Goal: Task Accomplishment & Management: Manage account settings

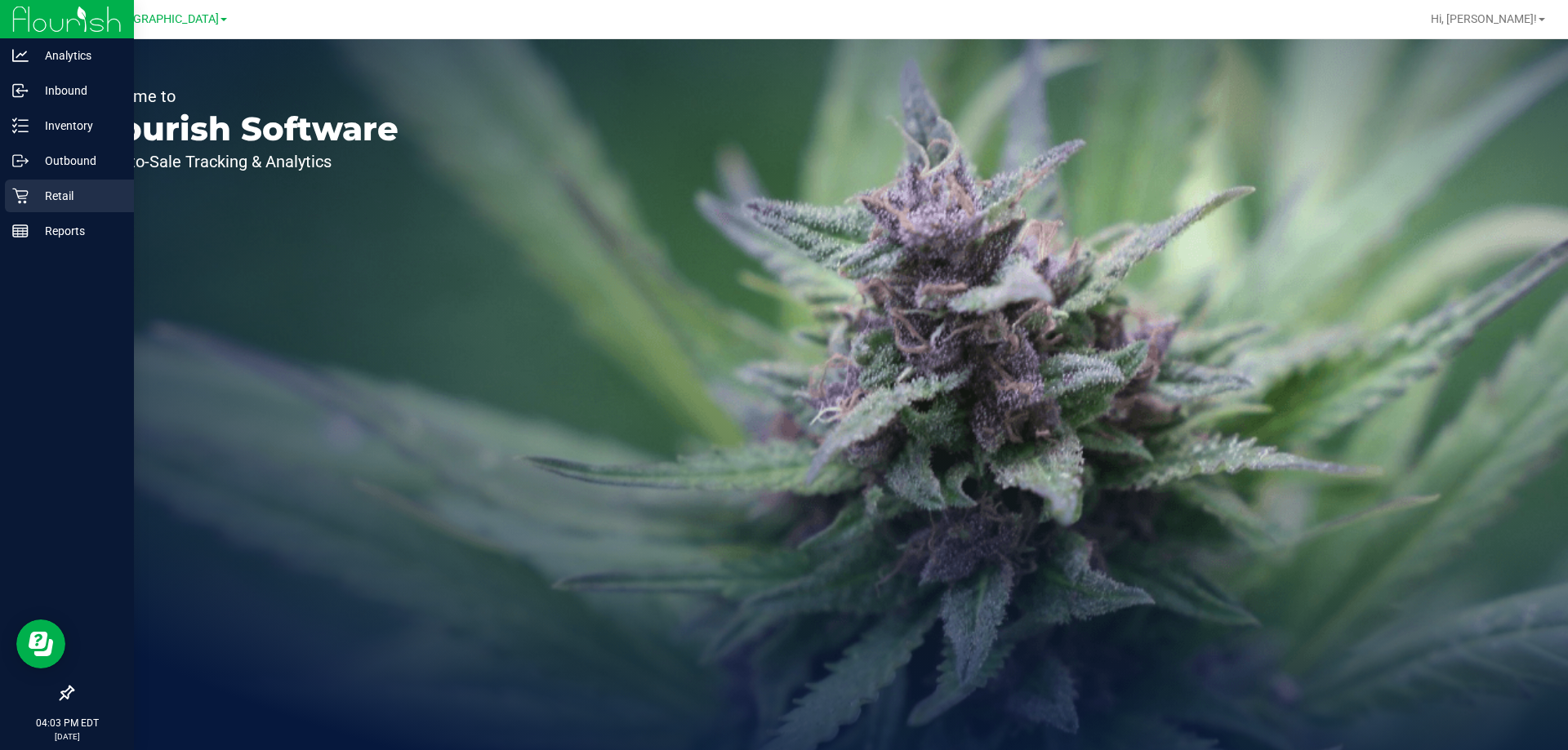
click at [56, 199] on p "Retail" at bounding box center [78, 196] width 98 height 19
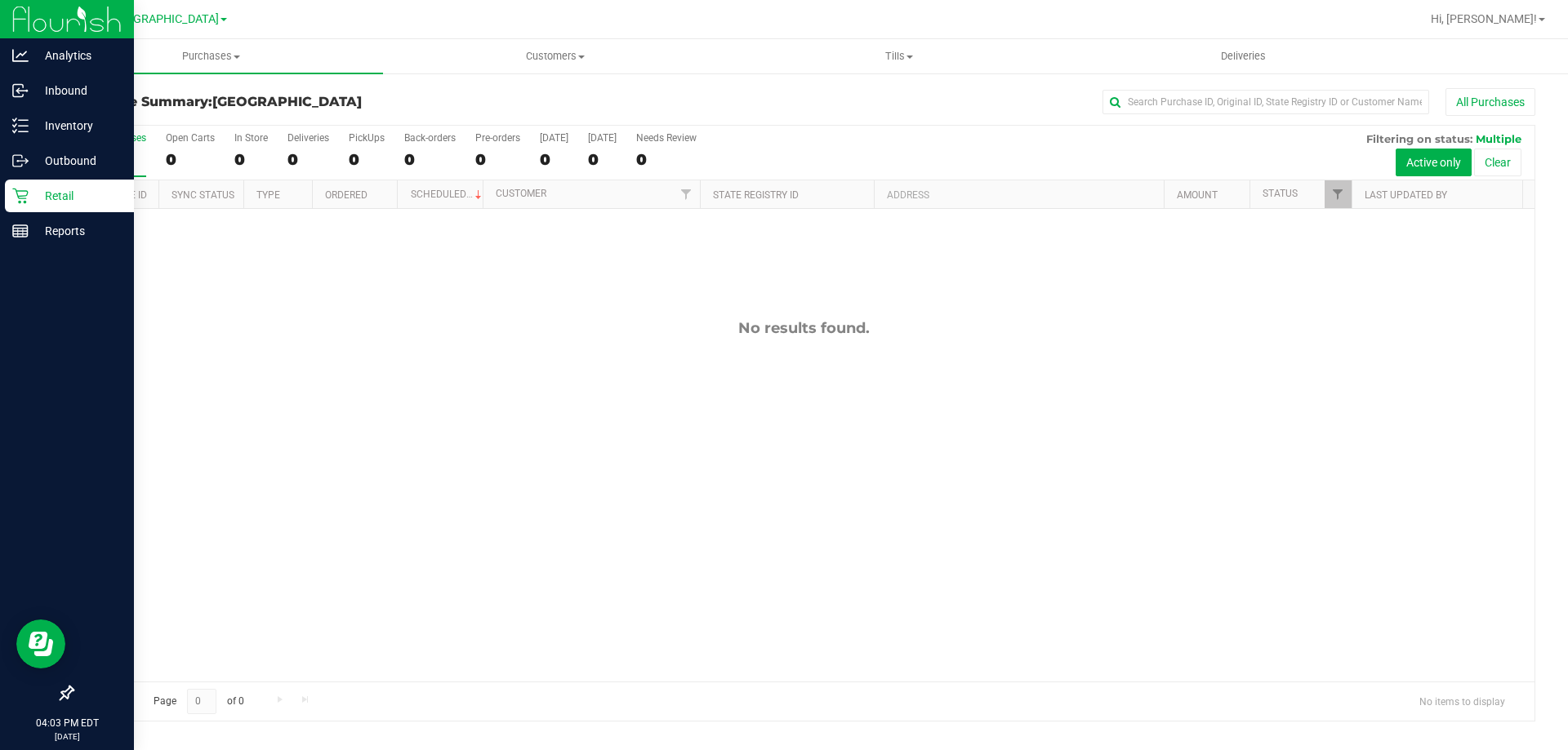
click at [29, 195] on p "Retail" at bounding box center [78, 196] width 98 height 19
click at [27, 249] on link "Reports" at bounding box center [67, 232] width 134 height 35
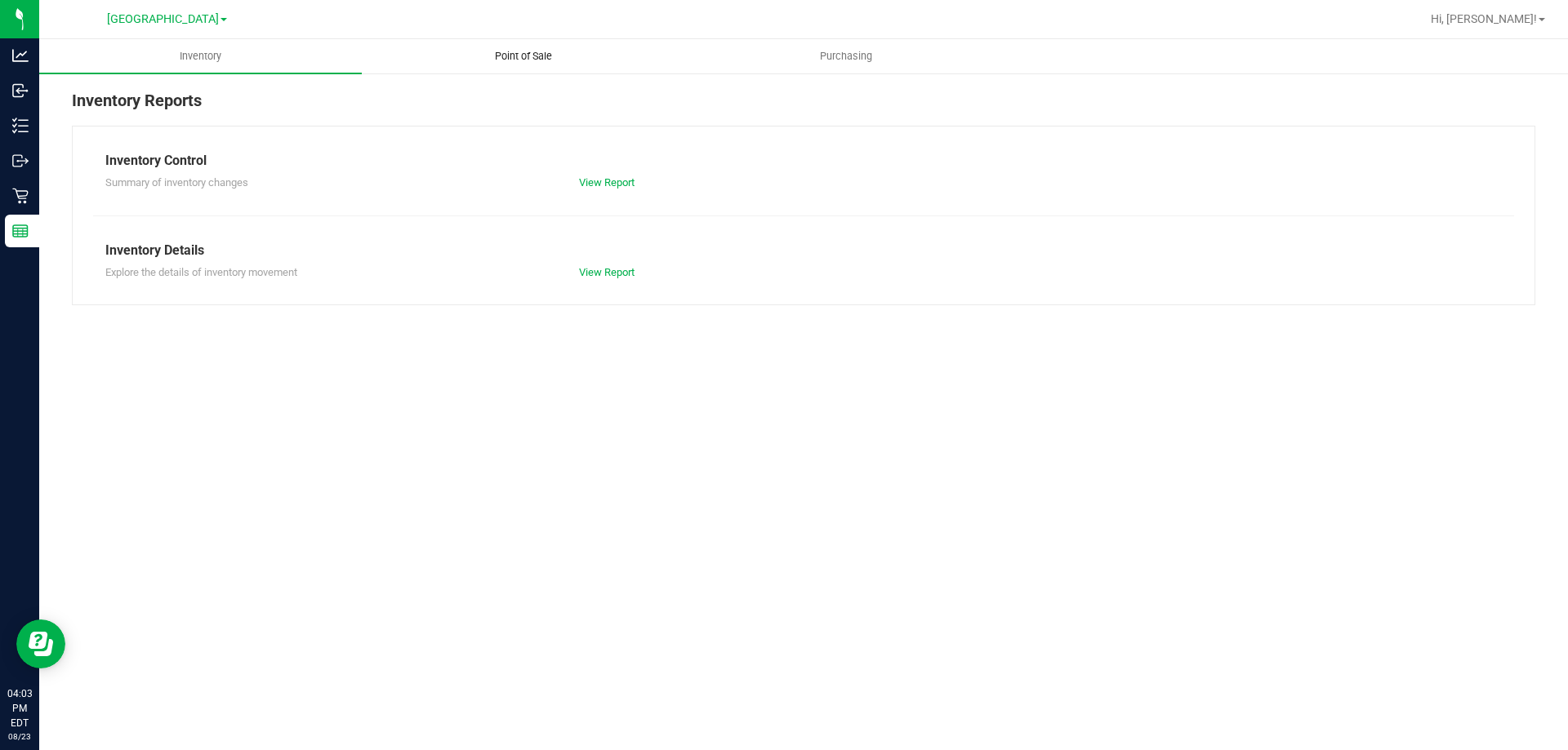
click at [559, 56] on span "Point of Sale" at bounding box center [523, 56] width 101 height 14
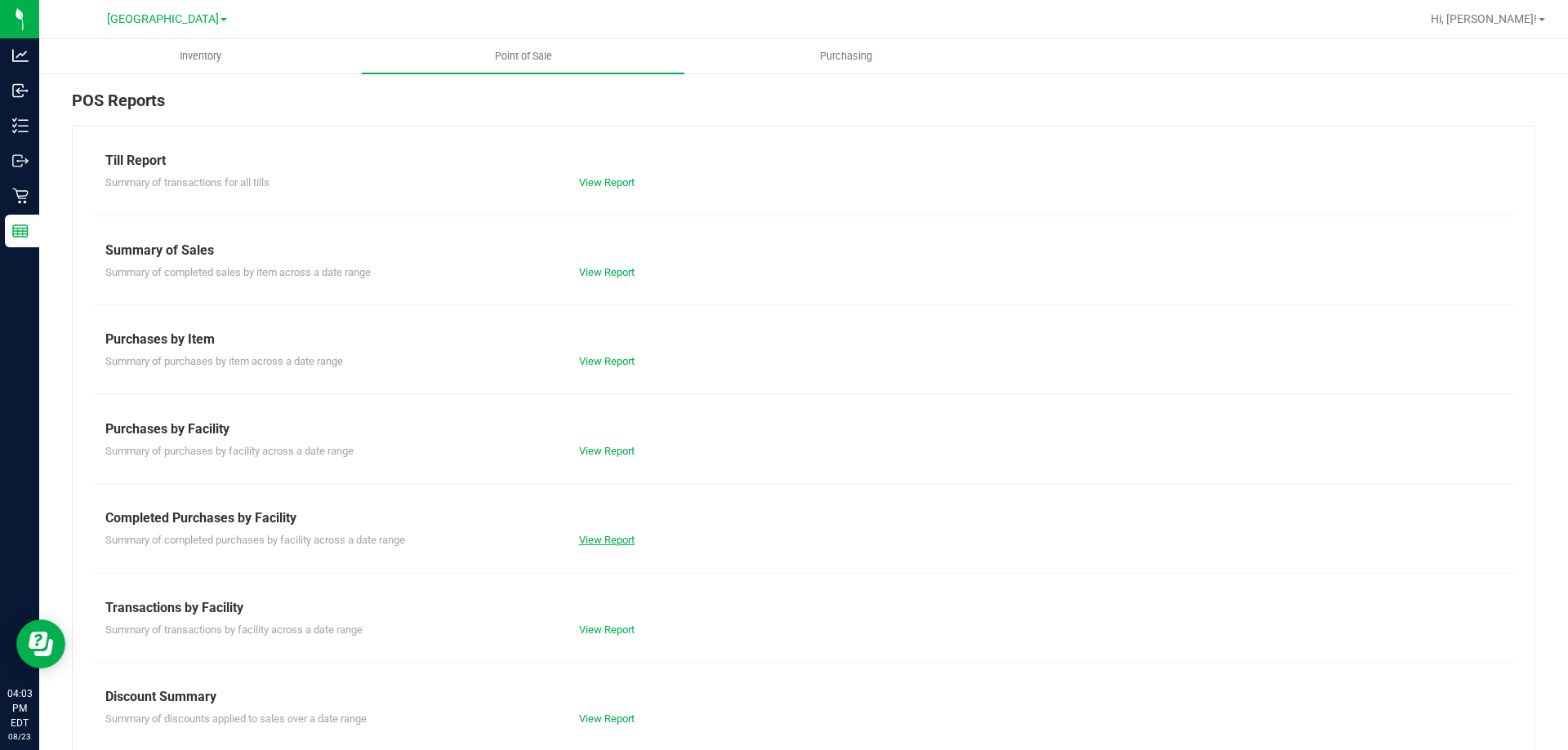
click at [600, 541] on link "View Report" at bounding box center [607, 540] width 56 height 13
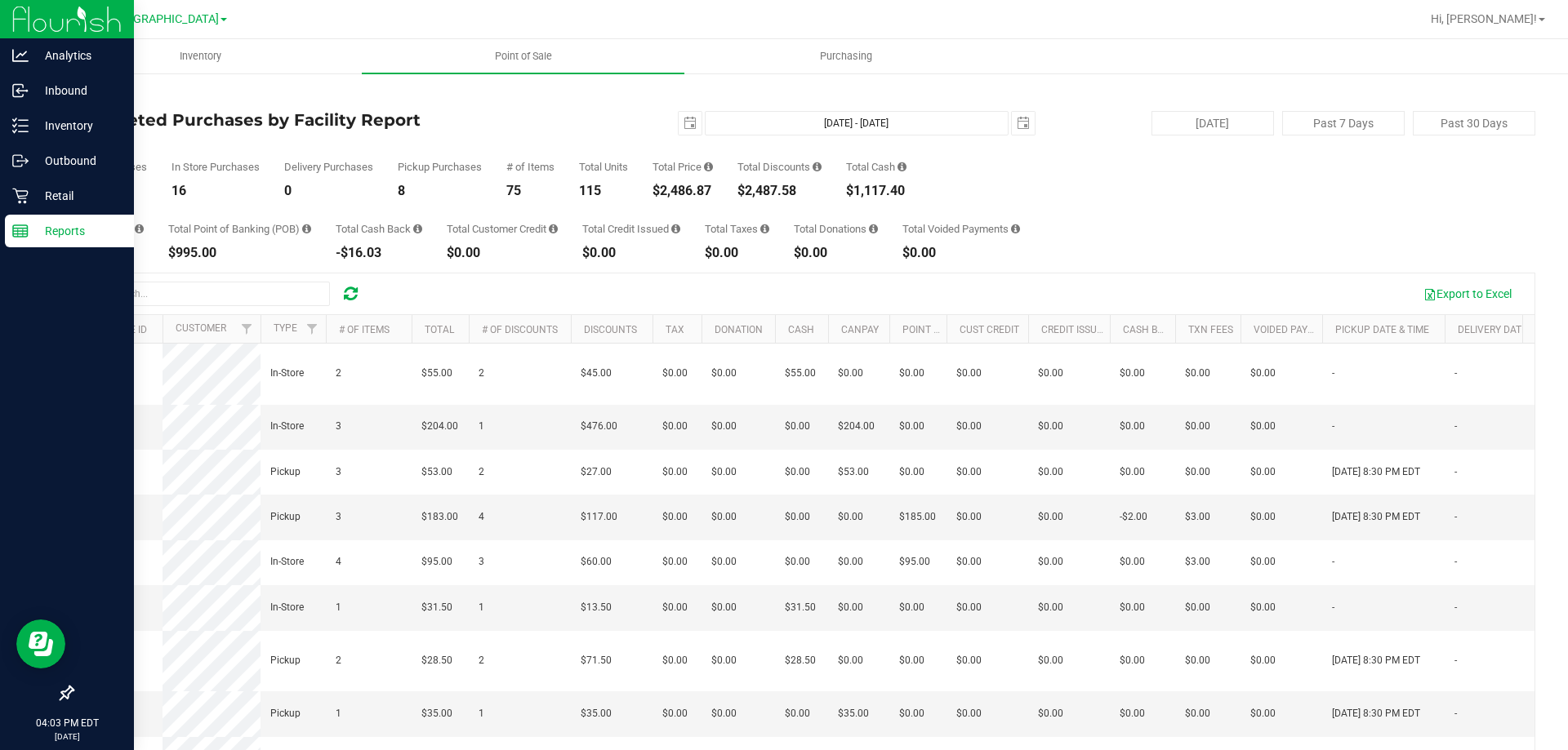
click at [41, 239] on p "Reports" at bounding box center [78, 230] width 98 height 19
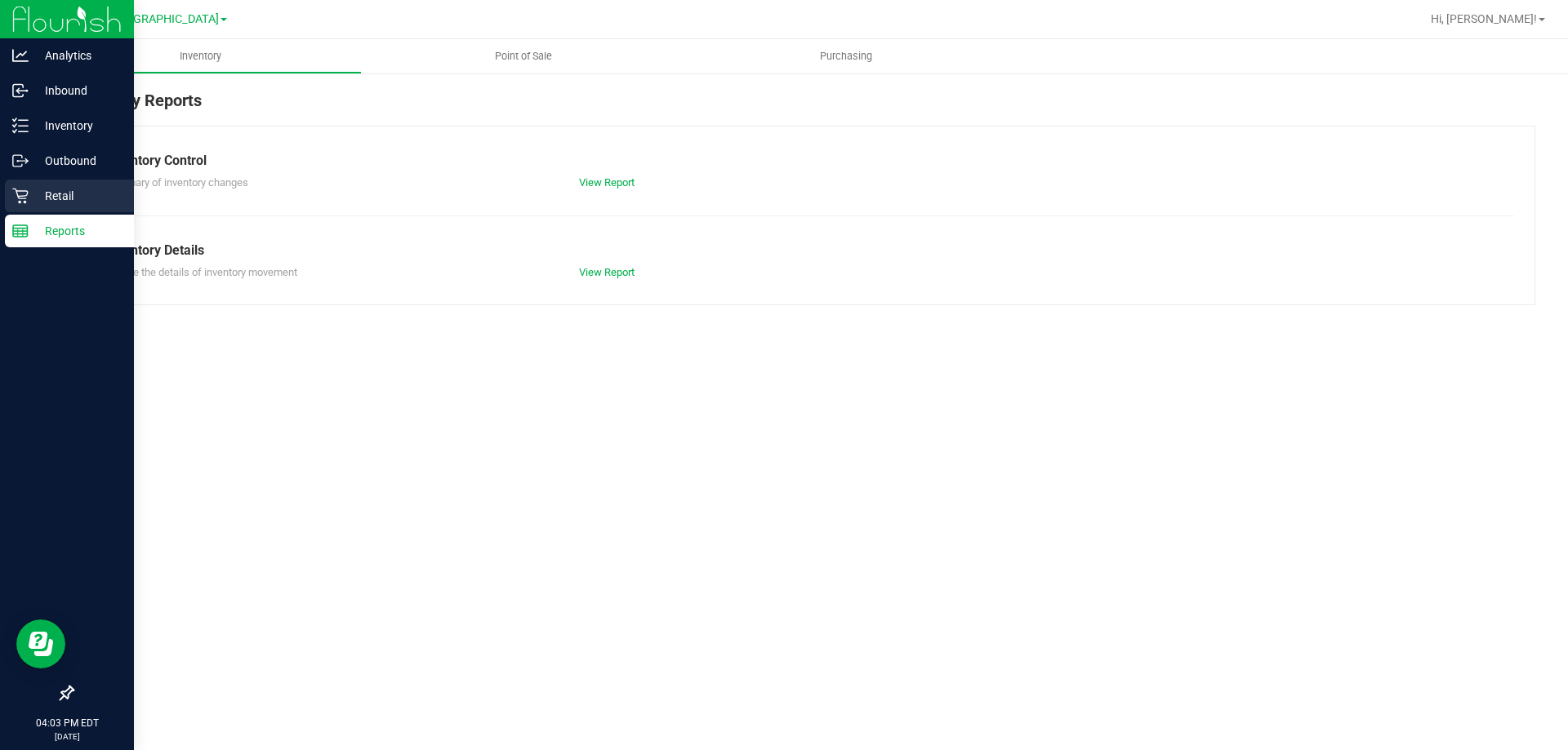
click at [69, 195] on p "Retail" at bounding box center [78, 196] width 98 height 19
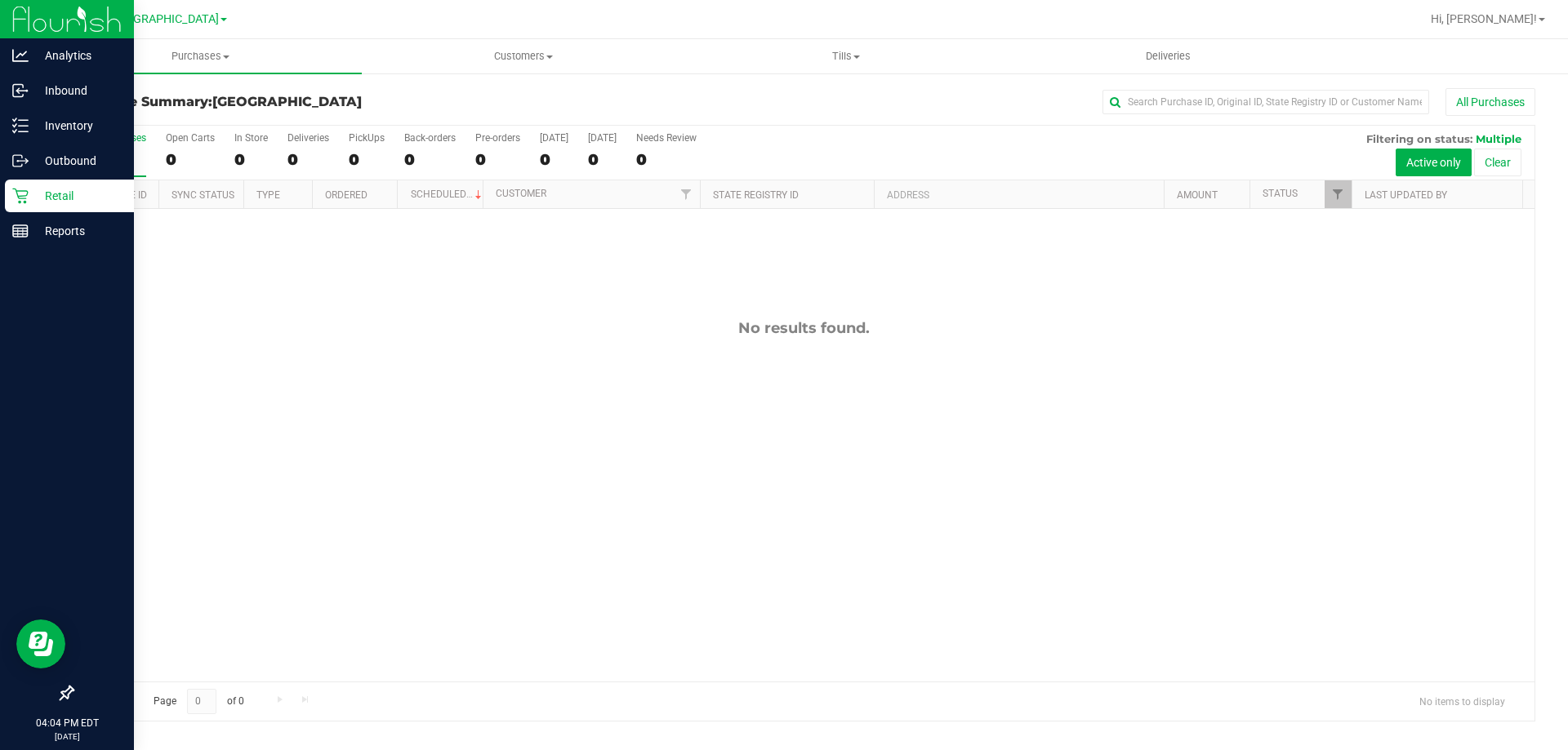
click at [31, 200] on p "Retail" at bounding box center [78, 196] width 98 height 19
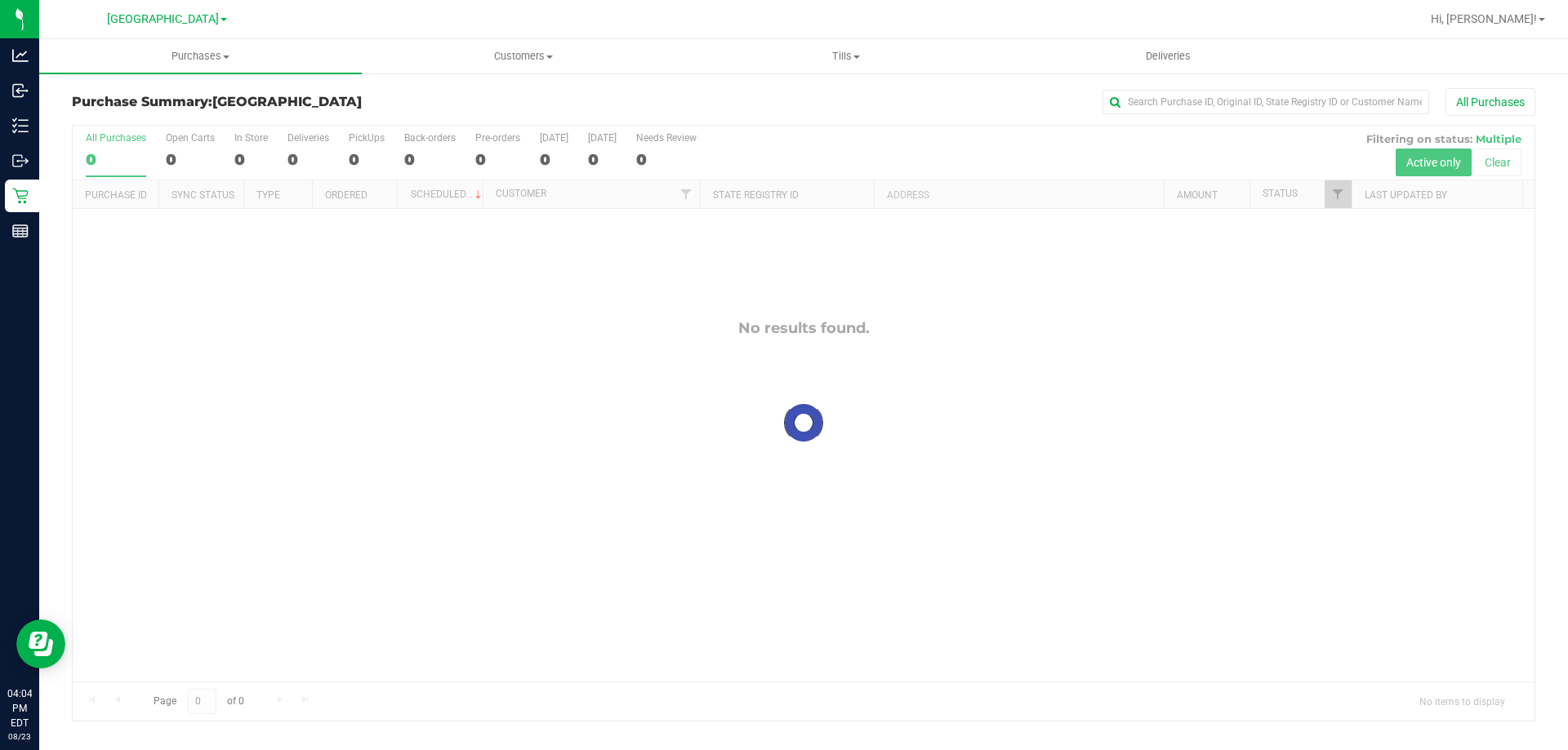
drag, startPoint x: 642, startPoint y: 429, endPoint x: 679, endPoint y: 450, distance: 42.5
click at [677, 451] on div at bounding box center [803, 422] width 1462 height 595
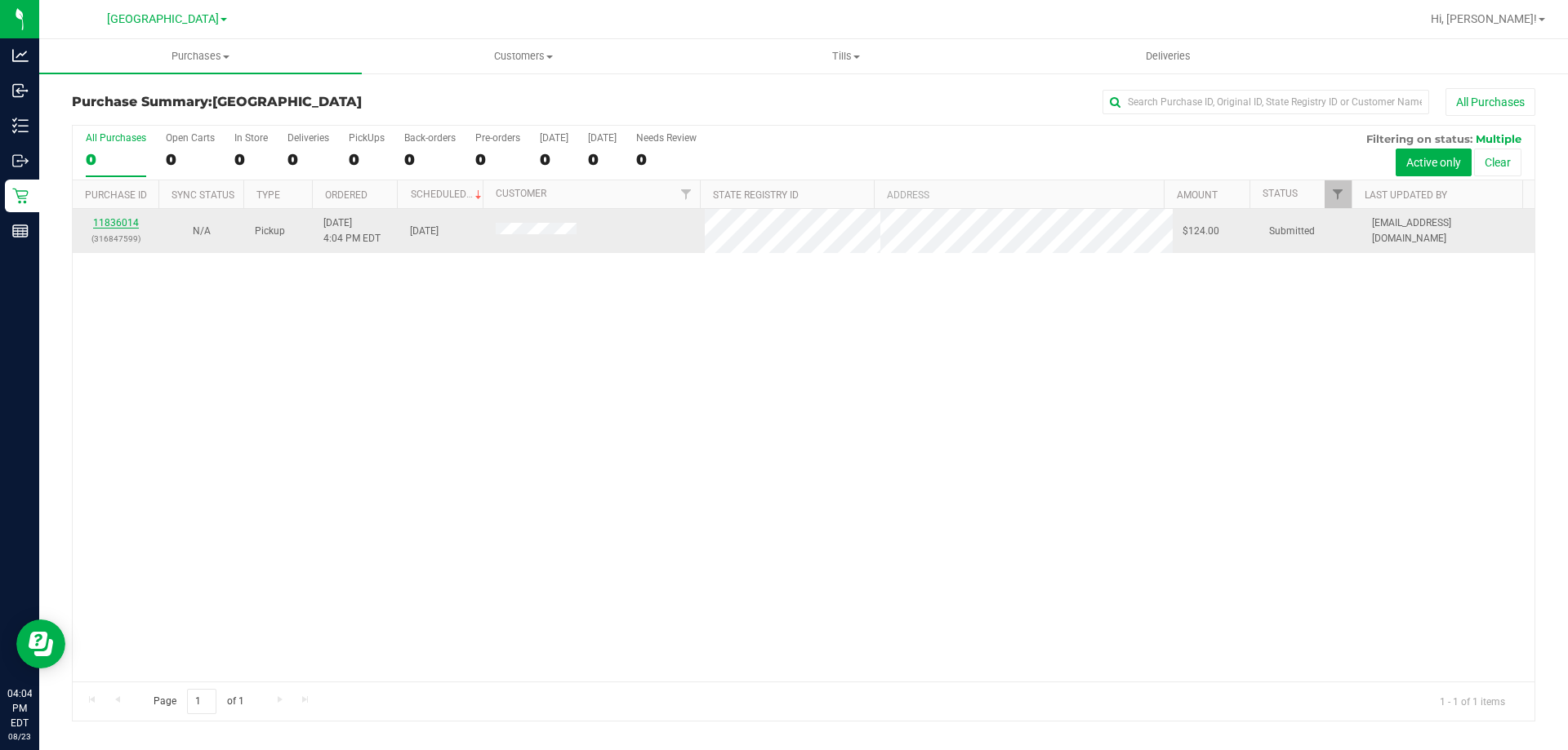
click at [122, 221] on link "11836014" at bounding box center [116, 223] width 45 height 12
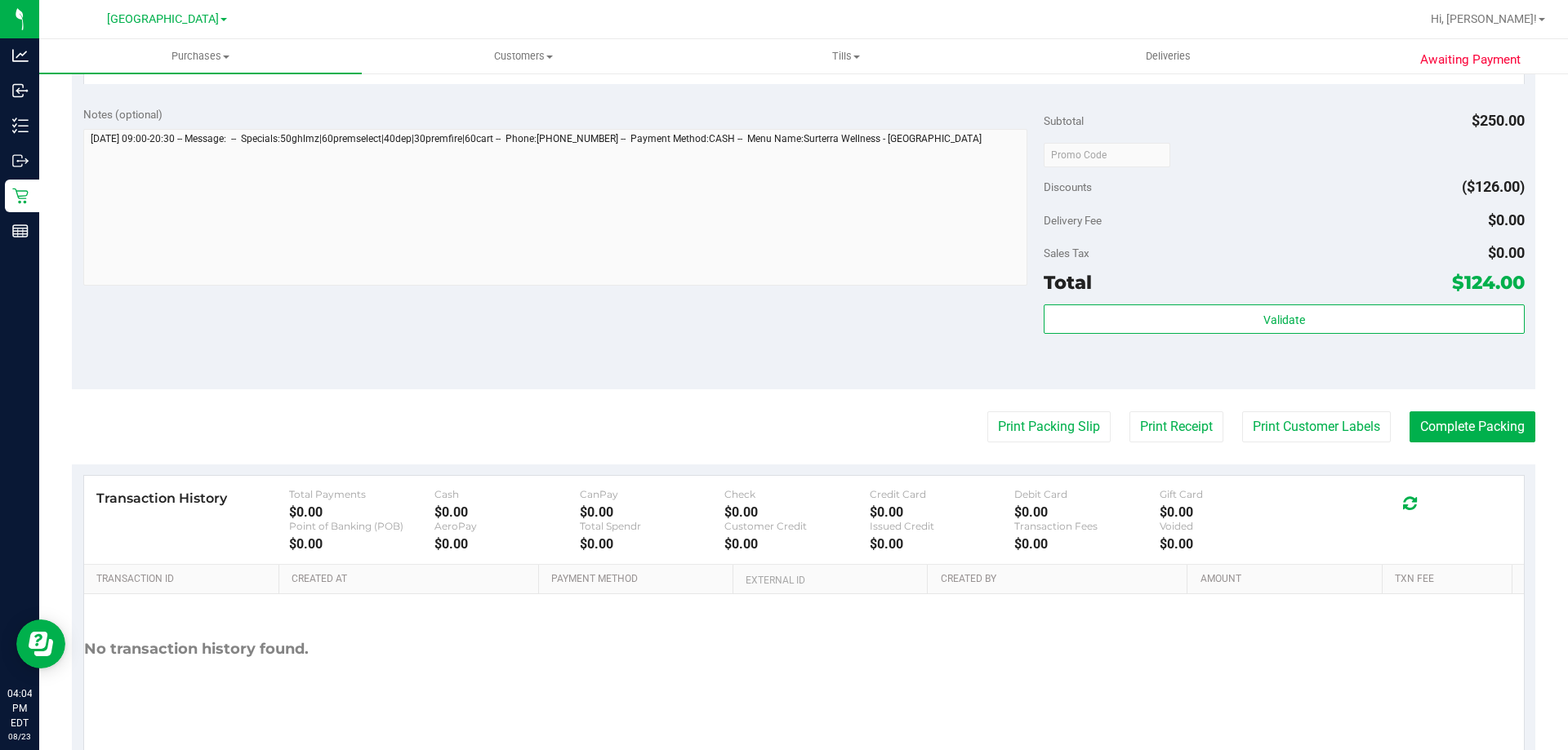
scroll to position [735, 0]
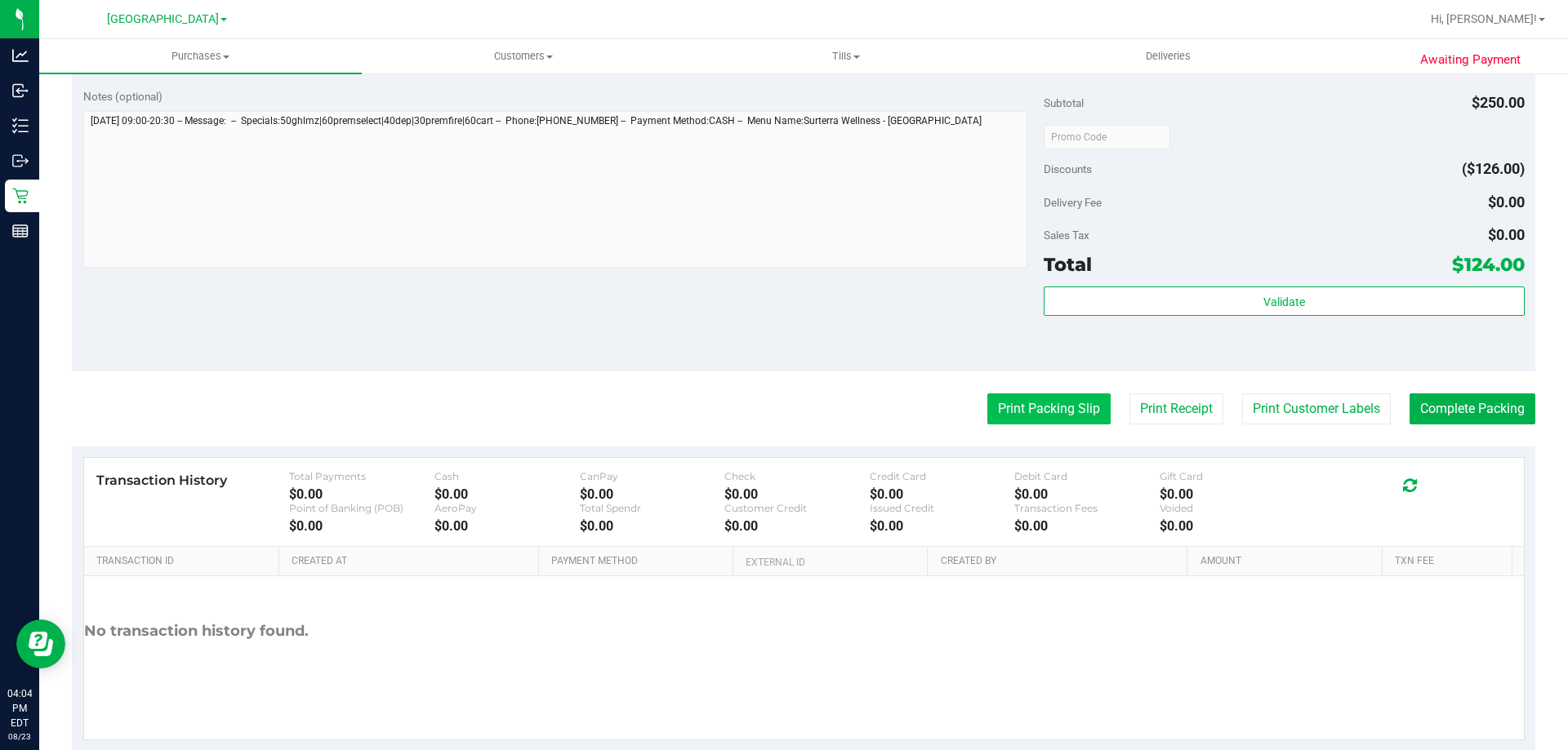
click at [1031, 411] on button "Print Packing Slip" at bounding box center [1049, 409] width 123 height 31
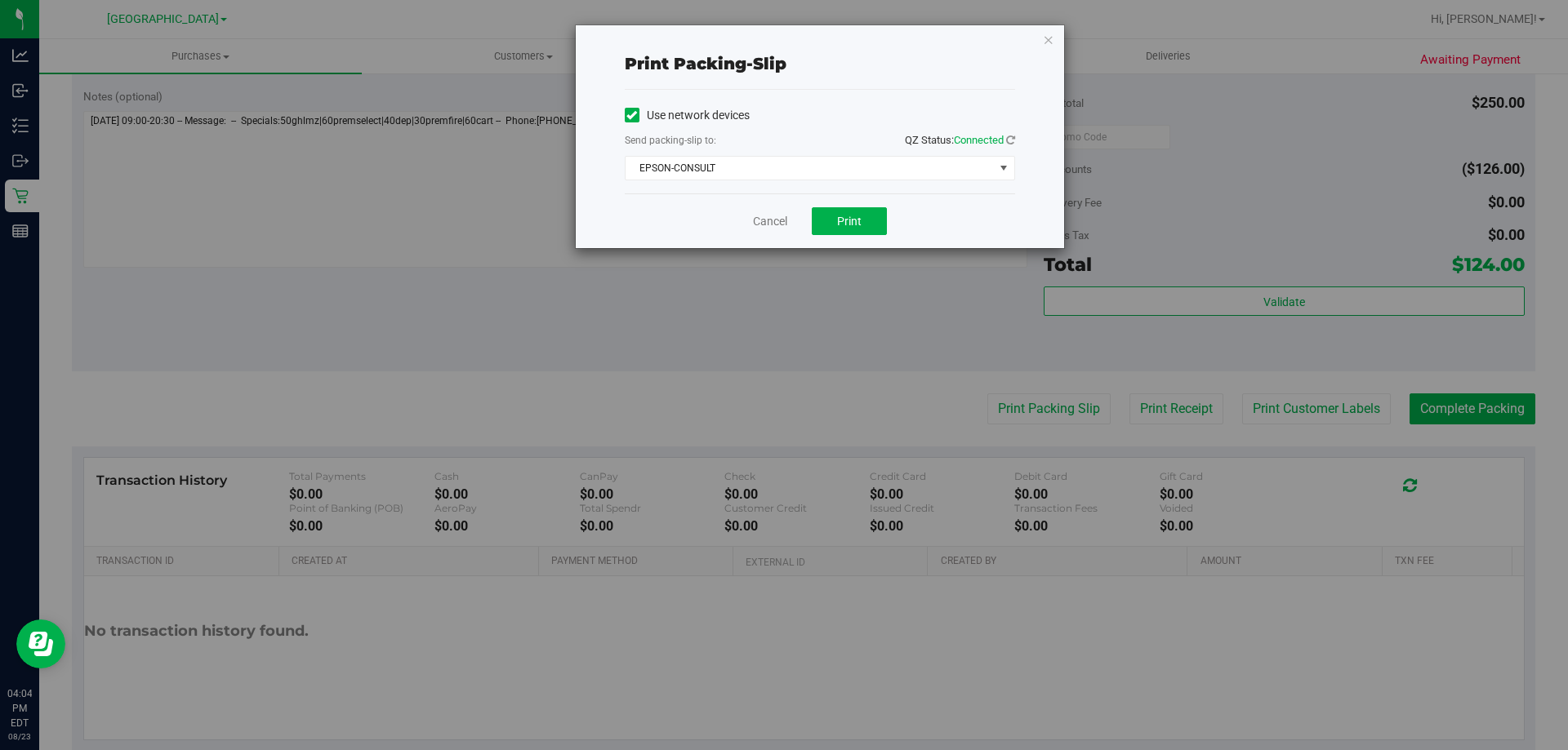
click at [806, 180] on div "Use network devices Send packing-slip to: QZ Status: Connected EPSON-CONSULT Ch…" at bounding box center [820, 142] width 391 height 104
click at [799, 172] on span "EPSON-CONSULT" at bounding box center [810, 169] width 368 height 23
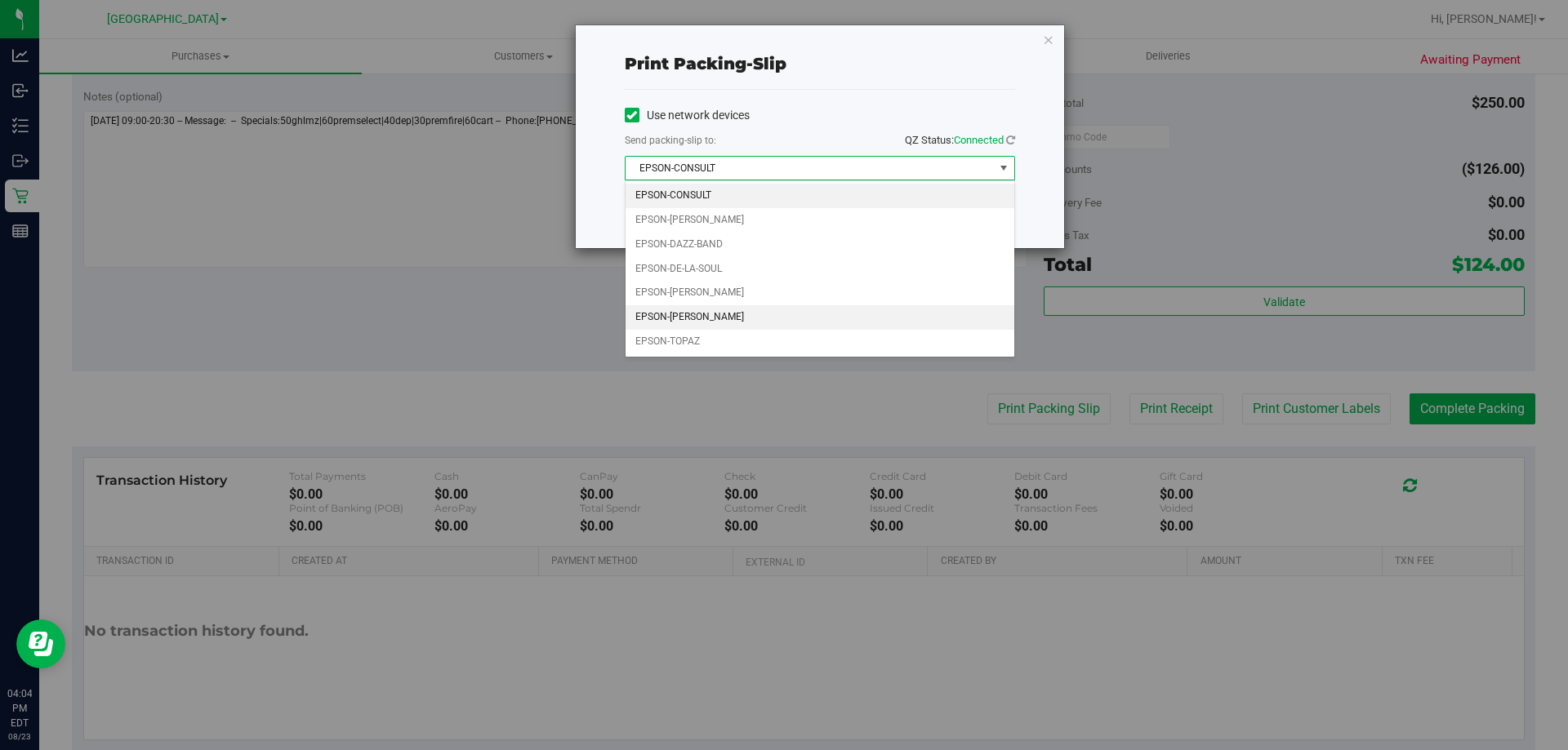
click at [727, 323] on li "EPSON-[PERSON_NAME]" at bounding box center [820, 317] width 389 height 24
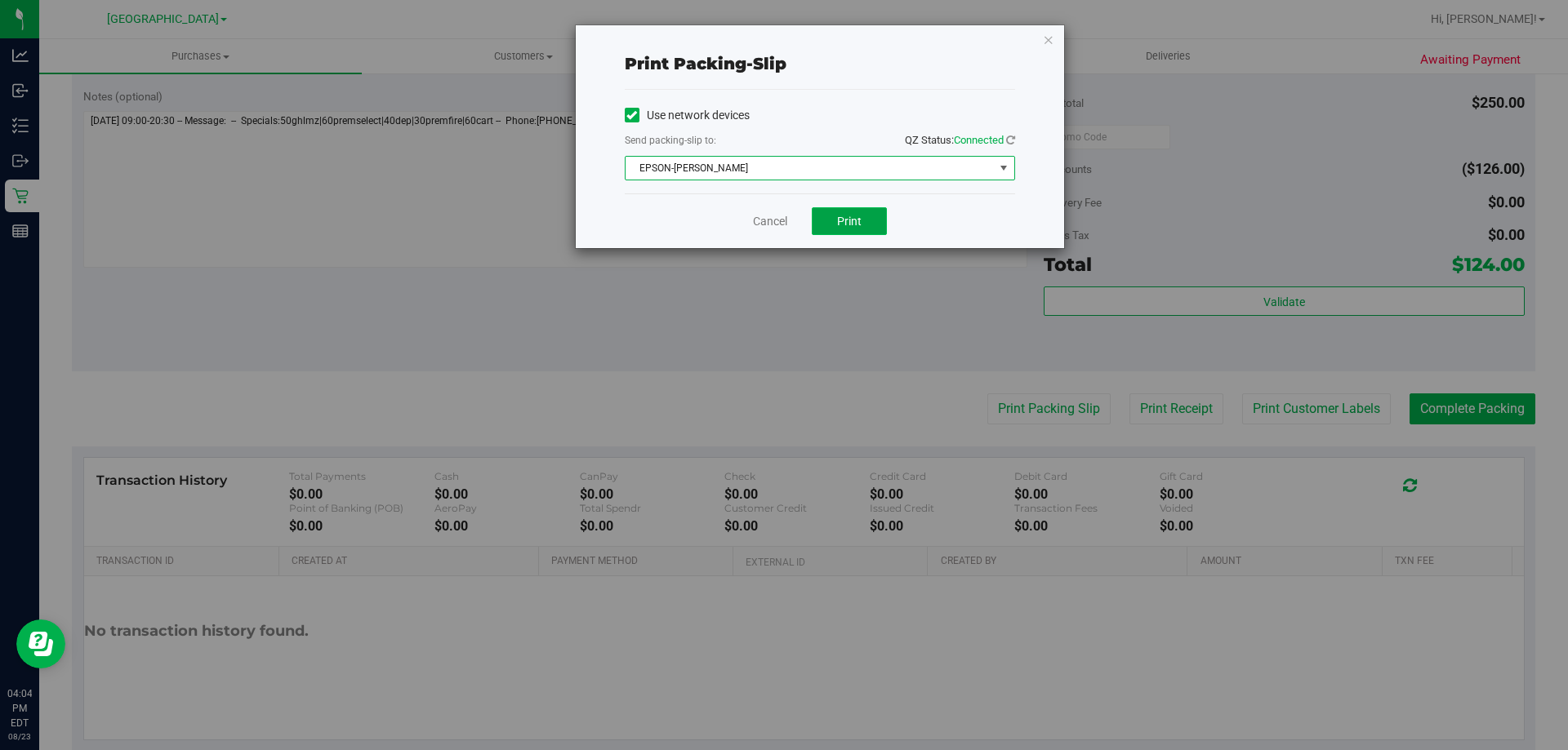
click at [855, 216] on span "Print" at bounding box center [849, 222] width 24 height 13
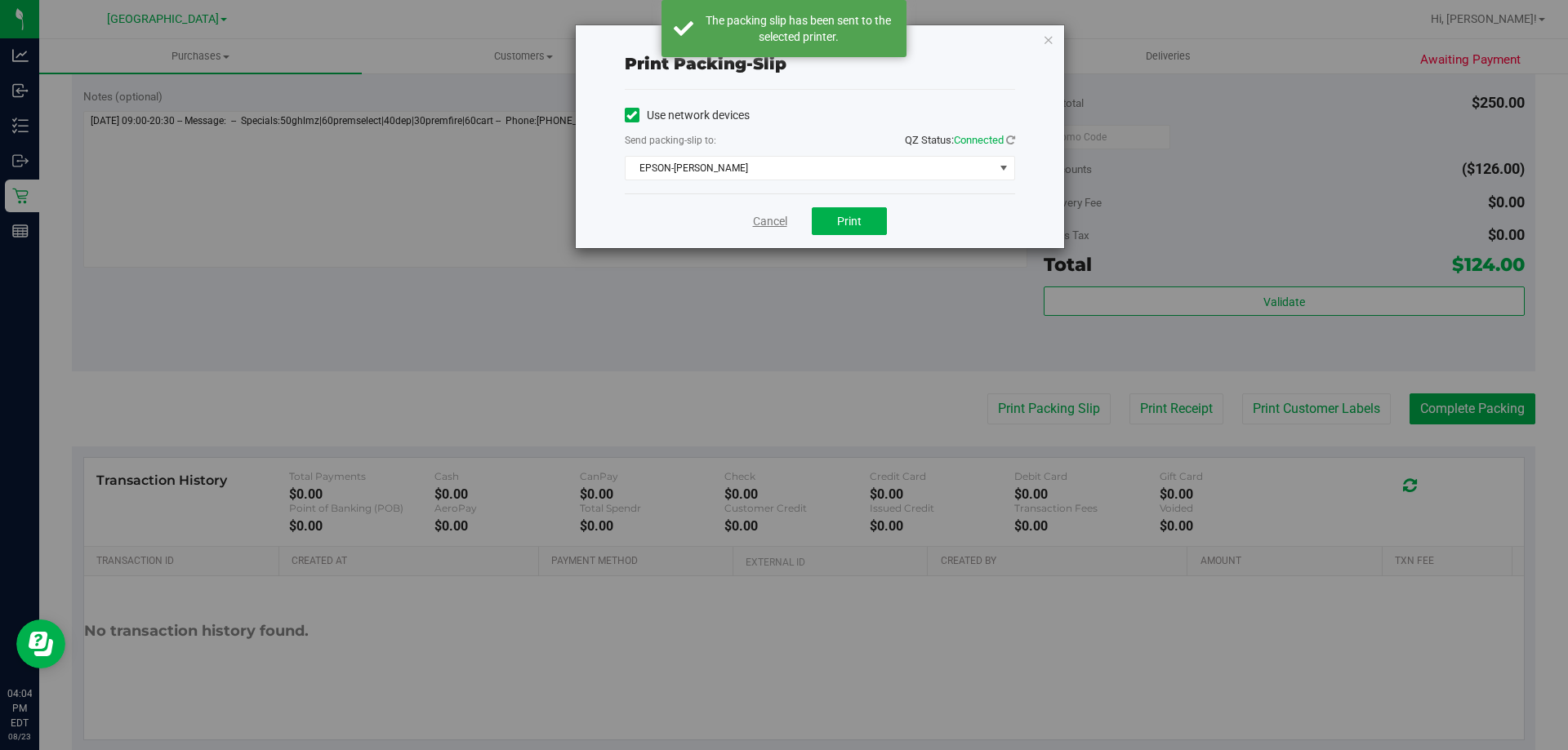
click at [762, 222] on link "Cancel" at bounding box center [770, 222] width 35 height 17
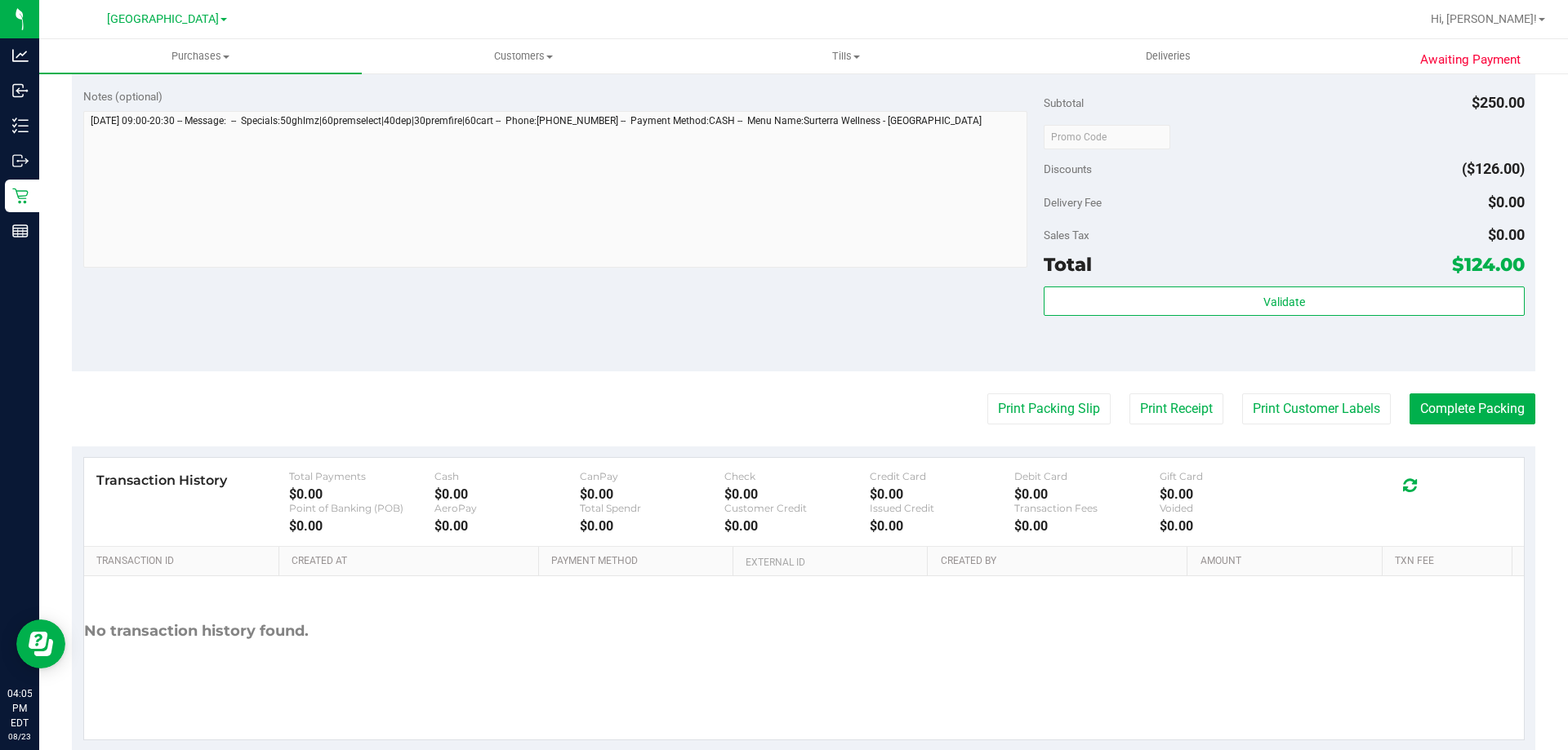
click at [987, 393] on button "Print Packing Slip" at bounding box center [1049, 409] width 123 height 31
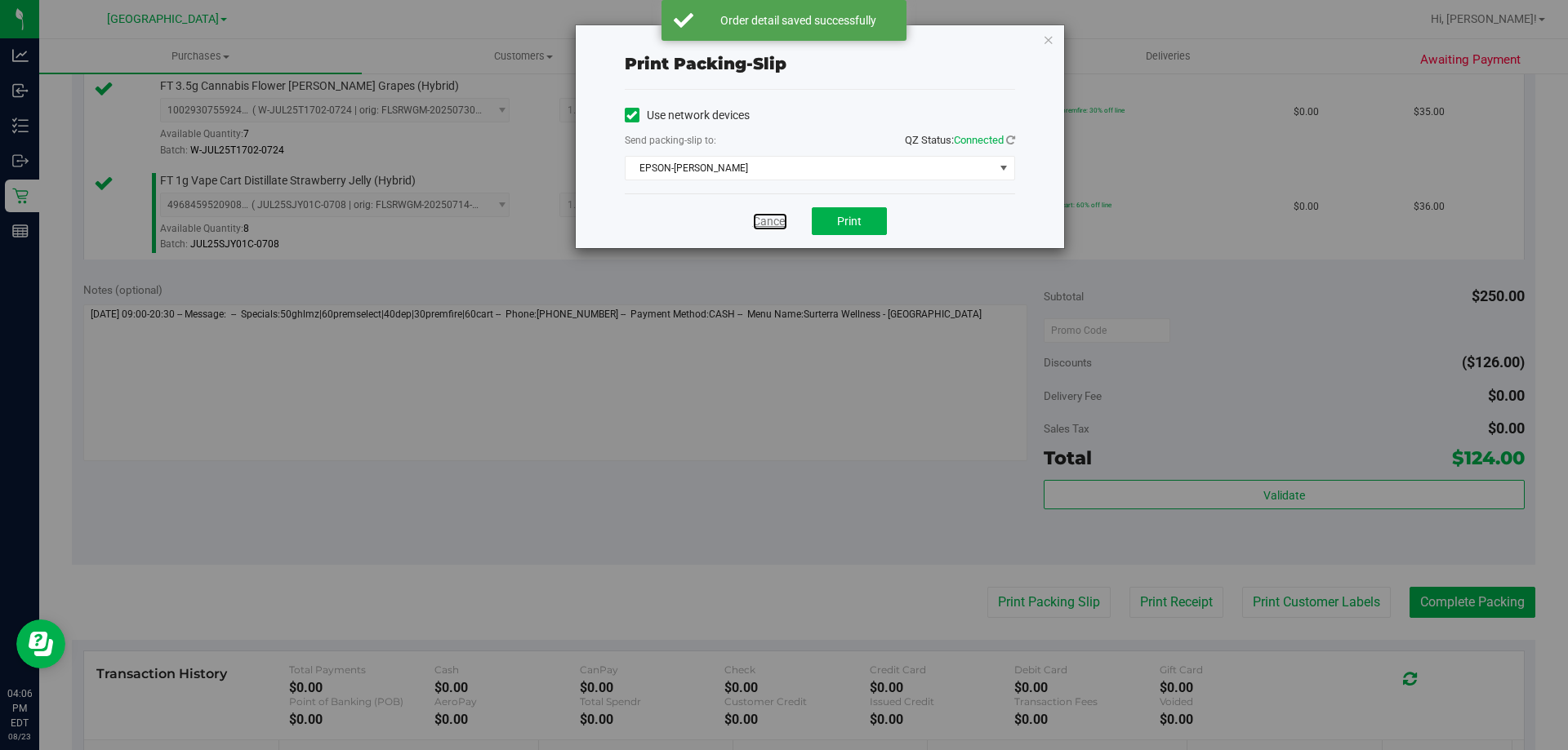
click at [762, 222] on link "Cancel" at bounding box center [770, 222] width 35 height 17
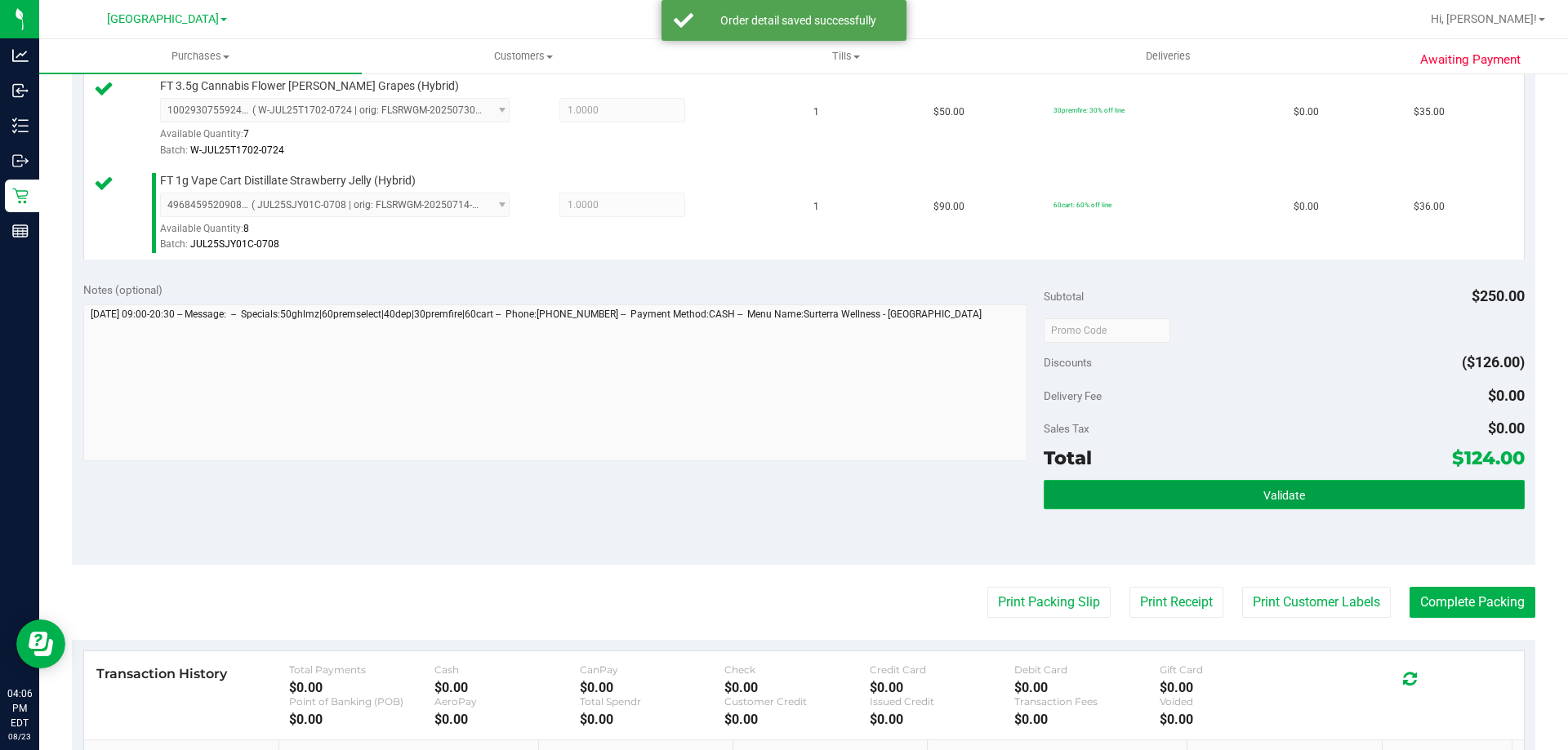
drag, startPoint x: 1233, startPoint y: 493, endPoint x: 1215, endPoint y: 494, distance: 18.0
click at [1231, 497] on button "Validate" at bounding box center [1284, 495] width 480 height 29
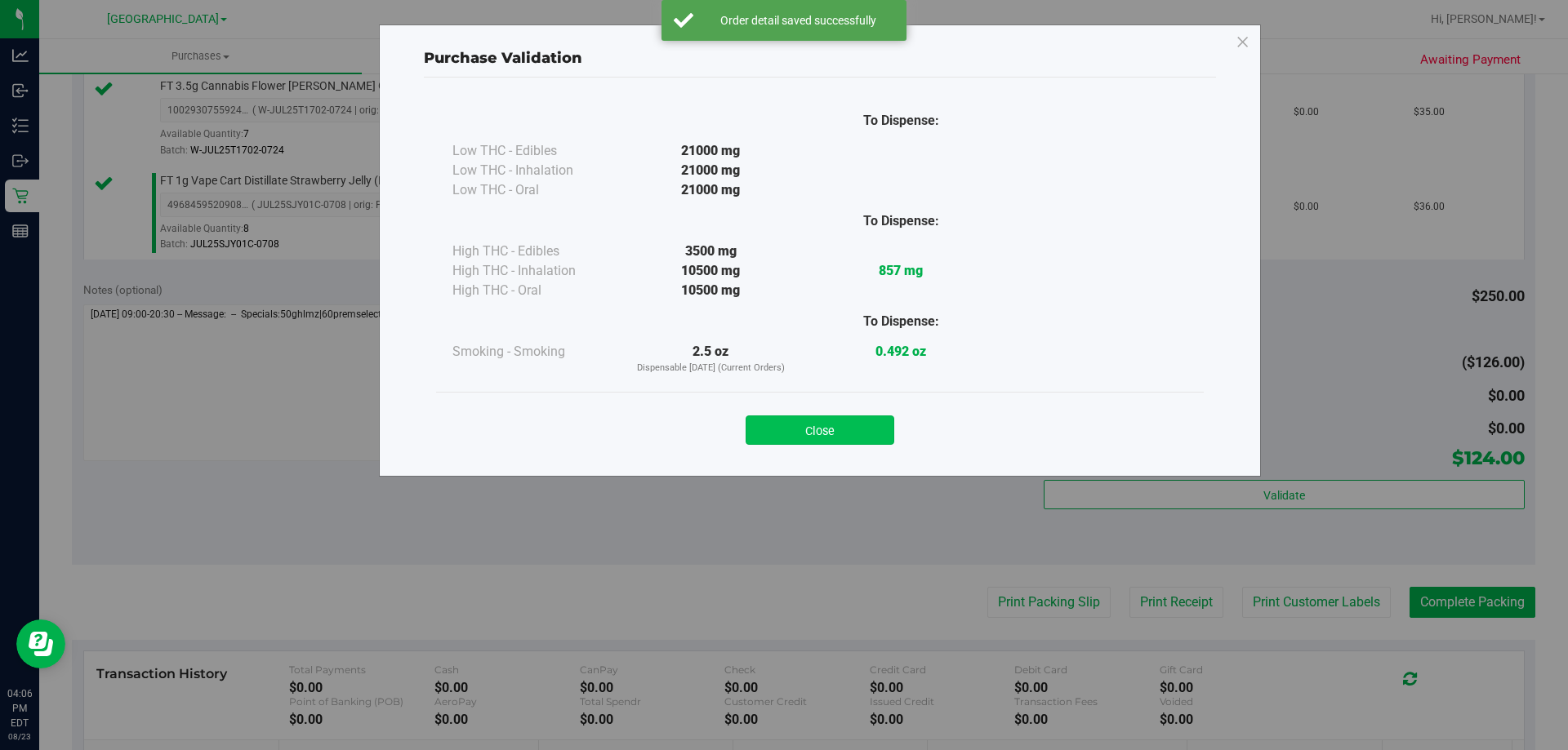
click at [855, 433] on button "Close" at bounding box center [820, 430] width 149 height 29
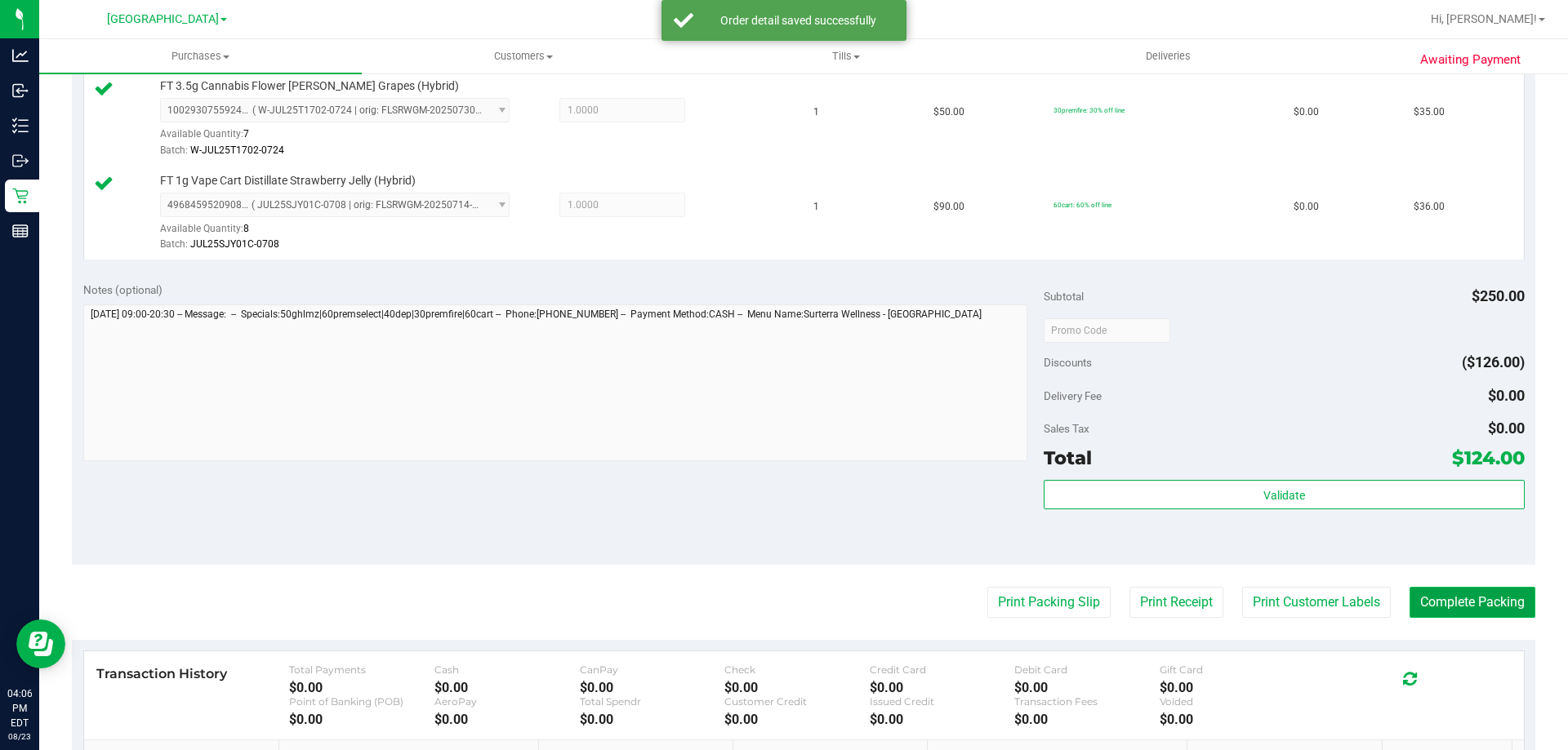
click at [1494, 605] on button "Complete Packing" at bounding box center [1472, 603] width 125 height 31
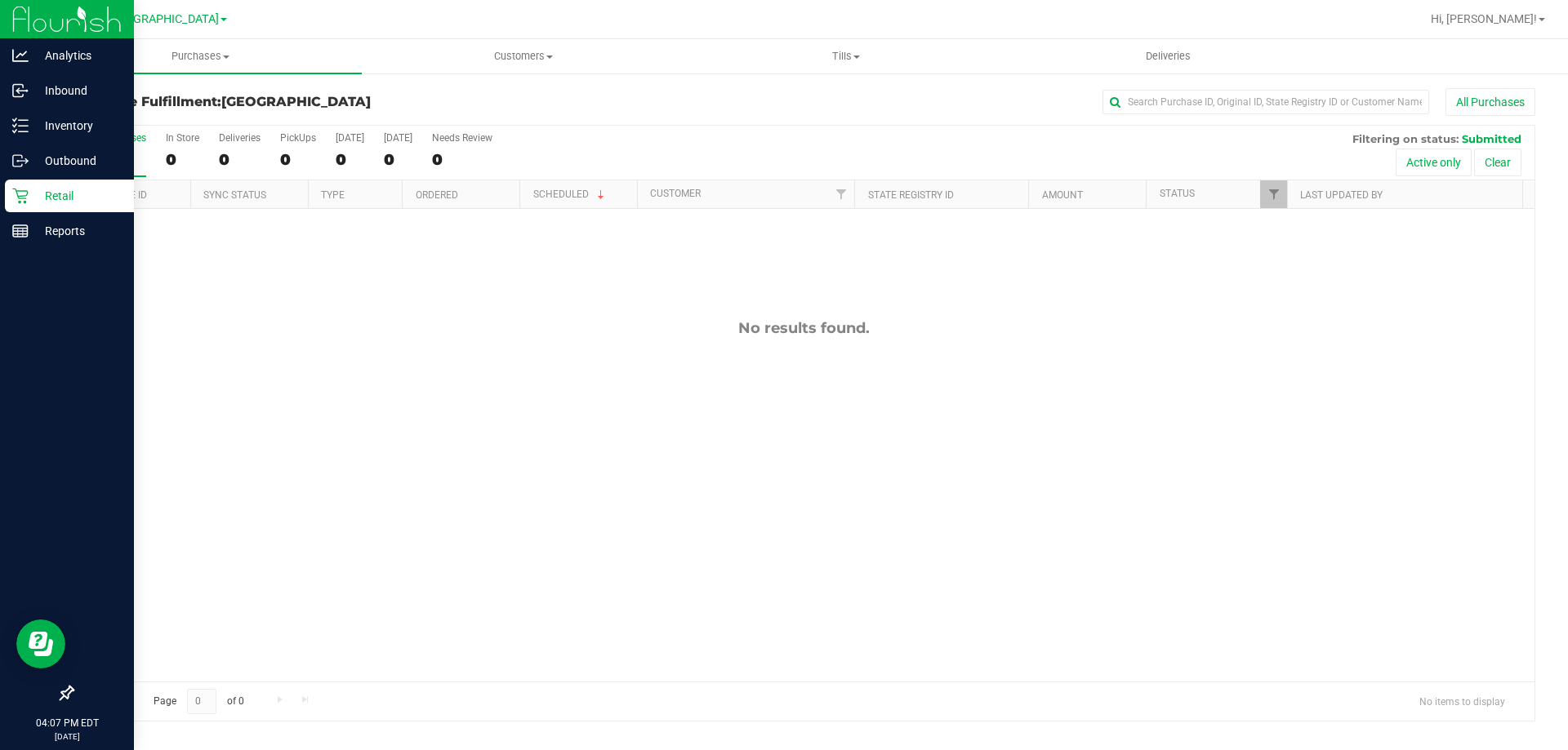
click at [21, 195] on icon at bounding box center [20, 196] width 16 height 16
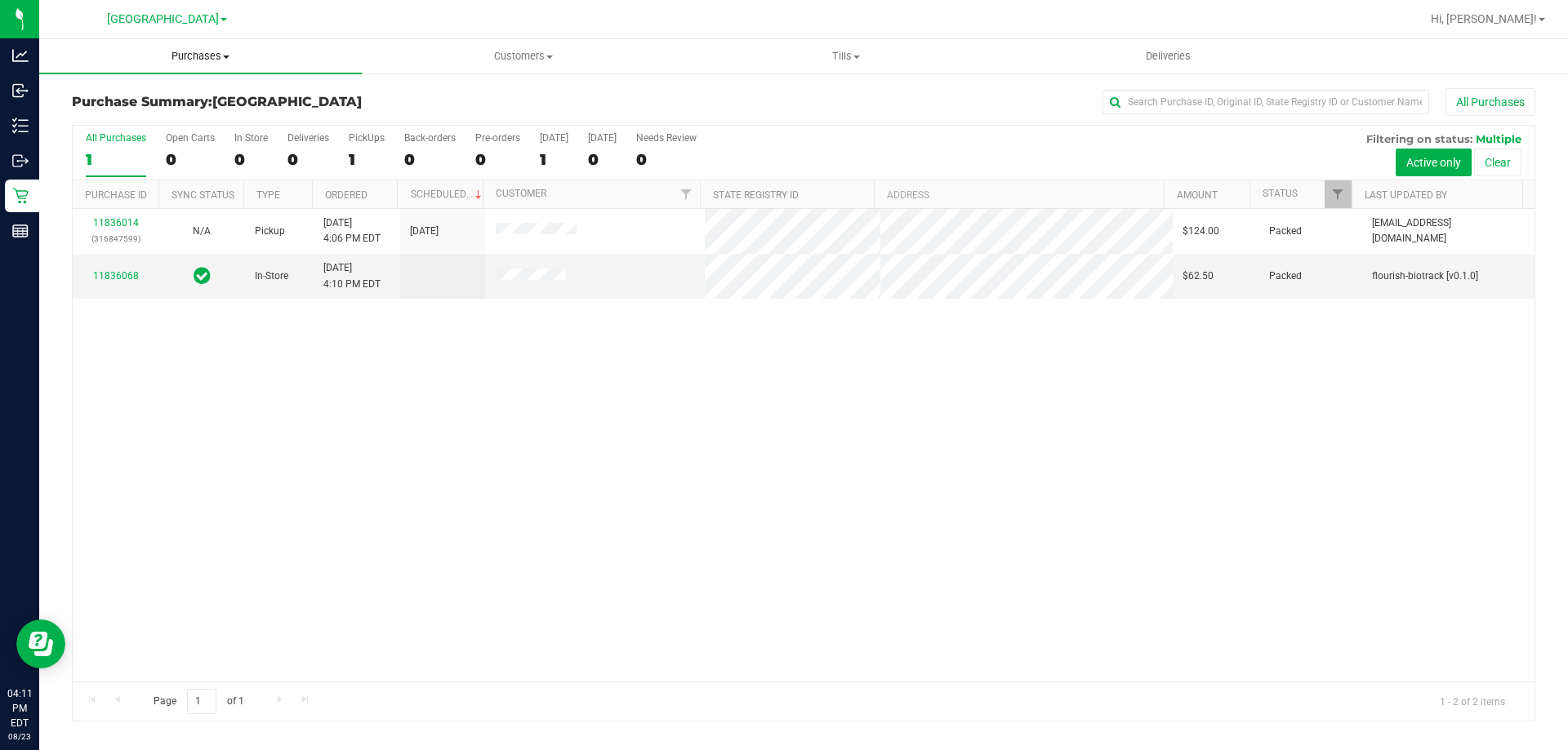
click at [217, 57] on span "Purchases" at bounding box center [201, 56] width 322 height 14
click at [207, 111] on li "Fulfillment" at bounding box center [201, 119] width 322 height 19
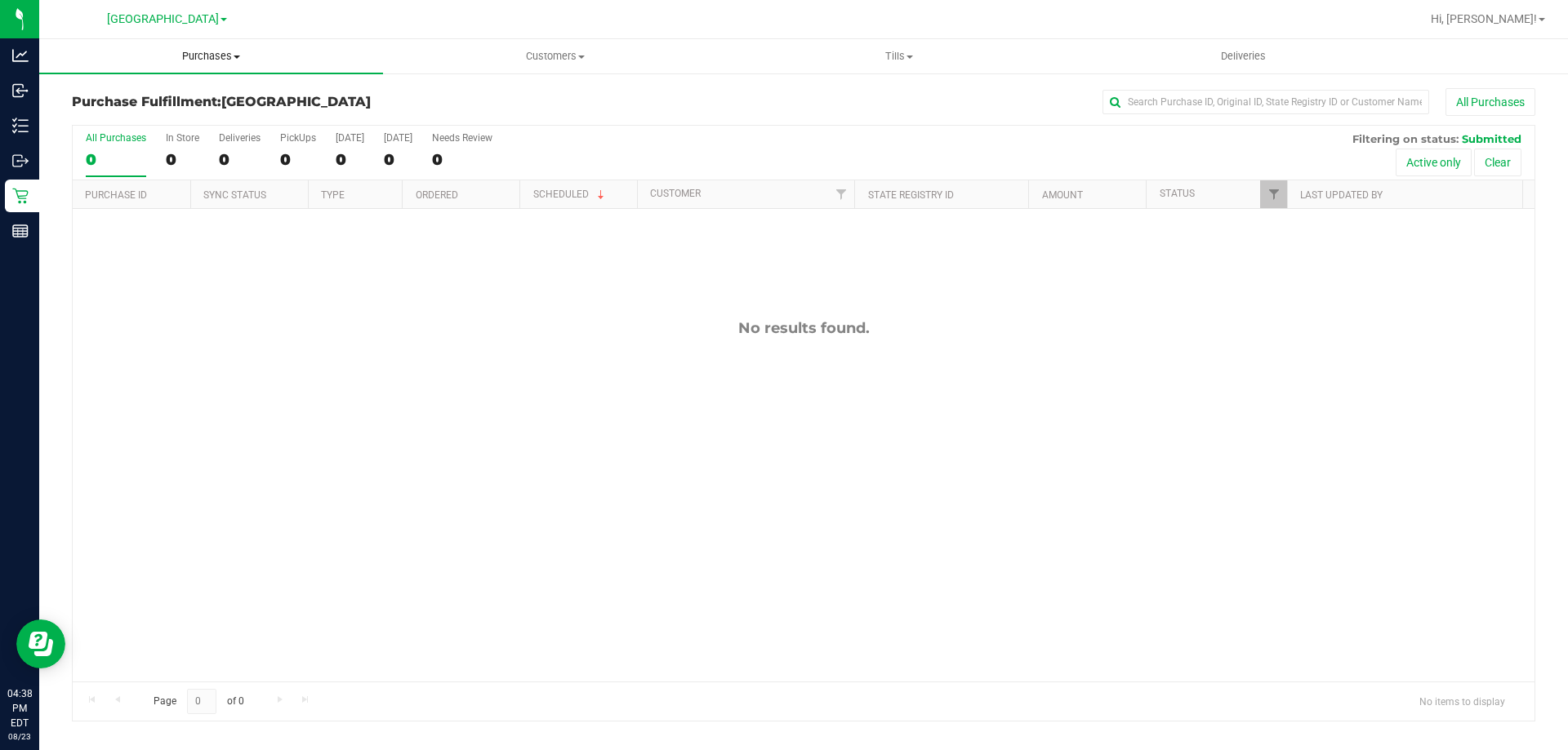
click at [231, 69] on uib-tab-heading "Purchases Summary of purchases Fulfillment All purchases" at bounding box center [211, 57] width 343 height 35
click at [256, 111] on li "Fulfillment" at bounding box center [211, 119] width 343 height 19
click at [283, 51] on span "Purchases" at bounding box center [211, 56] width 343 height 14
click at [220, 104] on li "Summary of purchases" at bounding box center [211, 98] width 343 height 19
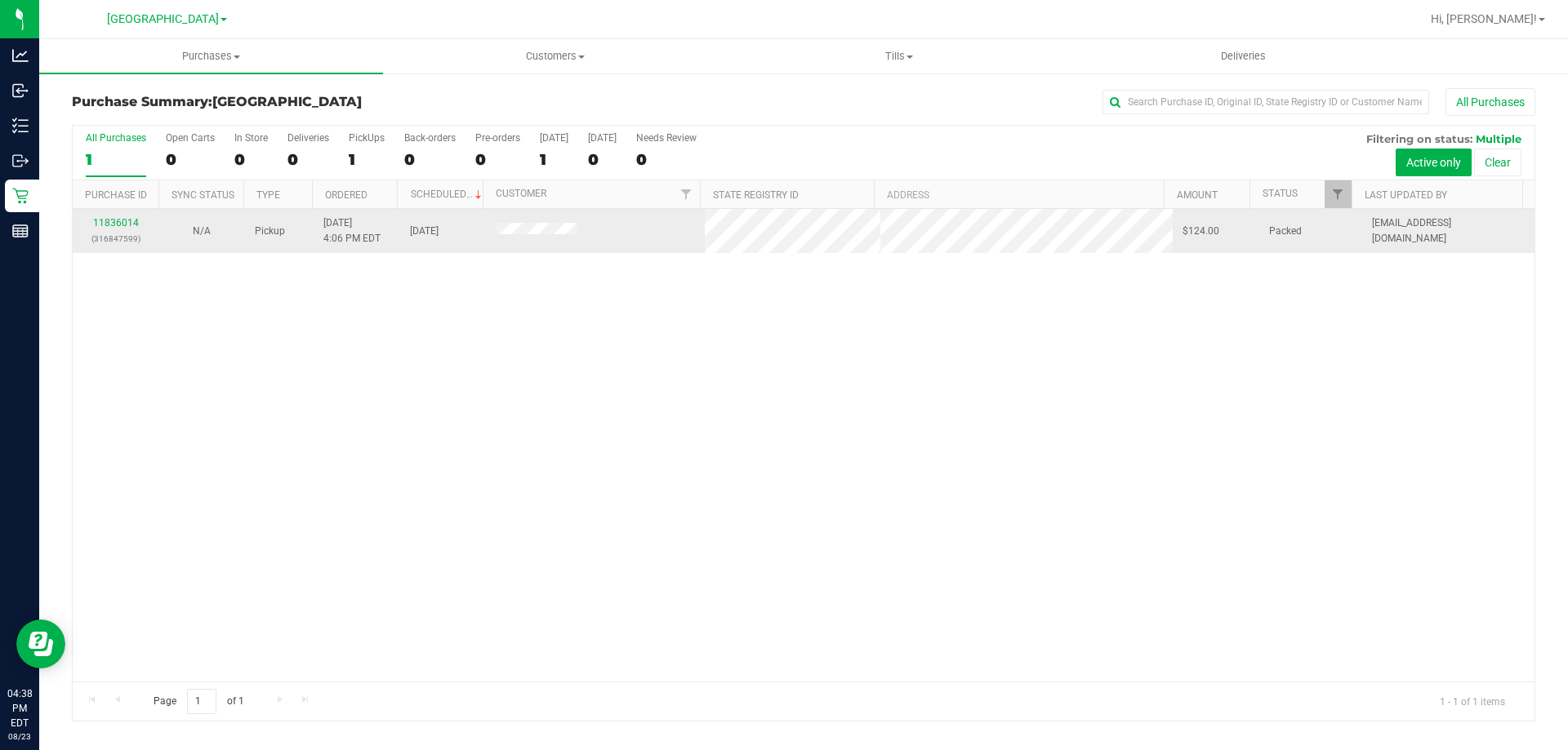
click at [540, 249] on td at bounding box center [596, 231] width 220 height 44
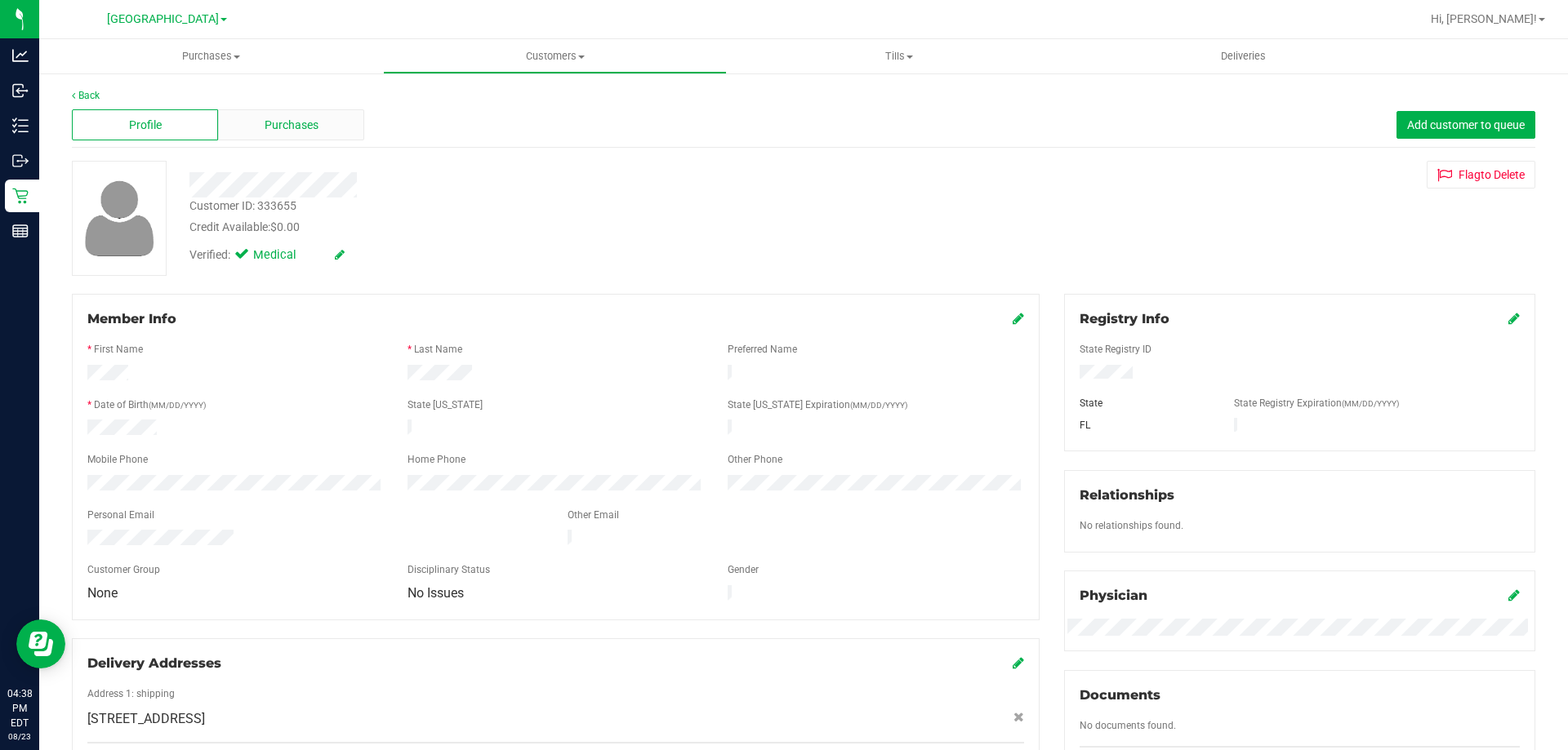
click at [302, 123] on span "Purchases" at bounding box center [291, 125] width 54 height 17
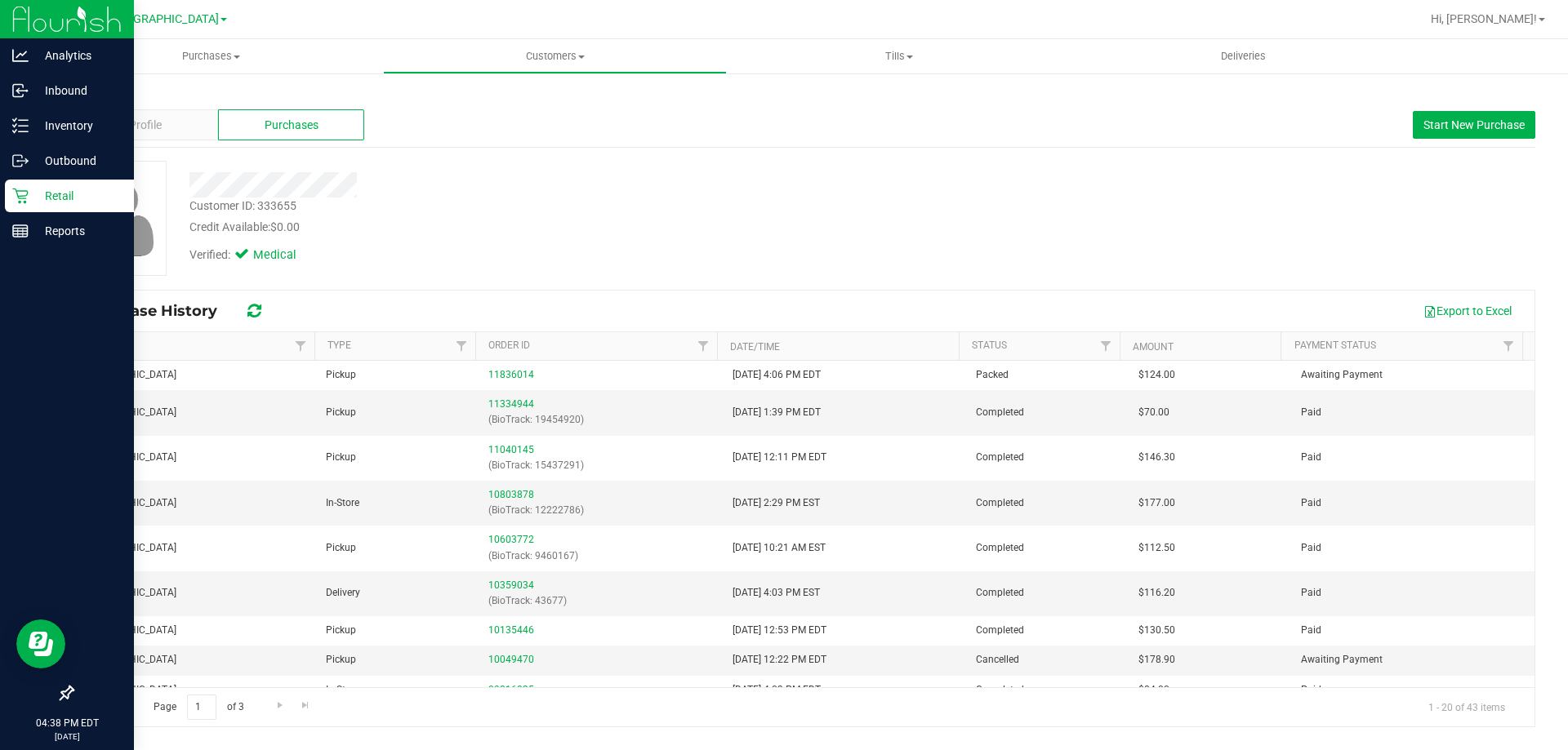
click at [11, 205] on div "Retail" at bounding box center [69, 196] width 129 height 33
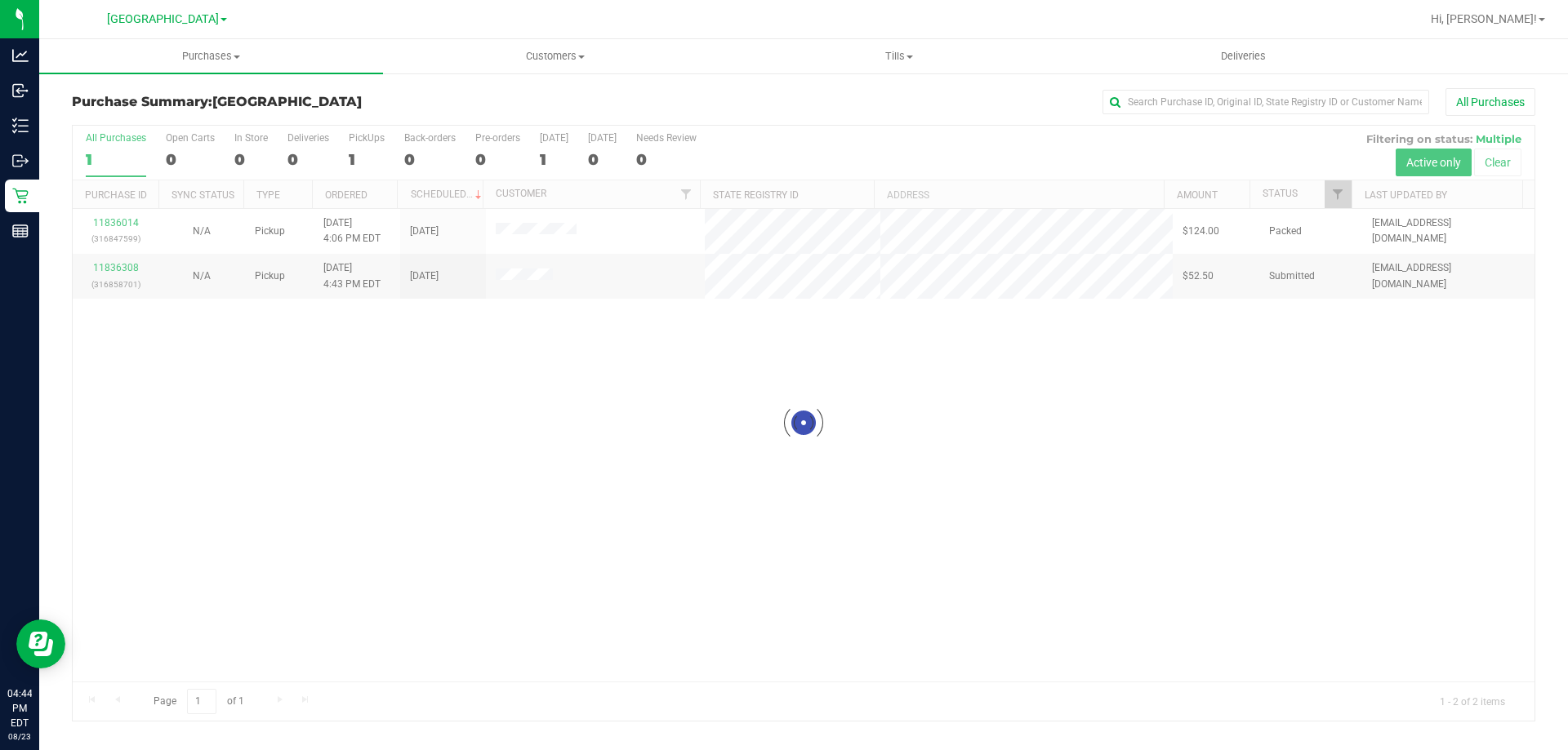
click at [1022, 313] on div at bounding box center [803, 422] width 1462 height 595
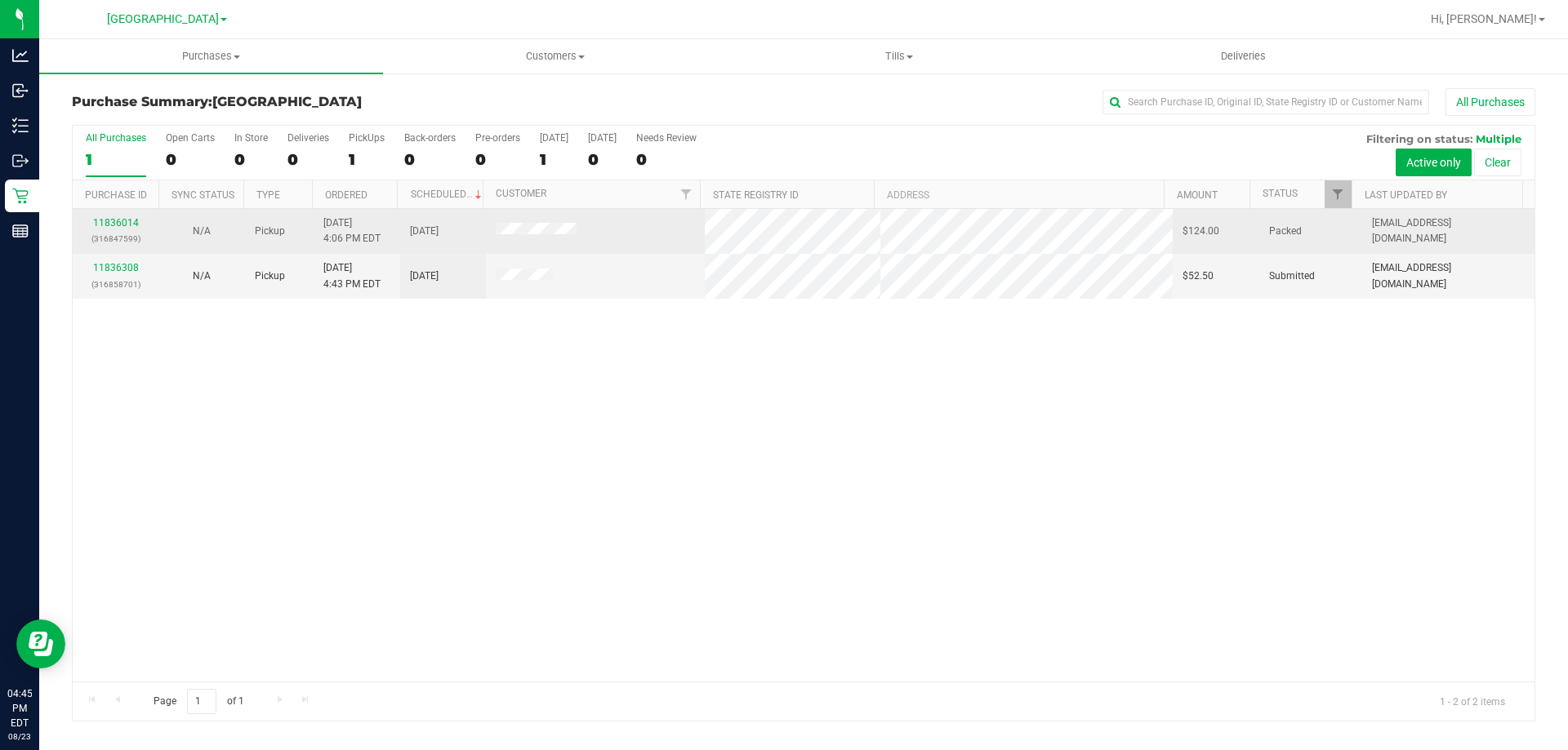
click at [93, 249] on td "11836014 (316847599)" at bounding box center [115, 231] width 86 height 45
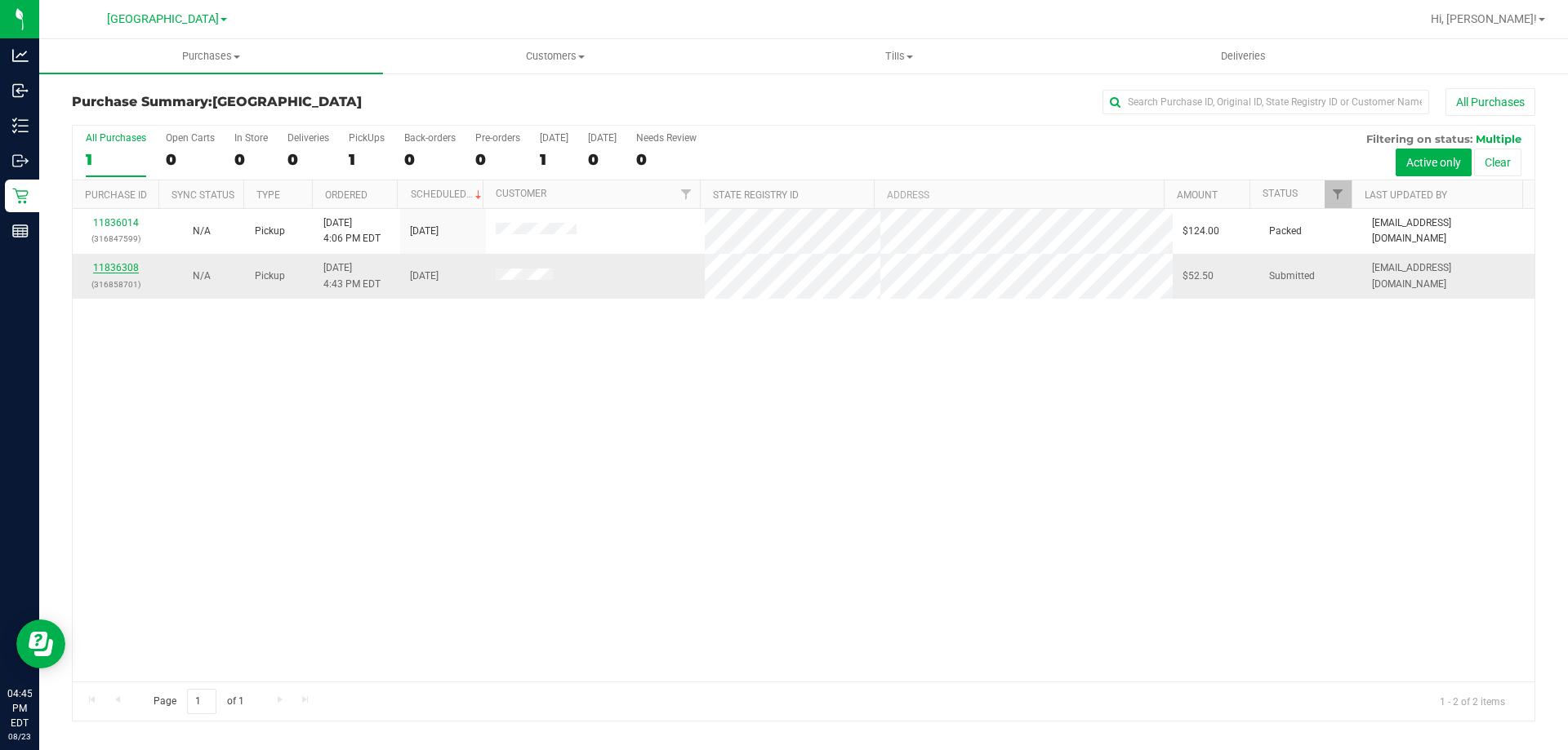
click at [113, 269] on link "11836308" at bounding box center [116, 268] width 45 height 12
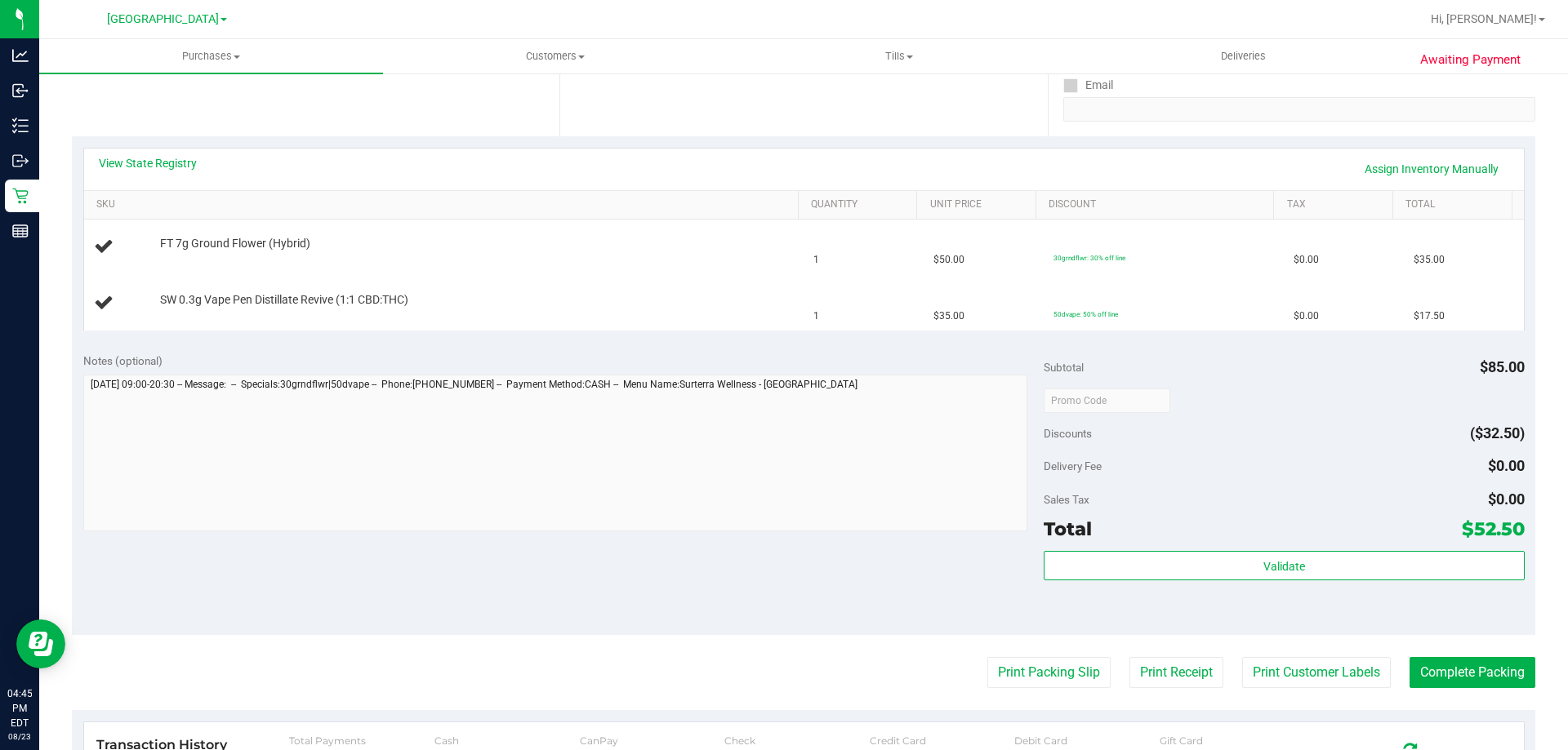
scroll to position [313, 0]
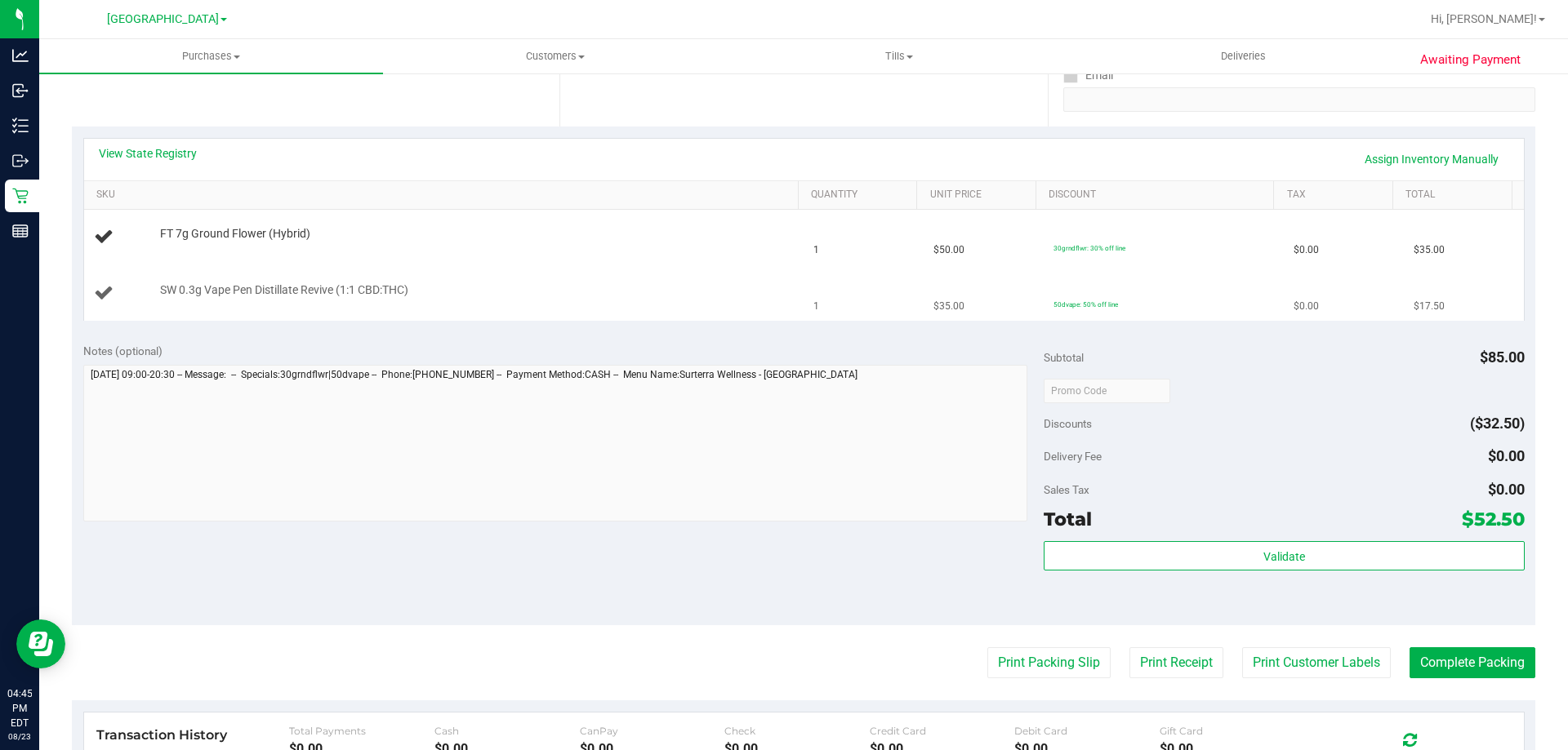
click at [769, 289] on div "SW 0.3g Vape Pen Distillate Revive (1:1 CBD:THC)" at bounding box center [471, 290] width 638 height 16
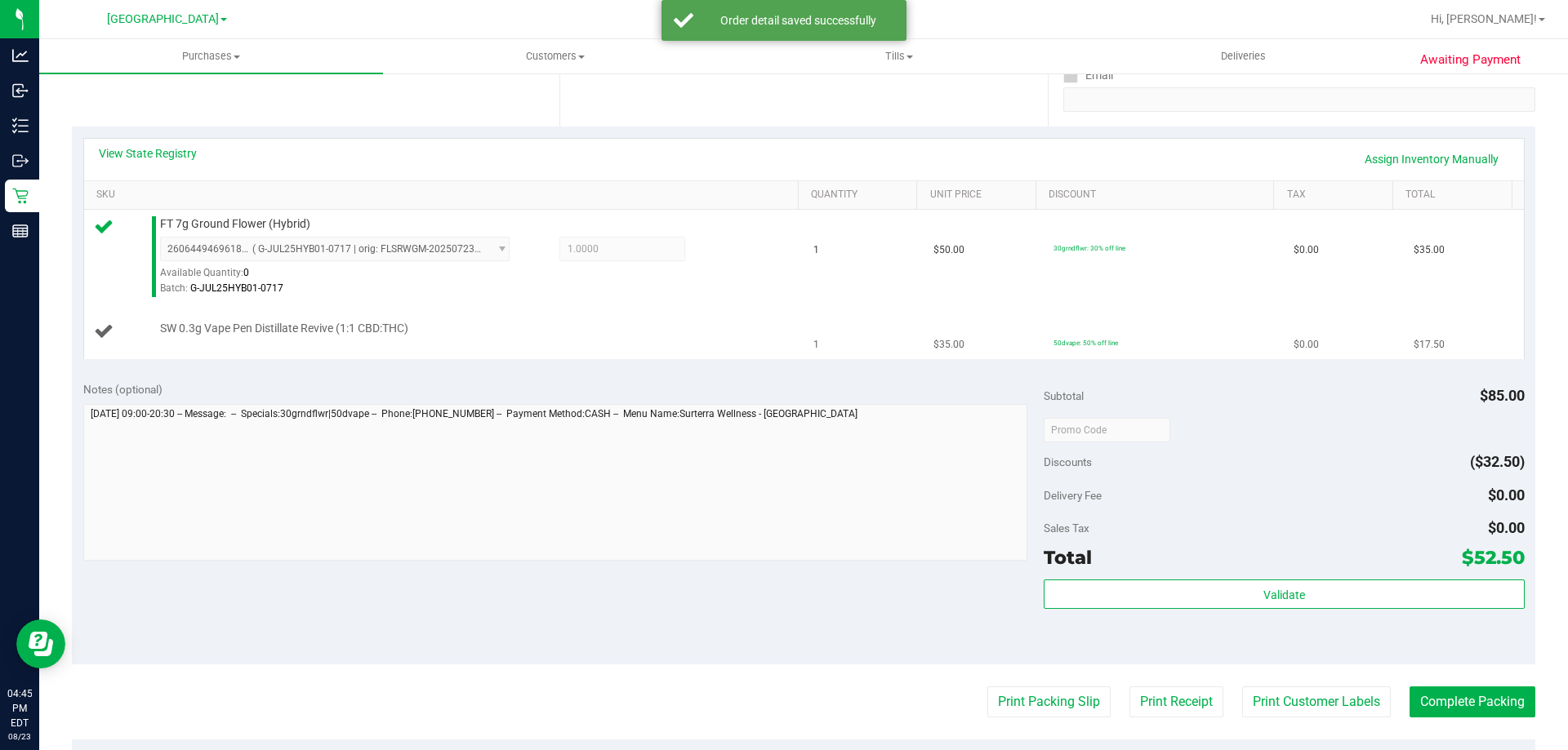
click at [975, 348] on td "$35.00" at bounding box center [984, 332] width 120 height 55
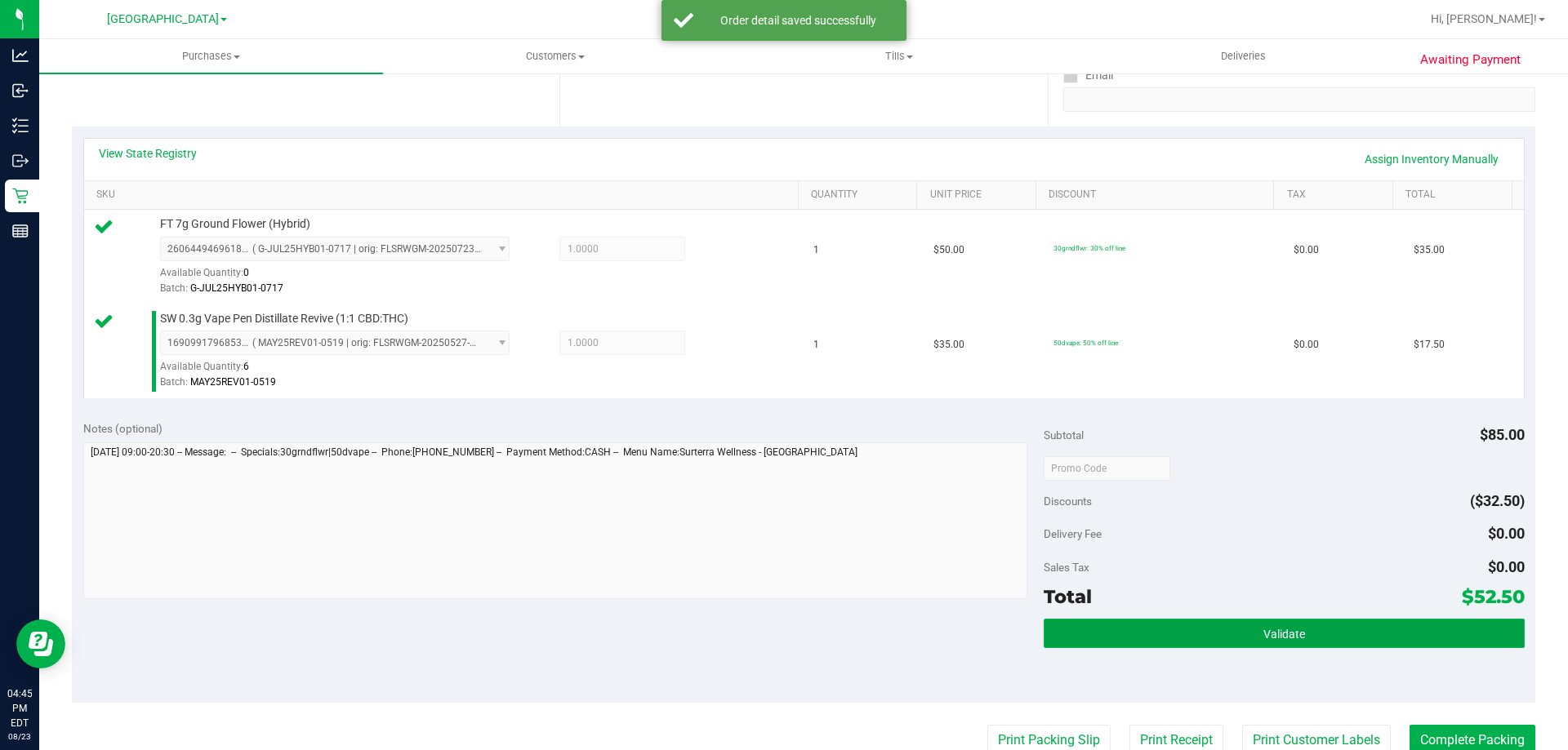
click at [1257, 625] on button "Validate" at bounding box center [1284, 633] width 480 height 29
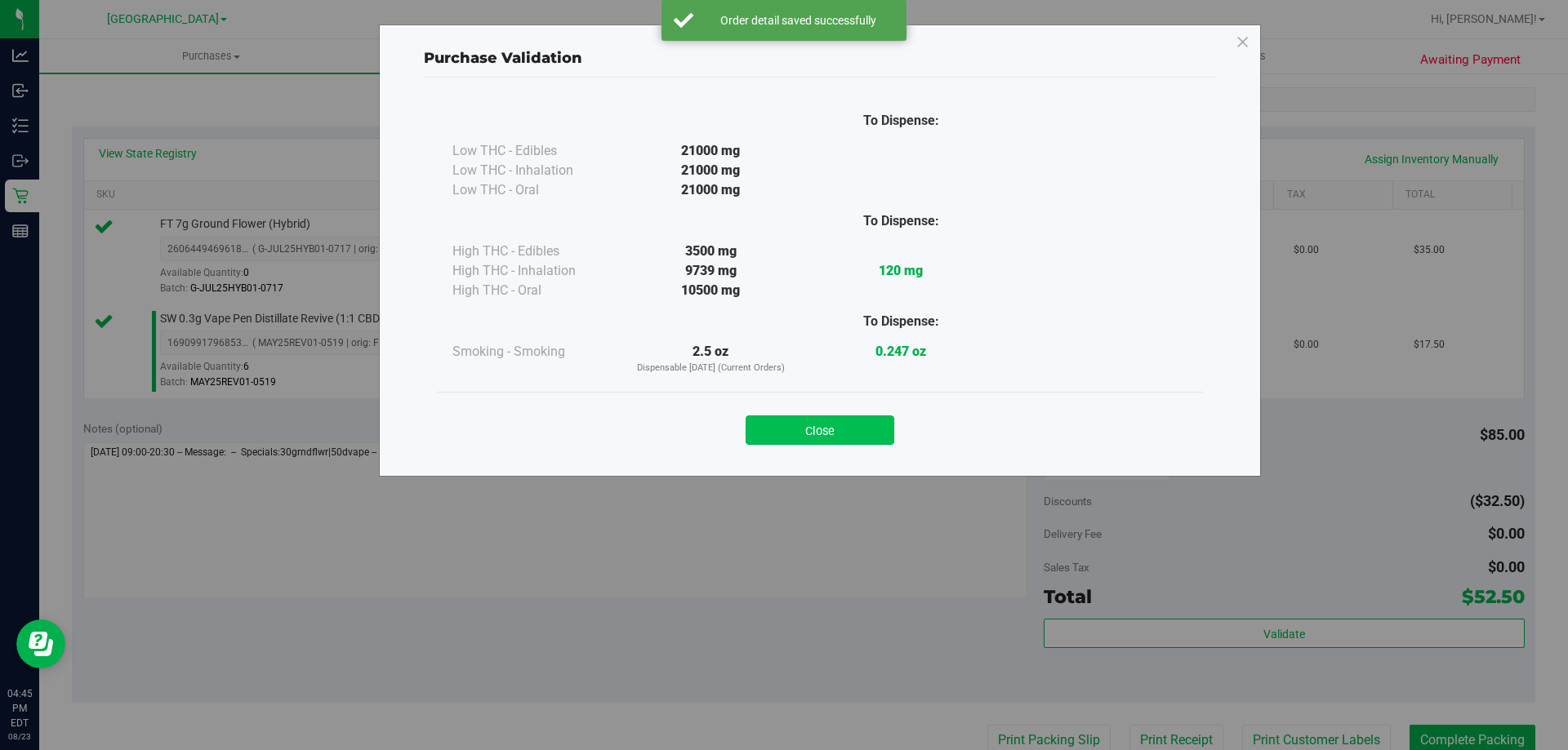
click at [852, 434] on button "Close" at bounding box center [820, 430] width 149 height 29
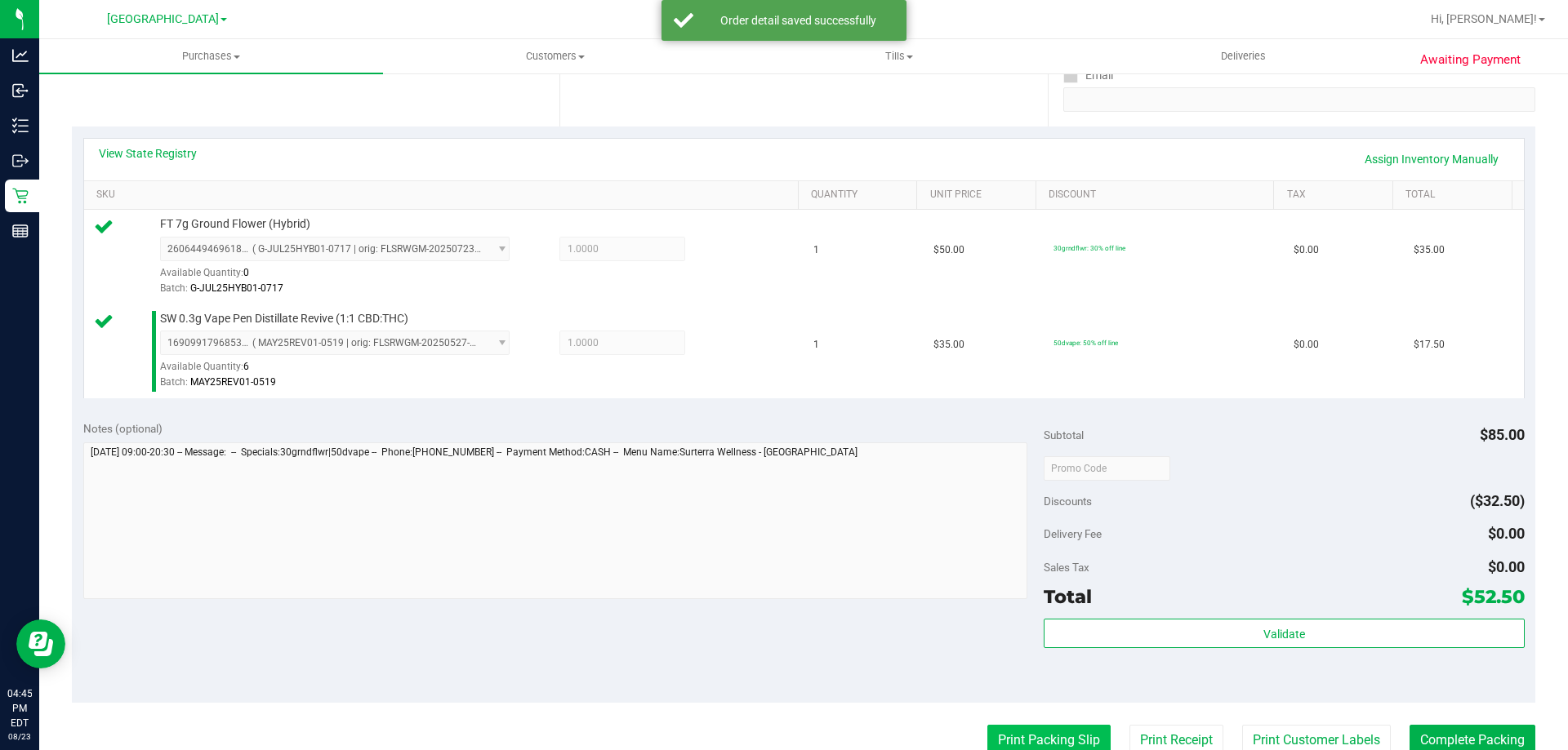
click at [1040, 738] on button "Print Packing Slip" at bounding box center [1049, 740] width 123 height 31
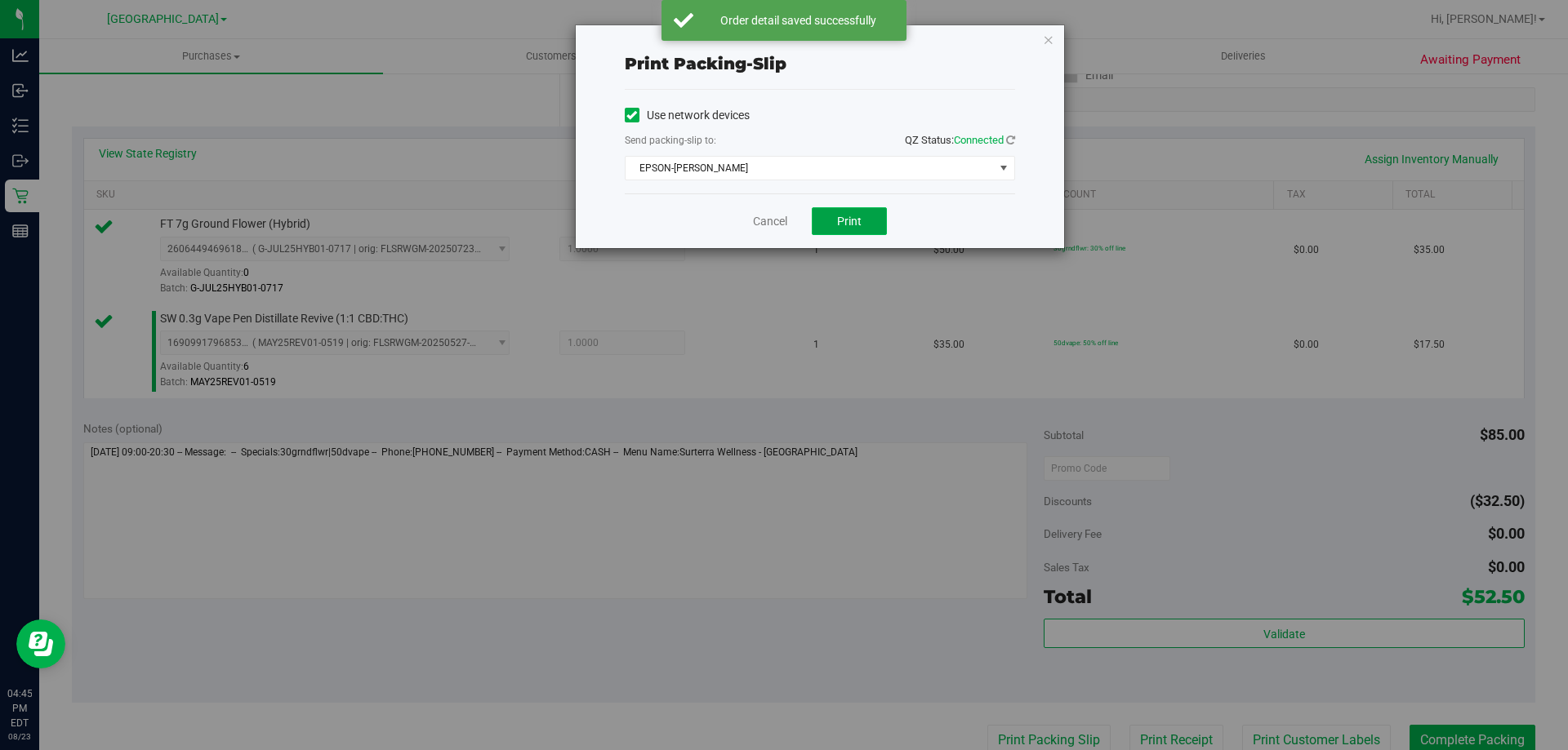
click at [850, 221] on span "Print" at bounding box center [849, 222] width 24 height 13
click at [765, 215] on link "Cancel" at bounding box center [770, 222] width 35 height 17
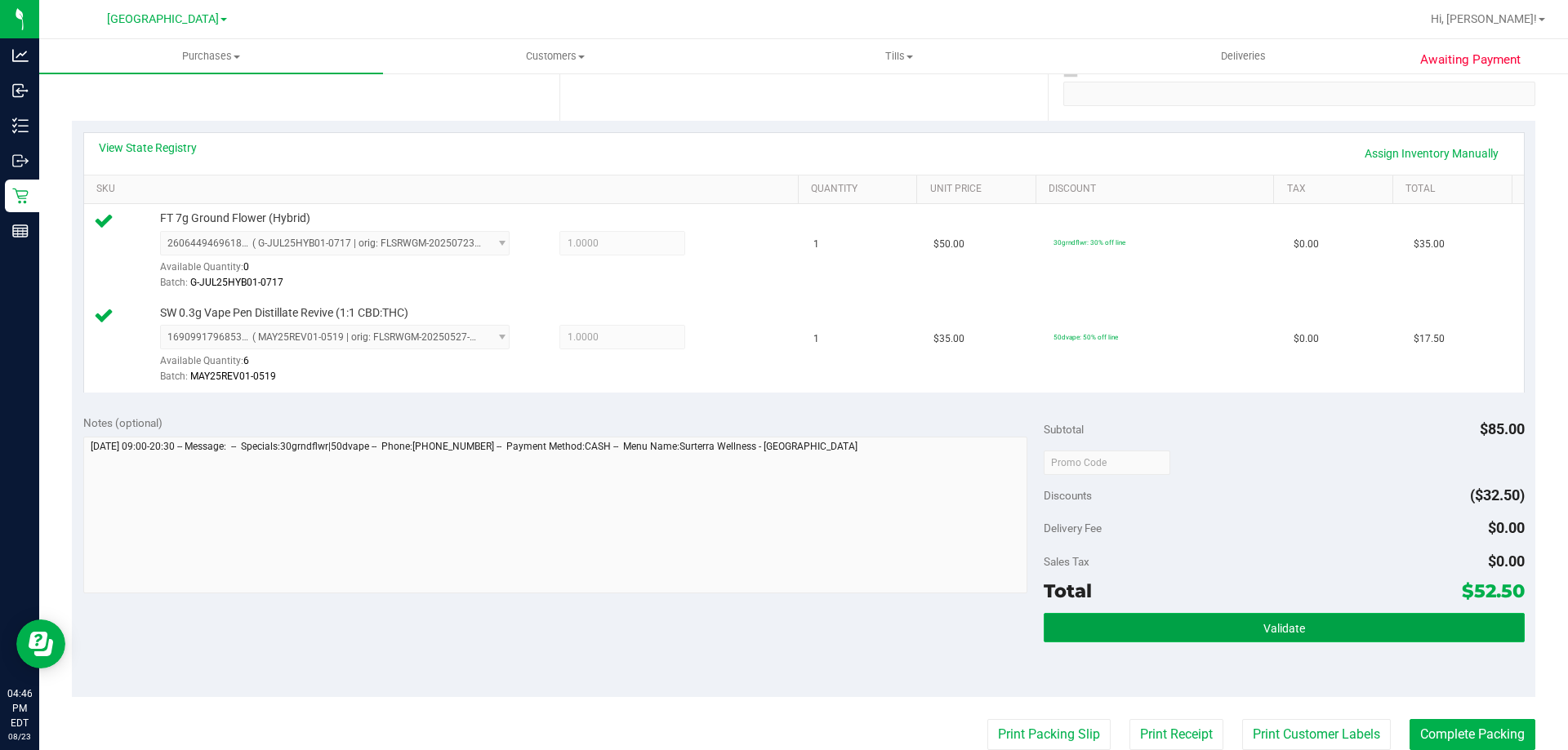
click at [1168, 636] on button "Validate" at bounding box center [1284, 628] width 480 height 29
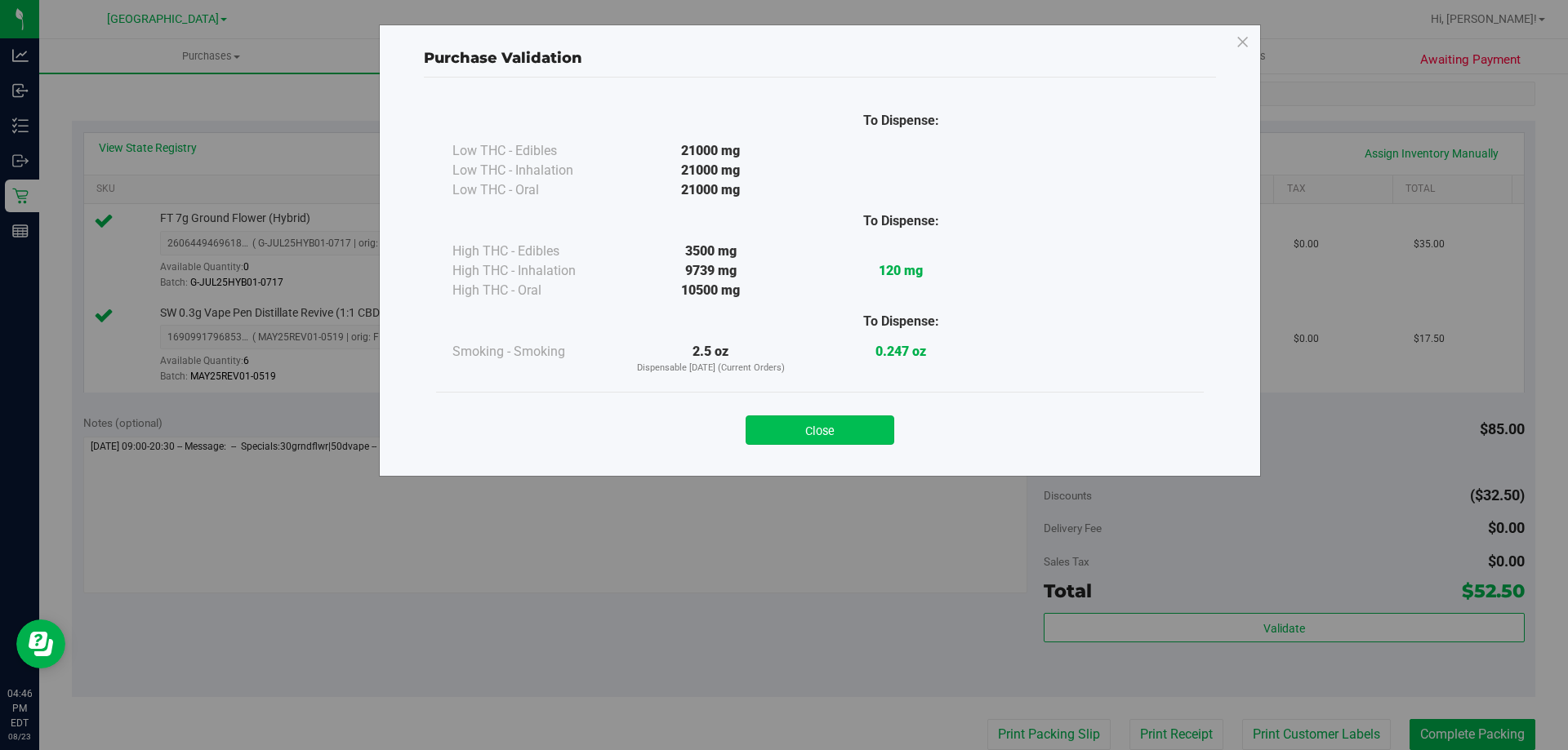
click at [820, 434] on button "Close" at bounding box center [820, 430] width 149 height 29
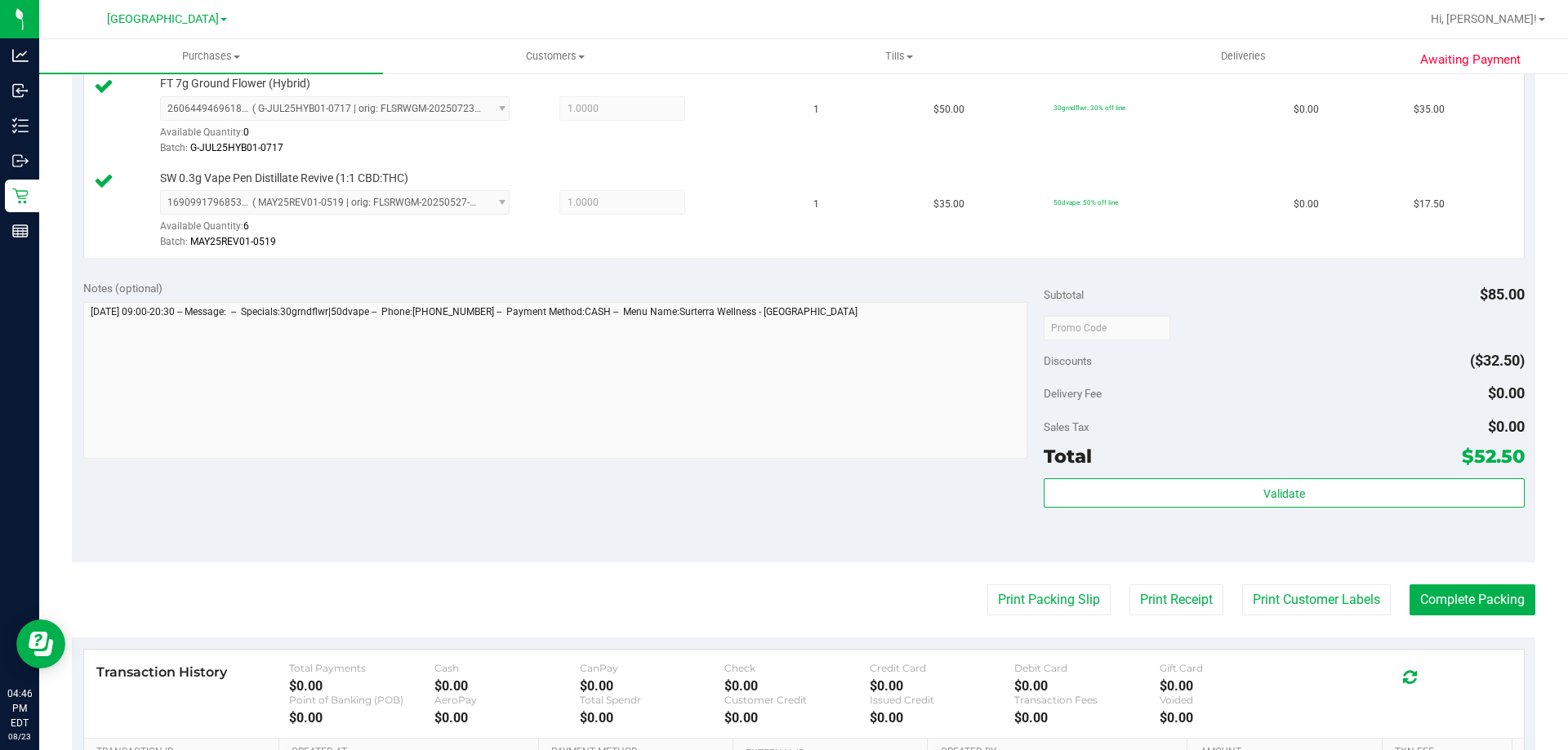
scroll to position [485, 0]
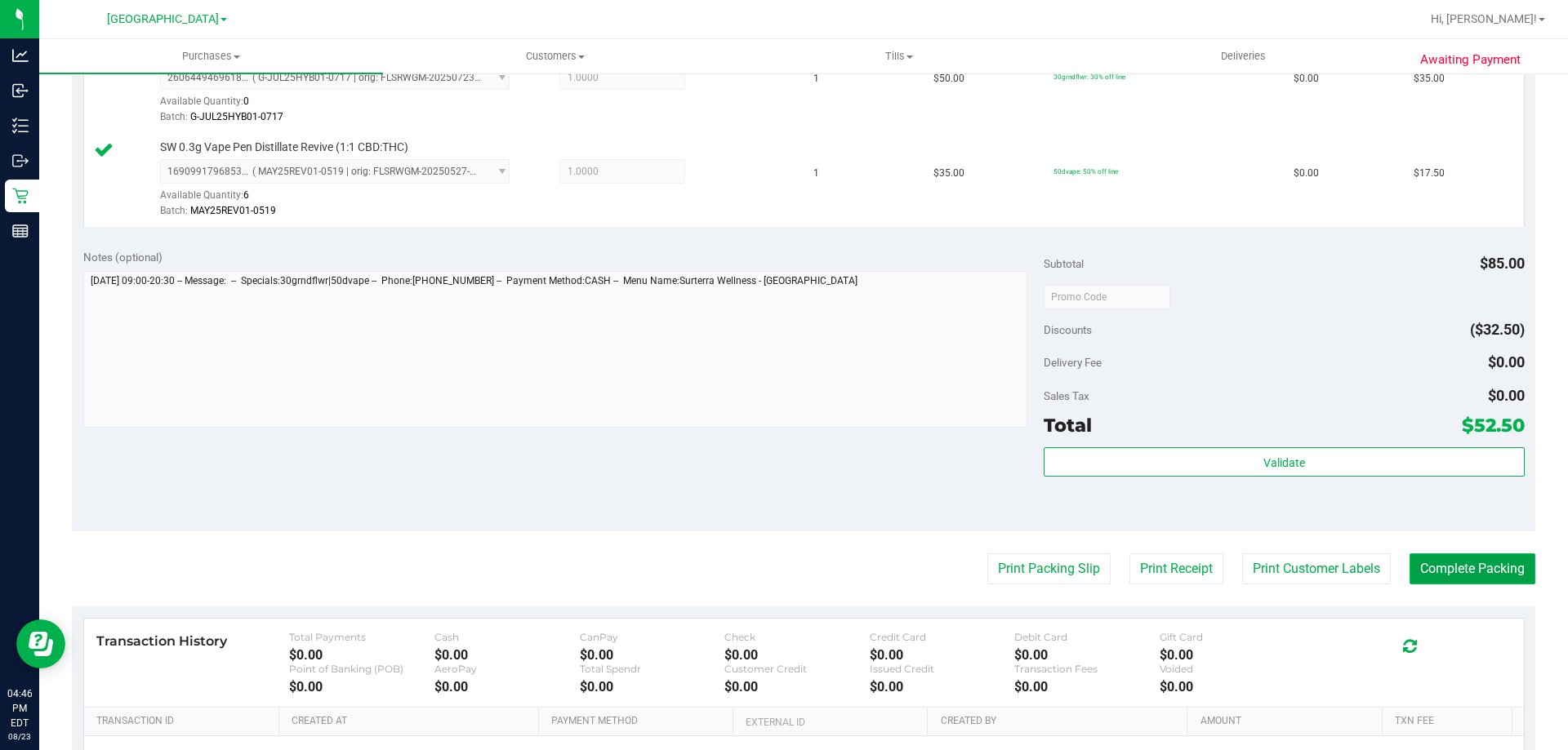
click at [1452, 584] on button "Complete Packing" at bounding box center [1472, 569] width 125 height 31
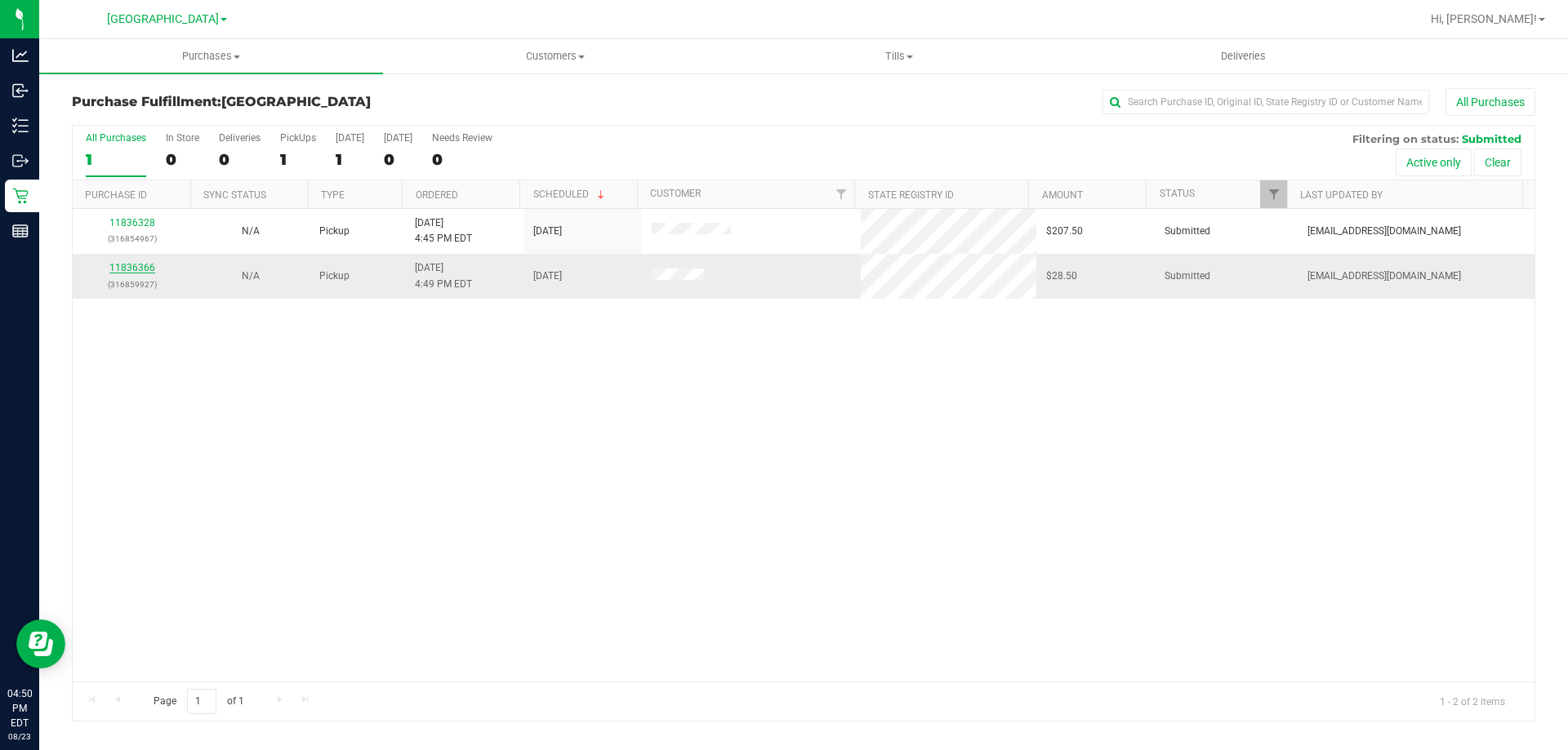
click at [147, 272] on link "11836366" at bounding box center [131, 268] width 45 height 12
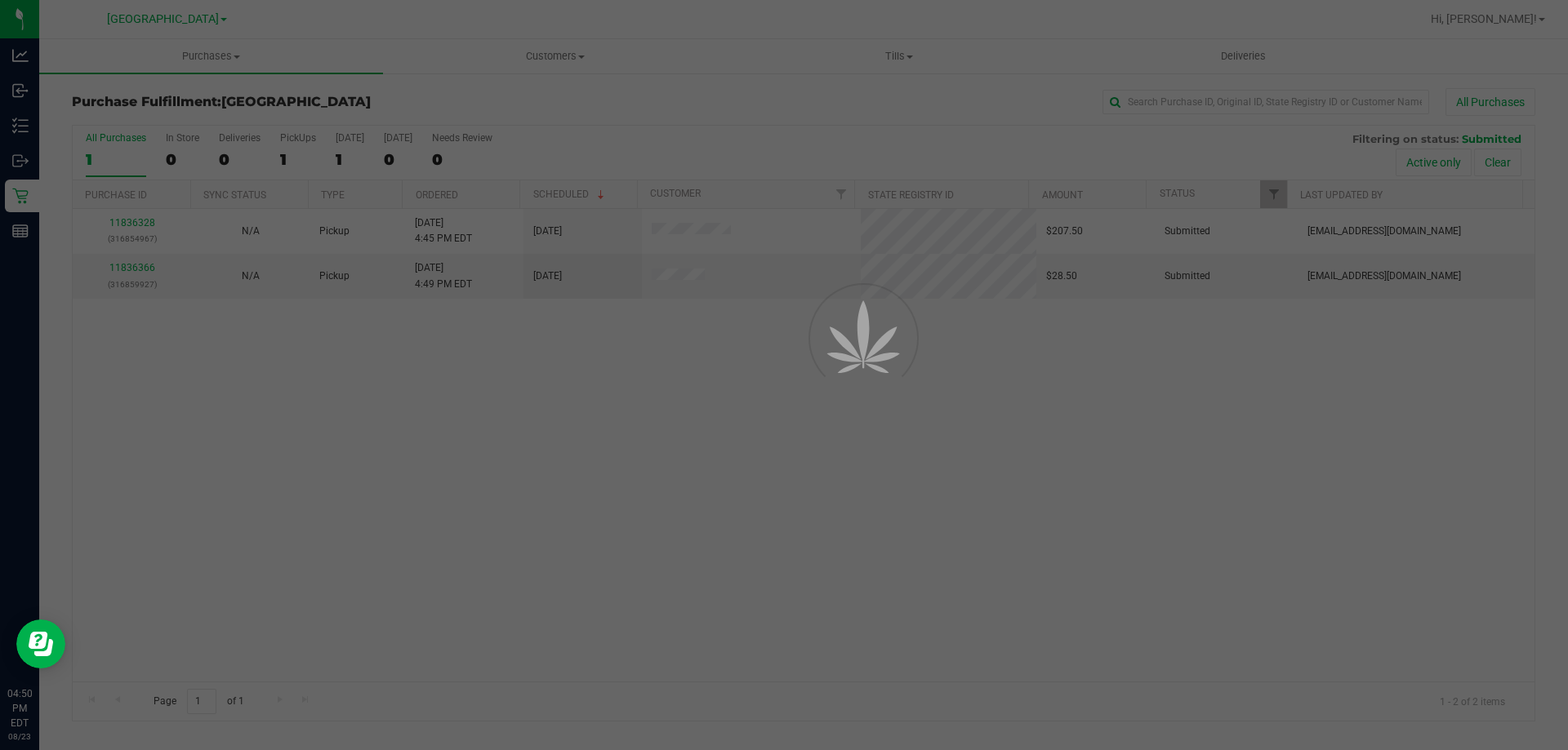
click at [137, 287] on div at bounding box center [784, 375] width 1568 height 750
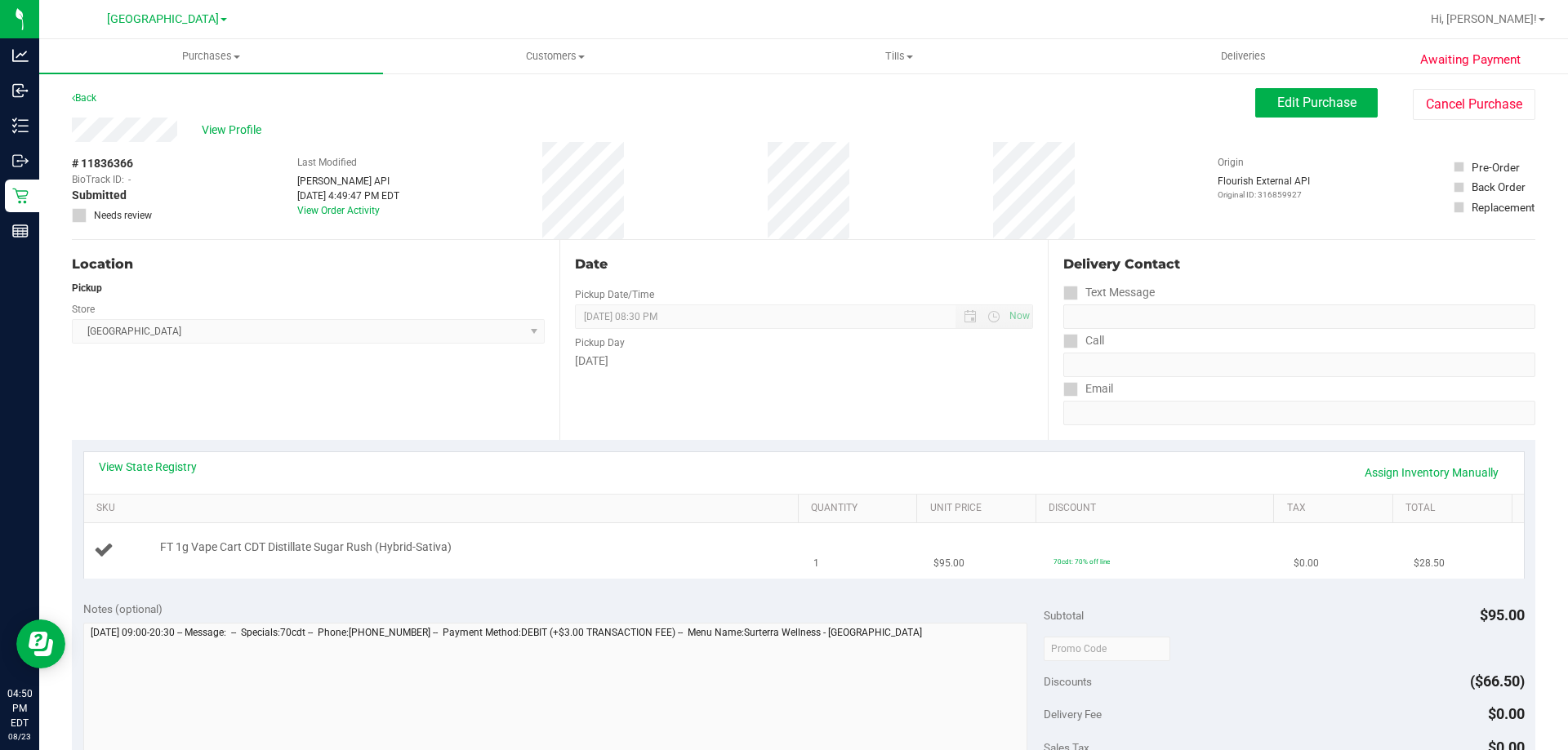
click at [732, 573] on td "FT 1g Vape Cart CDT Distillate Sugar Rush (Hybrid-Sativa)" at bounding box center [444, 550] width 720 height 55
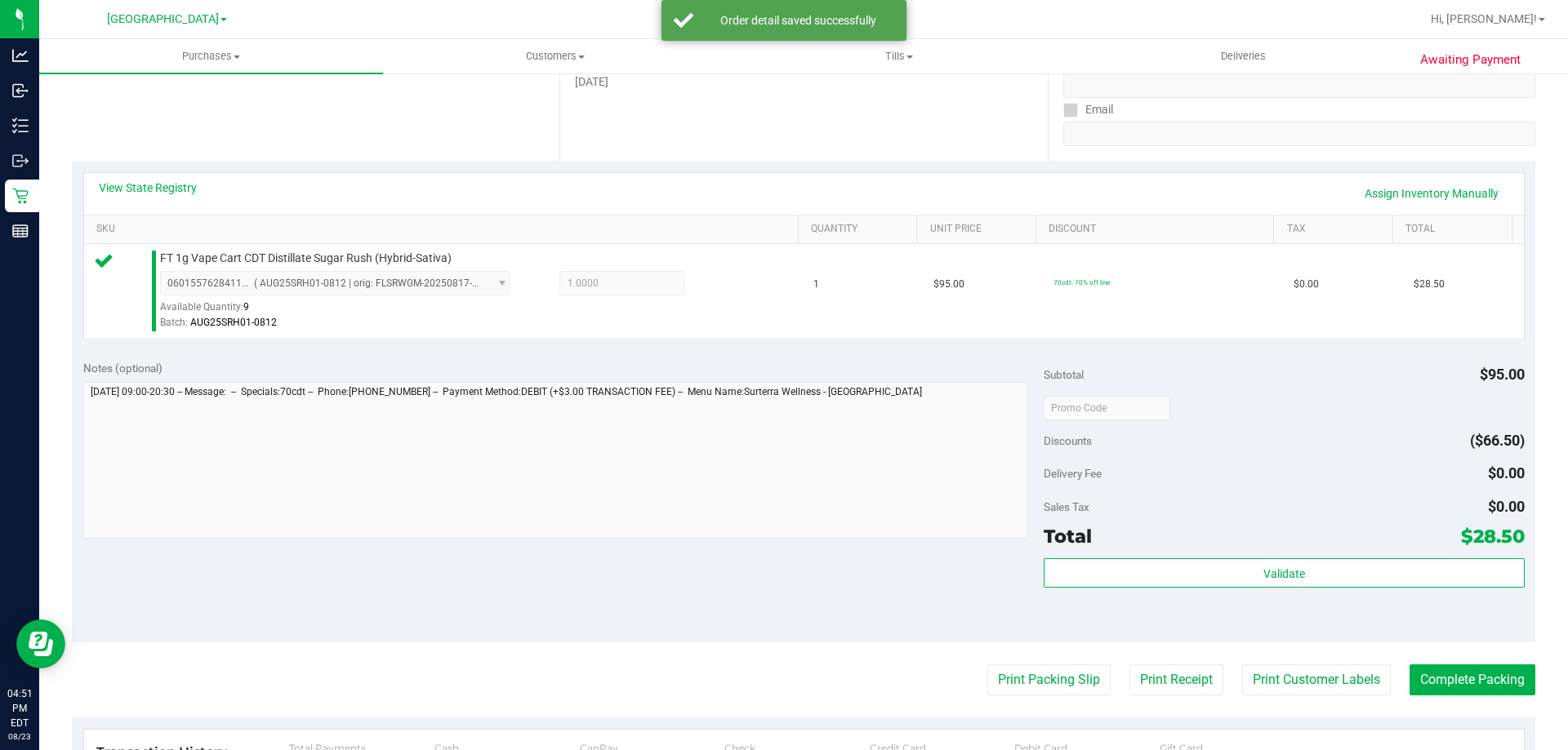
scroll to position [280, 0]
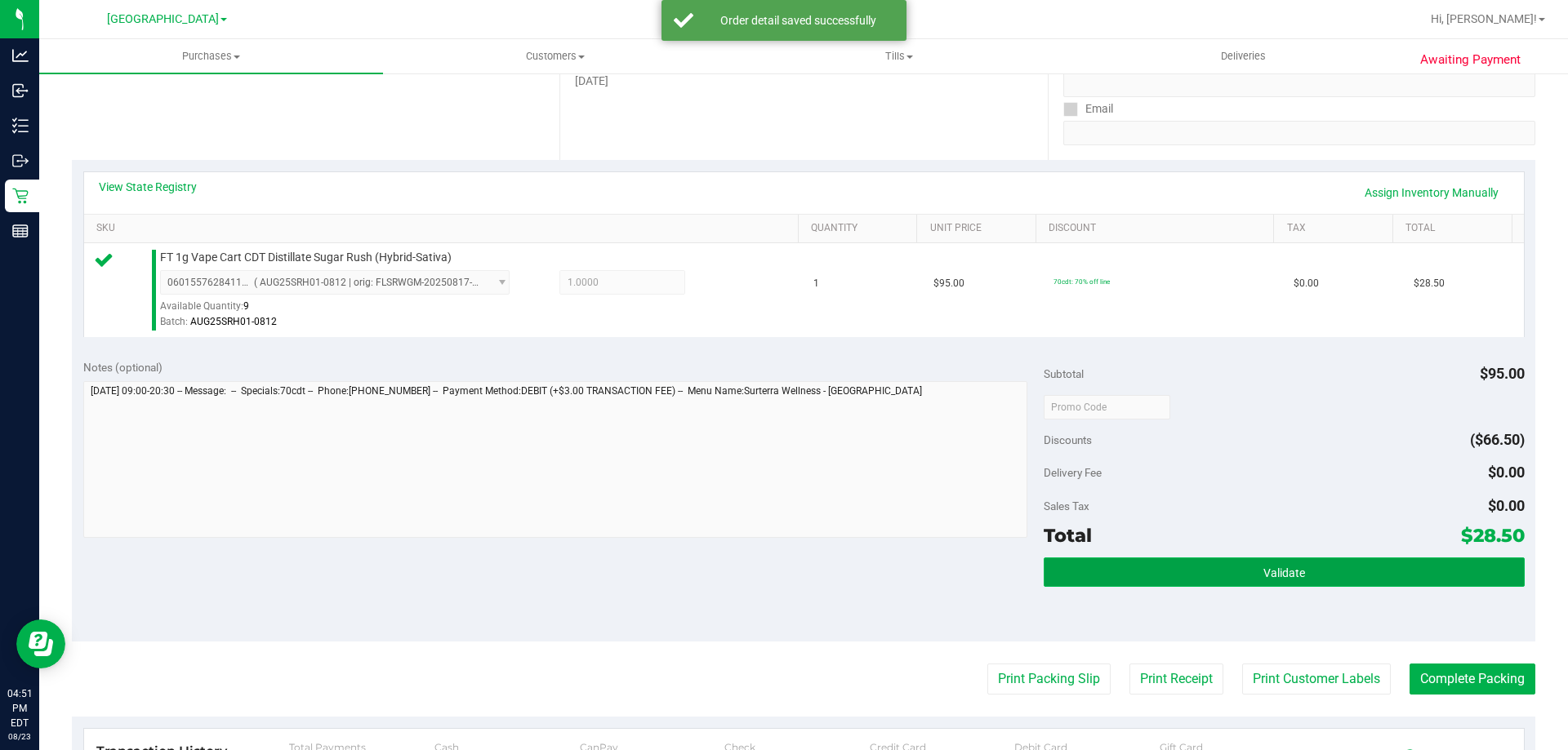
click at [1214, 585] on button "Validate" at bounding box center [1284, 572] width 480 height 29
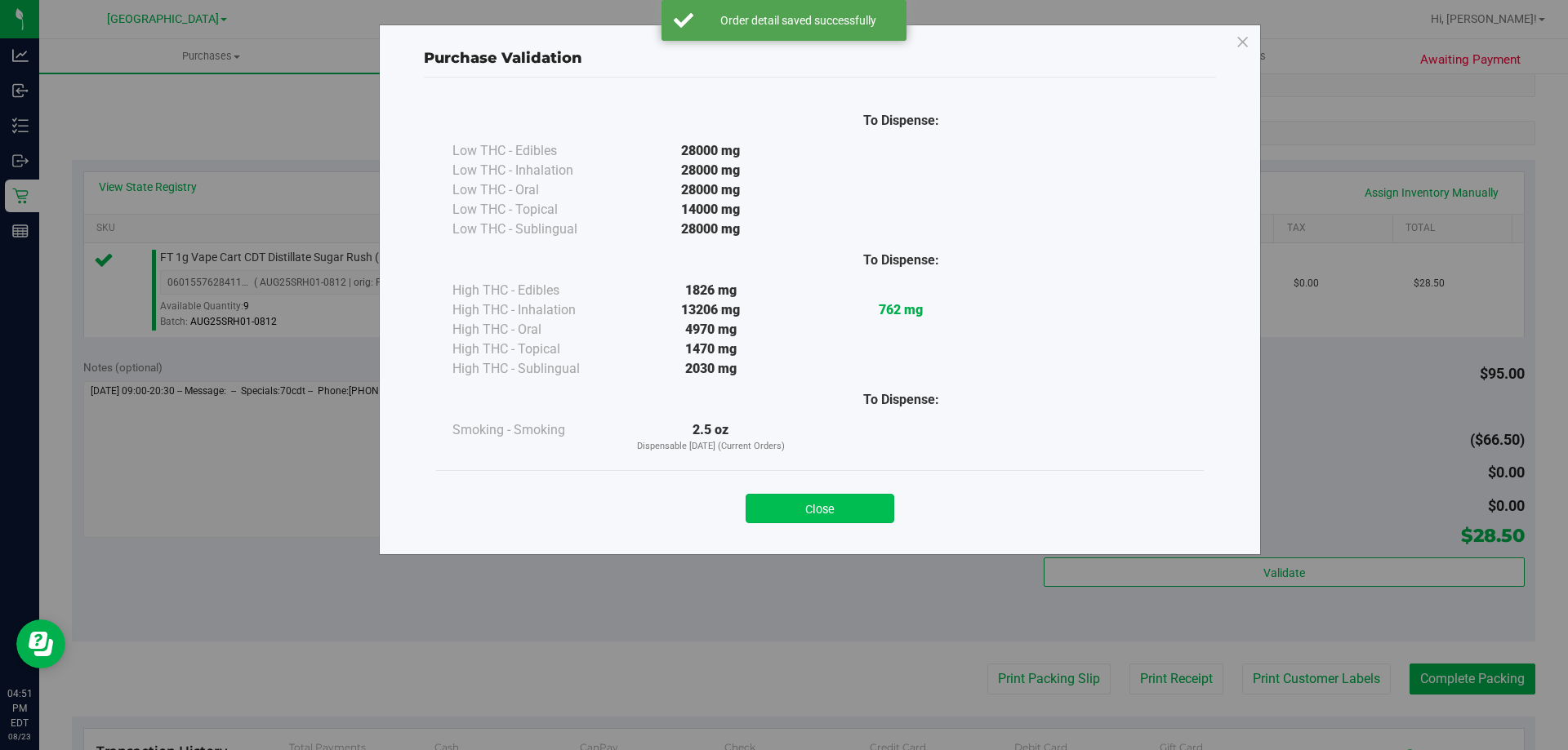
click at [825, 497] on button "Close" at bounding box center [820, 508] width 149 height 29
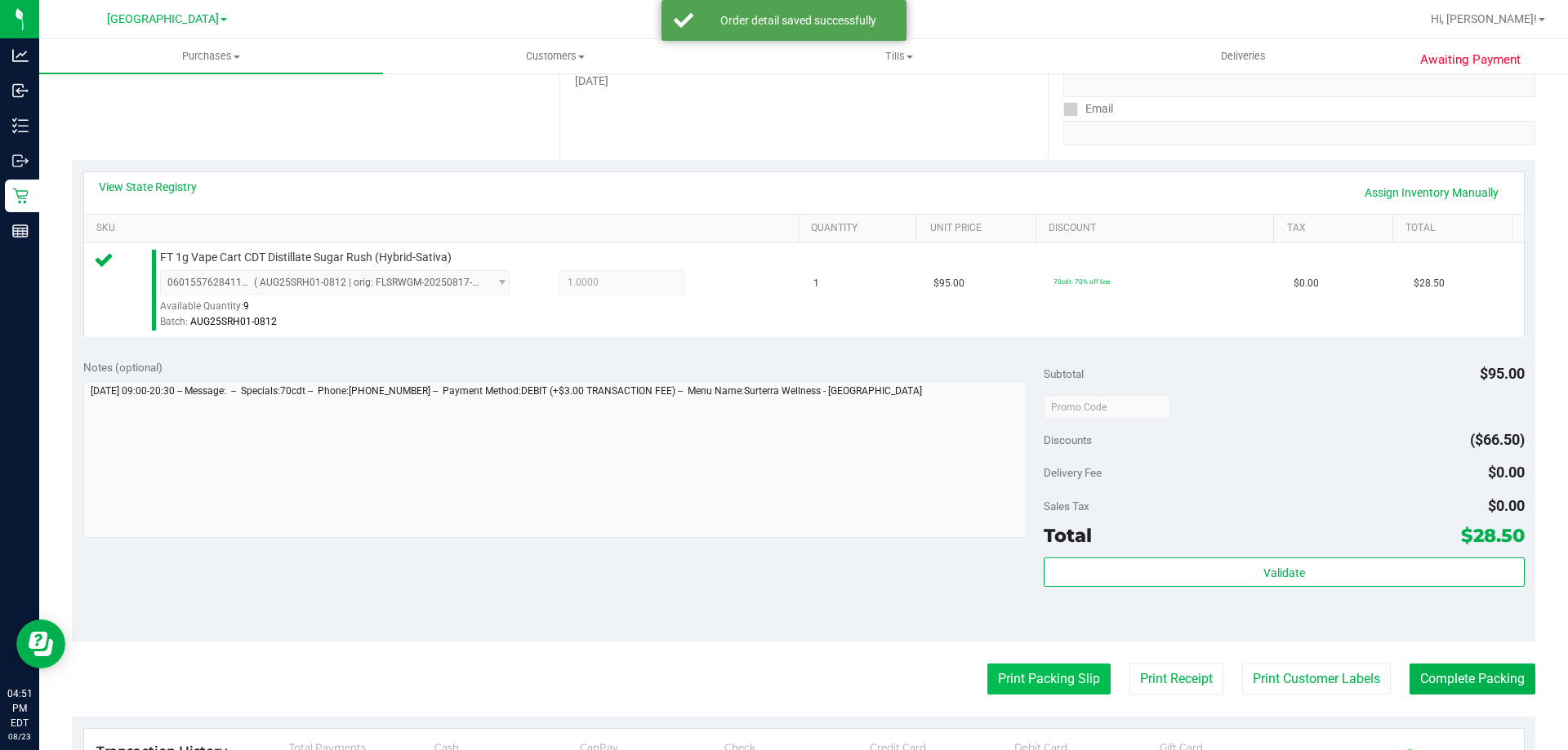
click at [1023, 677] on button "Print Packing Slip" at bounding box center [1049, 679] width 123 height 31
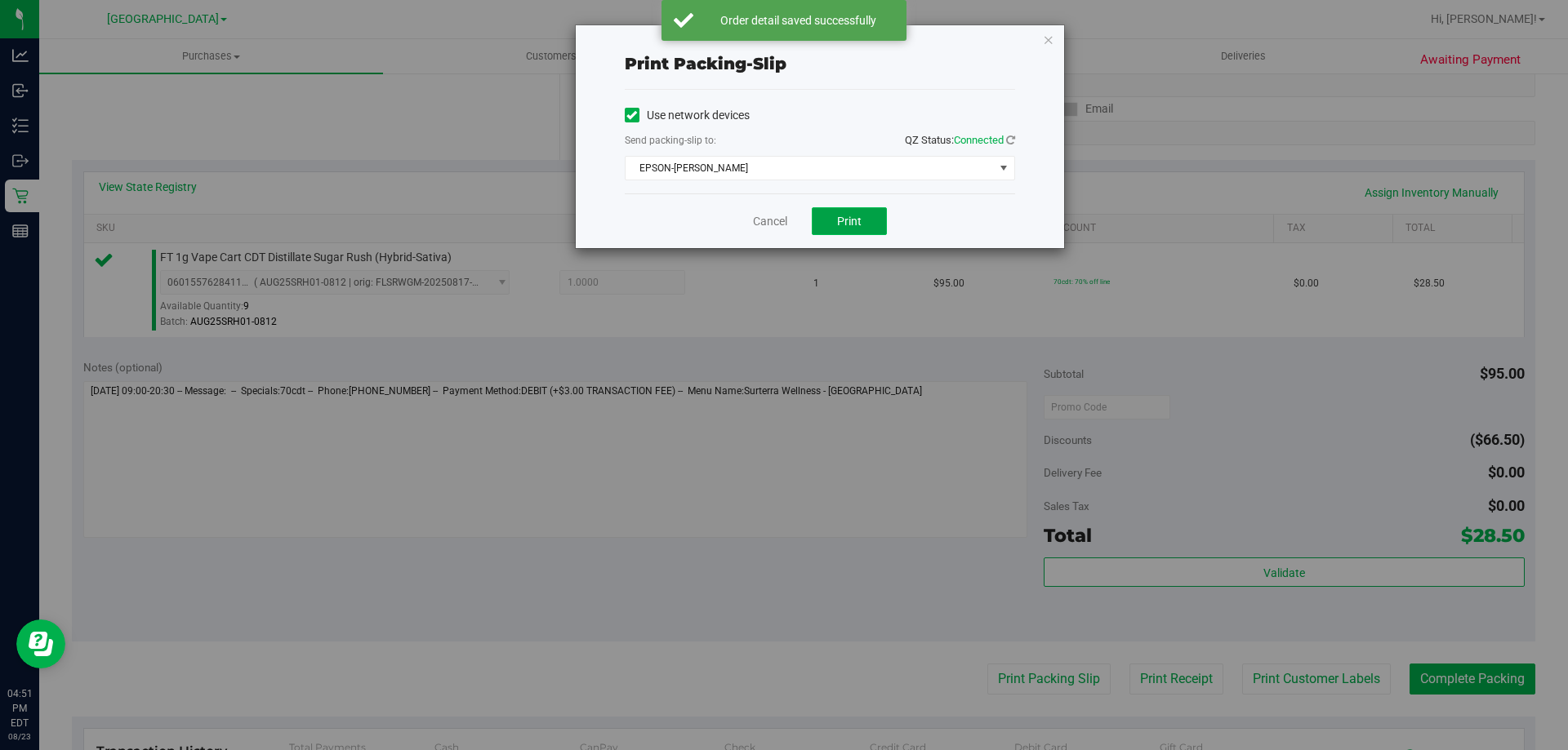
click at [860, 216] on span "Print" at bounding box center [849, 222] width 24 height 13
click at [754, 214] on link "Cancel" at bounding box center [770, 222] width 35 height 17
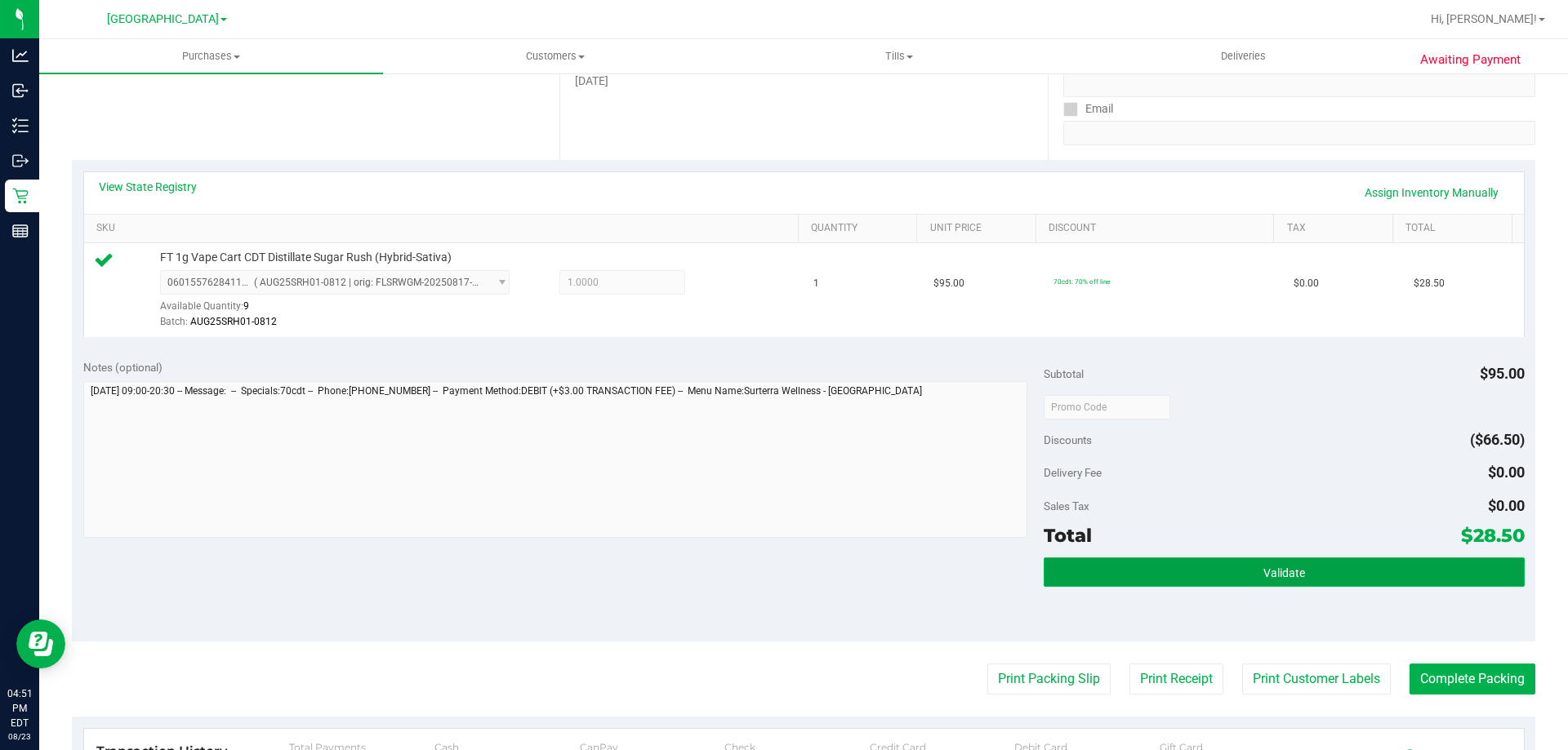
click at [1120, 583] on button "Validate" at bounding box center [1284, 572] width 480 height 29
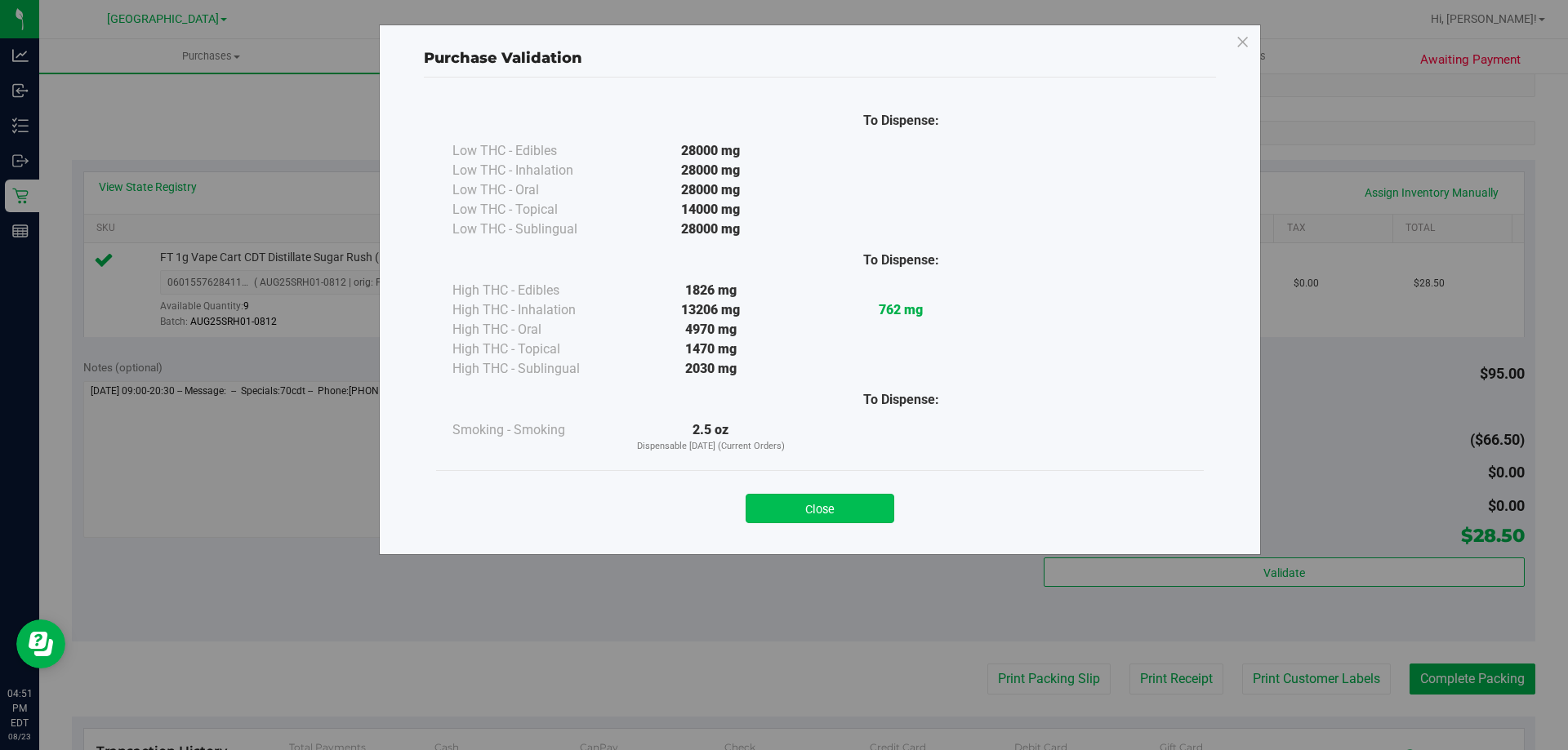
click at [839, 504] on button "Close" at bounding box center [820, 508] width 149 height 29
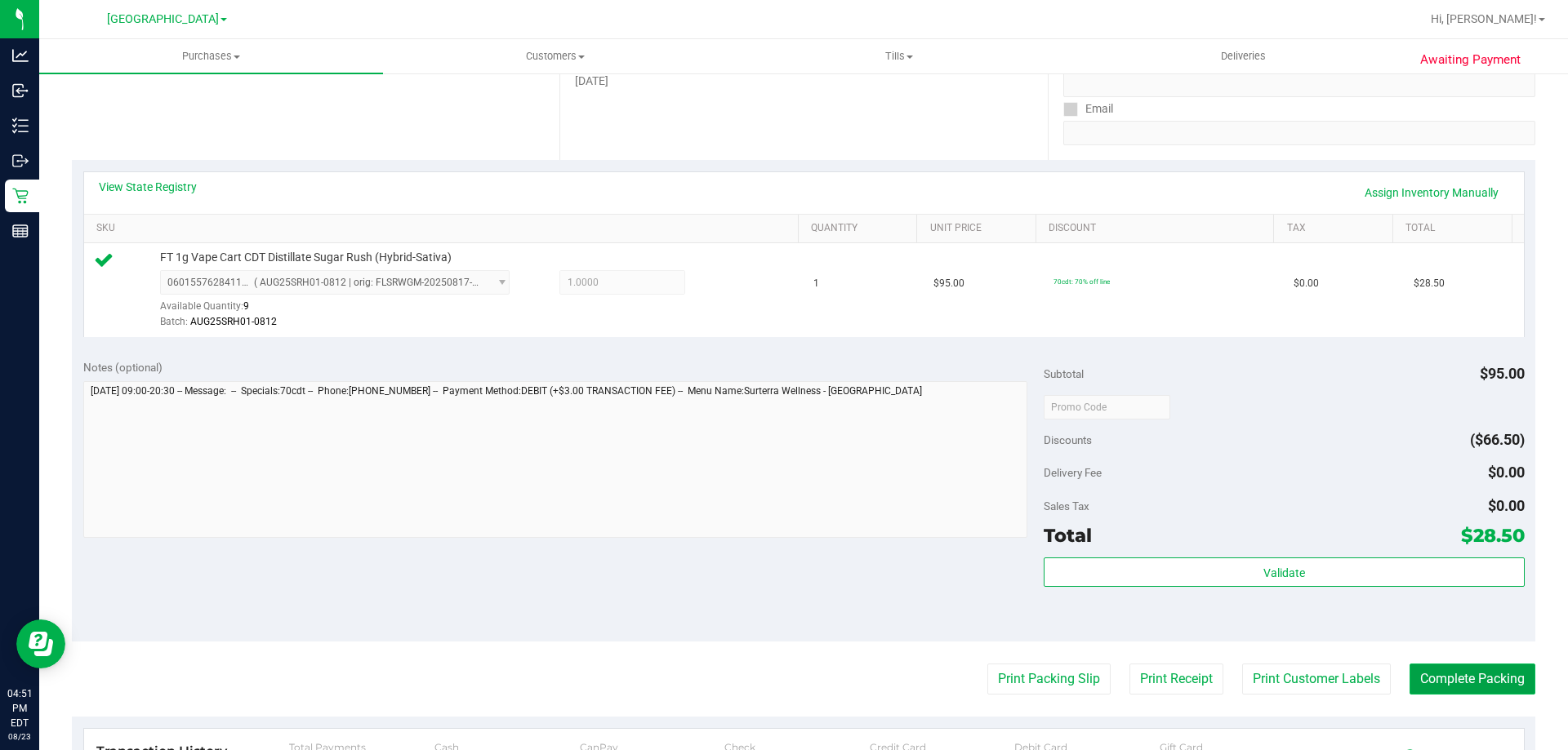
click at [1462, 682] on button "Complete Packing" at bounding box center [1472, 679] width 125 height 31
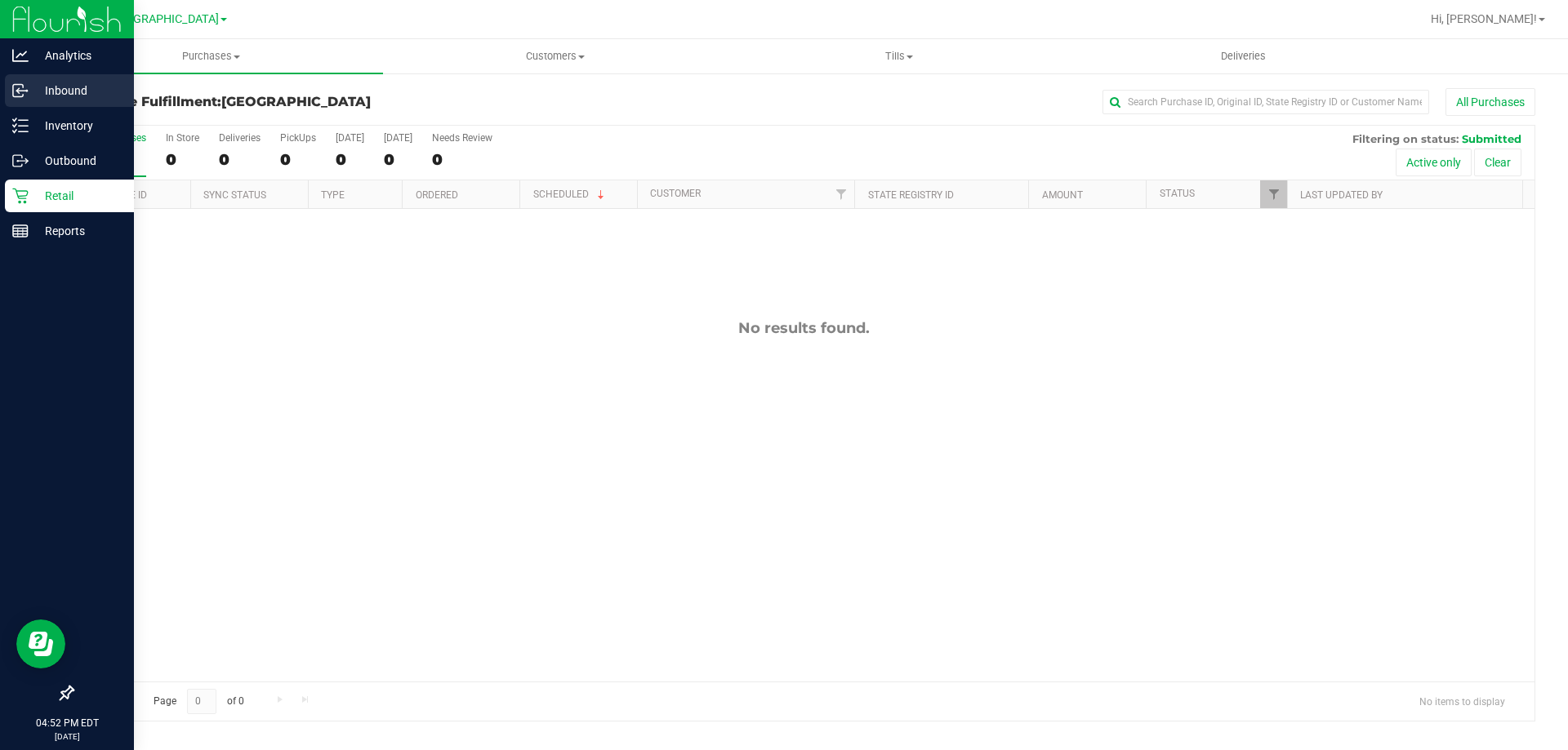
click at [106, 82] on p "Inbound" at bounding box center [78, 91] width 98 height 19
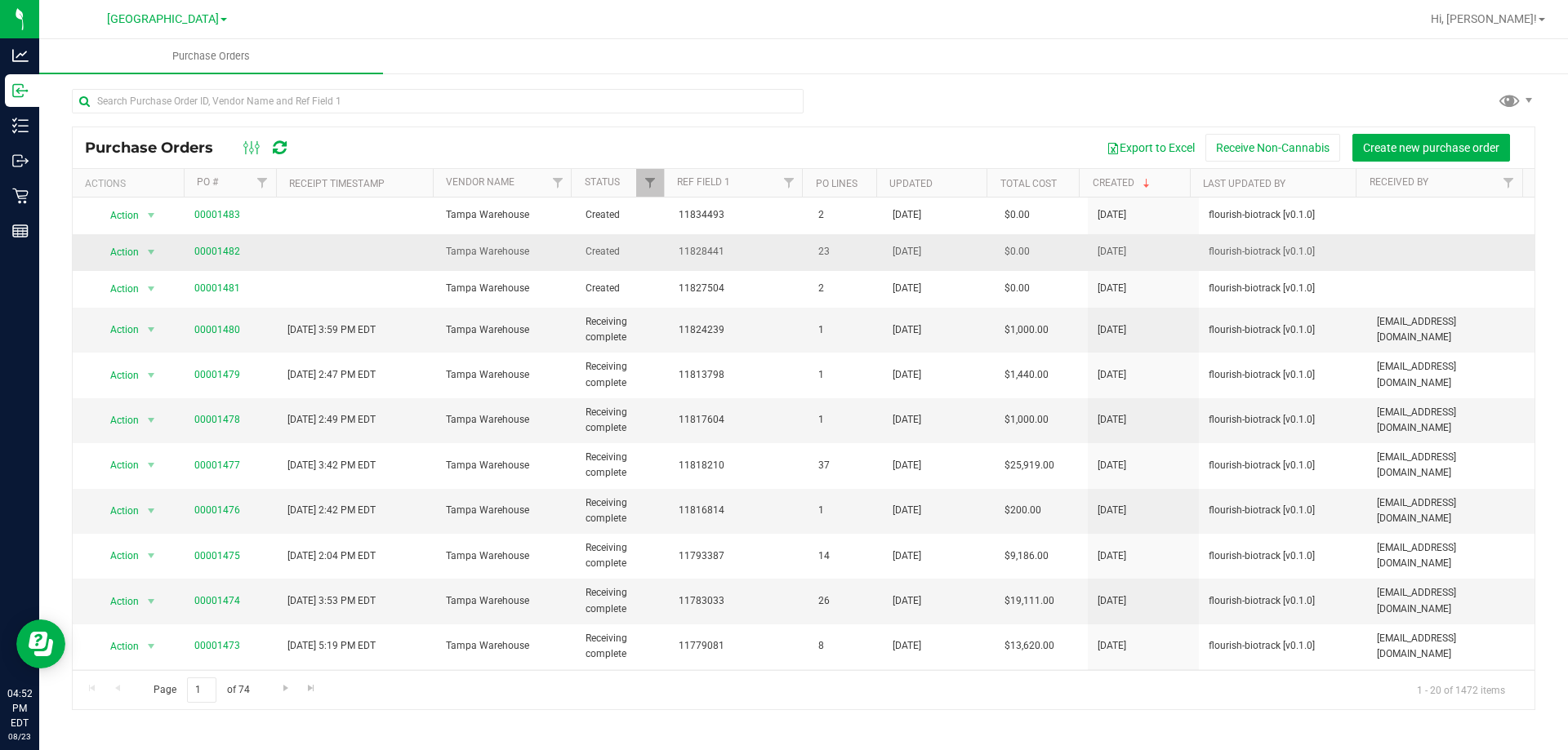
click at [208, 263] on td "00001482" at bounding box center [230, 253] width 94 height 37
click at [210, 253] on link "00001482" at bounding box center [217, 252] width 45 height 12
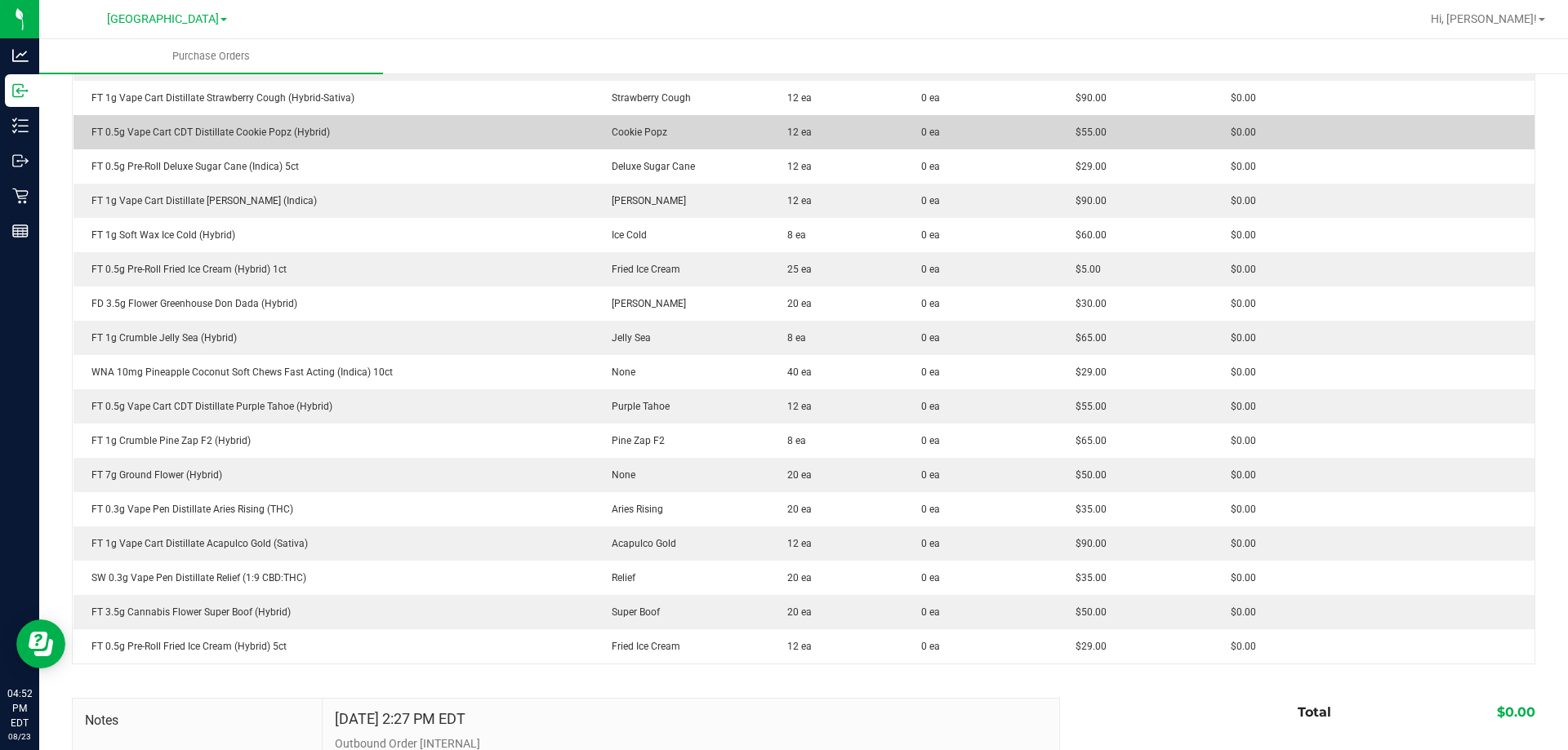
scroll to position [530, 0]
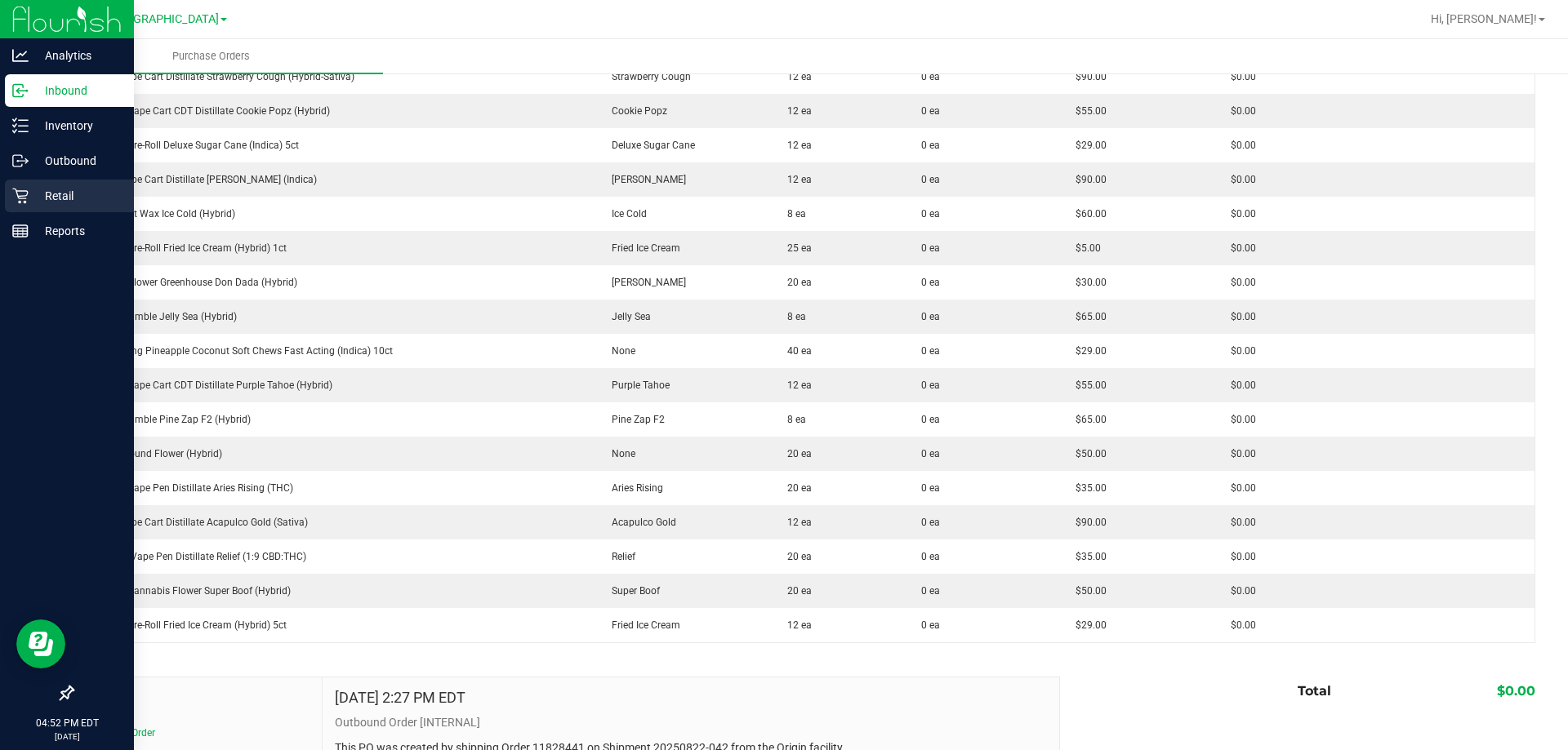
click at [37, 186] on p "Retail" at bounding box center [78, 196] width 98 height 19
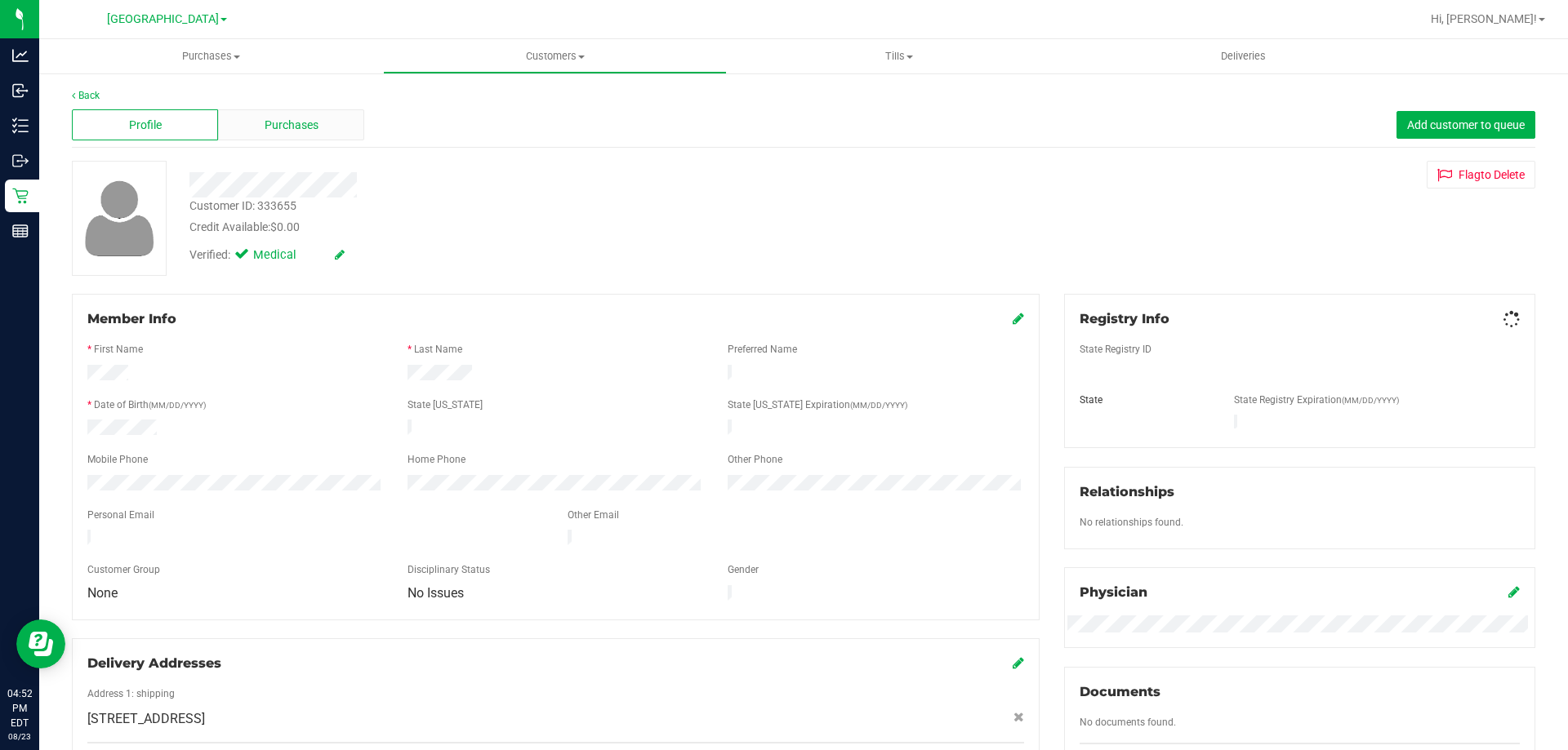
click at [253, 114] on div "Purchases" at bounding box center [291, 124] width 147 height 31
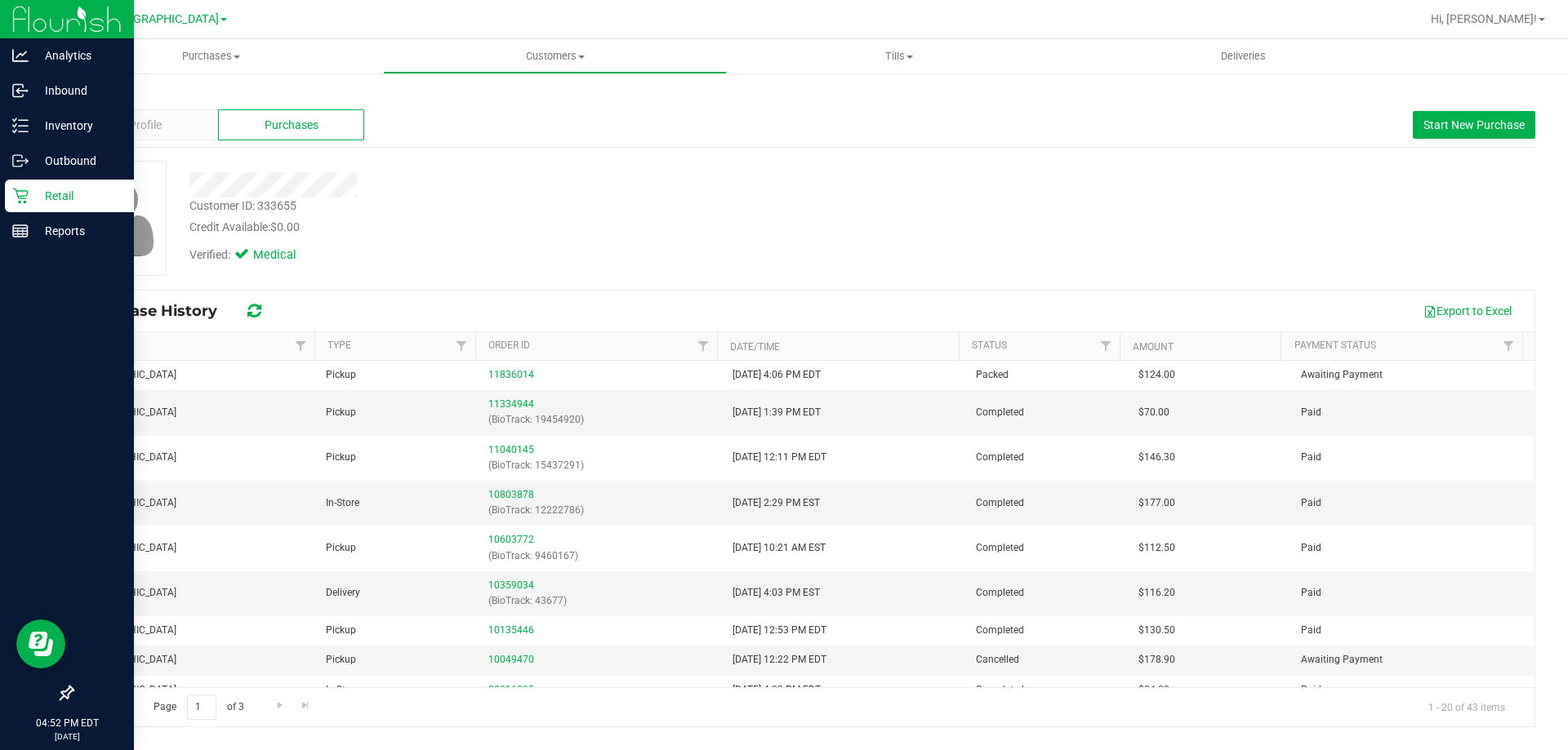
click at [19, 192] on icon at bounding box center [20, 196] width 16 height 16
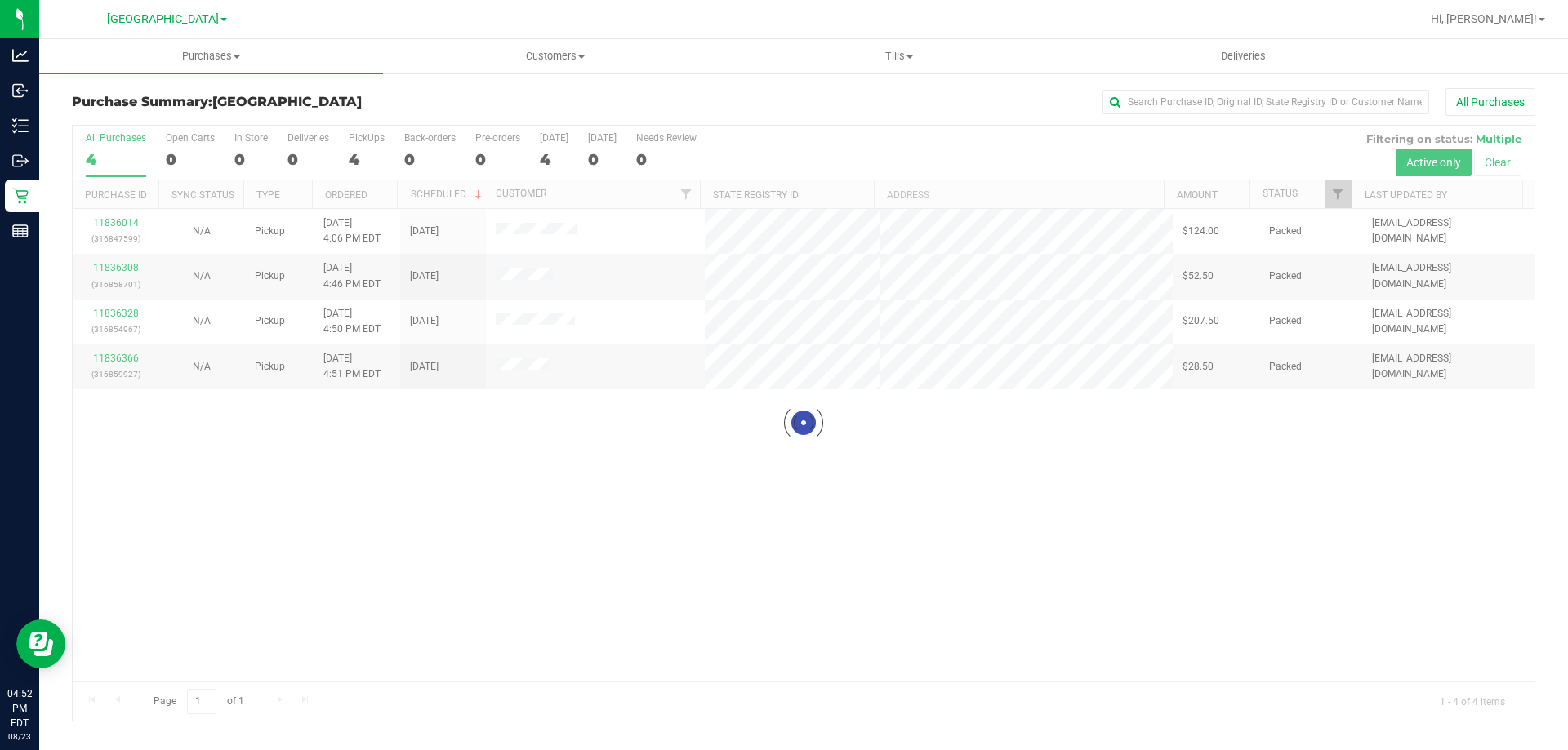
click at [517, 273] on div at bounding box center [803, 422] width 1462 height 595
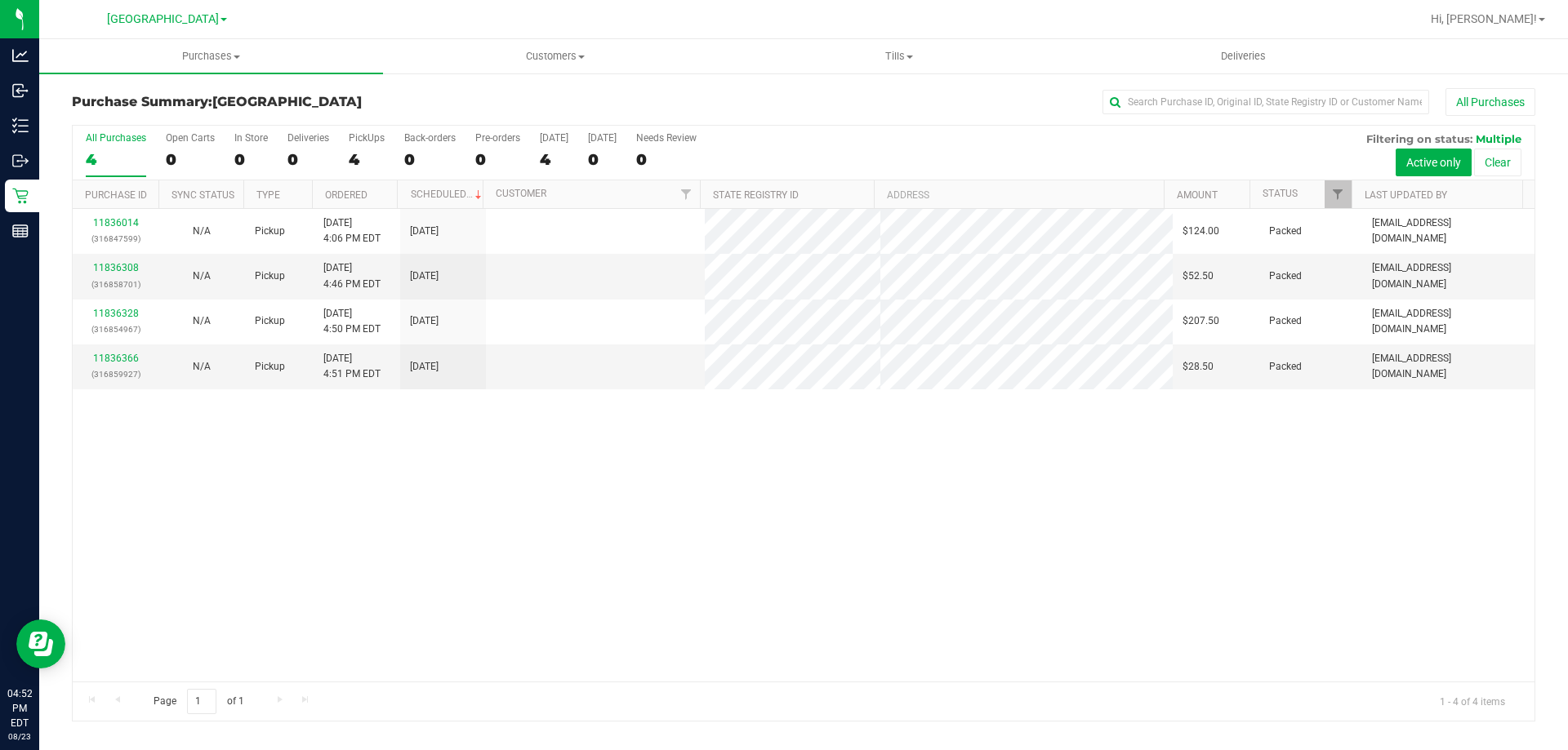
click at [496, 269] on span at bounding box center [496, 277] width 0 height 15
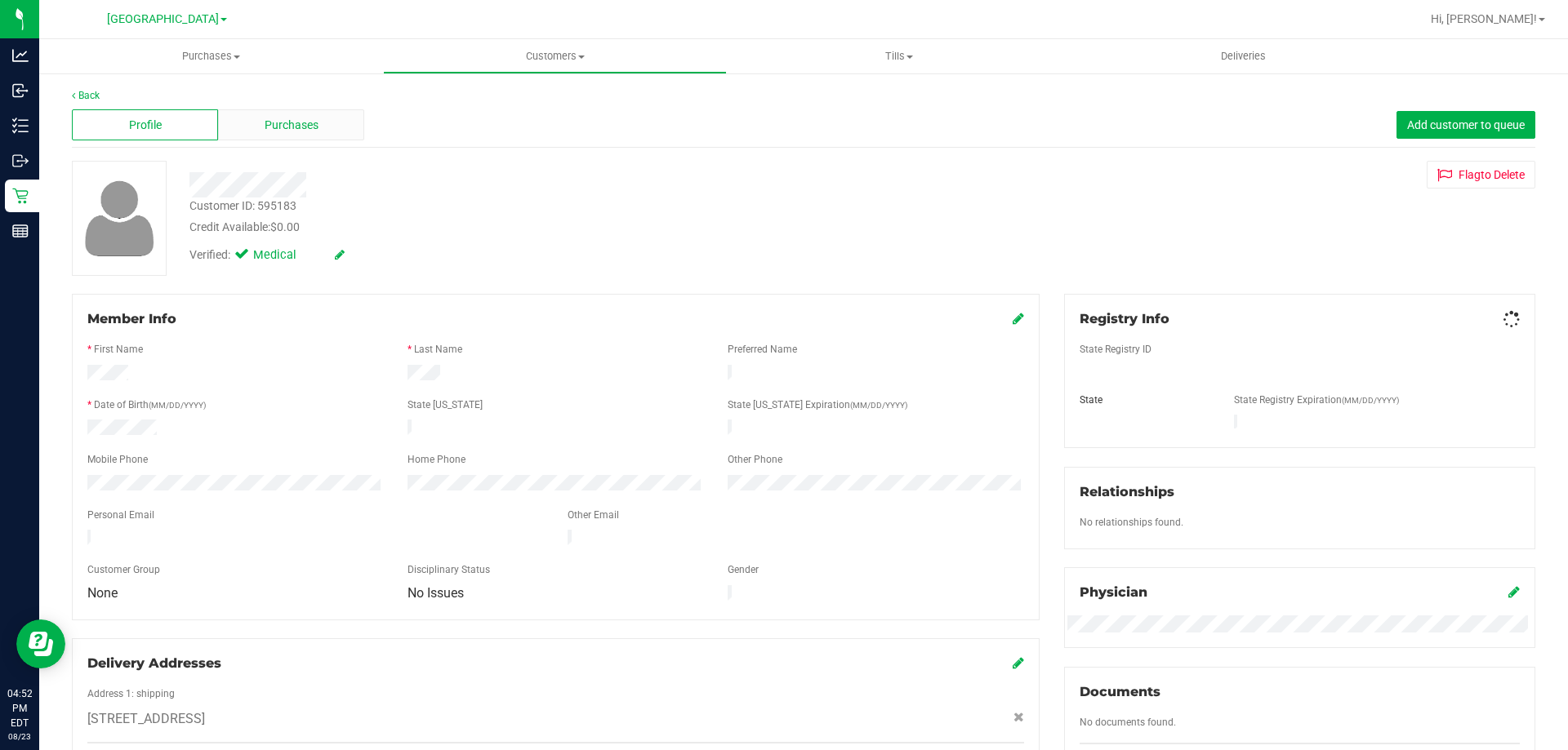
click at [276, 115] on div "Purchases" at bounding box center [291, 124] width 147 height 31
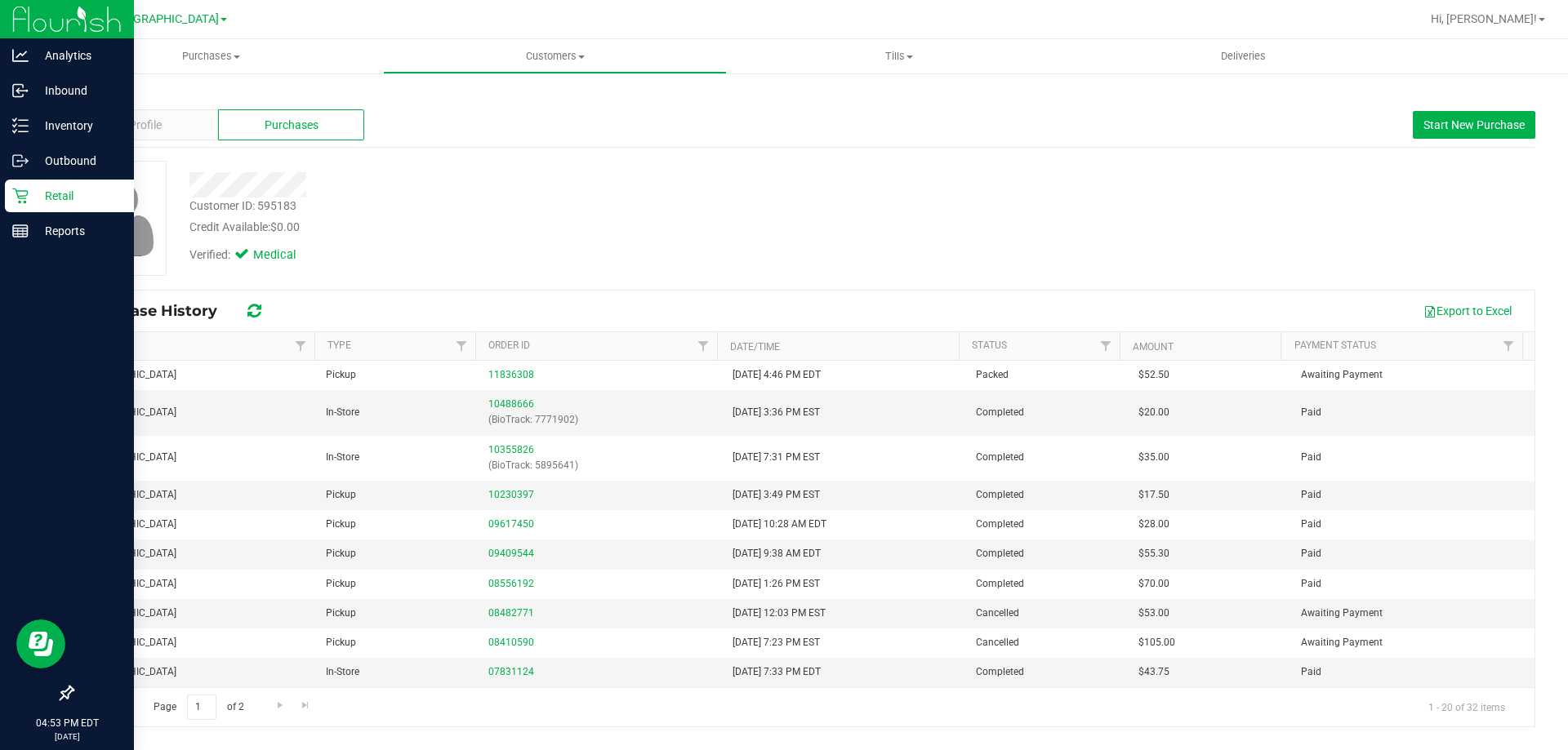
click at [24, 193] on icon at bounding box center [20, 196] width 16 height 16
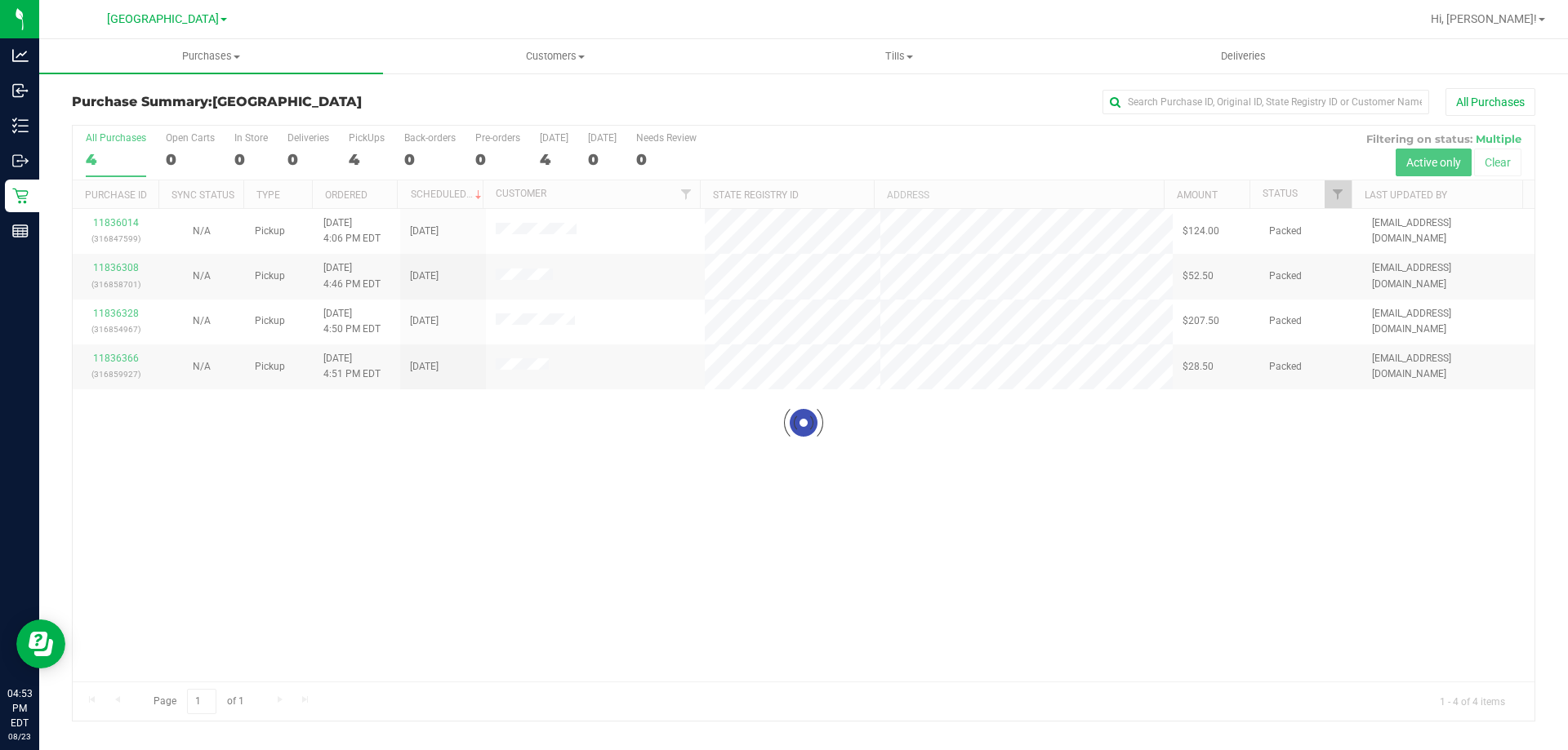
click at [551, 318] on div at bounding box center [803, 422] width 1462 height 595
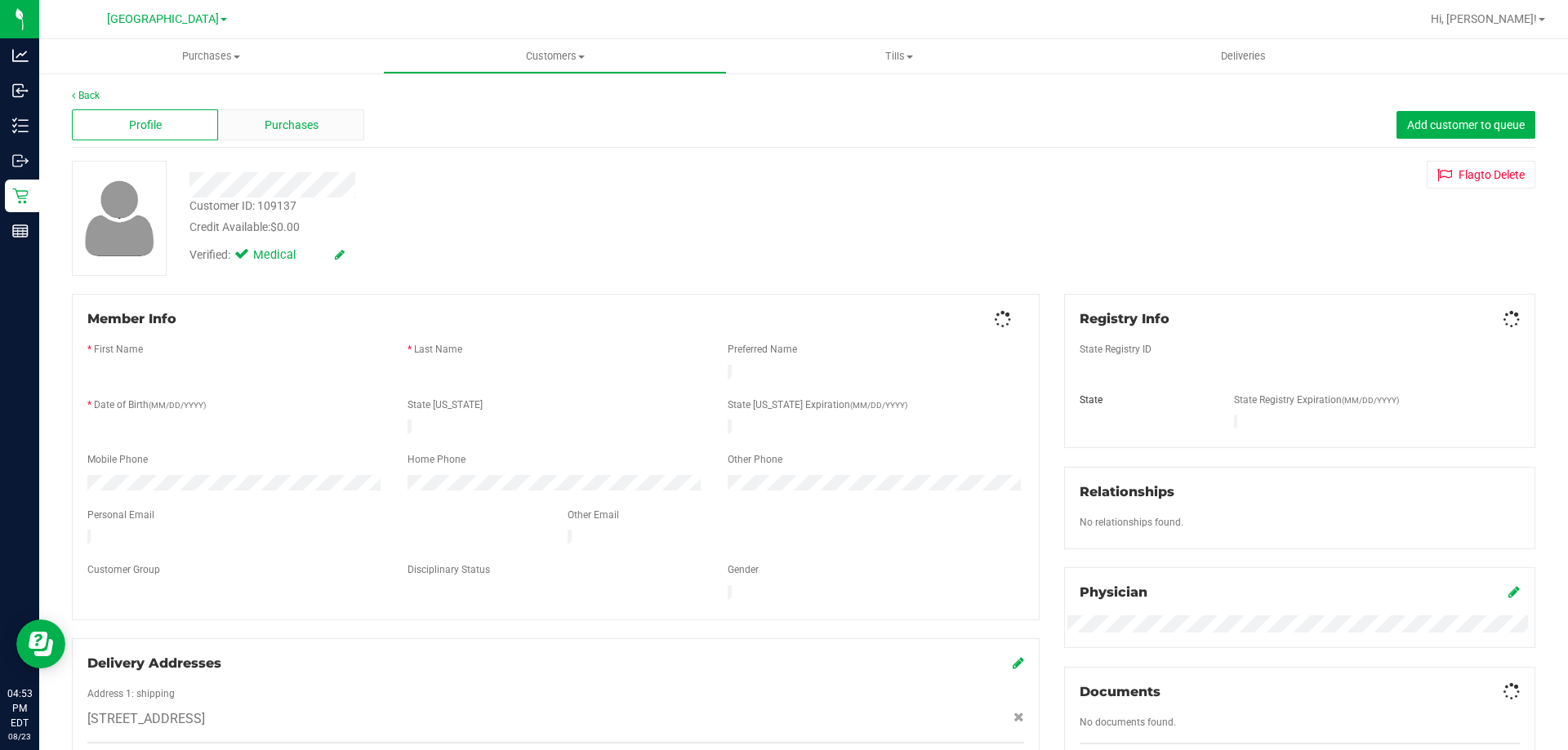
click at [248, 134] on div "Purchases" at bounding box center [291, 124] width 147 height 31
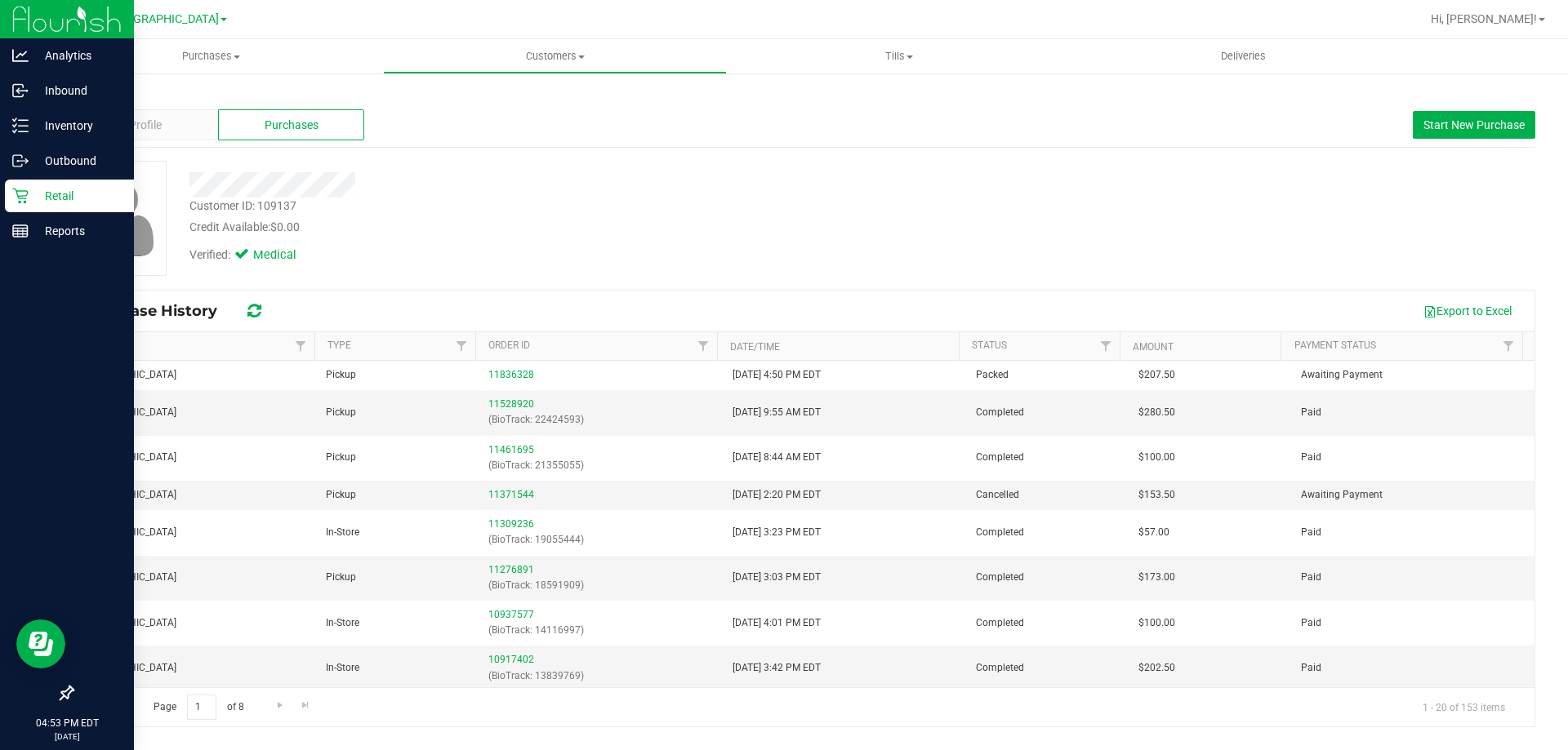
click at [35, 187] on p "Retail" at bounding box center [78, 196] width 98 height 19
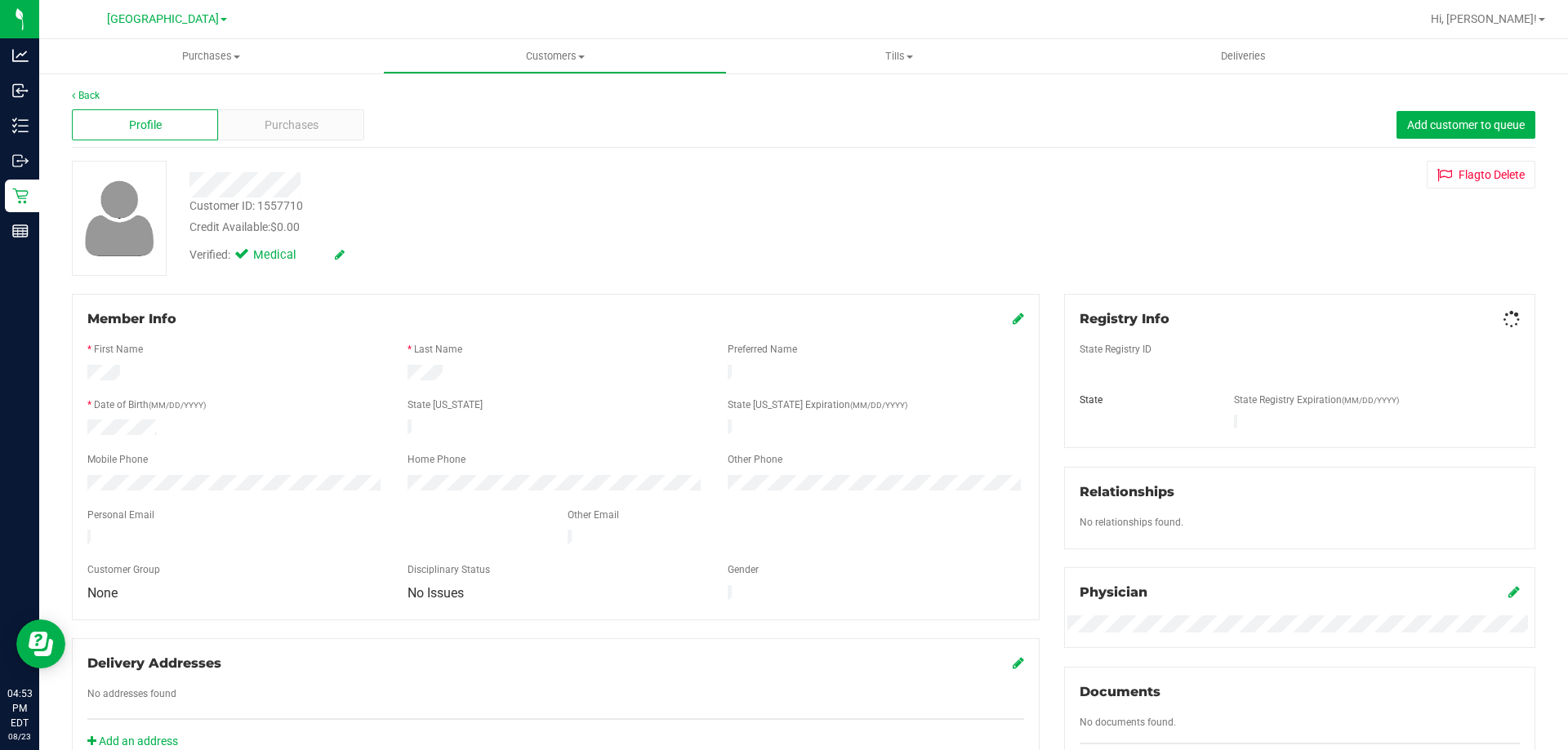
click at [245, 147] on div "Profile Purchases Add customer to queue" at bounding box center [803, 125] width 1463 height 45
click at [246, 130] on div "Purchases" at bounding box center [291, 124] width 147 height 31
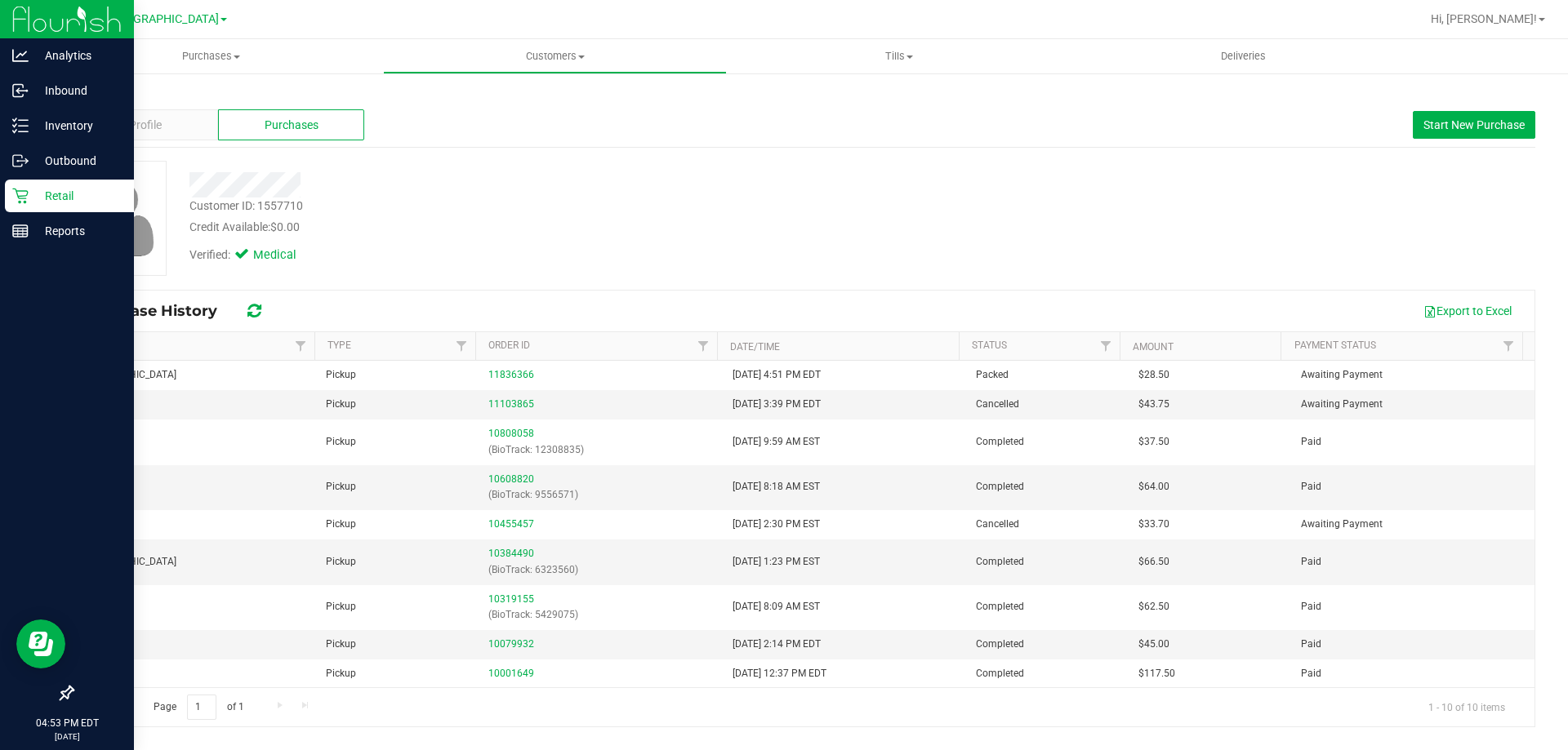
click at [19, 189] on icon at bounding box center [20, 196] width 16 height 16
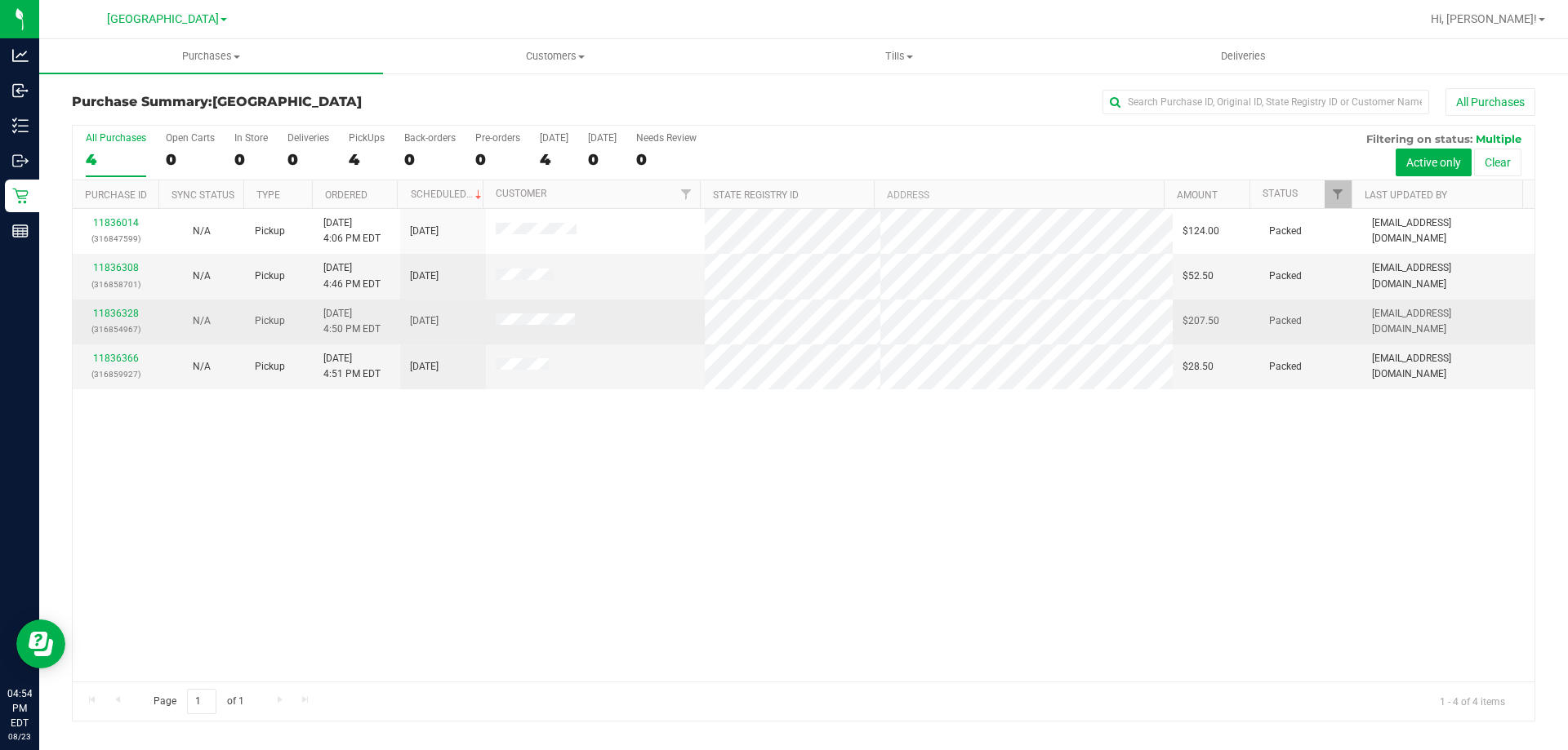
click at [1389, 335] on td "[EMAIL_ADDRESS][DOMAIN_NAME]" at bounding box center [1447, 322] width 173 height 45
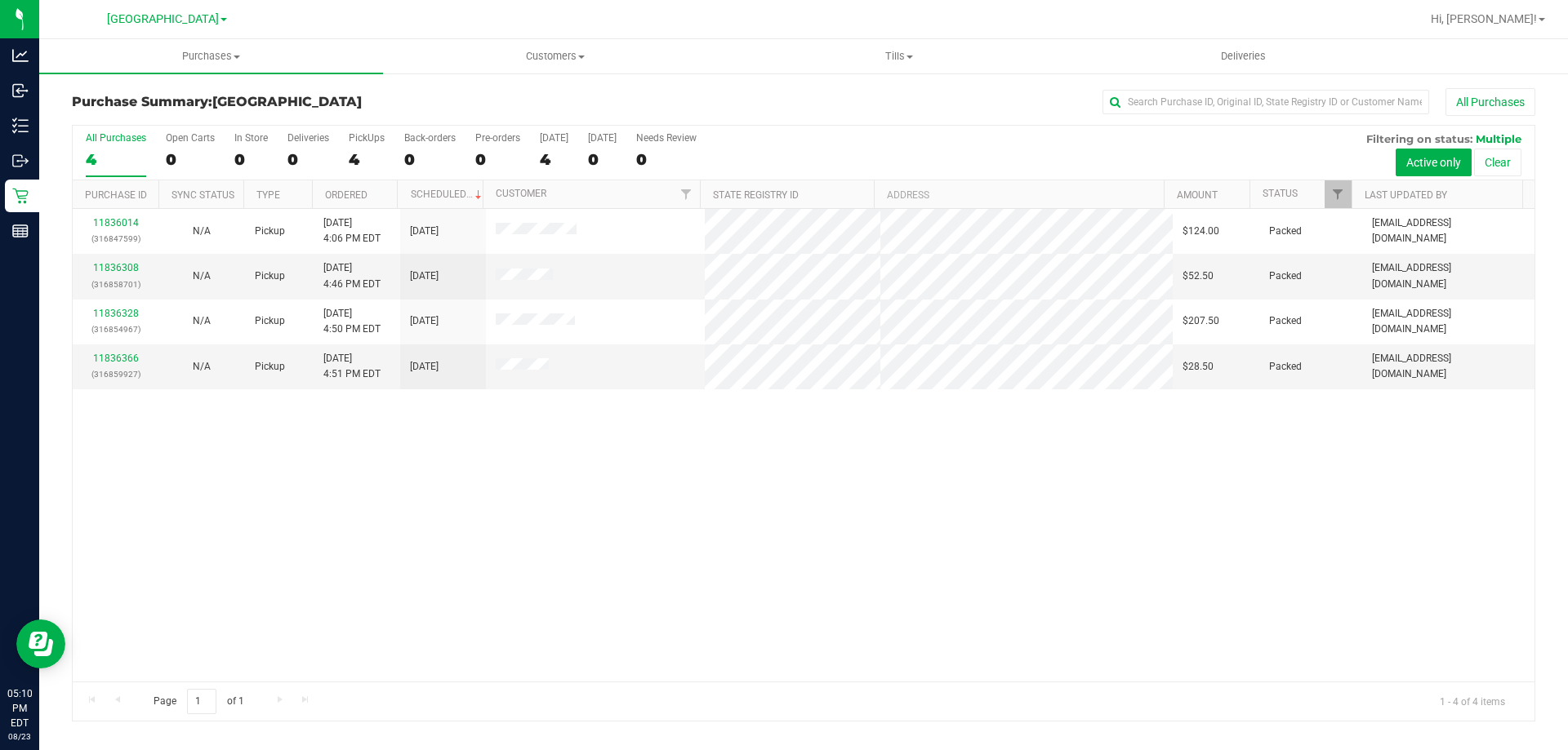
click at [468, 567] on div "11836014 (316847599) N/A Pickup 8/23/2025 4:06 PM EDT 8/23/2025 $124.00 Packed …" at bounding box center [803, 445] width 1462 height 472
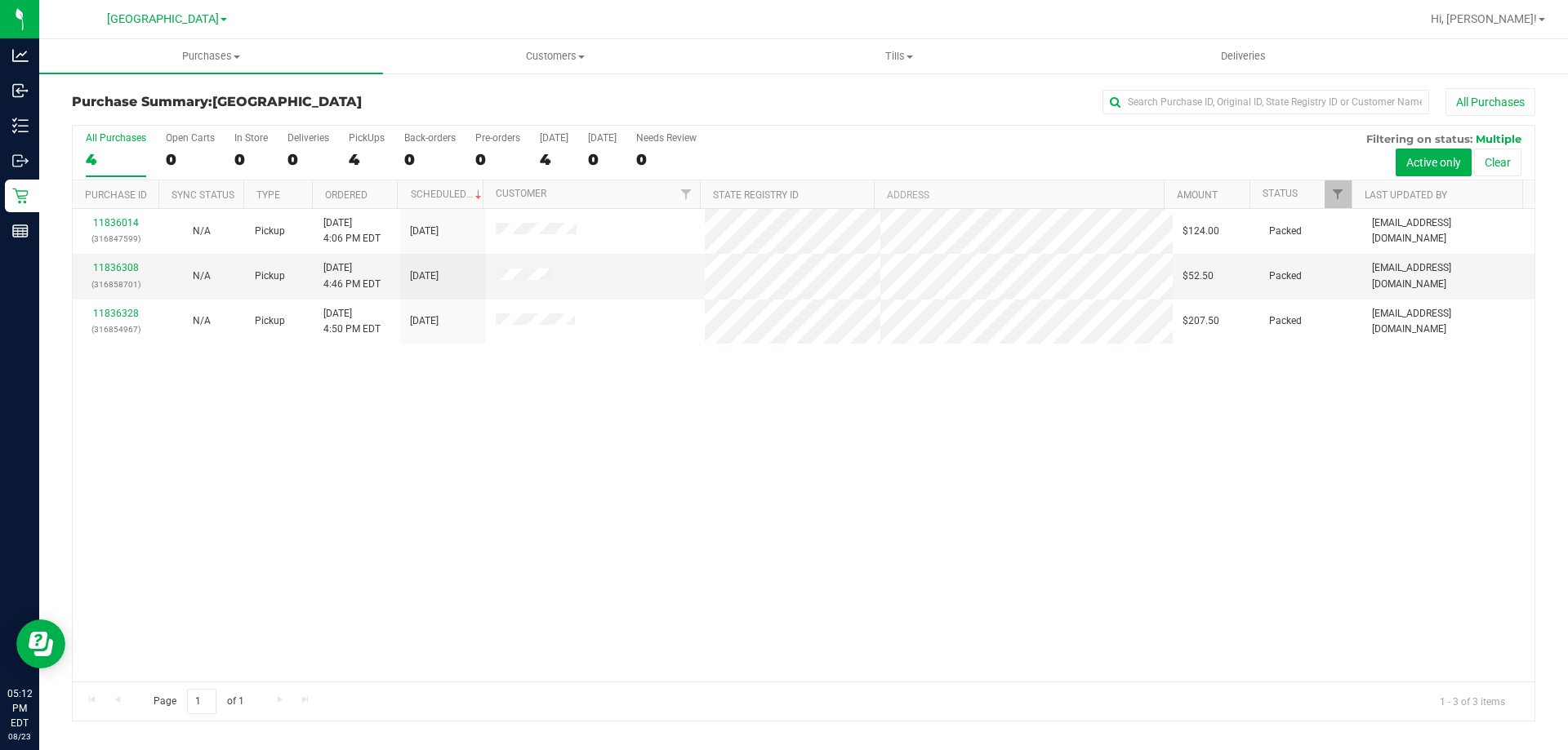
click at [975, 436] on div "11836014 (316847599) N/A Pickup 8/23/2025 4:06 PM EDT 8/23/2025 $124.00 Packed …" at bounding box center [803, 445] width 1462 height 472
click at [1391, 504] on div "11836014 (316847599) N/A Pickup 8/23/2025 4:06 PM EDT 8/23/2025 $124.00 Packed …" at bounding box center [803, 445] width 1462 height 472
click at [308, 68] on uib-tab-heading "Purchases Summary of purchases Fulfillment All purchases" at bounding box center [211, 57] width 343 height 35
click at [227, 110] on li "Fulfillment" at bounding box center [211, 119] width 343 height 19
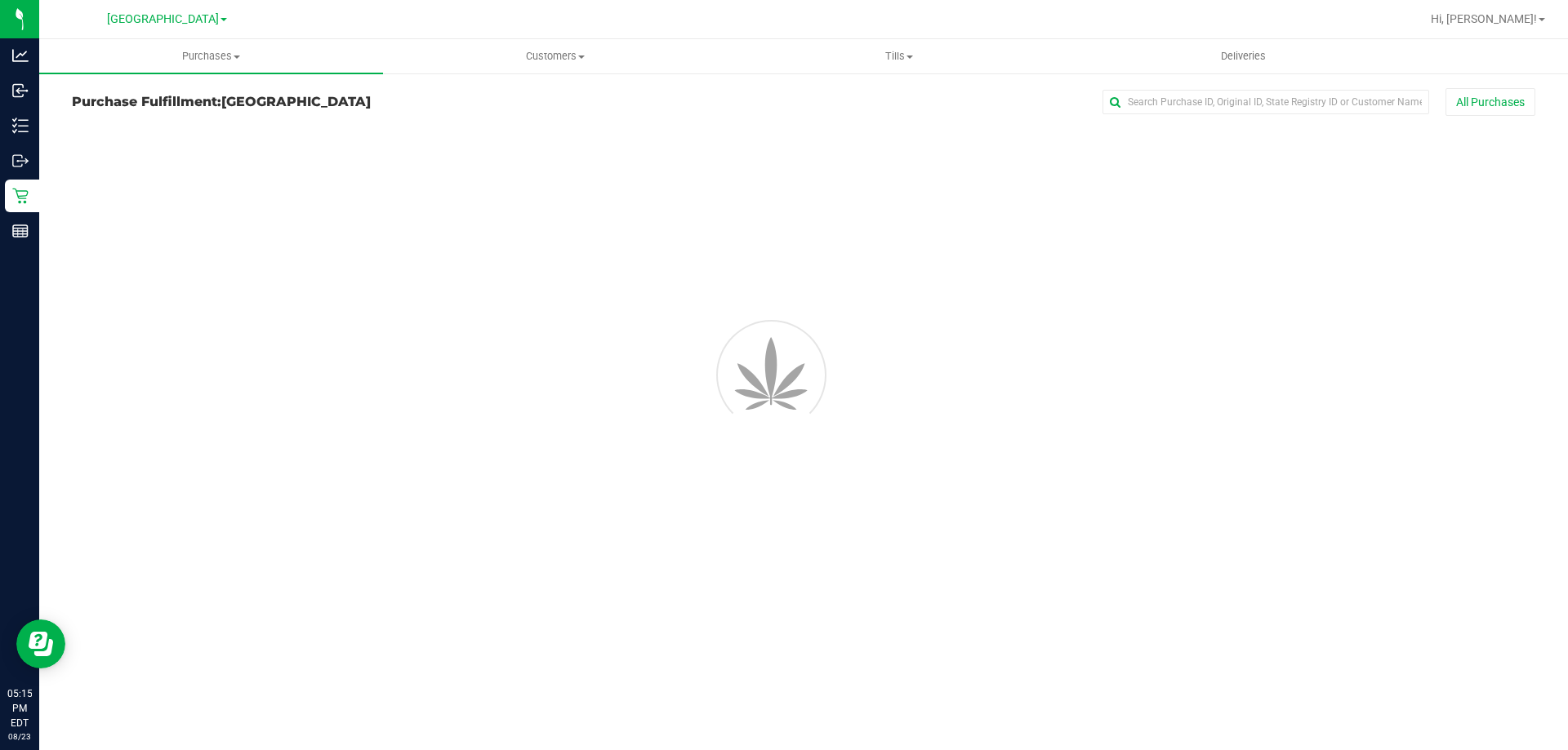
click at [1121, 491] on div "Purchases Summary of purchases Fulfillment All purchases Customers All customer…" at bounding box center [803, 394] width 1528 height 710
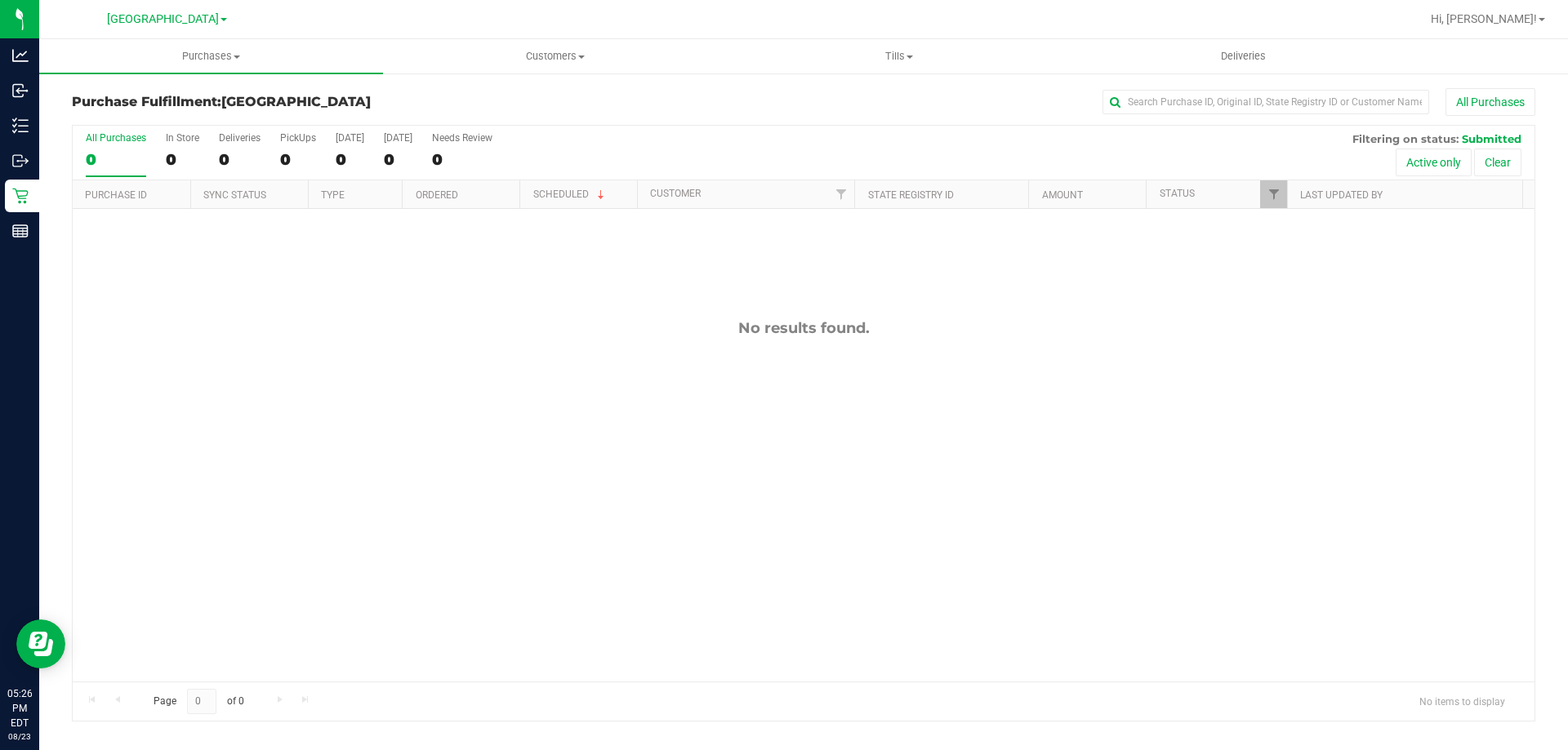
click at [269, 76] on div "Purchase Fulfillment: South Tampa WC All Purchases All Purchases 0 In Store 0 D…" at bounding box center [803, 405] width 1528 height 666
click at [272, 67] on uib-tab-heading "Purchases Summary of purchases Fulfillment All purchases" at bounding box center [211, 57] width 343 height 35
click at [274, 96] on li "Summary of purchases" at bounding box center [211, 98] width 343 height 19
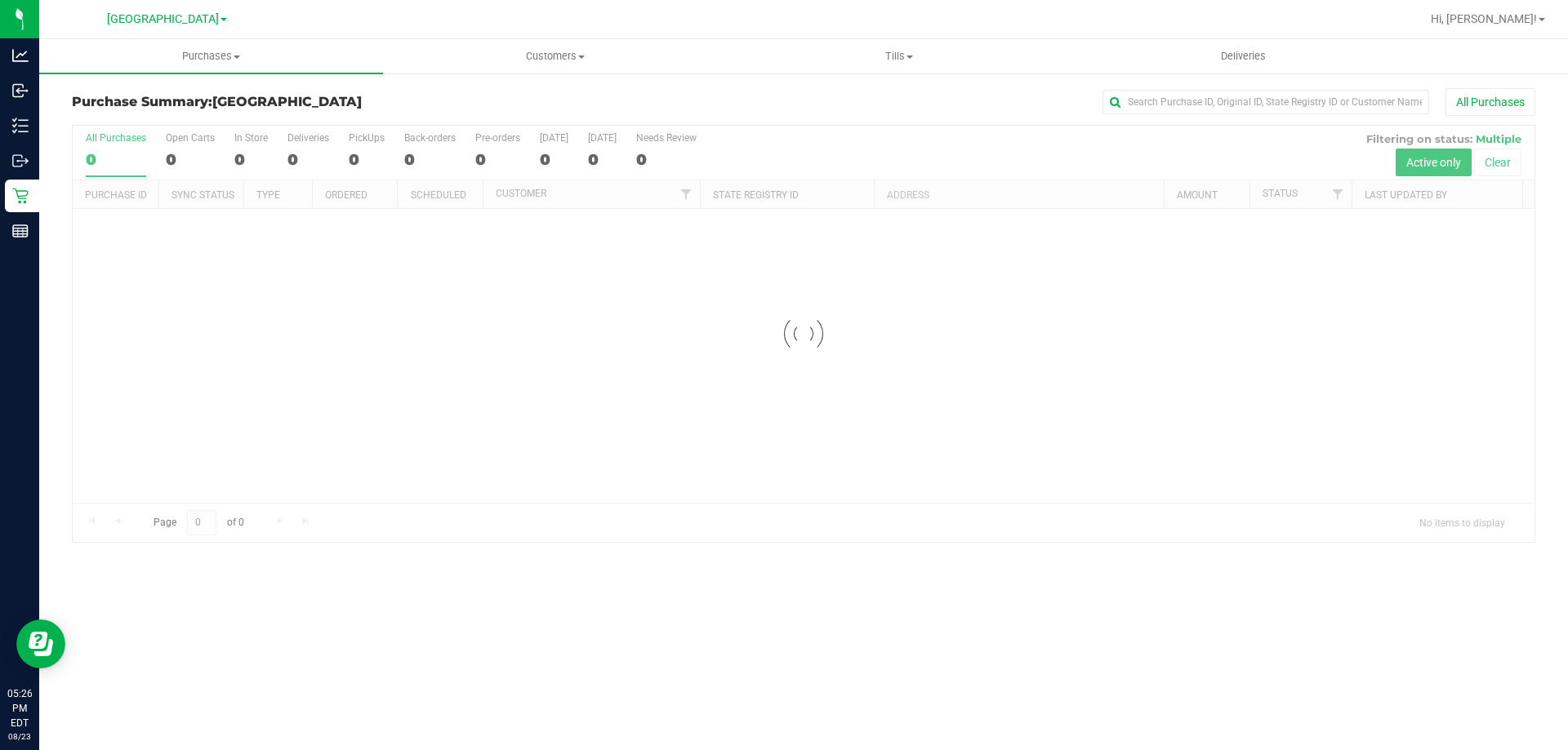
click at [446, 107] on h3 "Purchase Summary: South Tampa WC" at bounding box center [315, 101] width 487 height 14
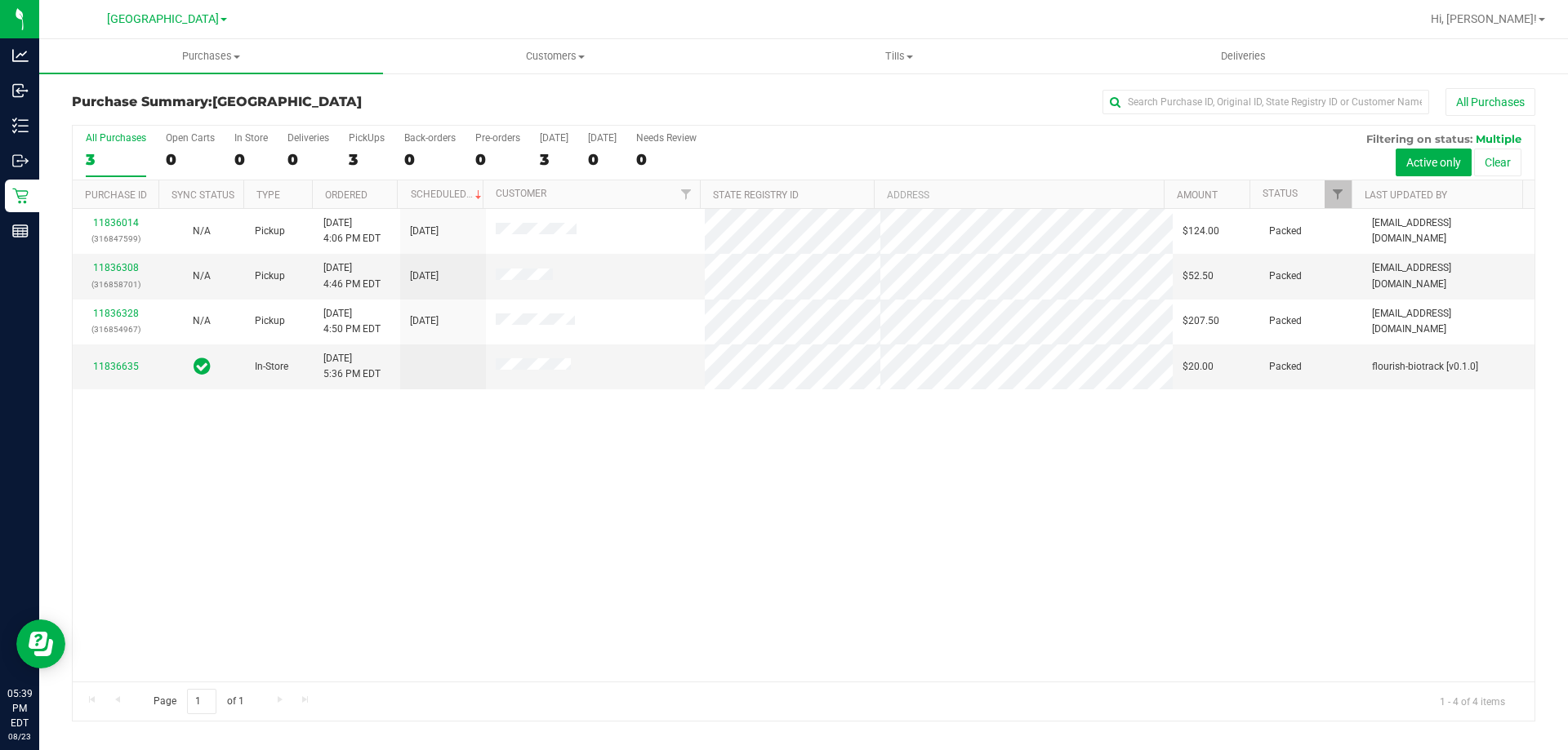
click at [1419, 528] on div "11836014 (316847599) N/A Pickup 8/23/2025 4:06 PM EDT 8/23/2025 $124.00 Packed …" at bounding box center [803, 445] width 1462 height 472
click at [444, 494] on div "11836014 (316847599) N/A Pickup 8/23/2025 4:06 PM EDT 8/23/2025 $124.00 Packed …" at bounding box center [803, 445] width 1462 height 472
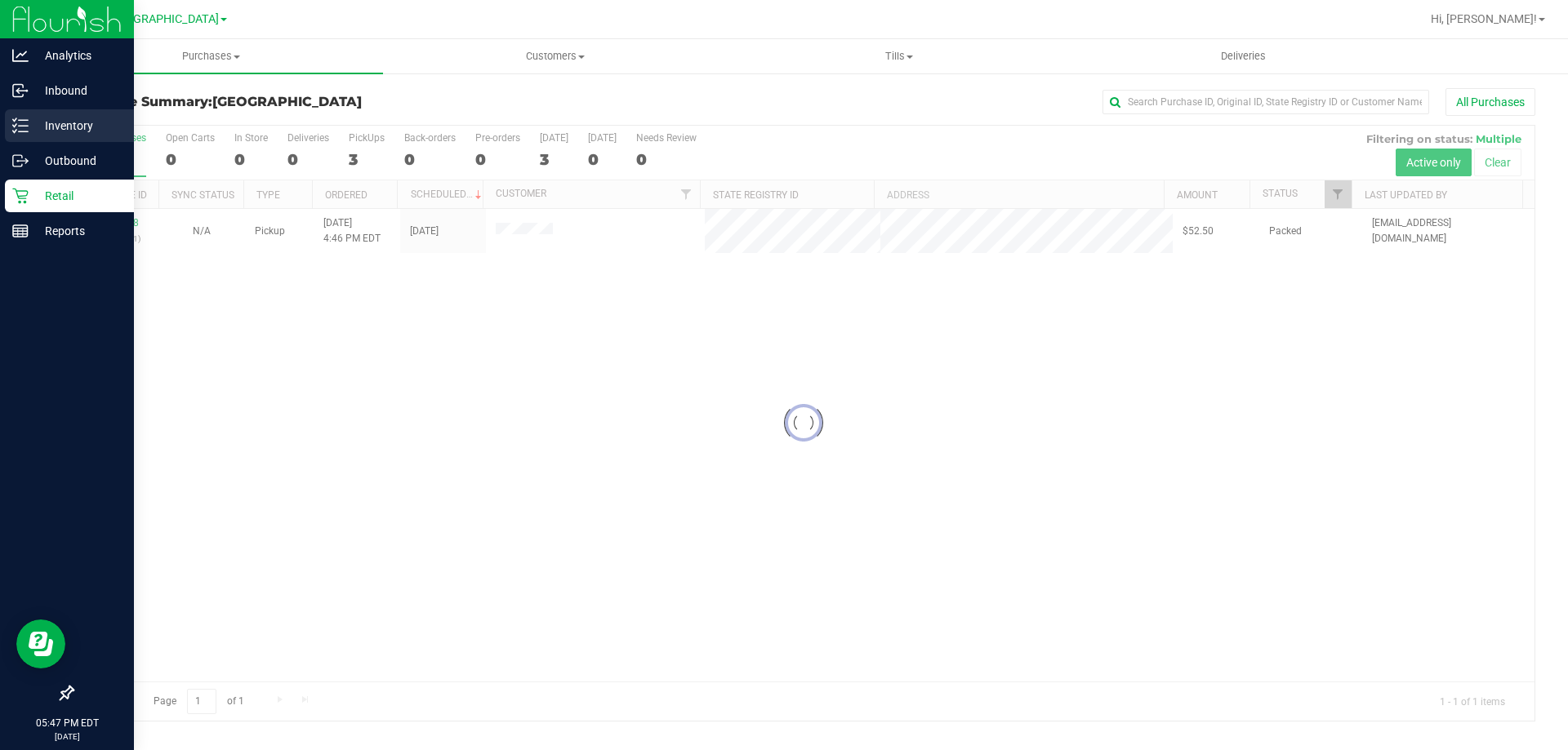
click at [8, 120] on div "Inventory" at bounding box center [69, 125] width 129 height 33
click at [23, 130] on icon at bounding box center [20, 125] width 16 height 16
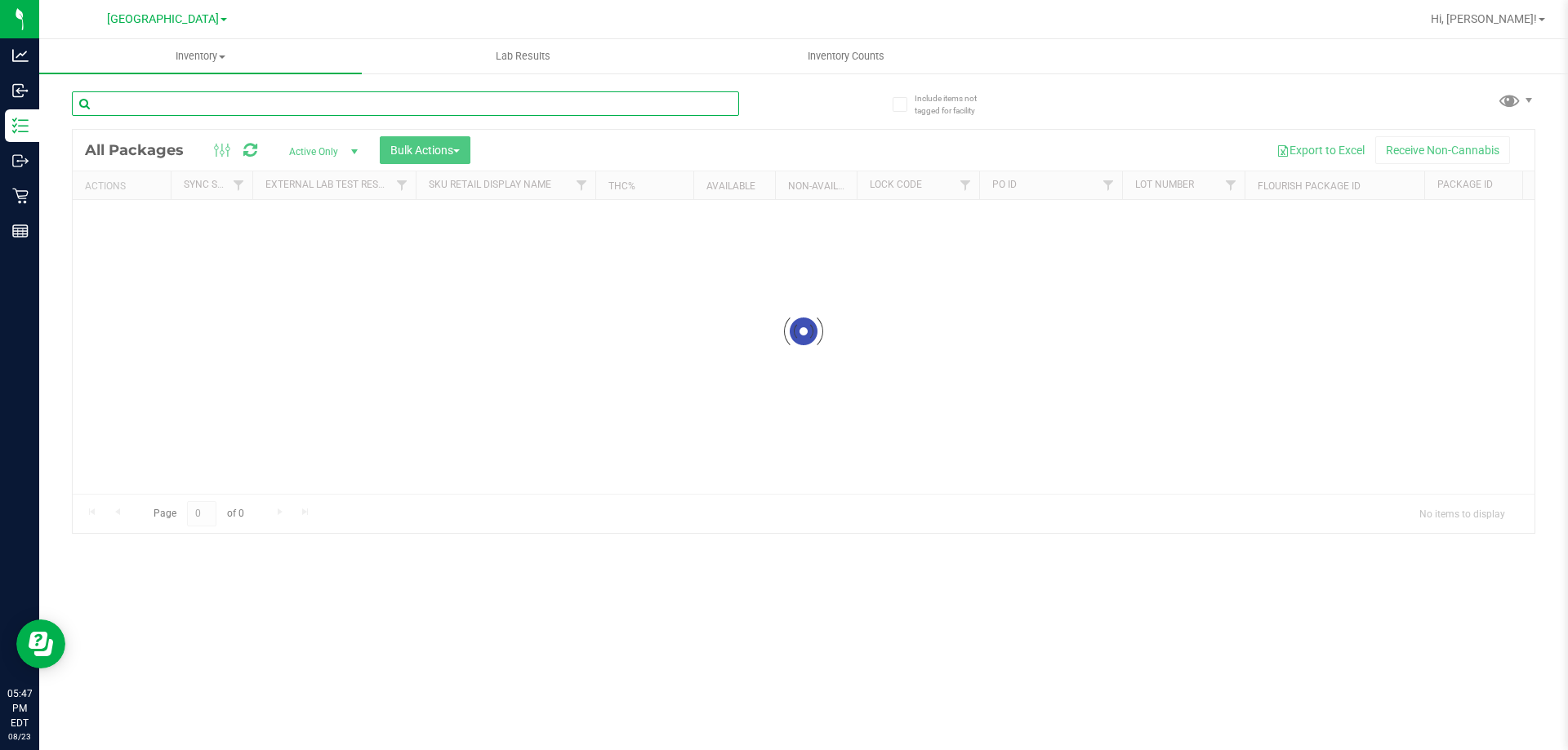
click at [352, 109] on div "Inventory All packages All inventory Waste log Create inventory Lab Results Inv…" at bounding box center [803, 394] width 1528 height 710
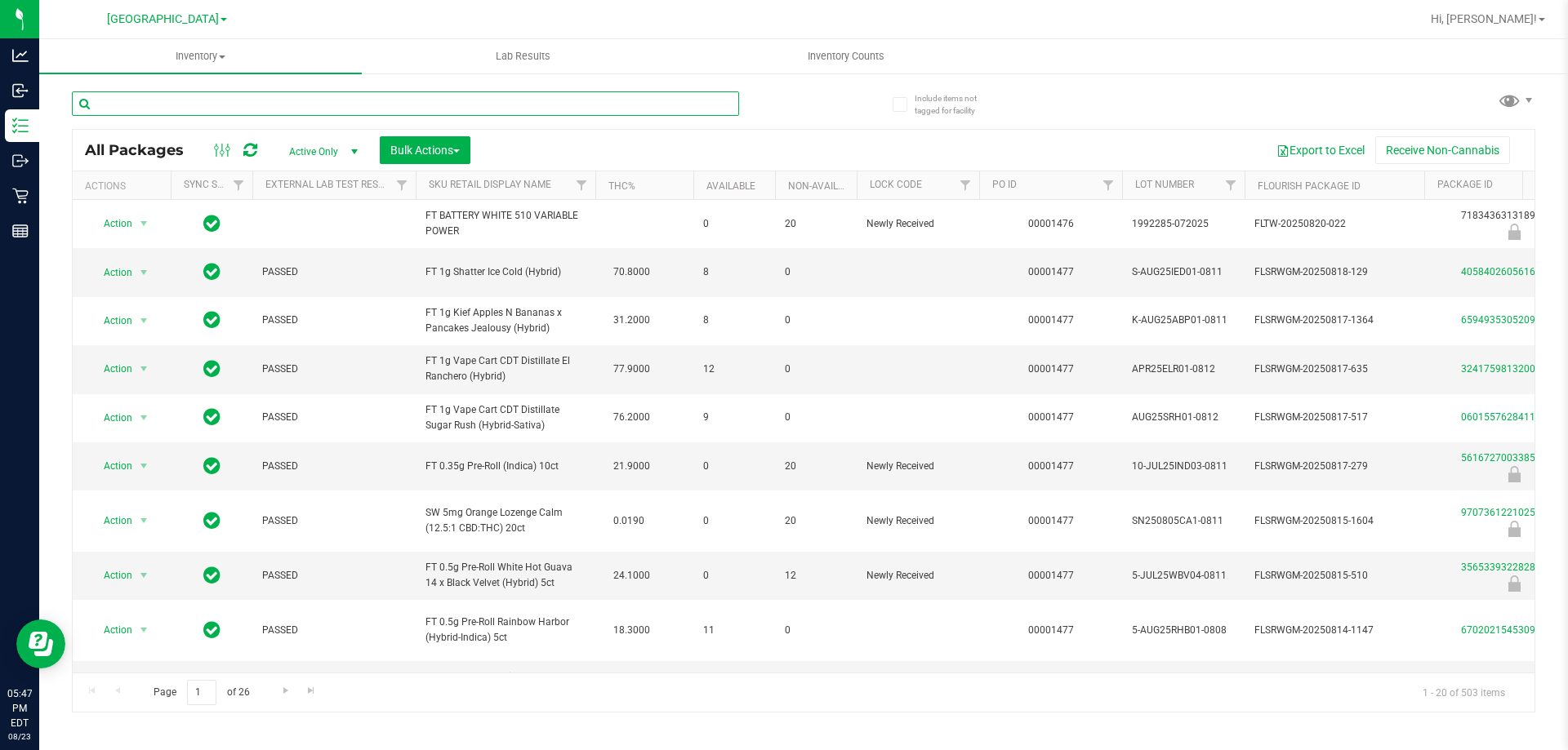
click at [353, 109] on input "text" at bounding box center [406, 103] width 667 height 24
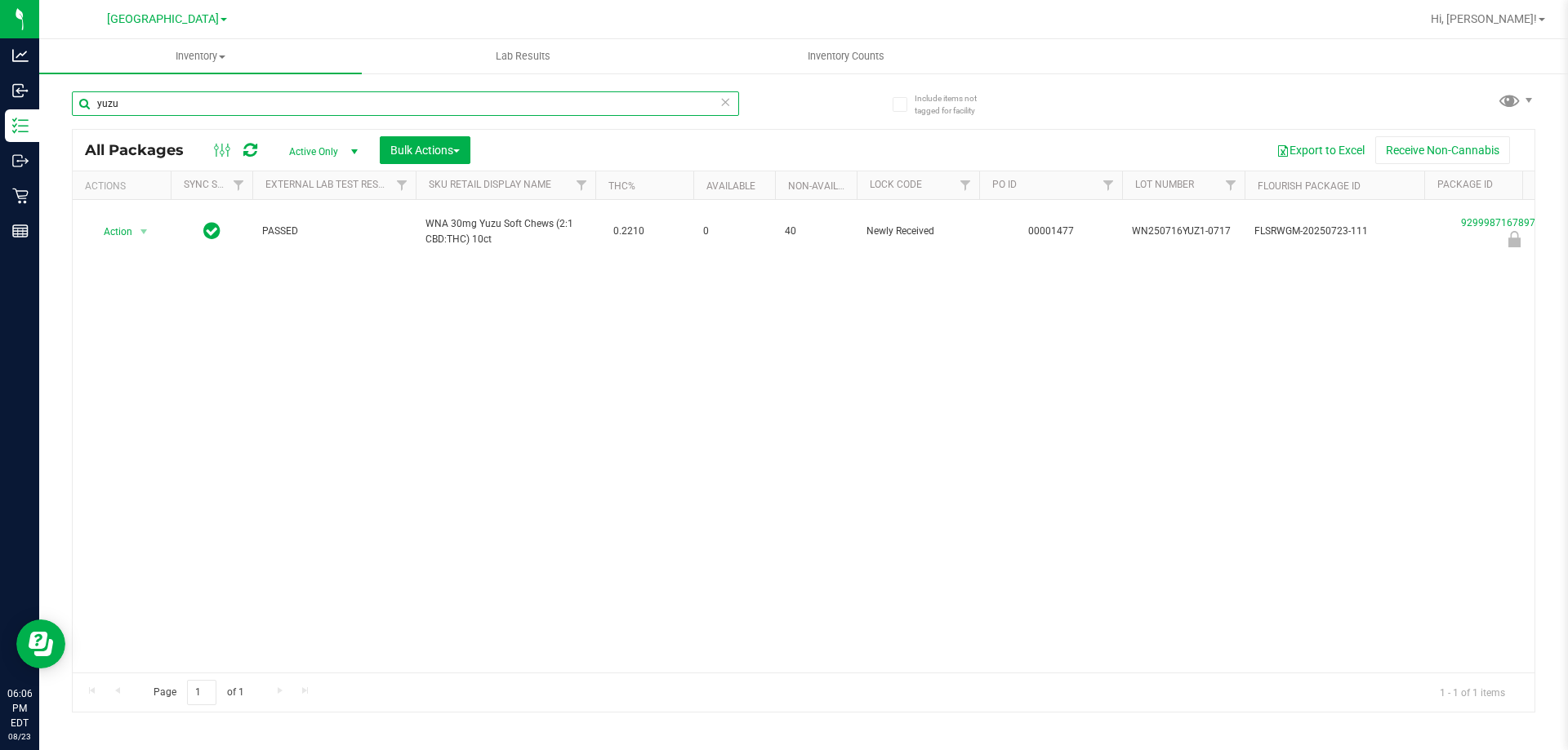
type input "yuzu"
click at [355, 360] on div "Action Action Edit attributes Global inventory Locate package Package audit log…" at bounding box center [803, 436] width 1462 height 472
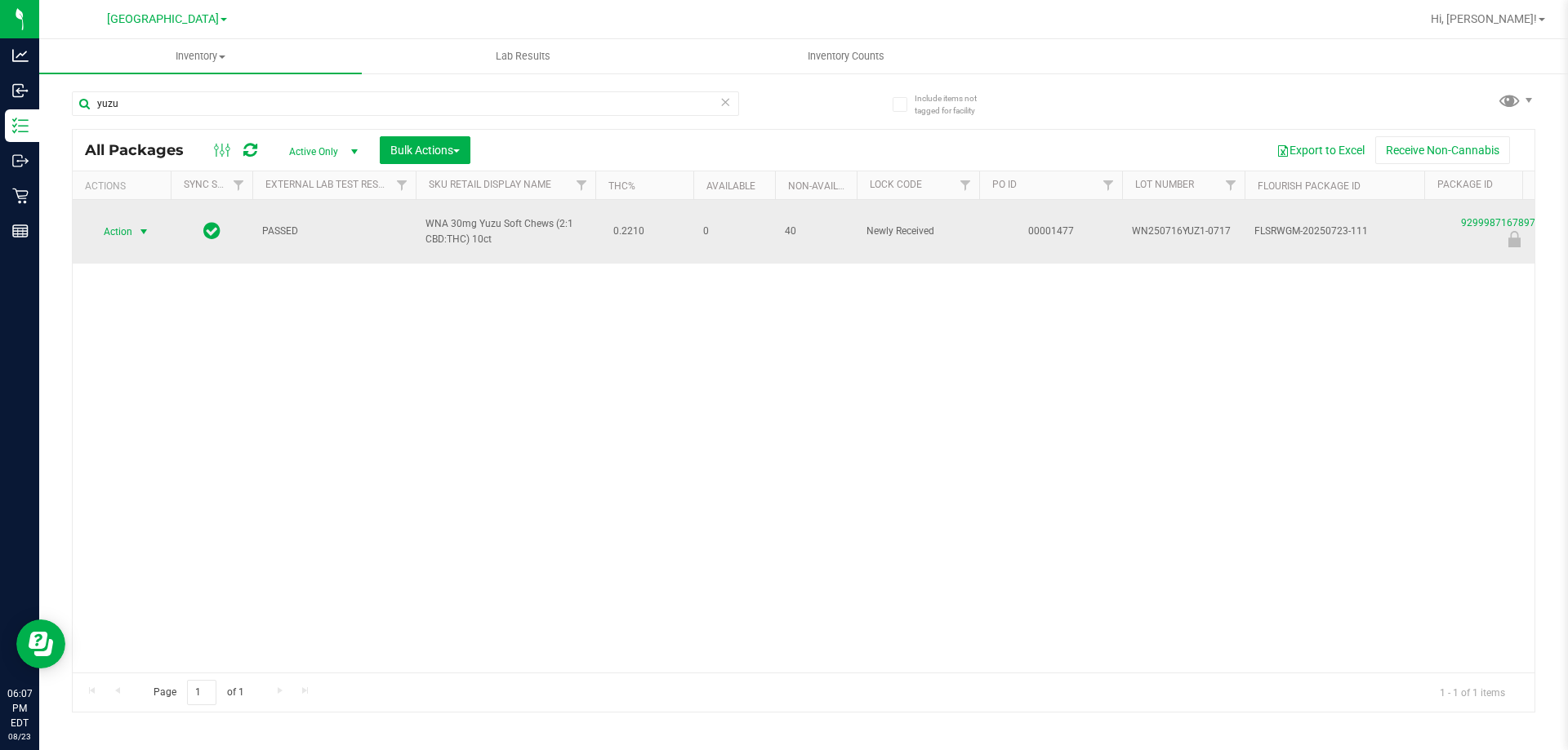
click at [117, 229] on span "Action" at bounding box center [111, 232] width 44 height 23
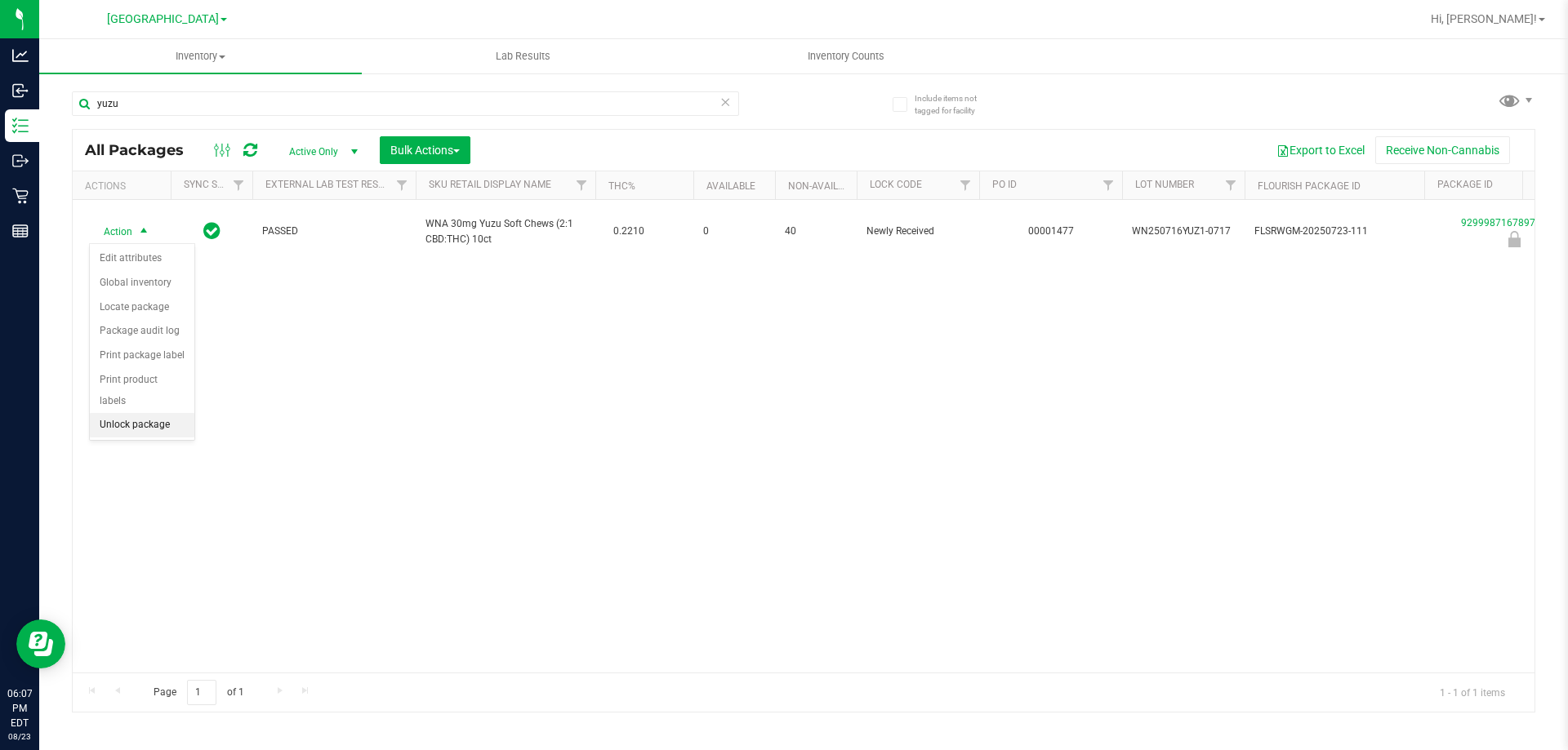
click at [145, 413] on li "Unlock package" at bounding box center [142, 424] width 104 height 24
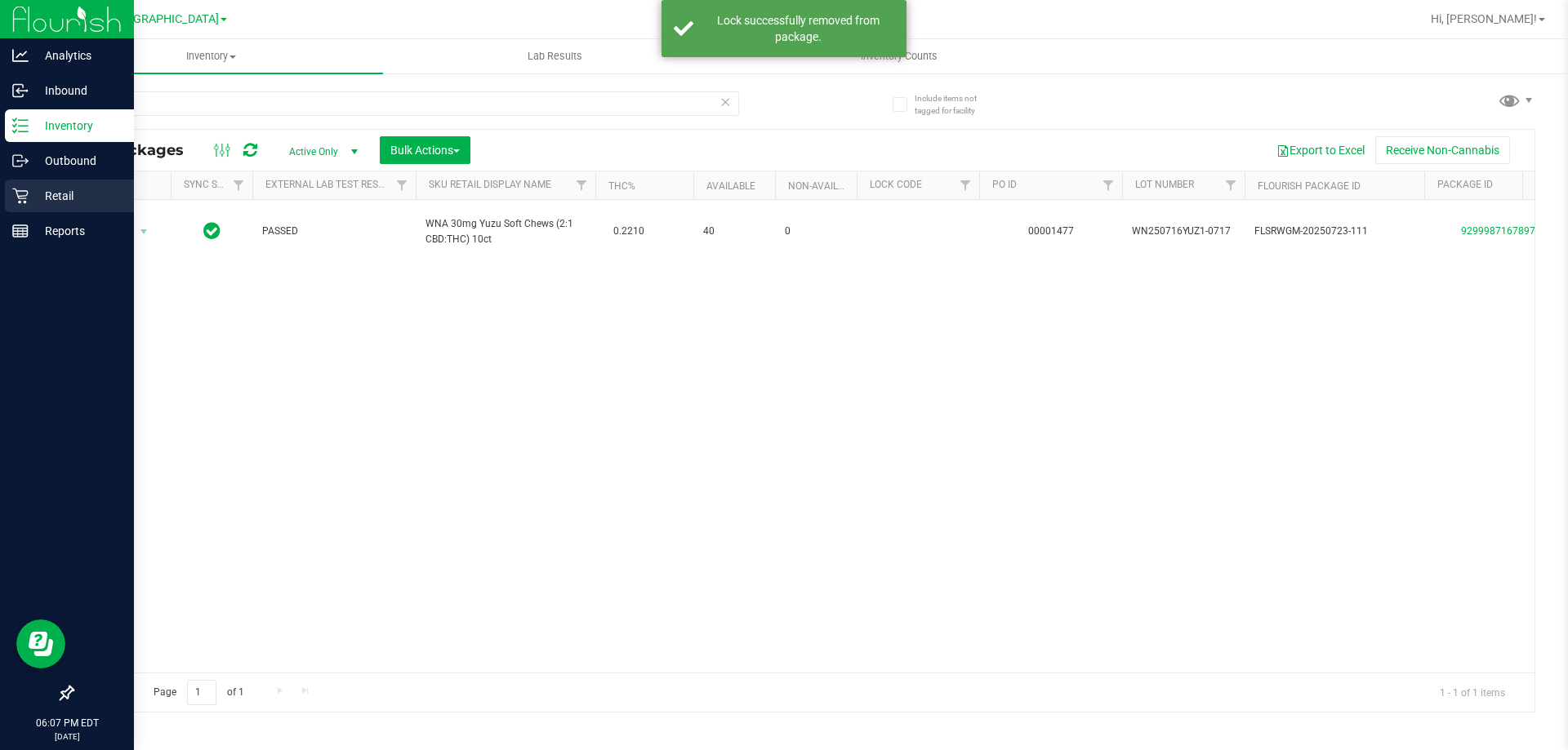
click at [56, 210] on div "Retail" at bounding box center [69, 196] width 129 height 33
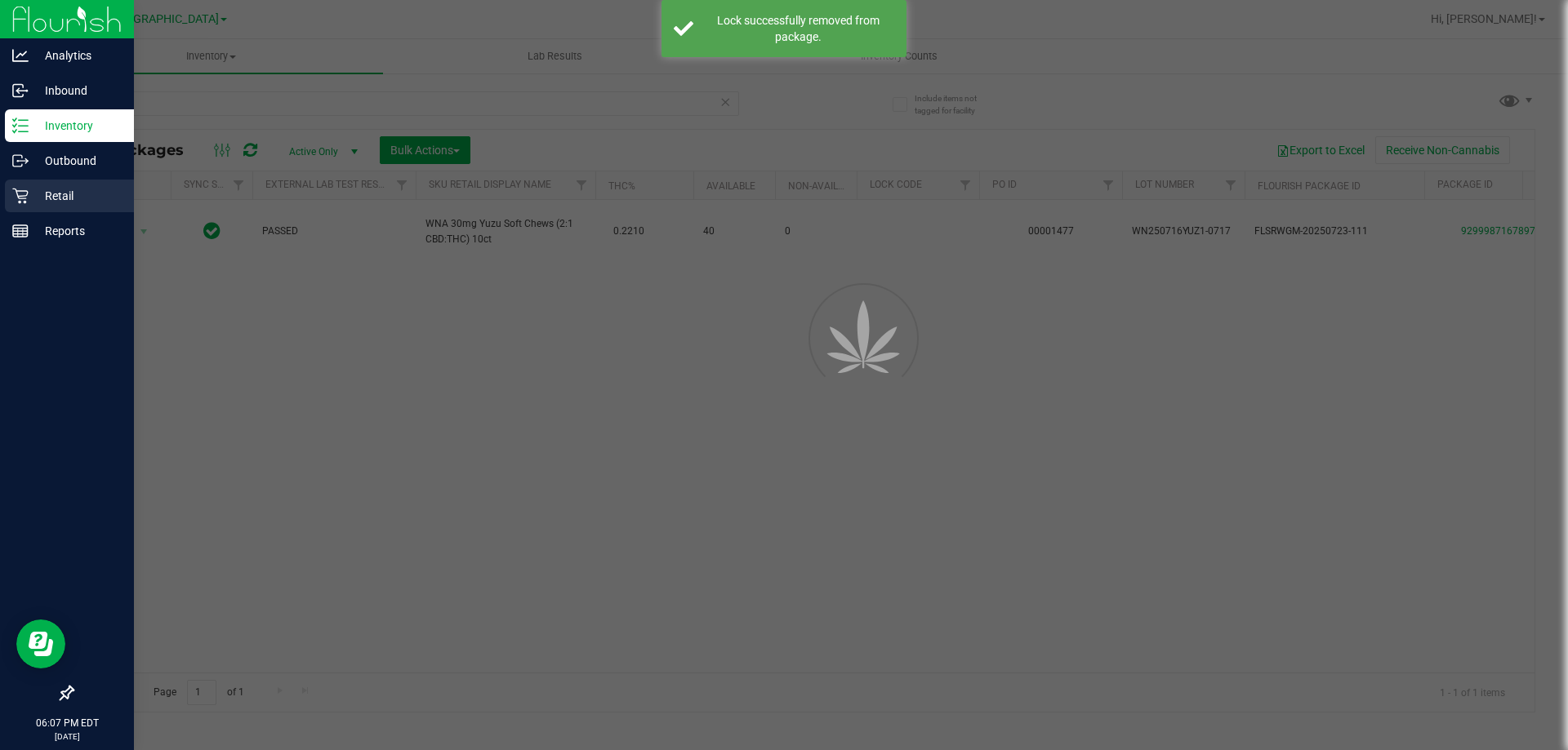
click at [63, 204] on p "Retail" at bounding box center [78, 196] width 98 height 19
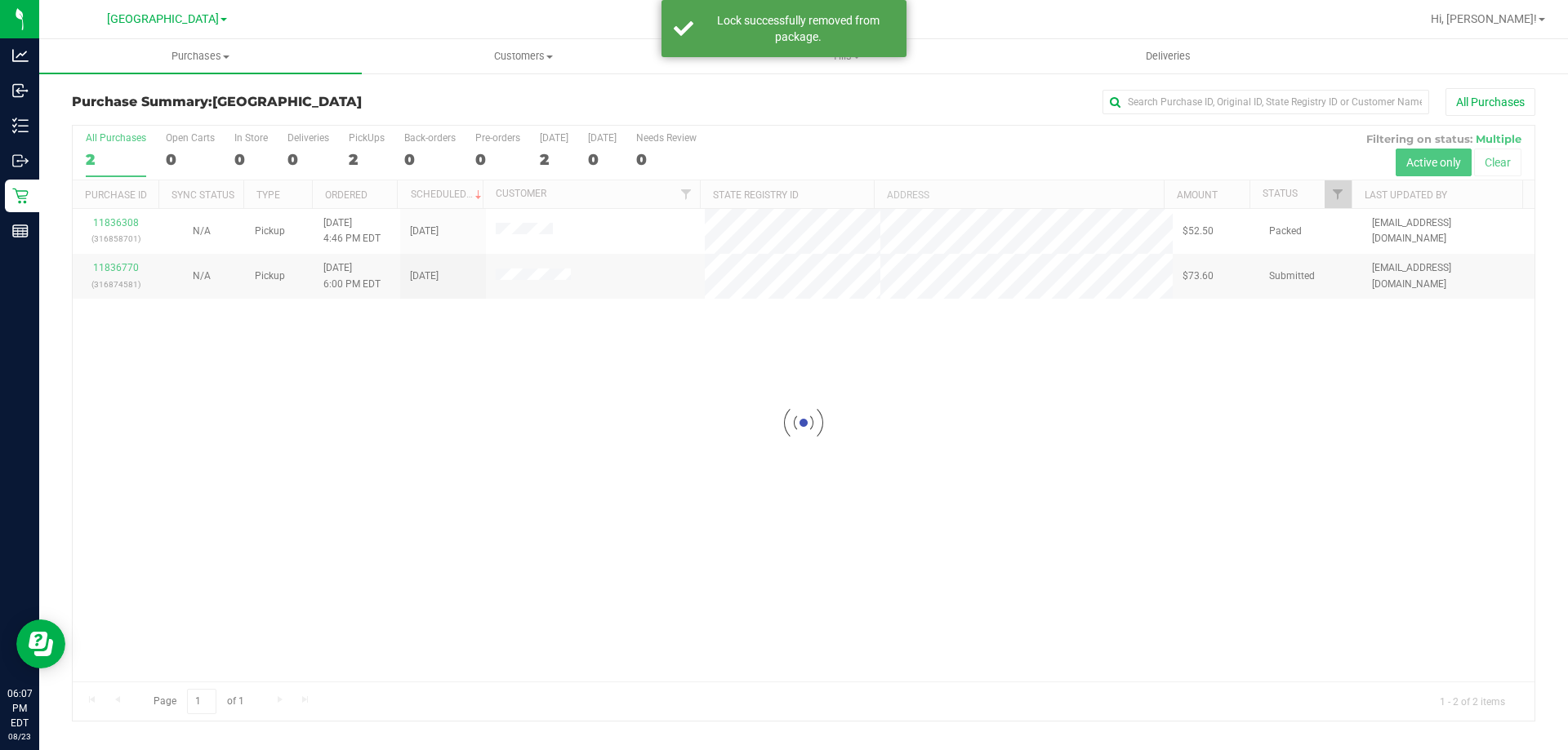
click at [519, 412] on div at bounding box center [803, 422] width 1462 height 595
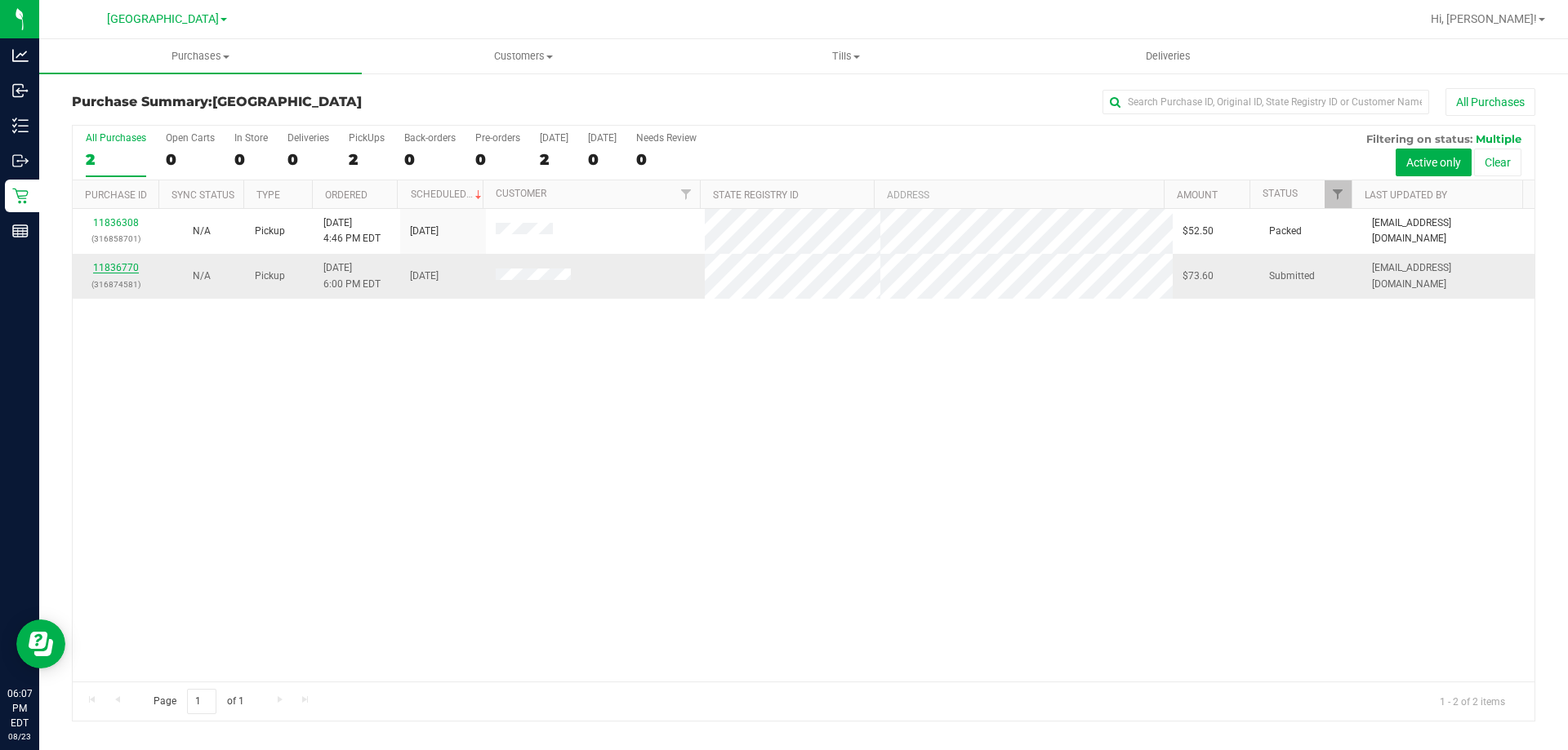
click at [127, 270] on link "11836770" at bounding box center [116, 268] width 45 height 12
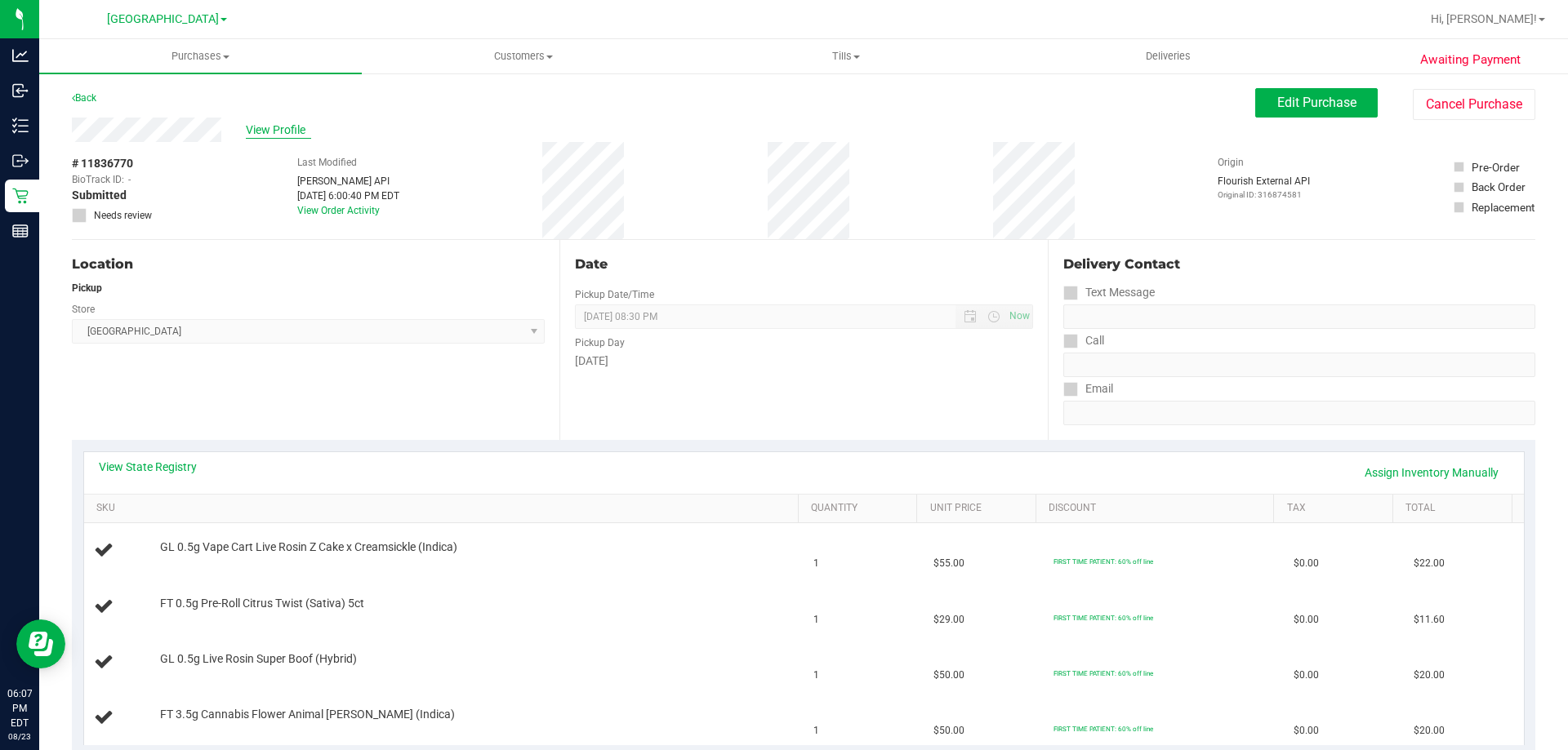
click at [291, 123] on span "View Profile" at bounding box center [279, 130] width 66 height 17
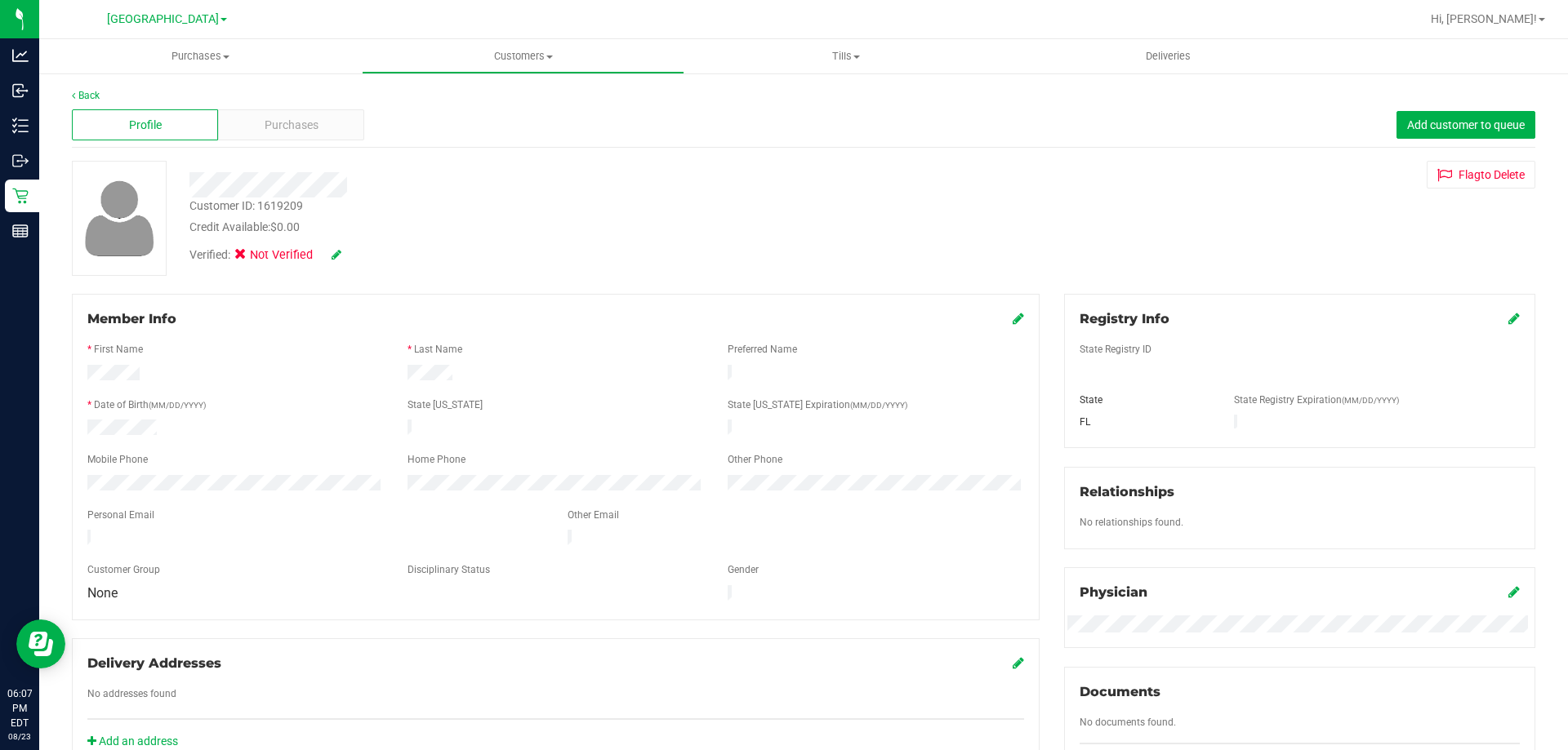
click at [291, 123] on span "Purchases" at bounding box center [291, 125] width 54 height 17
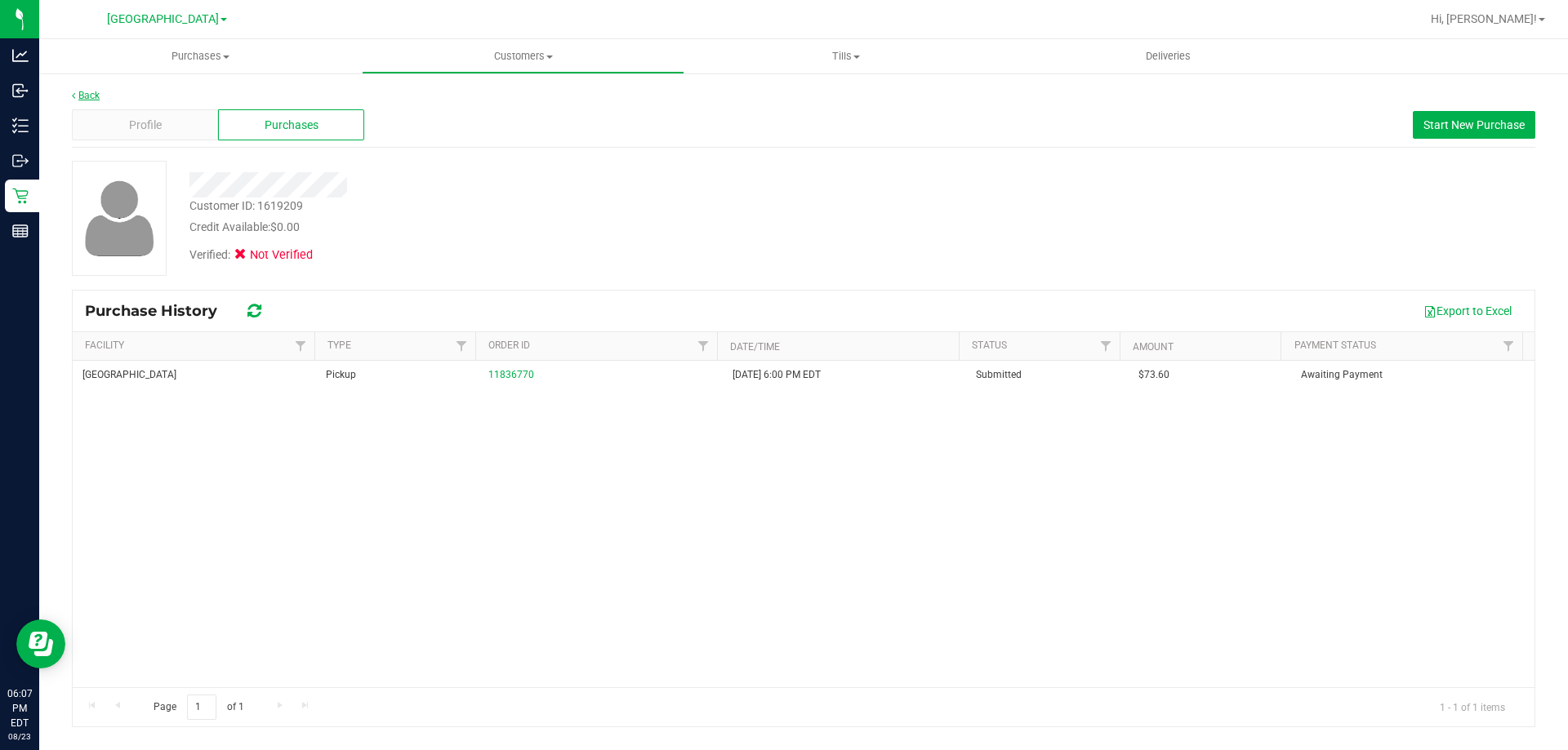
click at [75, 93] on icon at bounding box center [73, 95] width 3 height 10
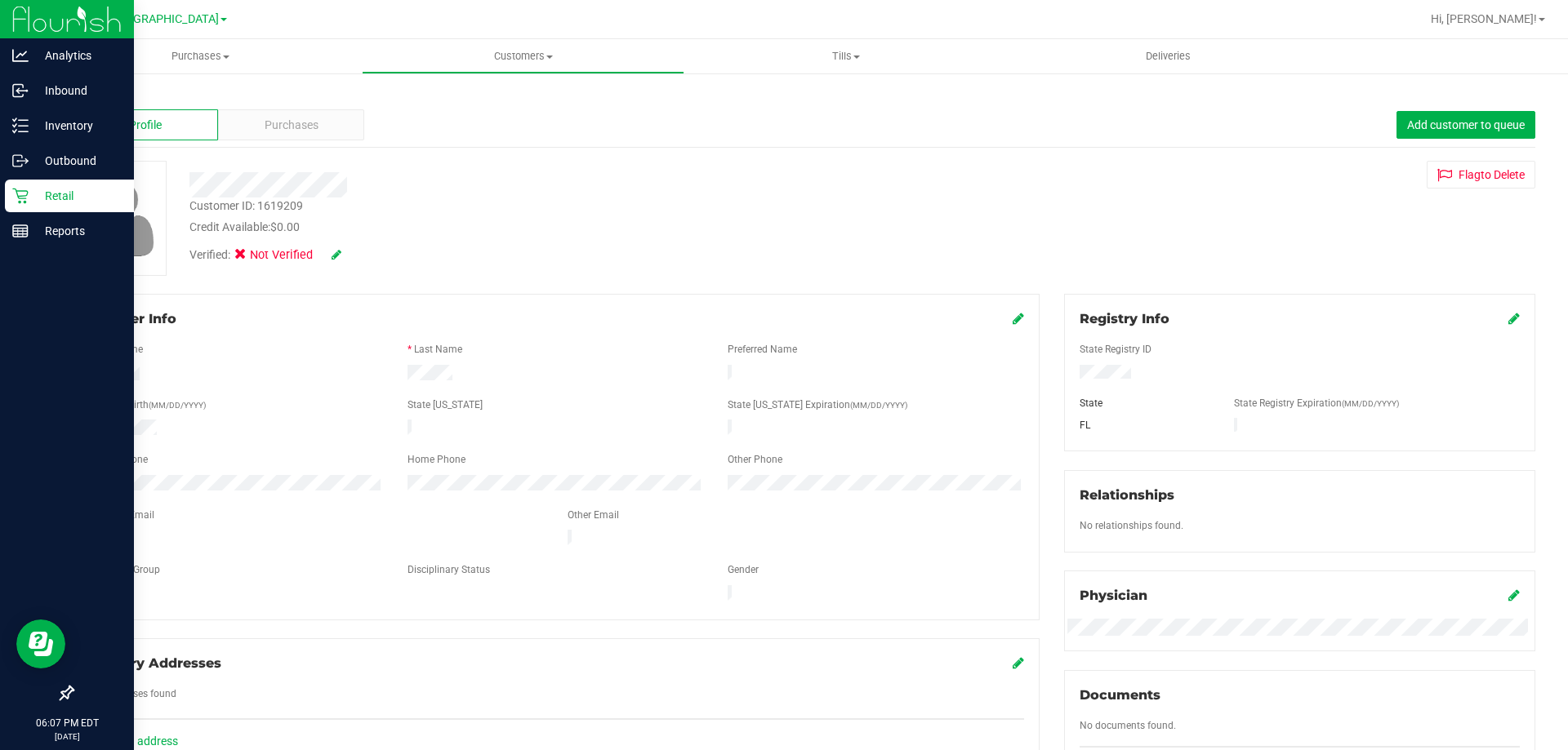
click at [17, 190] on icon at bounding box center [20, 196] width 16 height 16
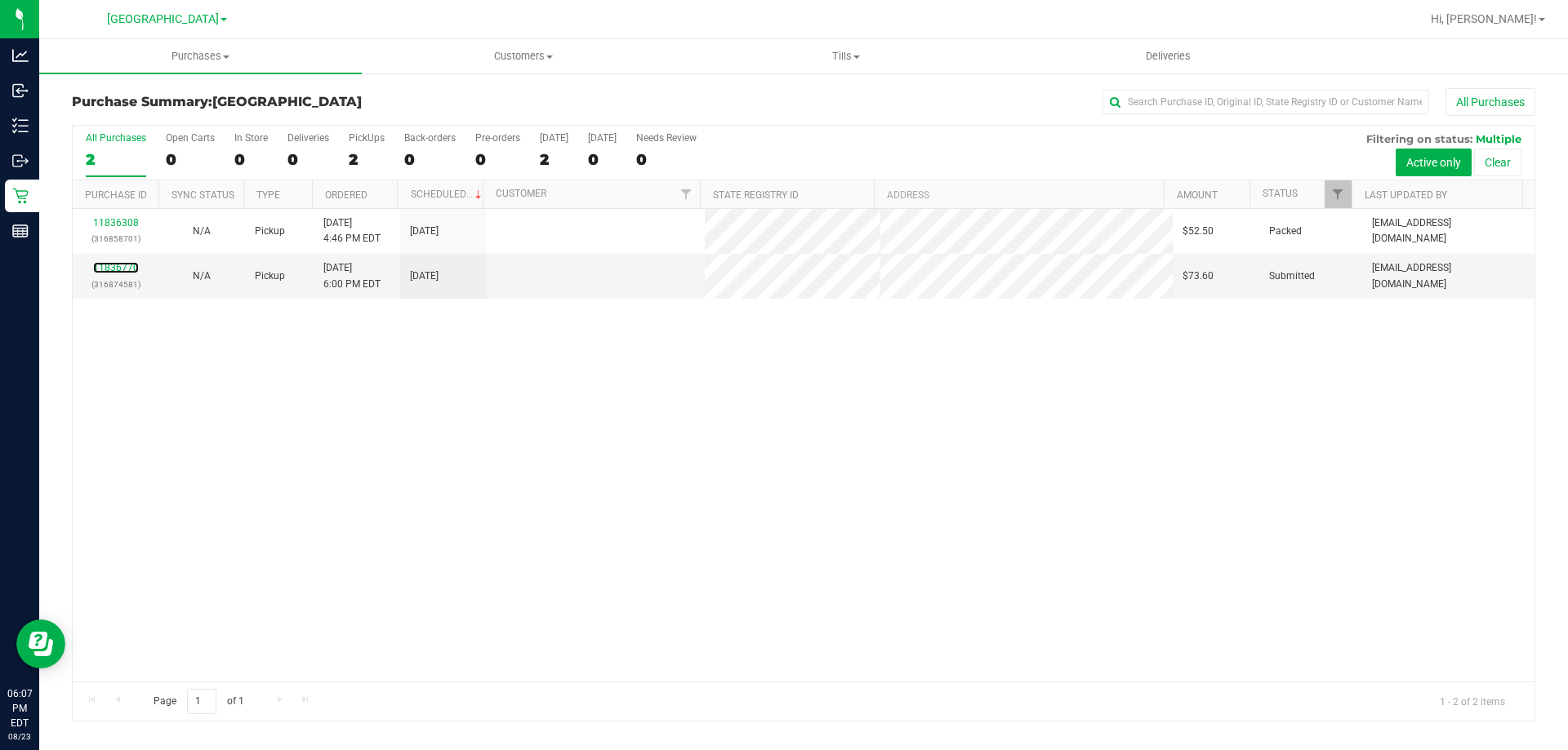
click at [122, 266] on link "11836770" at bounding box center [116, 268] width 45 height 12
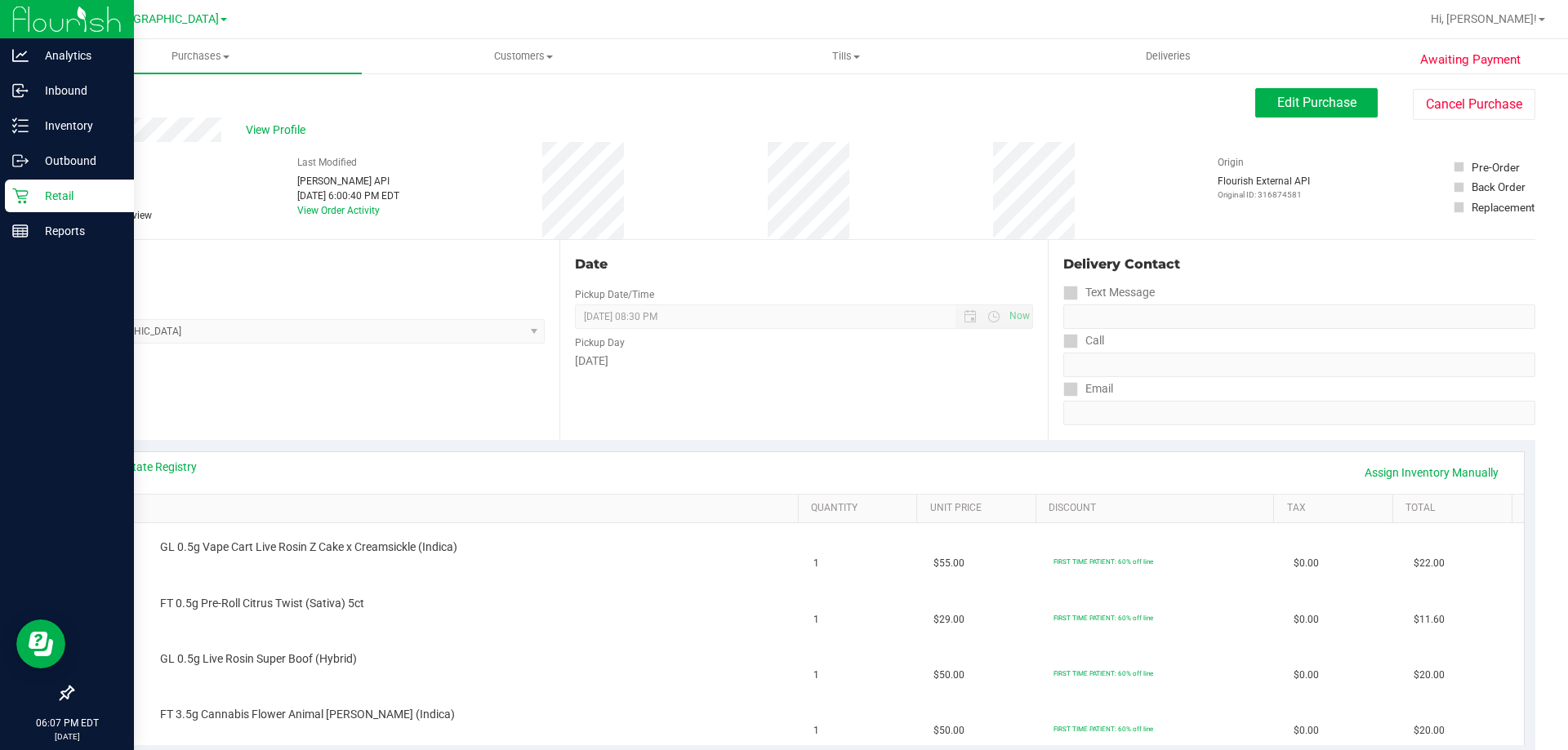
click at [28, 192] on icon at bounding box center [20, 197] width 15 height 15
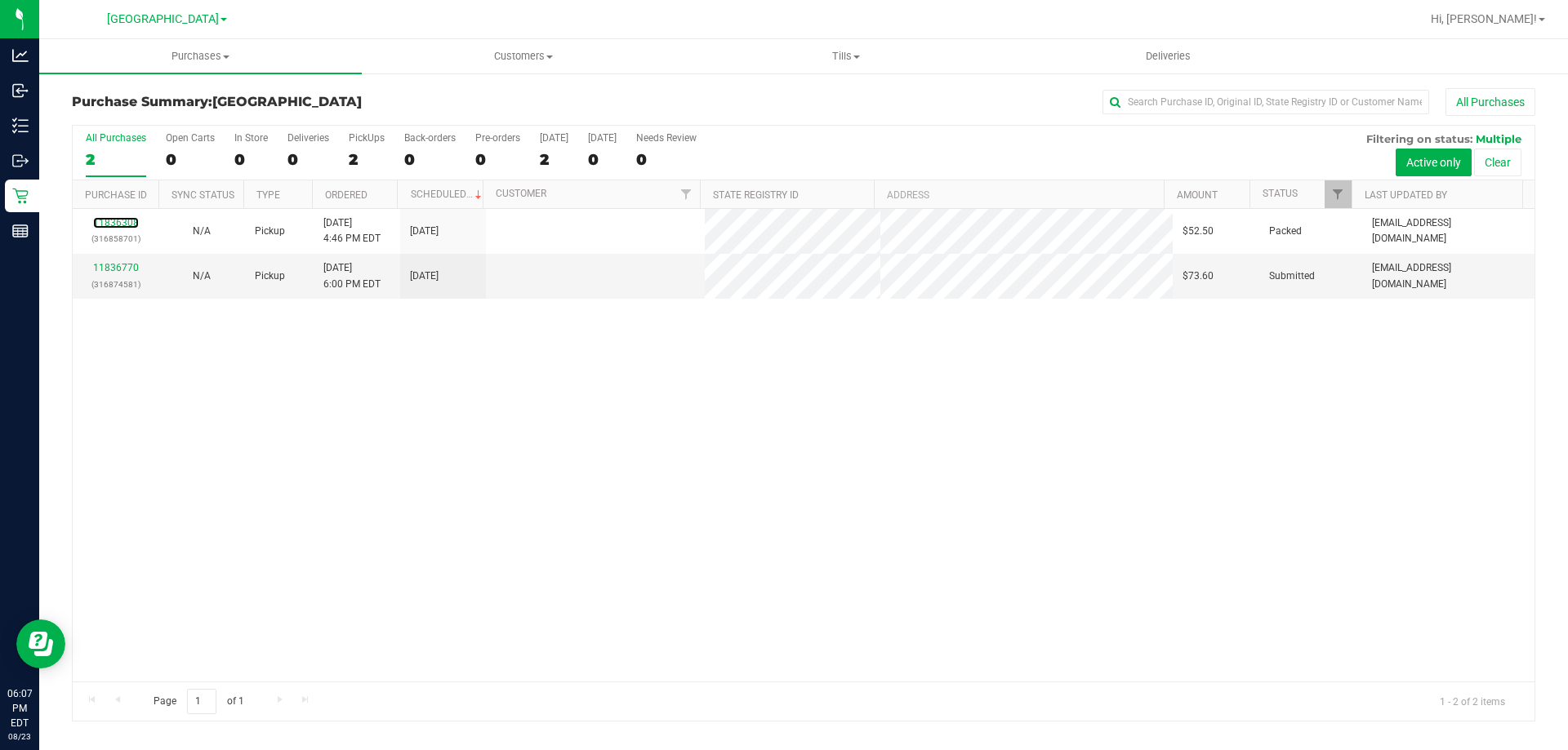
click at [127, 227] on link "11836308" at bounding box center [116, 223] width 45 height 12
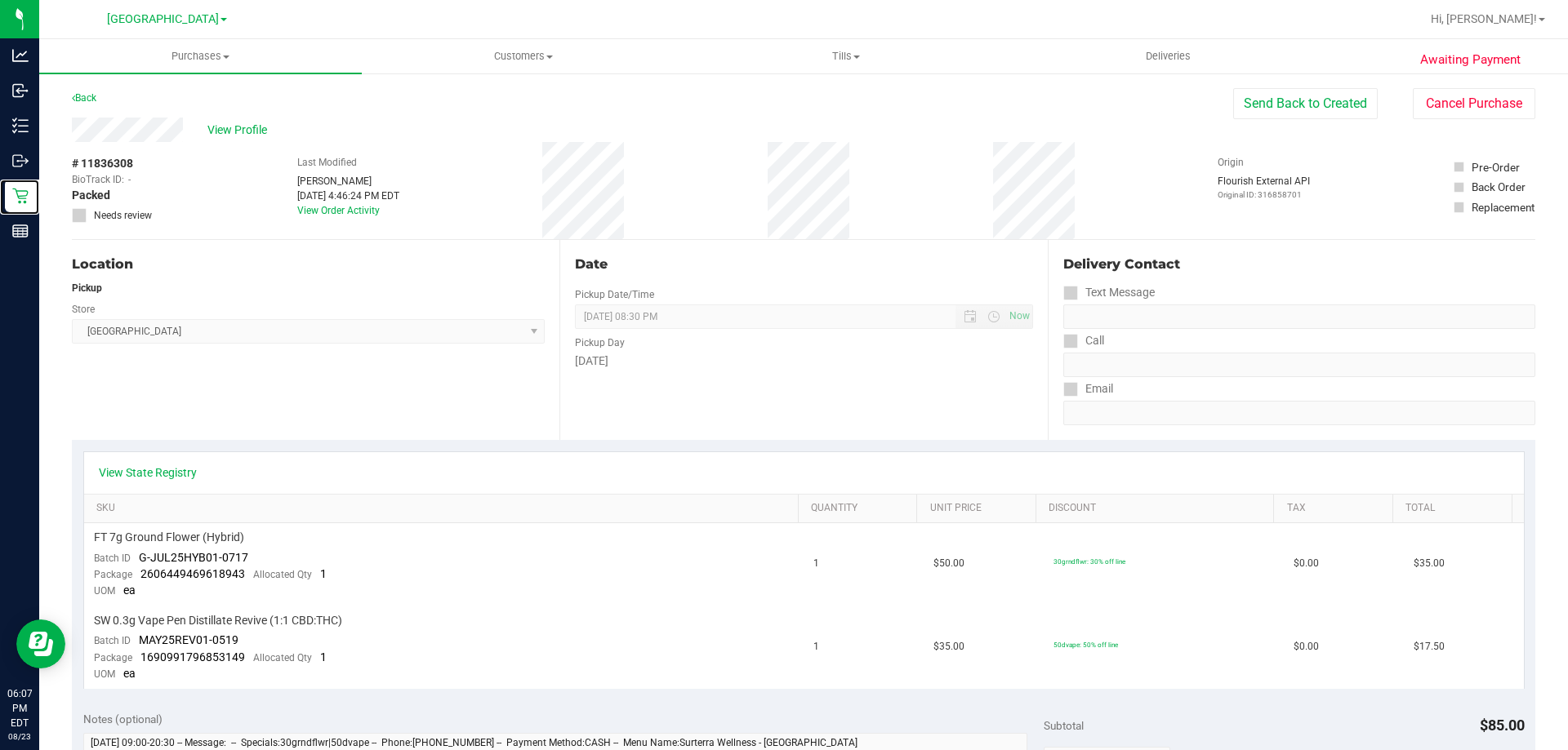
click at [18, 200] on icon at bounding box center [20, 196] width 16 height 16
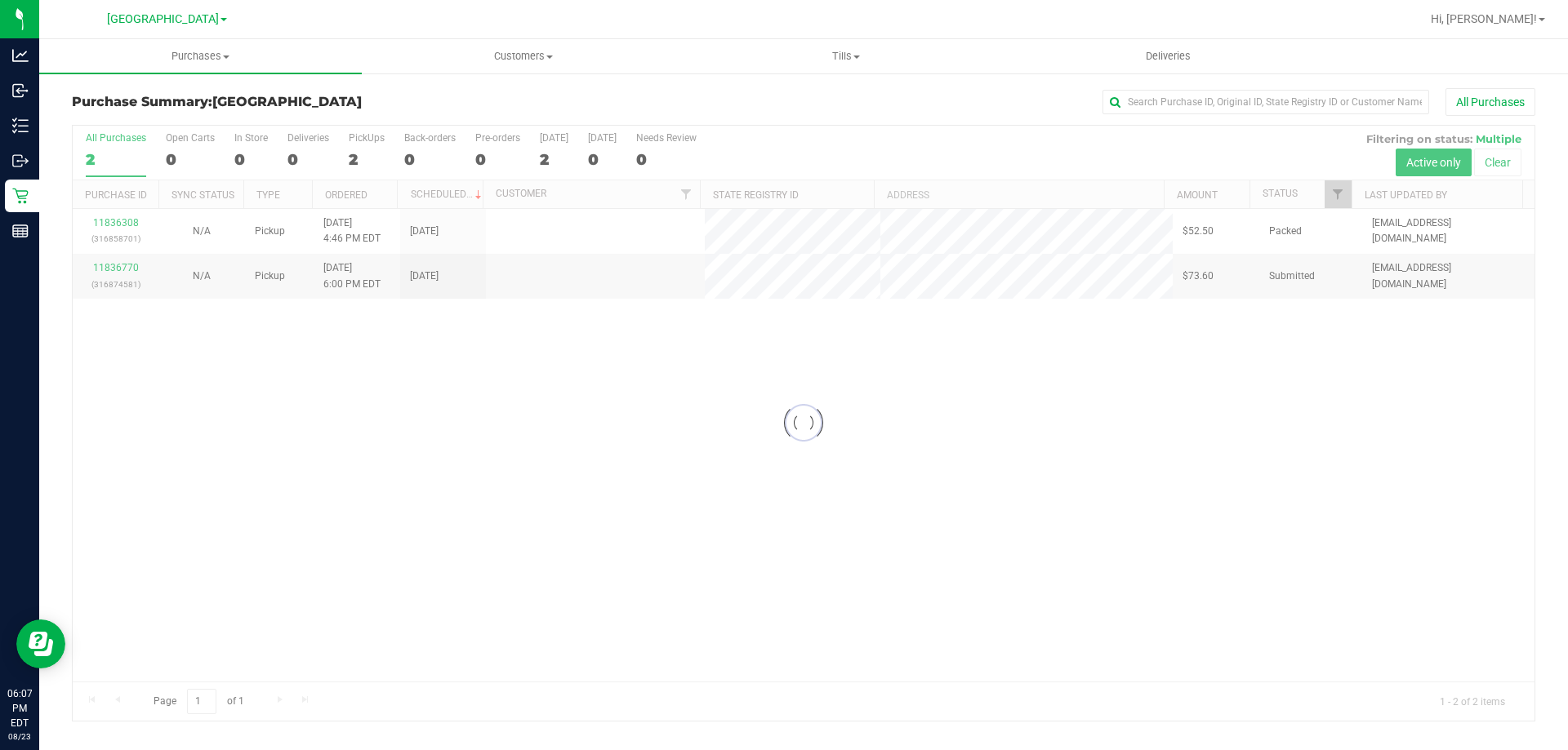
click at [120, 266] on div at bounding box center [803, 422] width 1462 height 595
click at [120, 266] on link "11836770" at bounding box center [116, 268] width 45 height 12
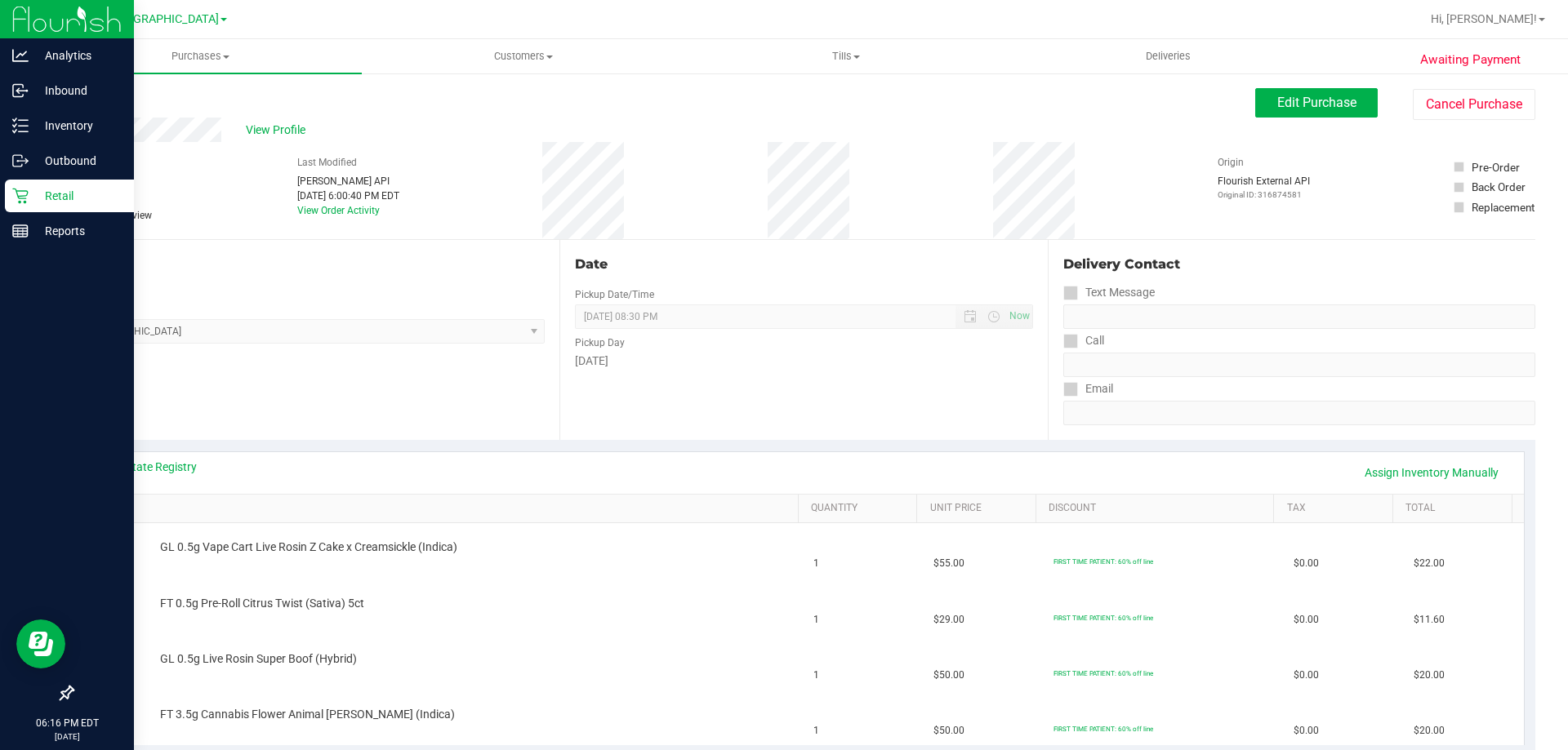
click at [114, 194] on p "Retail" at bounding box center [78, 196] width 98 height 19
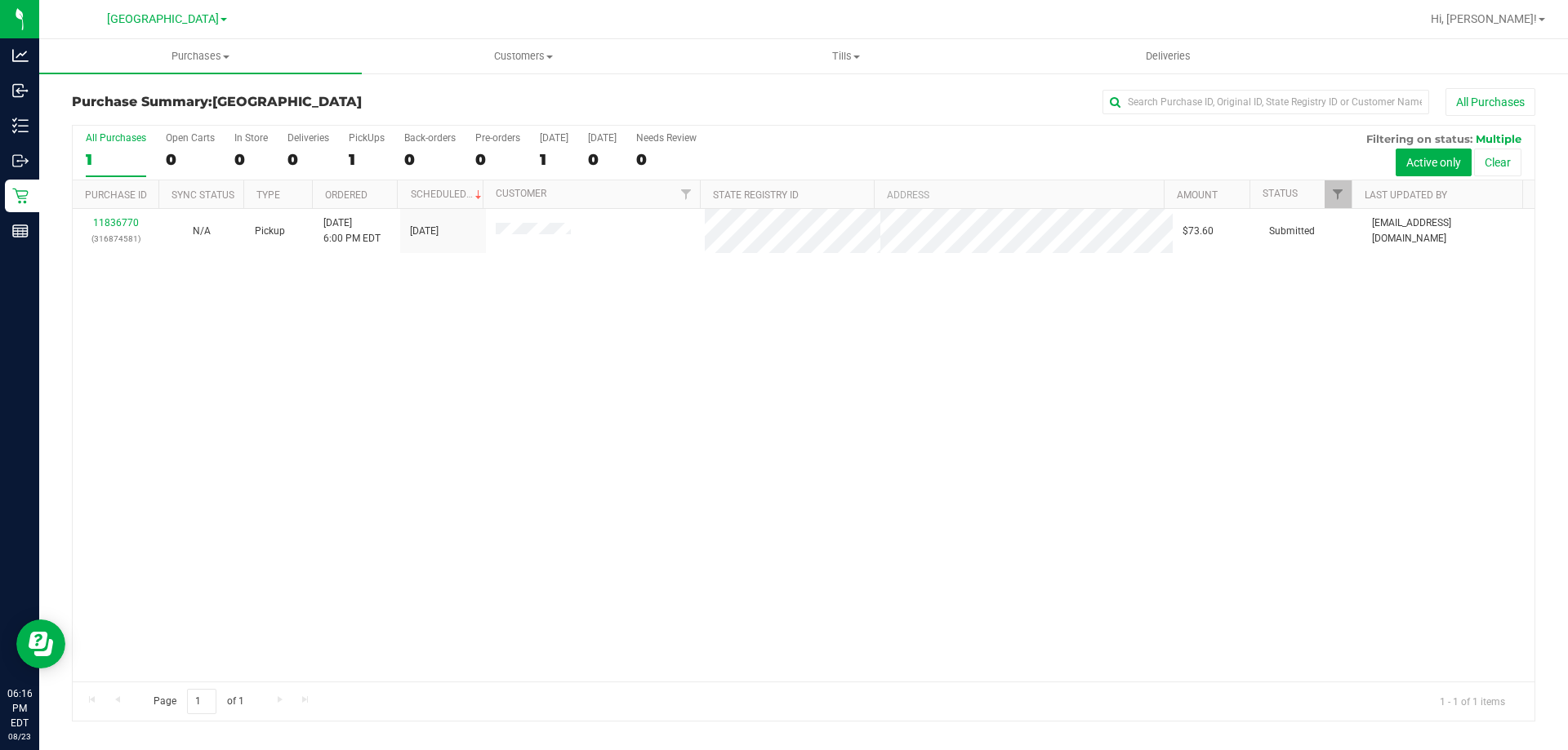
click at [468, 297] on div "11836770 (316874581) N/A Pickup 8/23/2025 6:00 PM EDT 8/23/2025 $73.60 Submitte…" at bounding box center [803, 445] width 1462 height 472
click at [560, 296] on div "11836770 (316874581) N/A Pickup 8/23/2025 6:00 PM EDT 8/23/2025 $73.60 Submitte…" at bounding box center [803, 445] width 1462 height 472
click at [1366, 588] on div "11836770 (316874581) N/A Pickup 8/23/2025 6:00 PM EDT 8/23/2025 $73.60 Submitte…" at bounding box center [803, 445] width 1462 height 472
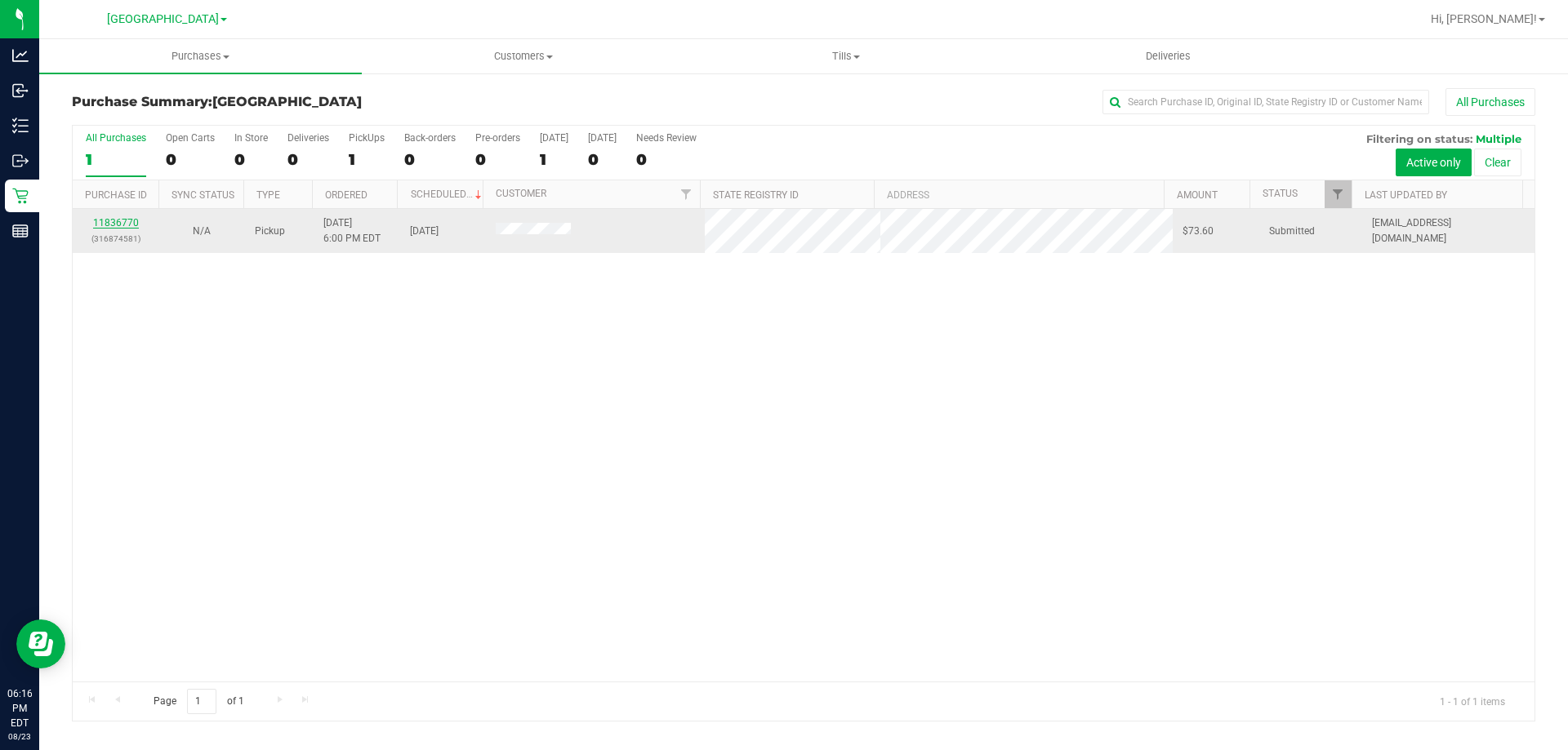
click at [110, 223] on link "11836770" at bounding box center [116, 223] width 45 height 12
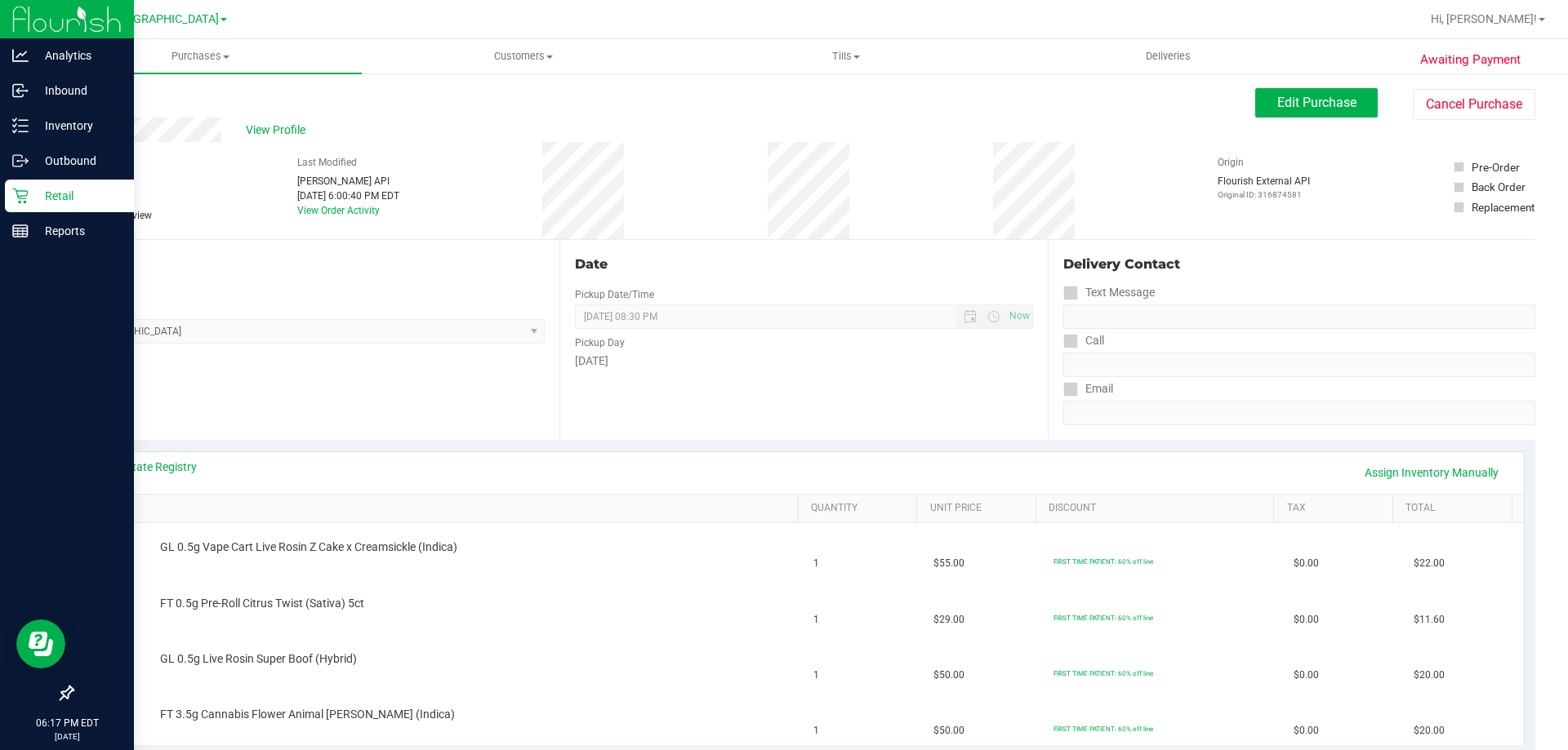
click at [18, 186] on div "Retail" at bounding box center [69, 196] width 129 height 33
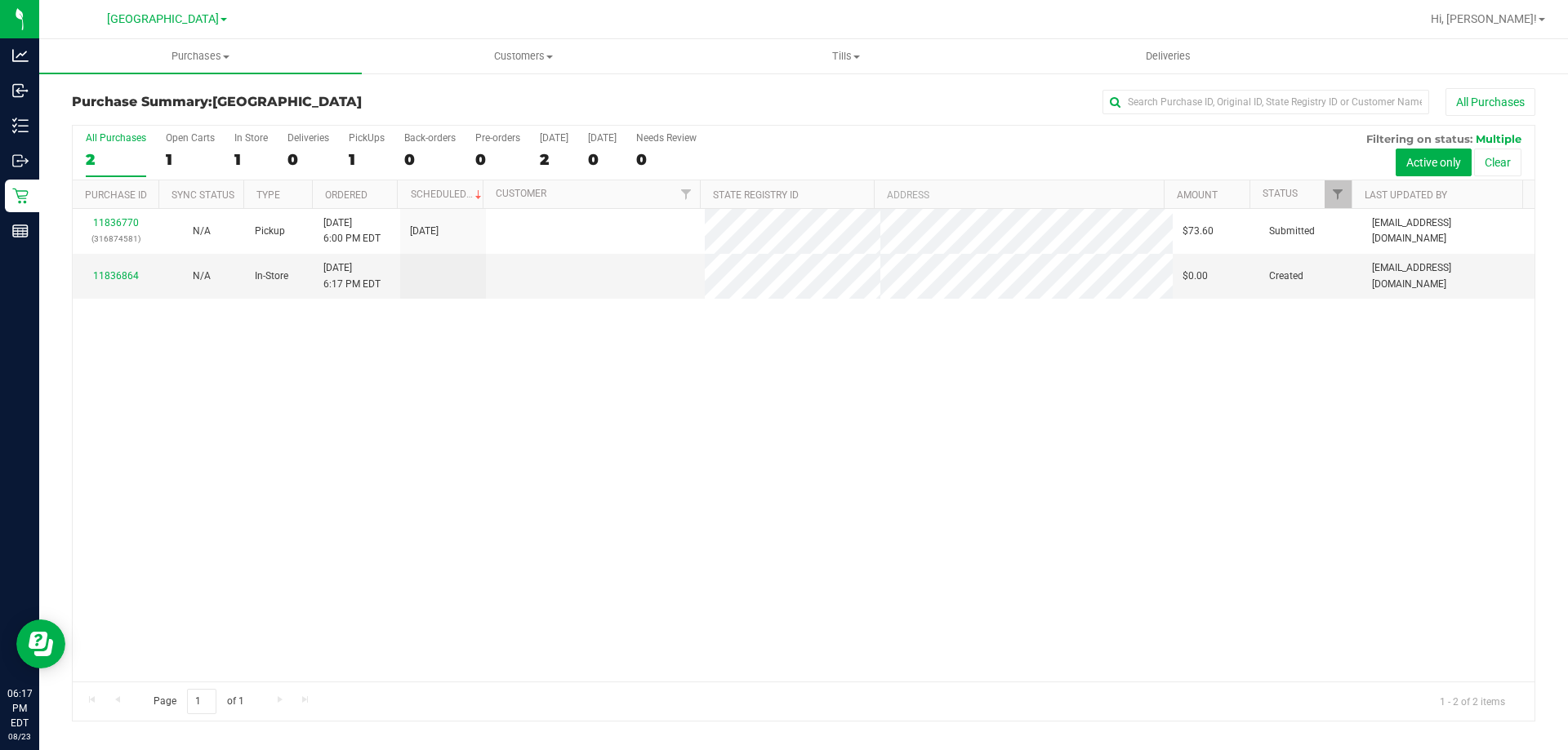
click at [505, 538] on div "11836770 (316874581) N/A Pickup 8/23/2025 6:00 PM EDT 8/23/2025 $73.60 Submitte…" at bounding box center [803, 445] width 1462 height 472
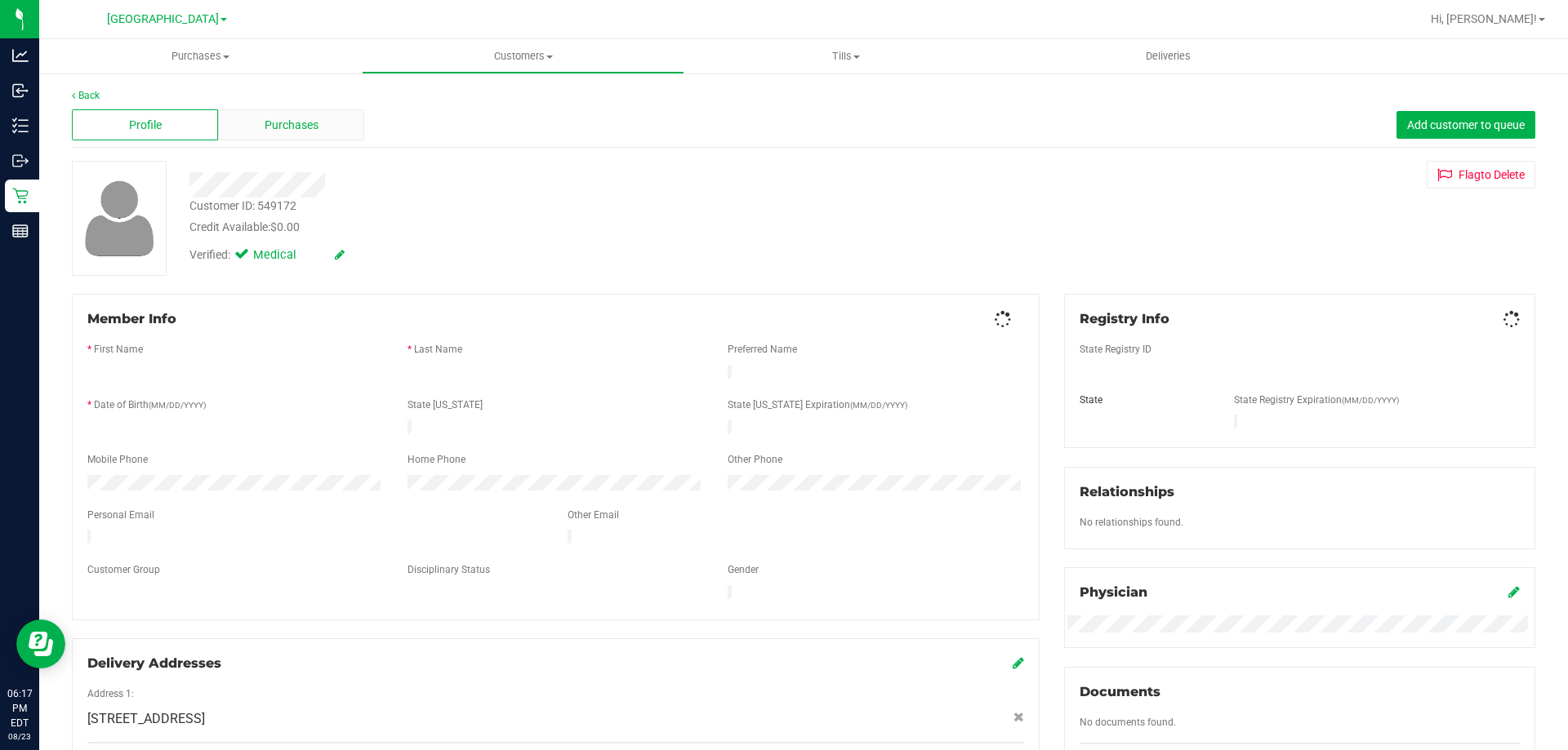
click at [285, 121] on span "Purchases" at bounding box center [291, 125] width 54 height 17
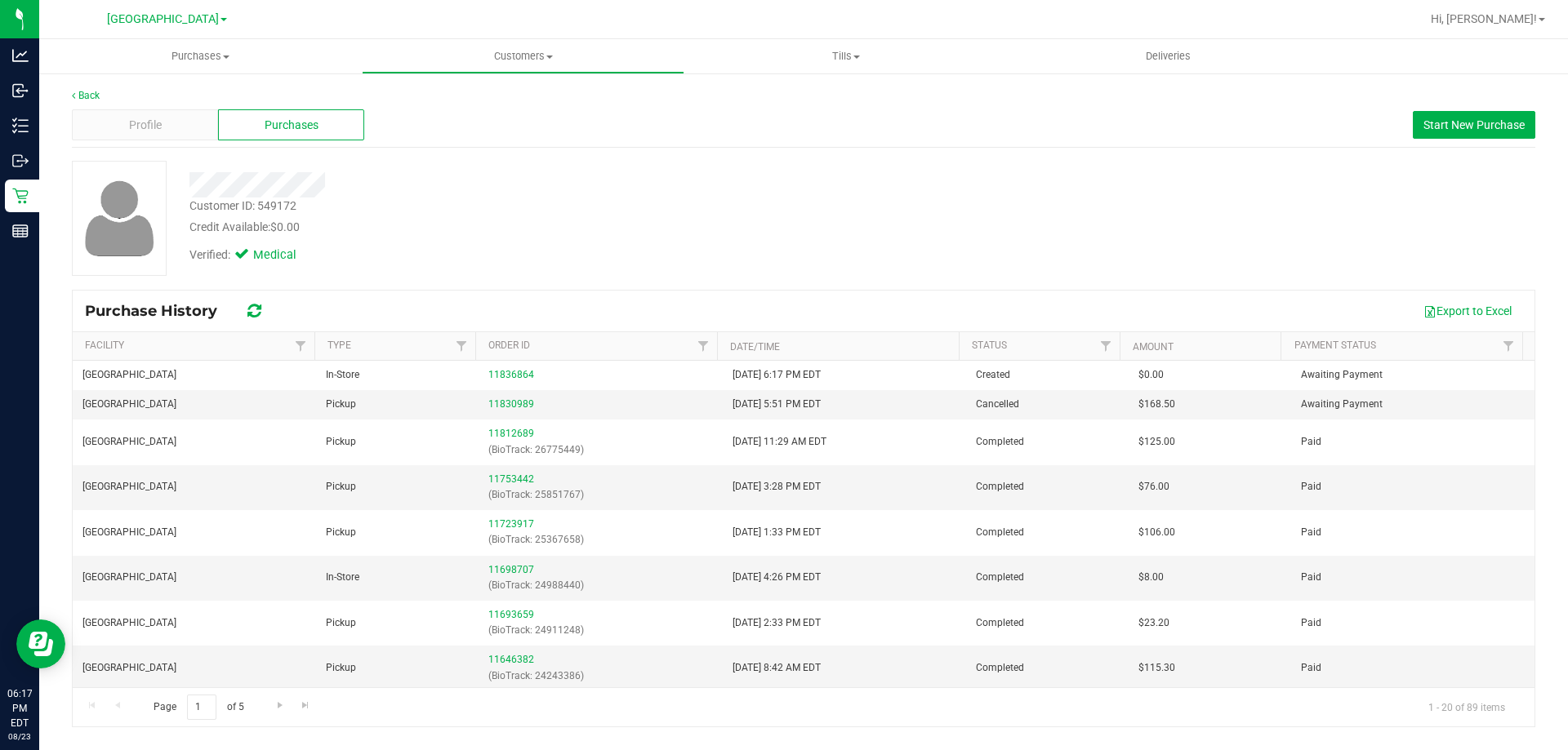
click at [530, 269] on div "Verified: Medical" at bounding box center [549, 254] width 743 height 36
click at [517, 402] on link "11830989" at bounding box center [510, 404] width 45 height 12
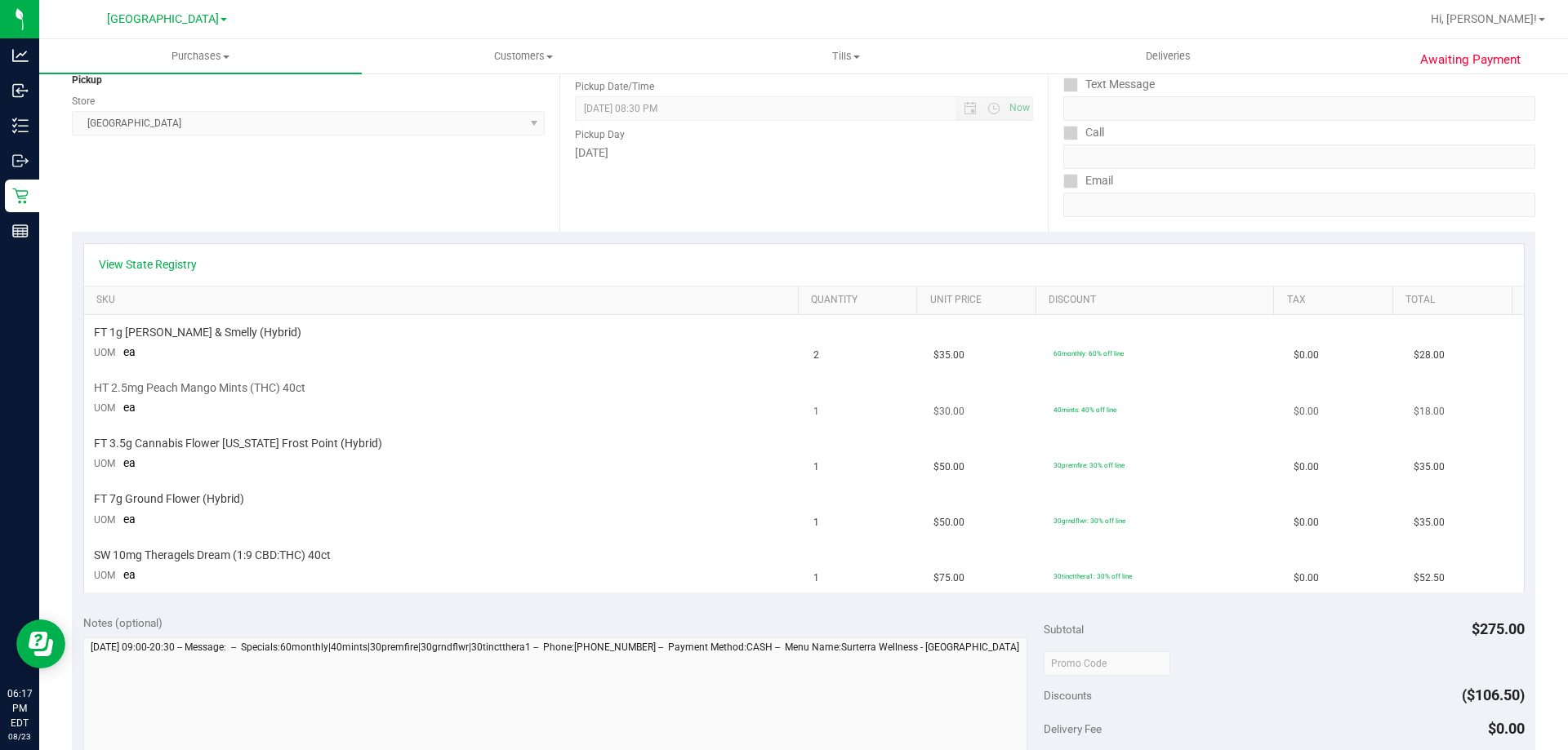
scroll to position [163, 0]
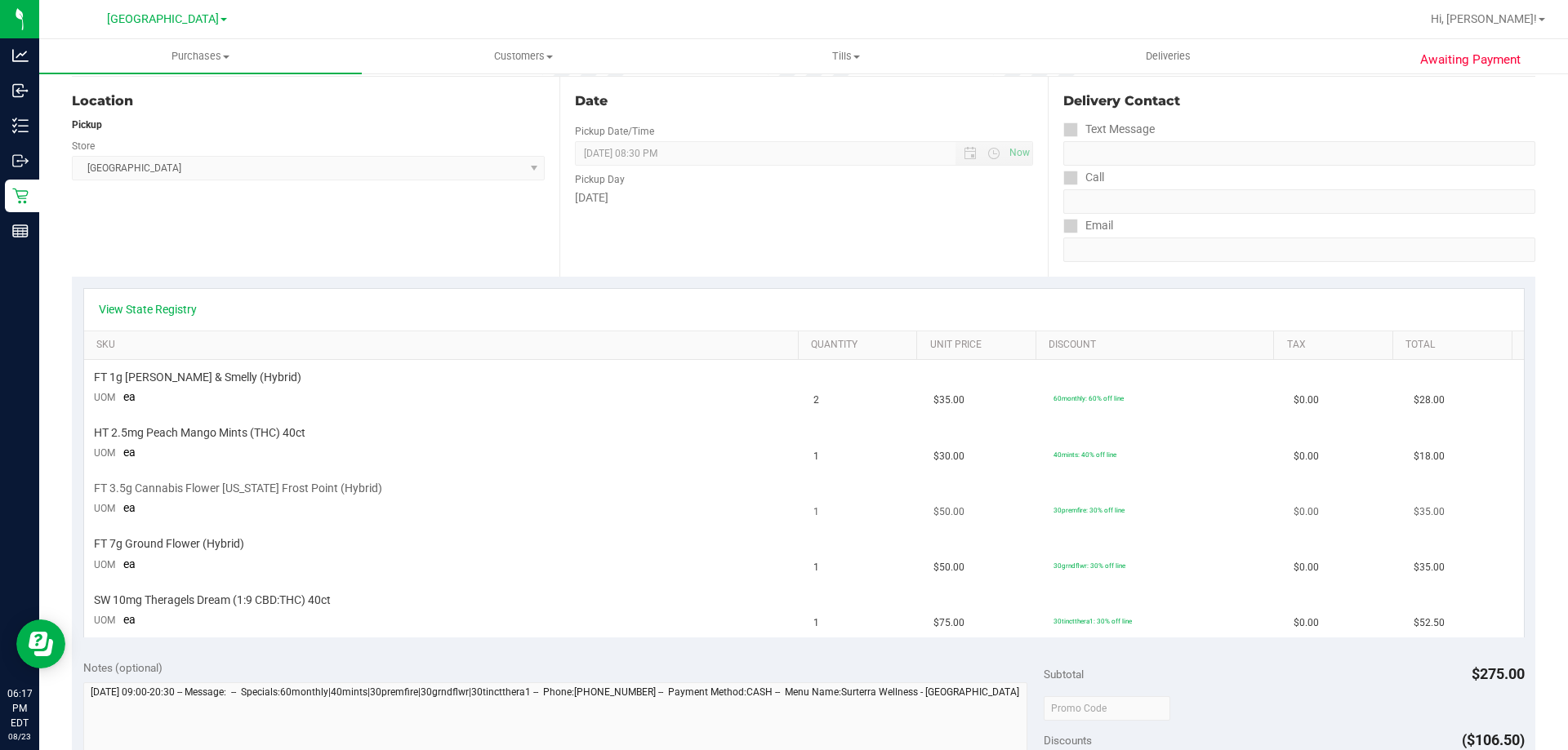
click at [812, 508] on td "1" at bounding box center [863, 499] width 120 height 56
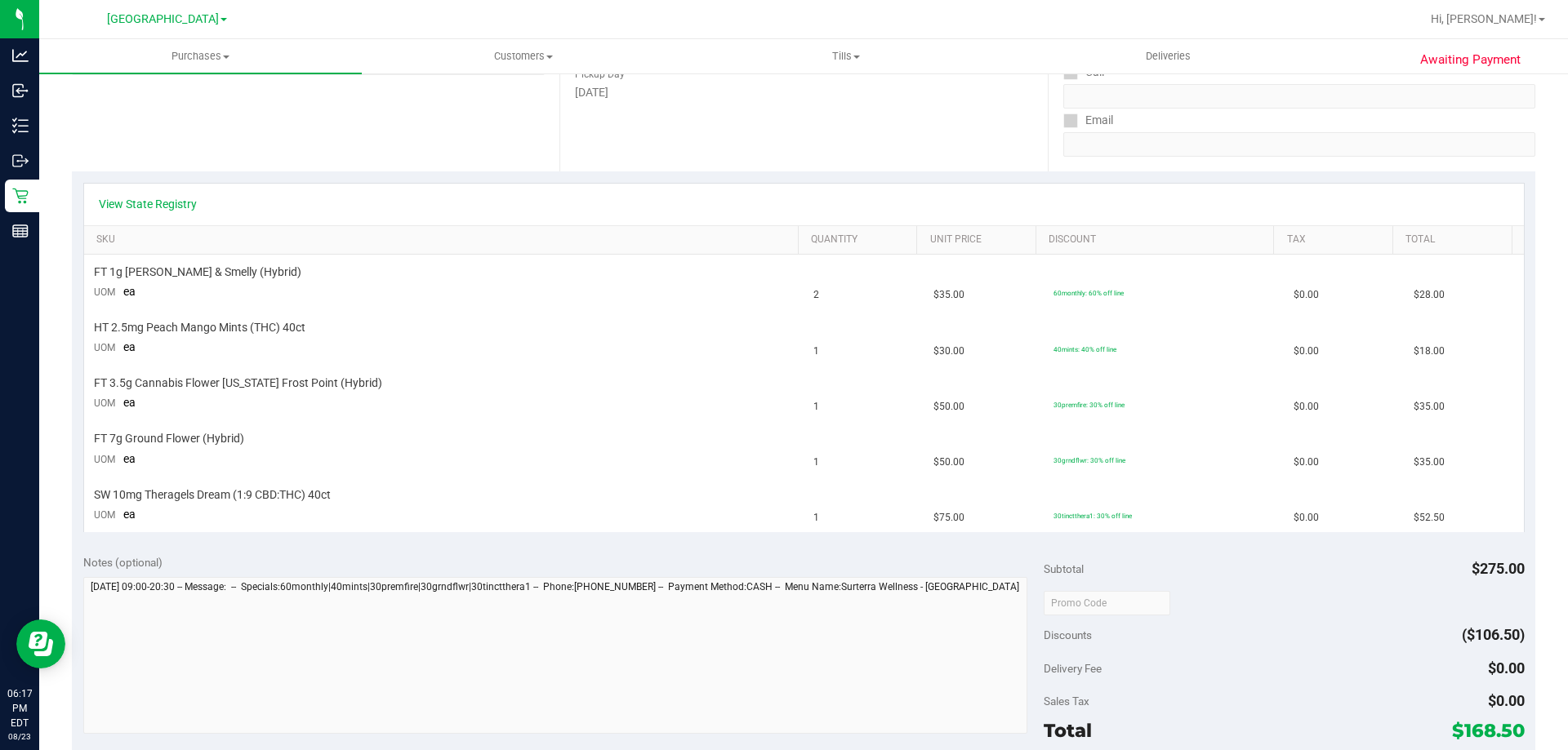
scroll to position [245, 0]
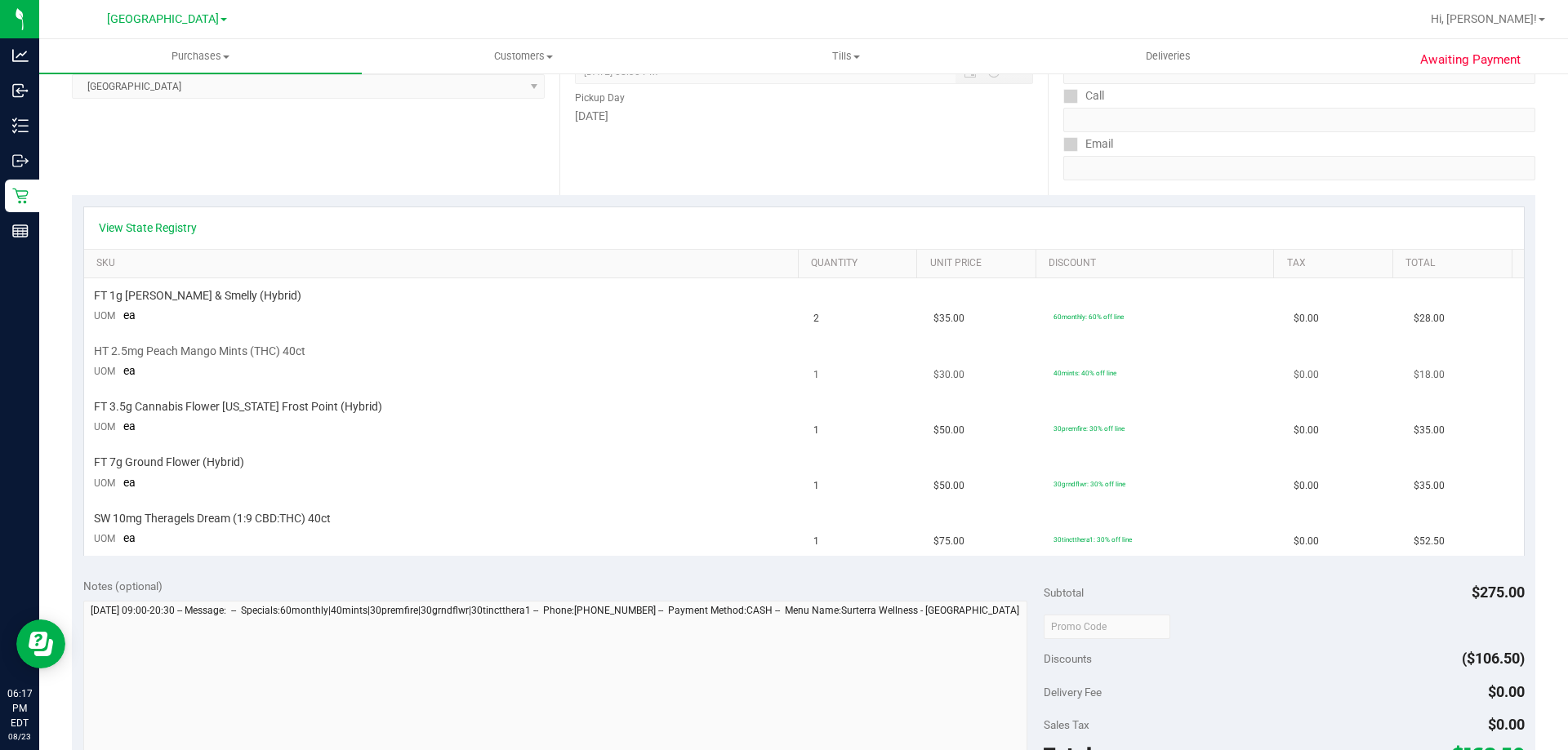
click at [499, 388] on td "HT 2.5mg Peach Mango Mints (THC) 40ct UOM ea" at bounding box center [444, 362] width 720 height 56
click at [885, 410] on td "1" at bounding box center [863, 418] width 120 height 56
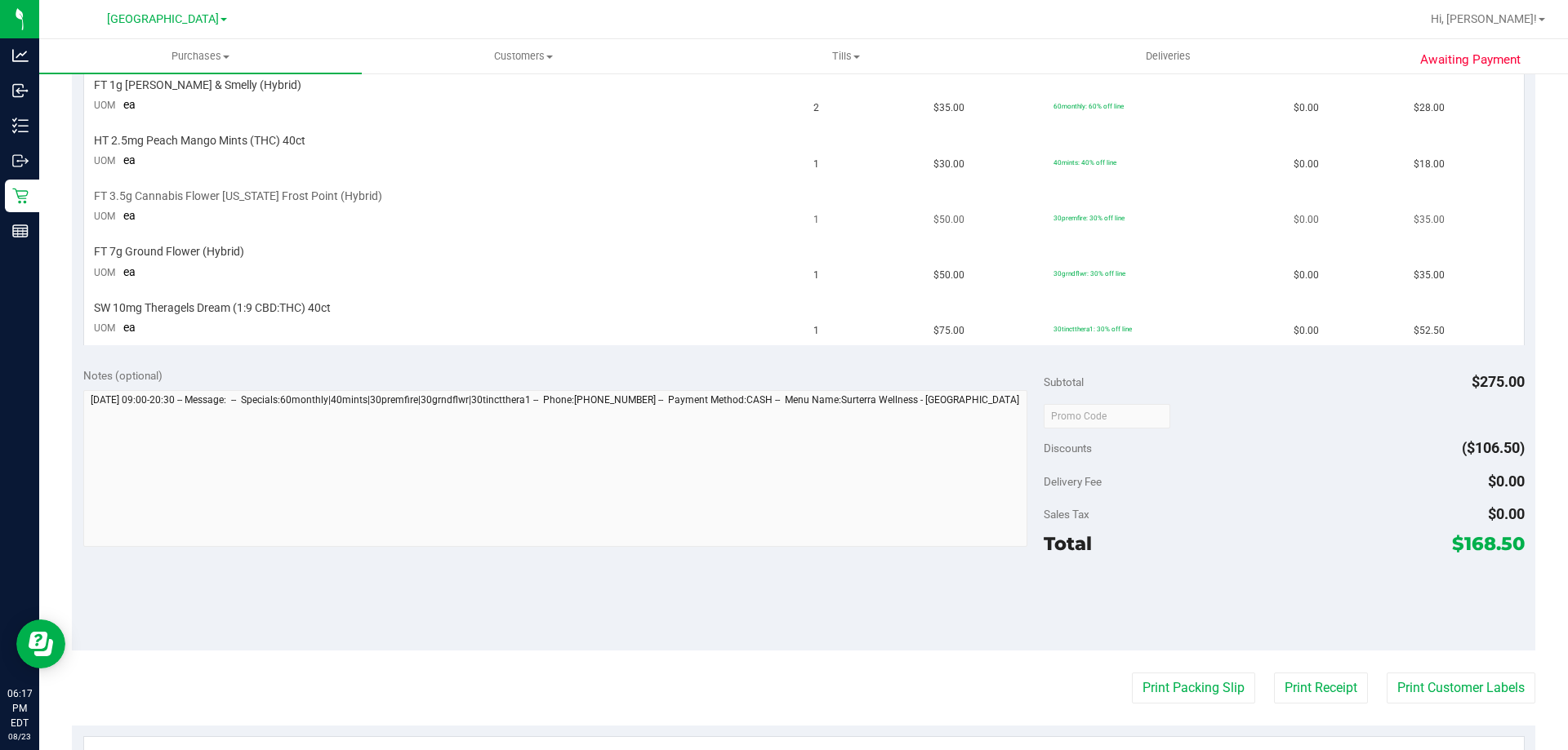
scroll to position [517, 0]
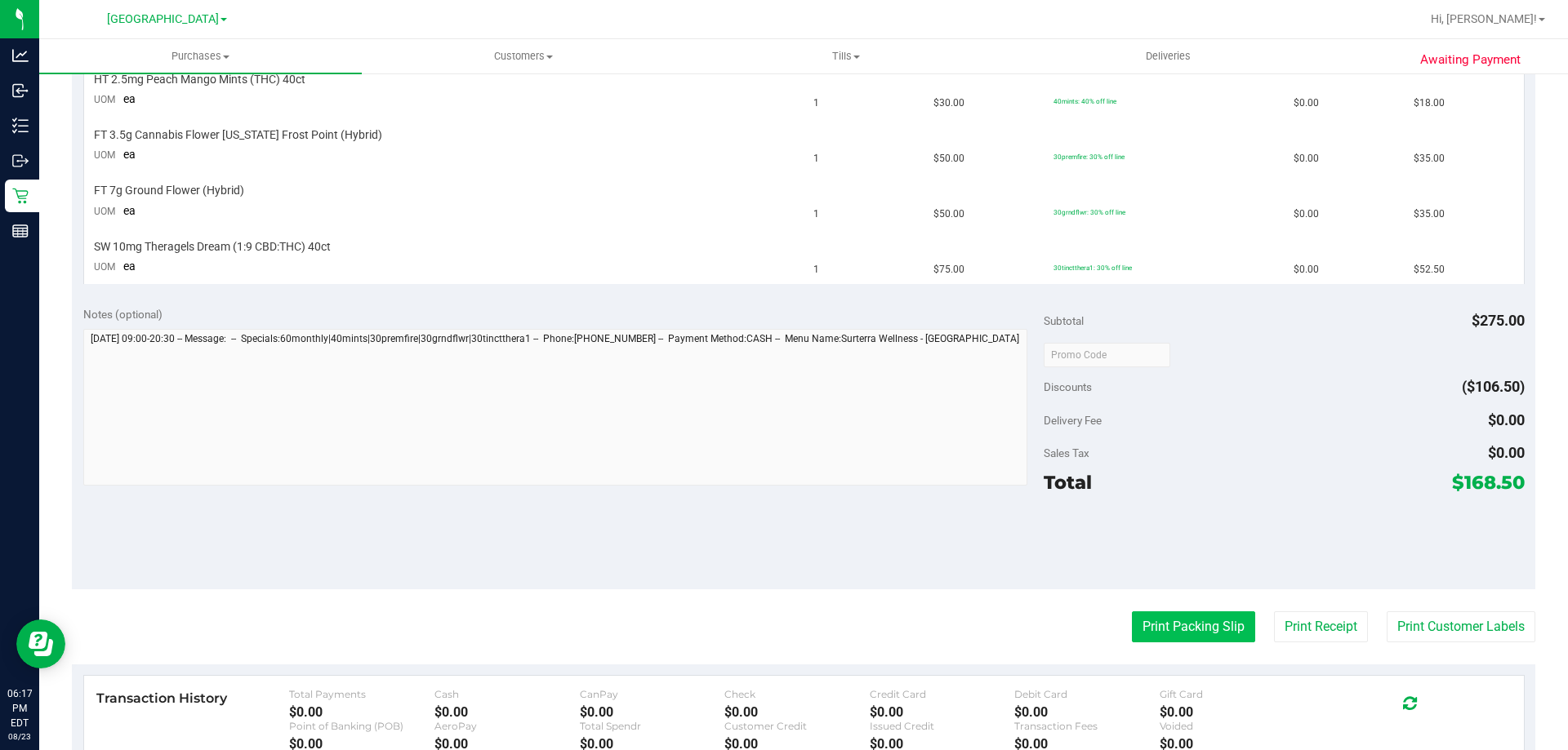
click at [1139, 623] on button "Print Packing Slip" at bounding box center [1194, 627] width 123 height 31
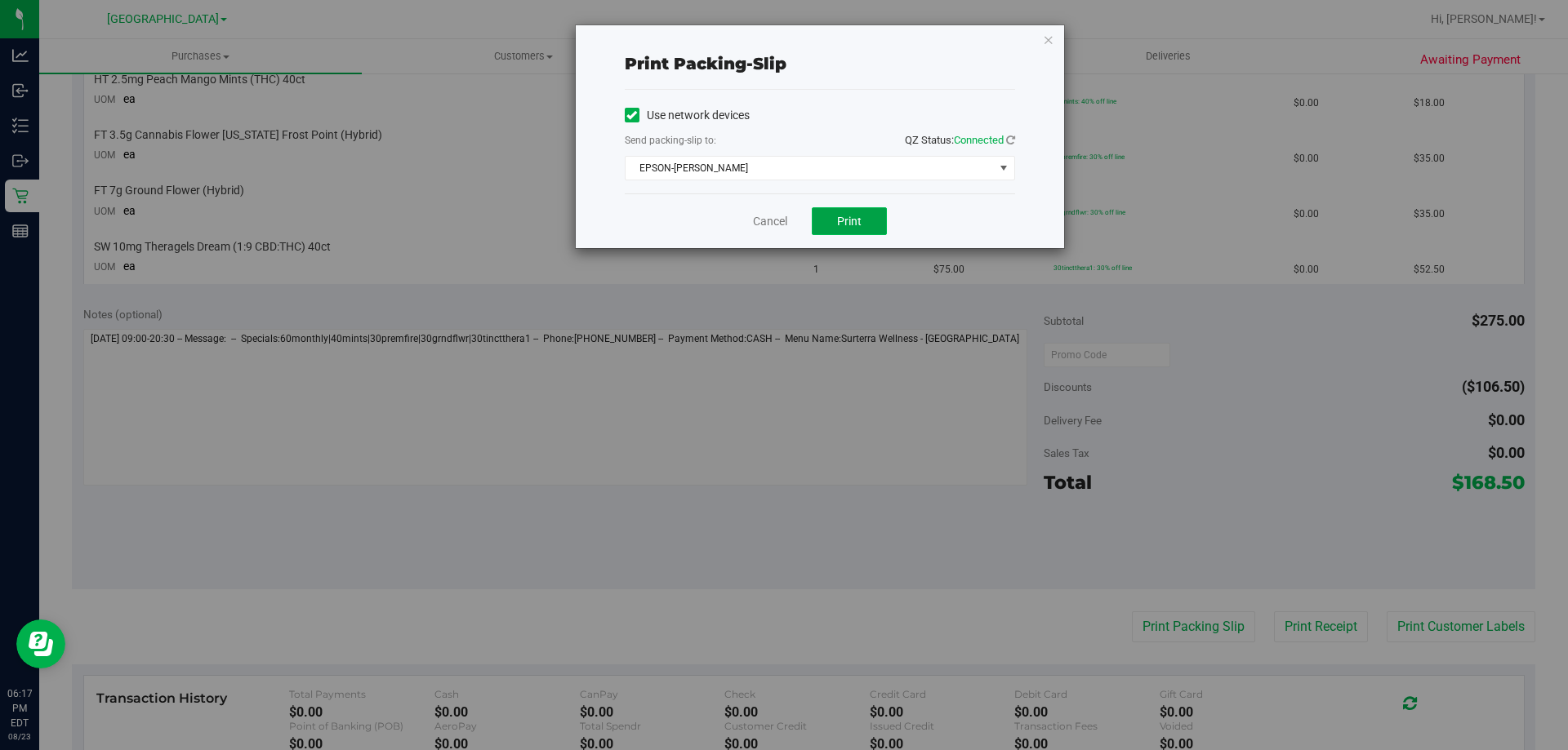
click at [842, 212] on button "Print" at bounding box center [850, 221] width 75 height 28
click at [789, 197] on div "Cancel Print" at bounding box center [820, 221] width 391 height 55
click at [765, 235] on div "Cancel Print" at bounding box center [820, 221] width 391 height 55
click at [770, 228] on link "Cancel" at bounding box center [770, 222] width 35 height 17
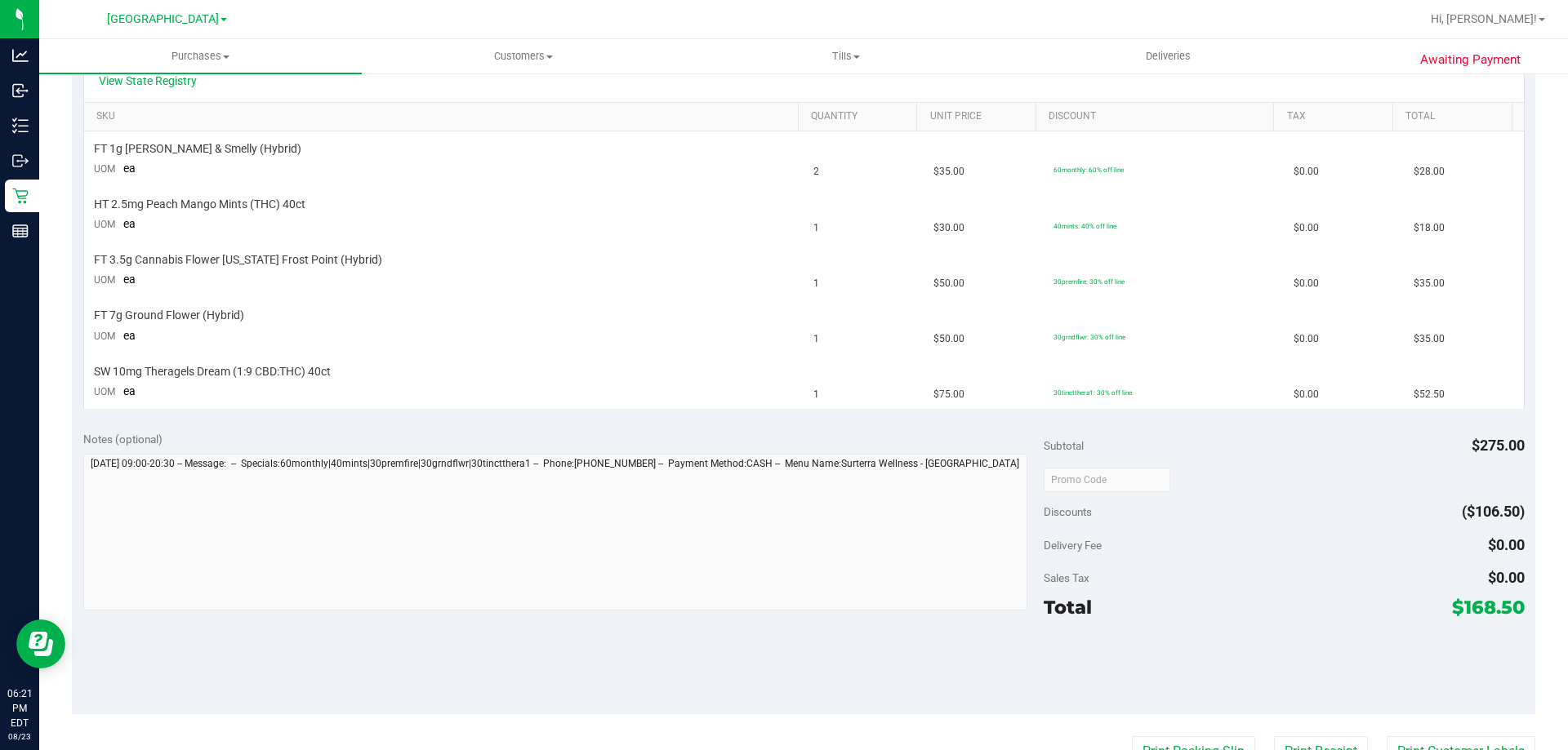
scroll to position [190, 0]
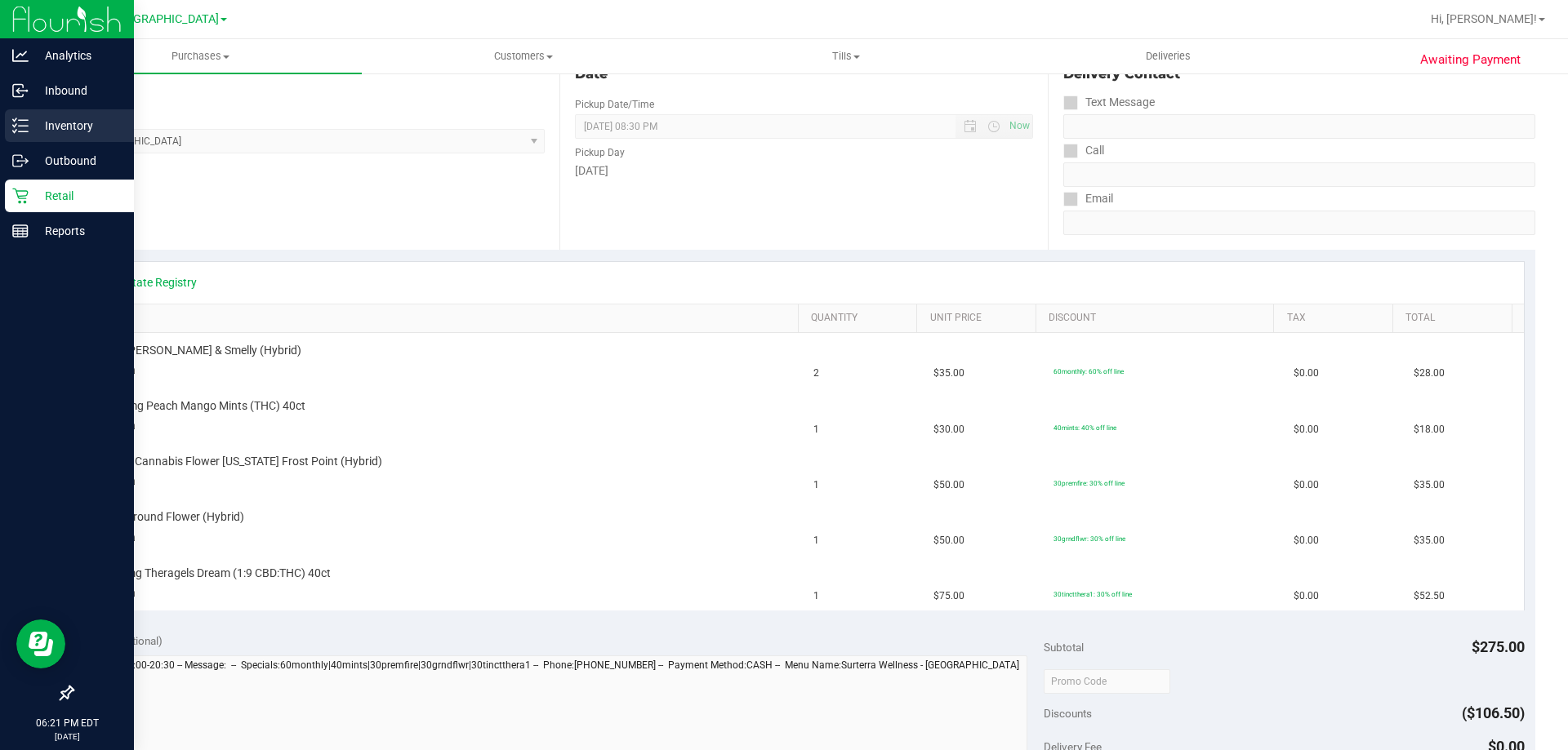
click at [61, 120] on p "Inventory" at bounding box center [78, 125] width 98 height 19
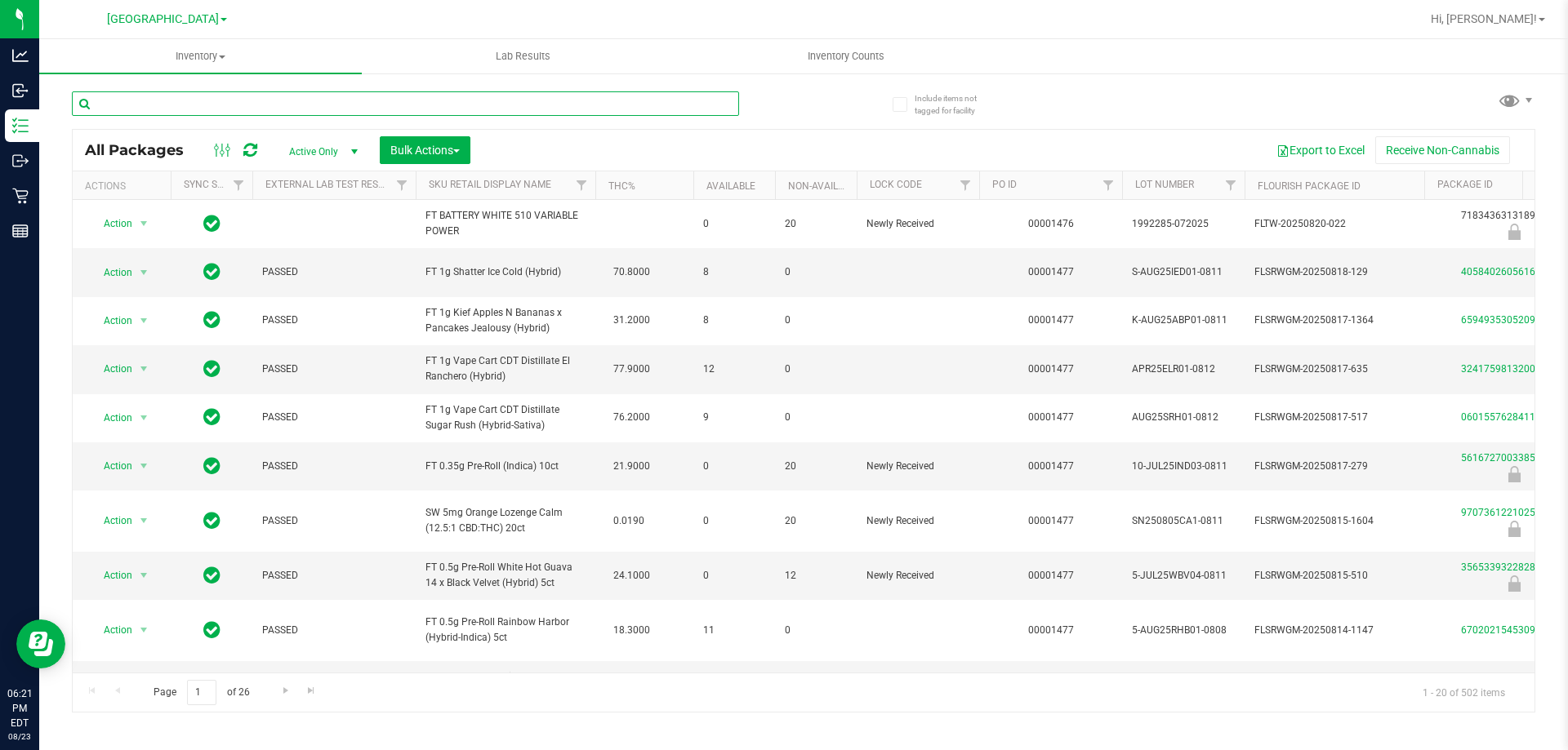
click at [366, 99] on input "text" at bounding box center [406, 103] width 667 height 24
type input "1"
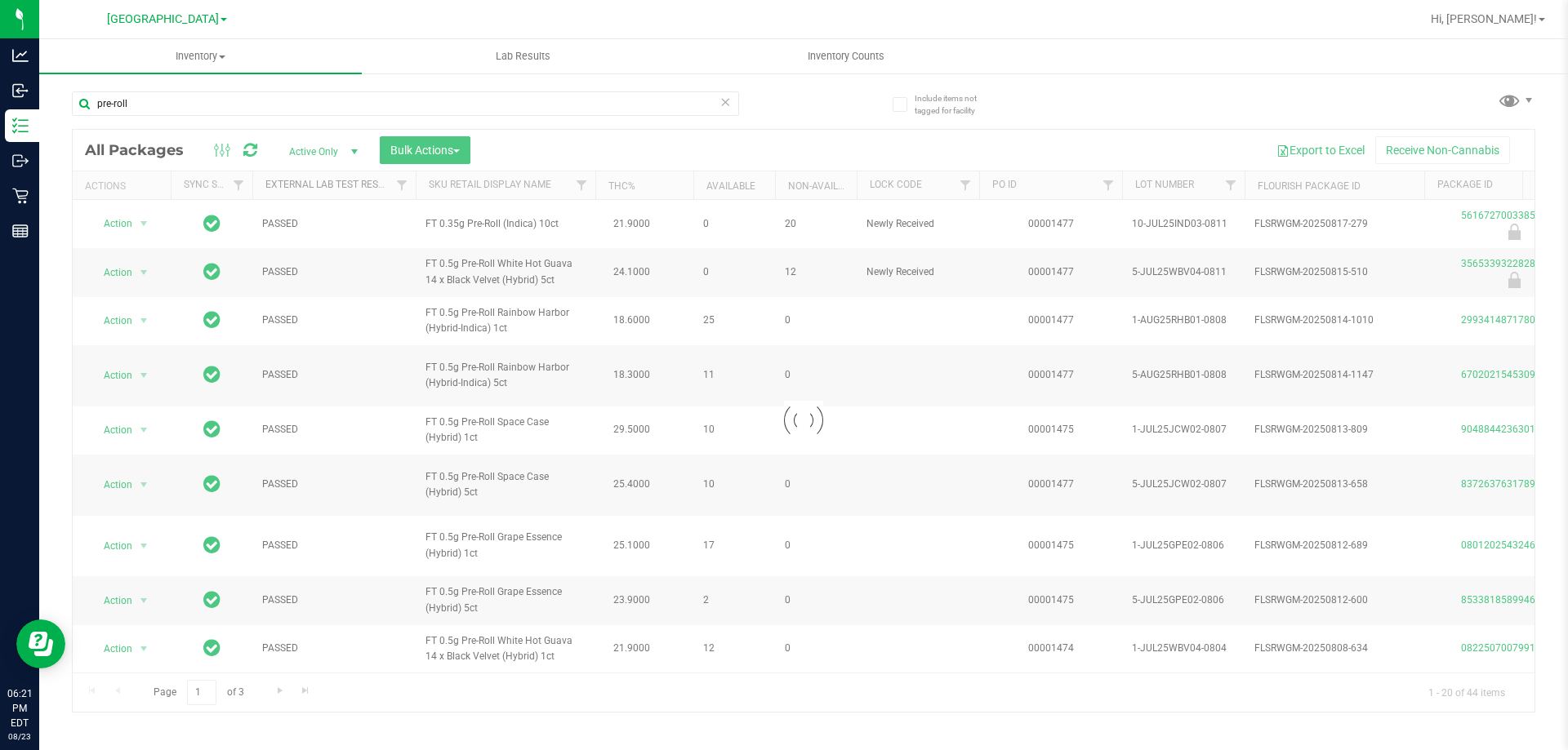
click at [329, 189] on link "External Lab Test Result" at bounding box center [329, 184] width 128 height 12
click at [402, 127] on div "pre-roll" at bounding box center [406, 110] width 667 height 38
click at [407, 116] on div "pre-roll" at bounding box center [406, 110] width 667 height 38
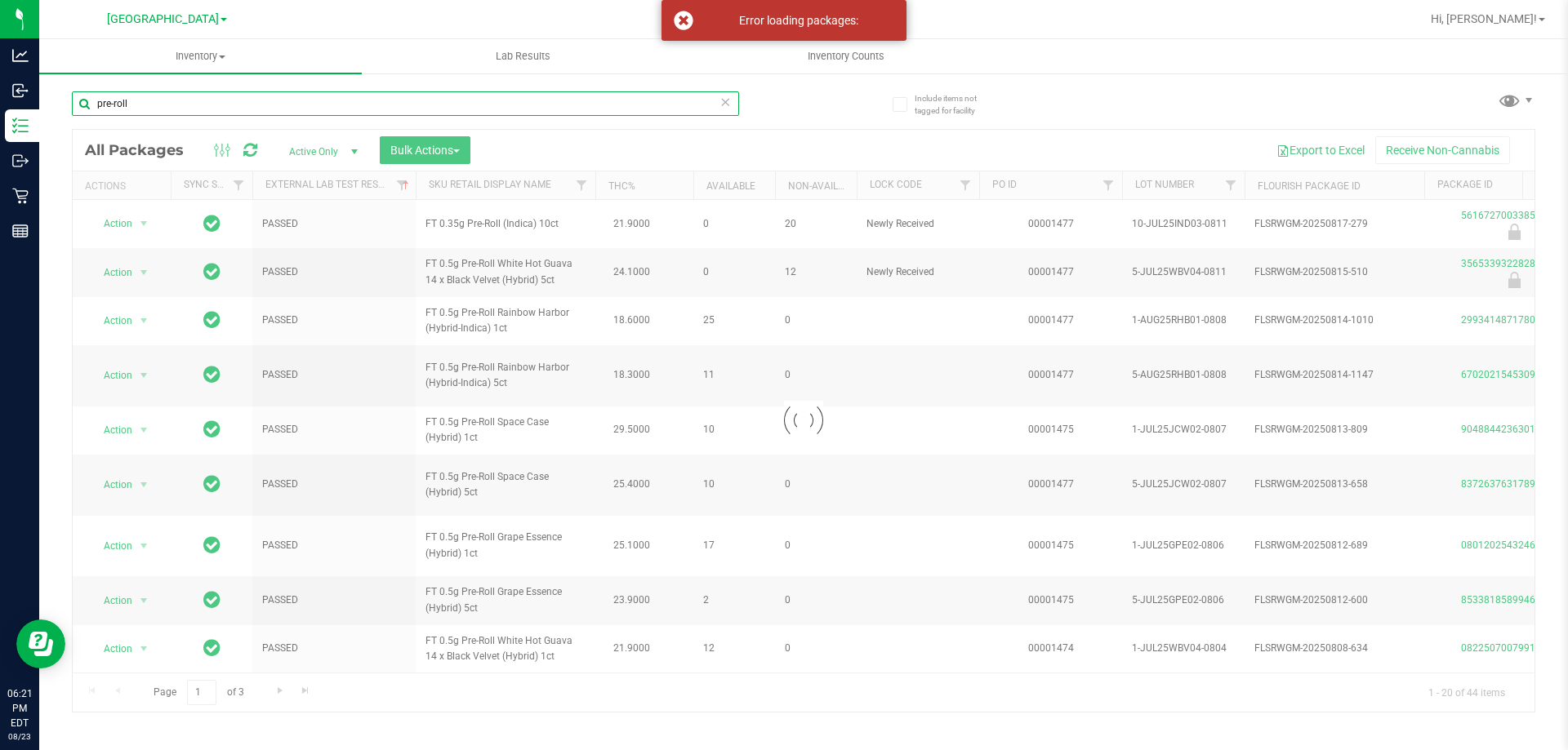
click at [407, 111] on input "pre-roll" at bounding box center [406, 103] width 667 height 24
type input "pre-rol"
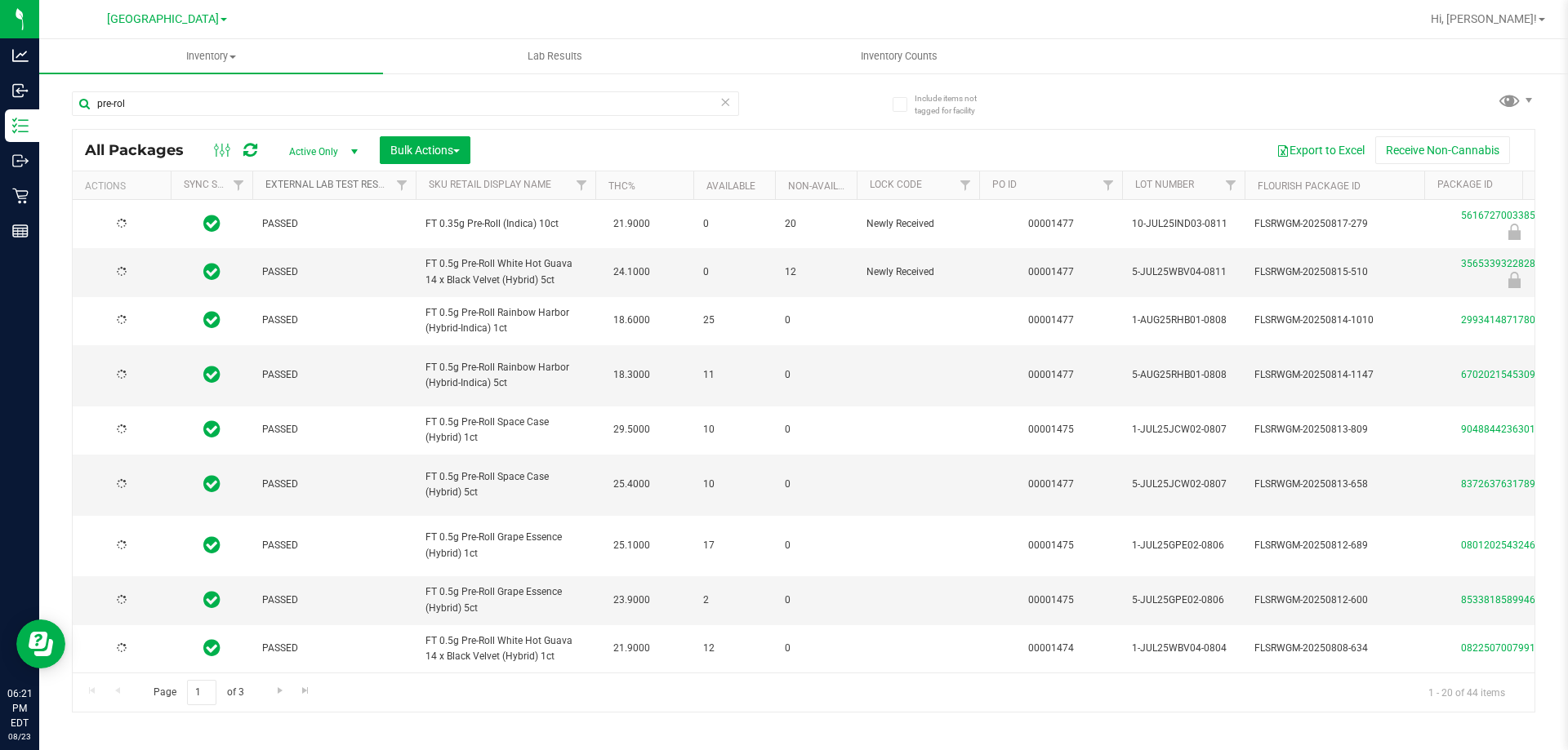
click at [317, 183] on link "External Lab Test Result" at bounding box center [329, 184] width 128 height 12
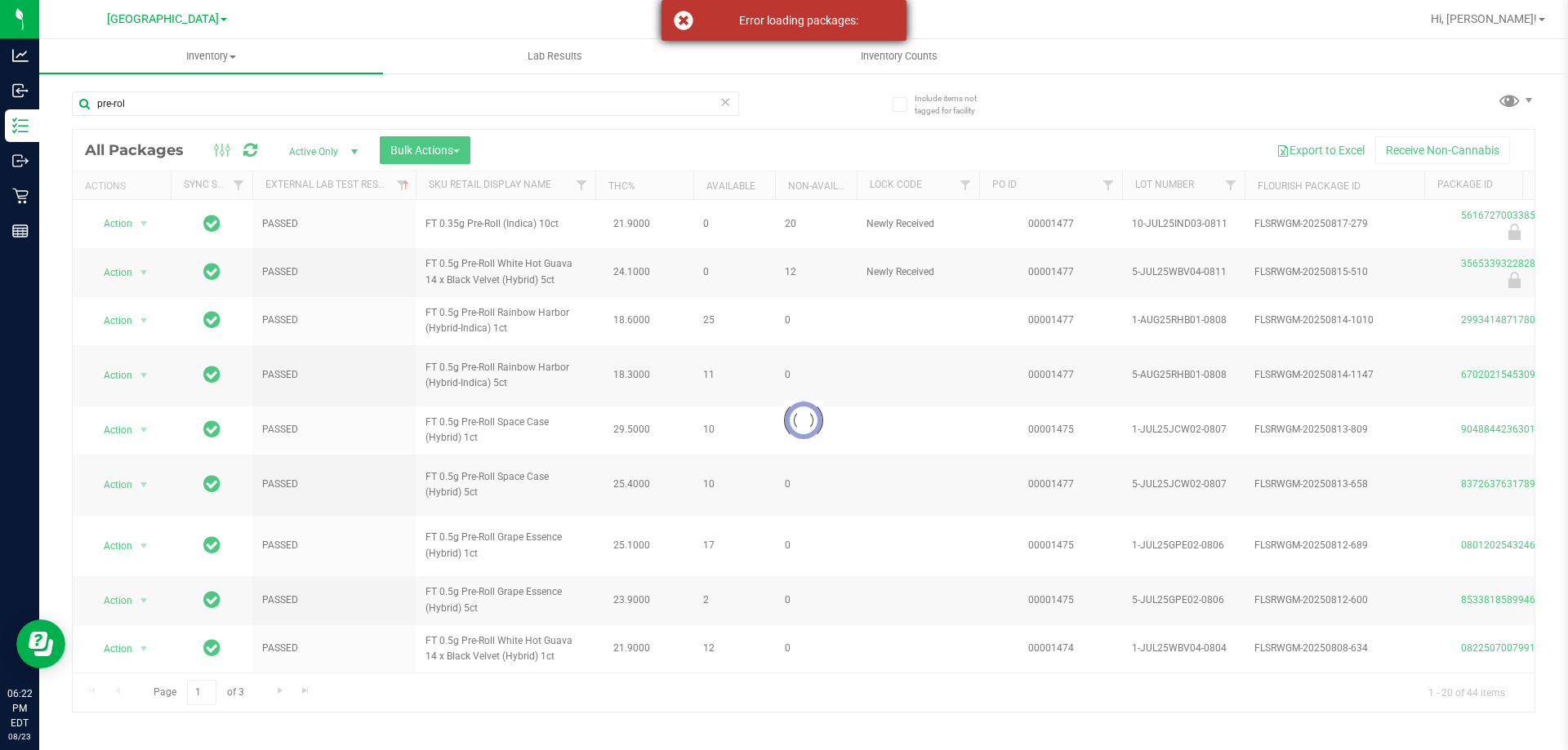
click at [835, 20] on div "Error loading packages:" at bounding box center [798, 20] width 192 height 16
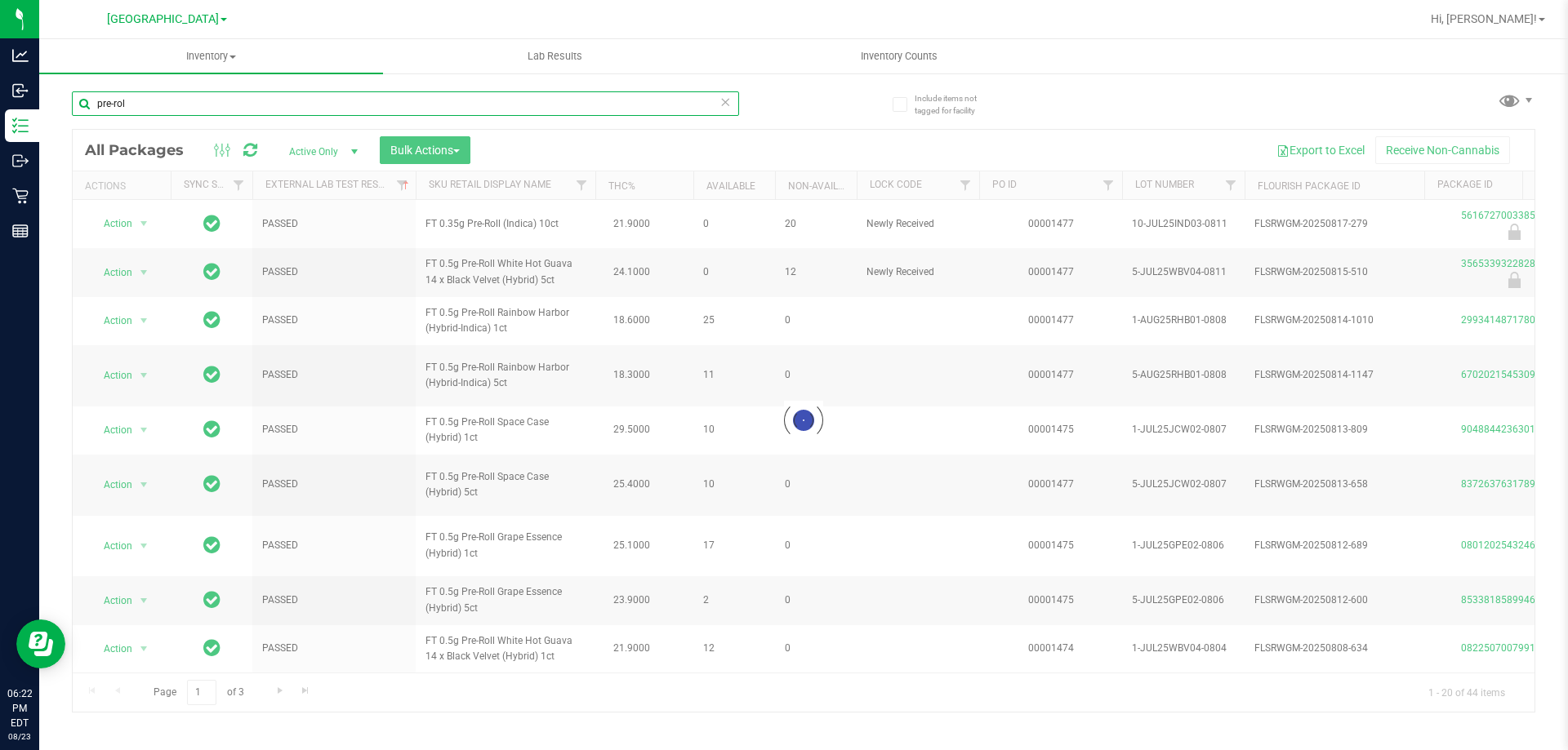
click at [450, 98] on input "pre-rol" at bounding box center [406, 103] width 667 height 24
click at [527, 478] on div at bounding box center [803, 421] width 1462 height 582
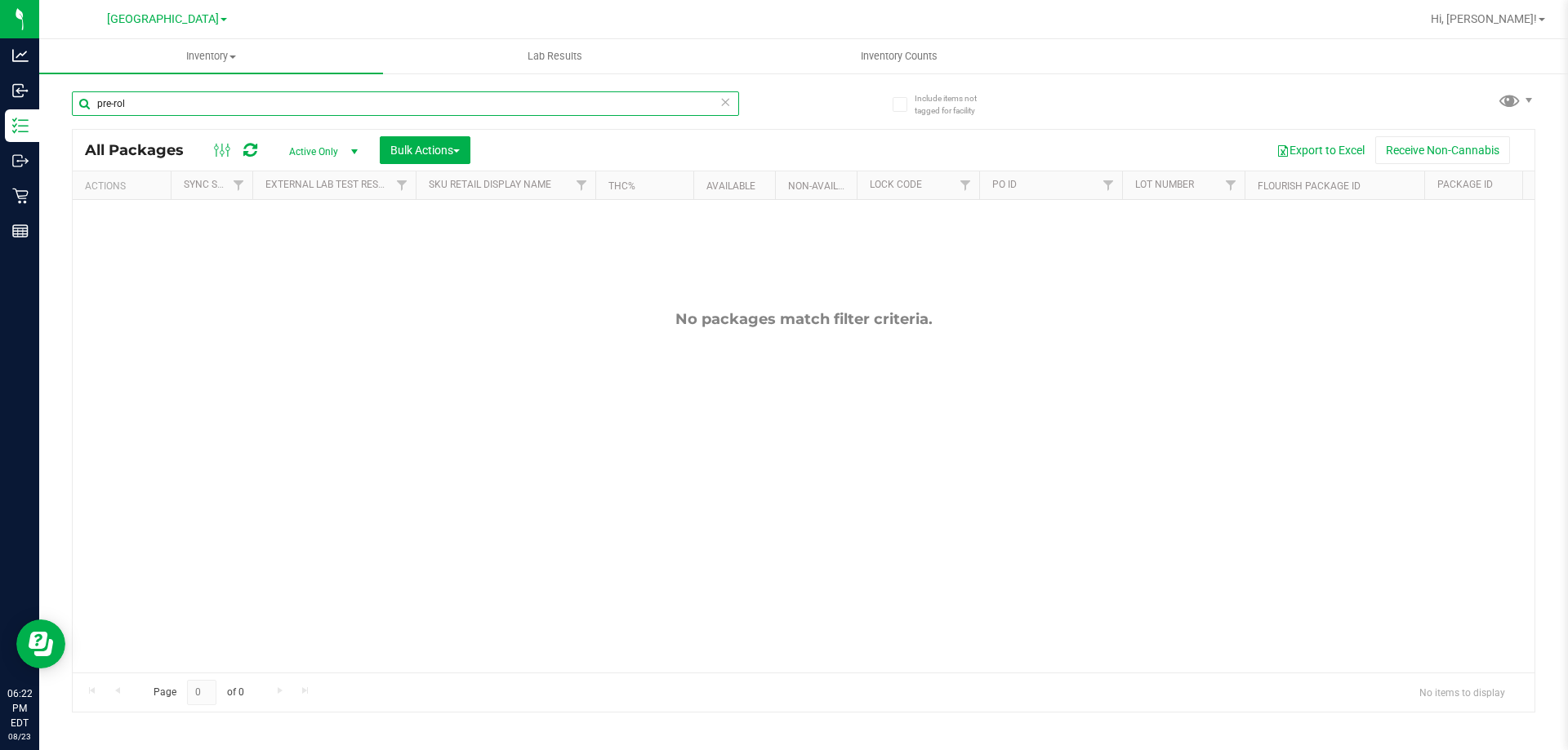
click at [285, 105] on input "pre-rol" at bounding box center [406, 103] width 667 height 24
type input "p"
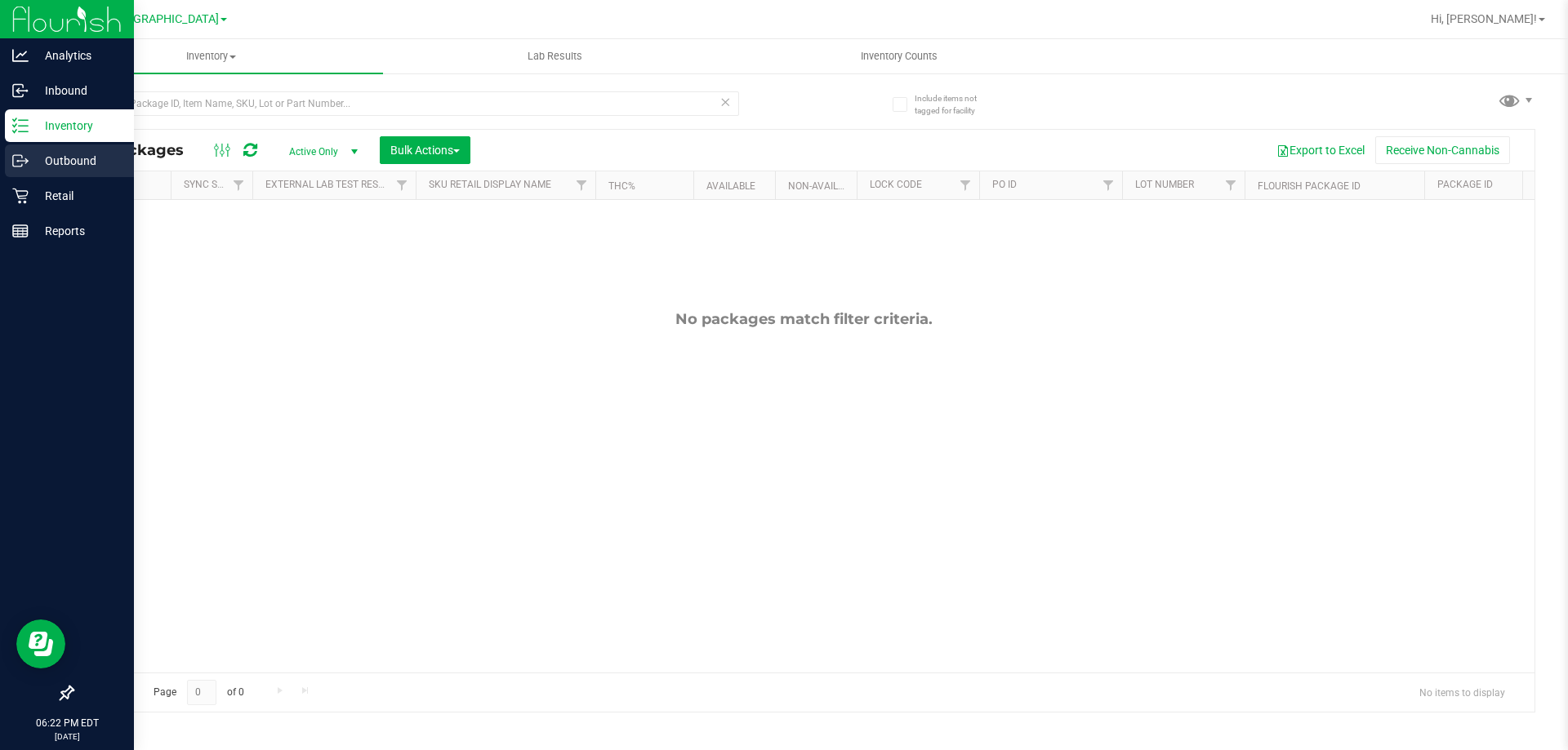
click at [24, 163] on icon at bounding box center [20, 160] width 16 height 16
click at [48, 85] on p "Inbound" at bounding box center [78, 91] width 98 height 19
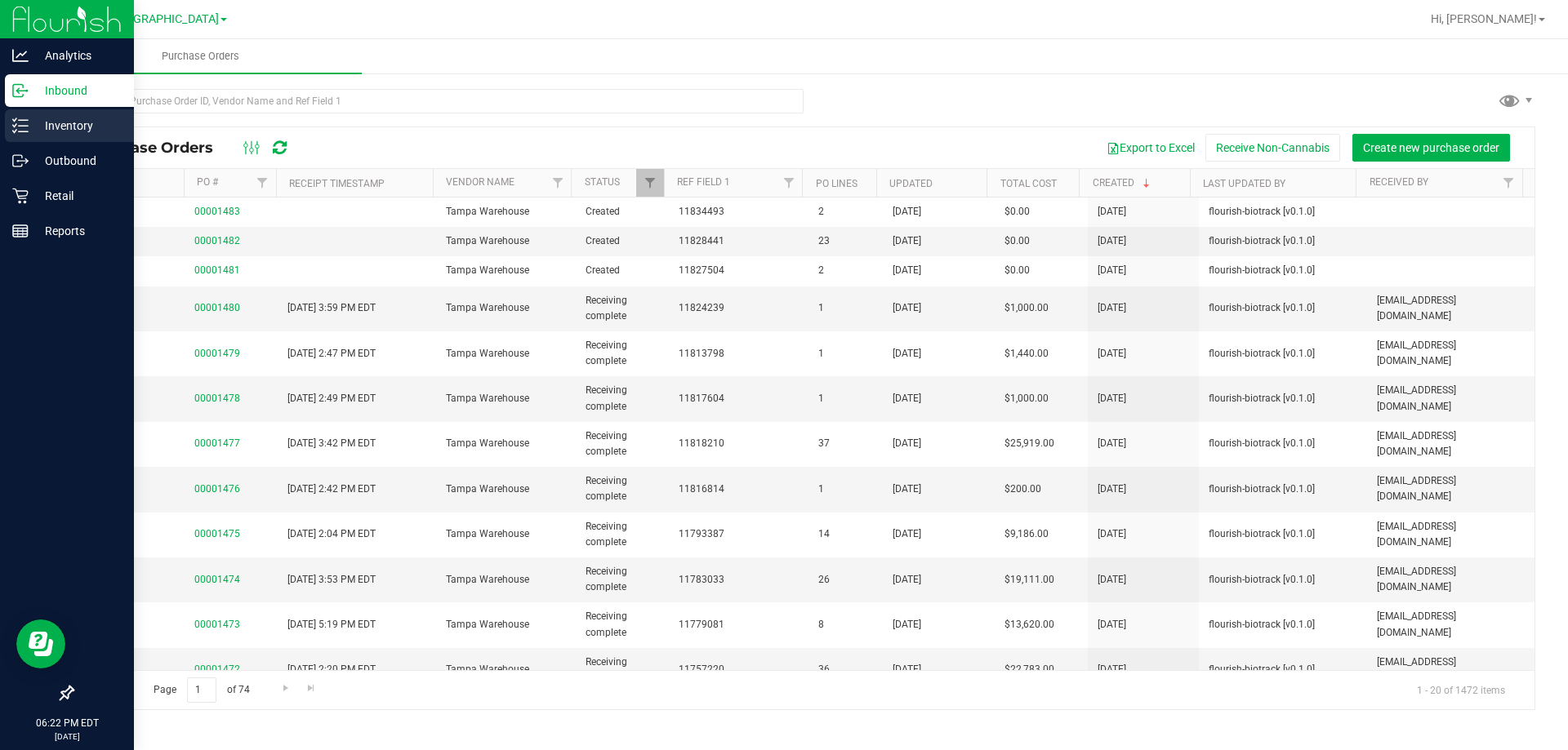
click at [57, 126] on p "Inventory" at bounding box center [78, 125] width 98 height 19
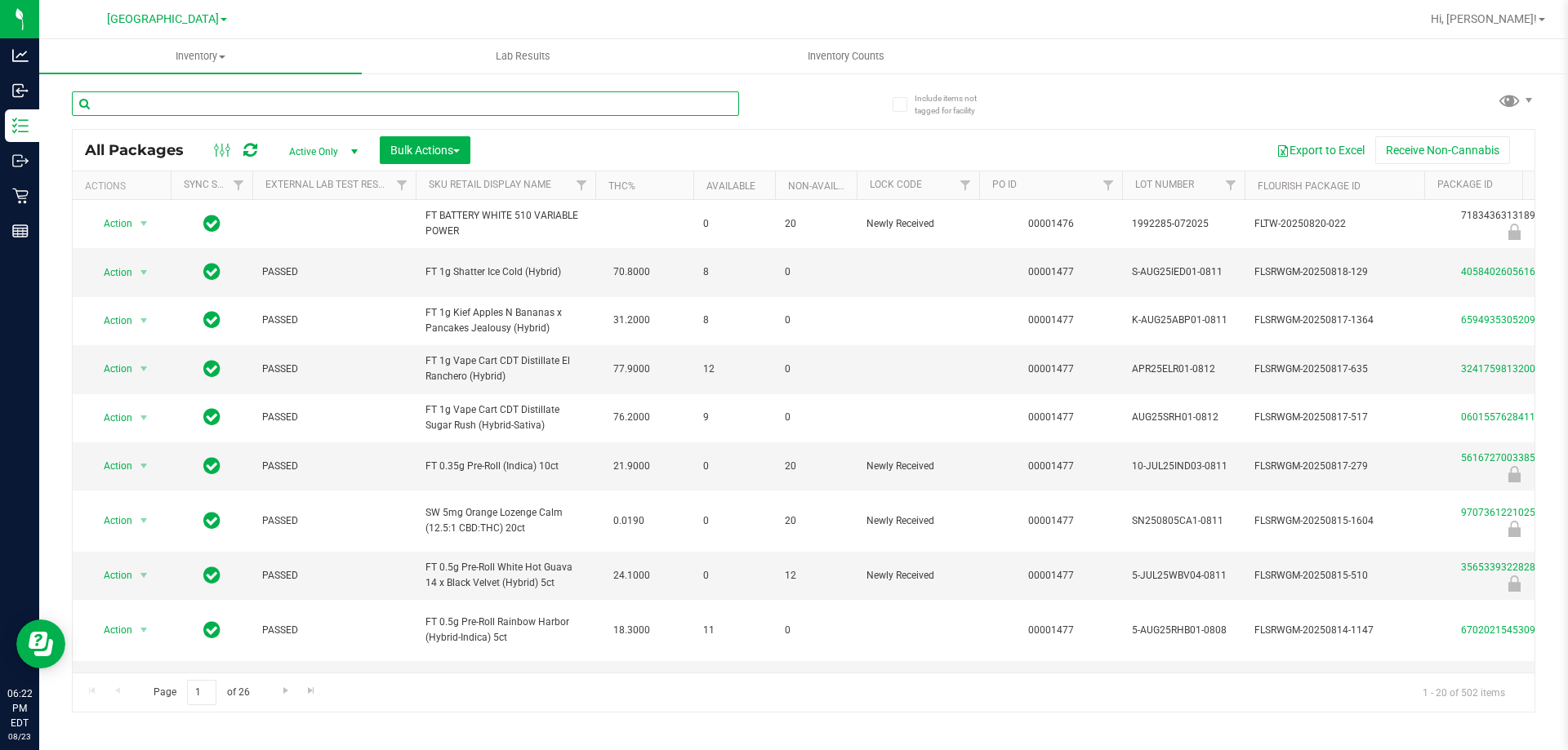
click at [272, 98] on input "text" at bounding box center [406, 103] width 667 height 24
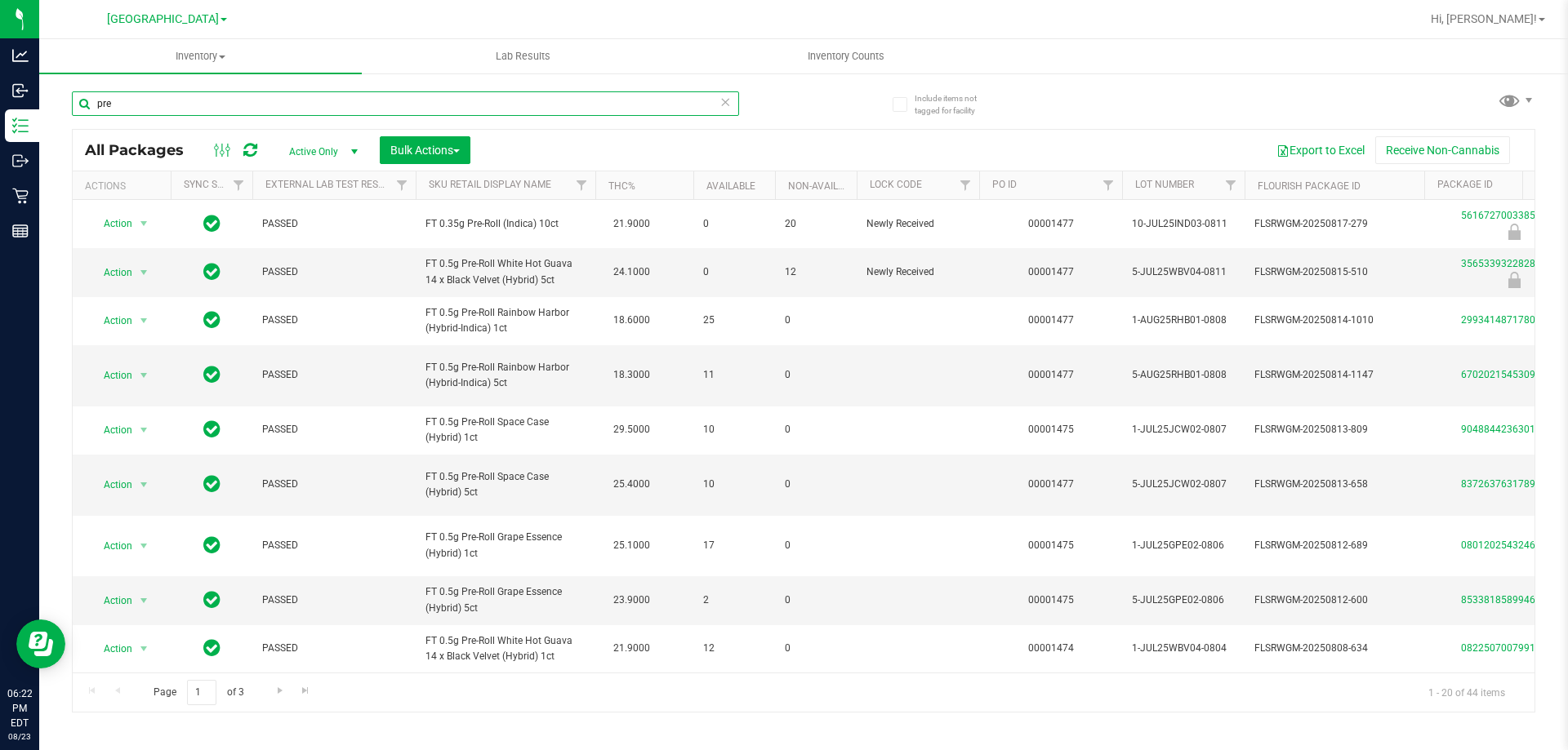
type input "pre"
click at [336, 177] on th "External Lab Test Result" at bounding box center [334, 186] width 163 height 29
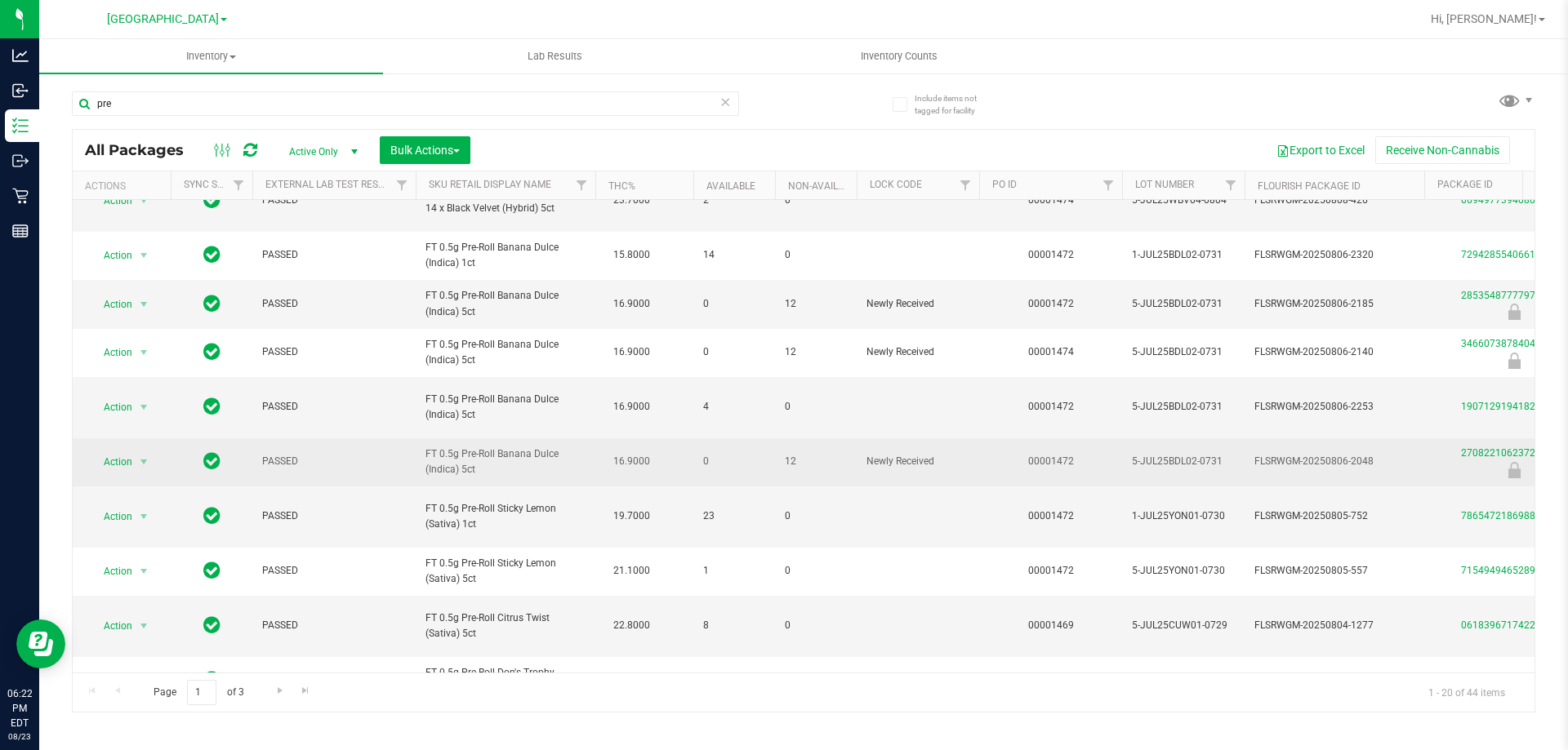
scroll to position [508, 0]
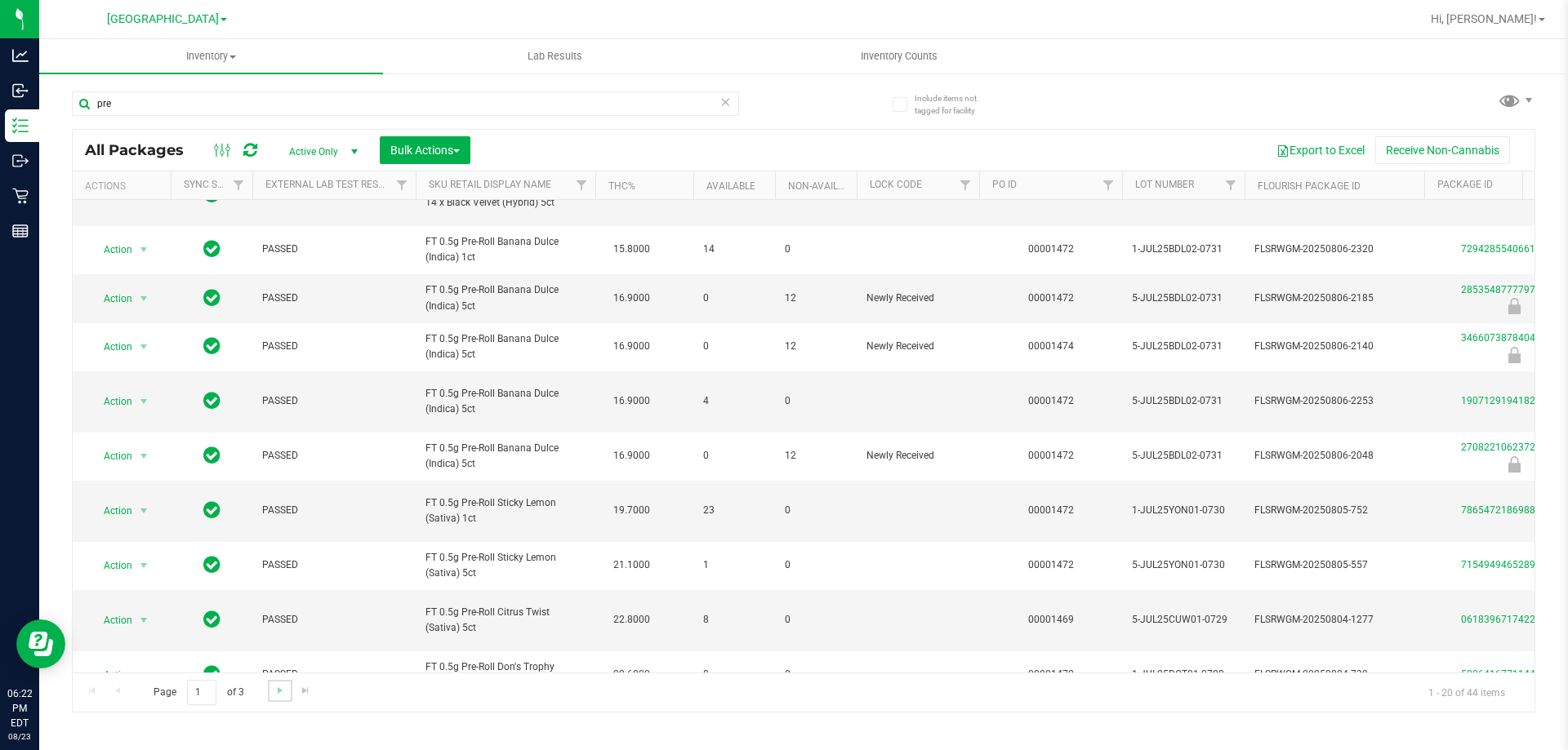
click at [269, 690] on link "Go to the next page" at bounding box center [280, 690] width 24 height 22
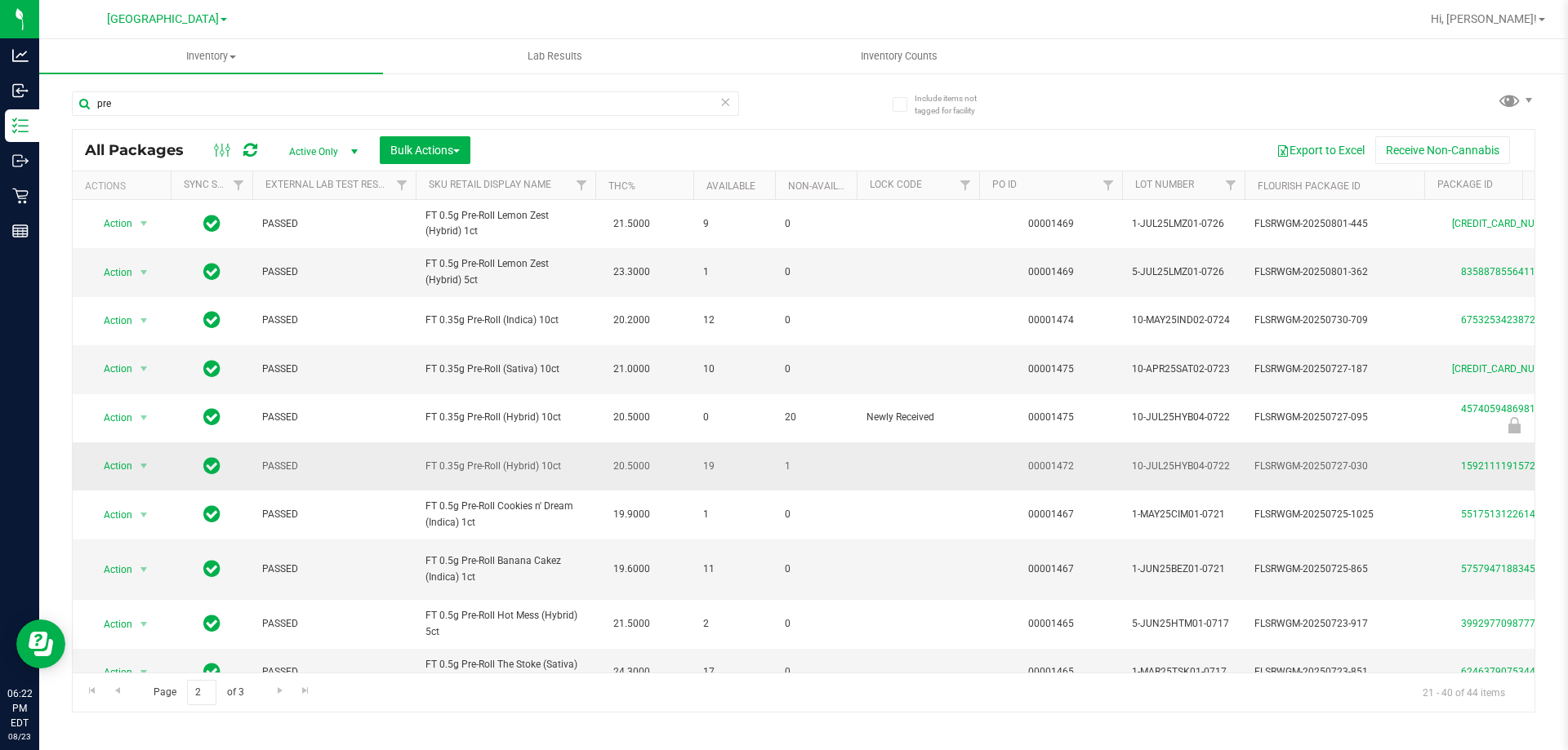
click at [408, 457] on td "PASSED" at bounding box center [334, 467] width 163 height 48
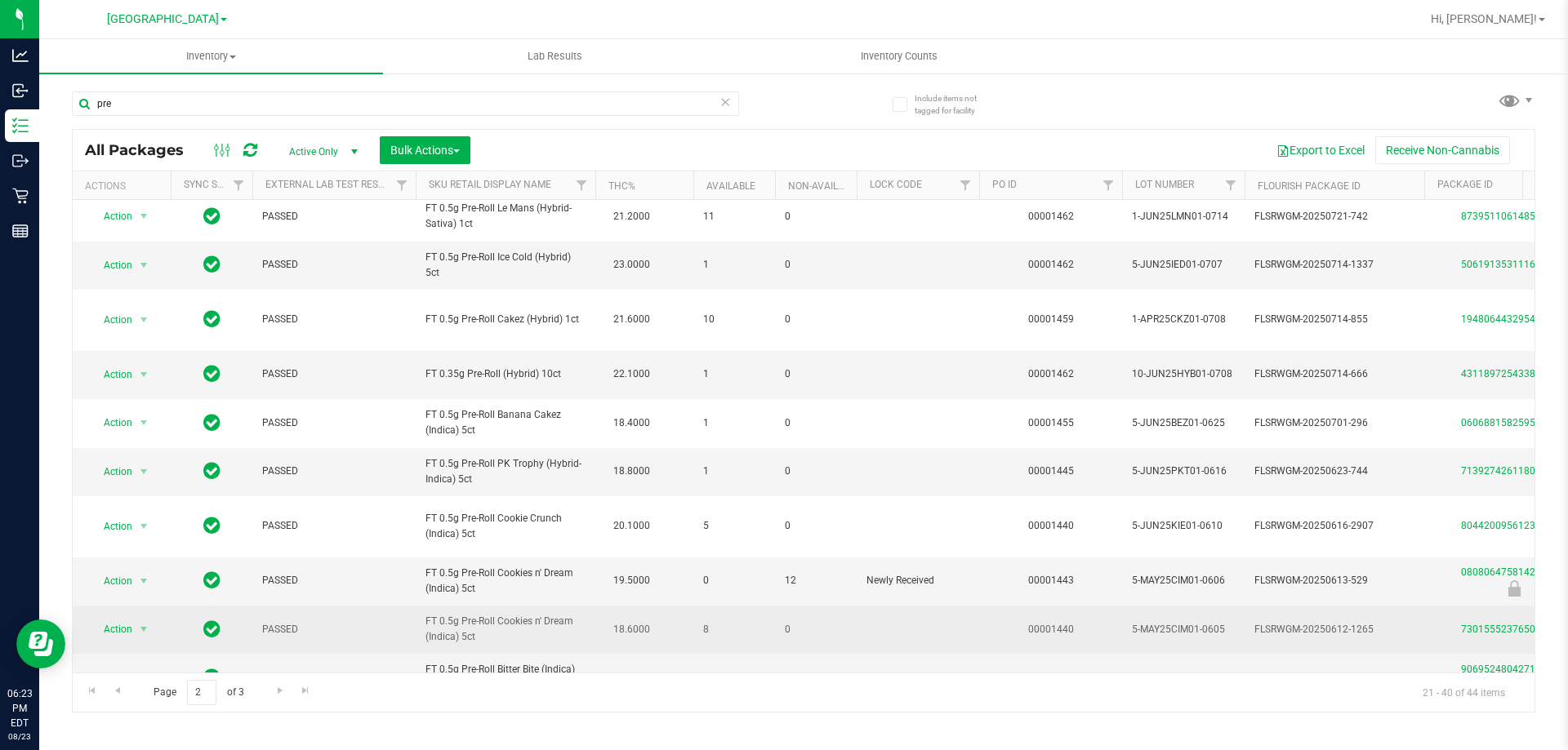
scroll to position [508, 0]
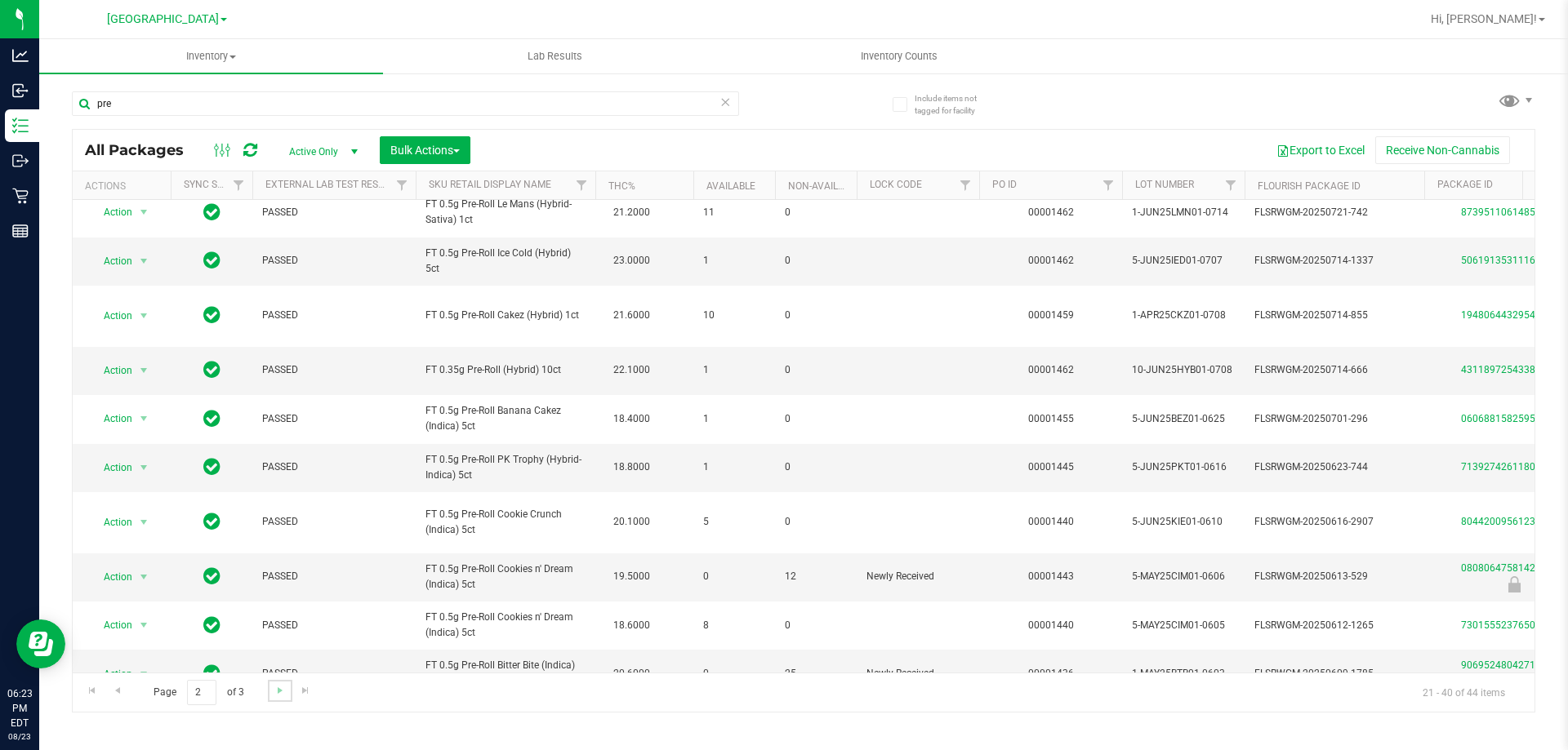
click at [289, 689] on link "Go to the next page" at bounding box center [280, 690] width 24 height 22
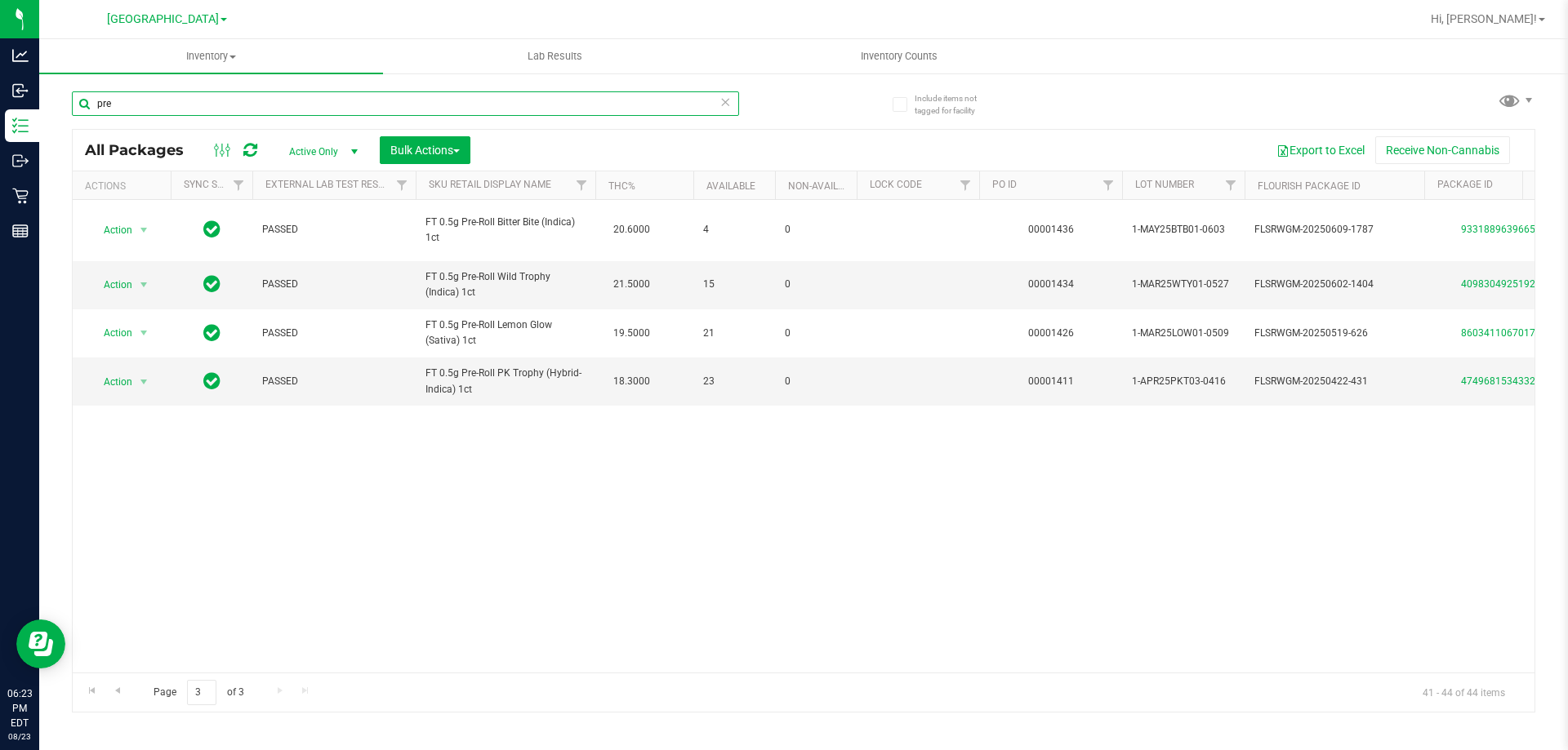
click at [424, 105] on input "pre" at bounding box center [406, 103] width 667 height 24
click at [413, 98] on input "pre" at bounding box center [406, 103] width 667 height 24
type input "p"
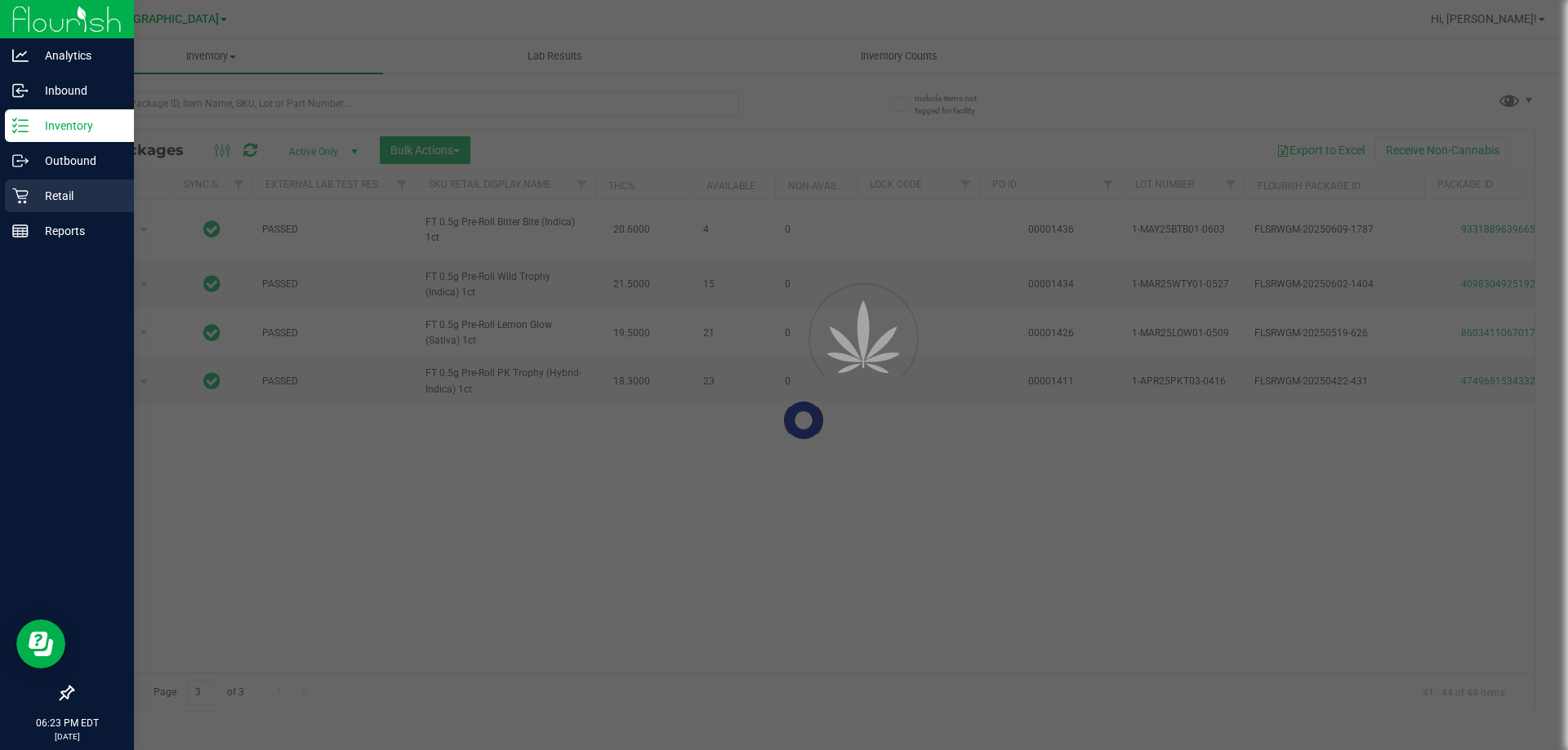
click at [24, 182] on div "Retail" at bounding box center [69, 196] width 129 height 33
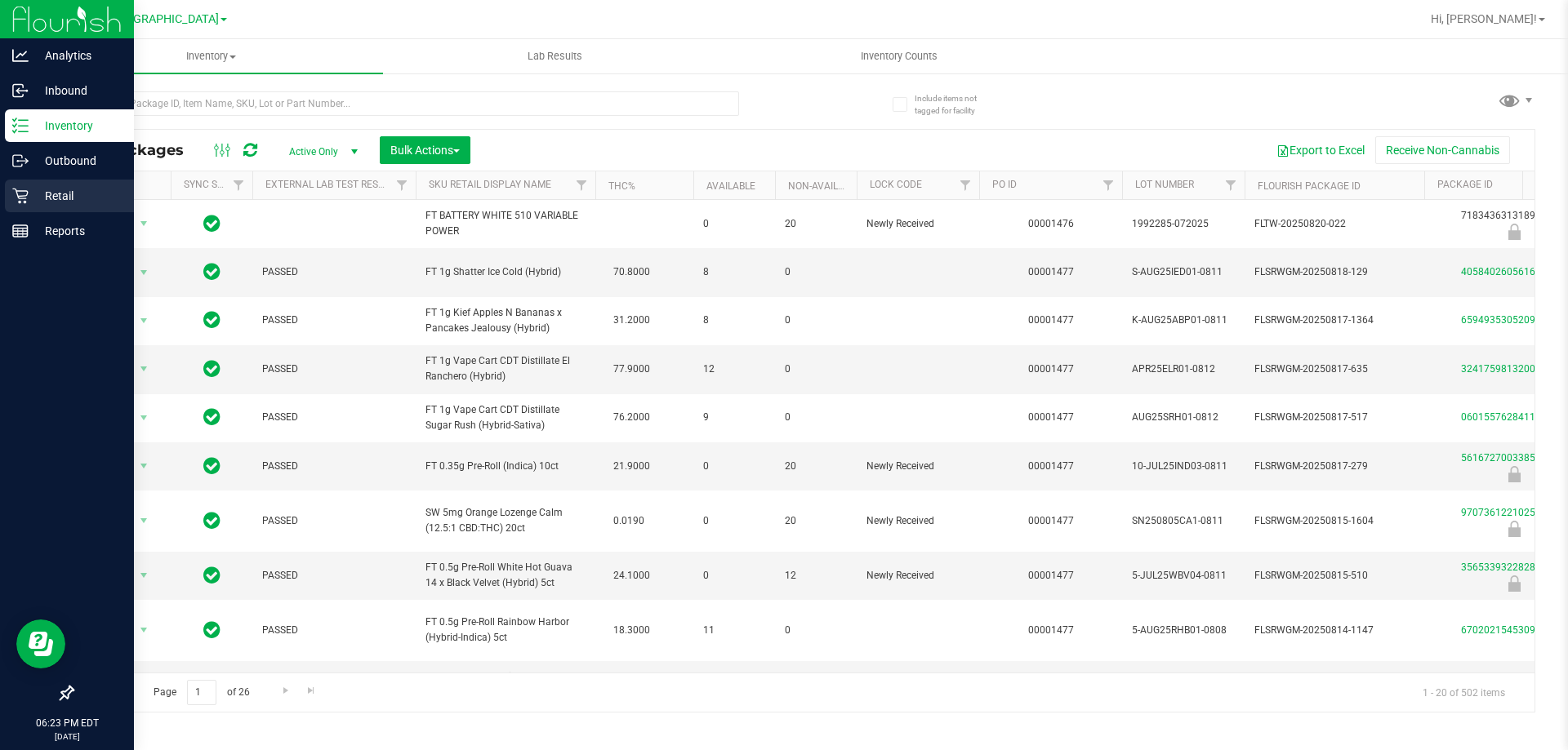
click at [89, 189] on p "Retail" at bounding box center [78, 196] width 98 height 19
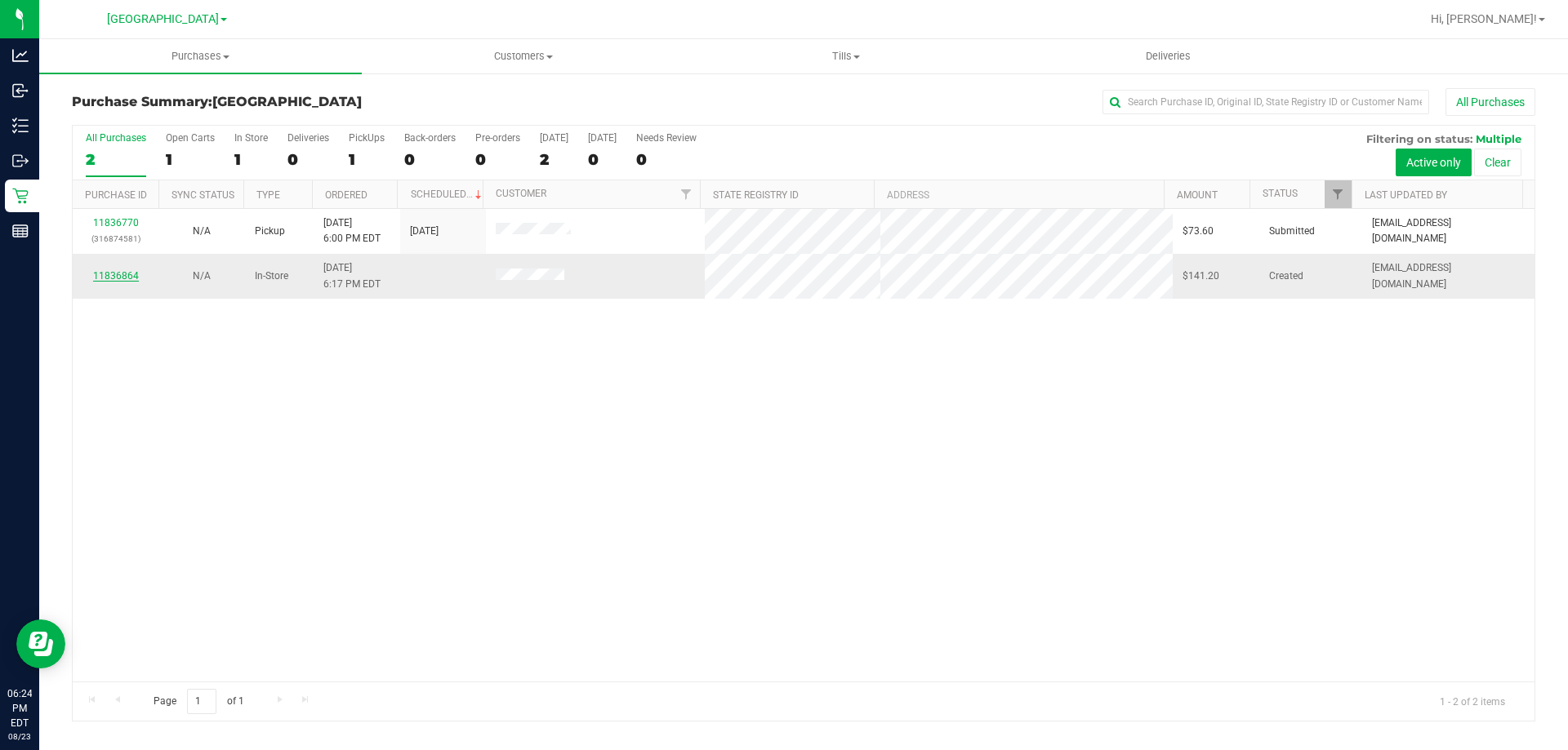
click at [133, 270] on link "11836864" at bounding box center [116, 276] width 45 height 12
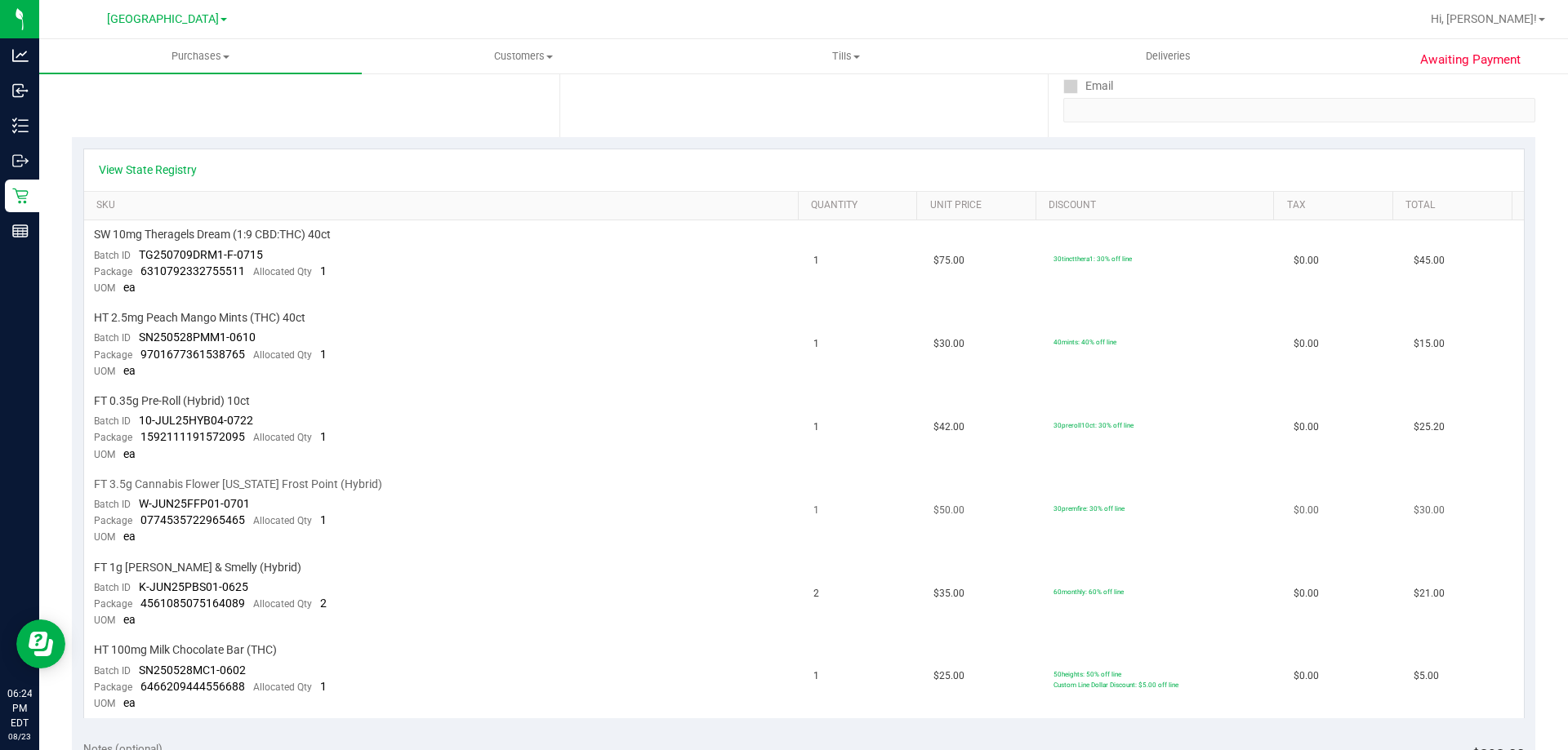
scroll to position [327, 0]
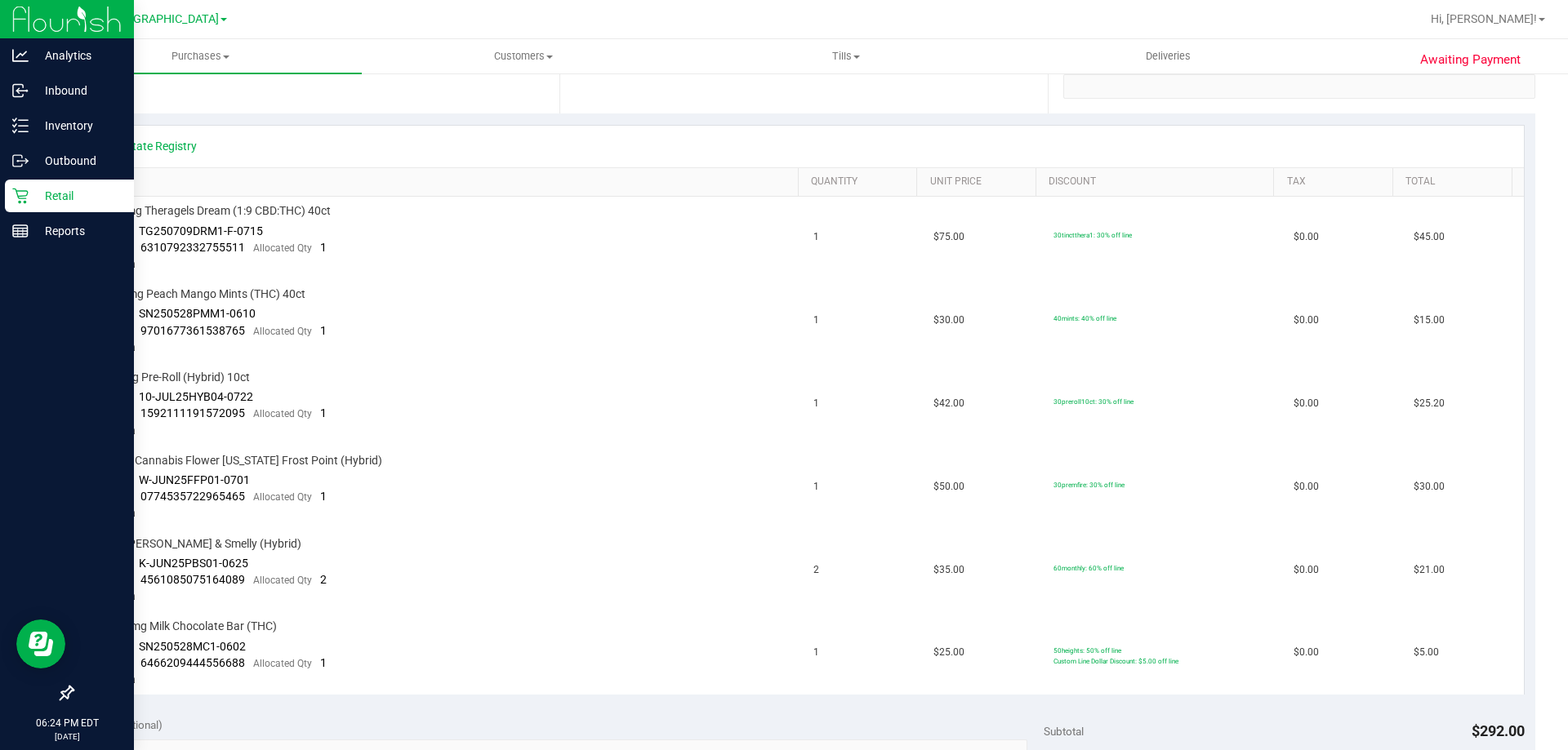
click at [56, 183] on div "Retail" at bounding box center [69, 196] width 129 height 33
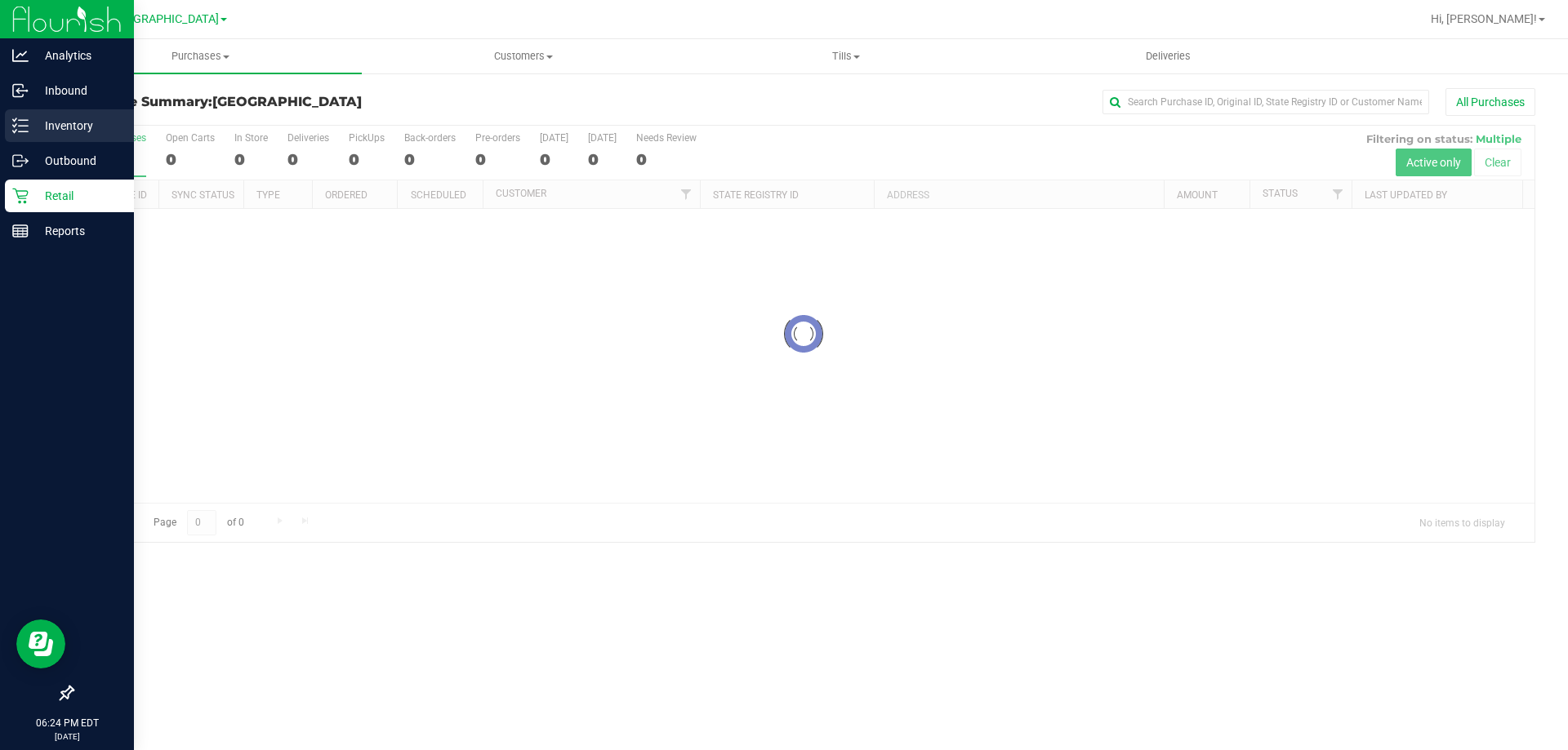
click at [26, 115] on div "Inventory" at bounding box center [69, 125] width 129 height 33
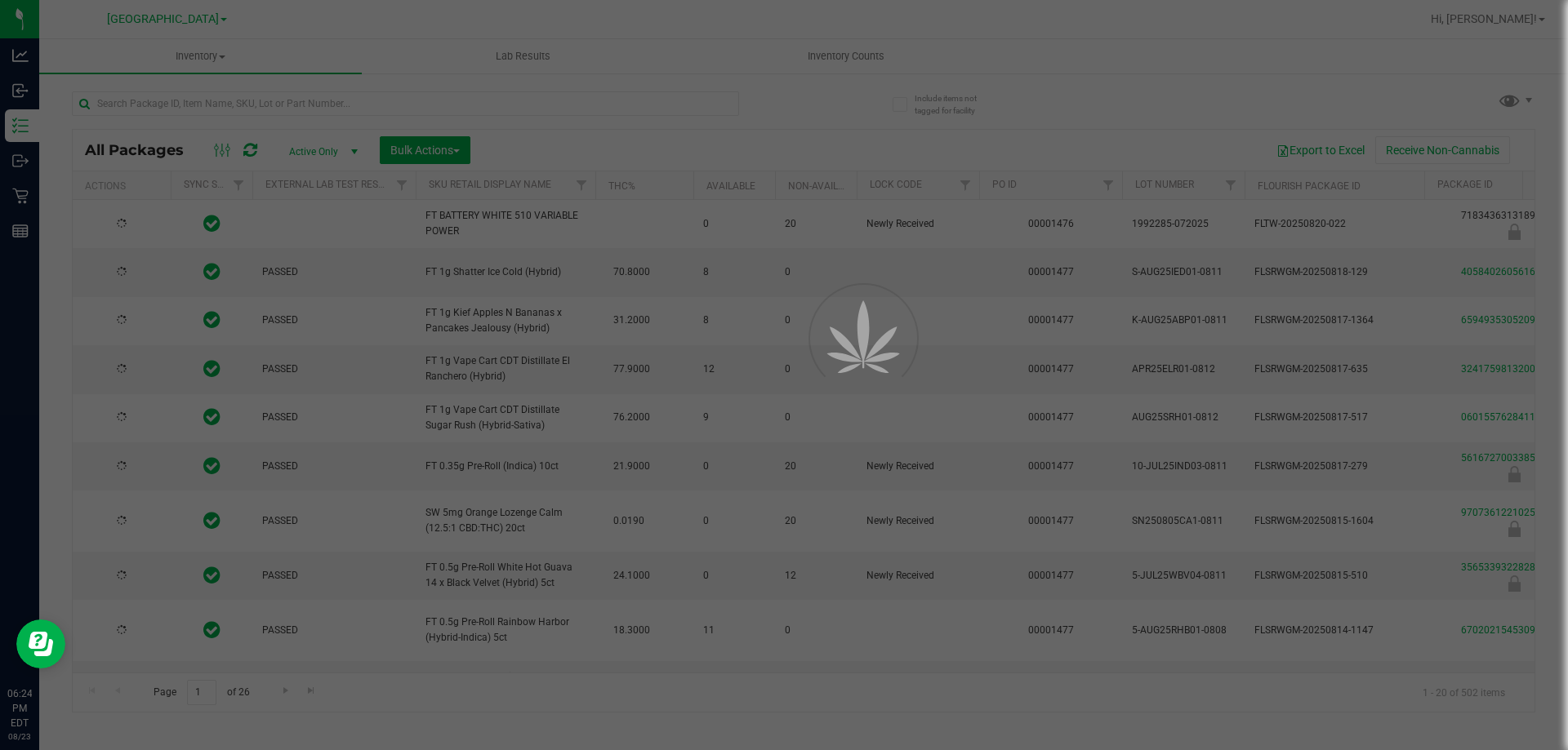
type input "[DATE]"
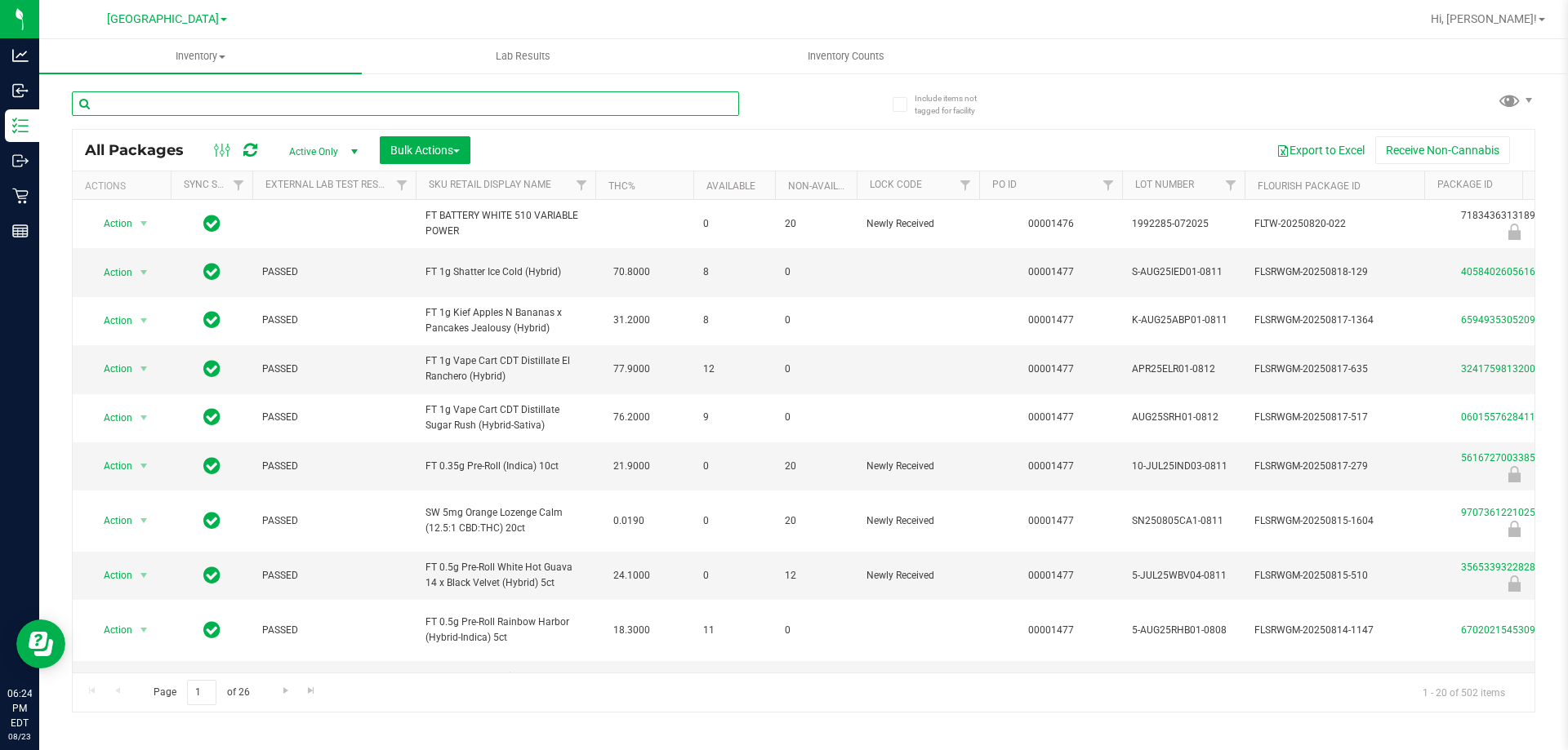
click at [421, 100] on input "text" at bounding box center [406, 103] width 667 height 24
click at [423, 100] on input "text" at bounding box center [406, 103] width 667 height 24
click at [413, 96] on input "text" at bounding box center [406, 103] width 667 height 24
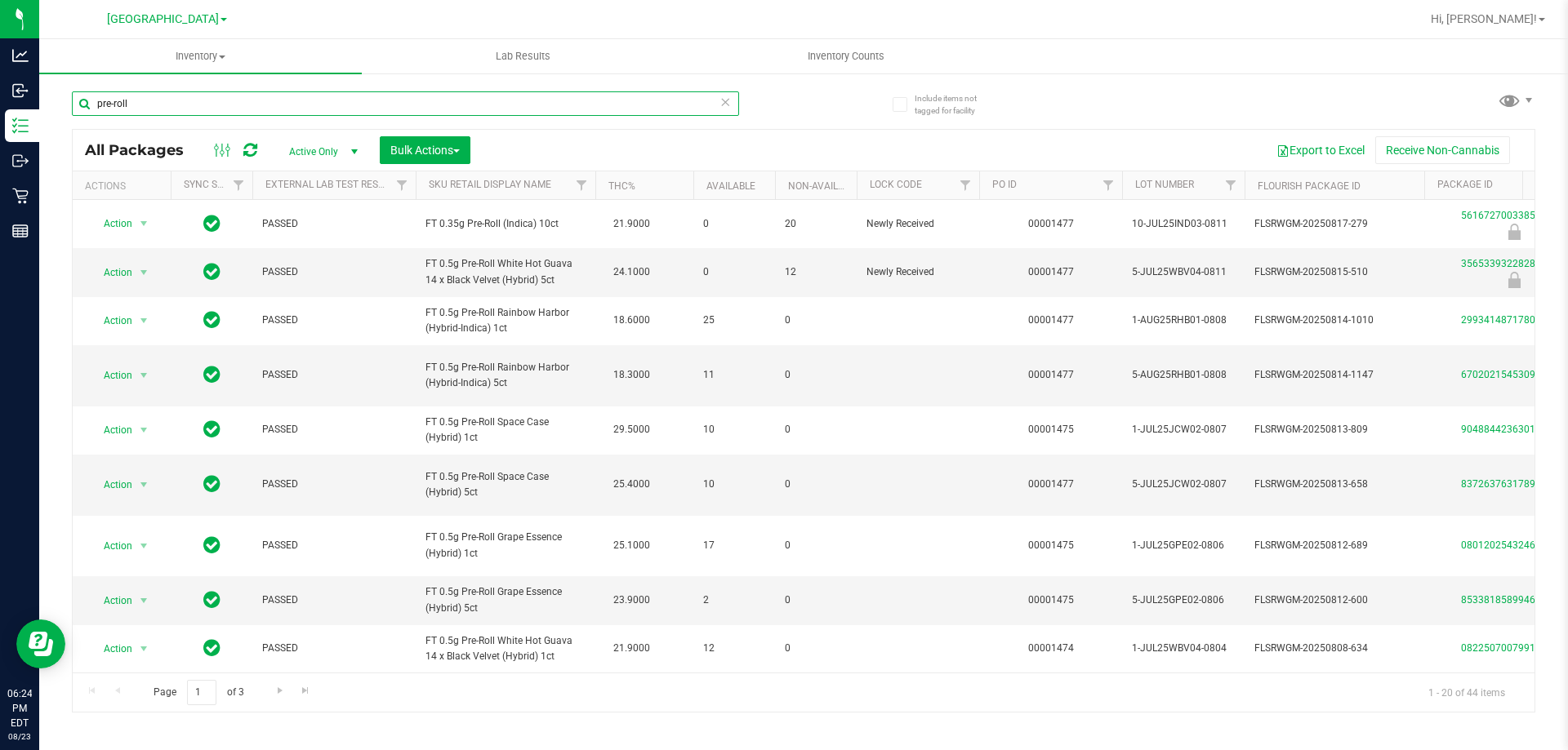
scroll to position [508, 0]
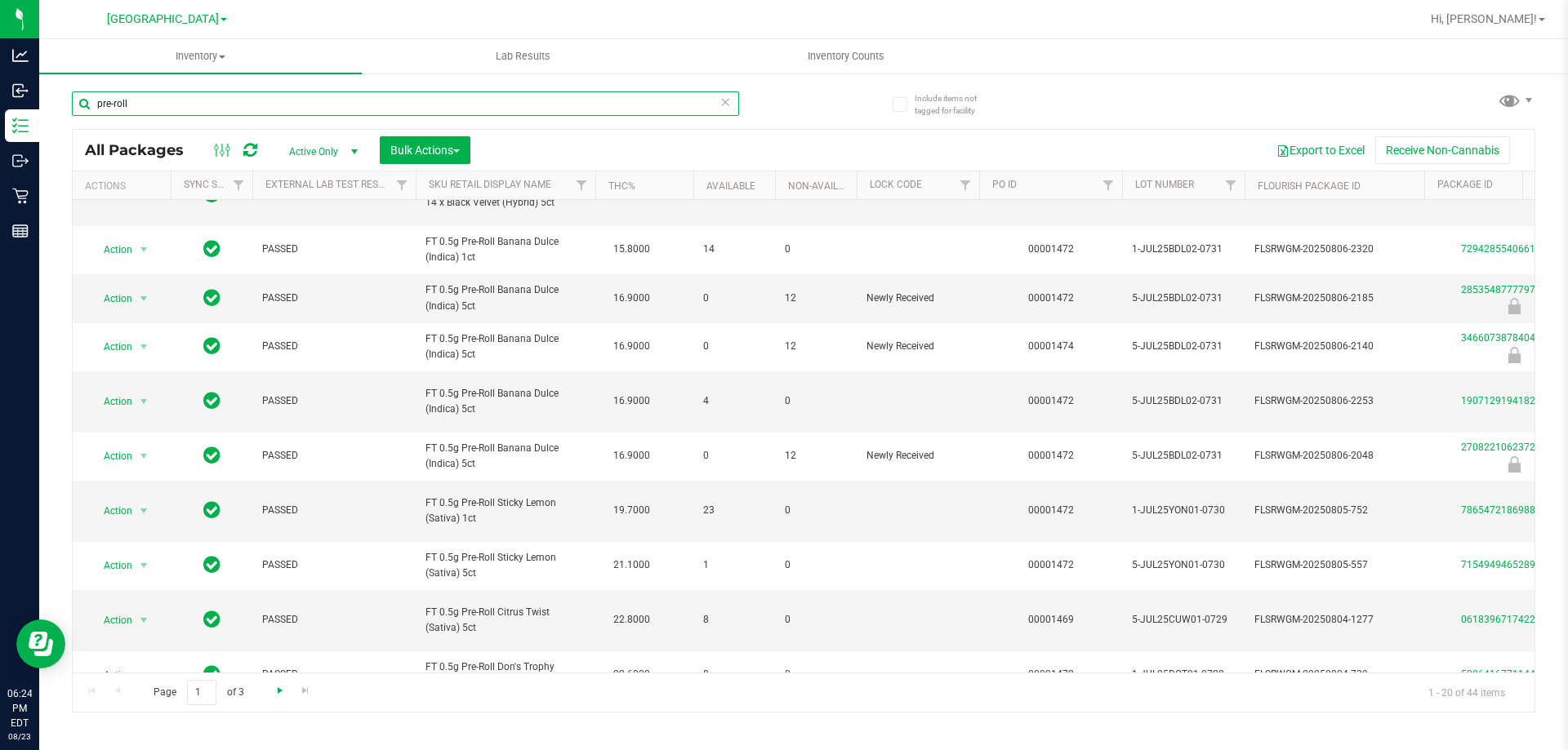
type input "pre-roll"
click at [274, 695] on span "Go to the next page" at bounding box center [281, 691] width 14 height 13
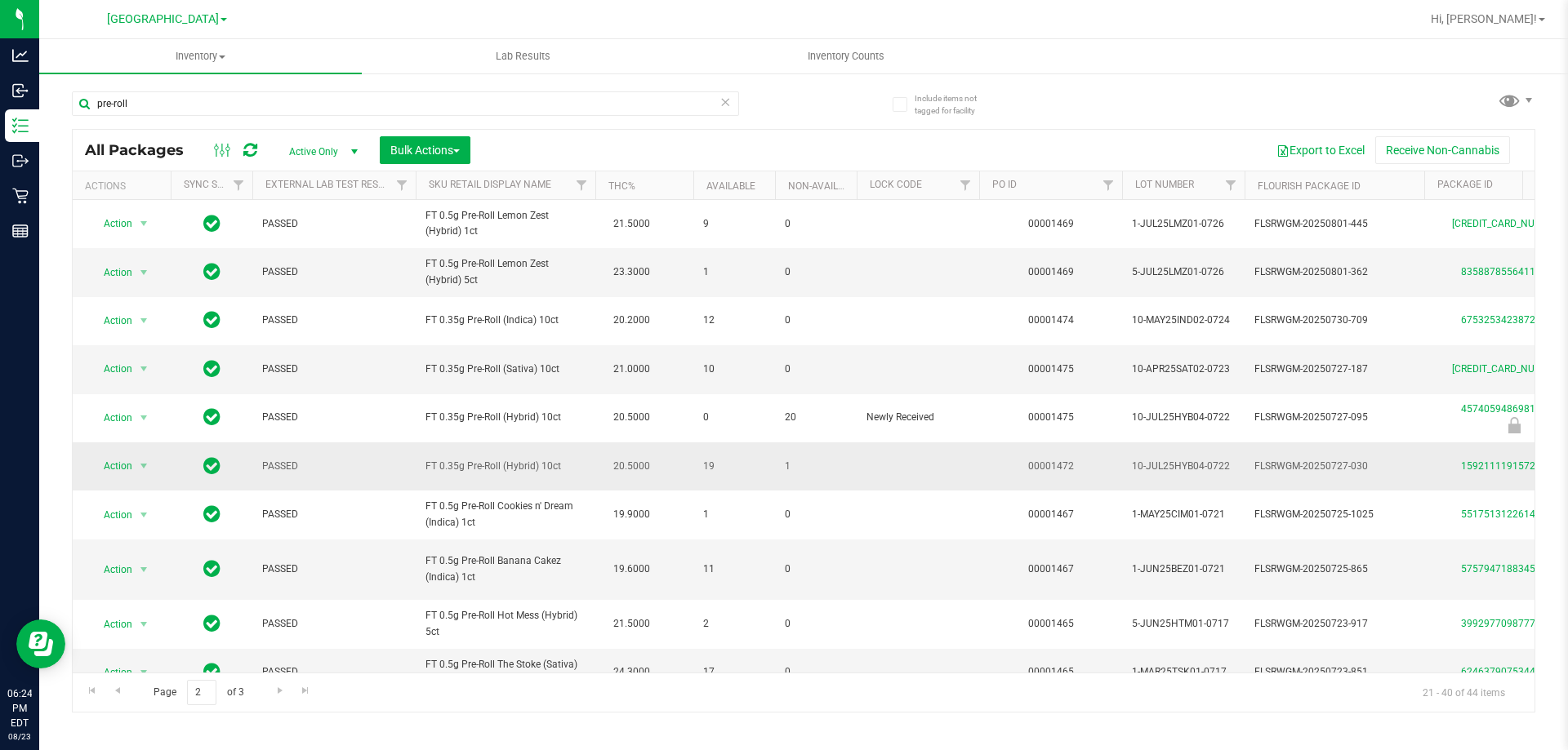
click at [408, 463] on td "PASSED" at bounding box center [334, 467] width 163 height 48
click at [488, 470] on span "FT 0.35g Pre-Roll (Hybrid) 10ct" at bounding box center [505, 467] width 160 height 15
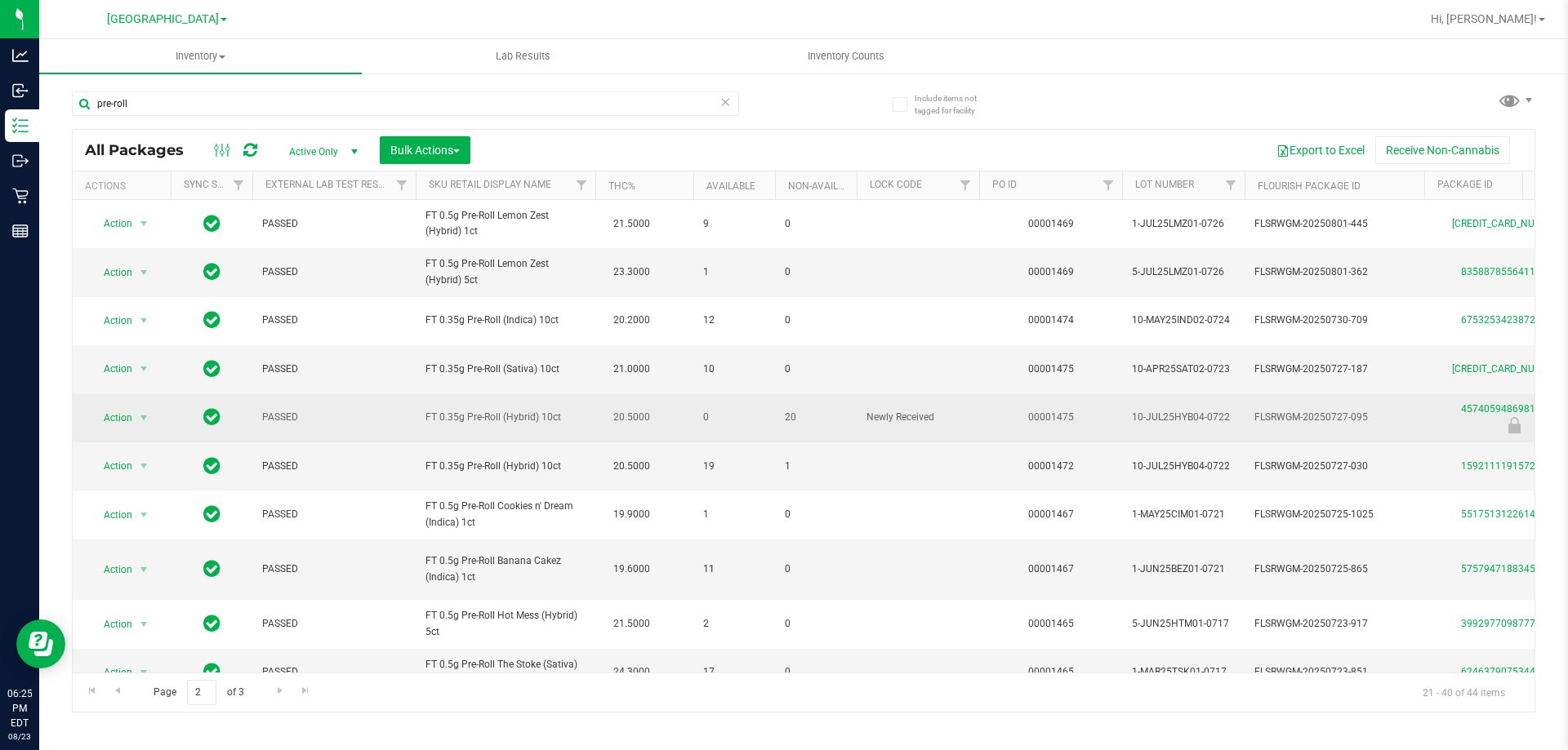
click at [514, 429] on td "FT 0.35g Pre-Roll (Hybrid) 10ct" at bounding box center [505, 418] width 179 height 48
click at [509, 434] on td "FT 0.35g Pre-Roll (Hybrid) 10ct" at bounding box center [505, 418] width 179 height 48
click at [775, 429] on td "20" at bounding box center [816, 418] width 82 height 48
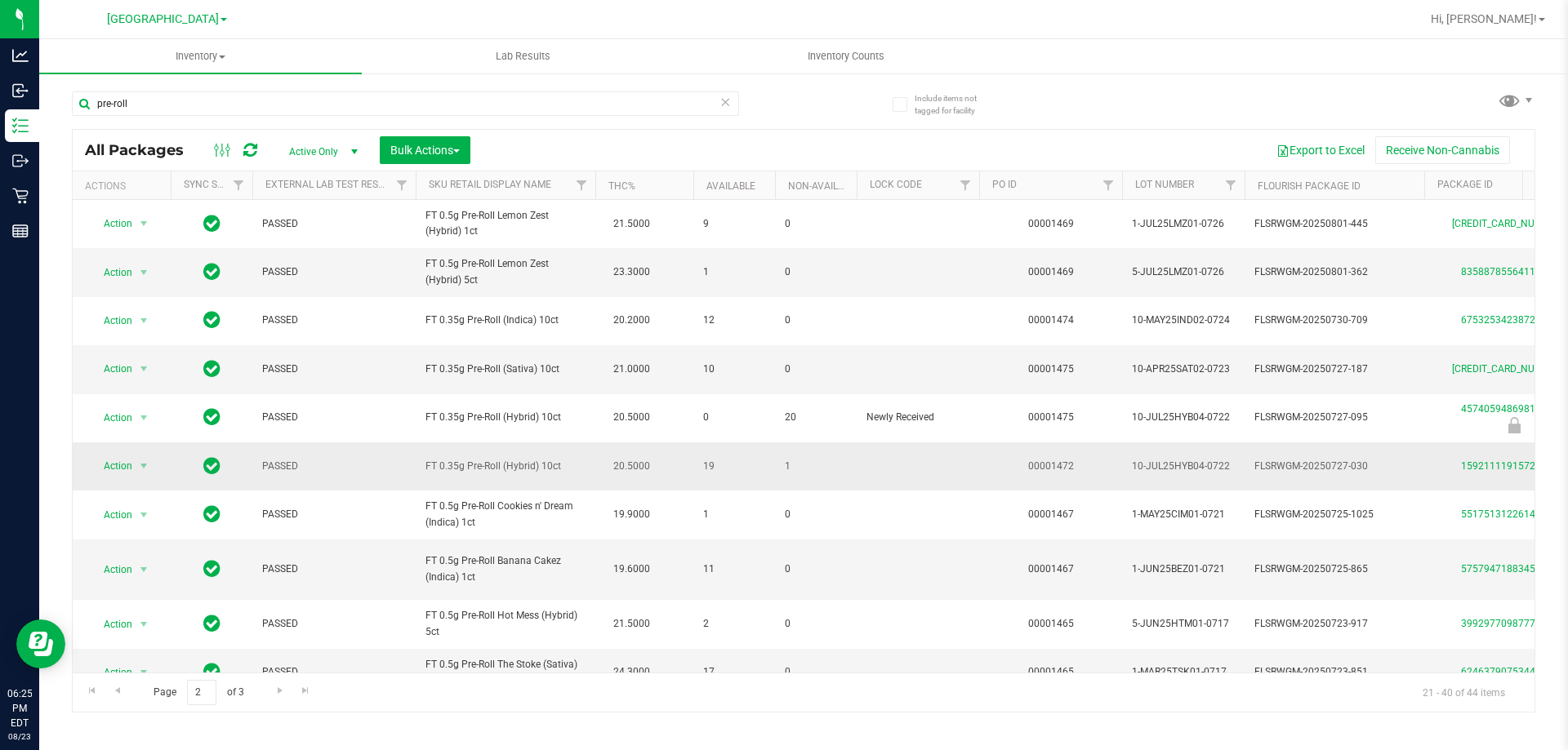
click at [879, 462] on td at bounding box center [917, 467] width 122 height 48
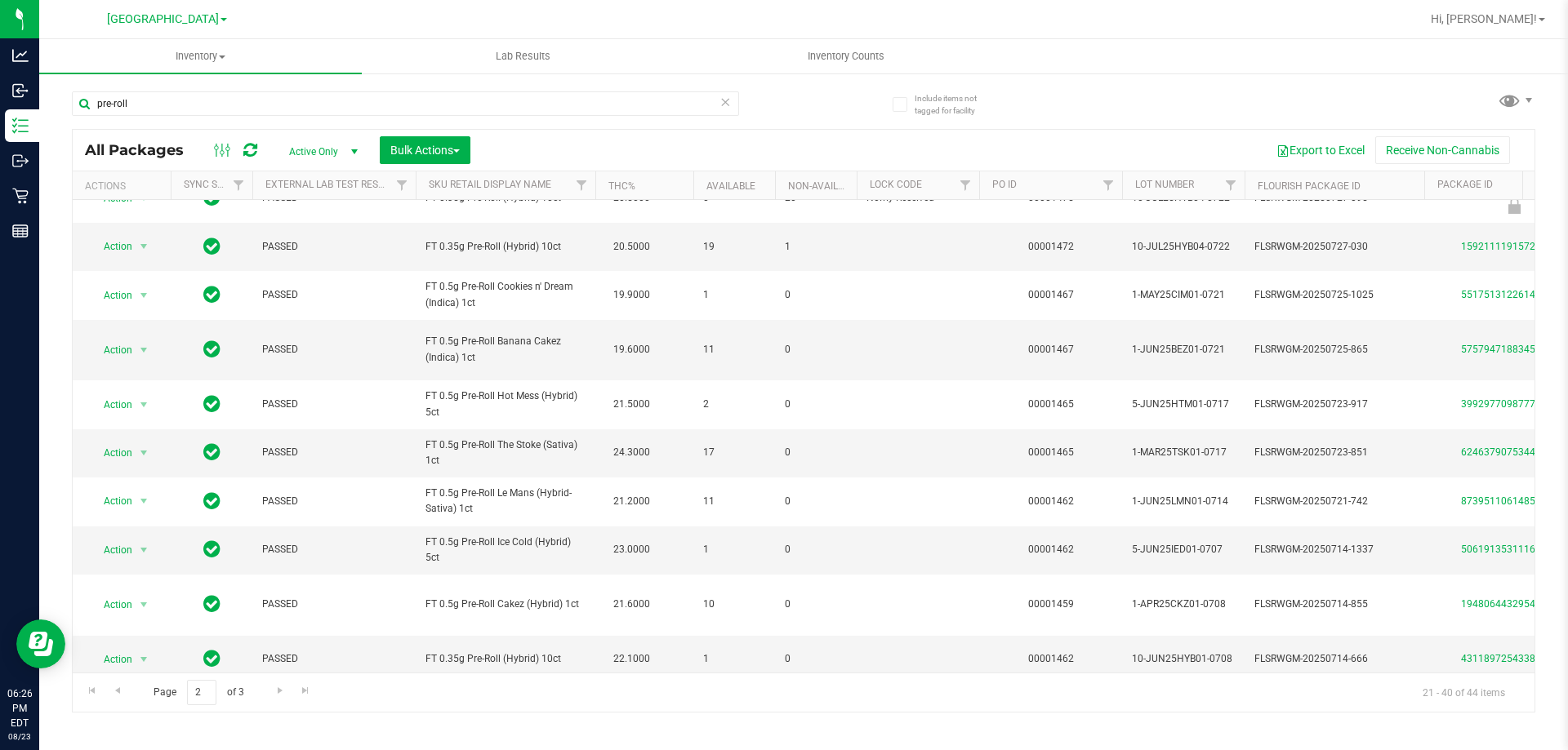
scroll to position [182, 0]
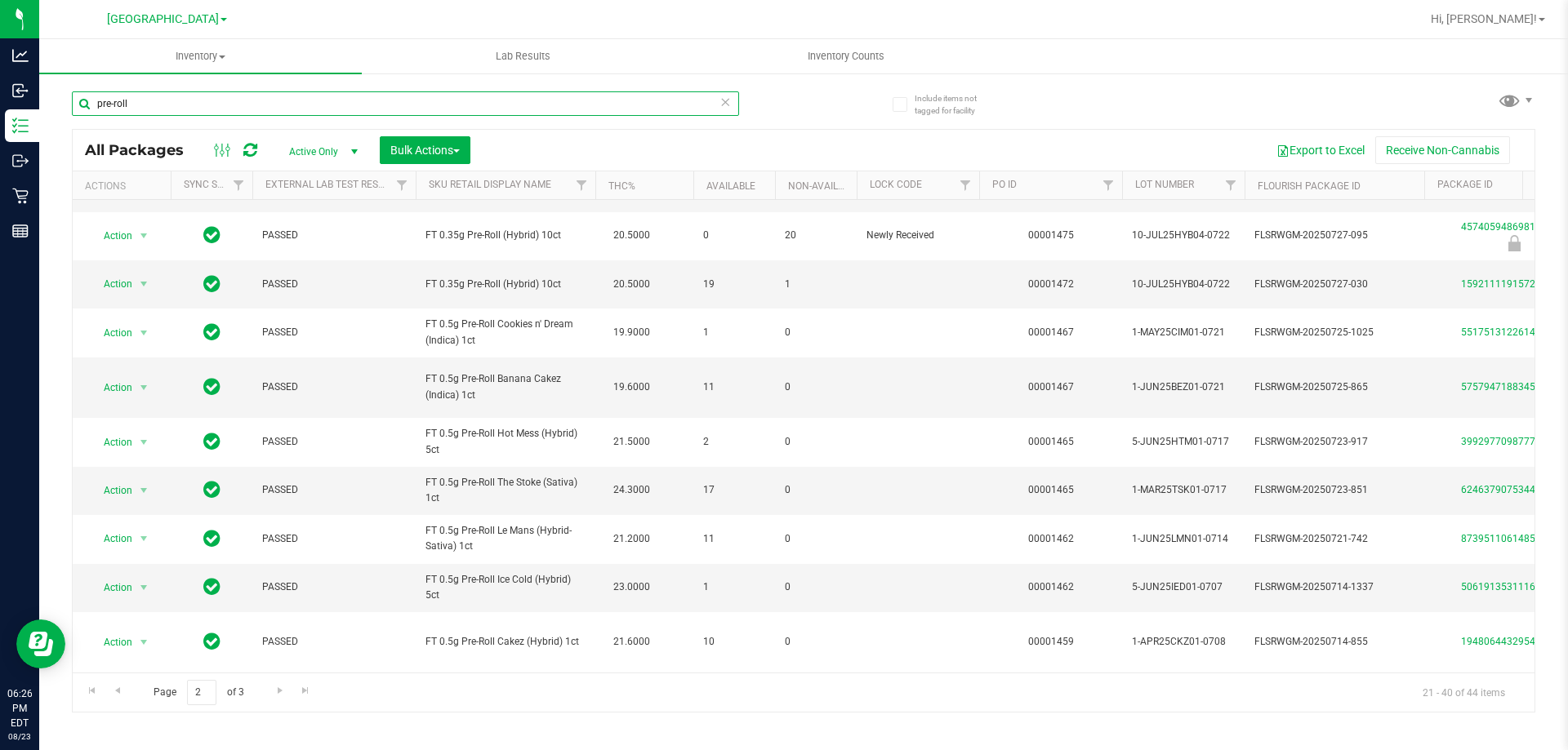
click at [393, 99] on input "pre-roll" at bounding box center [406, 103] width 667 height 24
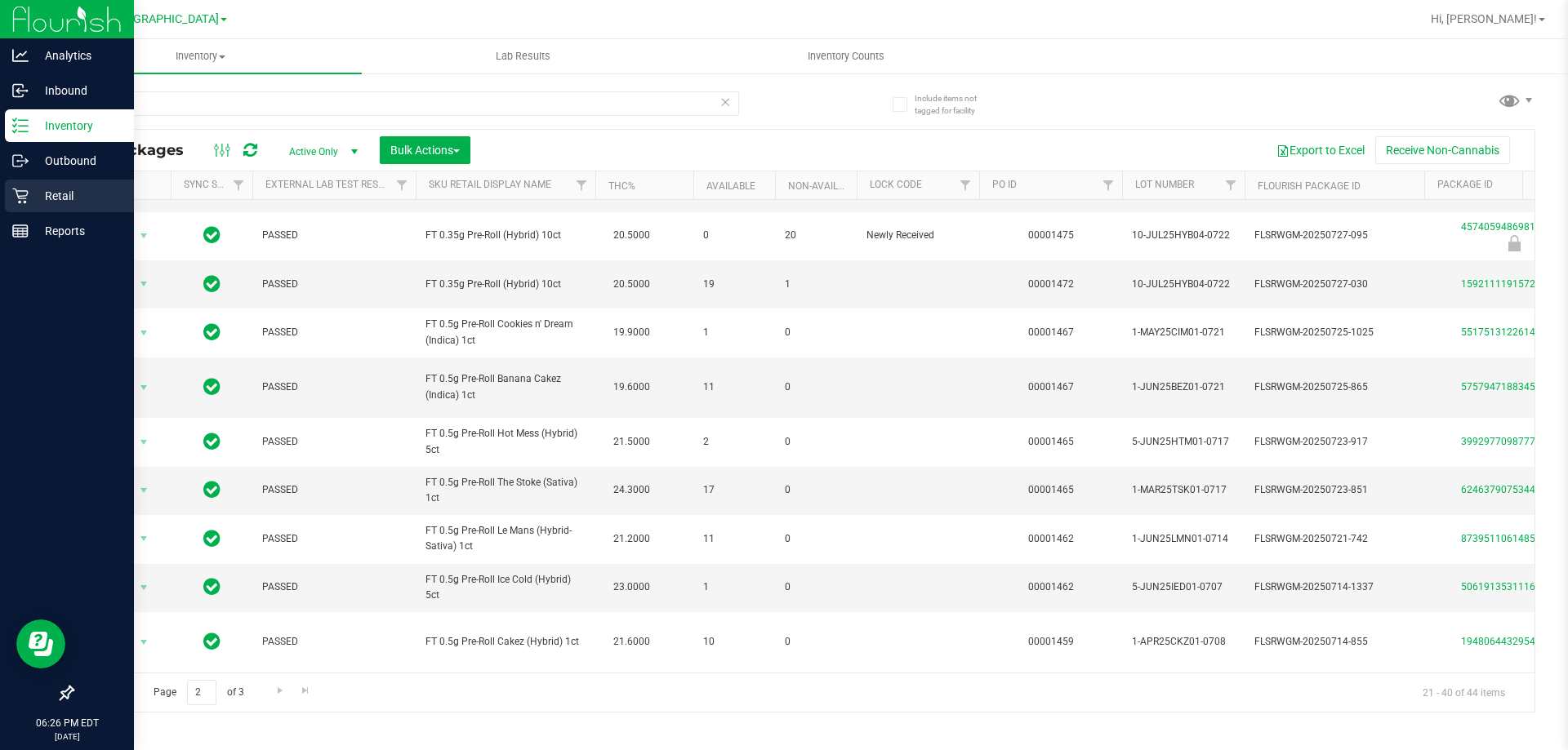
click at [32, 184] on div "Retail" at bounding box center [69, 196] width 129 height 33
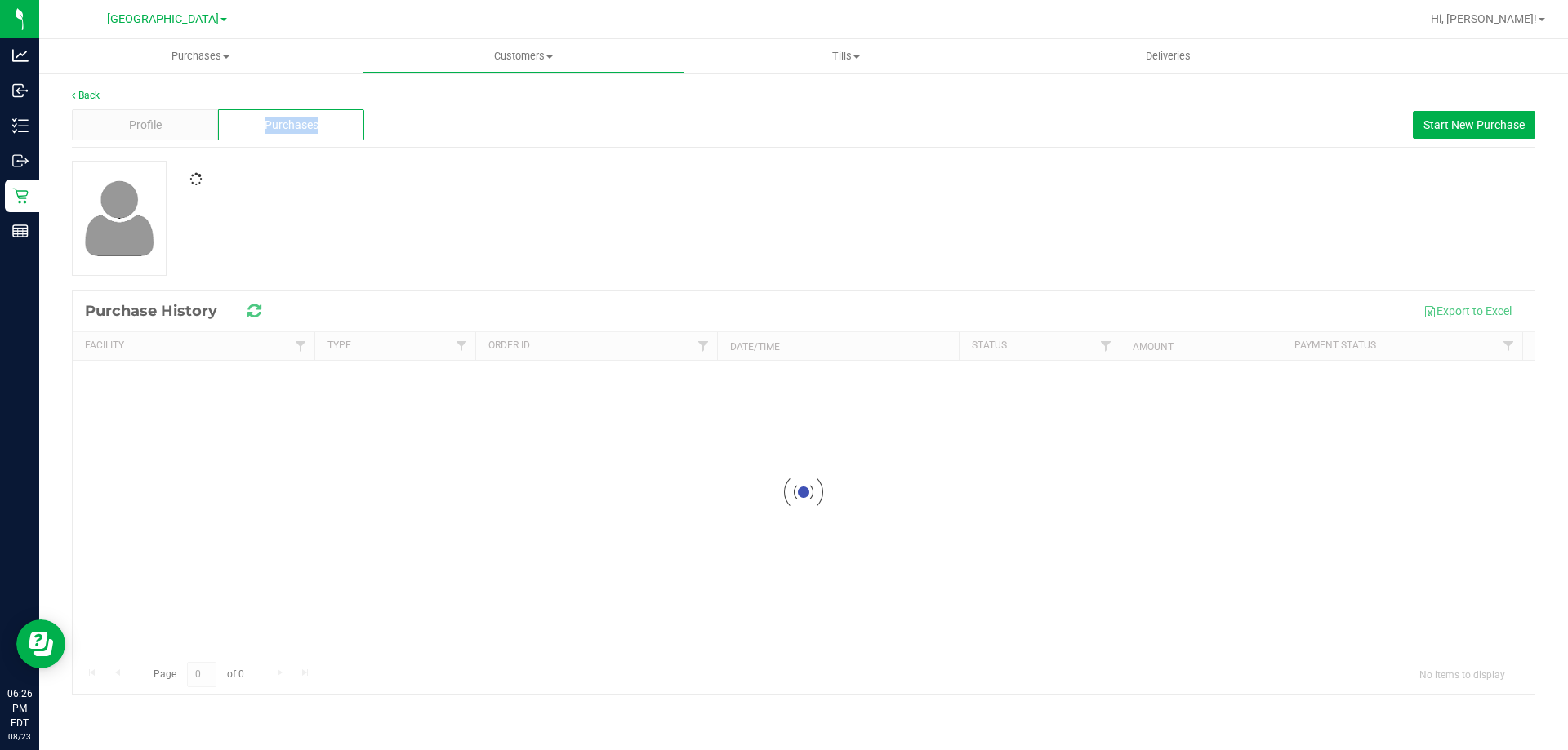
click at [290, 120] on span "Purchases" at bounding box center [291, 125] width 54 height 17
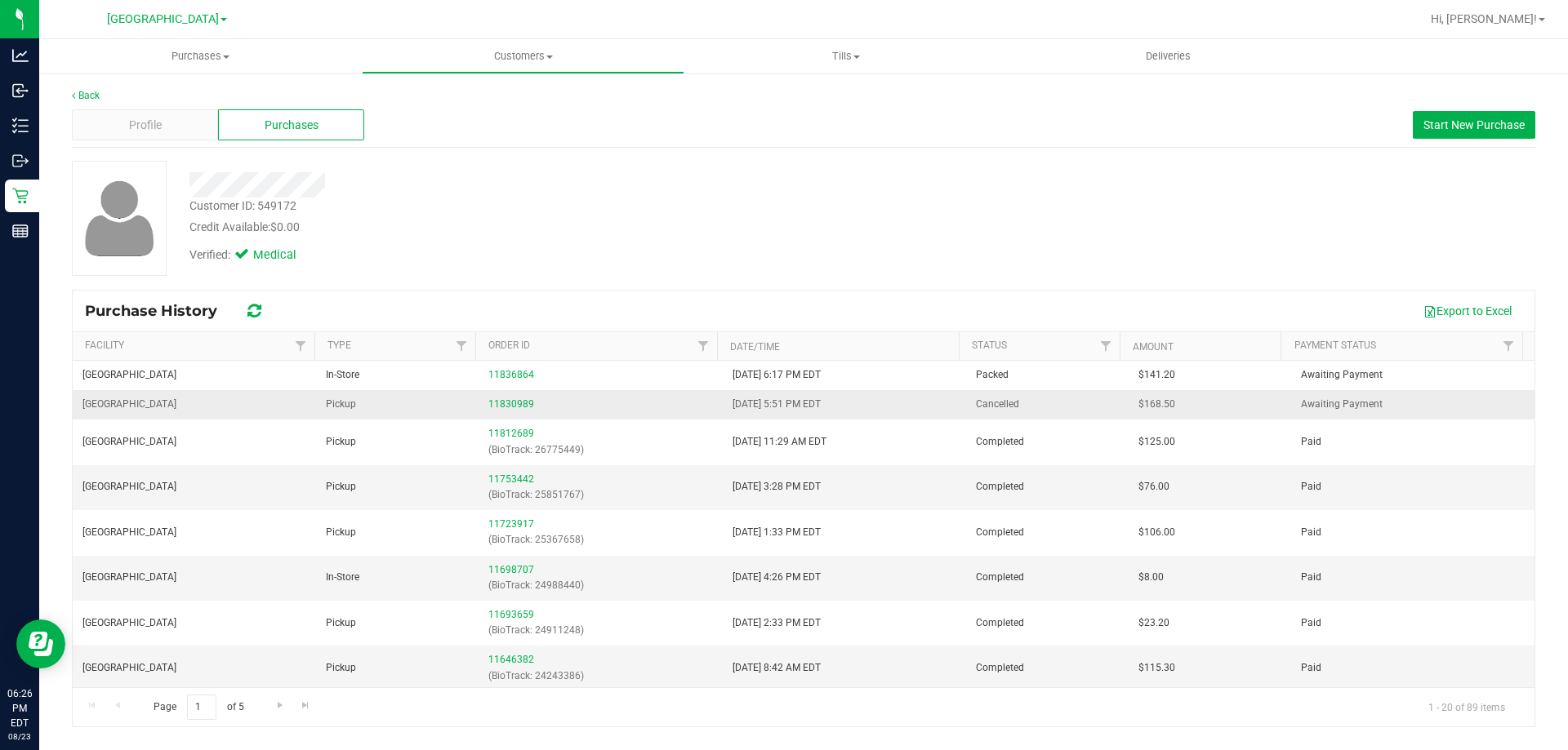
click at [529, 402] on div "11830989" at bounding box center [600, 405] width 224 height 15
click at [522, 402] on link "11830989" at bounding box center [510, 404] width 45 height 12
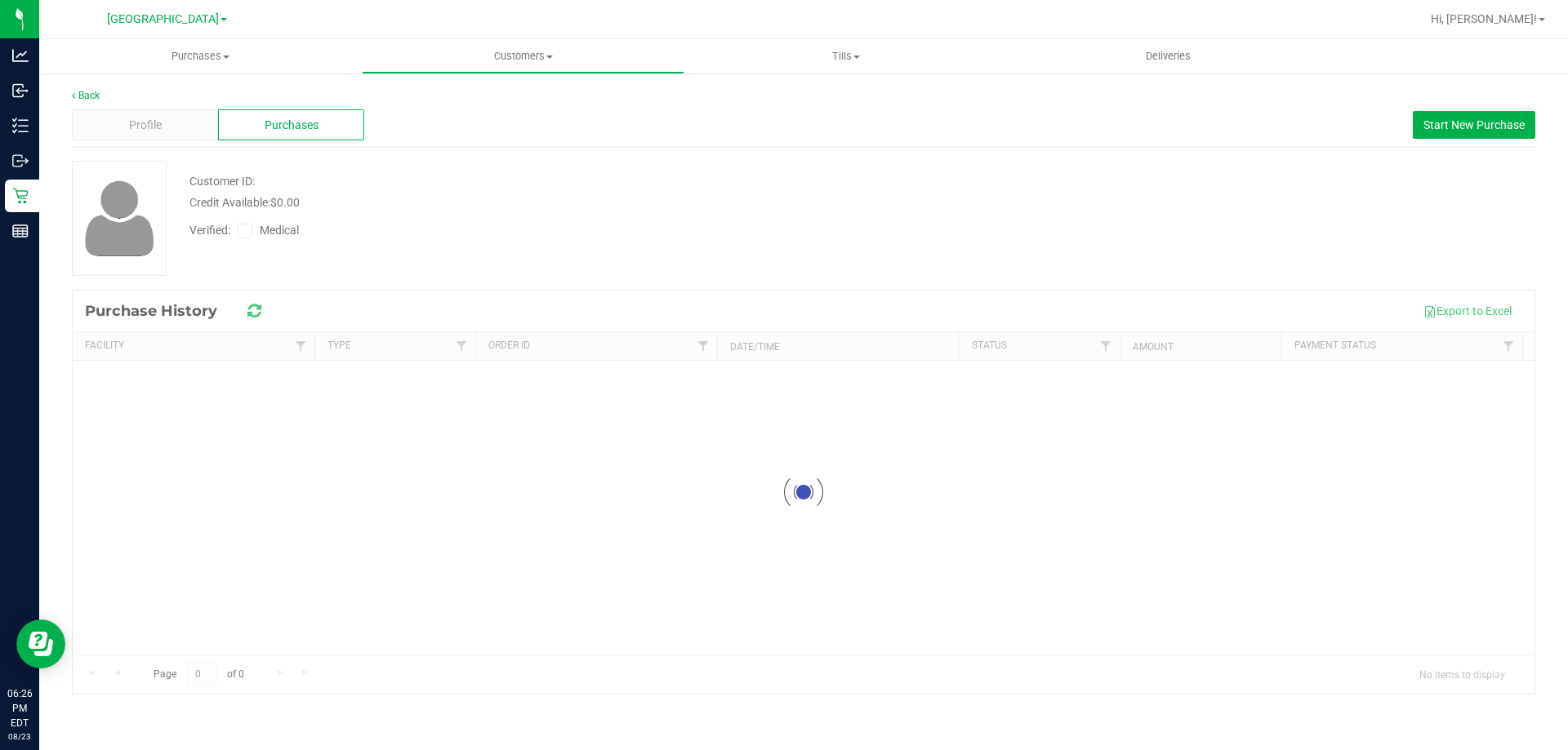
click at [605, 155] on div "Back Profile Purchases Start New Purchase Customer ID: Credit Available: $0.00 …" at bounding box center [803, 390] width 1463 height 606
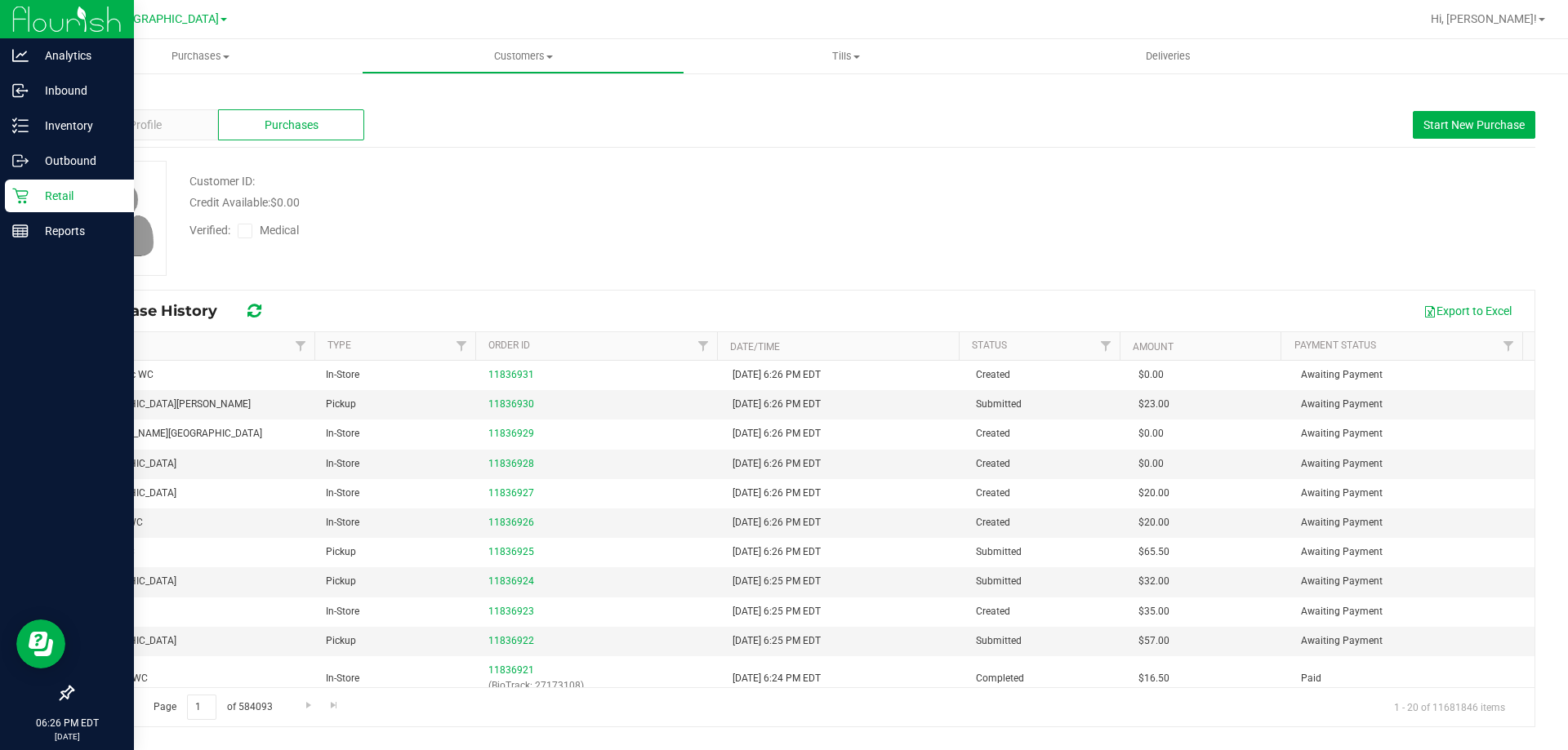
click at [24, 185] on div "Retail" at bounding box center [69, 196] width 129 height 33
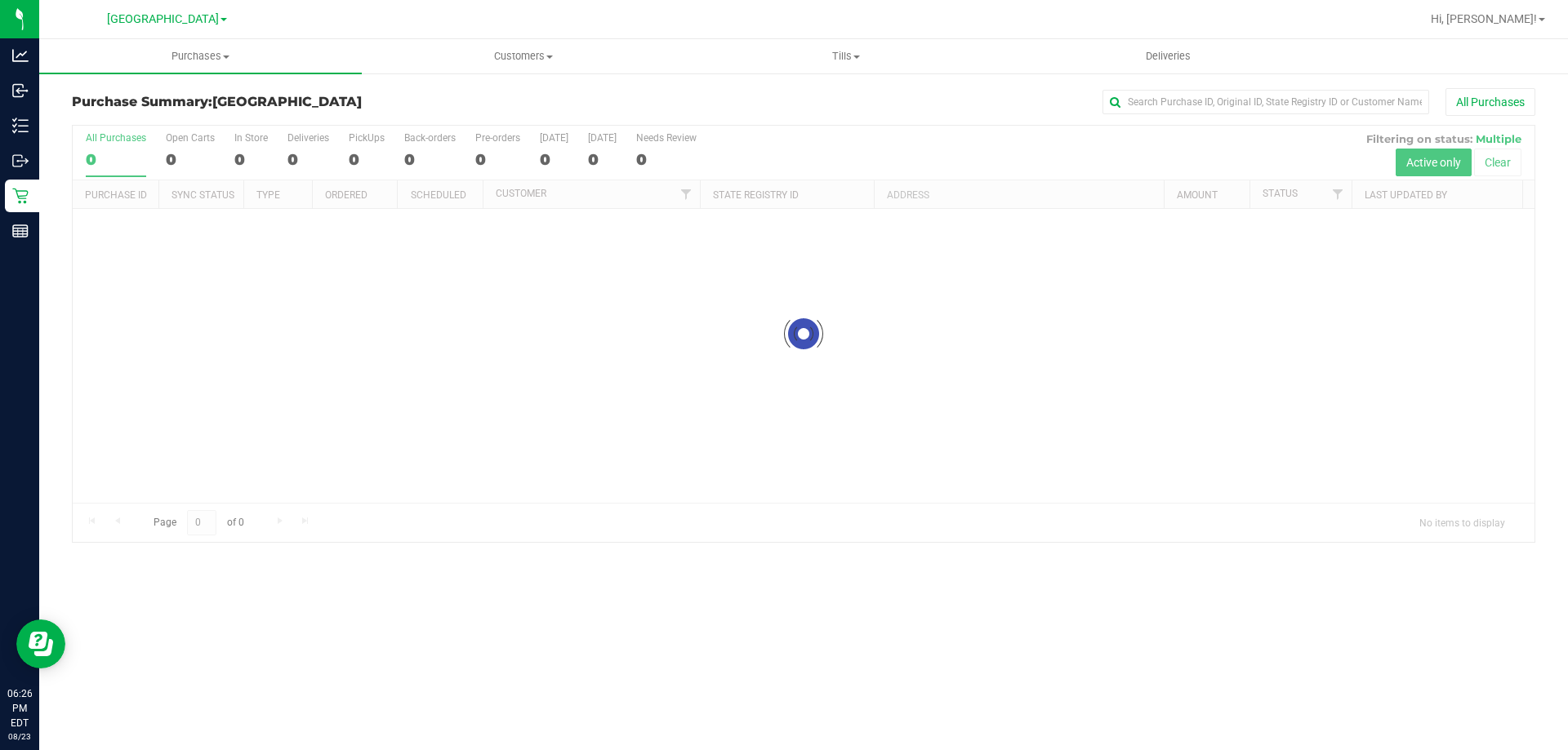
click at [573, 112] on div "All Purchases" at bounding box center [1047, 101] width 976 height 28
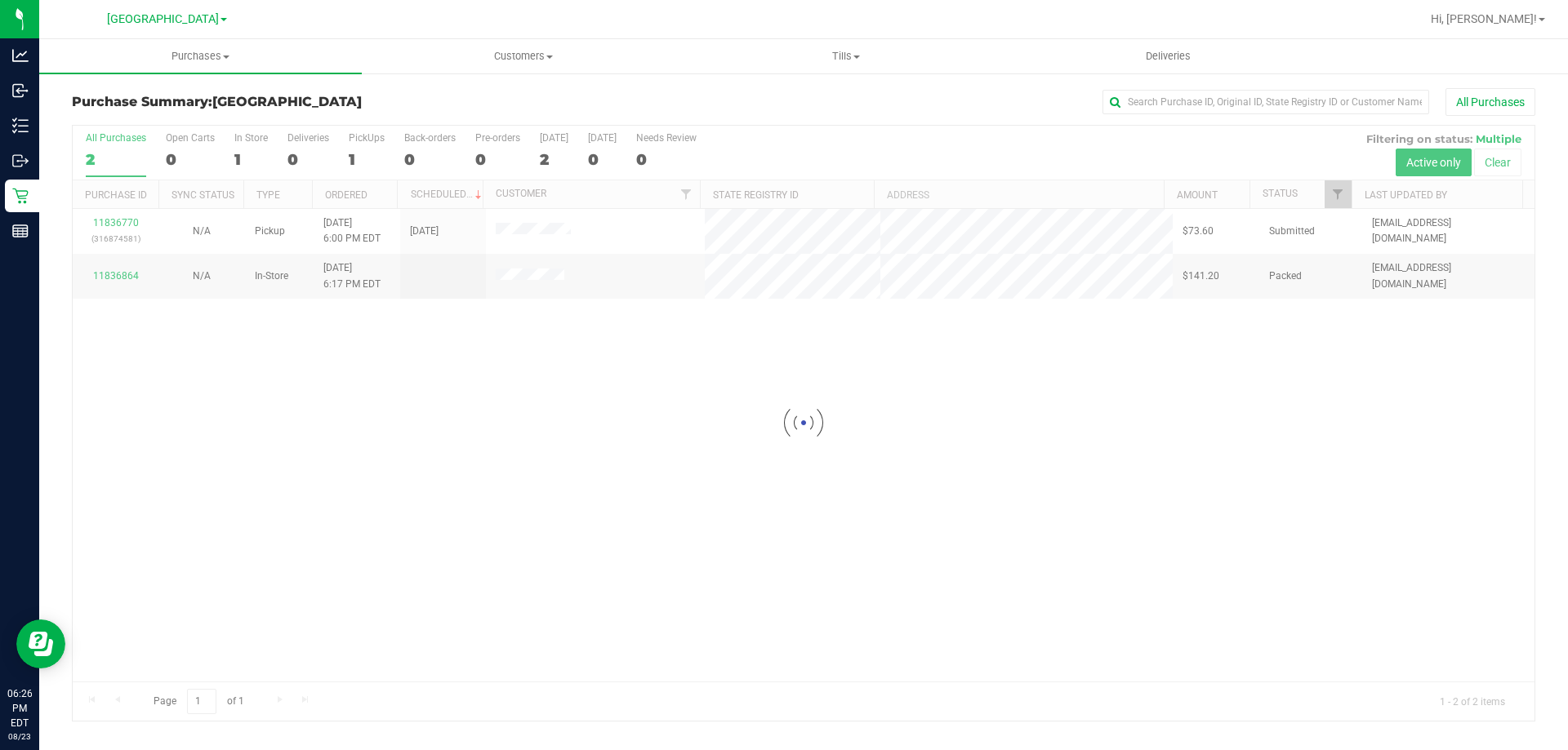
click at [715, 126] on div at bounding box center [803, 422] width 1462 height 595
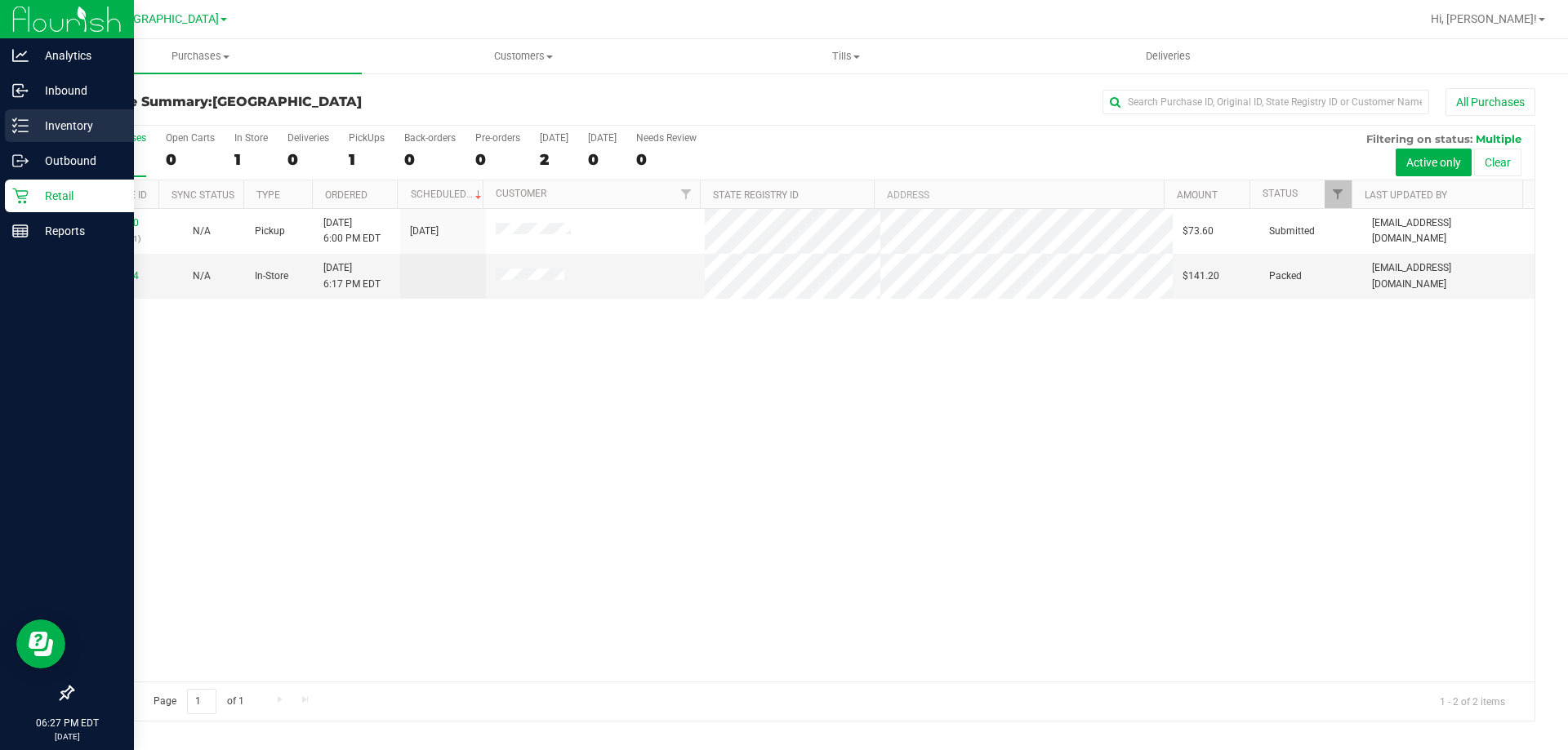
click at [0, 135] on link "Inventory" at bounding box center [67, 126] width 134 height 35
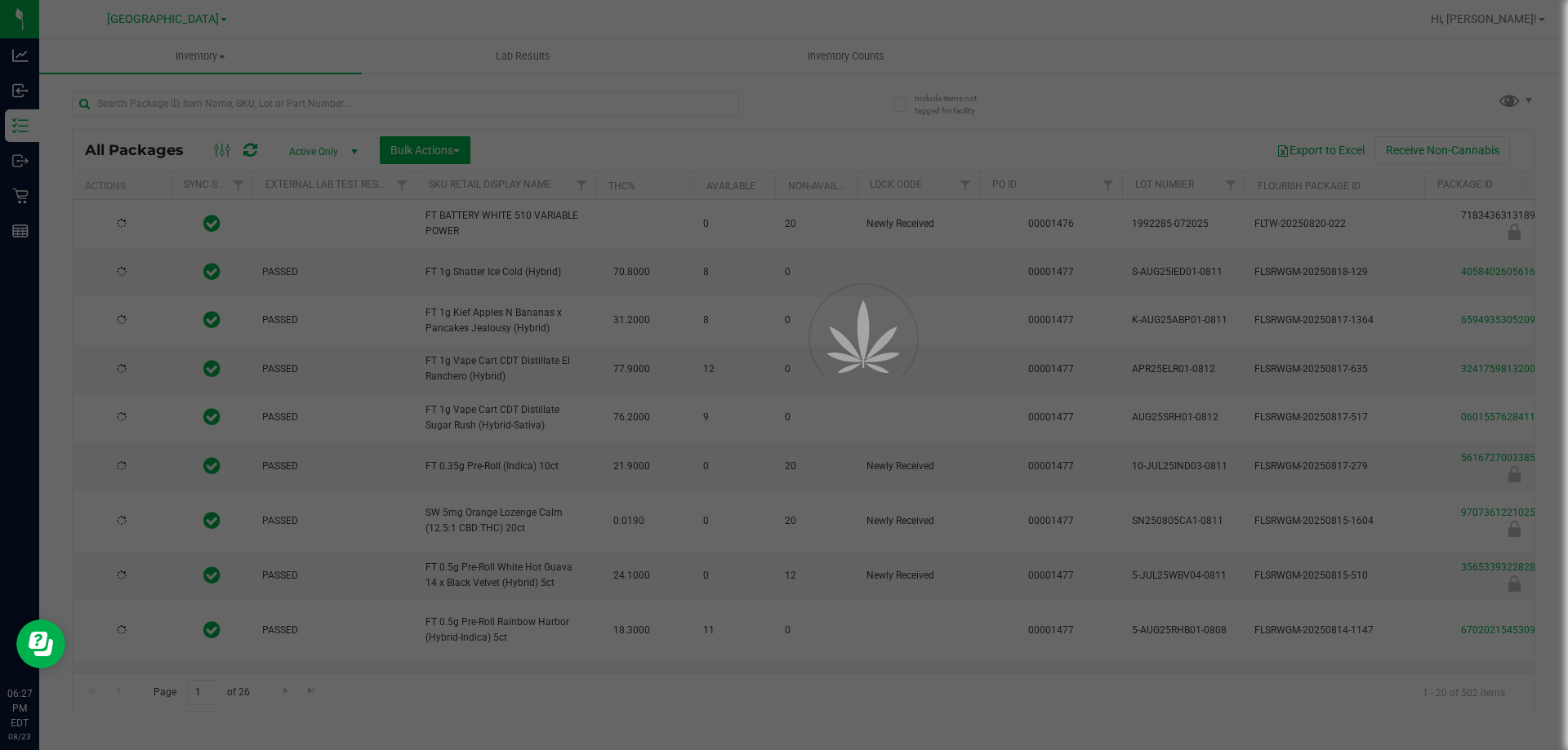
type input "[DATE]"
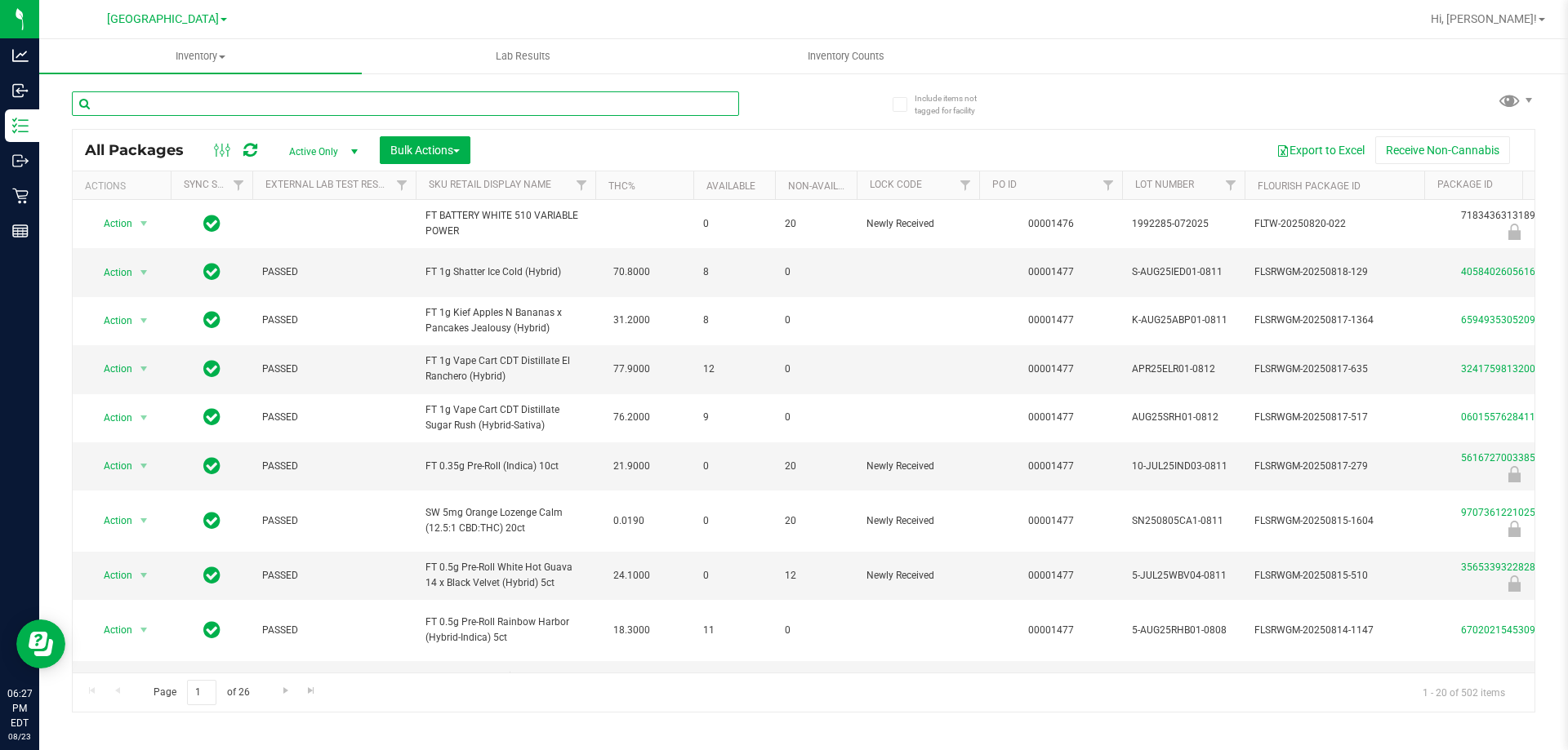
click at [283, 98] on input "text" at bounding box center [406, 103] width 667 height 24
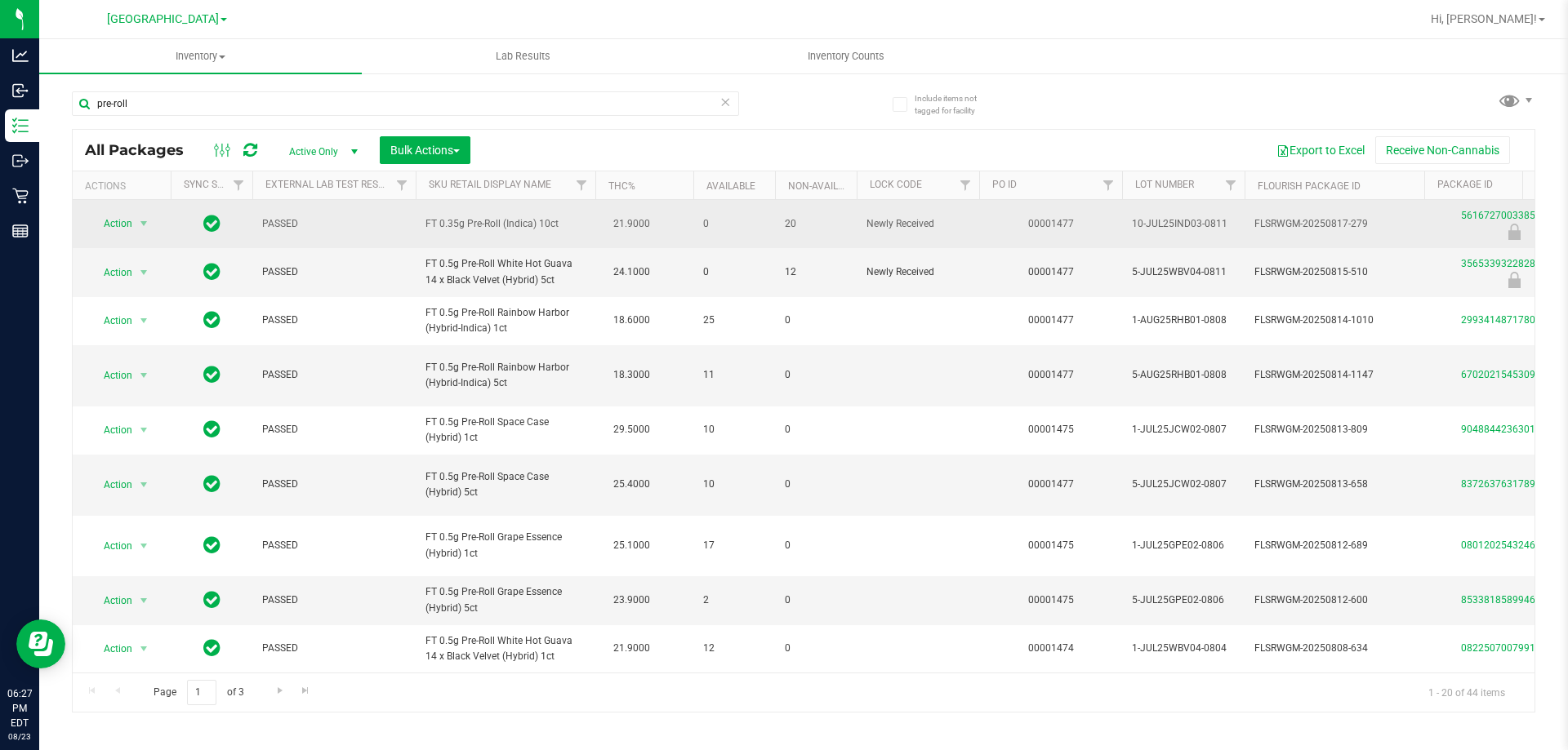
drag, startPoint x: 423, startPoint y: 223, endPoint x: 558, endPoint y: 222, distance: 135.0
click at [558, 222] on td "FT 0.35g Pre-Roll (Indica) 10ct" at bounding box center [505, 224] width 179 height 48
copy span "FT 0.35g Pre-Roll (Indica) 10ct"
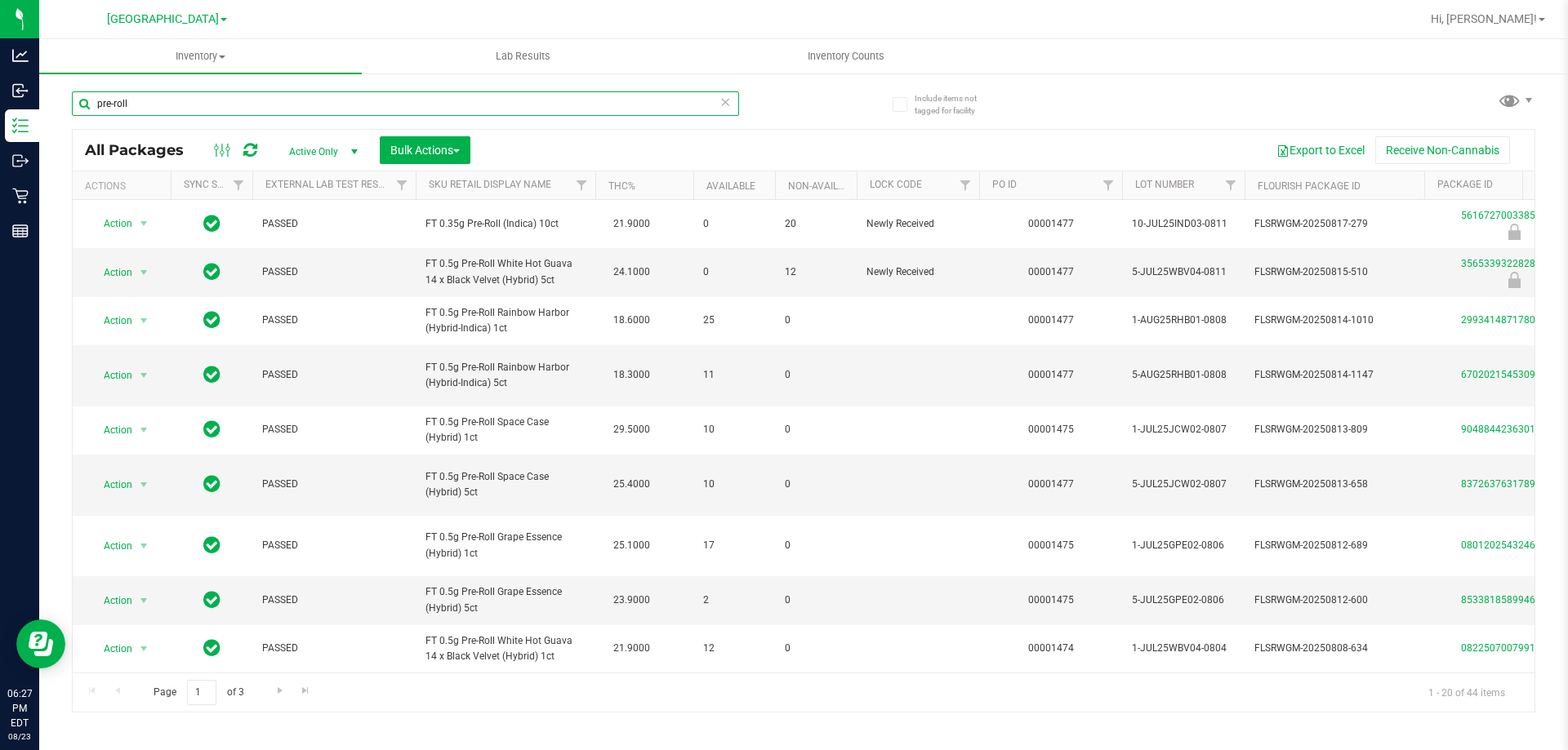
click at [461, 112] on input "pre-roll" at bounding box center [406, 103] width 667 height 24
paste input "FT 0.35g Pre-Roll (Indica) 10ct"
click at [195, 105] on input "FT 0.35g Pre-Roll (Indica) 10ct" at bounding box center [406, 103] width 667 height 24
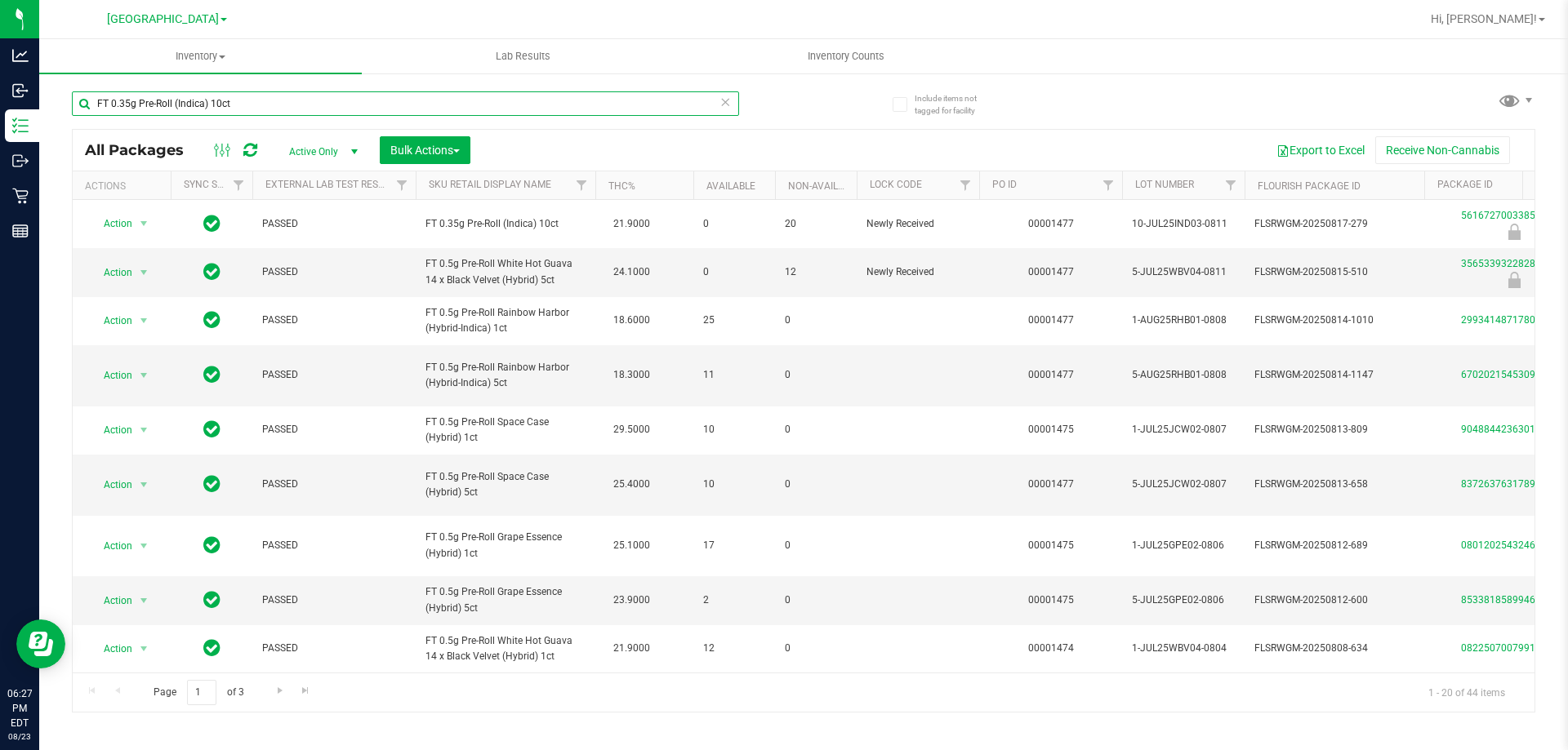
click at [195, 105] on input "FT 0.35g Pre-Roll (Indica) 10ct" at bounding box center [406, 103] width 667 height 24
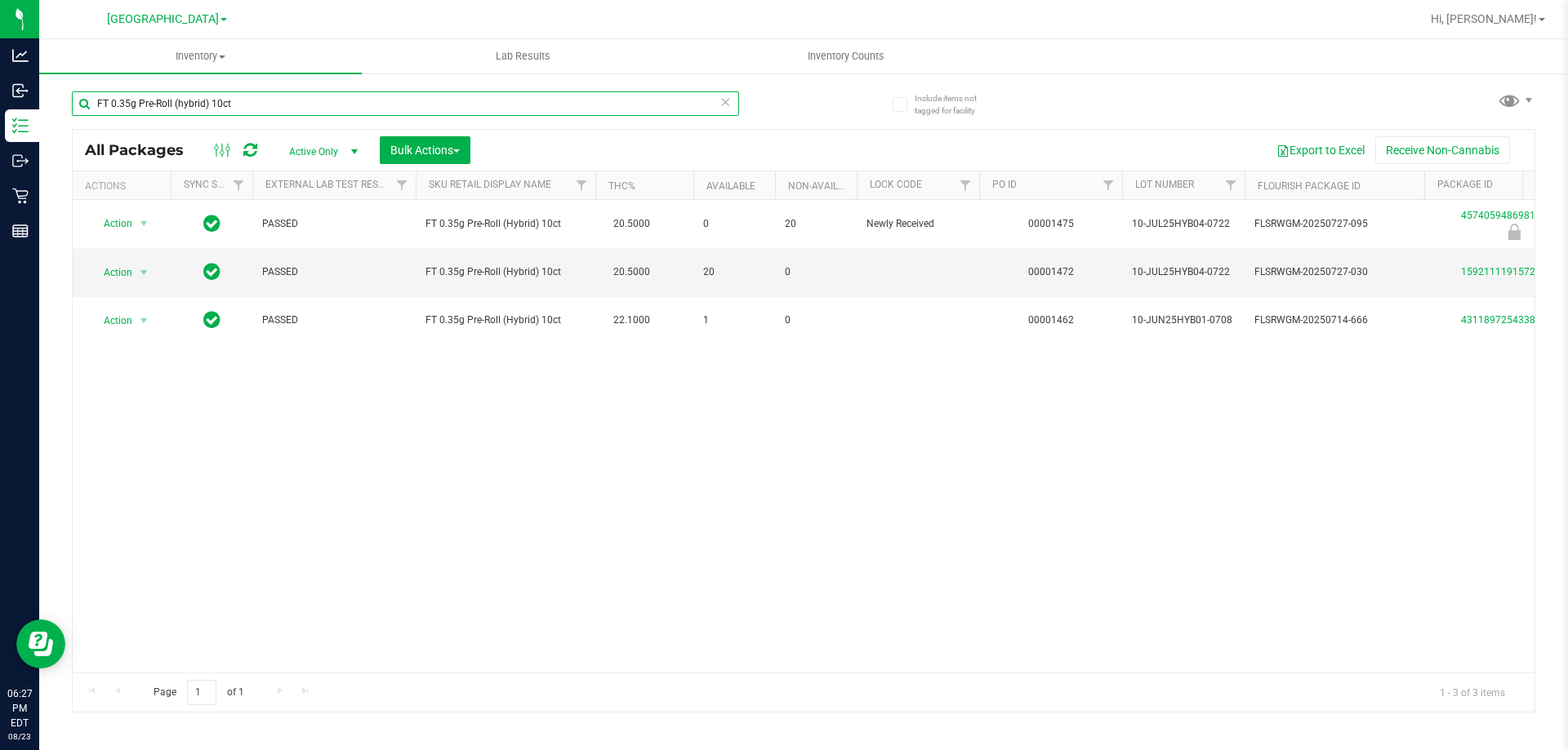
type input "FT 0.35g Pre-Roll (hybrid) 10ct"
click at [473, 443] on div "Action Action Edit attributes Global inventory Locate package Package audit log…" at bounding box center [803, 436] width 1462 height 472
click at [128, 279] on span "Action" at bounding box center [111, 273] width 44 height 23
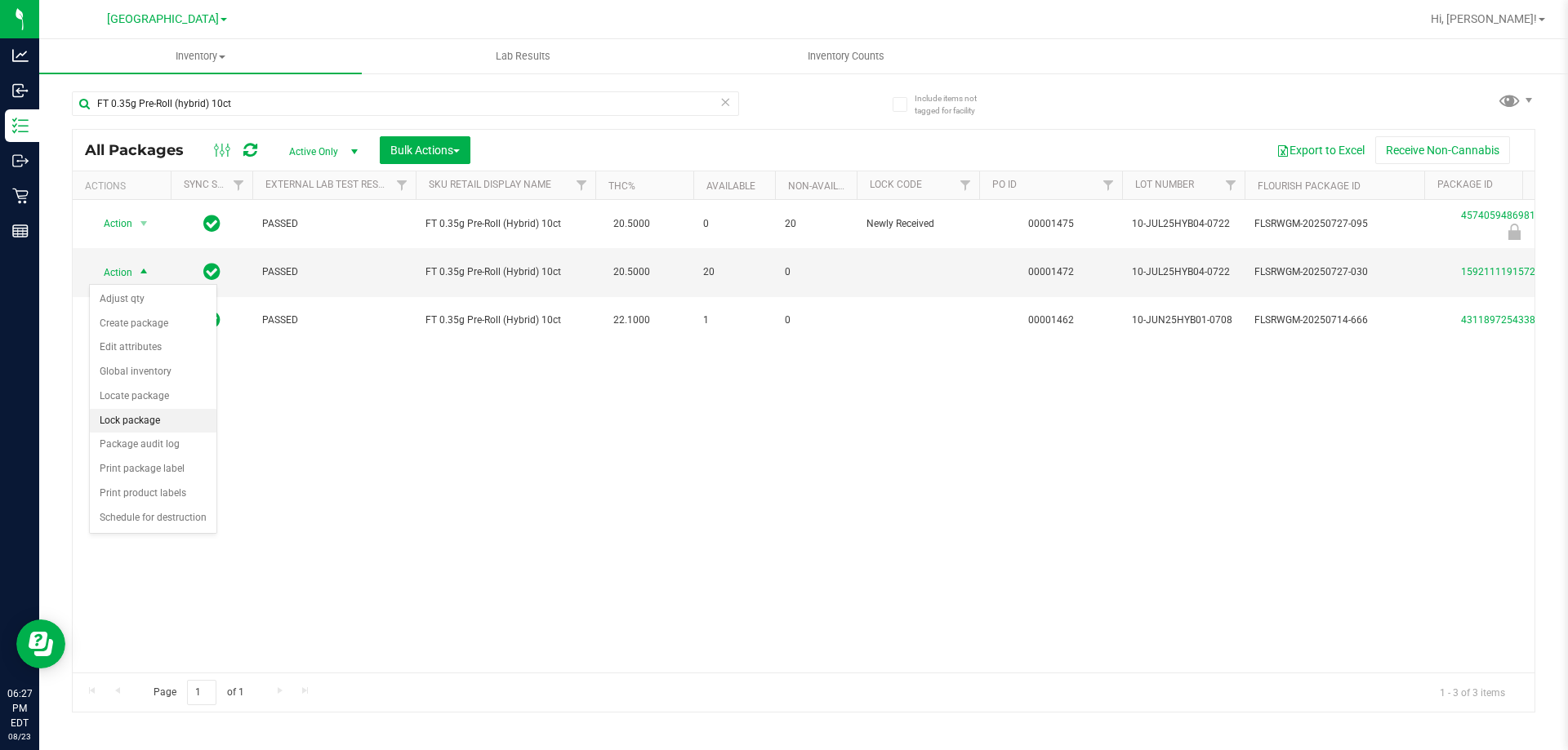
click at [160, 413] on li "Lock package" at bounding box center [152, 420] width 126 height 24
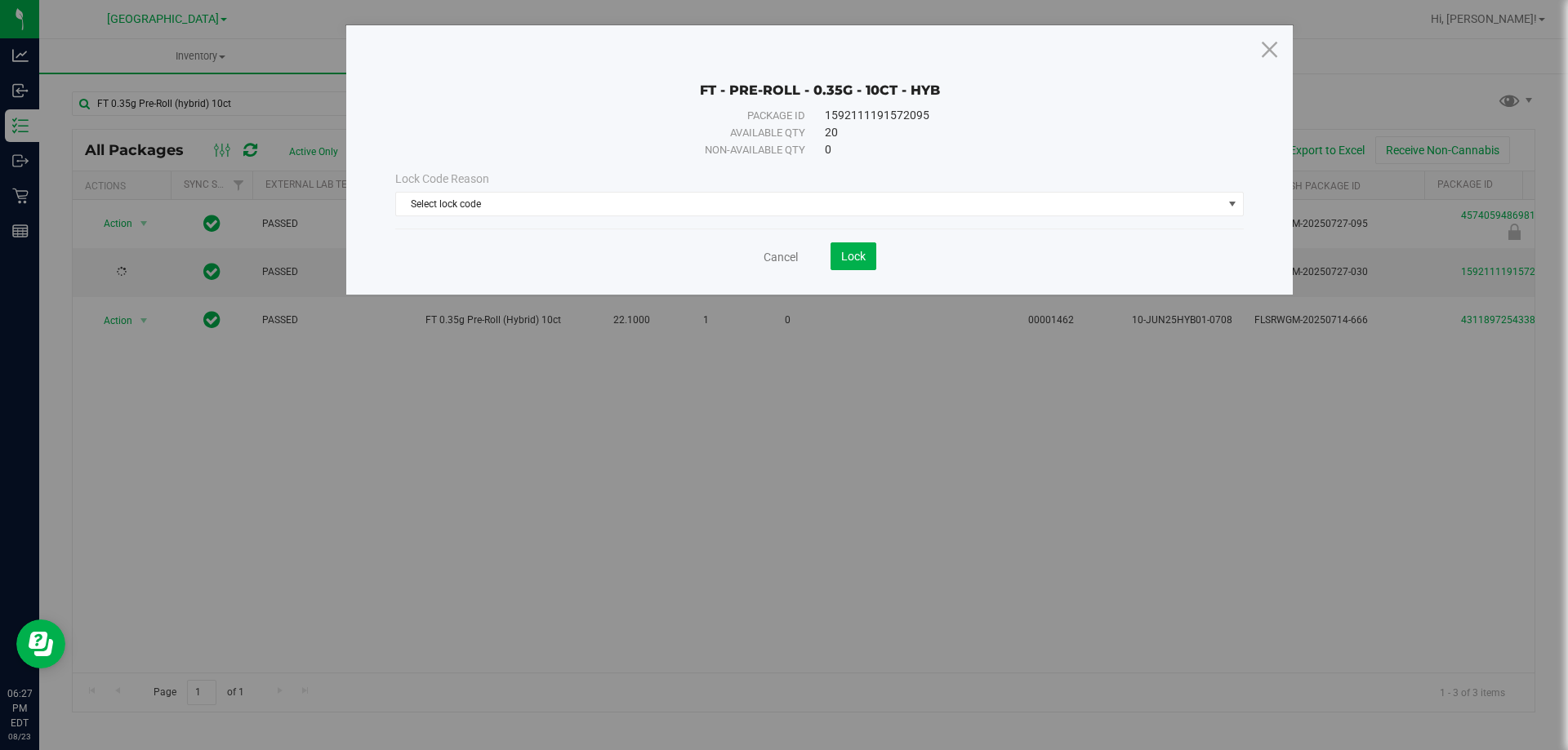
click at [616, 218] on div "Lock Code Reason Select lock code Select lock code Newly Received Administrativ…" at bounding box center [819, 193] width 873 height 70
click at [615, 208] on span "Select lock code" at bounding box center [809, 204] width 826 height 23
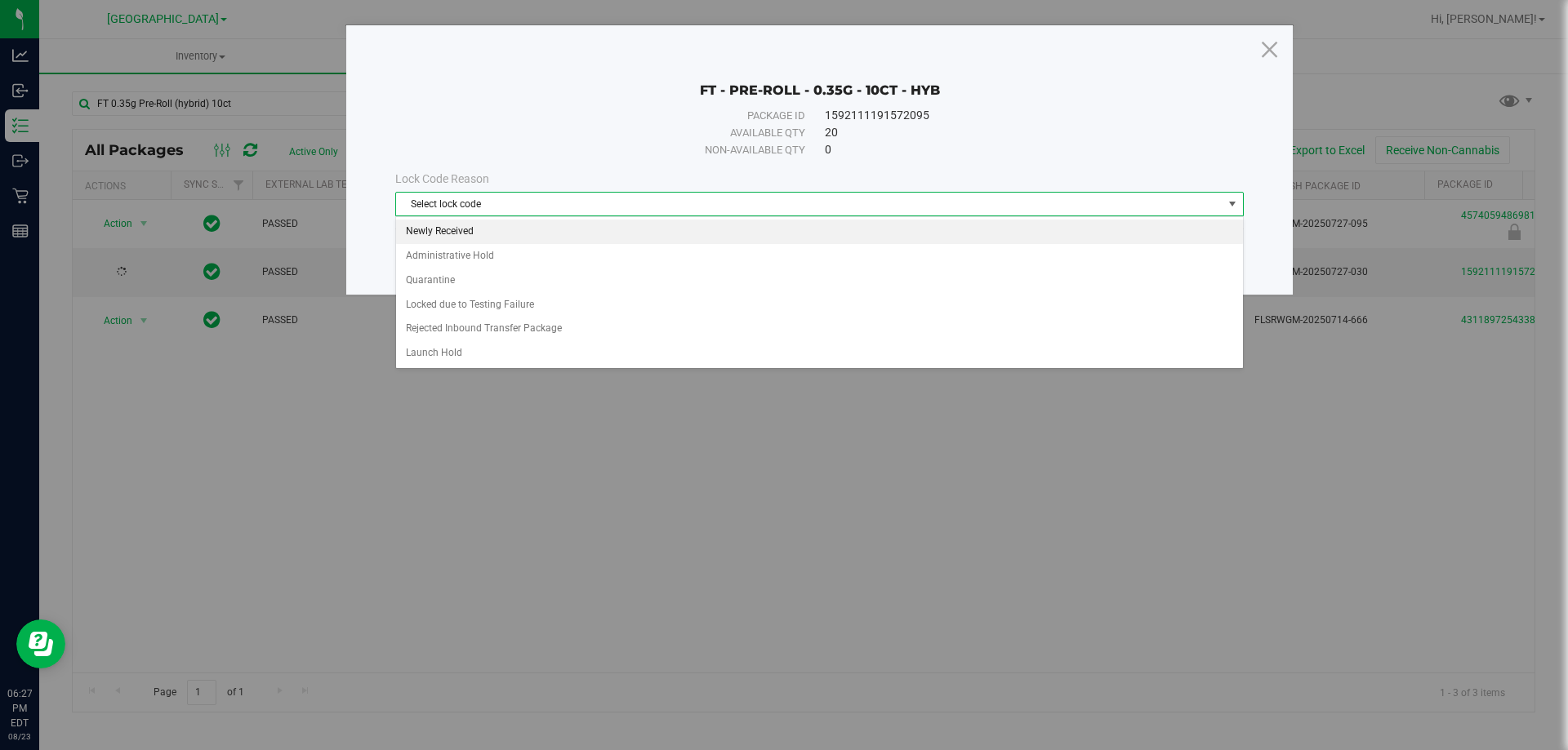
click at [576, 228] on li "Newly Received" at bounding box center [820, 231] width 847 height 24
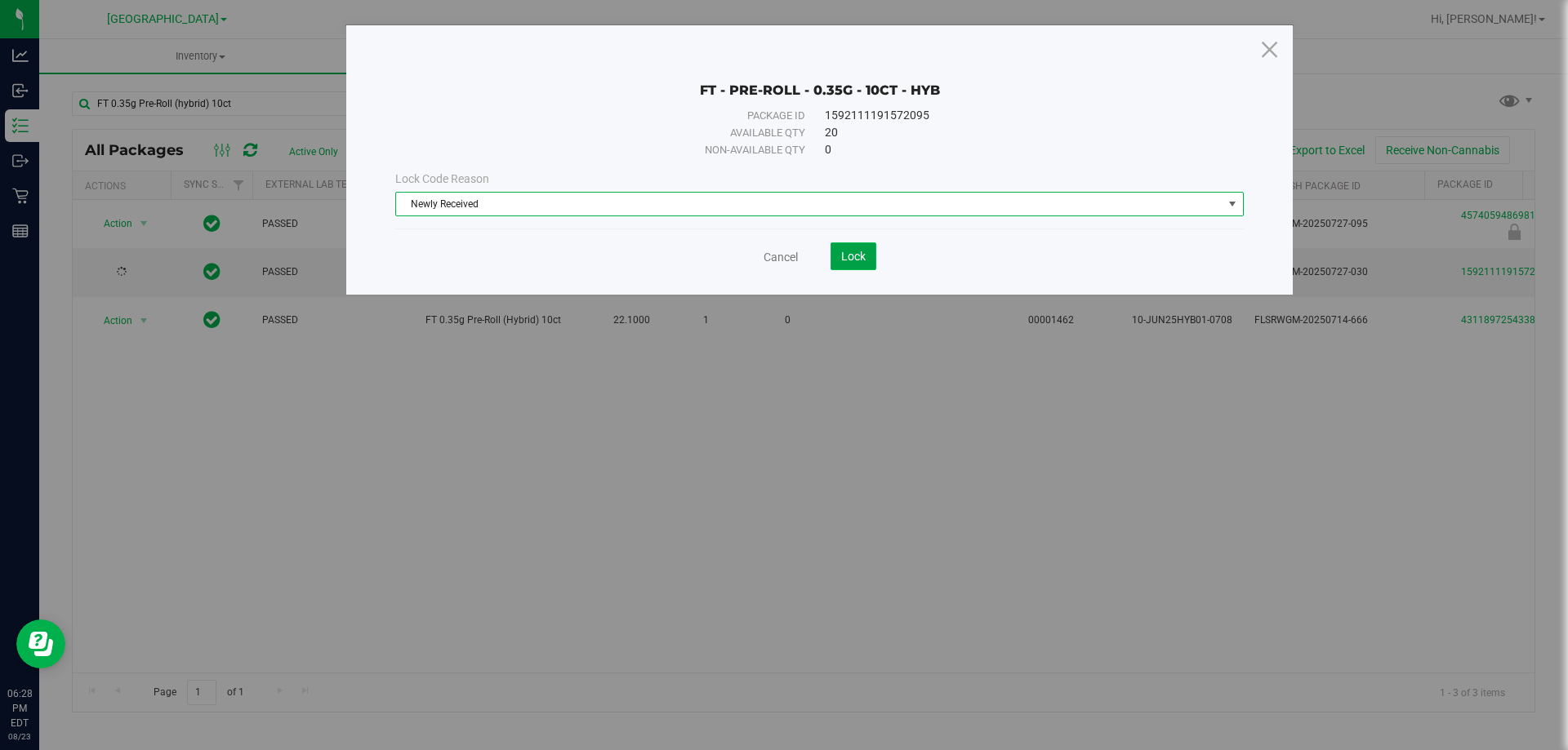
click at [862, 256] on span "Lock" at bounding box center [852, 256] width 24 height 13
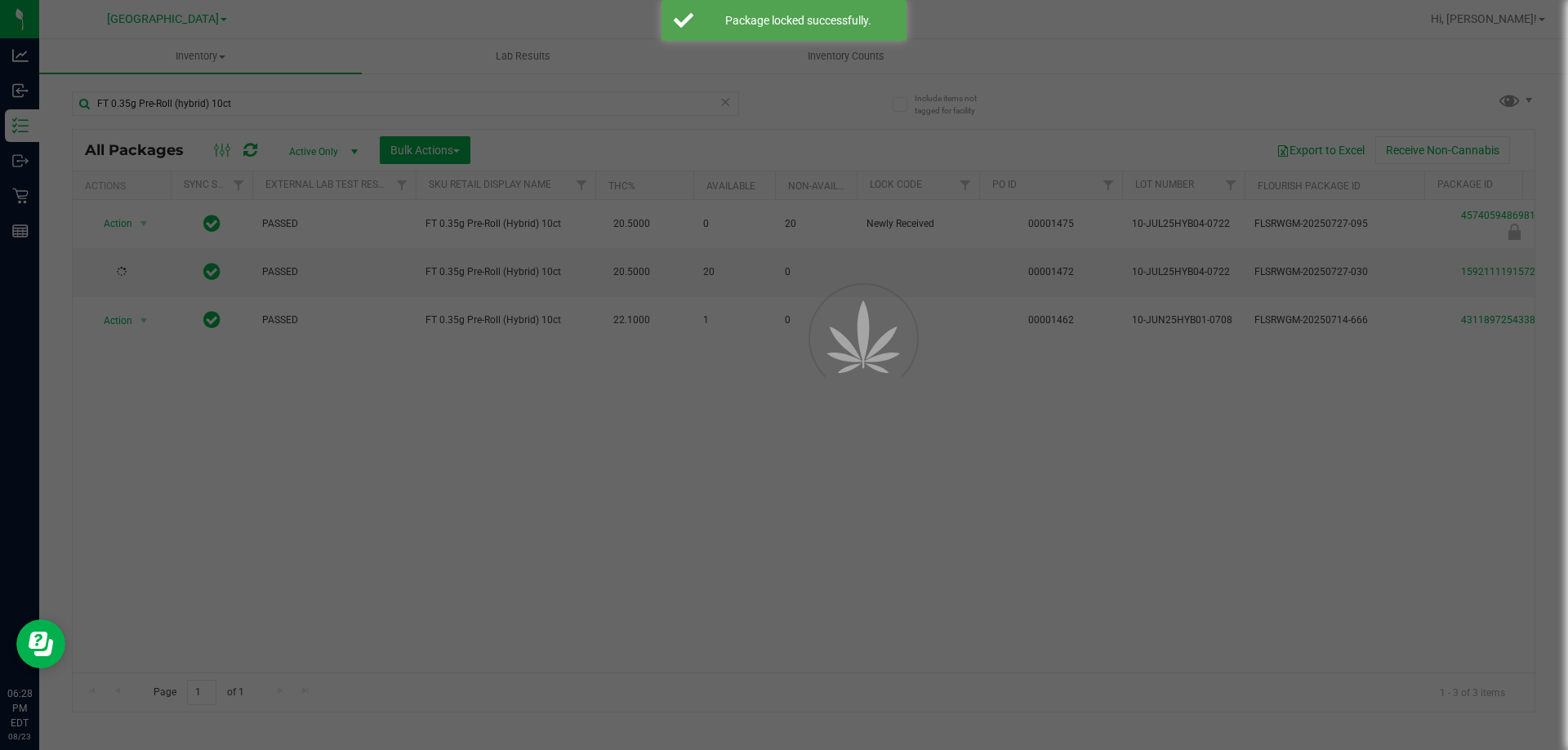
click at [850, 356] on div at bounding box center [841, 375] width 73 height 73
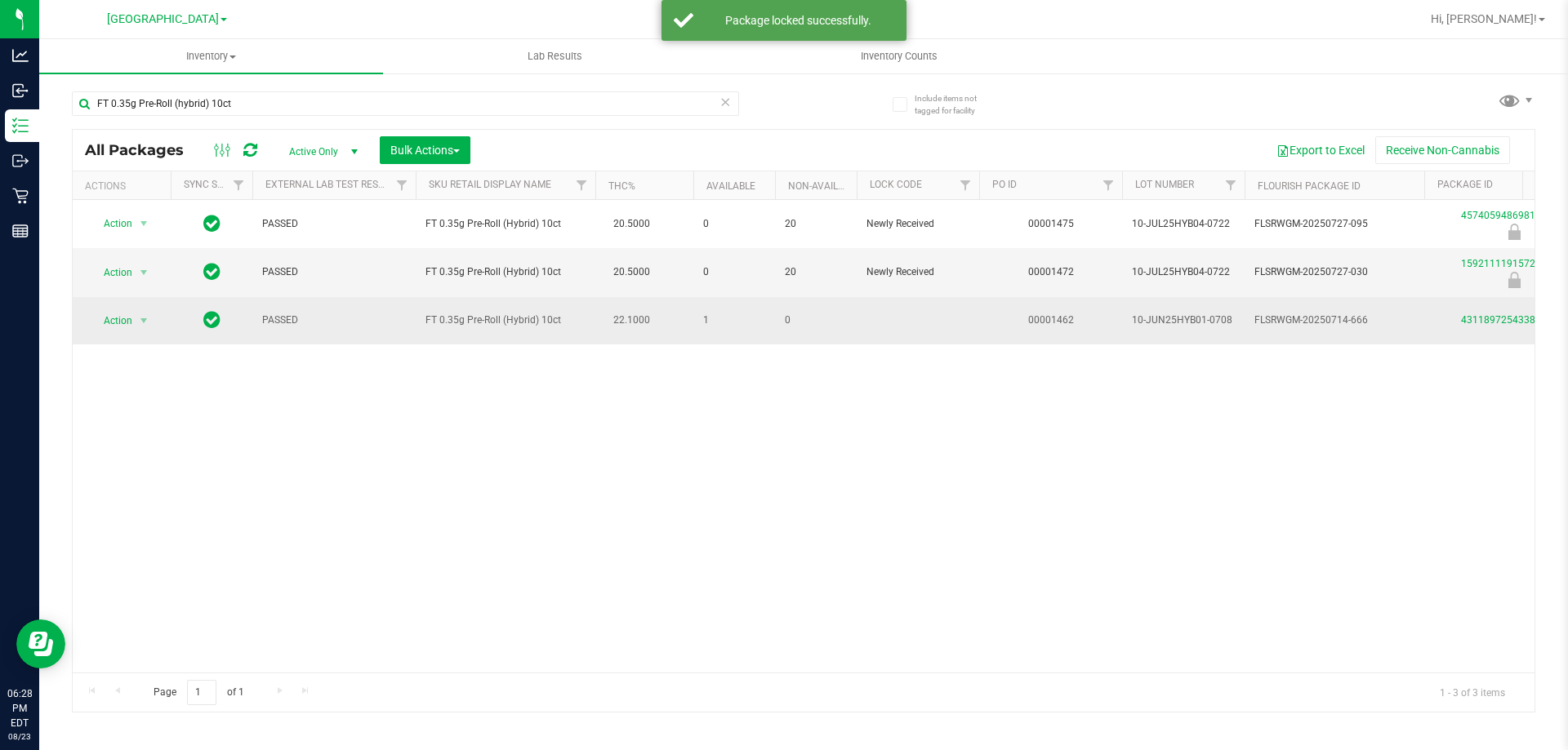
click at [872, 297] on td at bounding box center [917, 320] width 122 height 47
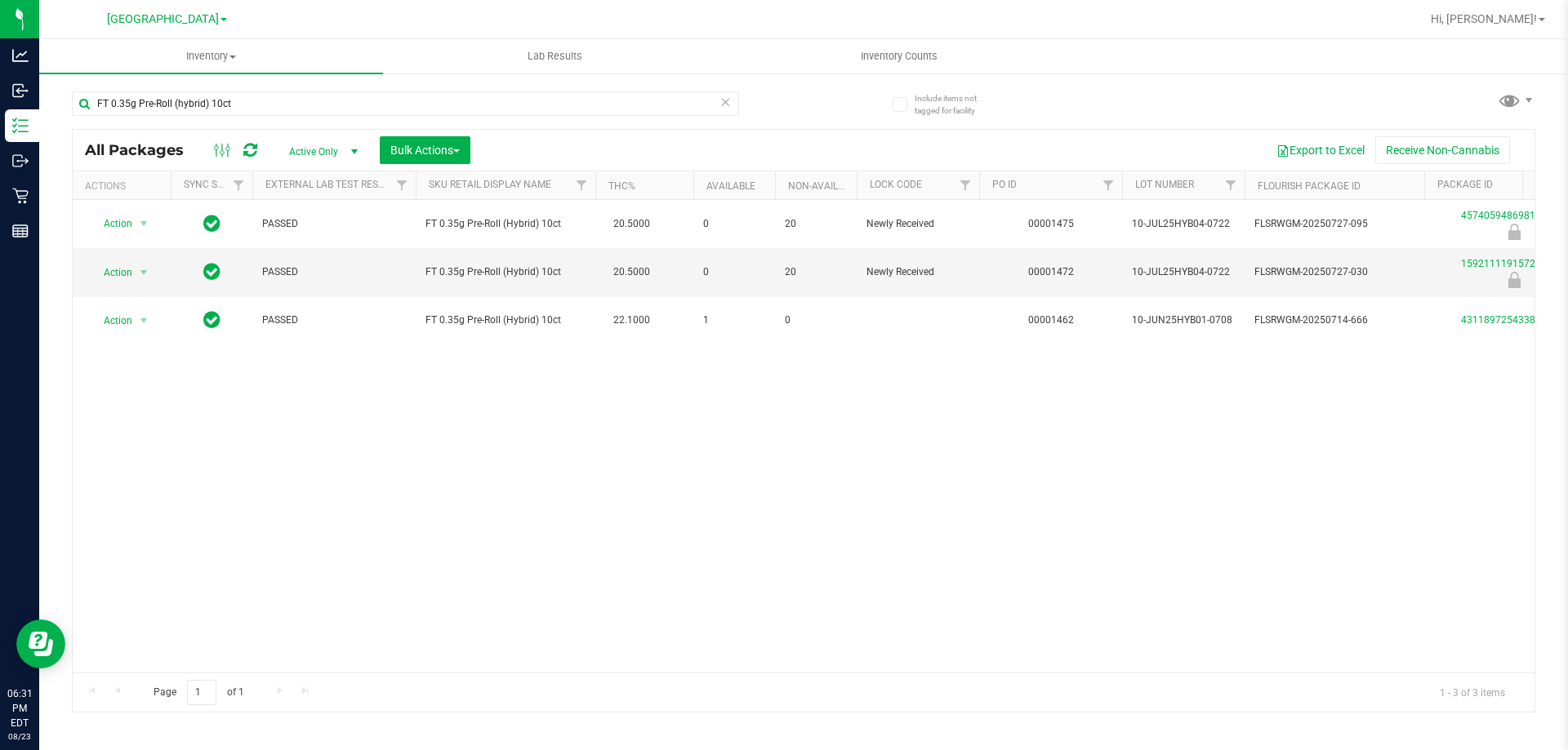
click at [843, 478] on div "Action Action Edit attributes Global inventory Locate package Package audit log…" at bounding box center [803, 436] width 1462 height 472
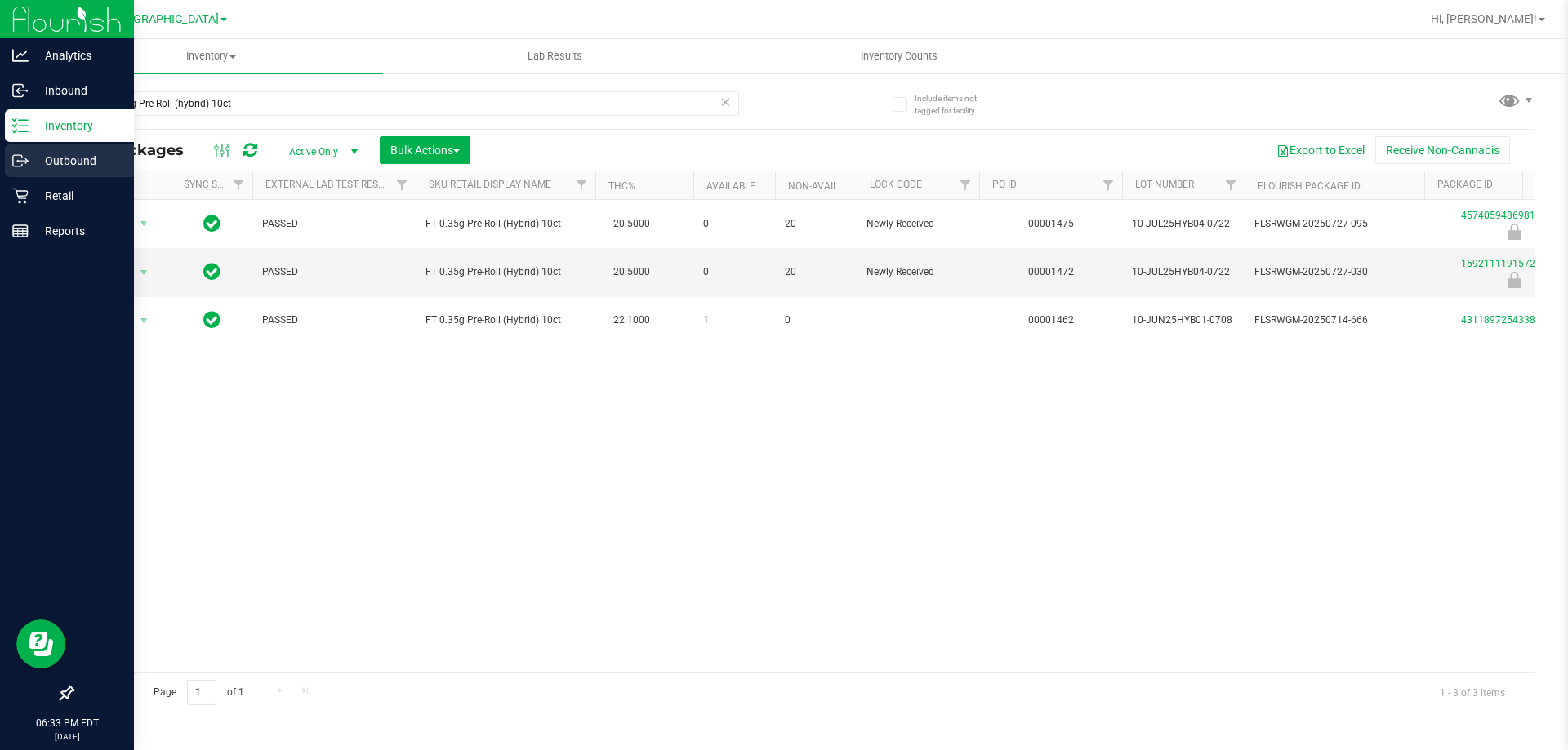
click at [29, 177] on link "Outbound" at bounding box center [67, 162] width 134 height 35
click at [30, 179] on div "Retail" at bounding box center [69, 196] width 129 height 33
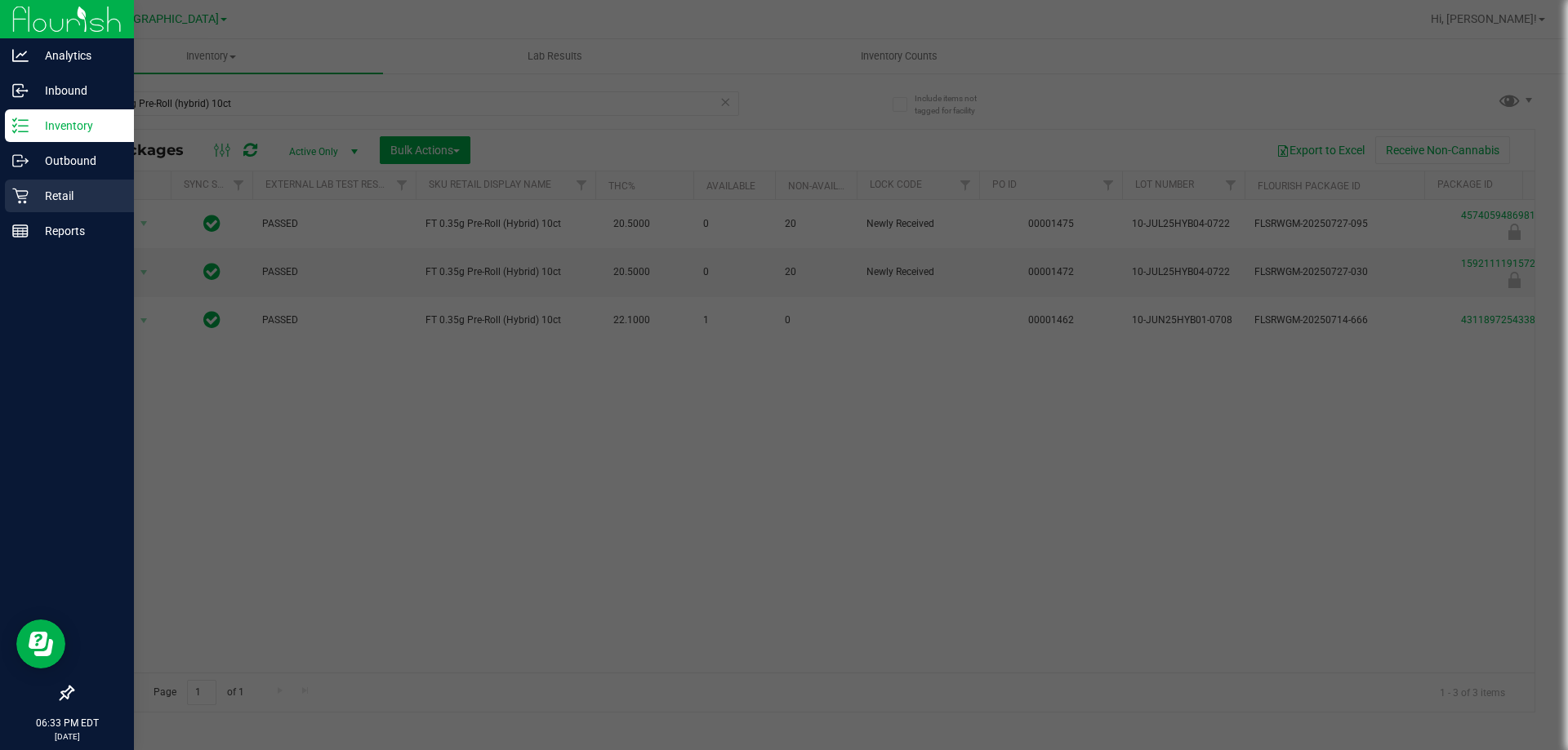
click at [84, 192] on p "Retail" at bounding box center [78, 196] width 98 height 19
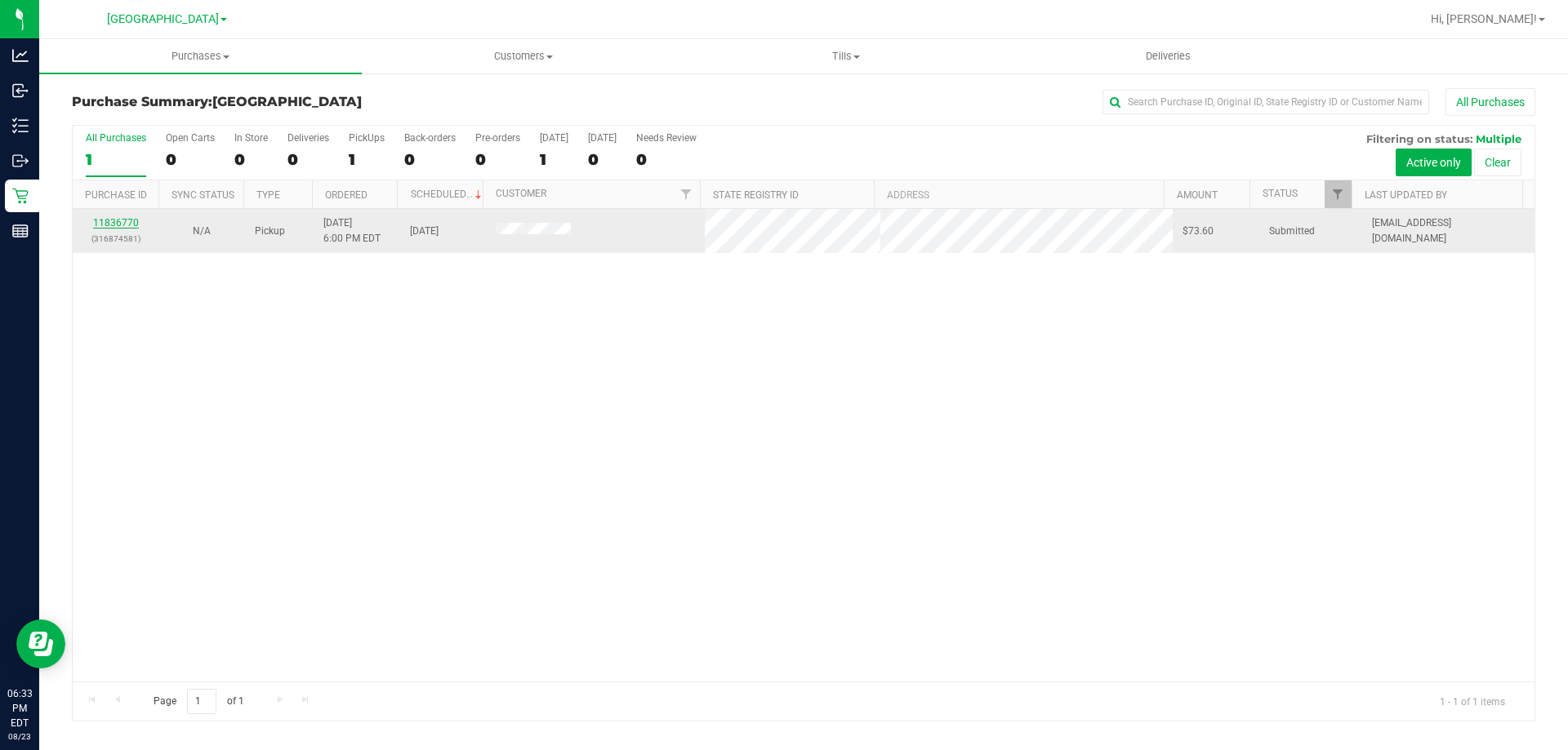
click at [117, 217] on link "11836770" at bounding box center [116, 223] width 45 height 12
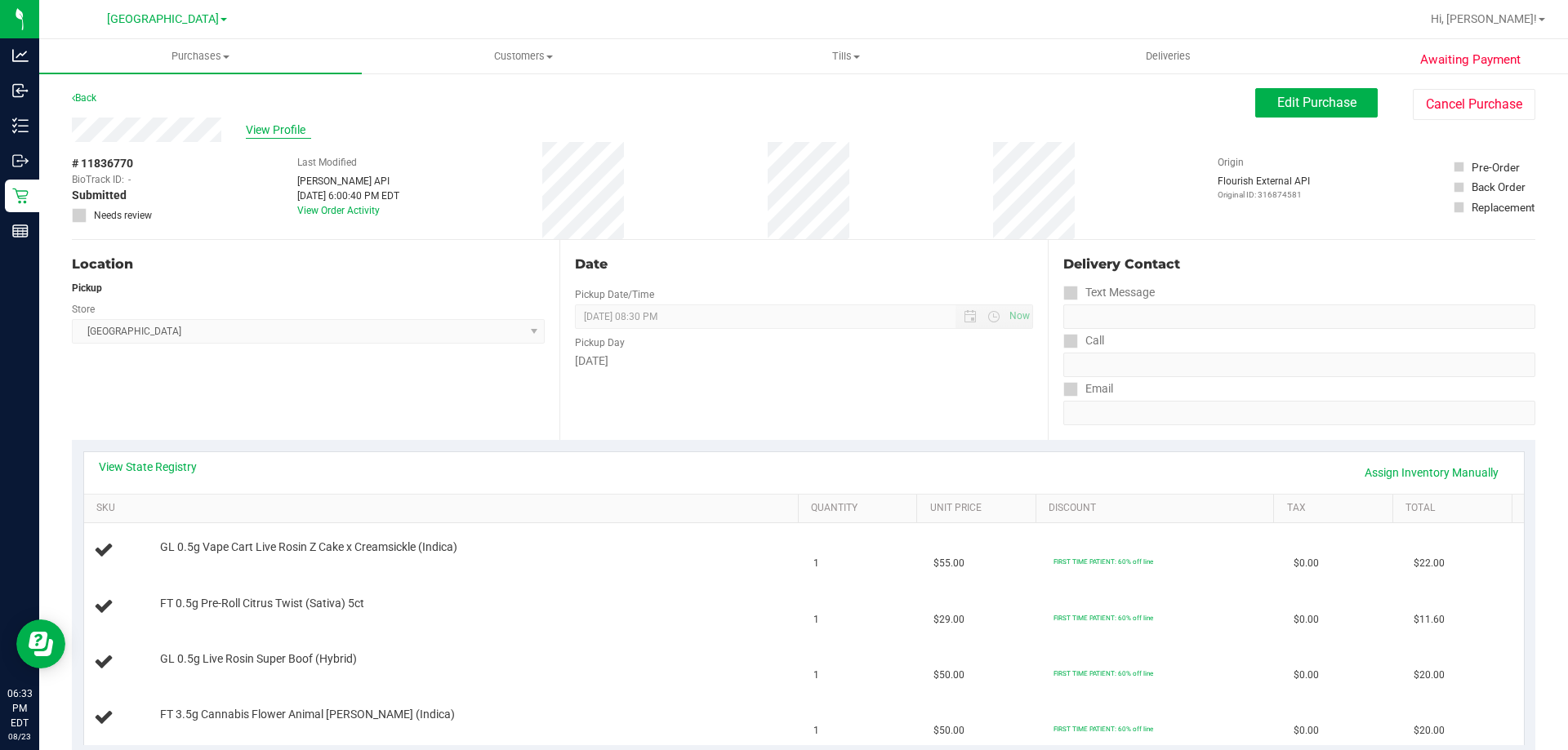
click at [274, 137] on span "View Profile" at bounding box center [279, 130] width 66 height 17
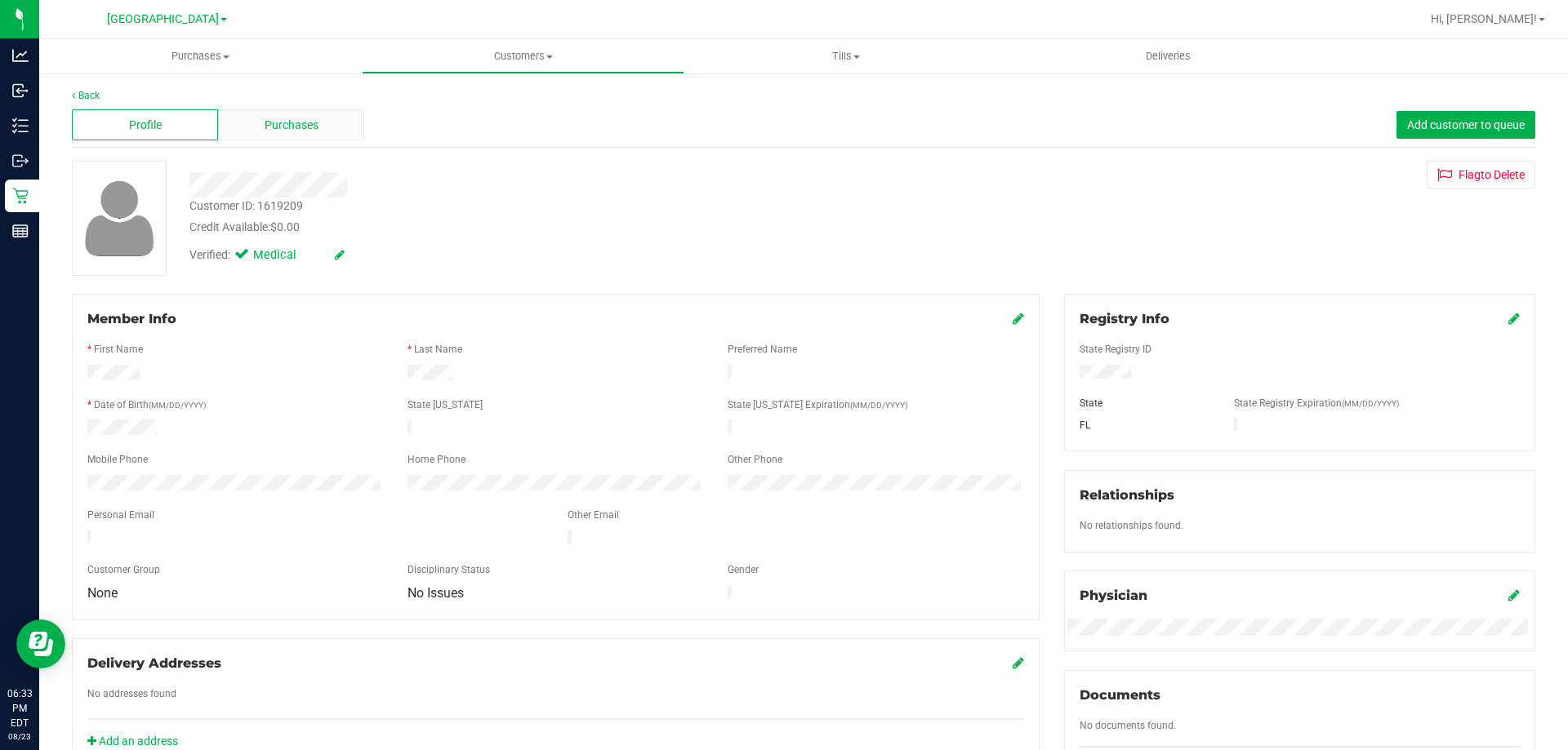
click at [310, 127] on span "Purchases" at bounding box center [291, 125] width 54 height 17
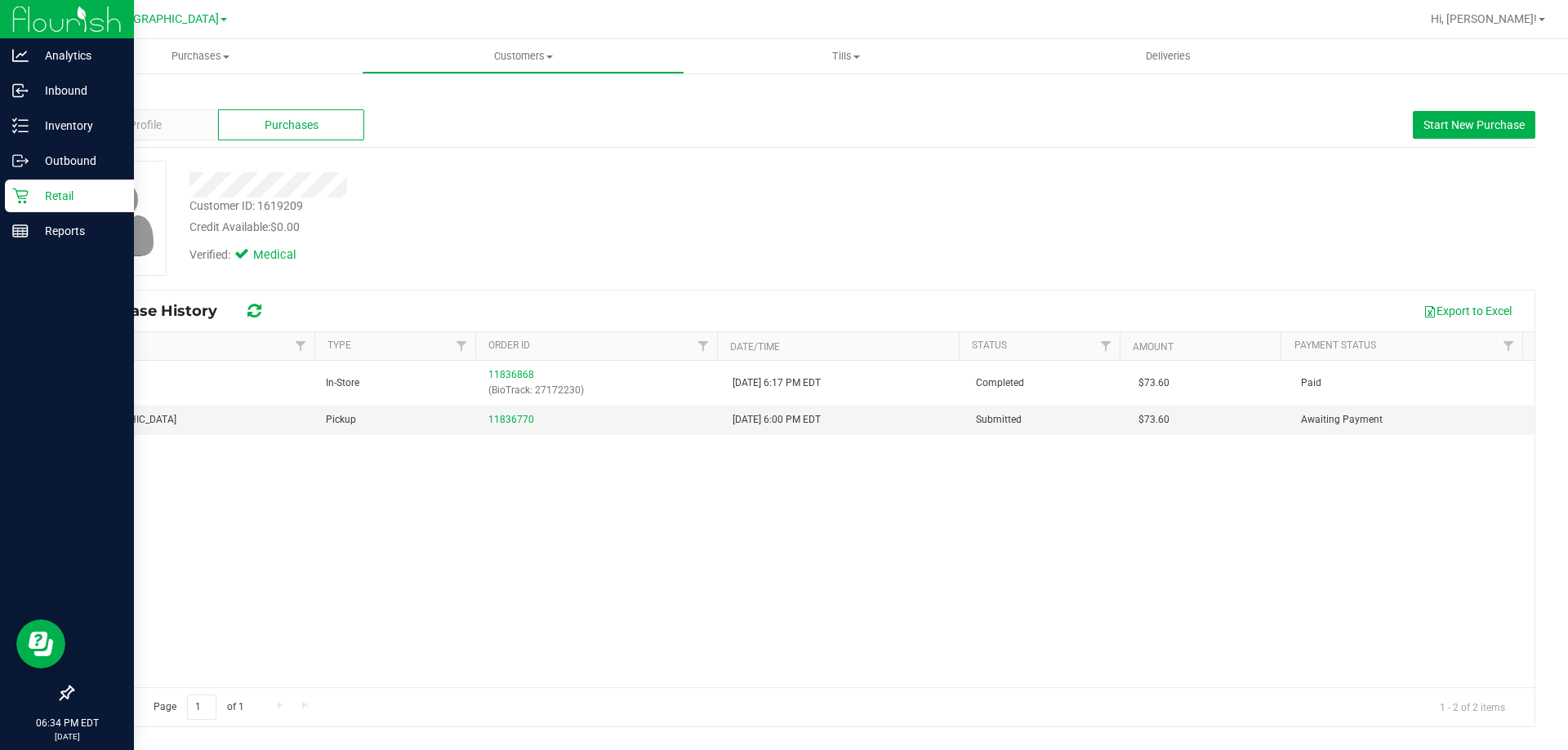
click at [25, 199] on icon at bounding box center [20, 197] width 15 height 15
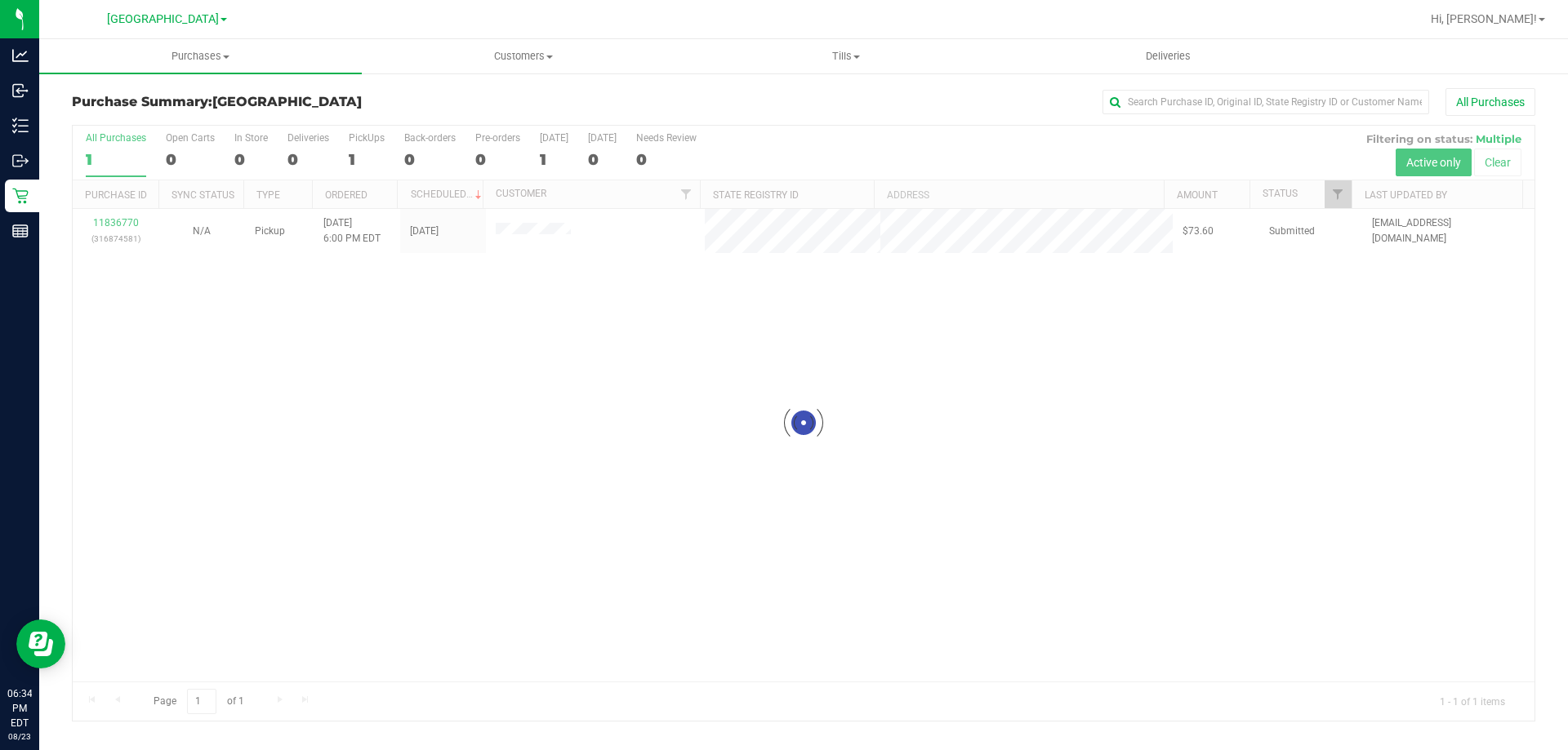
click at [128, 223] on div at bounding box center [803, 422] width 1462 height 595
click at [128, 223] on link "11836770" at bounding box center [116, 223] width 45 height 12
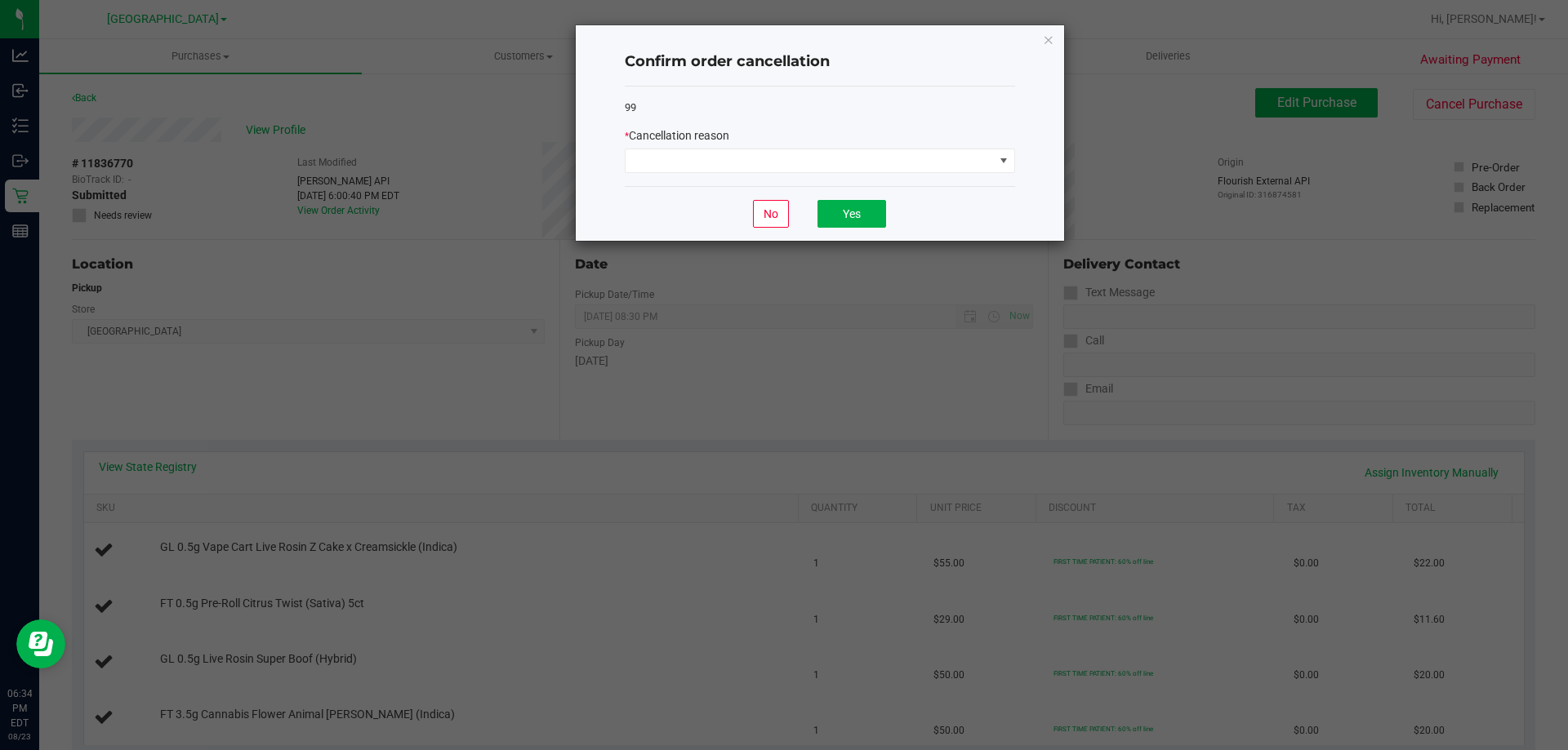
click at [908, 174] on div "99 * Cancellation reason" at bounding box center [820, 137] width 391 height 100
click at [907, 171] on span at bounding box center [810, 161] width 368 height 23
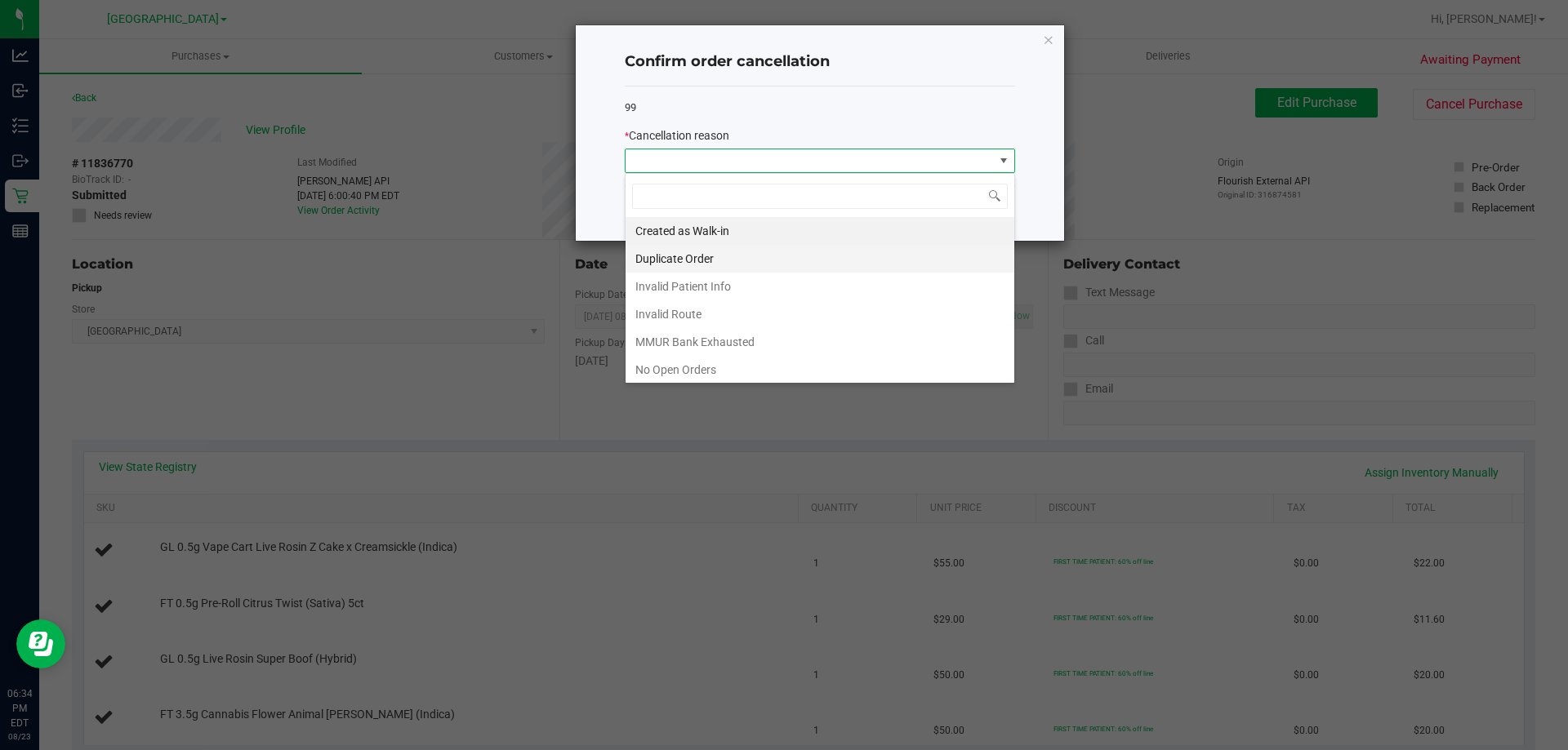
click at [793, 250] on li "Duplicate Order" at bounding box center [820, 258] width 389 height 28
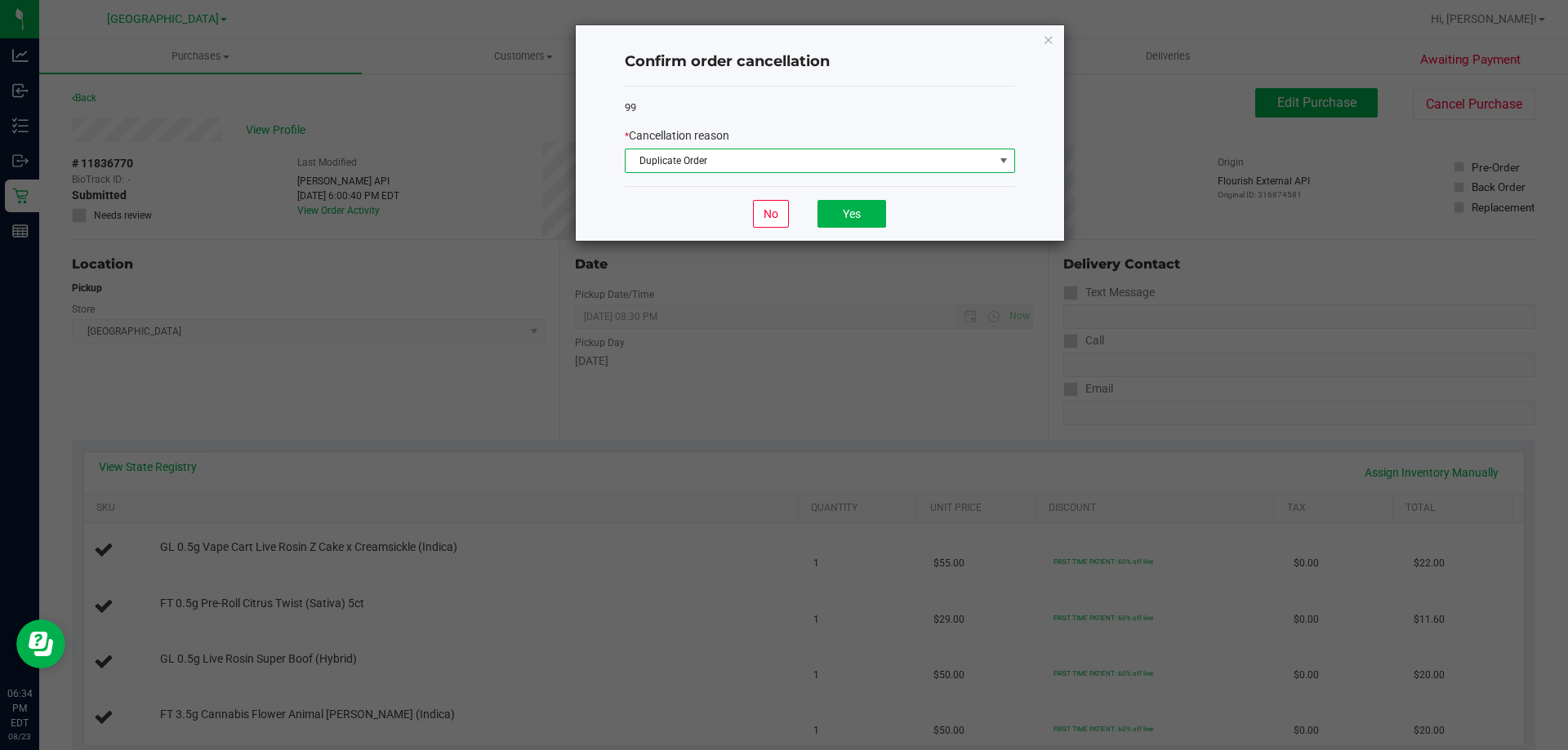
click at [815, 234] on div "No Yes" at bounding box center [820, 213] width 391 height 55
click at [835, 218] on button "Yes" at bounding box center [852, 213] width 68 height 28
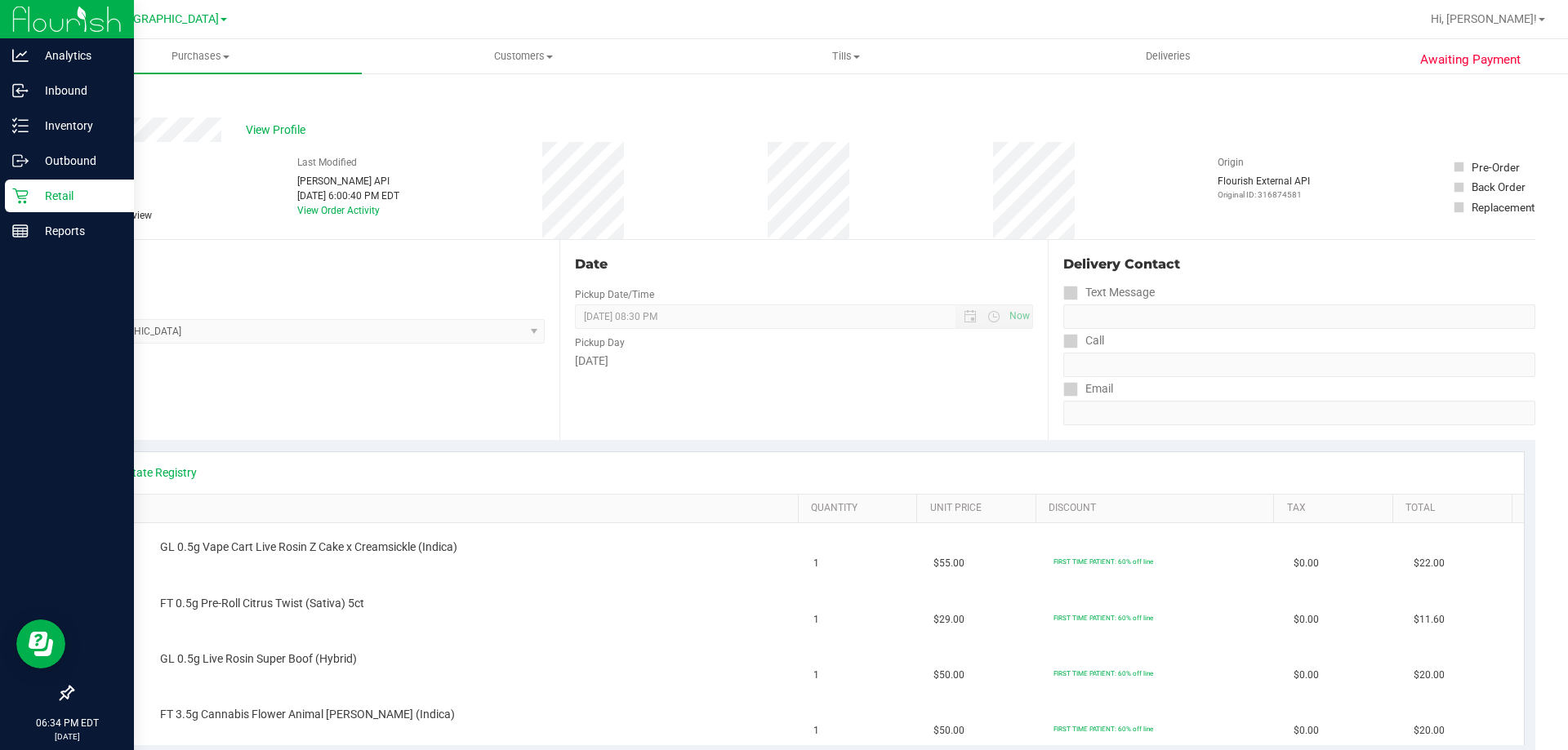
click at [33, 196] on p "Retail" at bounding box center [78, 196] width 98 height 19
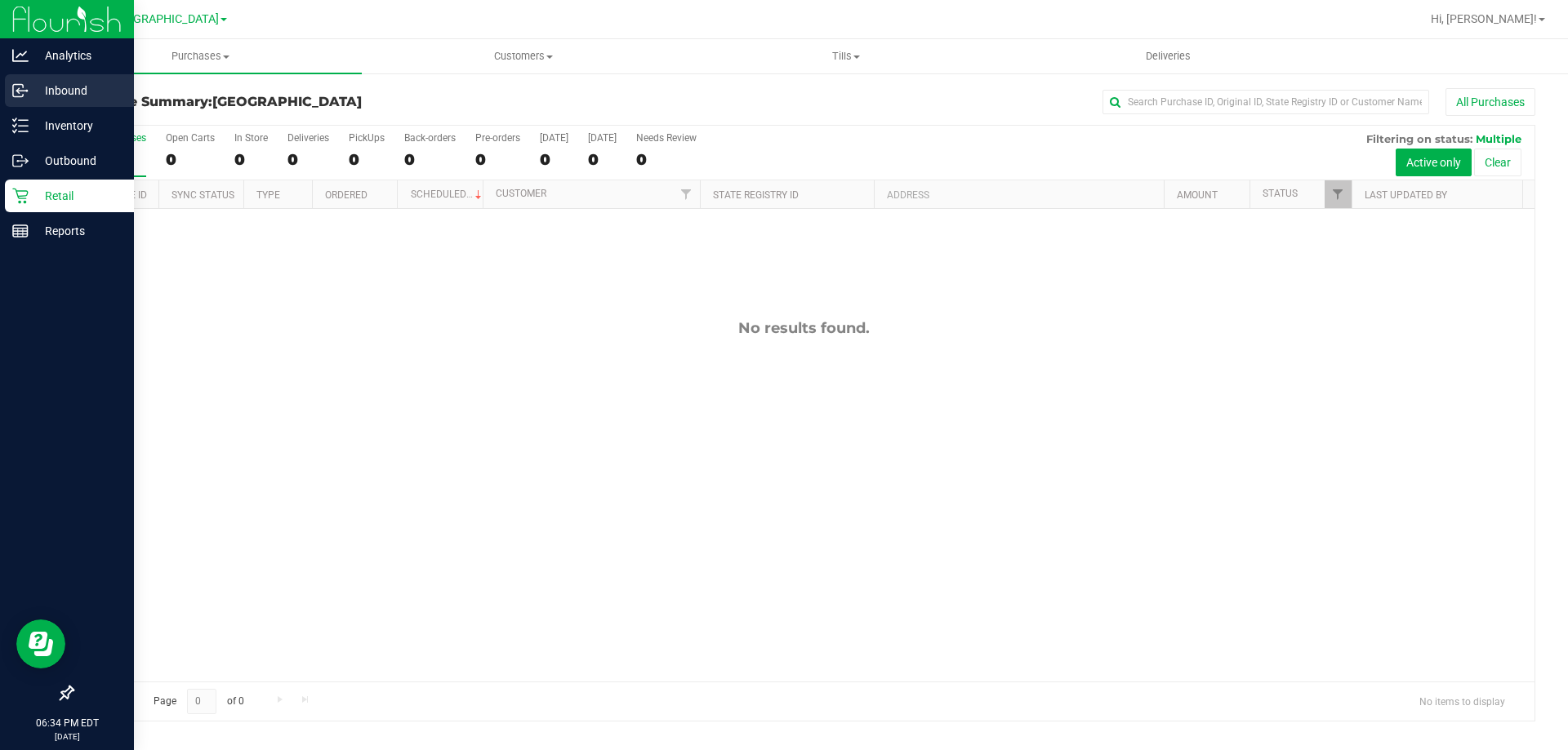
click at [98, 86] on p "Inbound" at bounding box center [78, 91] width 98 height 19
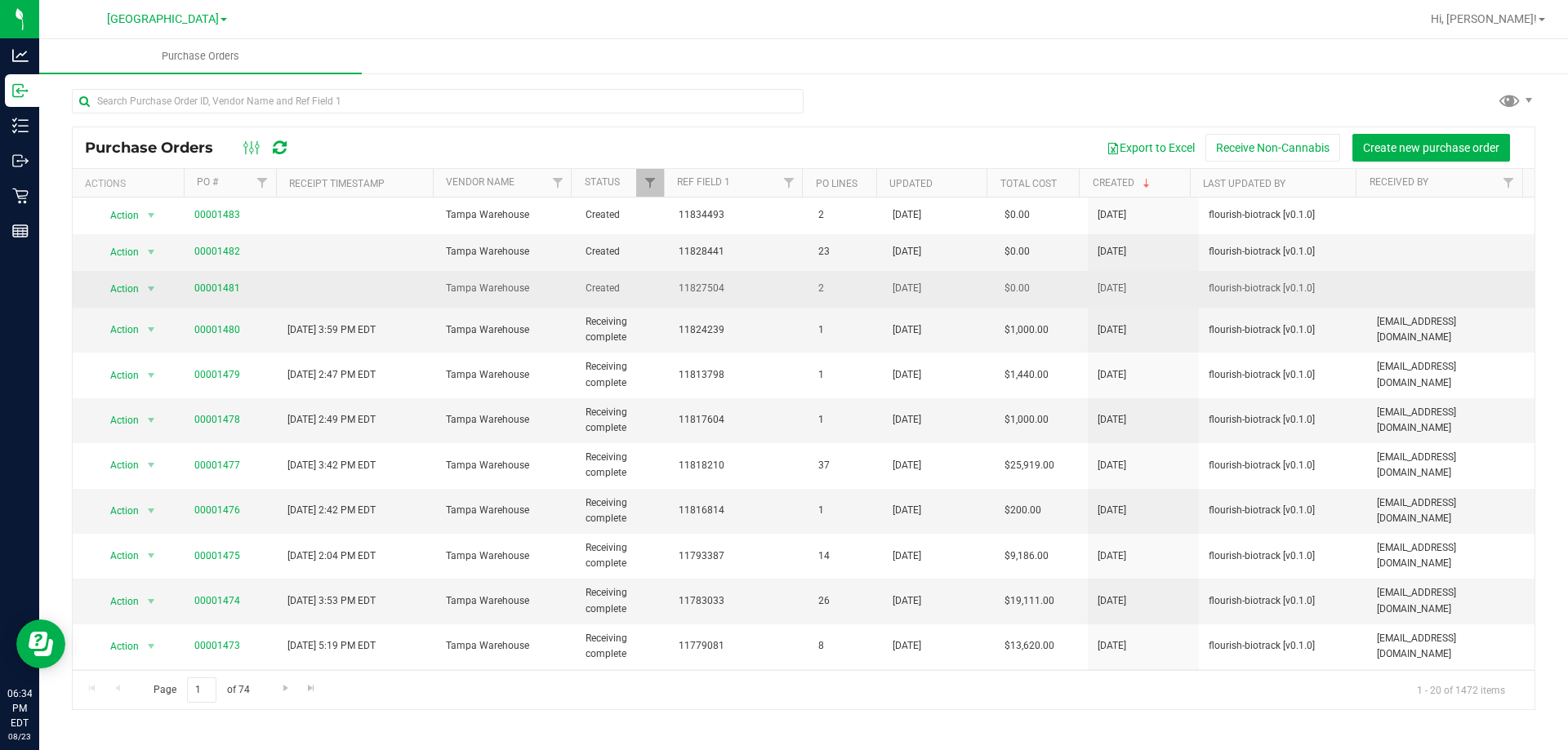
click at [223, 276] on td "00001481" at bounding box center [230, 289] width 94 height 37
click at [225, 289] on link "00001481" at bounding box center [217, 288] width 45 height 12
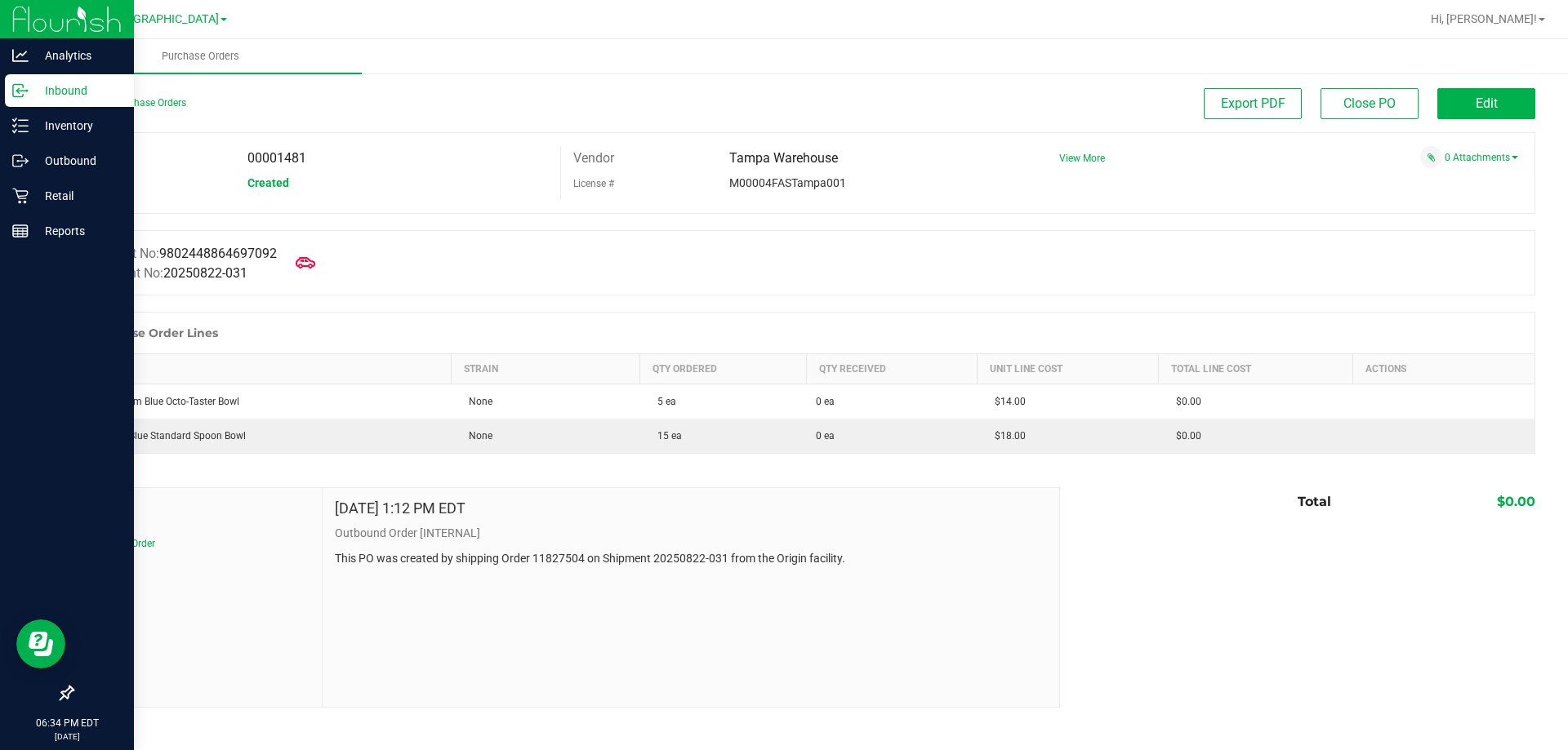
click at [34, 89] on p "Inbound" at bounding box center [78, 91] width 98 height 19
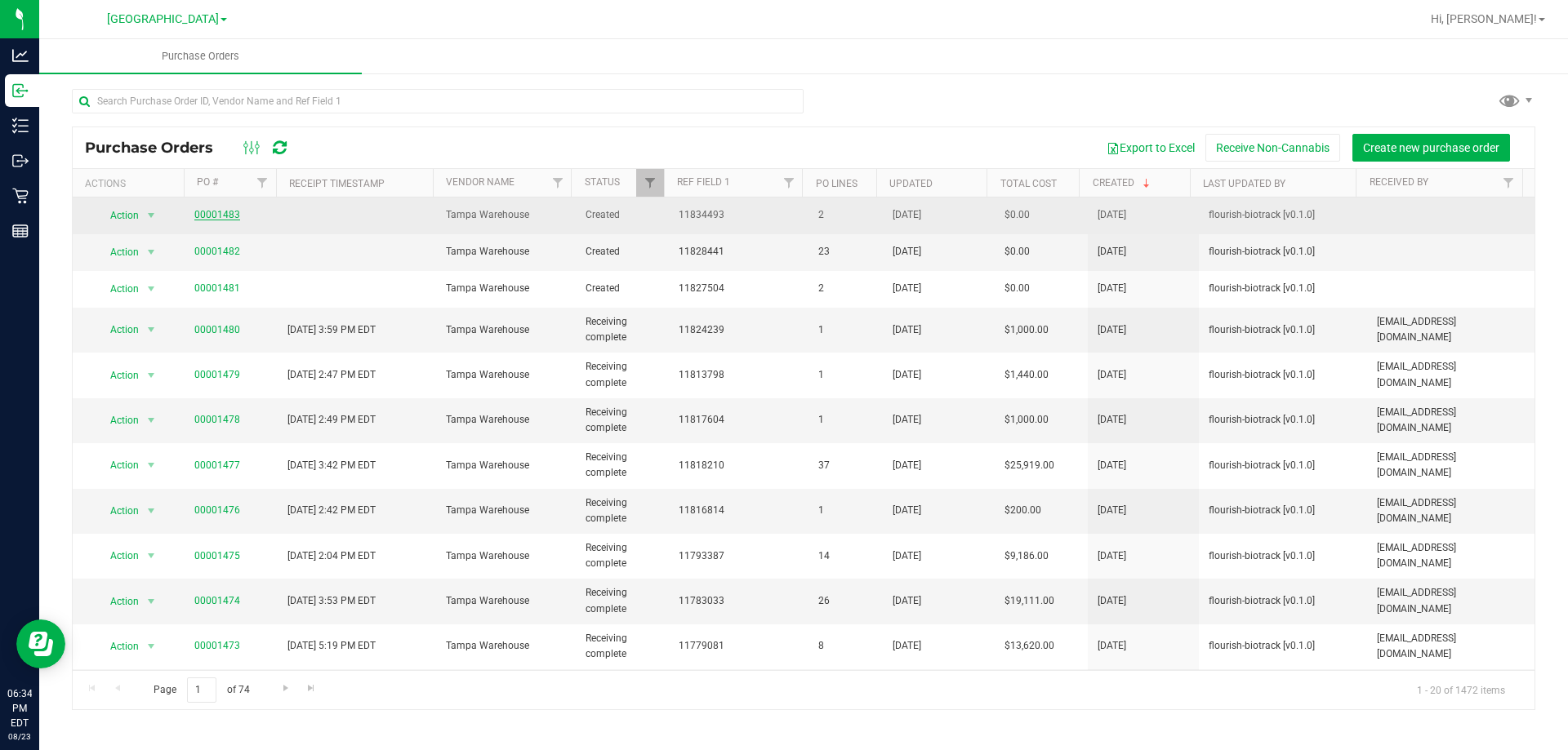
click at [220, 212] on link "00001483" at bounding box center [217, 215] width 45 height 12
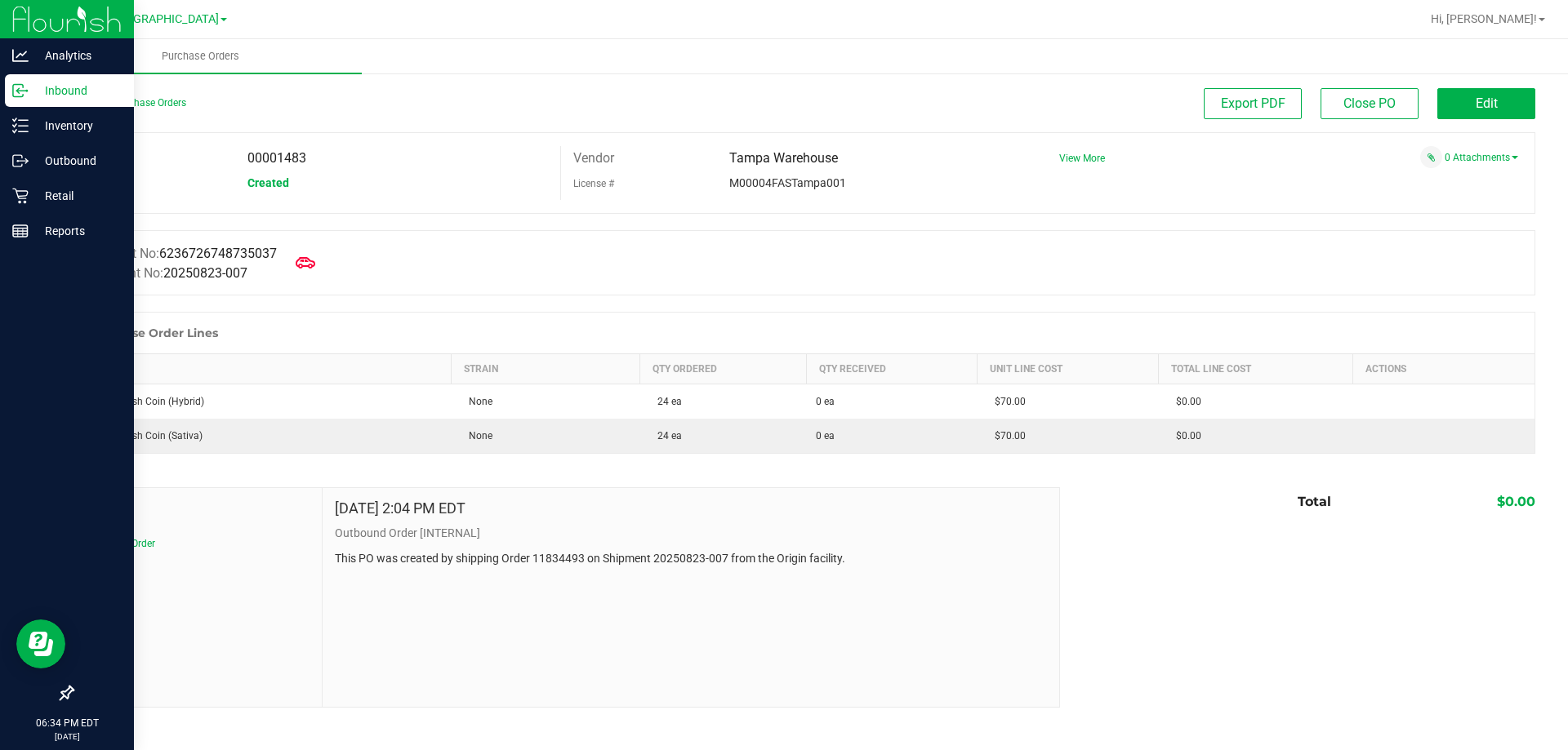
click at [24, 86] on icon at bounding box center [20, 91] width 16 height 16
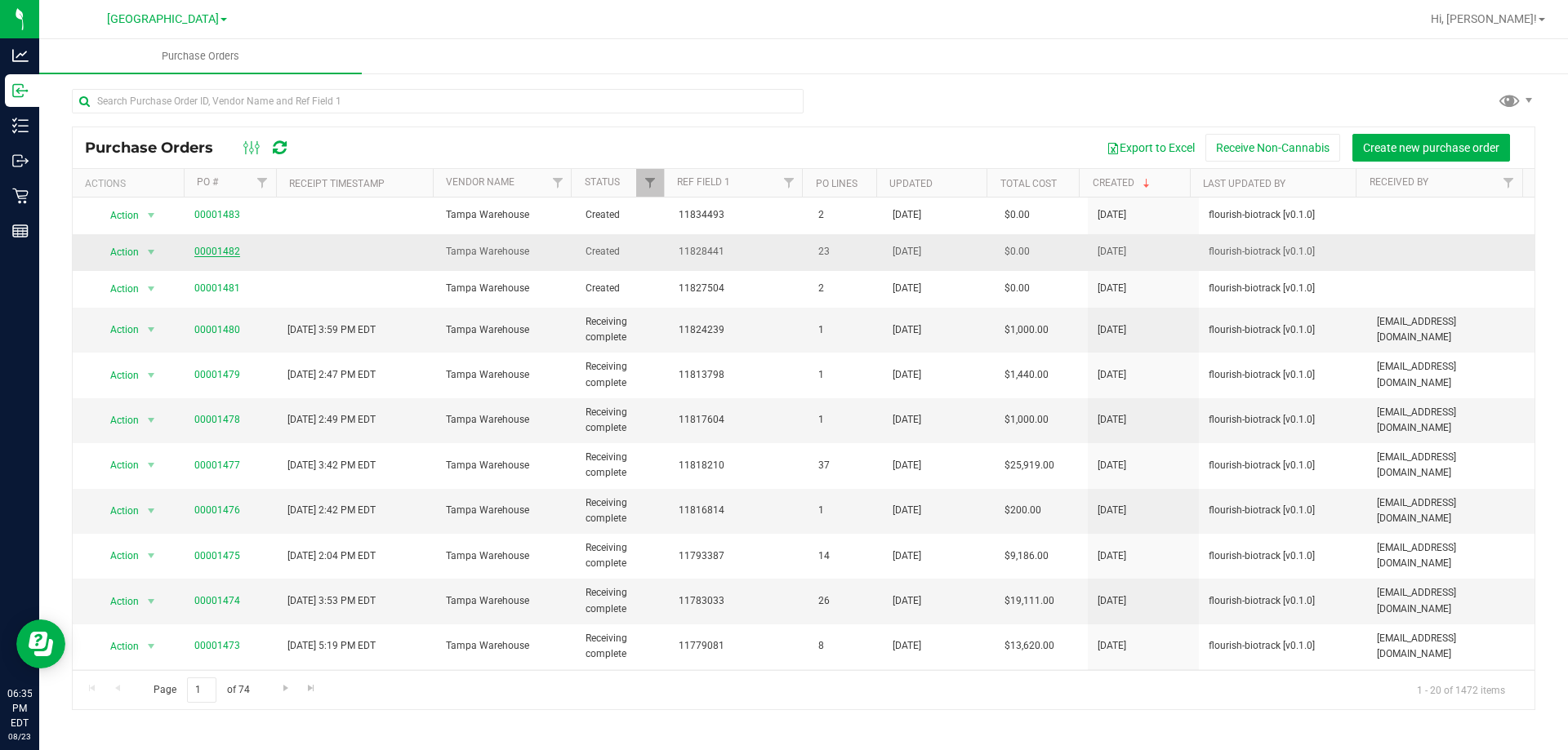
click at [219, 246] on link "00001482" at bounding box center [217, 252] width 45 height 12
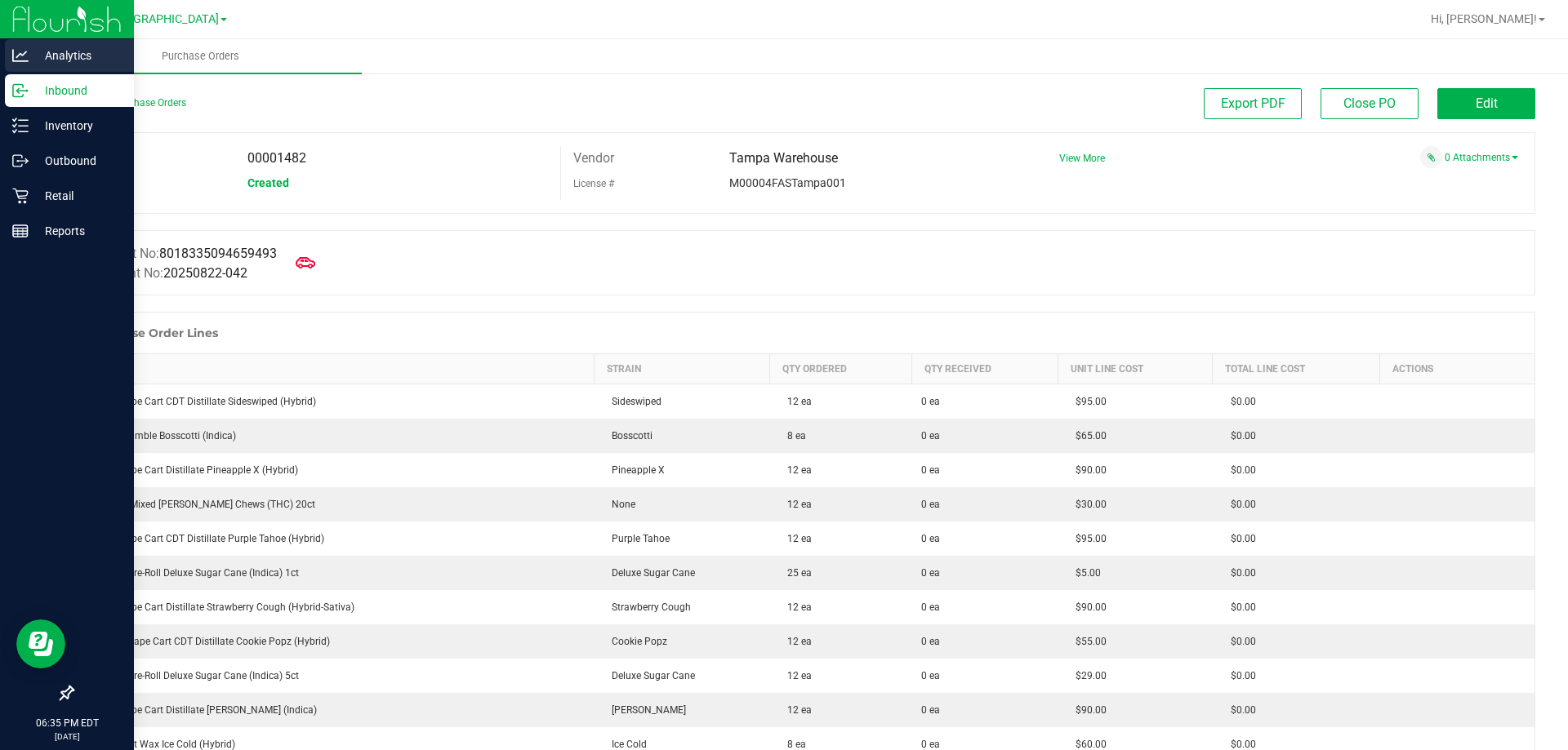
click at [7, 67] on div "Analytics" at bounding box center [69, 56] width 129 height 33
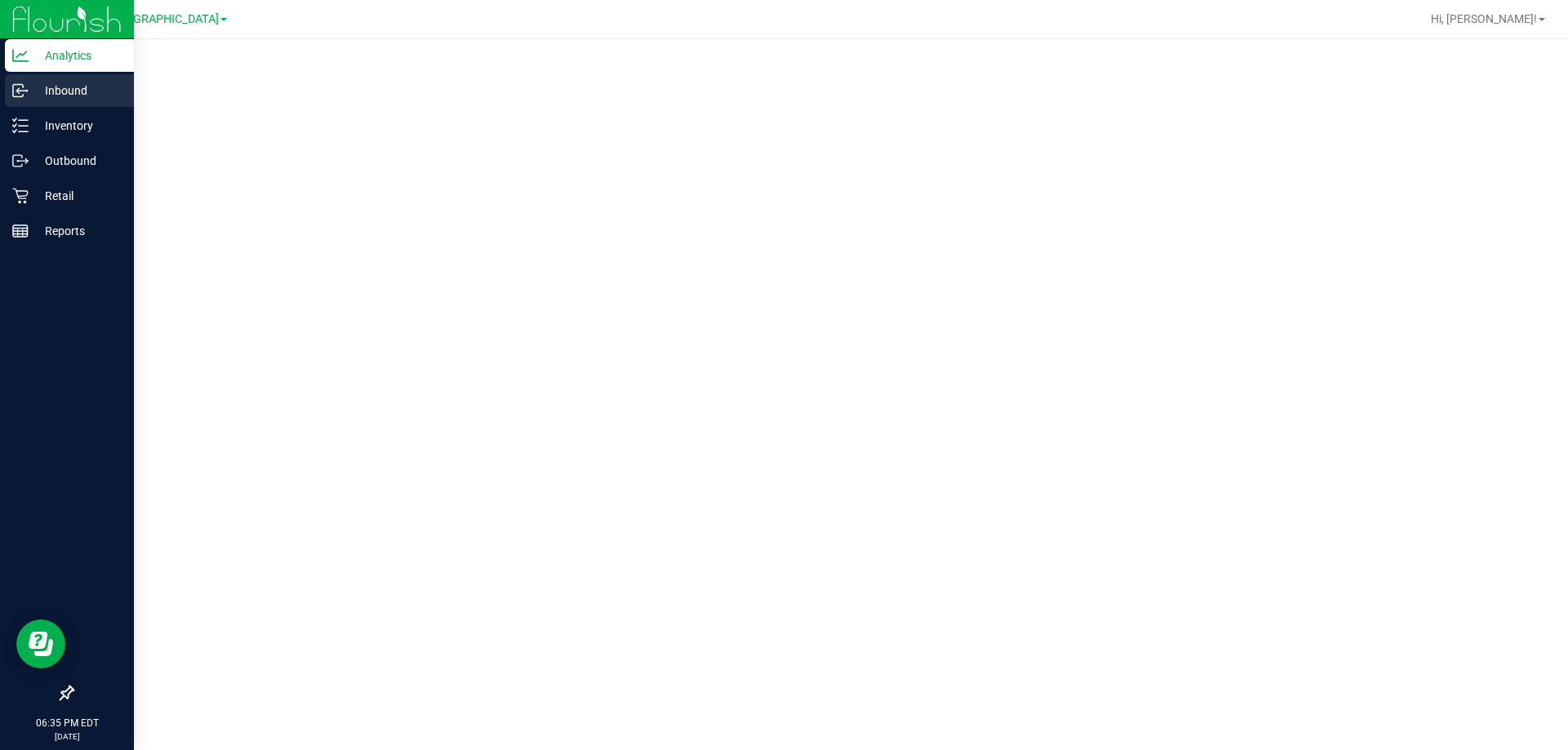
click at [8, 97] on div "Inbound" at bounding box center [69, 91] width 129 height 33
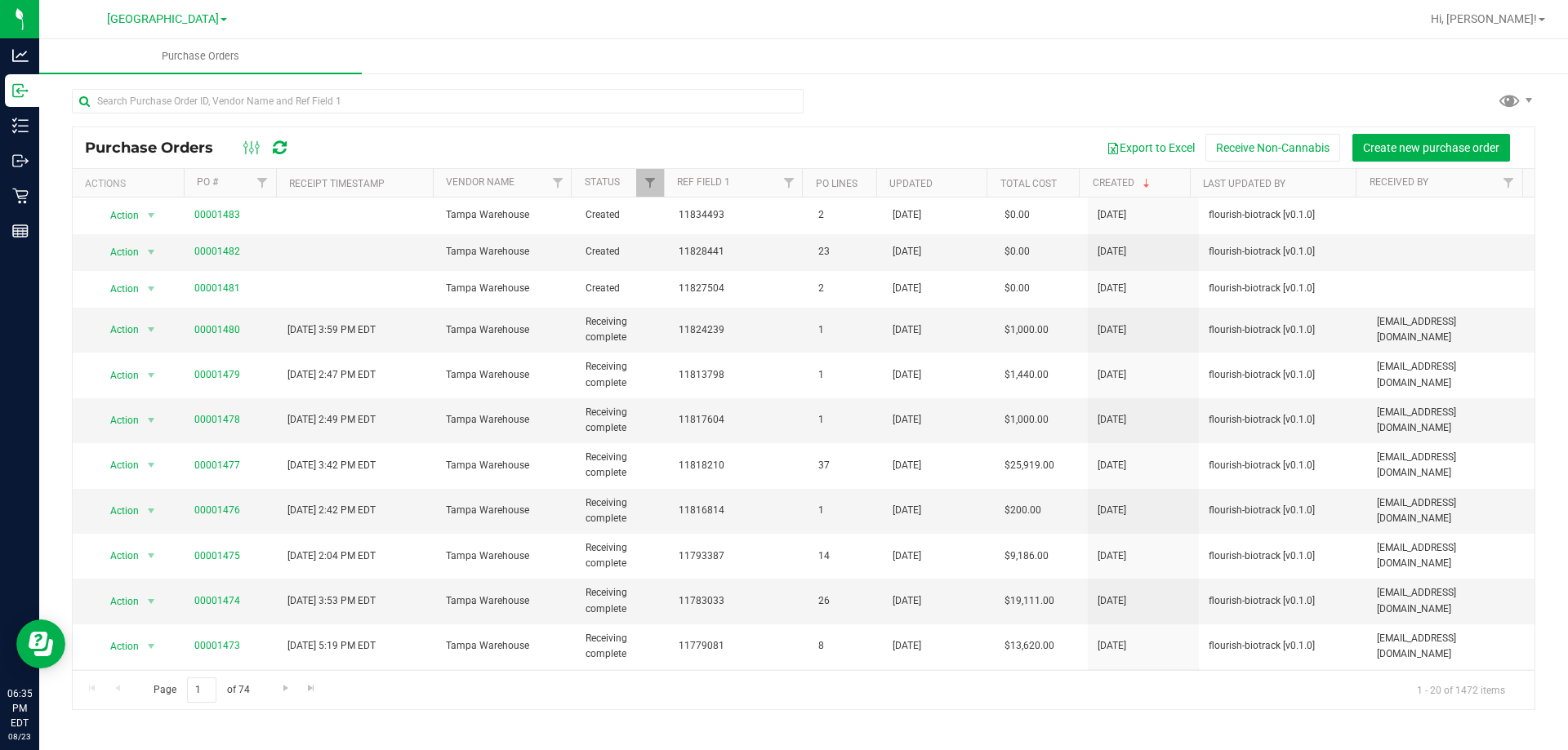
click at [902, 94] on div at bounding box center [803, 107] width 1463 height 38
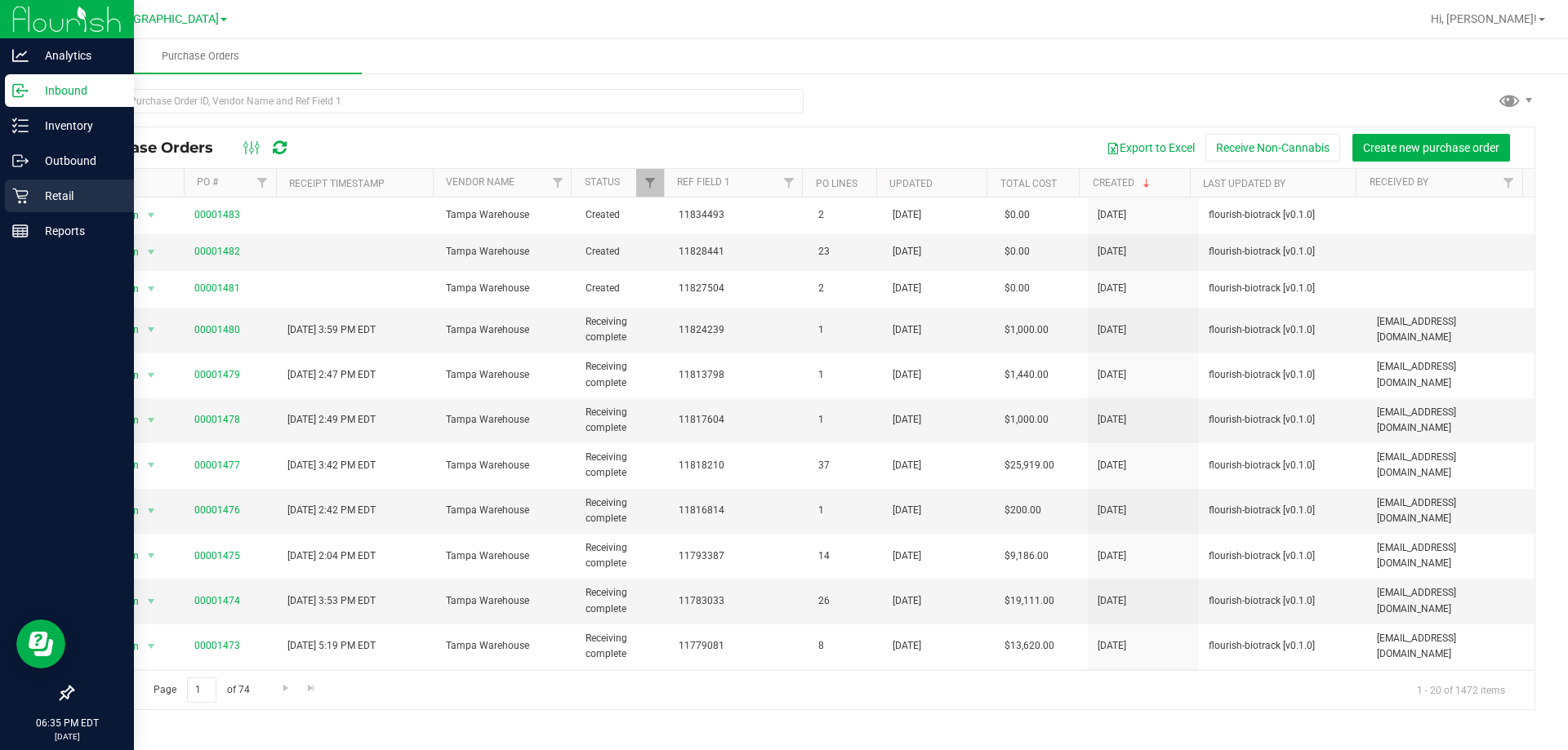
click at [20, 209] on div "Retail" at bounding box center [69, 196] width 129 height 33
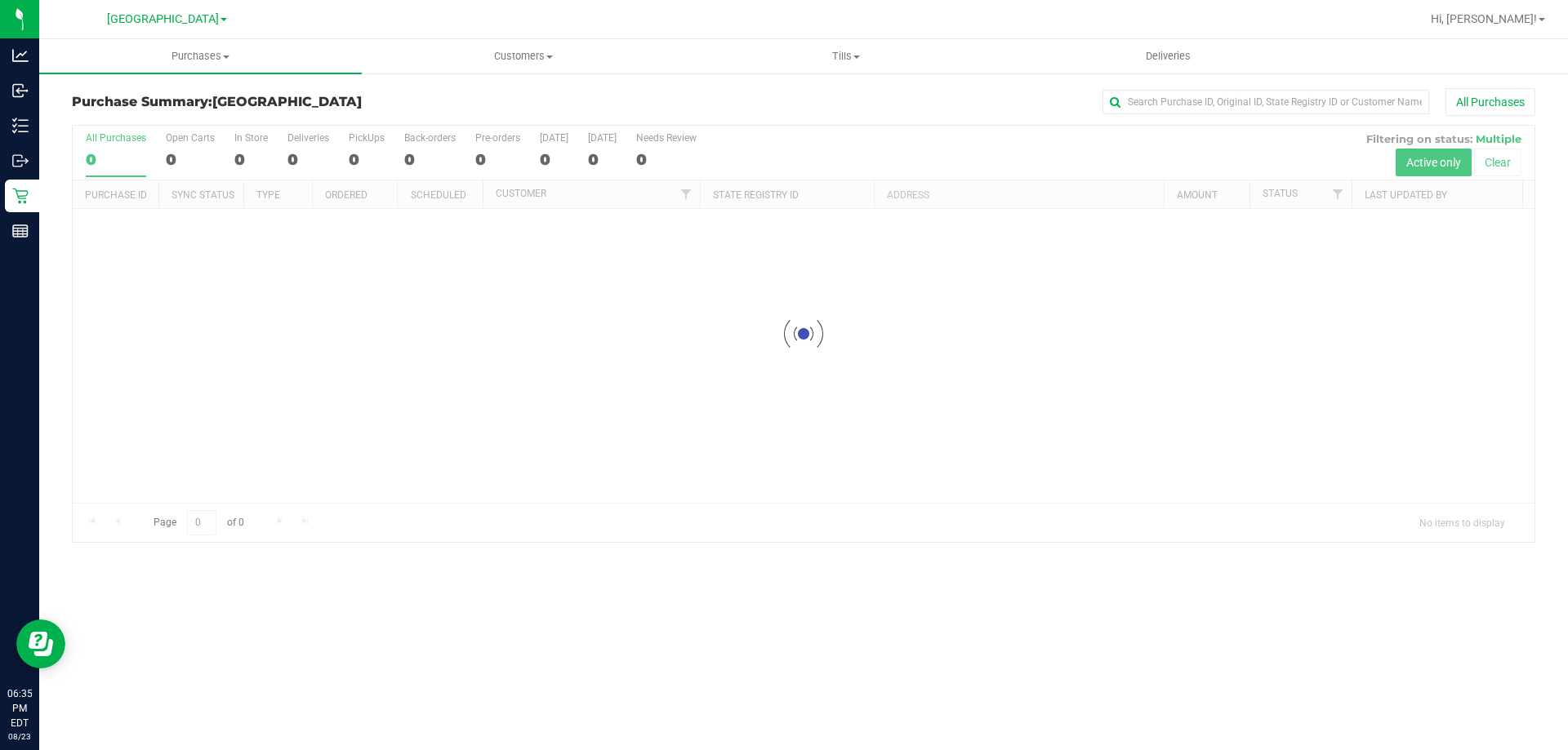
click at [638, 107] on div "All Purchases" at bounding box center [1047, 101] width 976 height 28
click at [267, 45] on uib-tab-heading "Purchases Summary of purchases Fulfillment All purchases" at bounding box center [201, 57] width 322 height 35
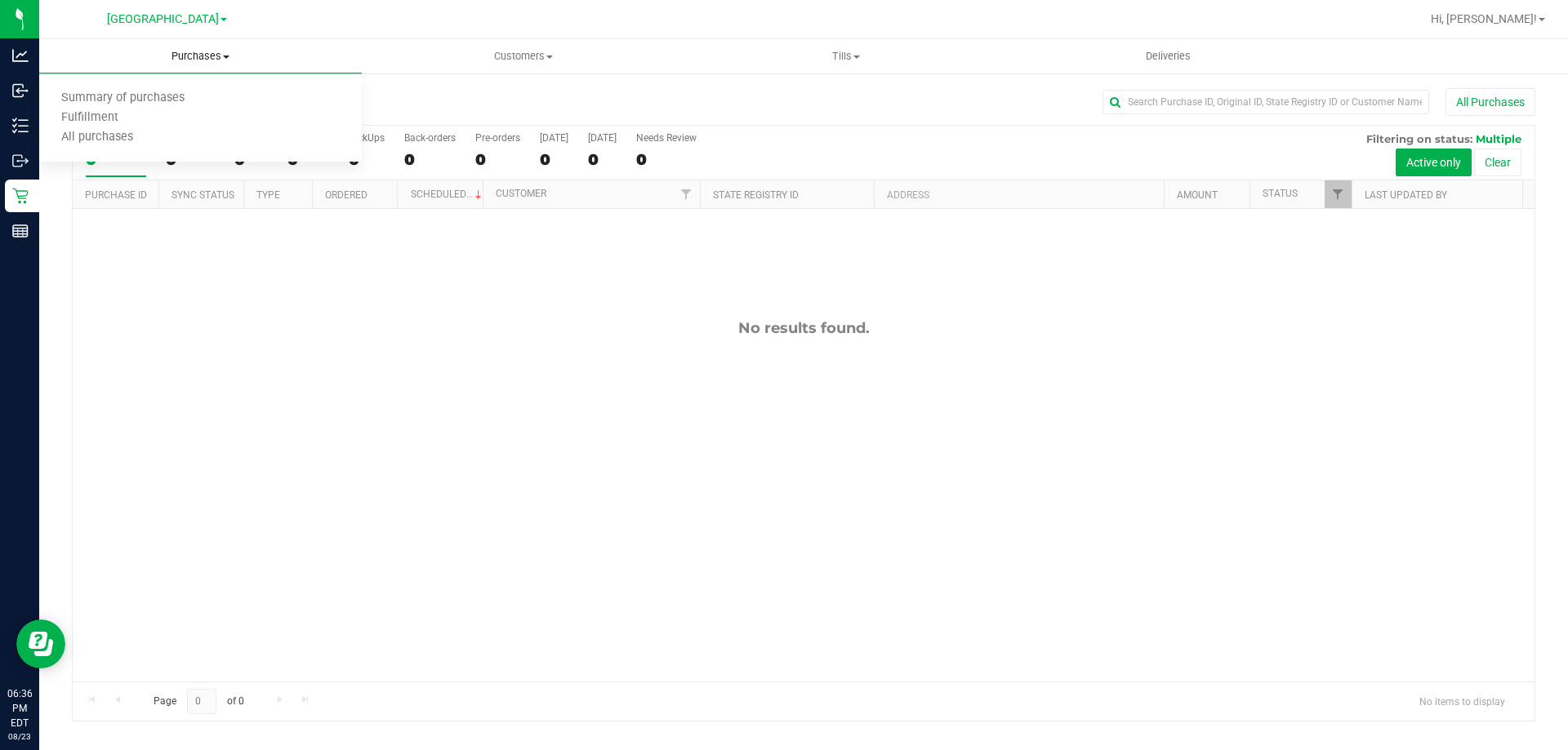
click at [296, 96] on li "Summary of purchases" at bounding box center [201, 98] width 322 height 19
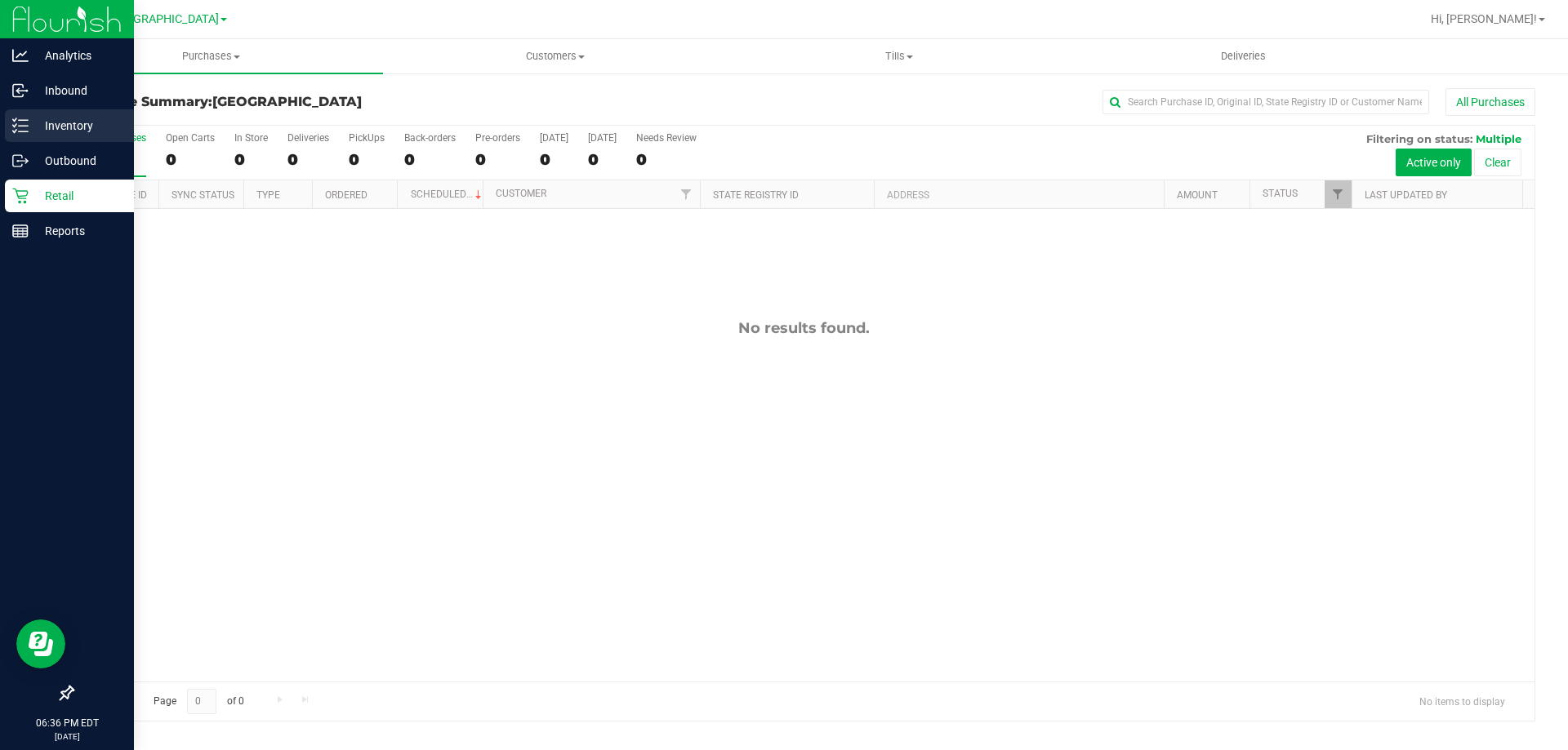
click at [23, 120] on line at bounding box center [22, 120] width 9 height 0
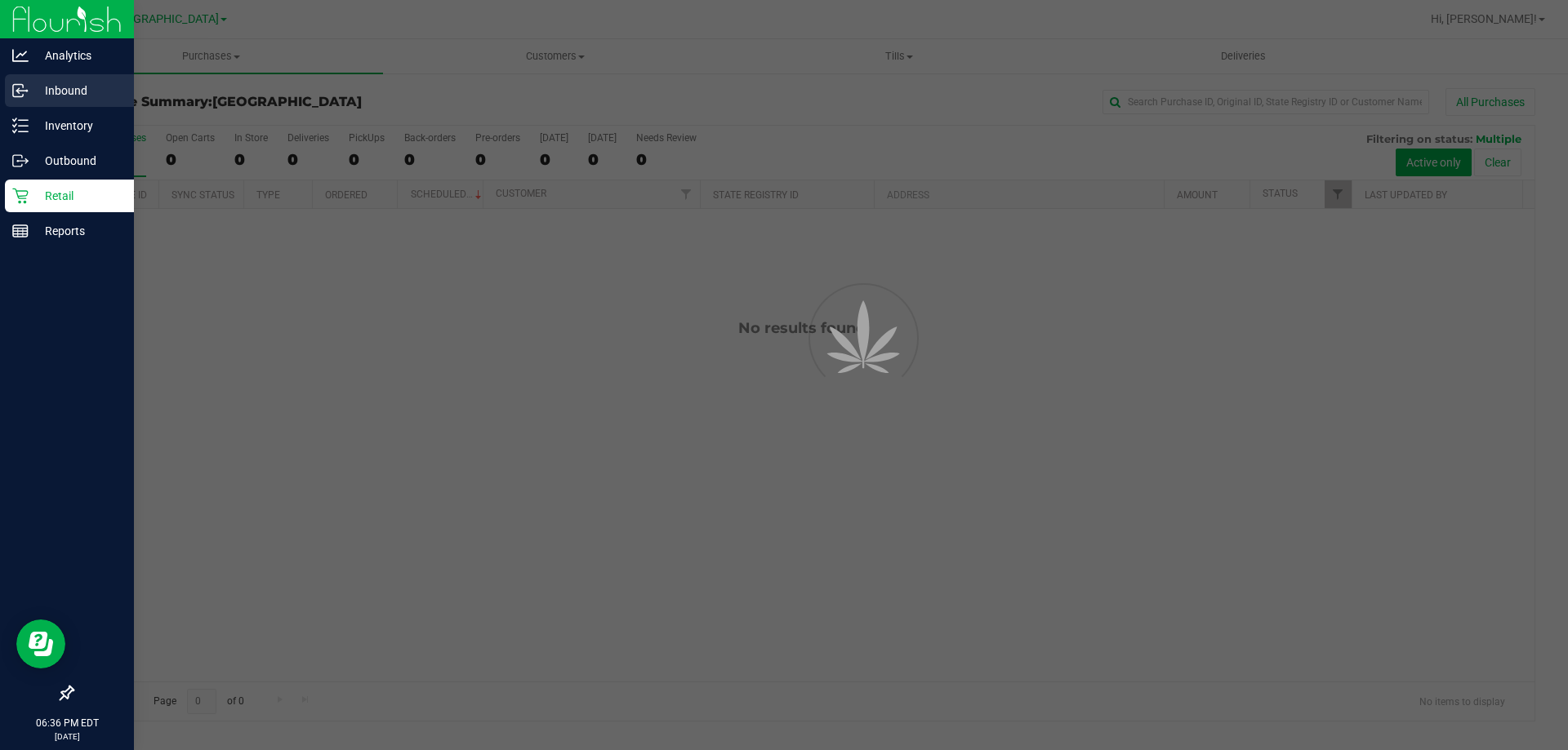
click at [27, 91] on circle at bounding box center [26, 91] width 3 height 3
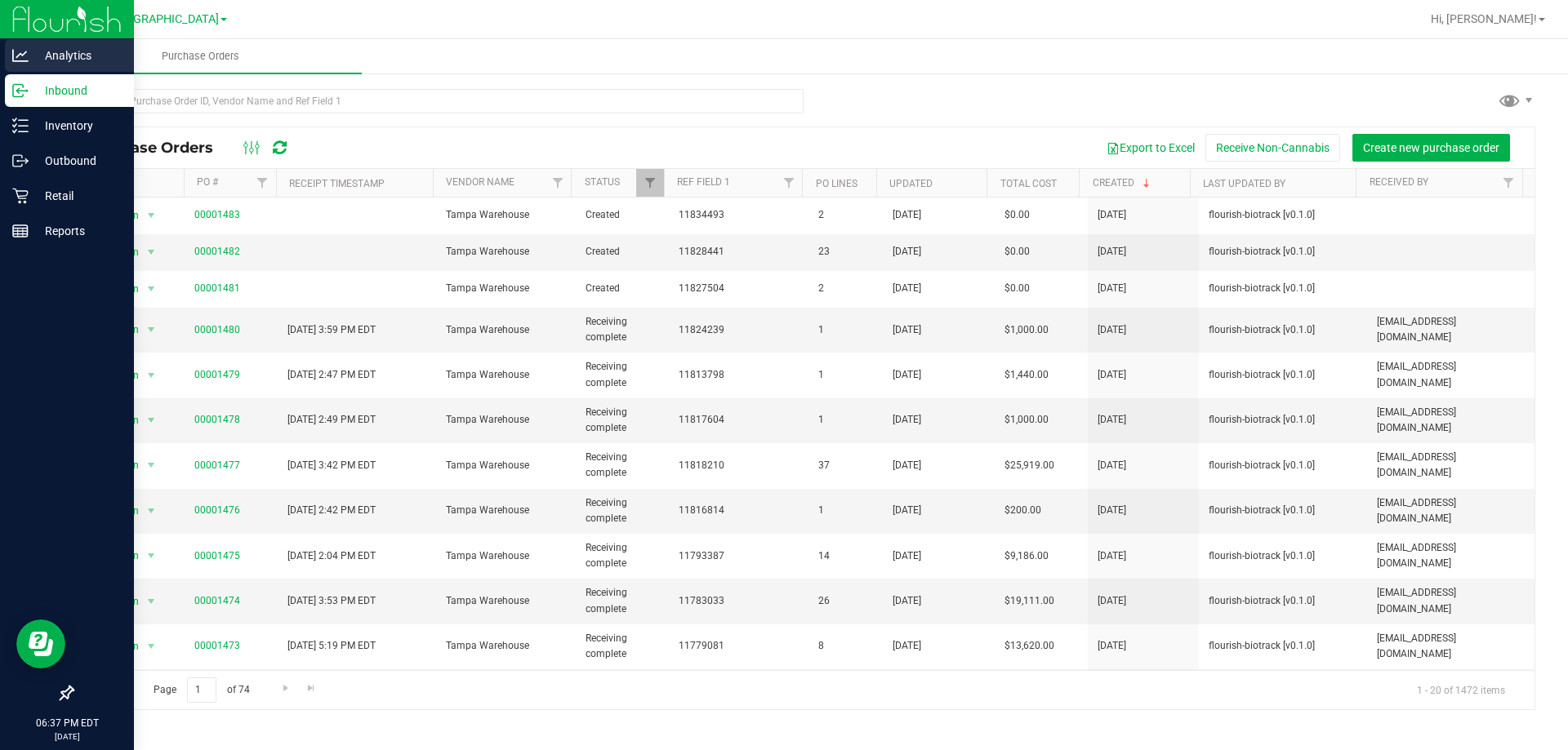
click at [111, 64] on p "Analytics" at bounding box center [78, 55] width 98 height 19
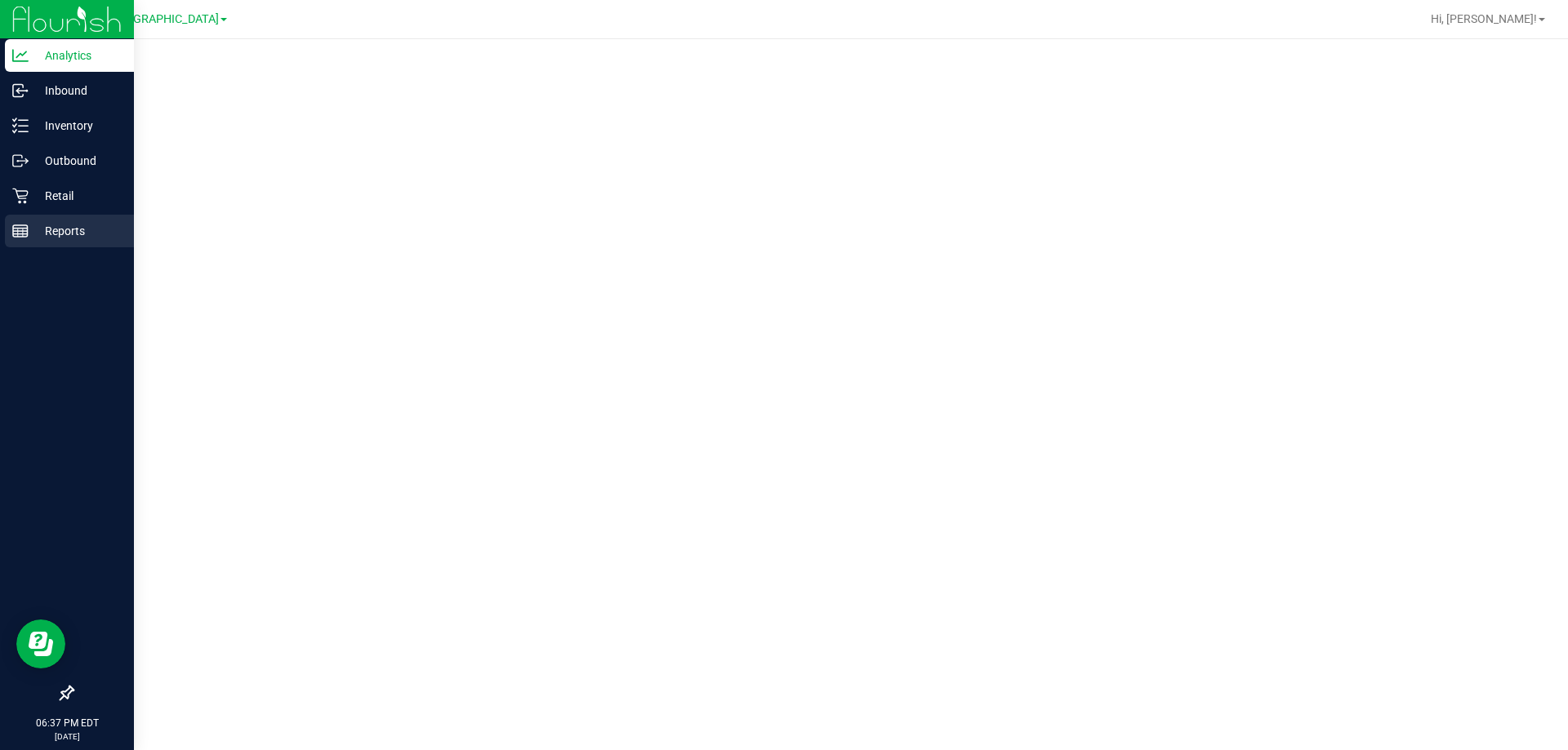
click at [86, 247] on div "Reports" at bounding box center [69, 231] width 129 height 33
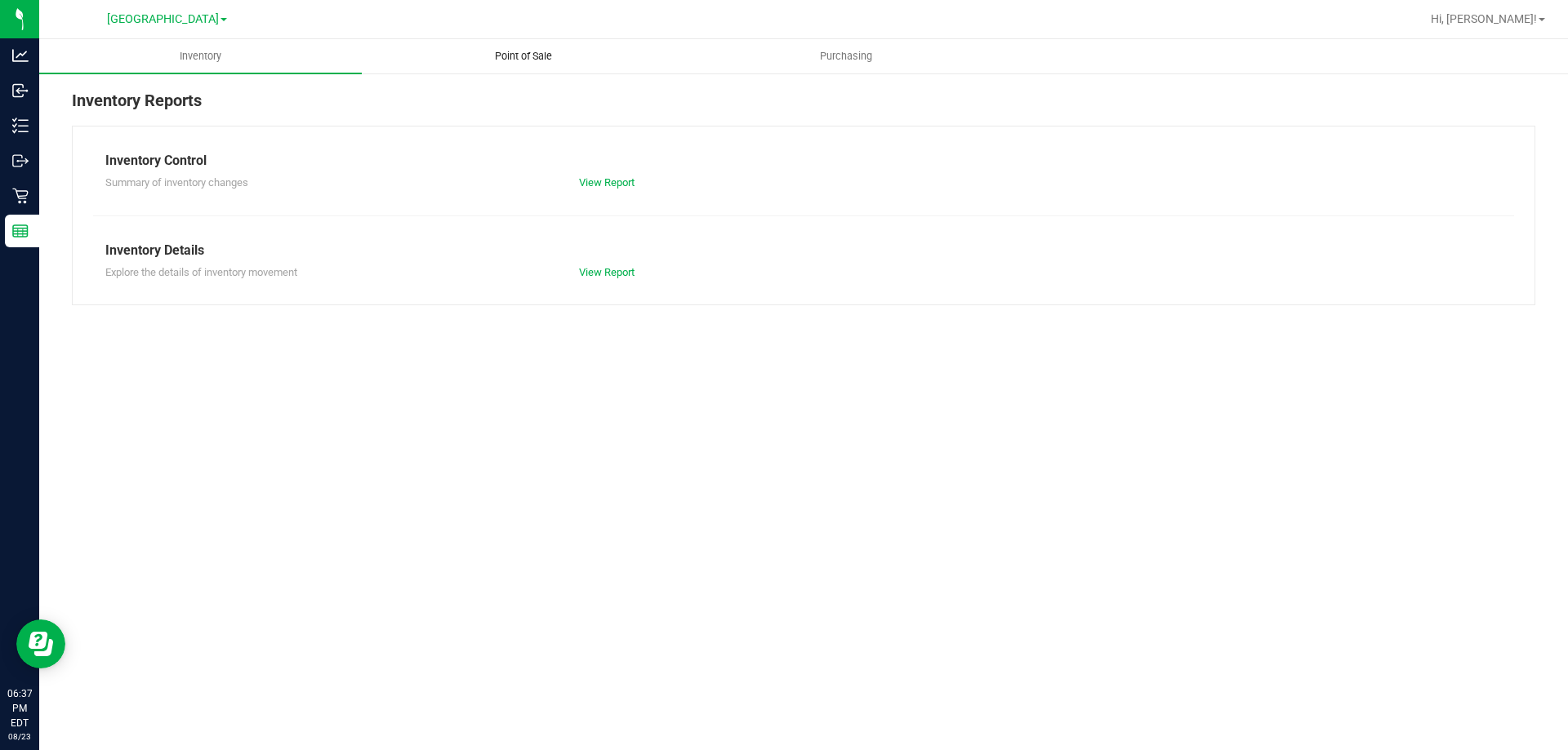
click at [487, 61] on span "Point of Sale" at bounding box center [523, 56] width 101 height 14
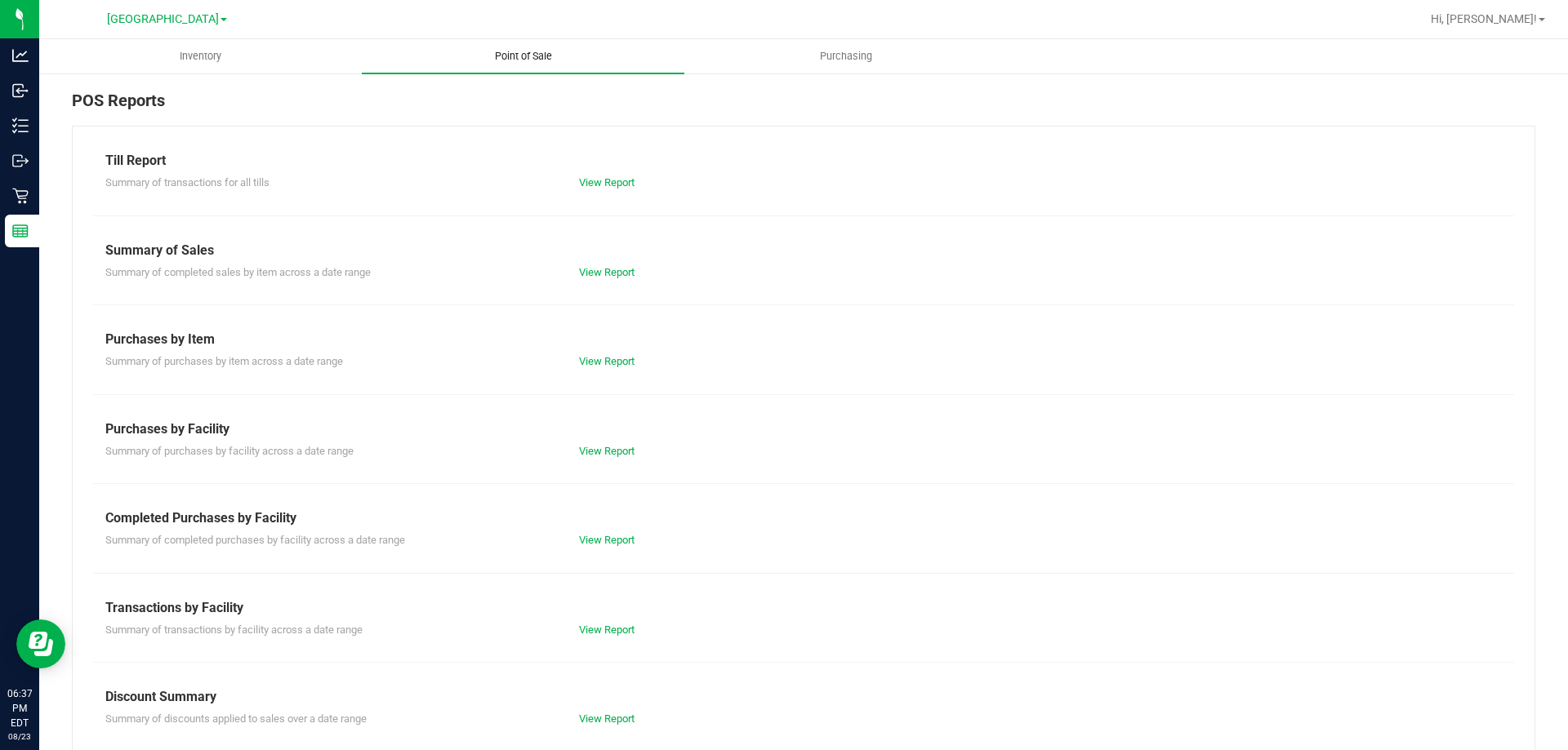
click at [603, 541] on link "View Report" at bounding box center [607, 540] width 56 height 13
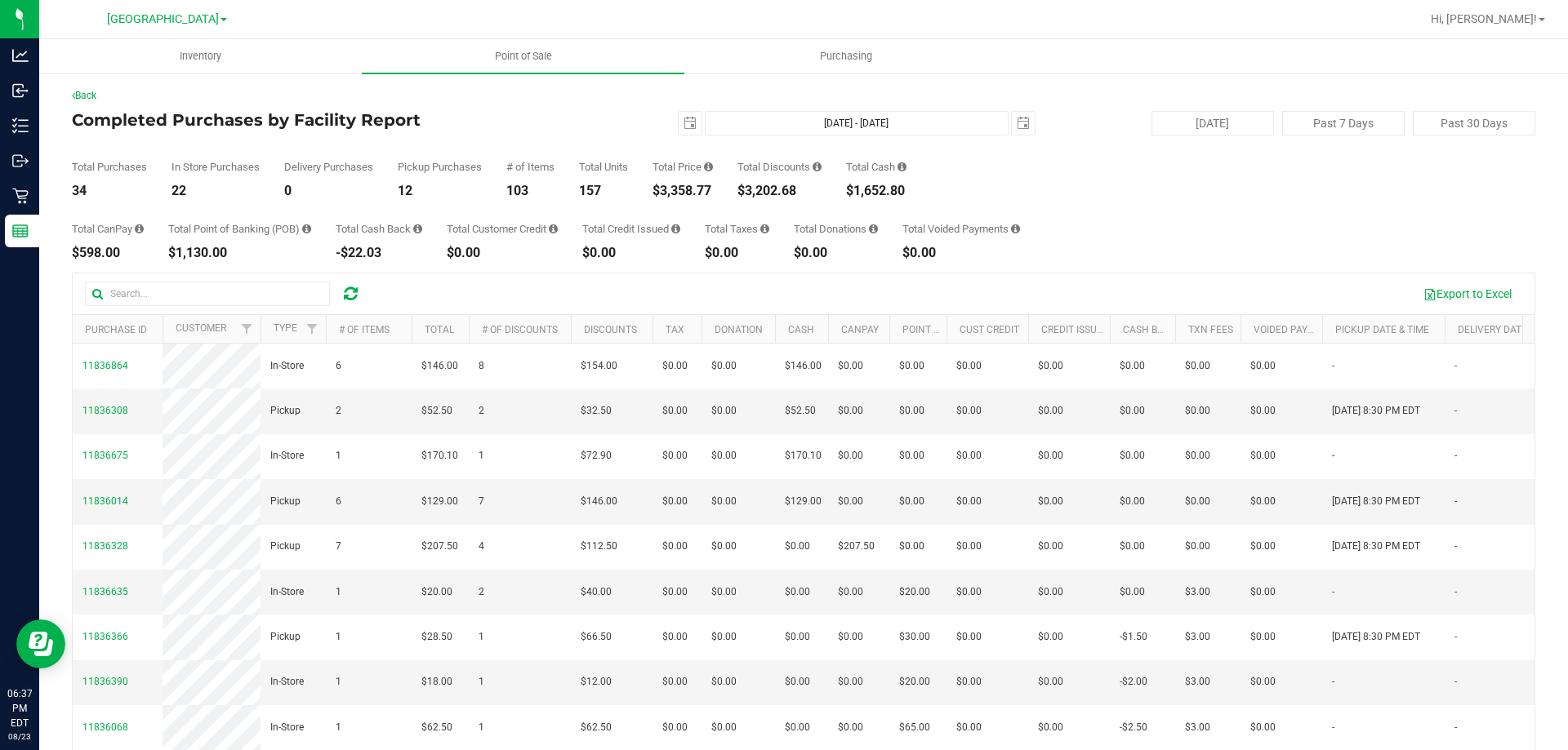
click at [608, 94] on div "Back" at bounding box center [803, 94] width 1463 height 14
click at [564, 133] on div "[DATE] [DATE] - [DATE] [DATE]" at bounding box center [797, 122] width 500 height 24
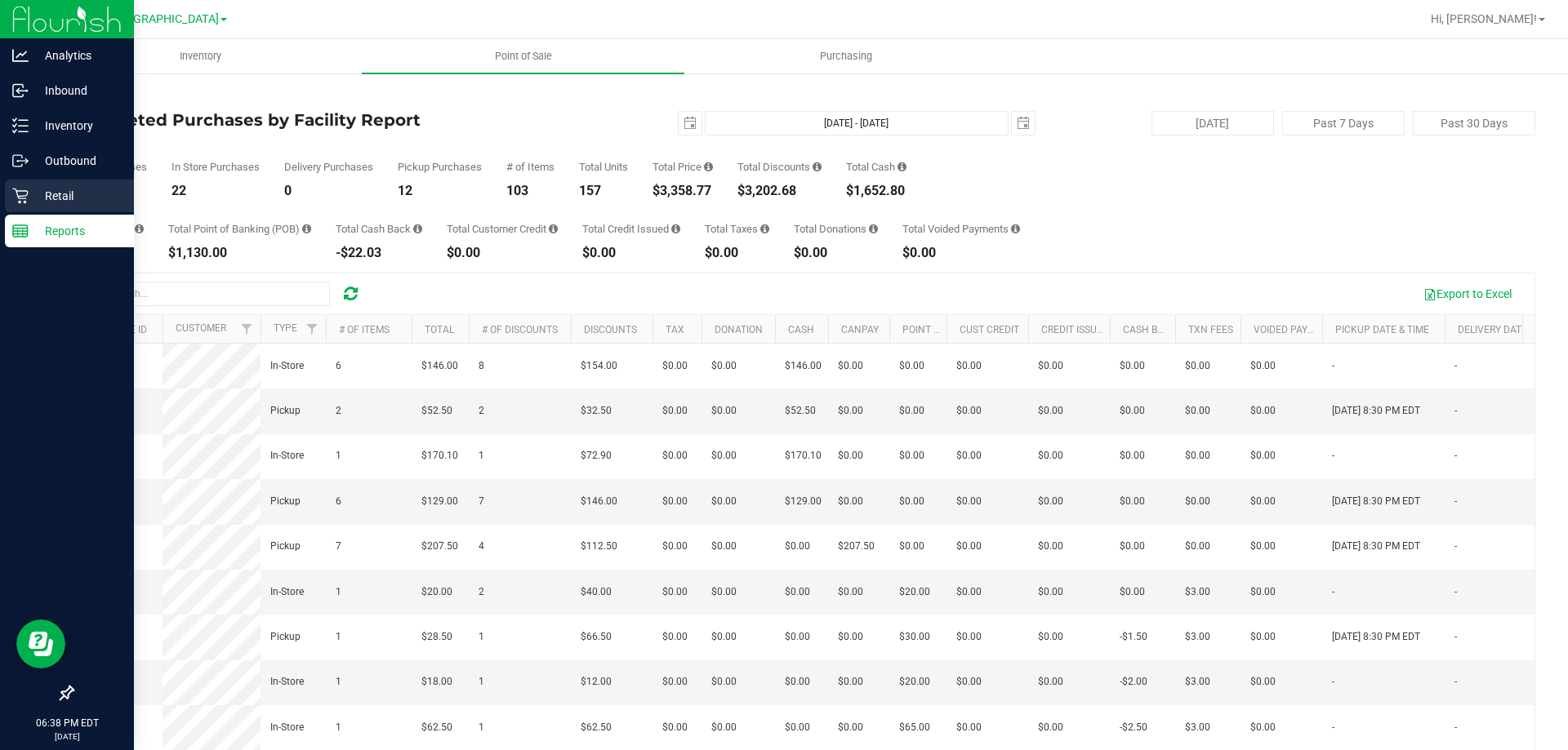
click at [20, 195] on icon at bounding box center [20, 196] width 16 height 16
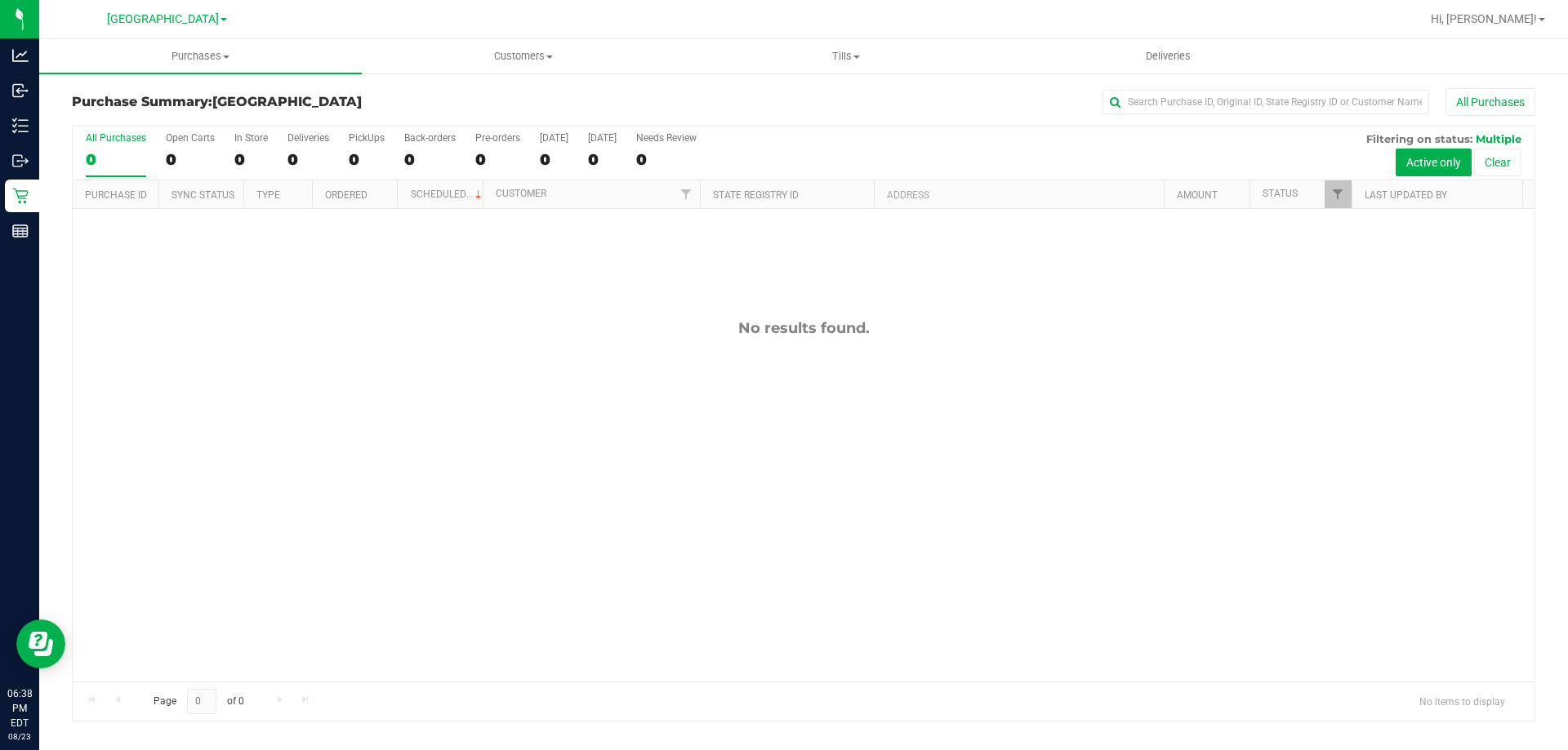
click at [594, 95] on div "All Purchases" at bounding box center [1047, 101] width 976 height 28
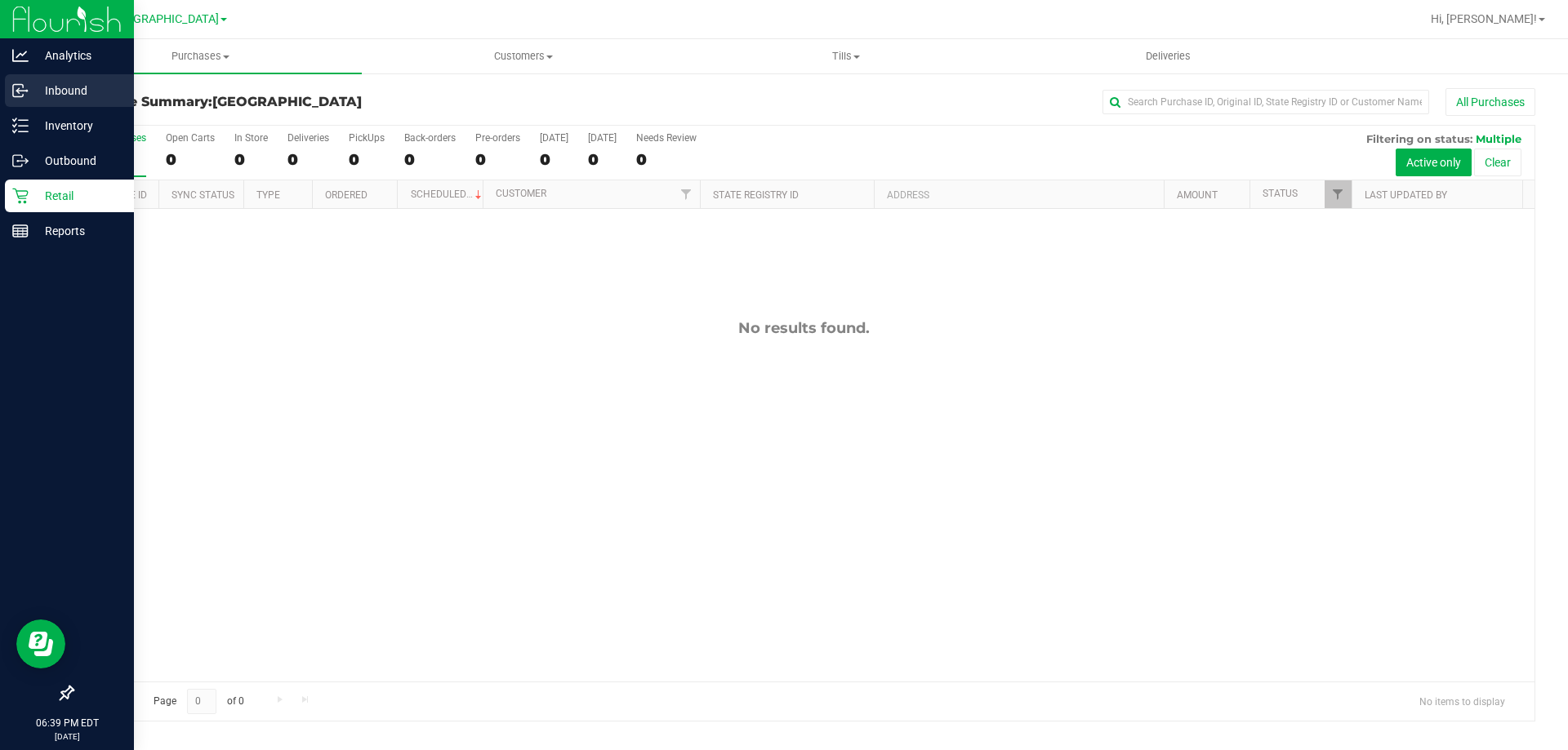
click at [16, 82] on div "Inbound" at bounding box center [69, 91] width 129 height 33
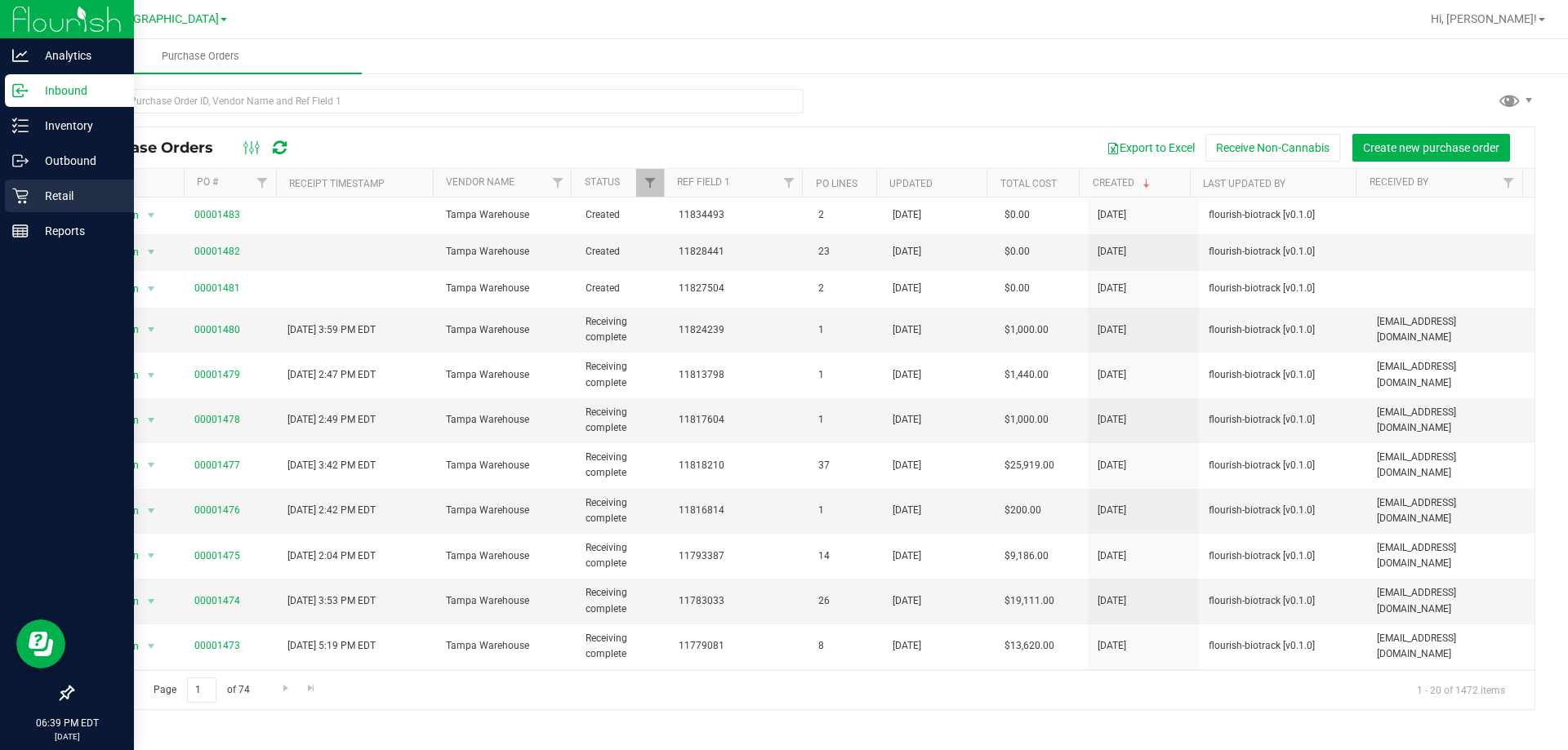
click at [79, 186] on p "Retail" at bounding box center [78, 196] width 98 height 19
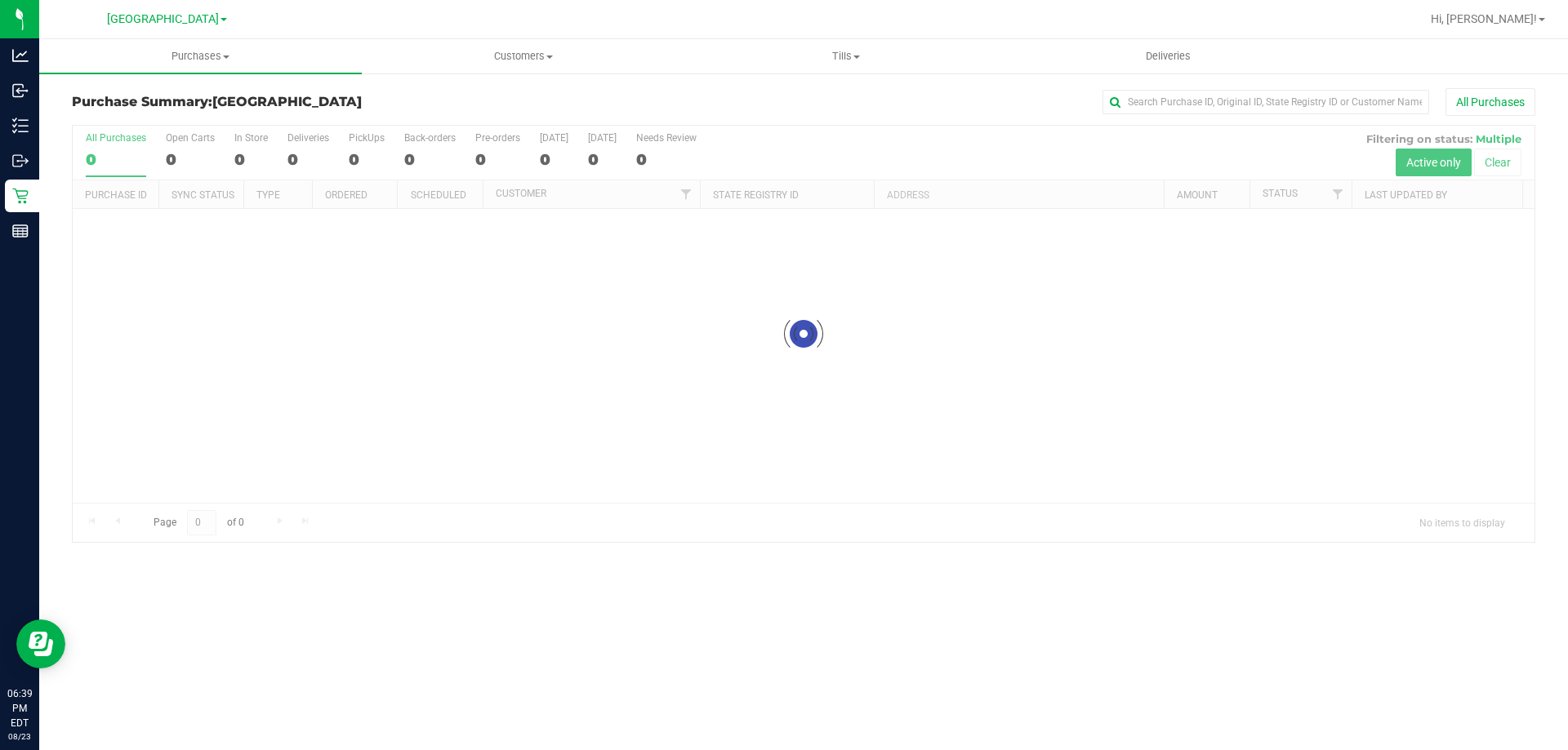
click at [687, 115] on div "All Purchases" at bounding box center [1047, 101] width 976 height 28
click at [792, 45] on uib-tab-heading "Tills Manage tills Reconcile e-payments" at bounding box center [845, 56] width 321 height 33
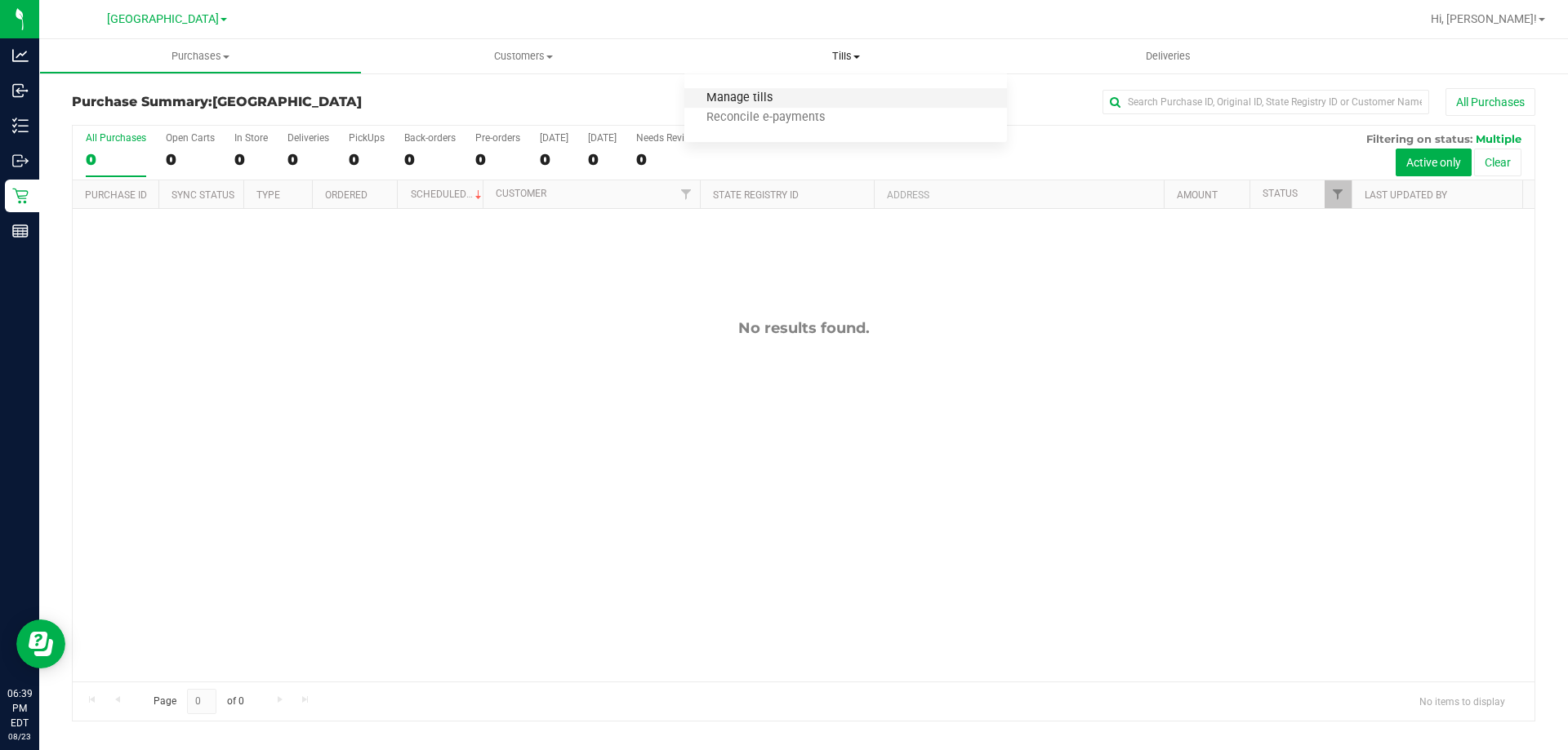
click at [720, 93] on span "Manage tills" at bounding box center [740, 98] width 110 height 13
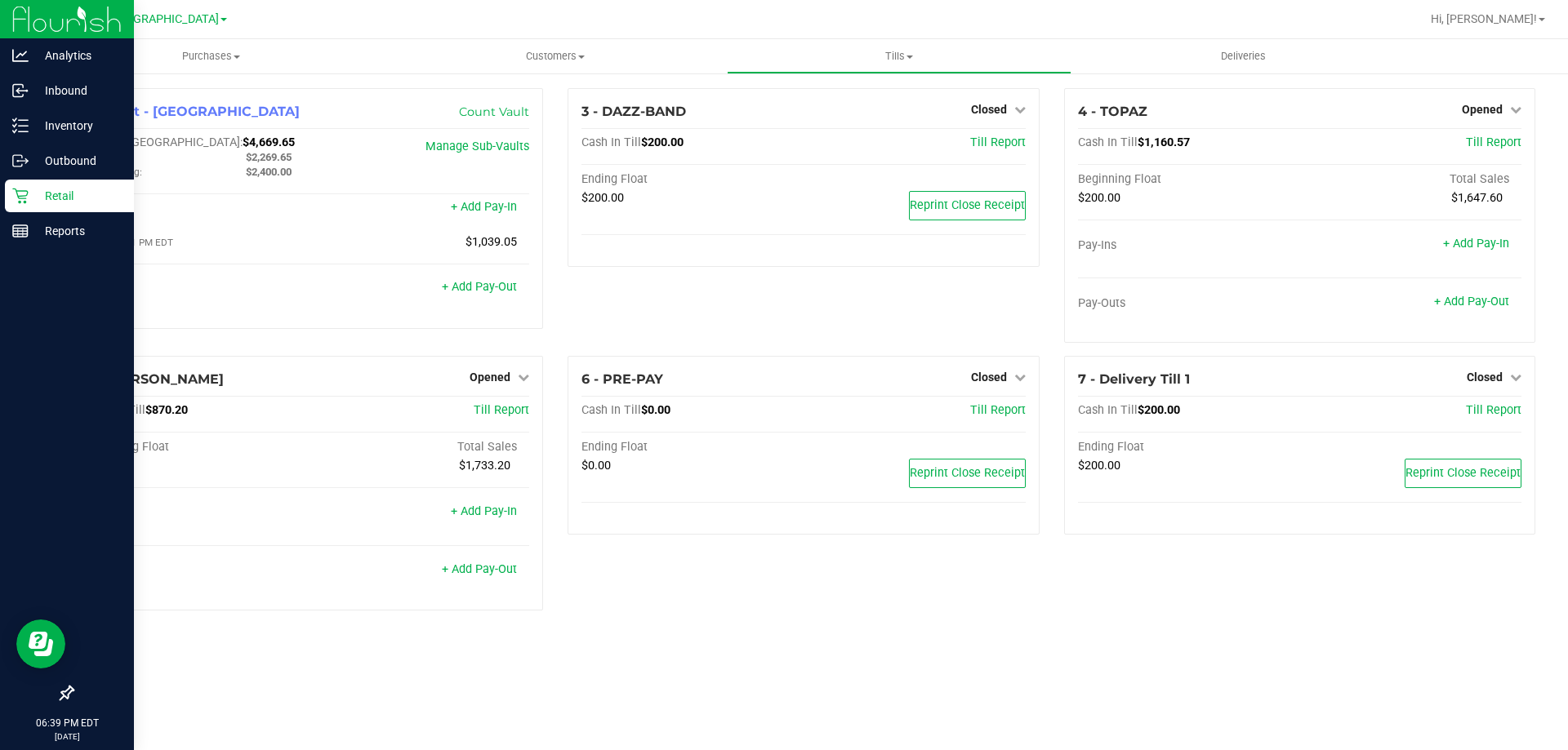
click at [31, 186] on p "Retail" at bounding box center [78, 196] width 98 height 19
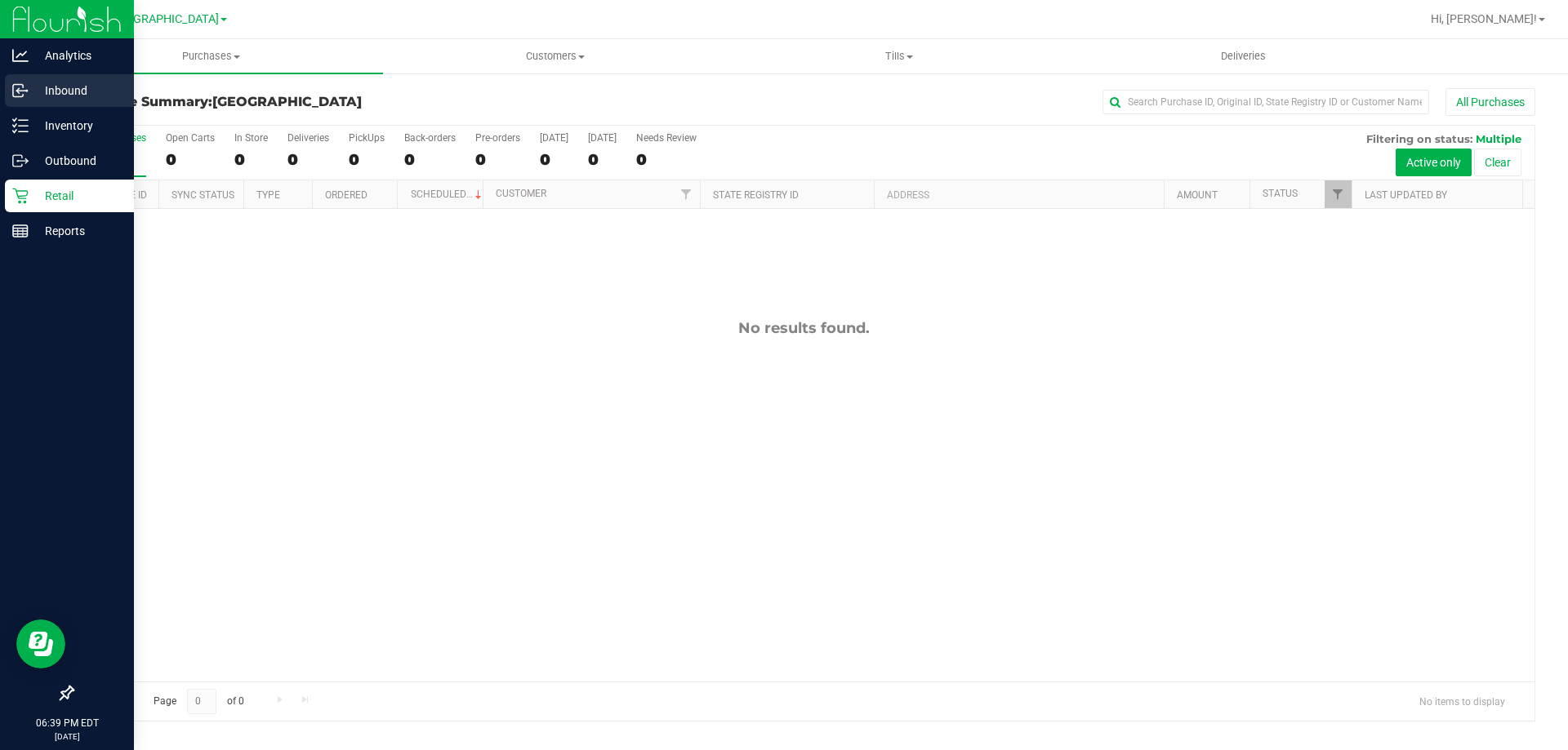
click at [75, 89] on p "Inbound" at bounding box center [78, 91] width 98 height 19
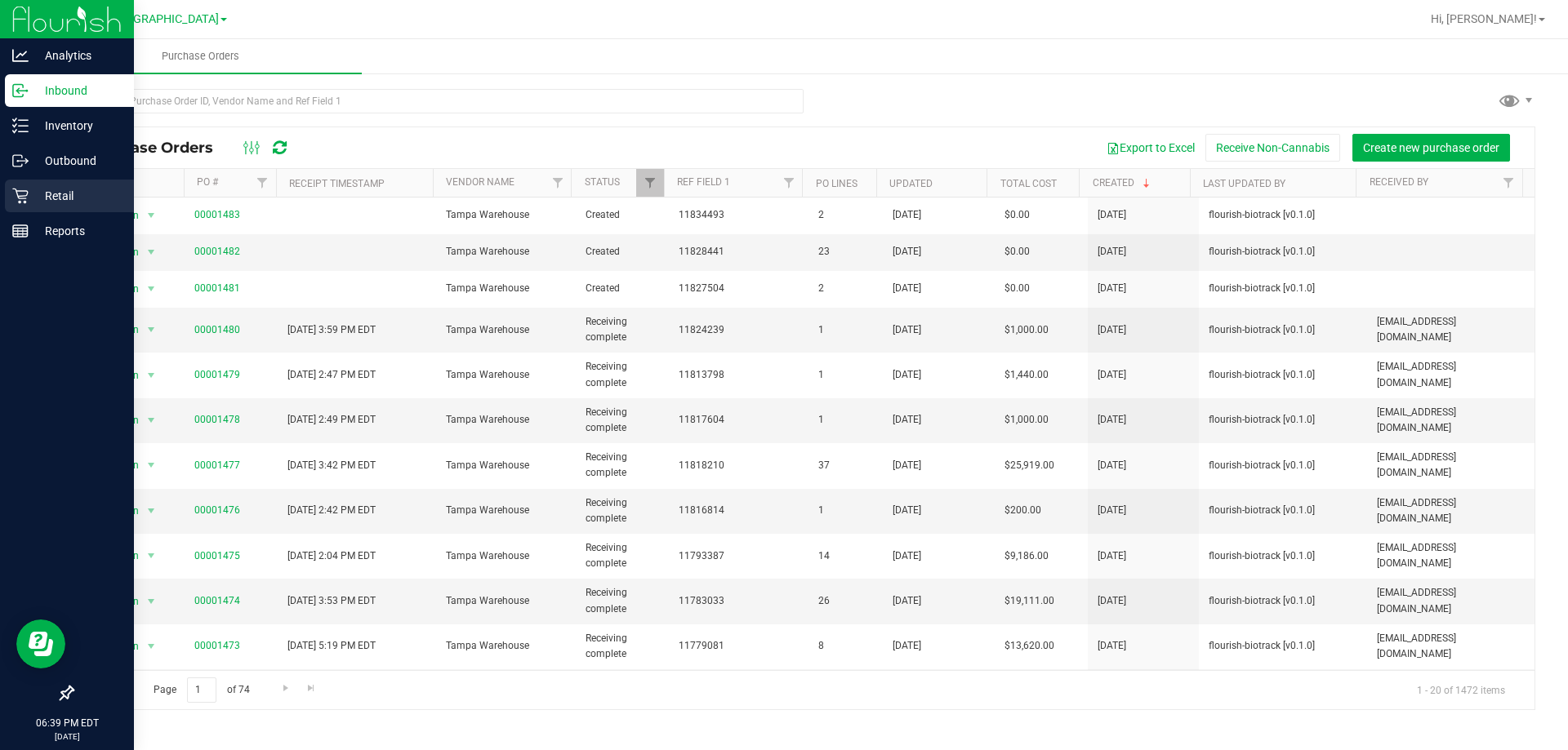
click at [90, 202] on p "Retail" at bounding box center [78, 196] width 98 height 19
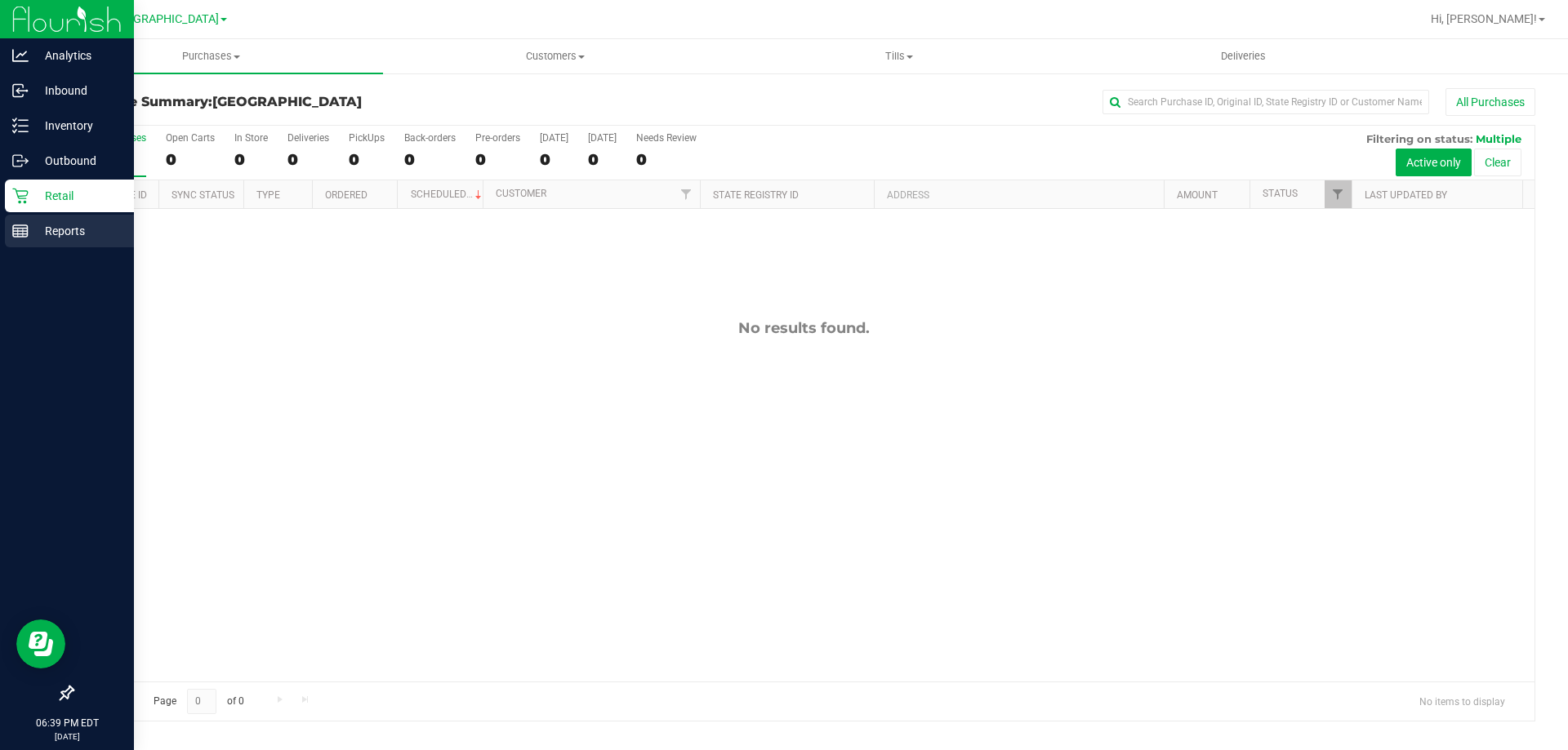
click at [35, 222] on p "Reports" at bounding box center [78, 230] width 98 height 19
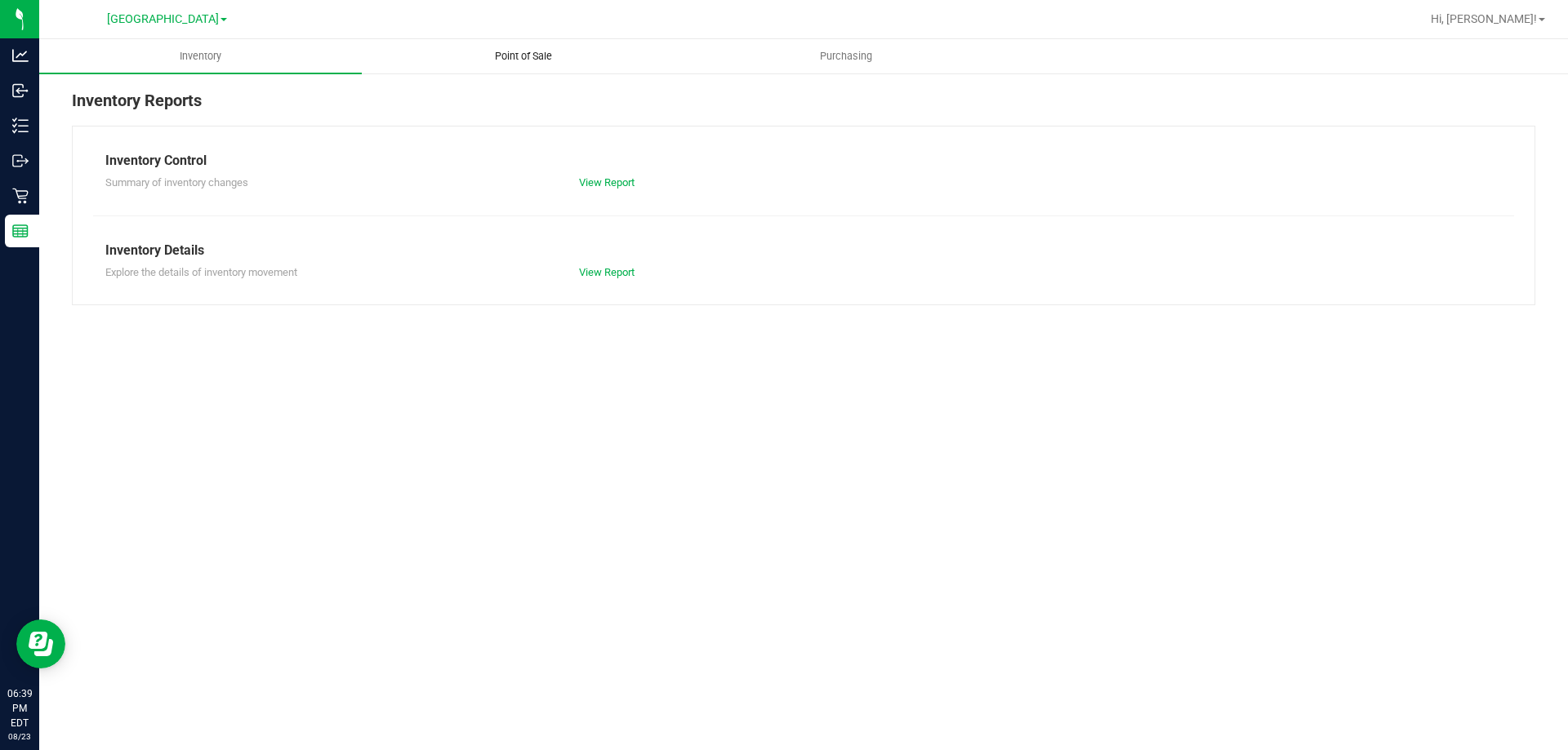
click at [426, 49] on uib-tab-heading "Point of Sale" at bounding box center [523, 56] width 321 height 33
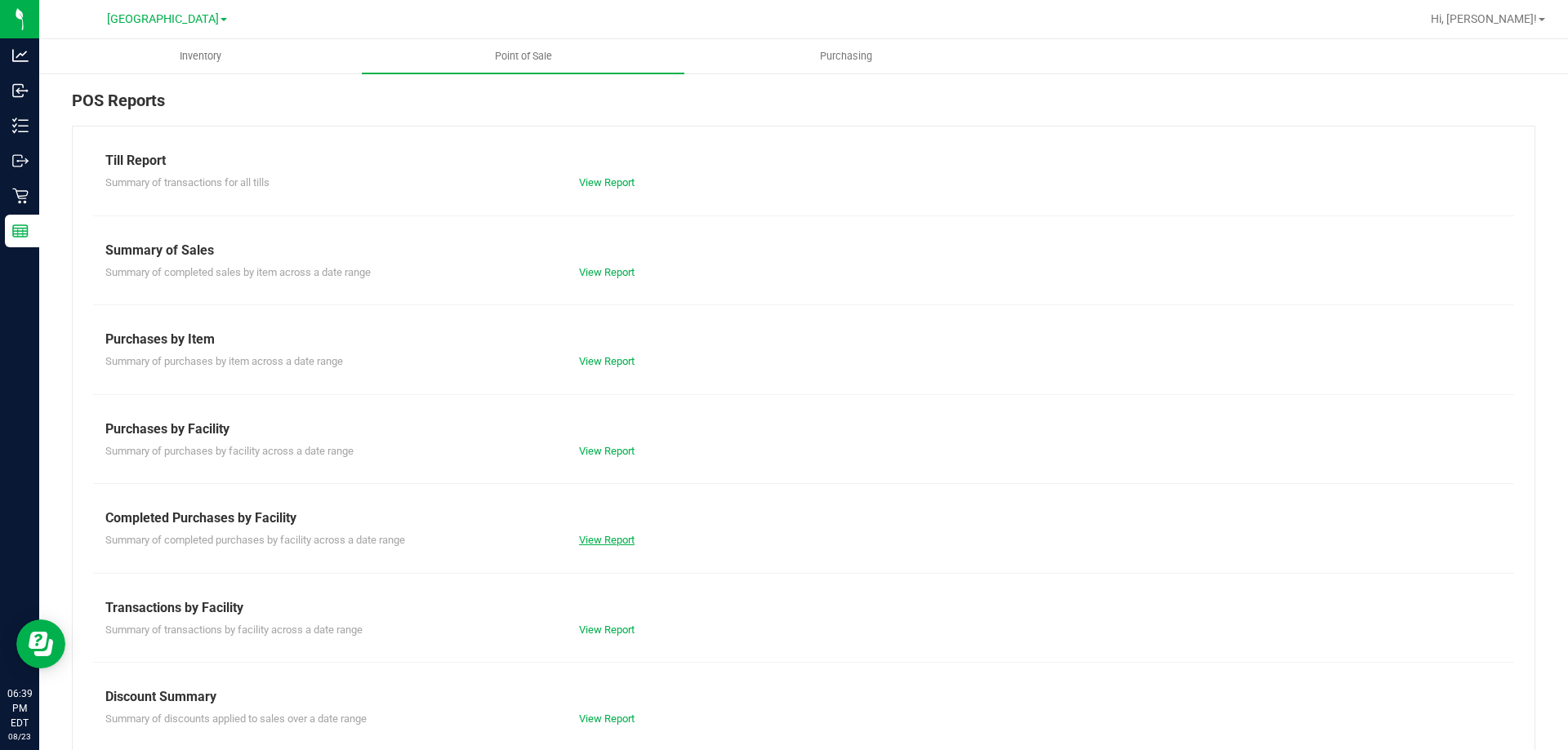
drag, startPoint x: 603, startPoint y: 530, endPoint x: 605, endPoint y: 538, distance: 8.2
click at [605, 538] on div "Summary of completed purchases by facility across a date range View Report" at bounding box center [803, 538] width 1420 height 20
click at [605, 538] on link "View Report" at bounding box center [607, 540] width 56 height 13
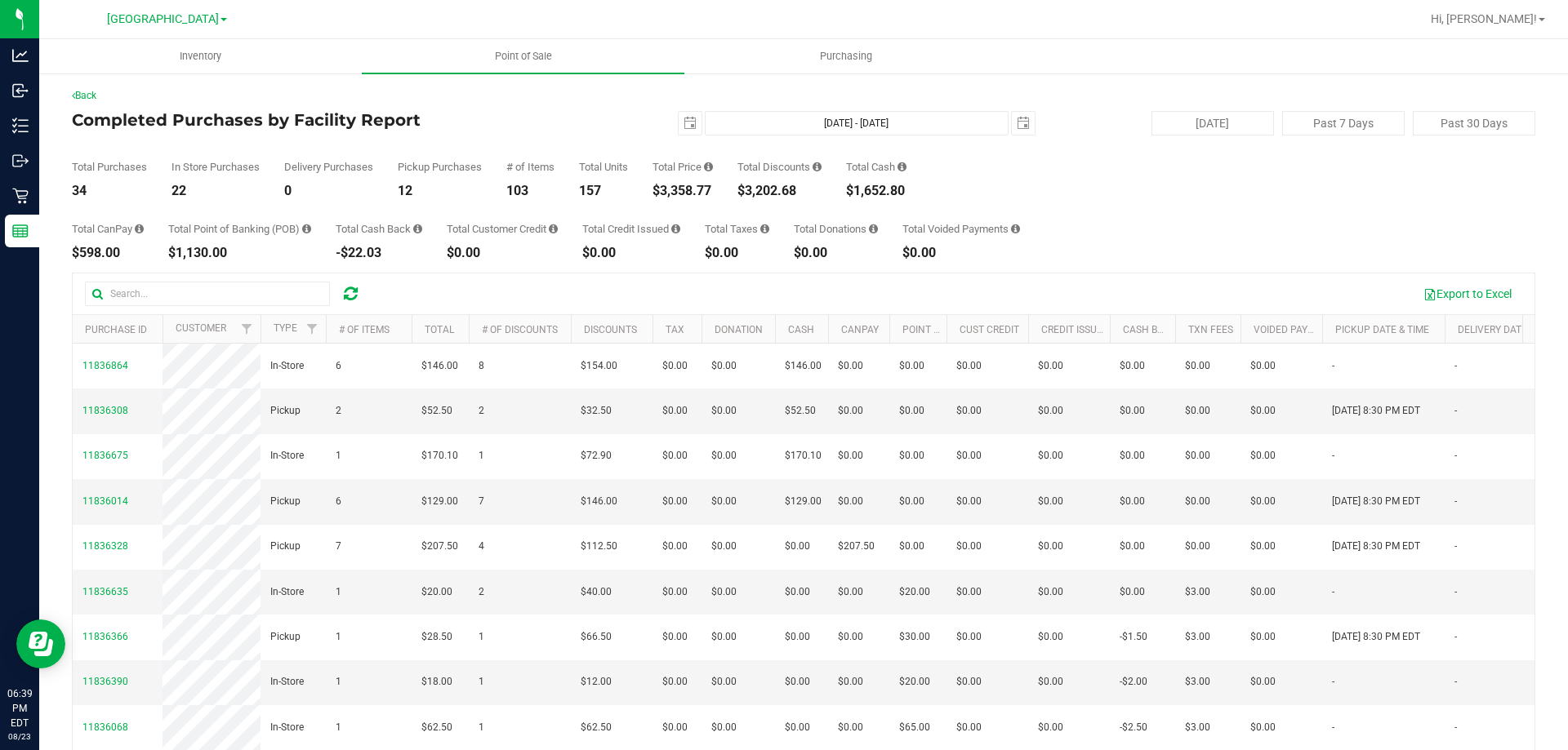
click at [547, 120] on div "[DATE] [DATE] - [DATE] [DATE]" at bounding box center [797, 122] width 500 height 24
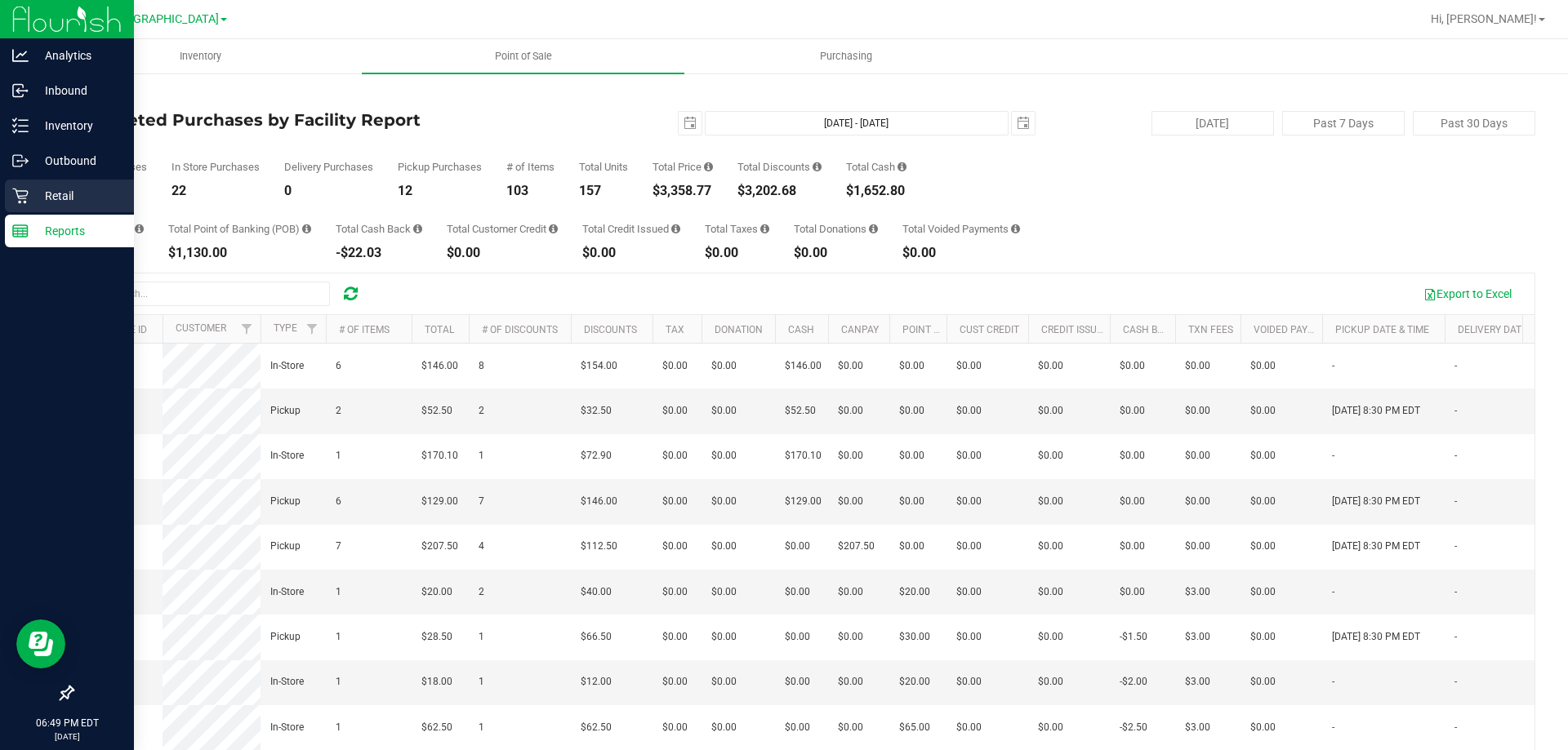
click at [23, 196] on icon at bounding box center [20, 197] width 15 height 15
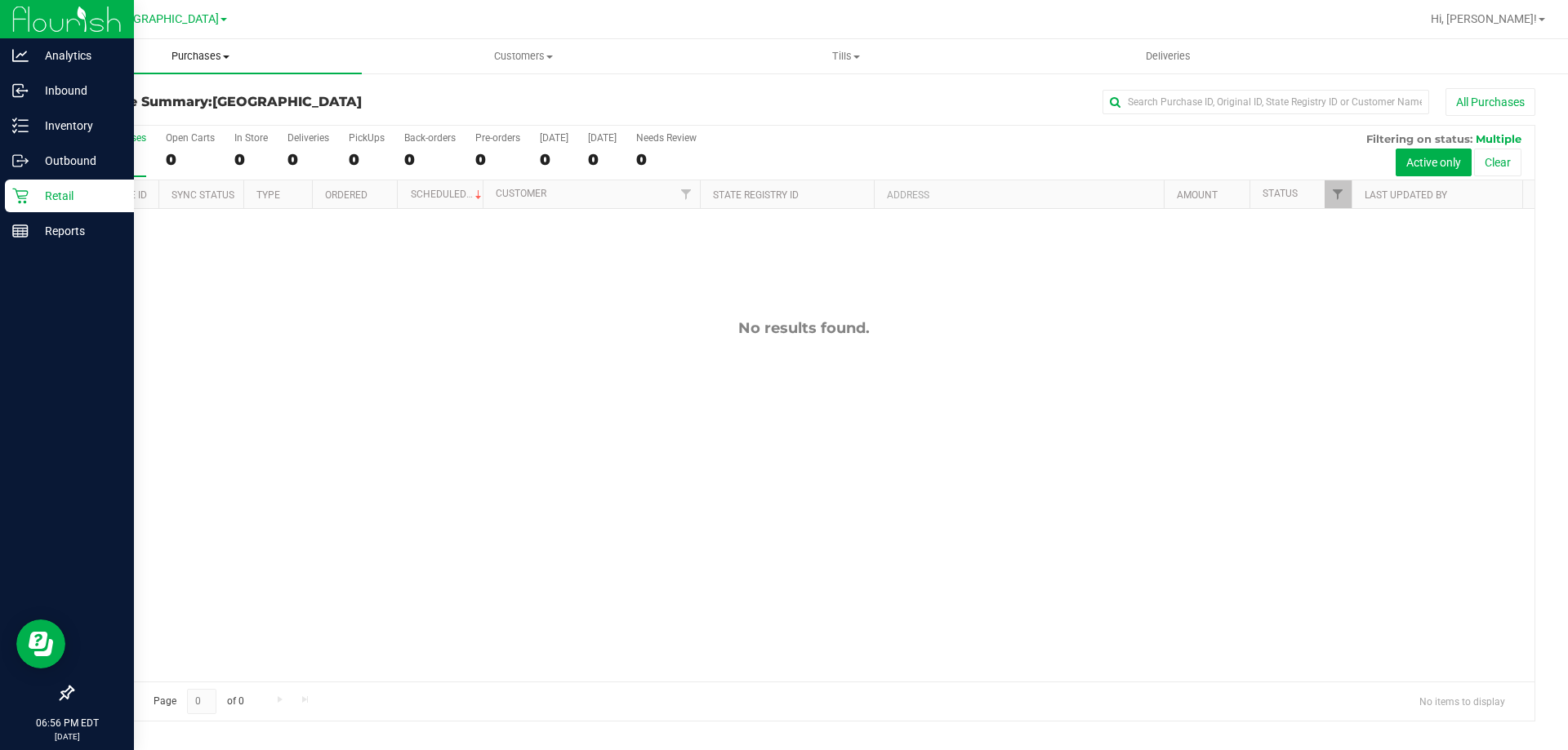
click at [237, 48] on uib-tab-heading "Purchases Summary of purchases Fulfillment All purchases" at bounding box center [201, 57] width 322 height 35
click at [158, 105] on span "Summary of purchases" at bounding box center [123, 98] width 168 height 13
click at [1371, 448] on div "No results found." at bounding box center [803, 500] width 1462 height 583
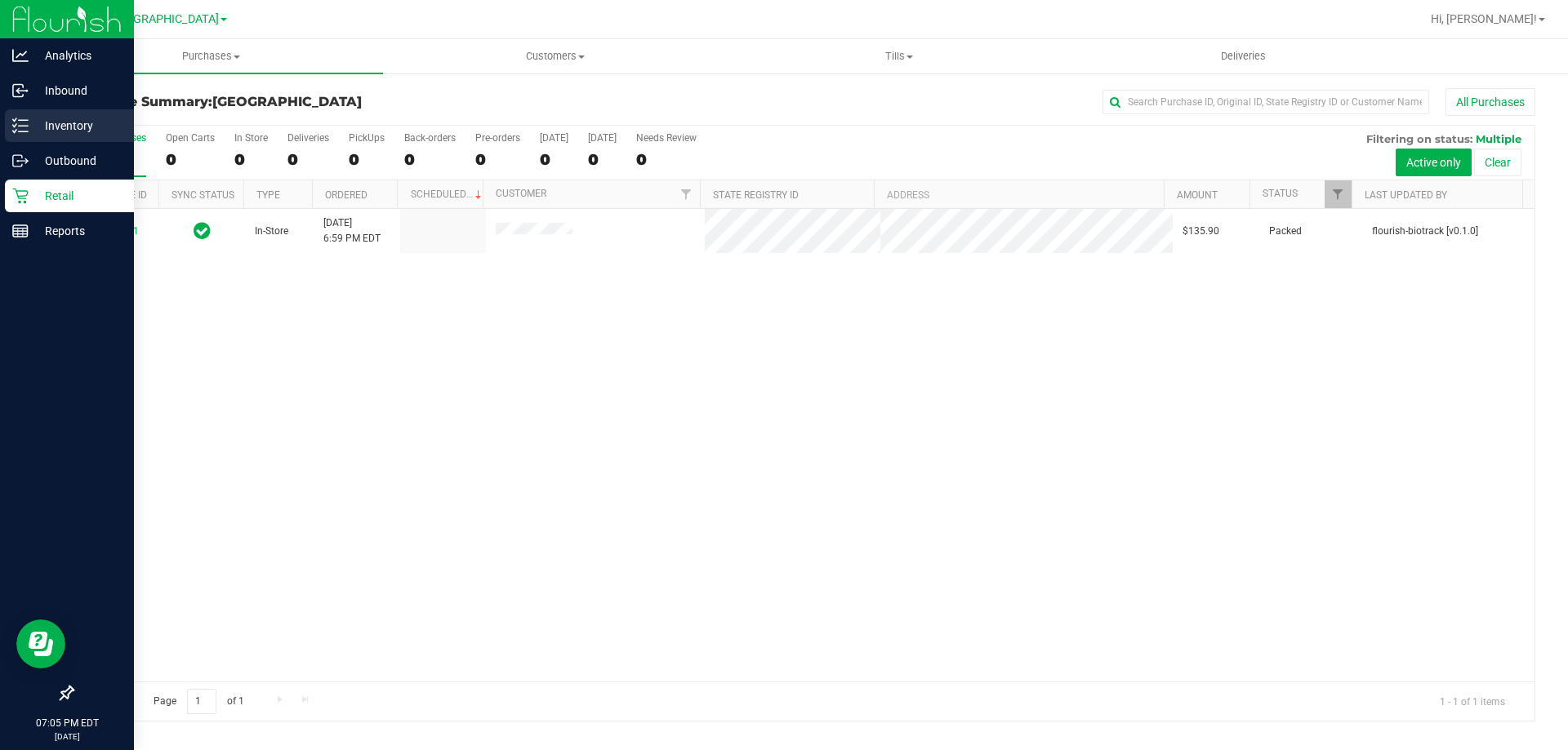
click at [42, 113] on div "Inventory" at bounding box center [69, 125] width 129 height 33
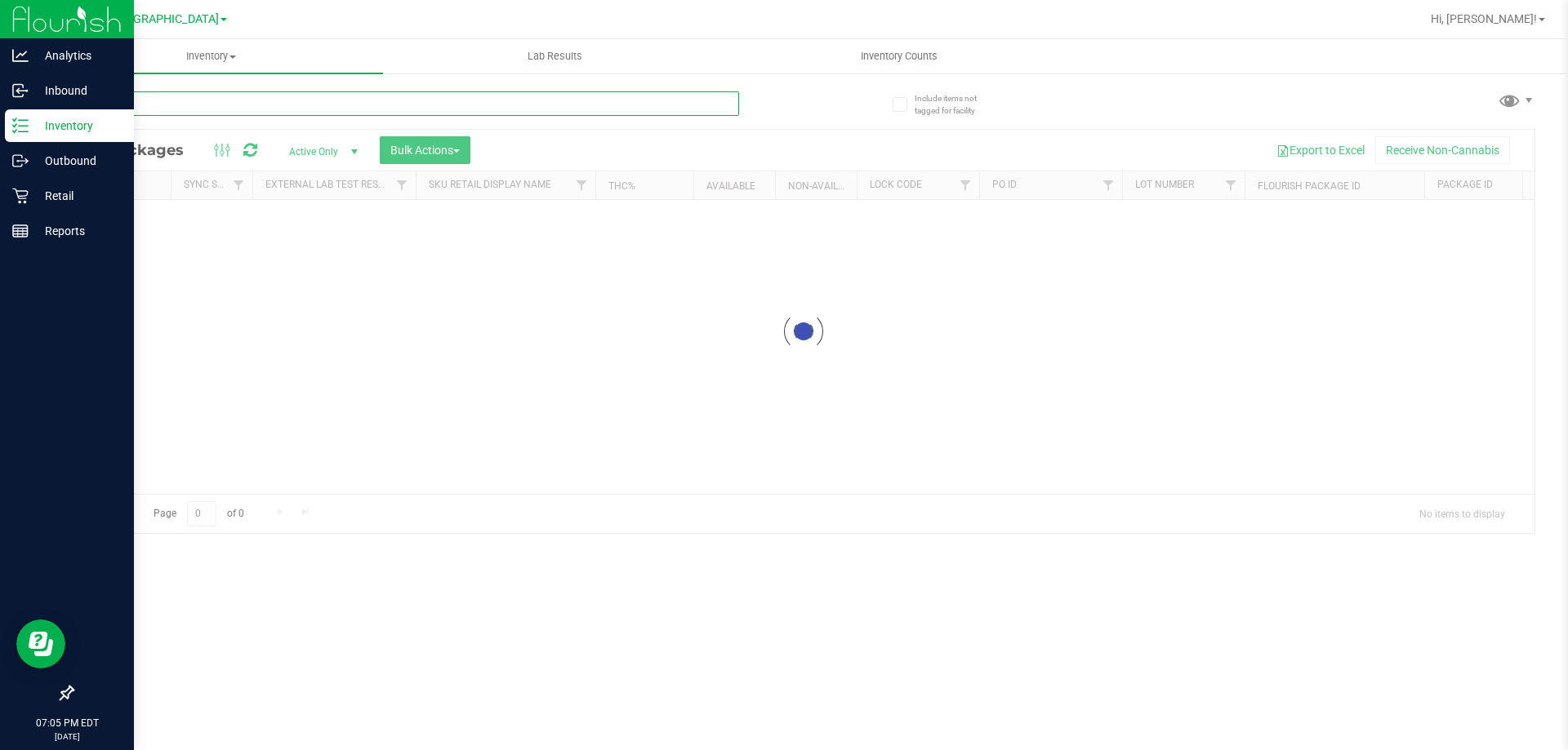
click at [371, 99] on input "text" at bounding box center [406, 103] width 667 height 24
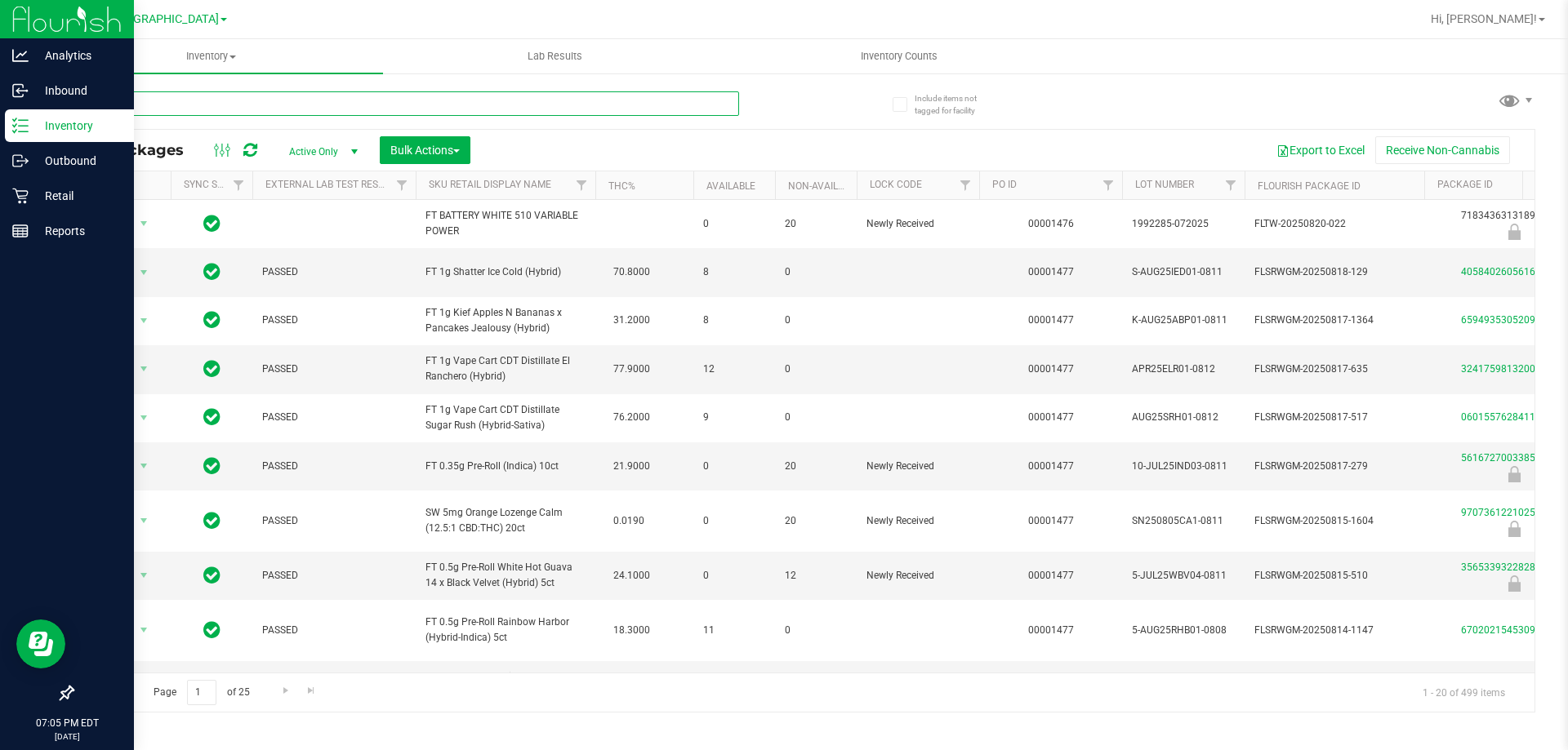
type input "i"
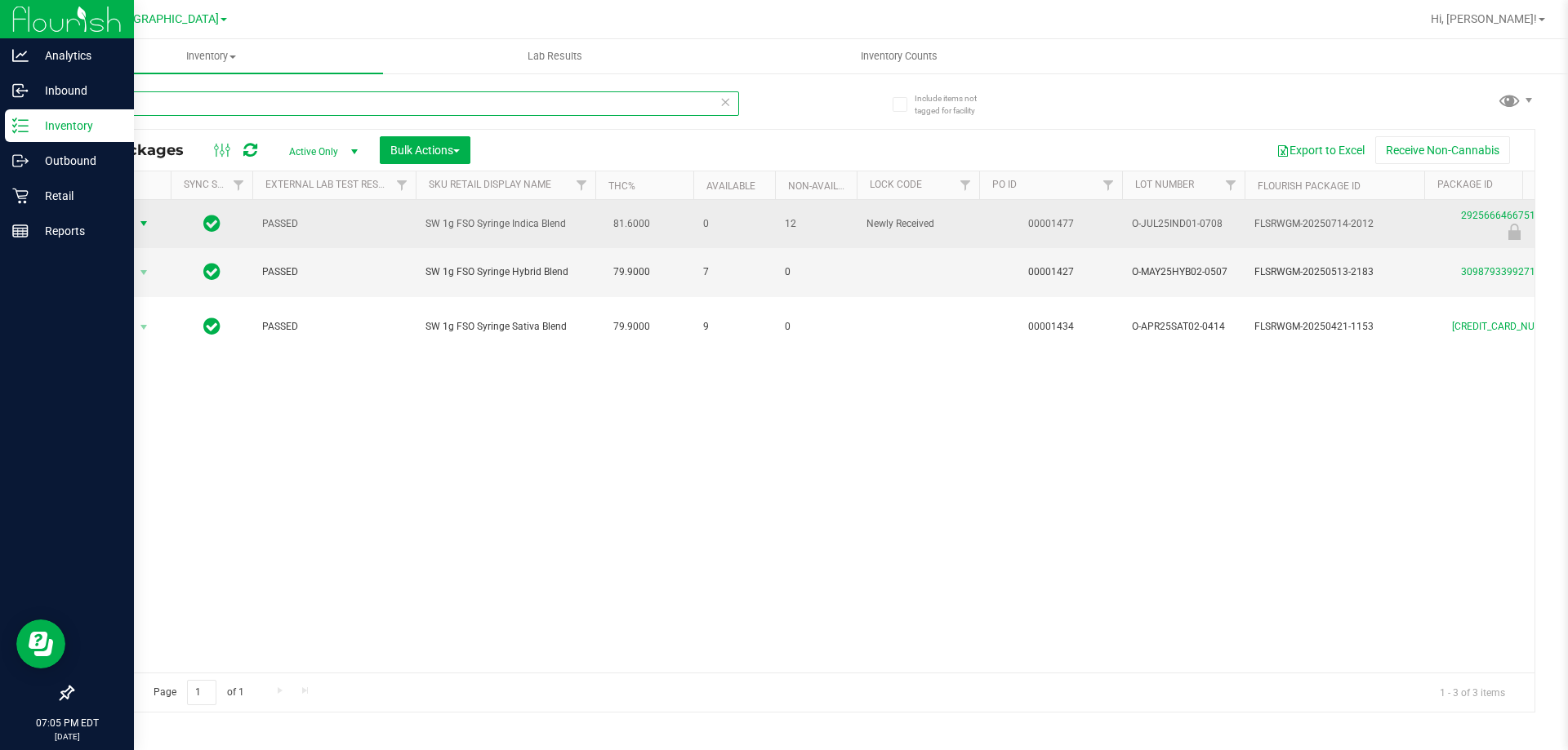
type input "fso"
click at [141, 215] on span "select" at bounding box center [144, 224] width 20 height 23
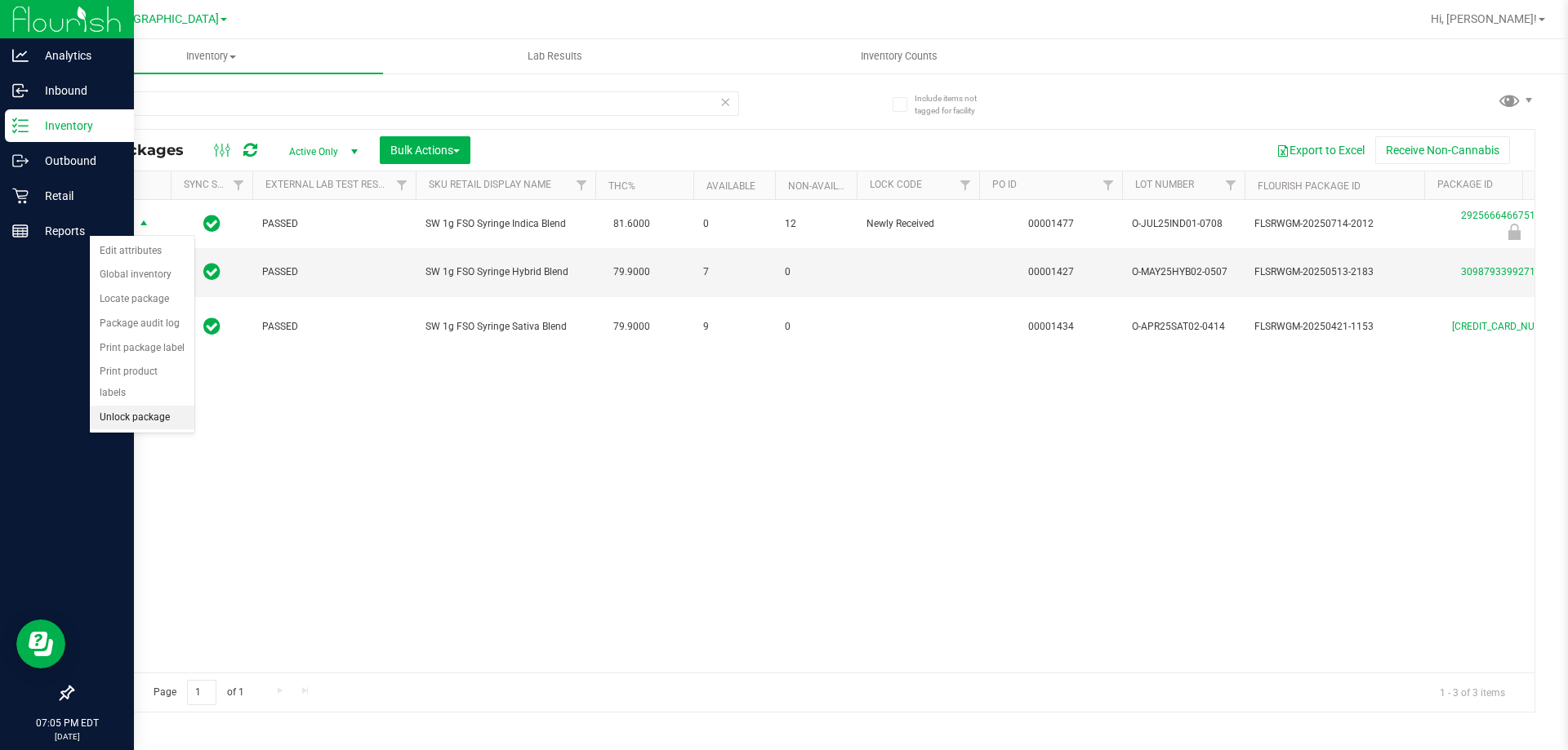
click at [141, 406] on li "Unlock package" at bounding box center [142, 417] width 104 height 24
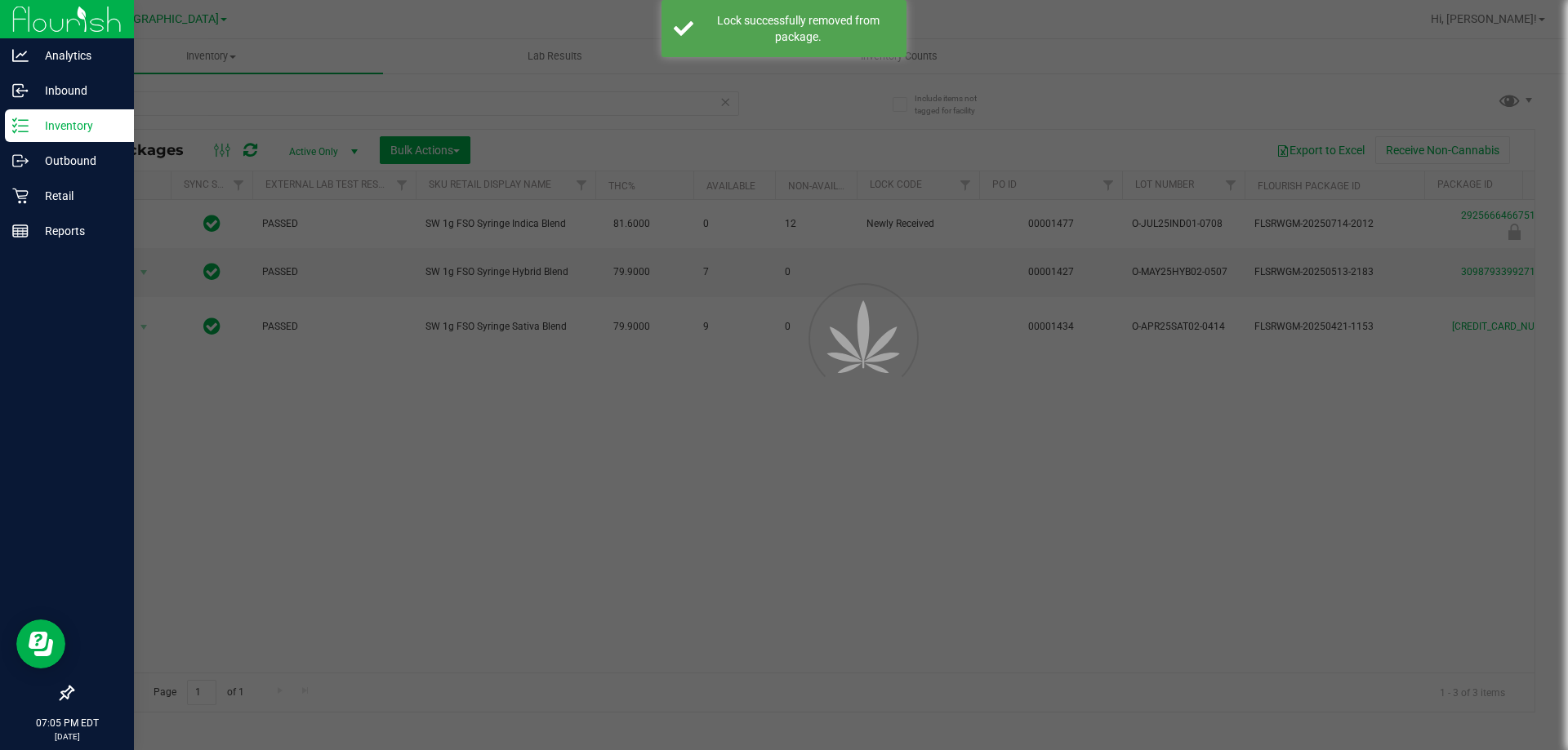
click at [1392, 576] on div at bounding box center [784, 375] width 1568 height 750
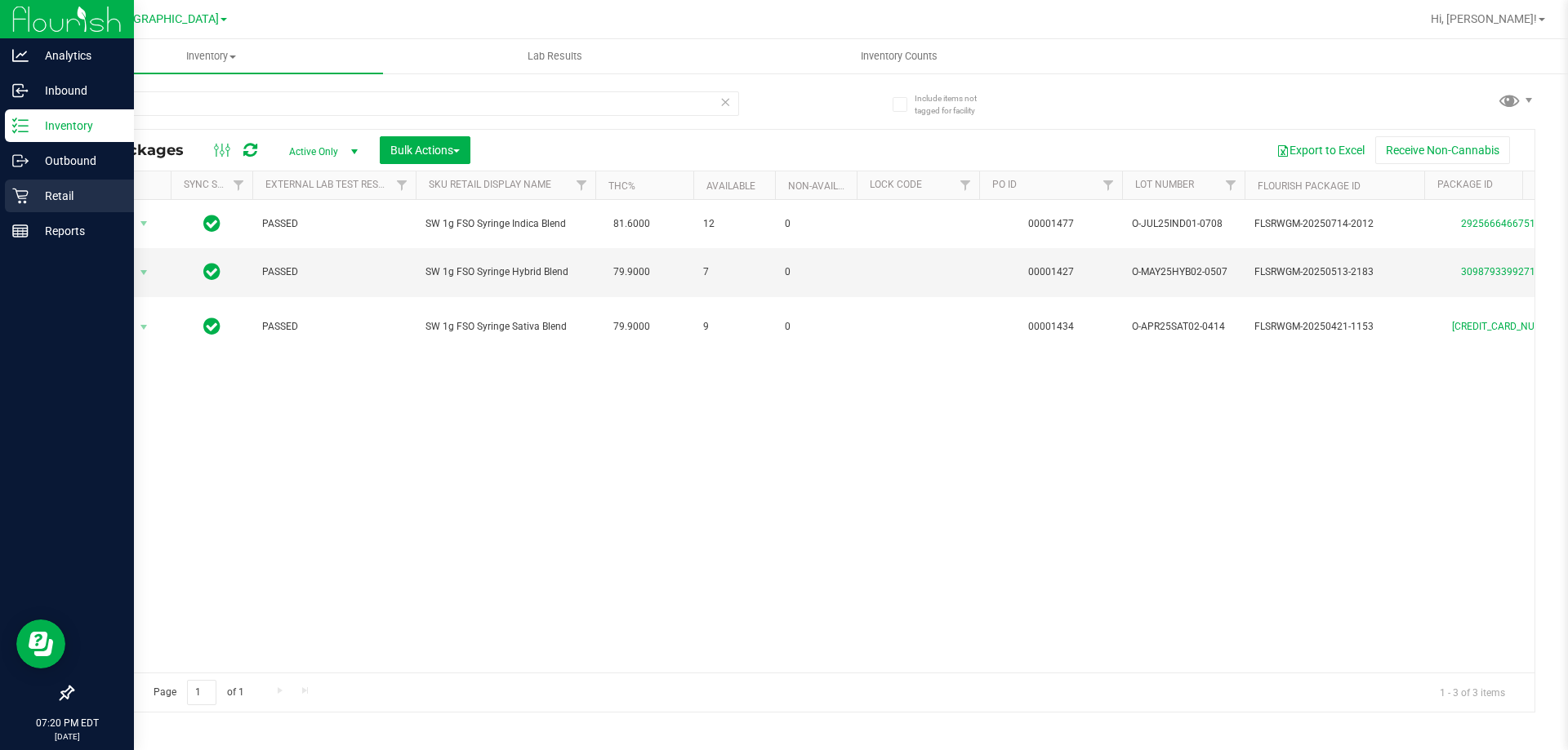
click at [19, 187] on div "Retail" at bounding box center [69, 196] width 129 height 33
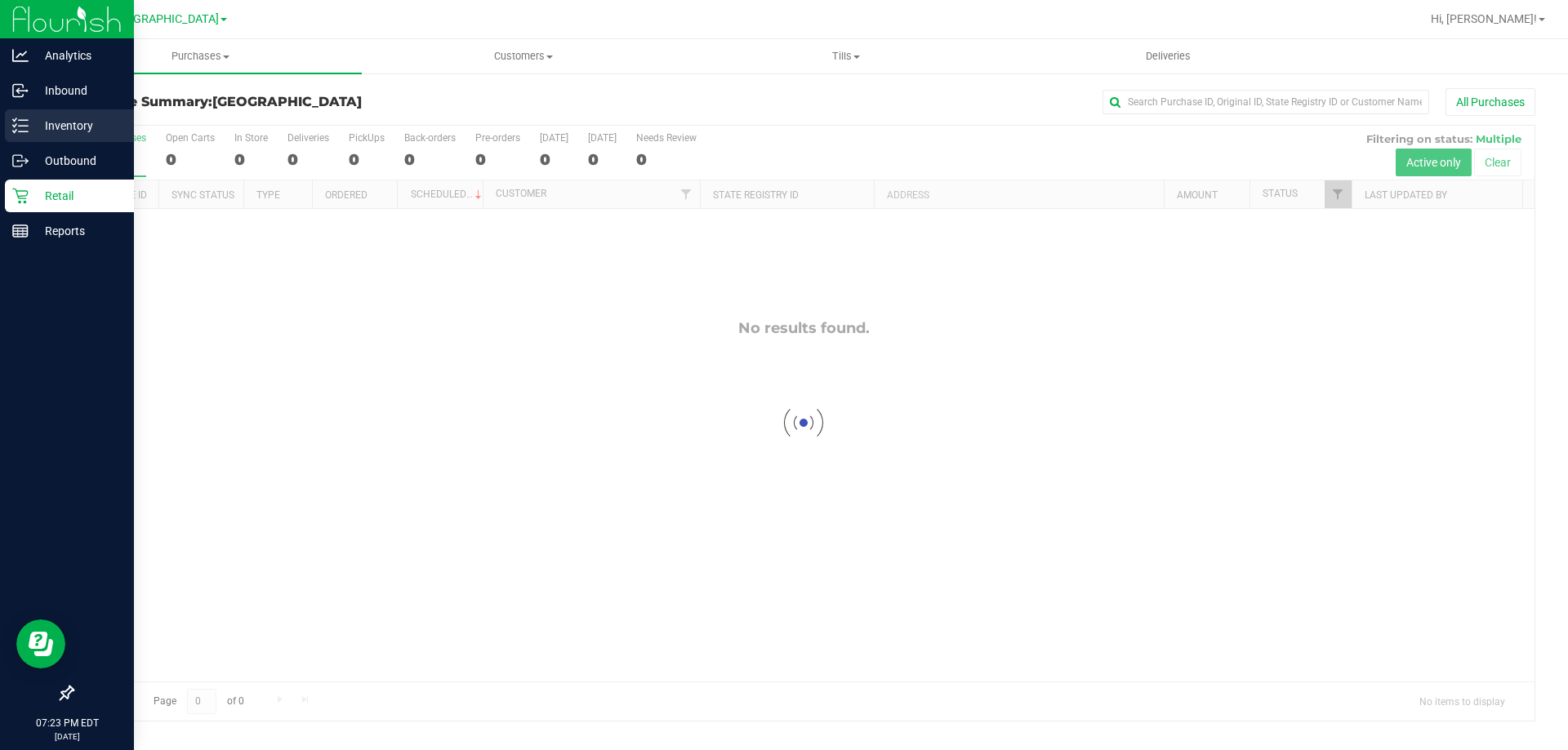
click at [58, 111] on div "Inventory" at bounding box center [69, 125] width 129 height 33
click at [38, 132] on p "Inventory" at bounding box center [78, 125] width 98 height 19
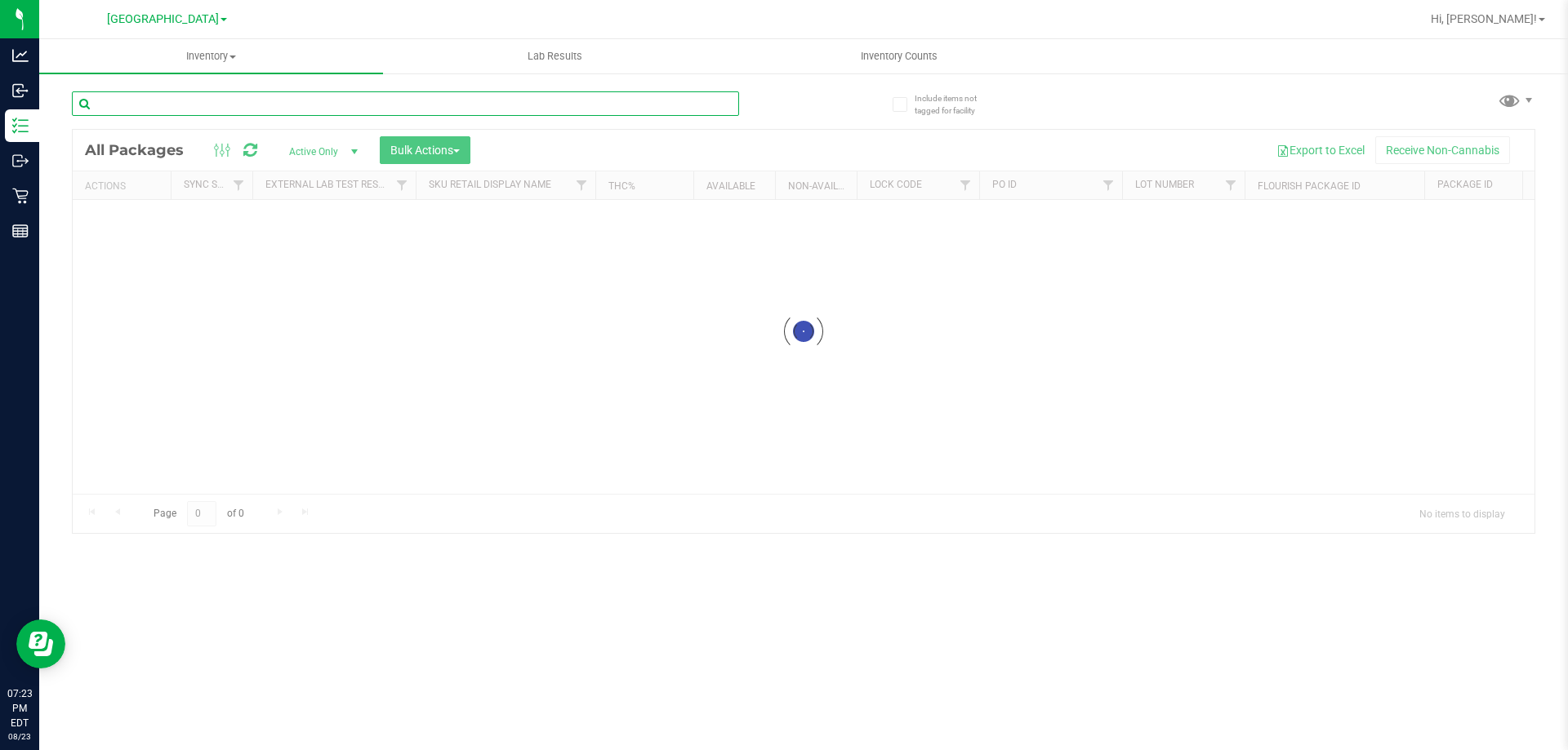
click at [380, 99] on input "text" at bounding box center [406, 103] width 667 height 24
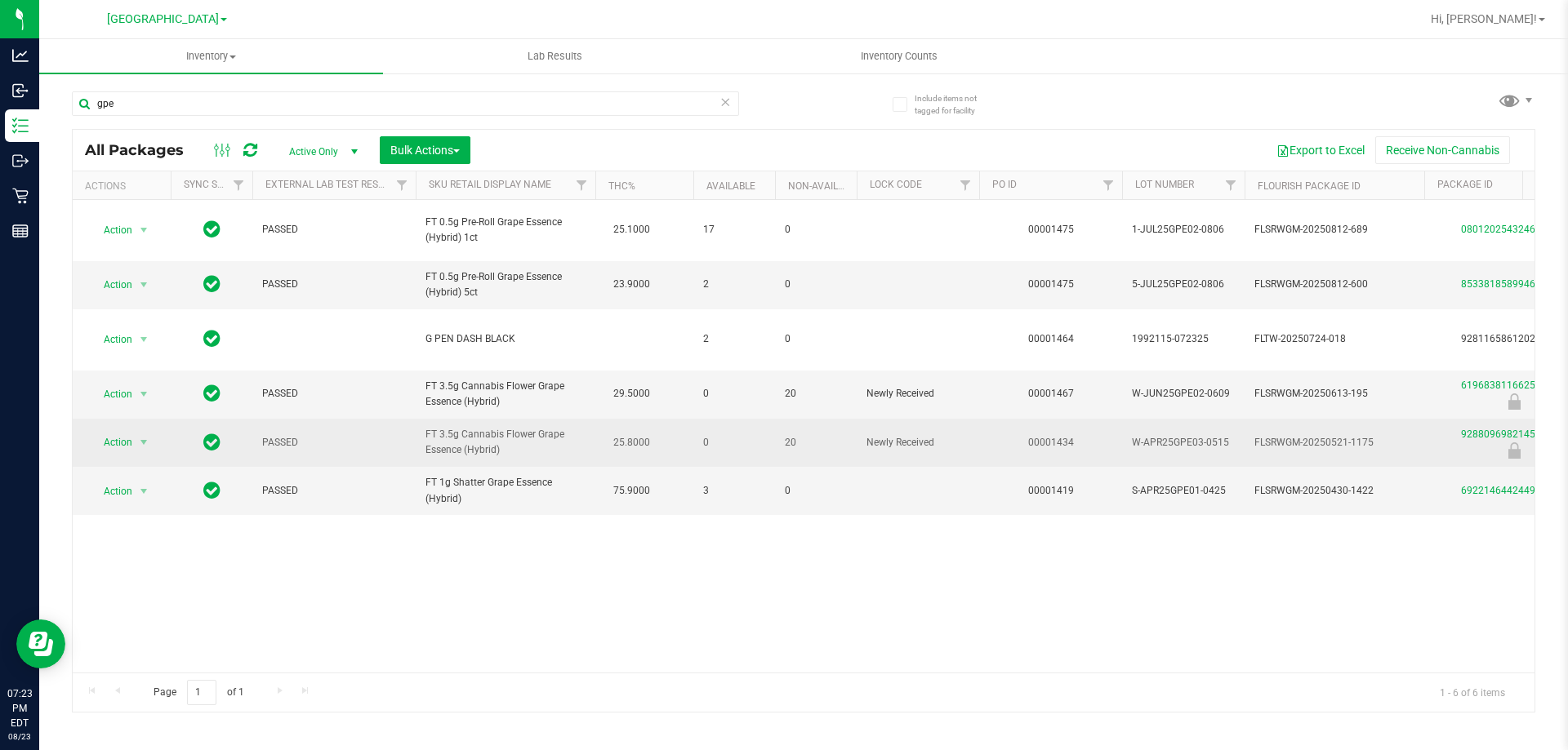
click at [999, 418] on td "00001434" at bounding box center [1050, 442] width 143 height 48
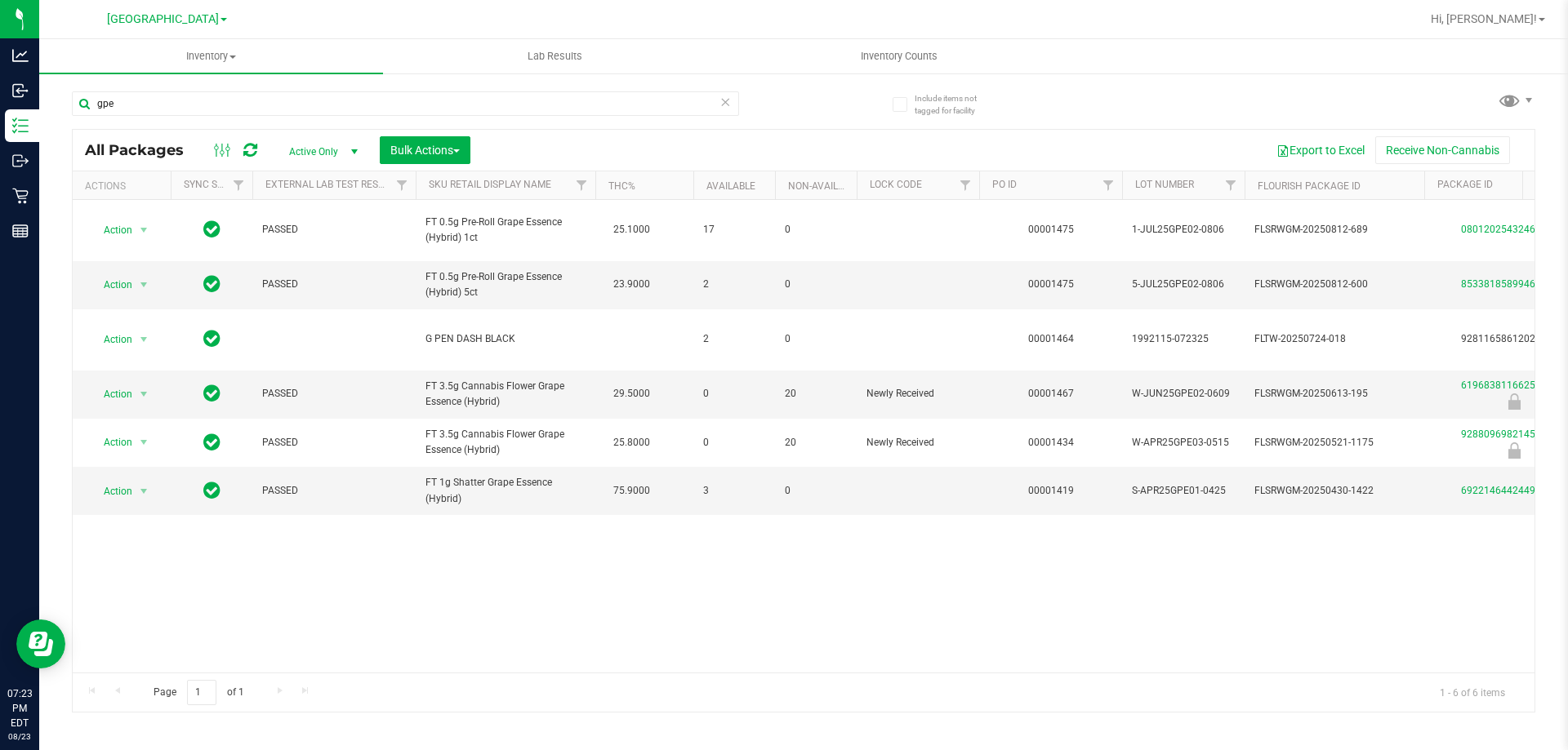
click at [311, 90] on div "gpe" at bounding box center [438, 103] width 732 height 52
click at [311, 97] on input "gpe" at bounding box center [406, 103] width 667 height 24
type input "6196838116625866"
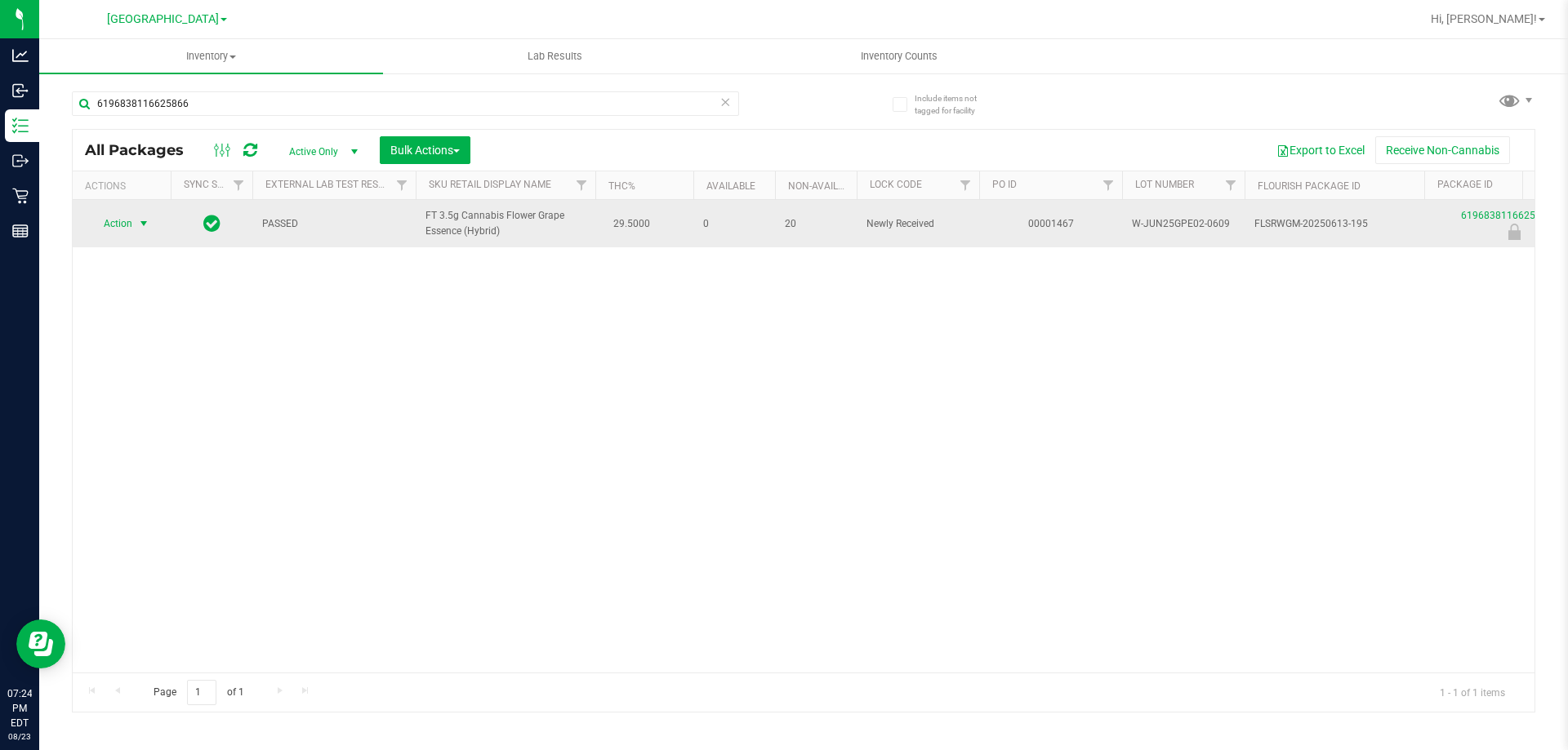
click at [138, 220] on span "select" at bounding box center [144, 224] width 14 height 13
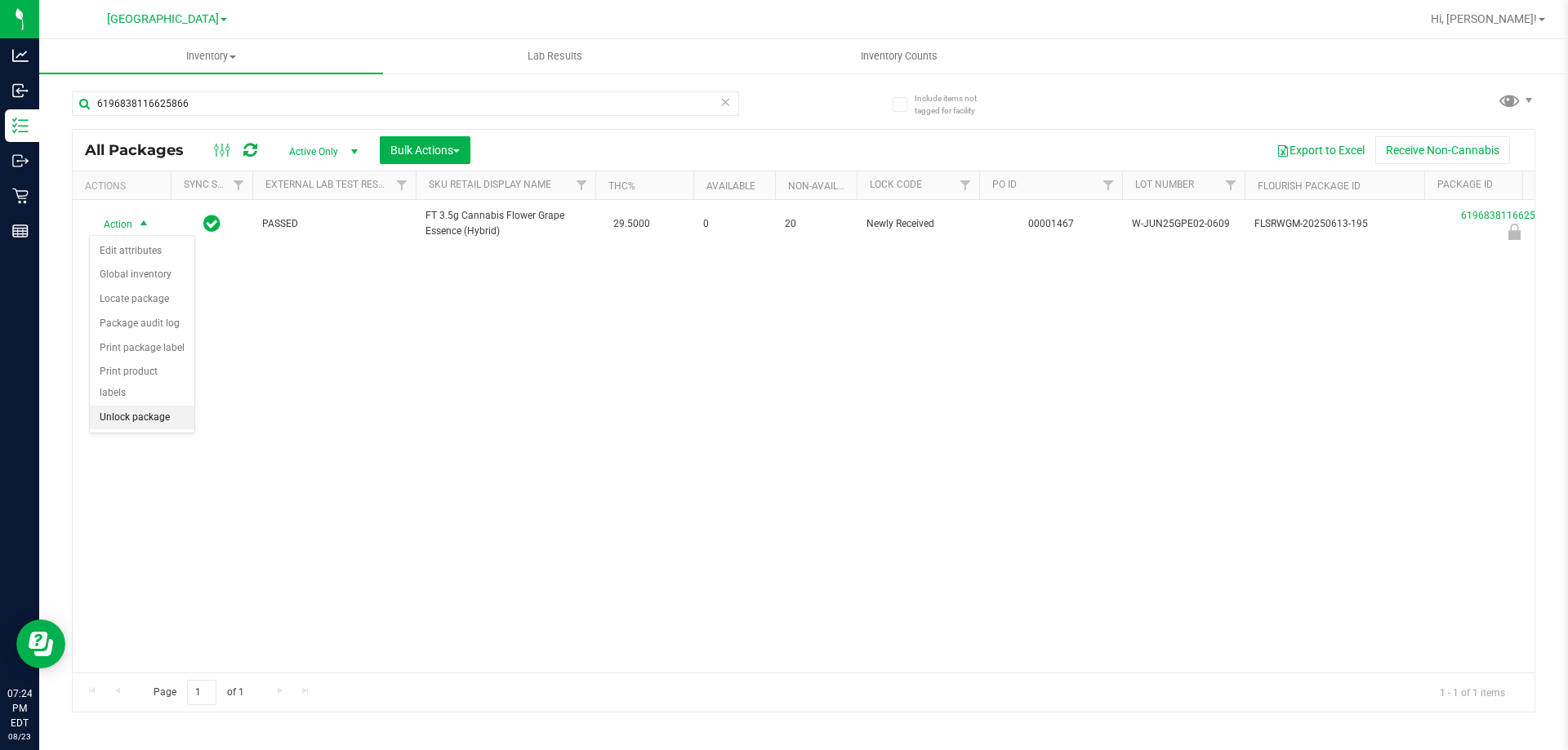
click at [179, 406] on li "Unlock package" at bounding box center [142, 417] width 104 height 24
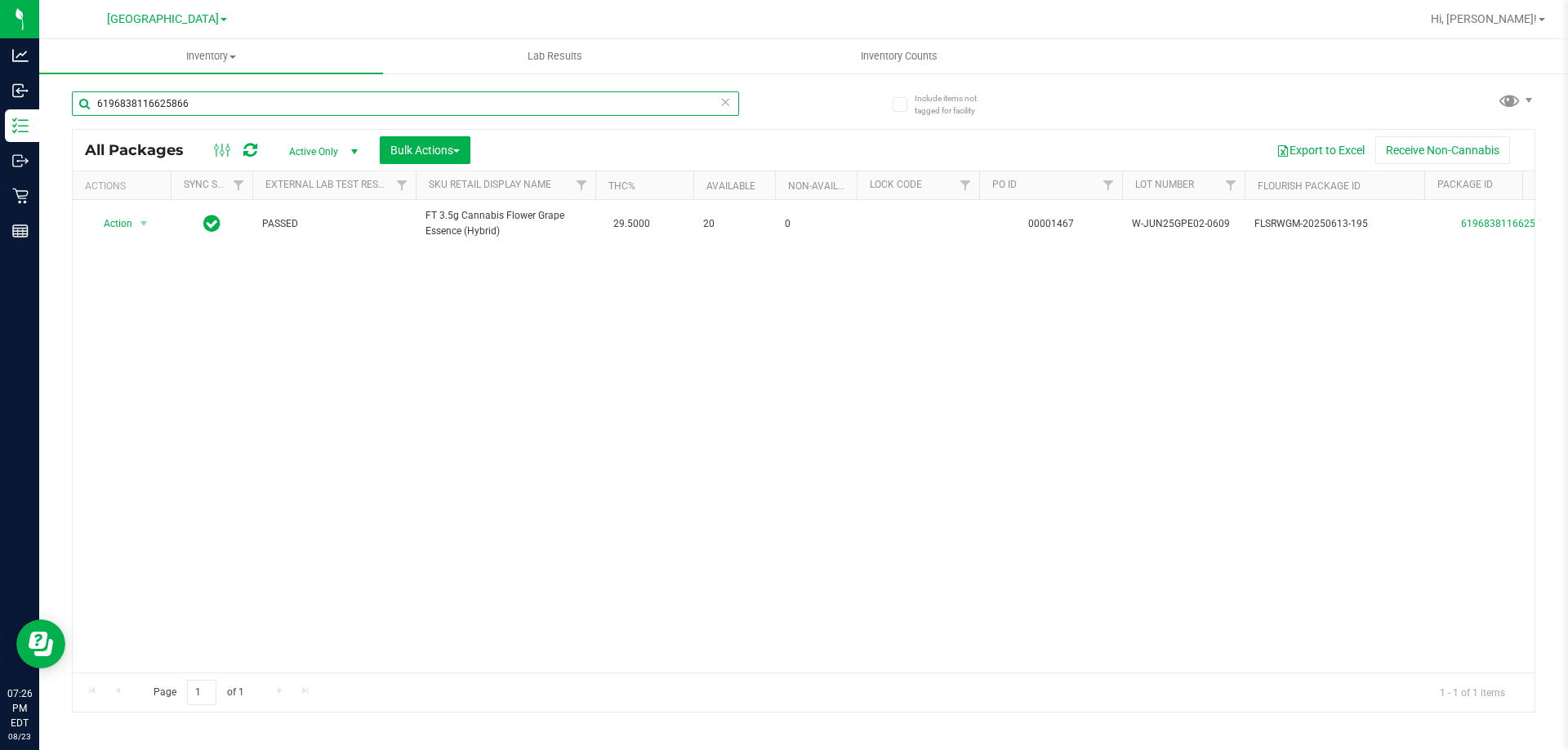
click at [495, 94] on input "6196838116625866" at bounding box center [406, 103] width 667 height 24
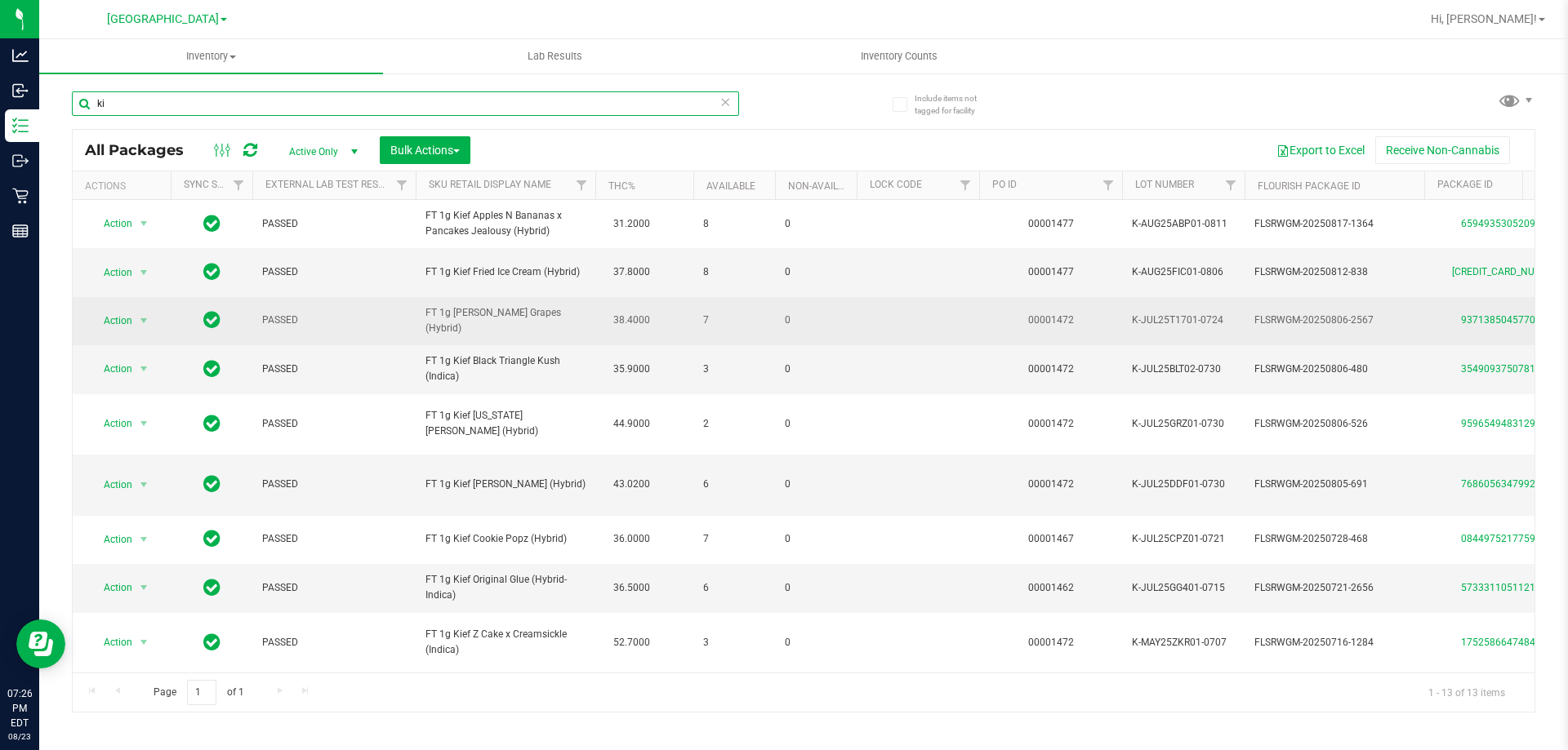
type input "k"
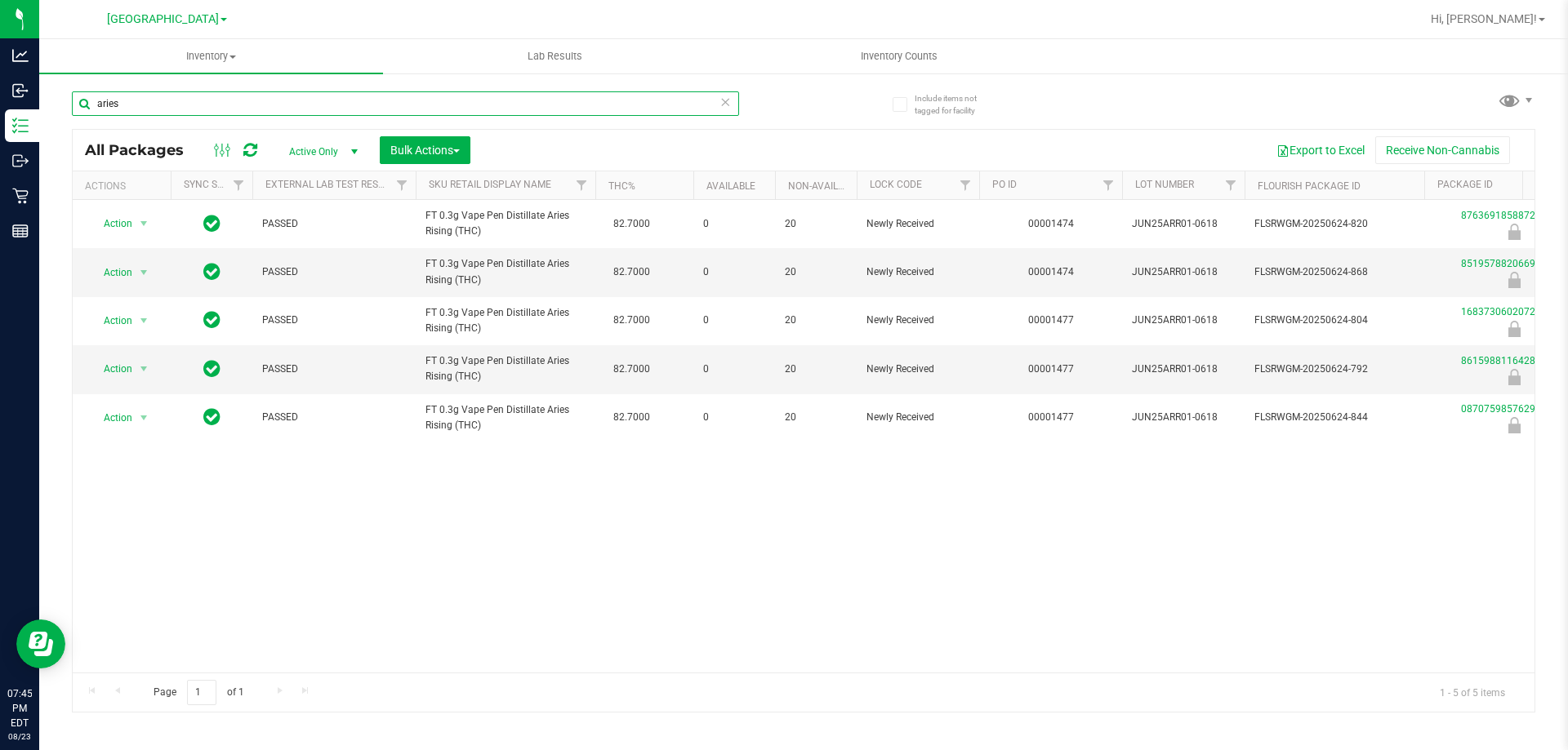
click at [231, 110] on input "aries" at bounding box center [406, 103] width 667 height 24
type input "8763691858872178"
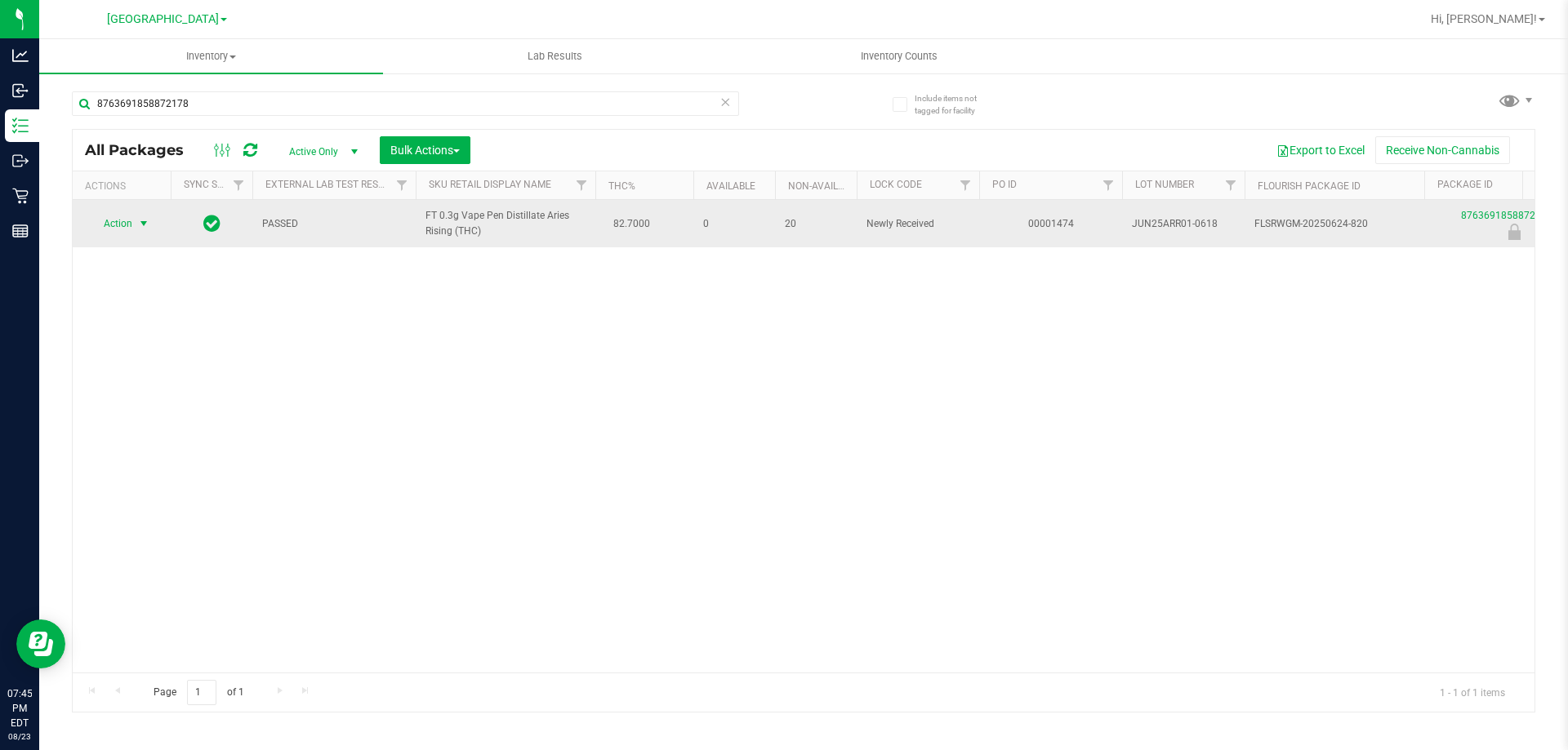
click at [119, 227] on span "Action" at bounding box center [111, 224] width 44 height 23
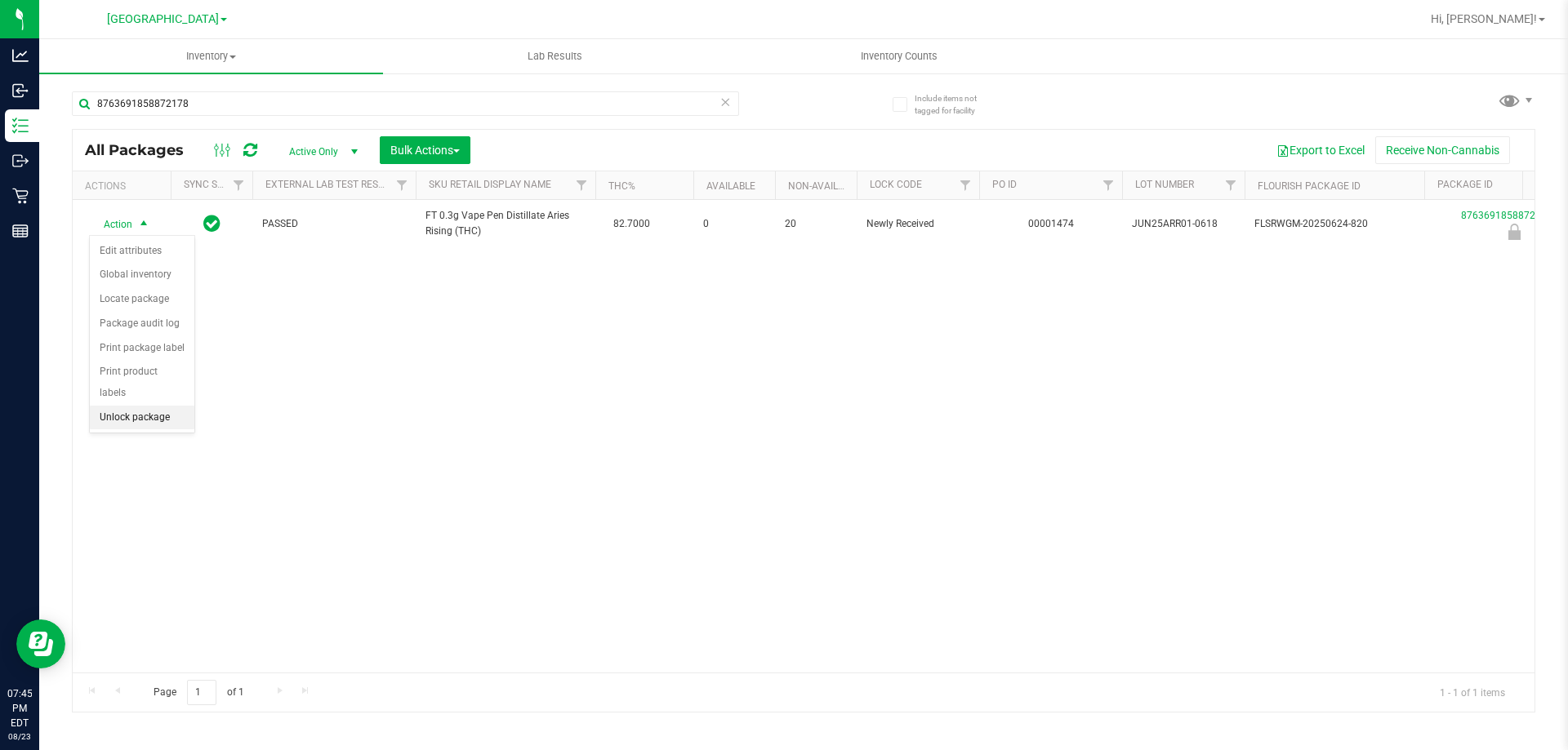
click at [140, 406] on li "Unlock package" at bounding box center [142, 417] width 104 height 24
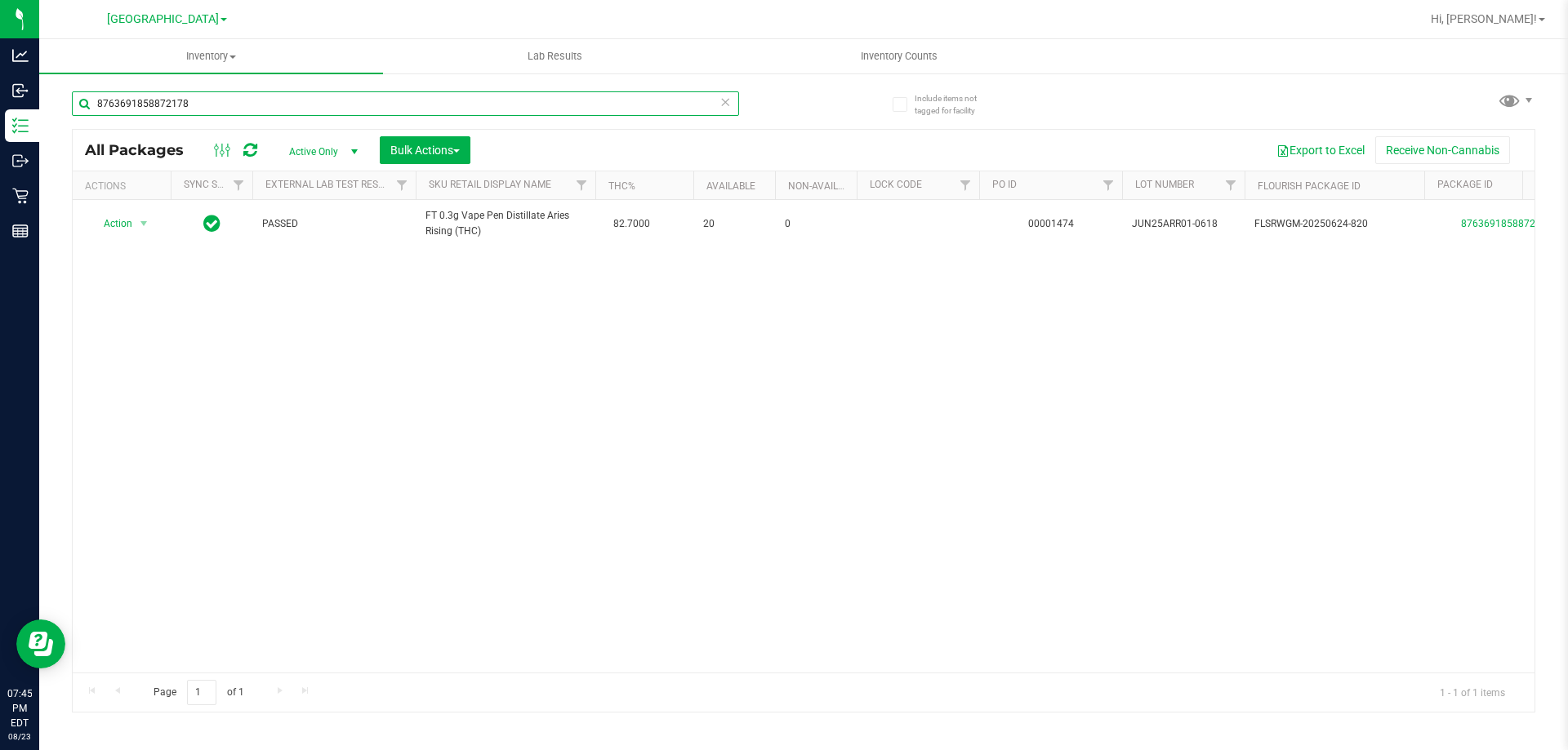
click at [274, 104] on input "8763691858872178" at bounding box center [406, 103] width 667 height 24
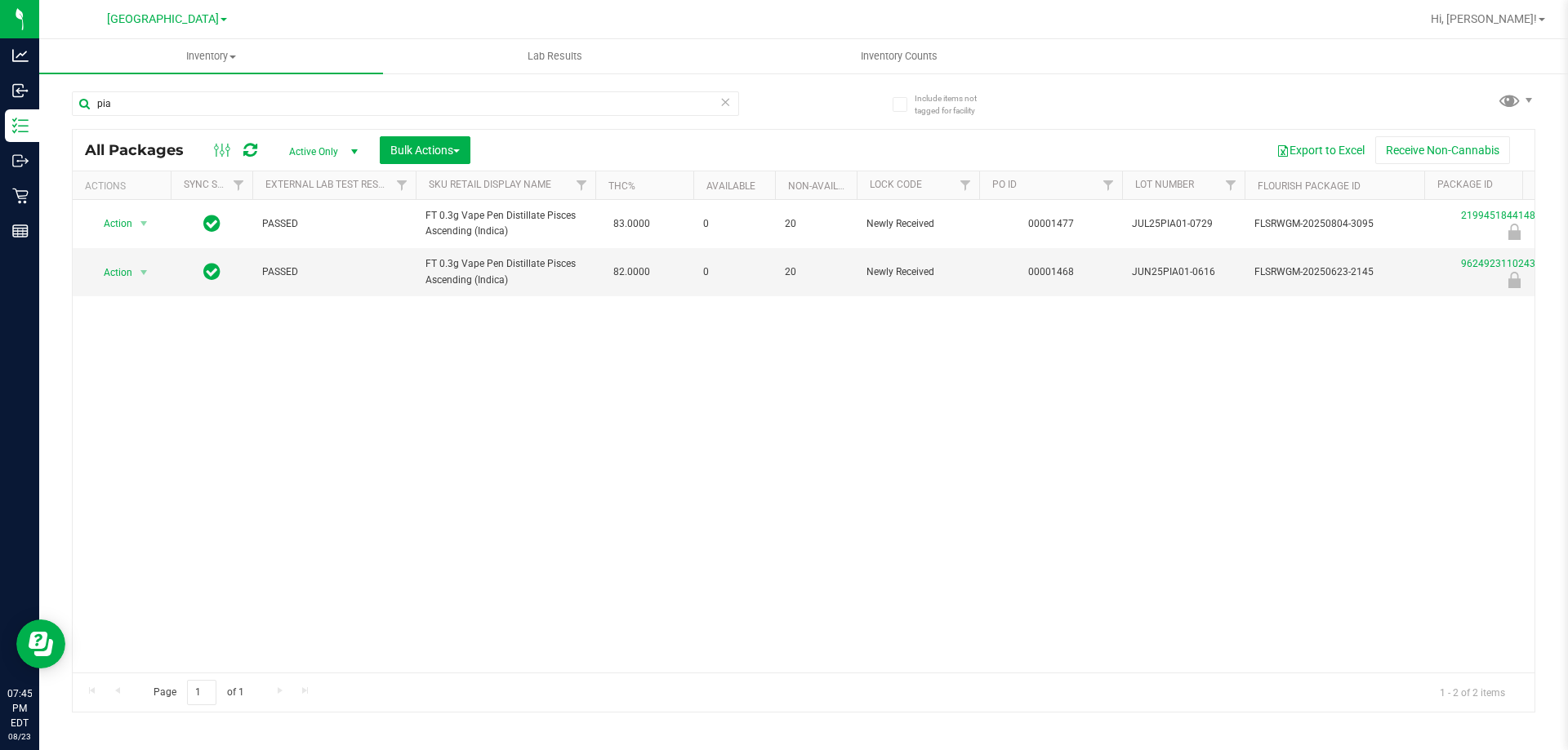
click at [417, 323] on div "Action Action Edit attributes Global inventory Locate package Package audit log…" at bounding box center [803, 436] width 1462 height 472
click at [193, 94] on input "pia" at bounding box center [406, 103] width 667 height 24
click at [192, 95] on input "pia" at bounding box center [406, 103] width 667 height 24
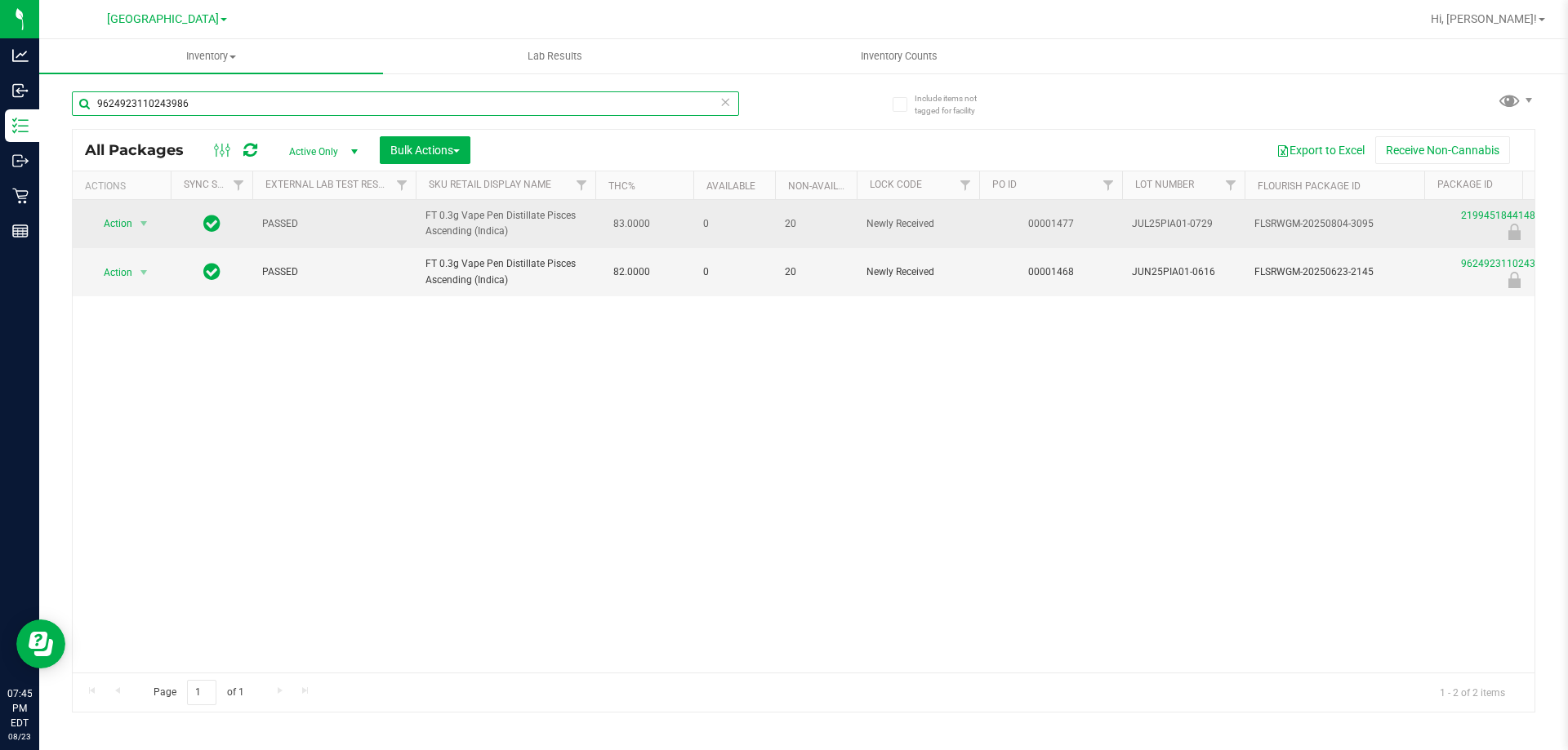
type input "9624923110243986"
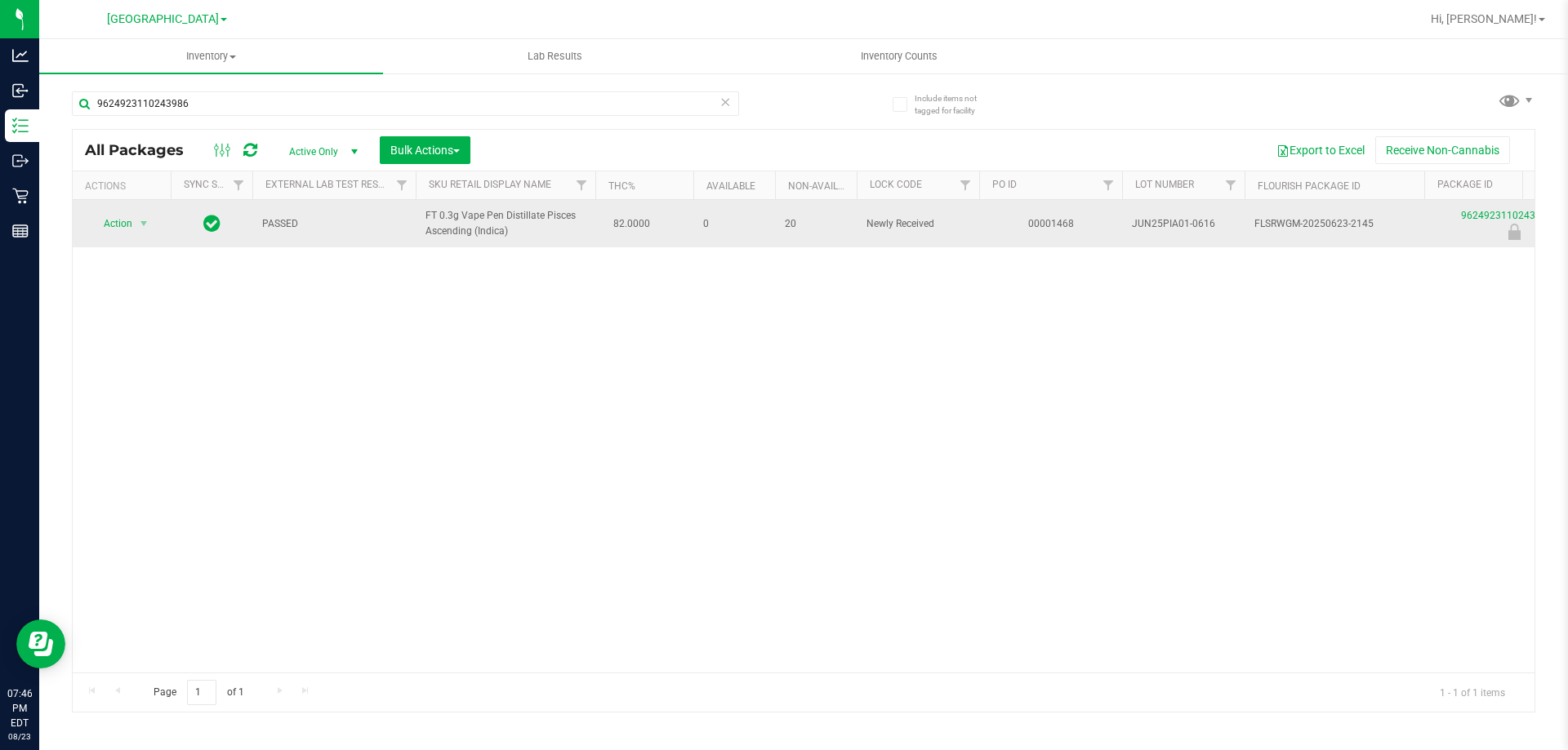
click at [119, 221] on span "Action" at bounding box center [111, 224] width 44 height 23
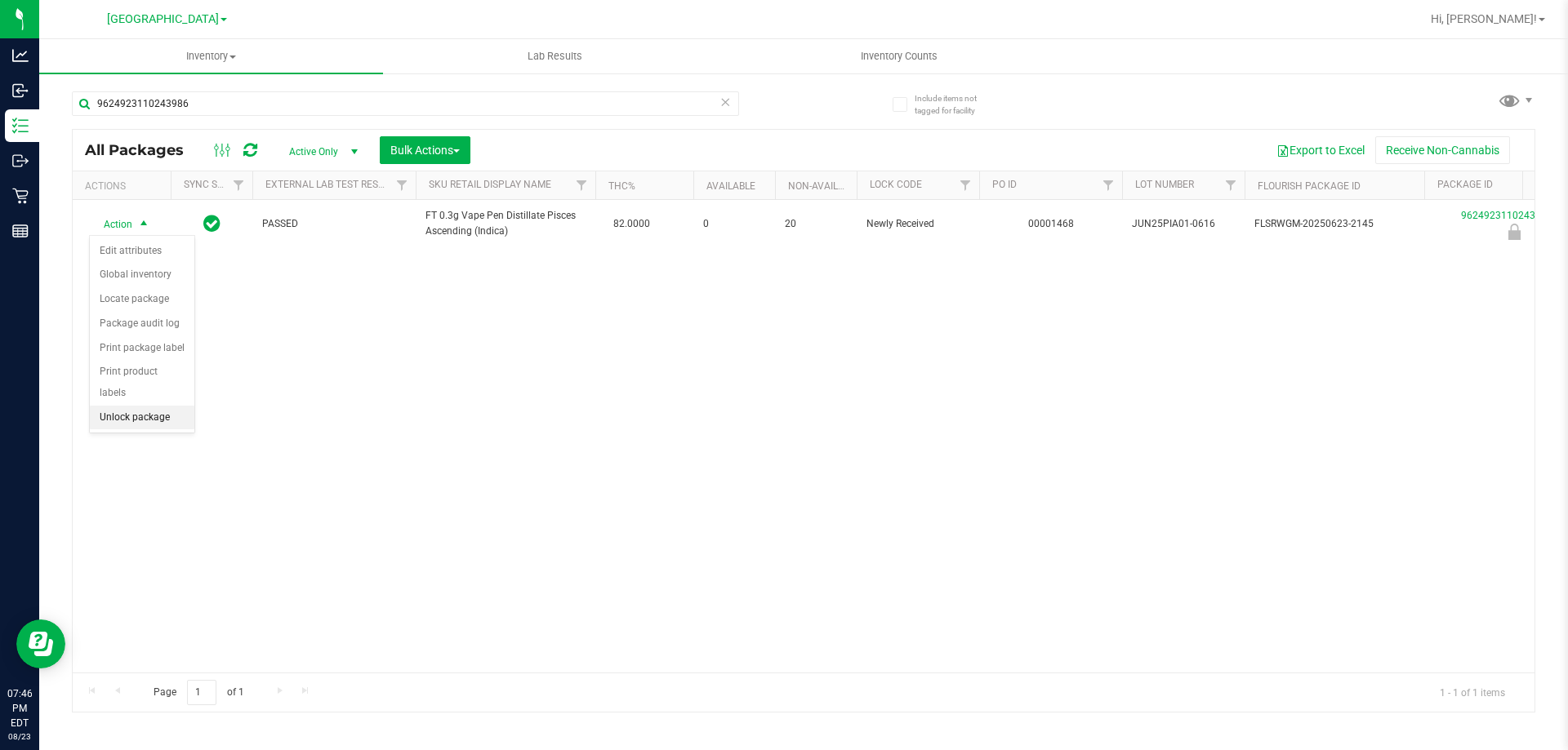
click at [168, 406] on li "Unlock package" at bounding box center [142, 417] width 104 height 24
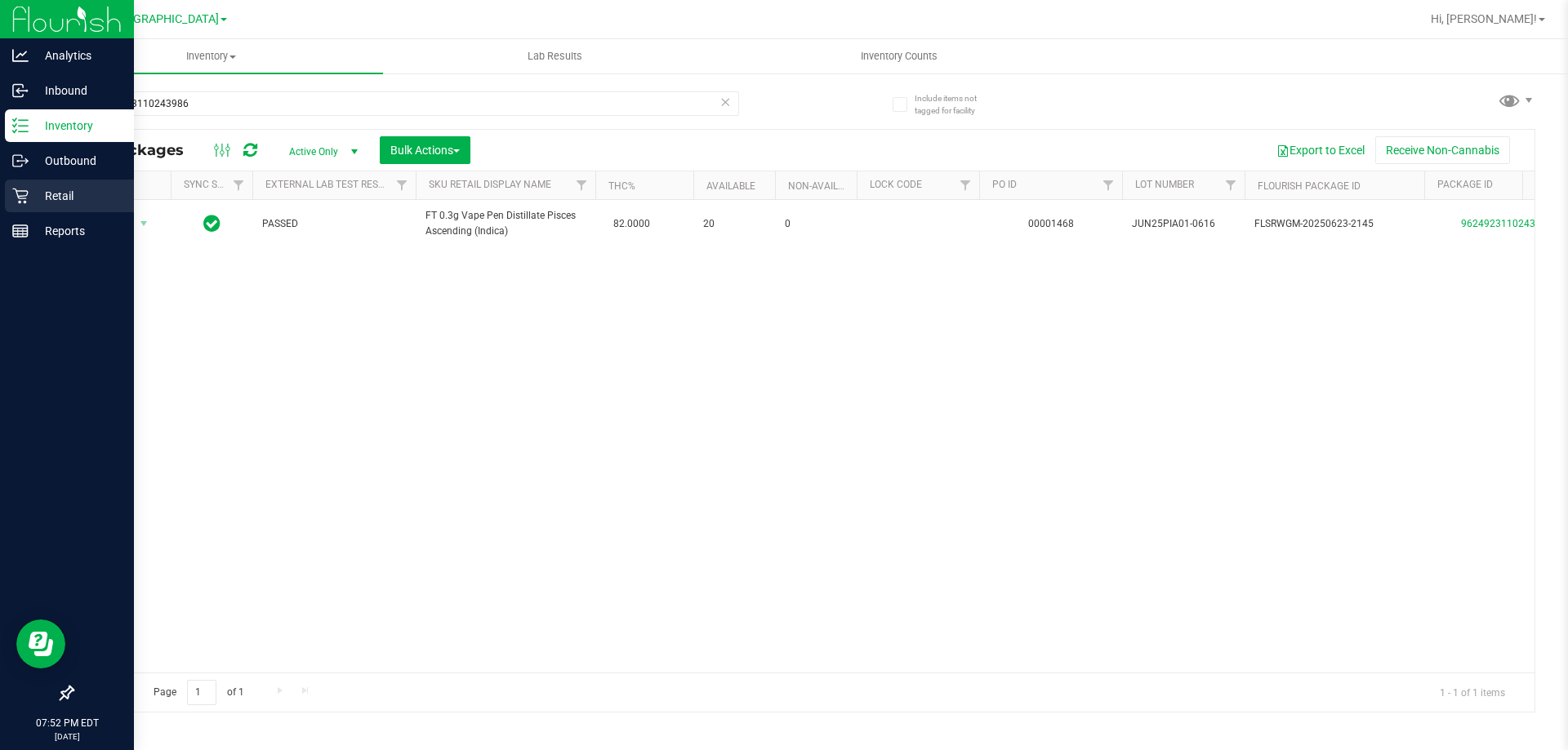
click at [48, 211] on div "Retail" at bounding box center [69, 196] width 129 height 33
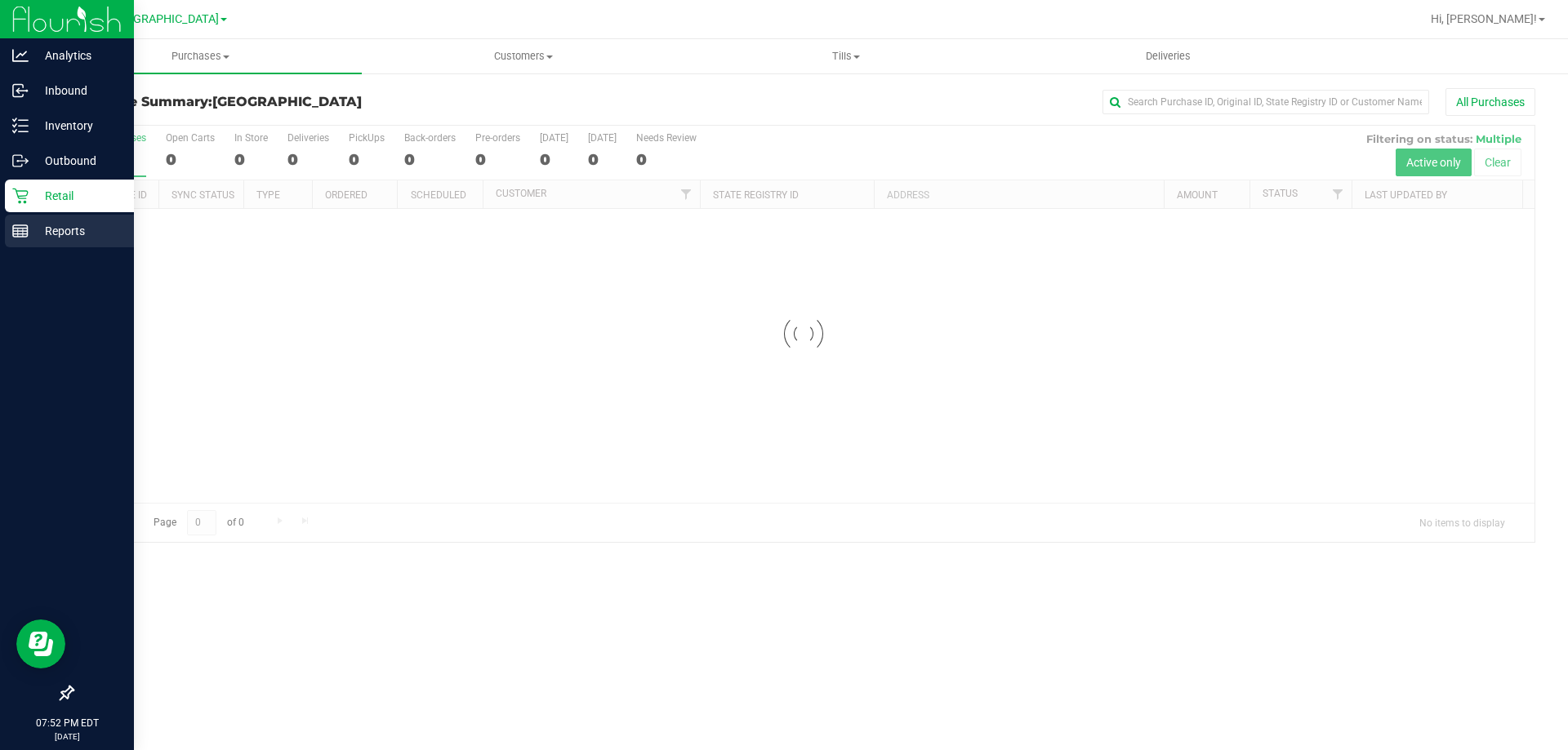
click at [67, 232] on p "Reports" at bounding box center [78, 230] width 98 height 19
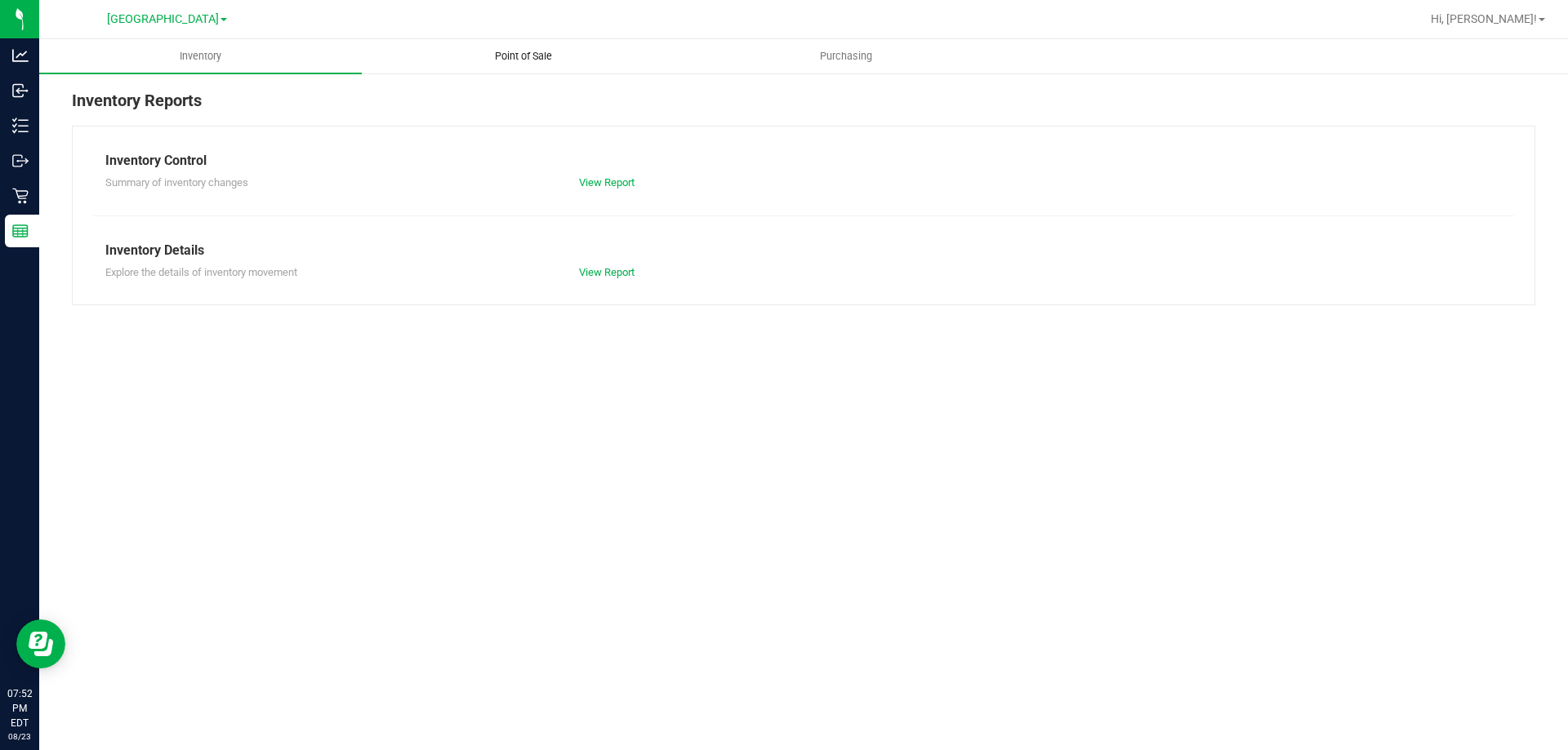
drag, startPoint x: 581, startPoint y: 40, endPoint x: 559, endPoint y: 84, distance: 49.2
click at [581, 40] on uib-tab-heading "Point of Sale" at bounding box center [523, 56] width 321 height 33
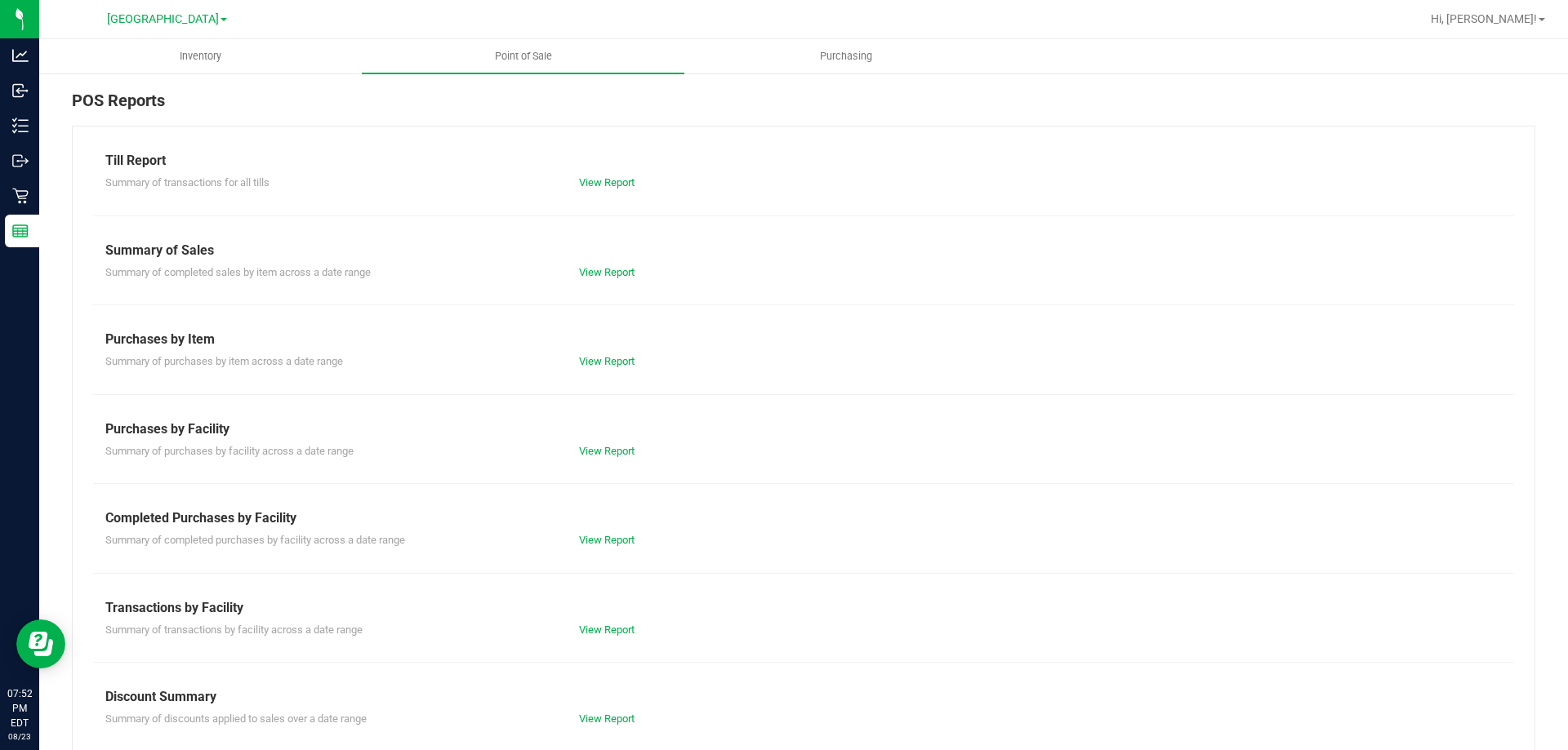
click at [633, 535] on div "View Report" at bounding box center [686, 540] width 237 height 16
click at [621, 541] on link "View Report" at bounding box center [607, 540] width 56 height 13
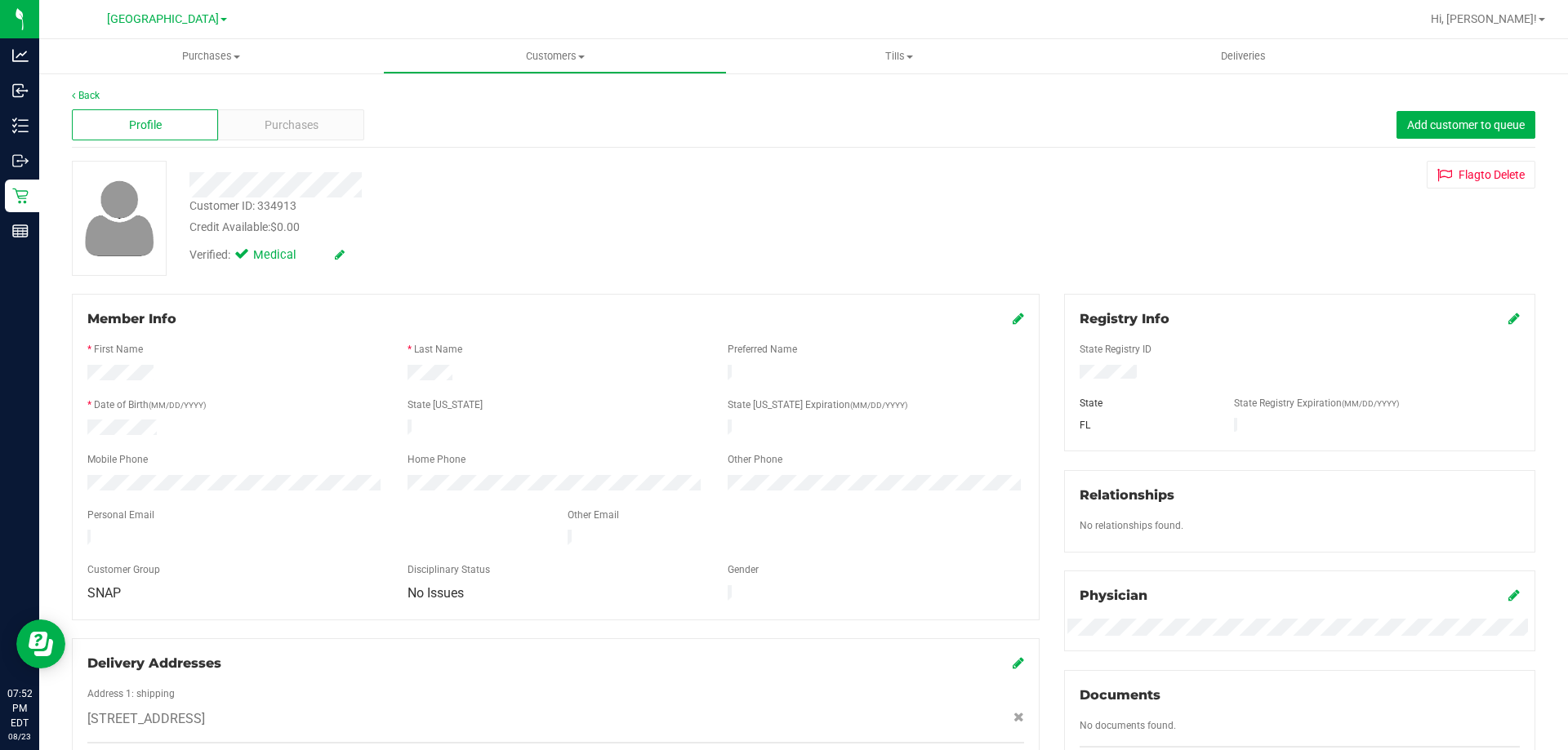
click at [290, 148] on div "Back Profile Purchases Add customer to queue Customer ID: 334913 Credit Availab…" at bounding box center [803, 690] width 1463 height 1206
click at [291, 135] on div "Purchases" at bounding box center [291, 124] width 147 height 31
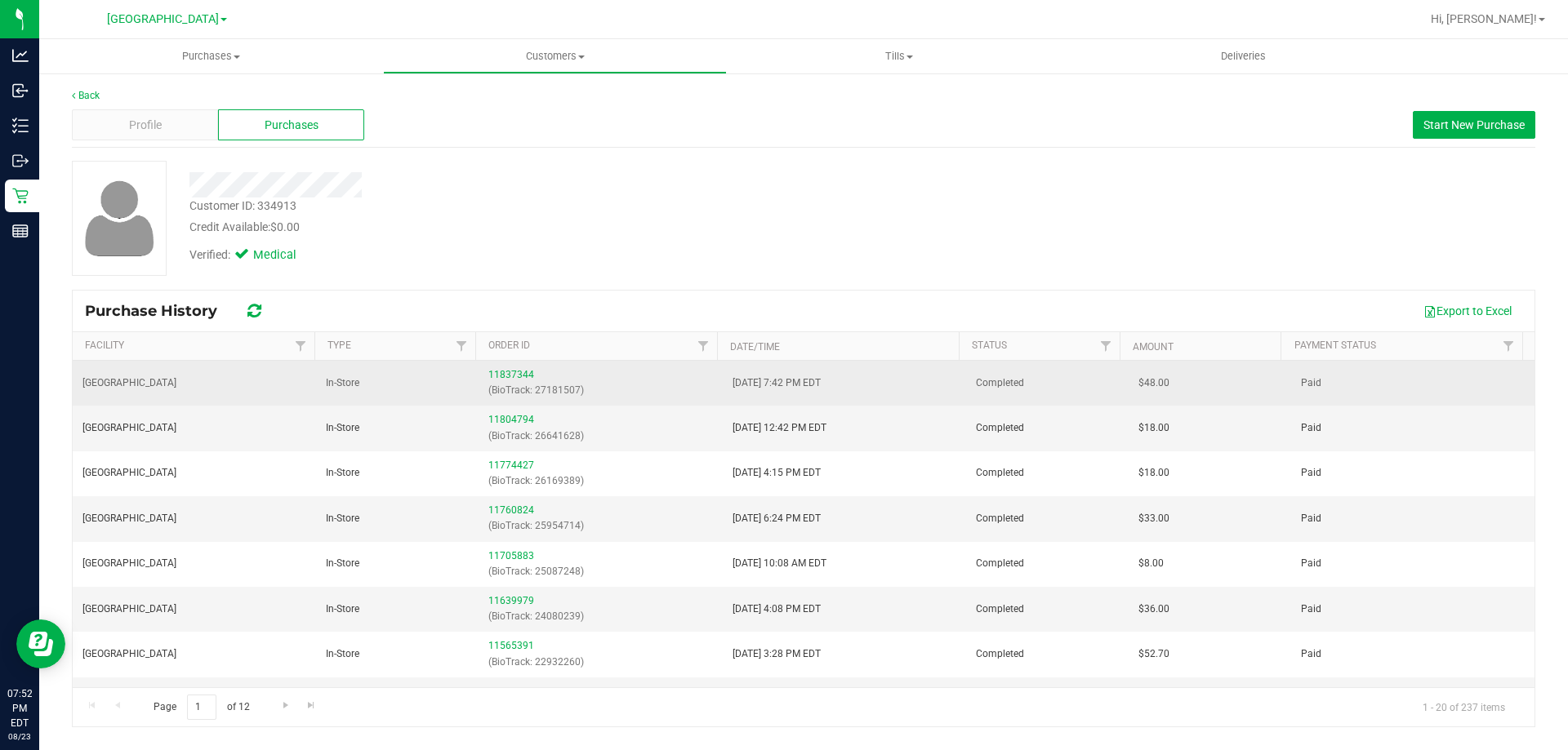
click at [508, 368] on div "11837344 (BioTrack: 27181507)" at bounding box center [600, 383] width 224 height 31
click at [509, 375] on link "11837344" at bounding box center [510, 375] width 45 height 12
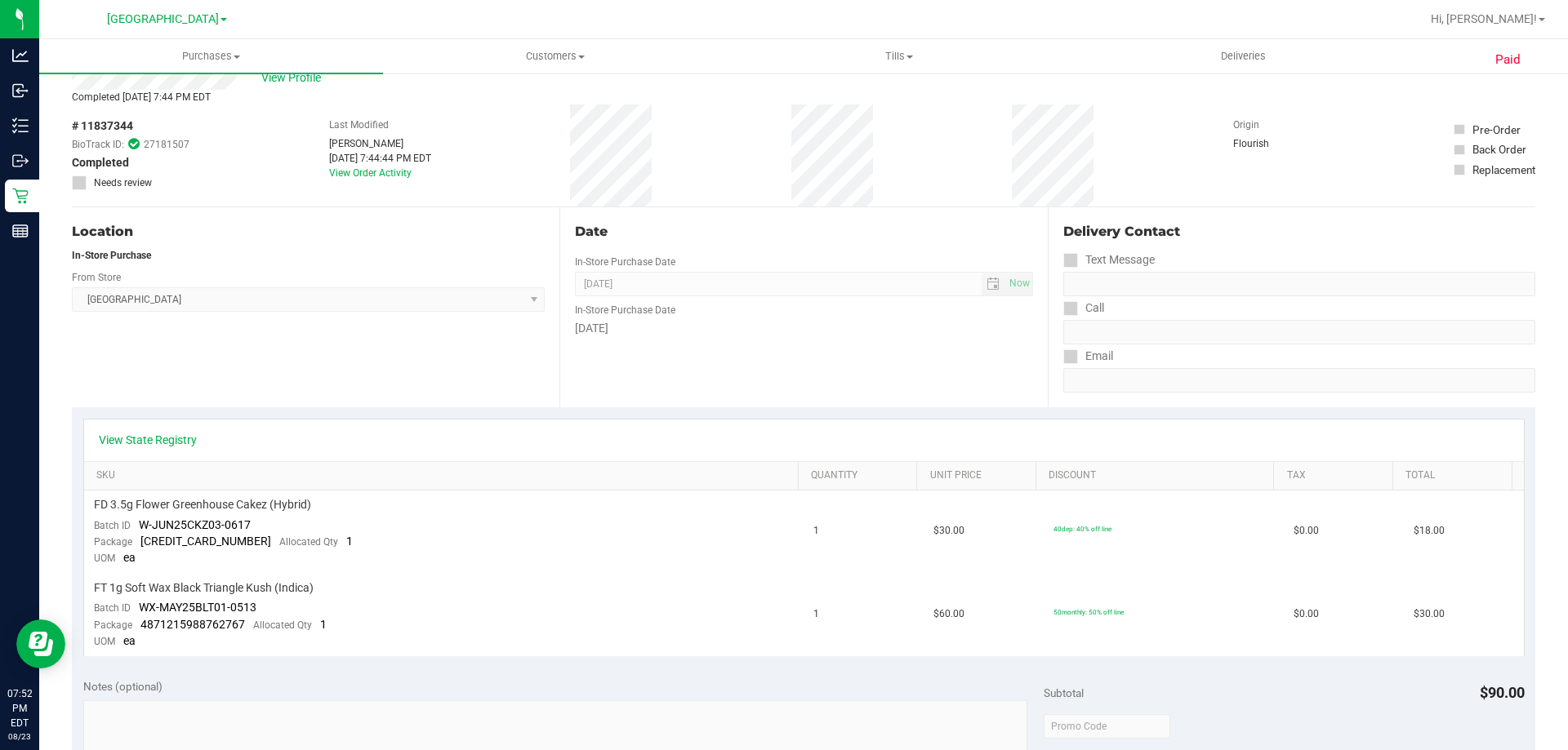
scroll to position [82, 0]
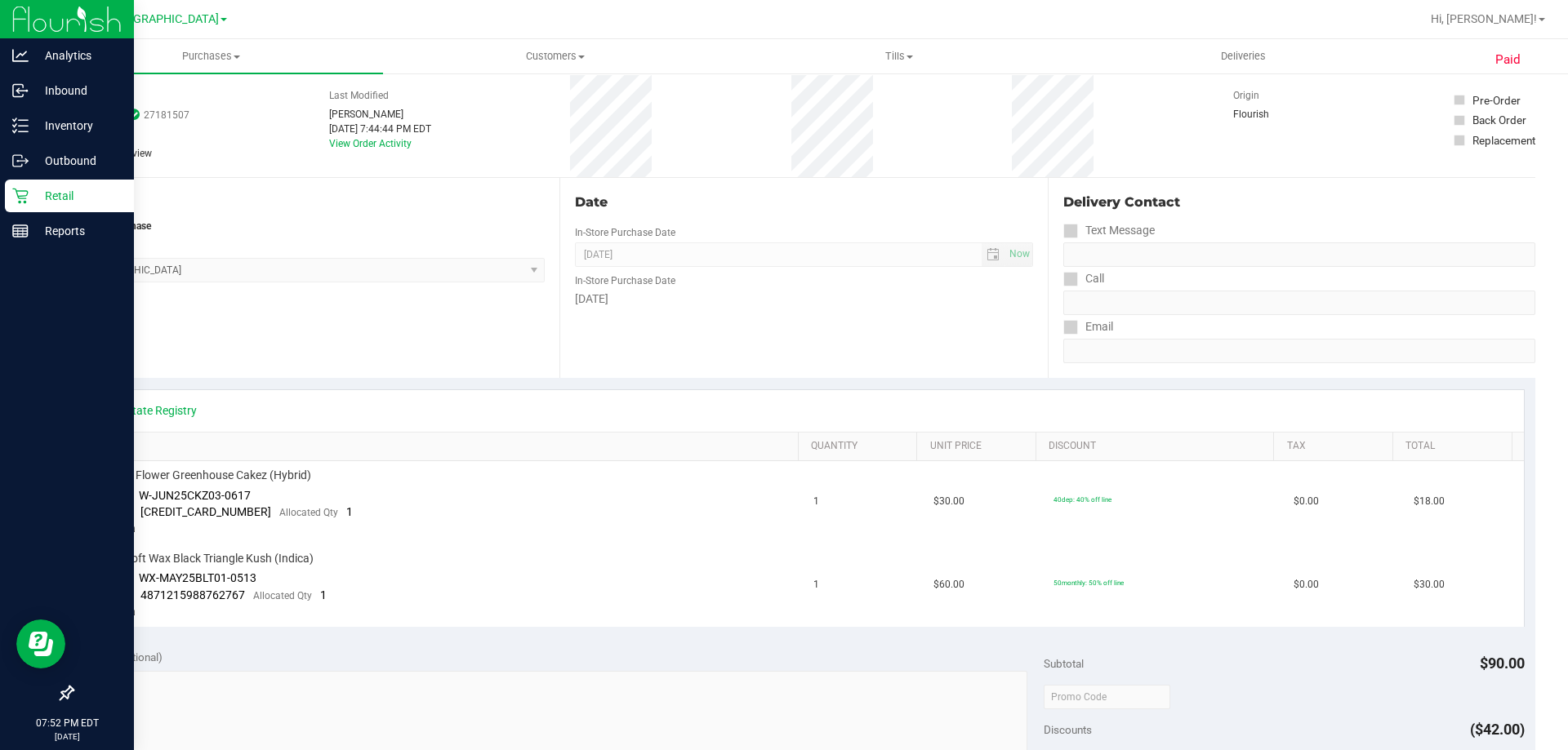
click at [56, 186] on p "Retail" at bounding box center [78, 196] width 98 height 19
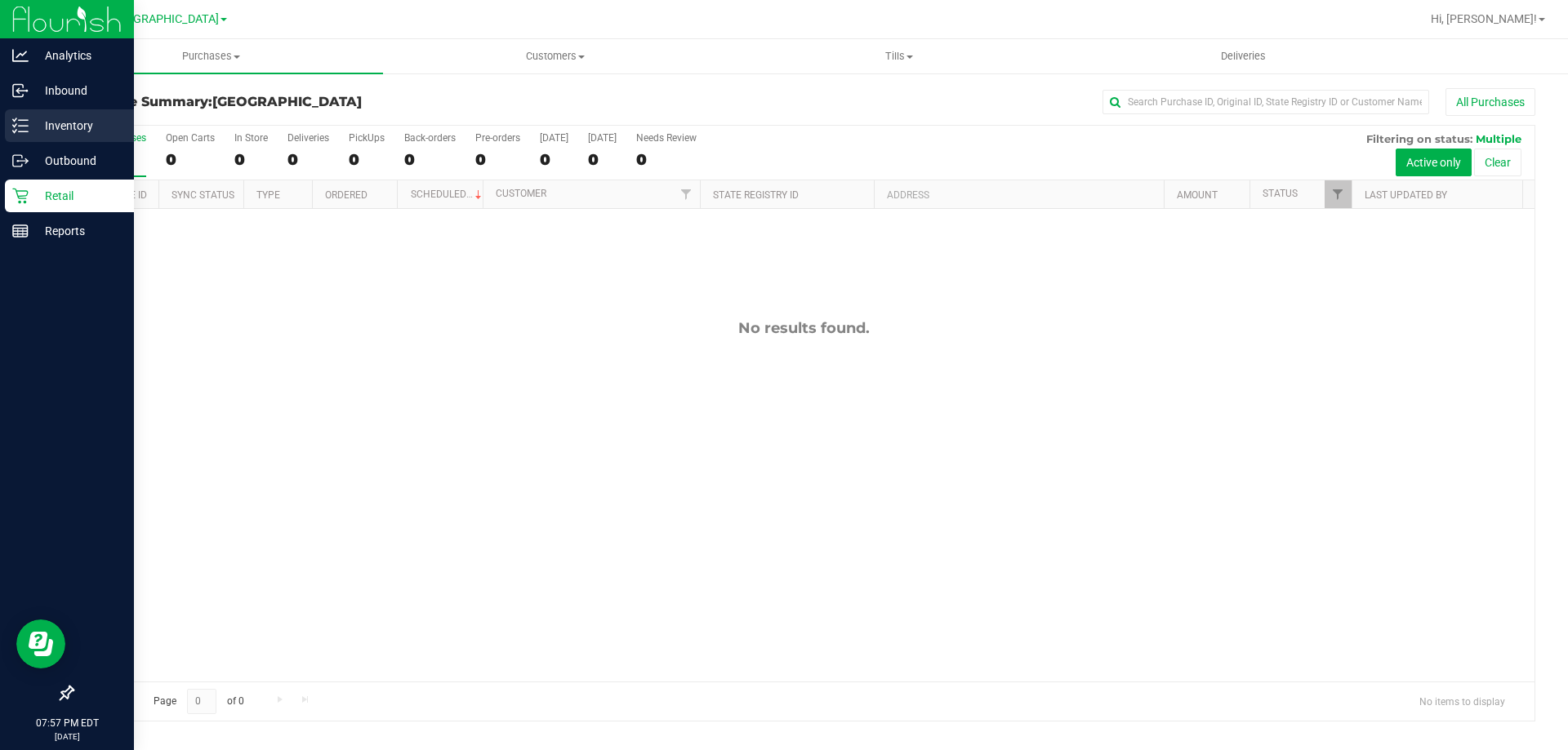
click at [90, 121] on p "Inventory" at bounding box center [78, 125] width 98 height 19
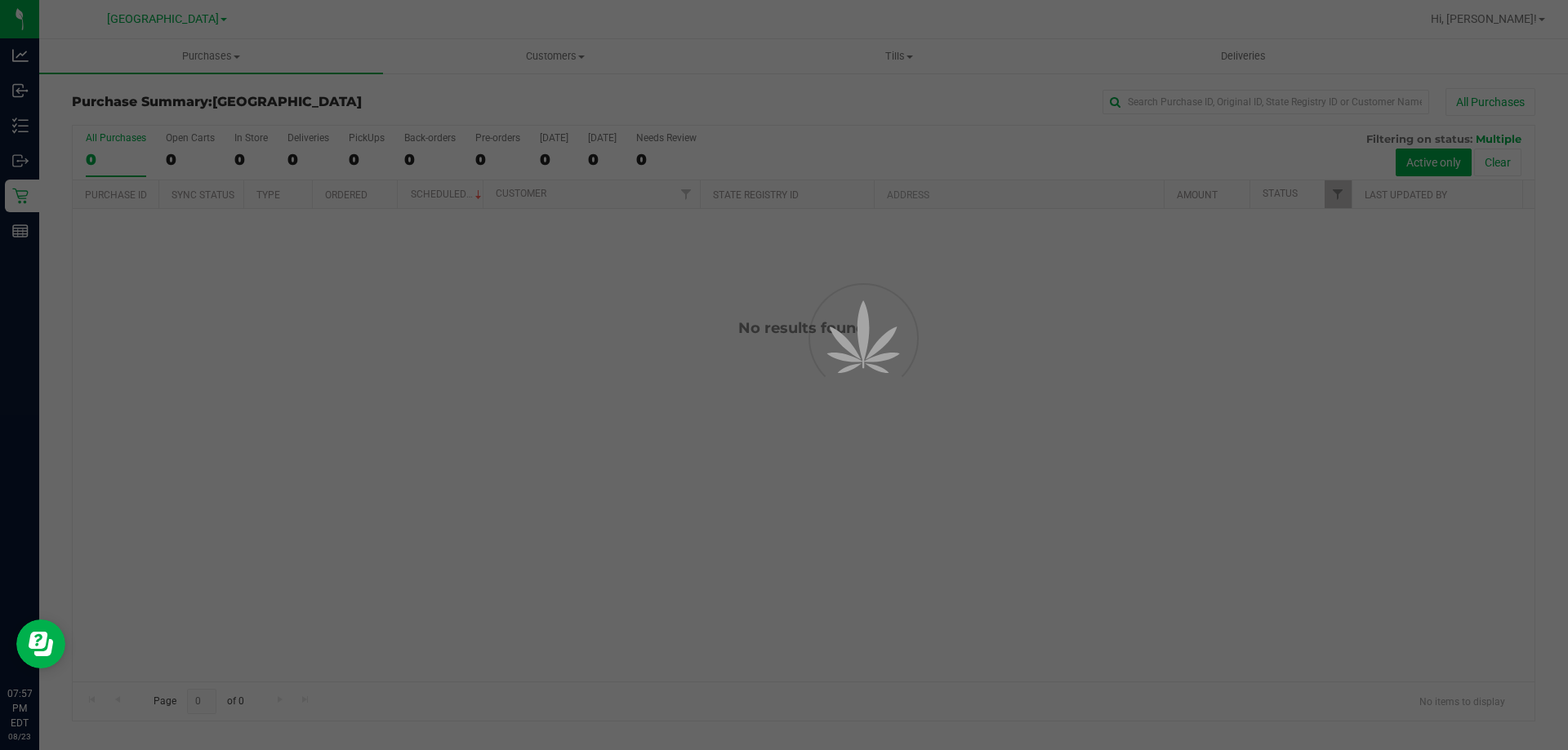
click at [347, 100] on div at bounding box center [784, 375] width 1568 height 750
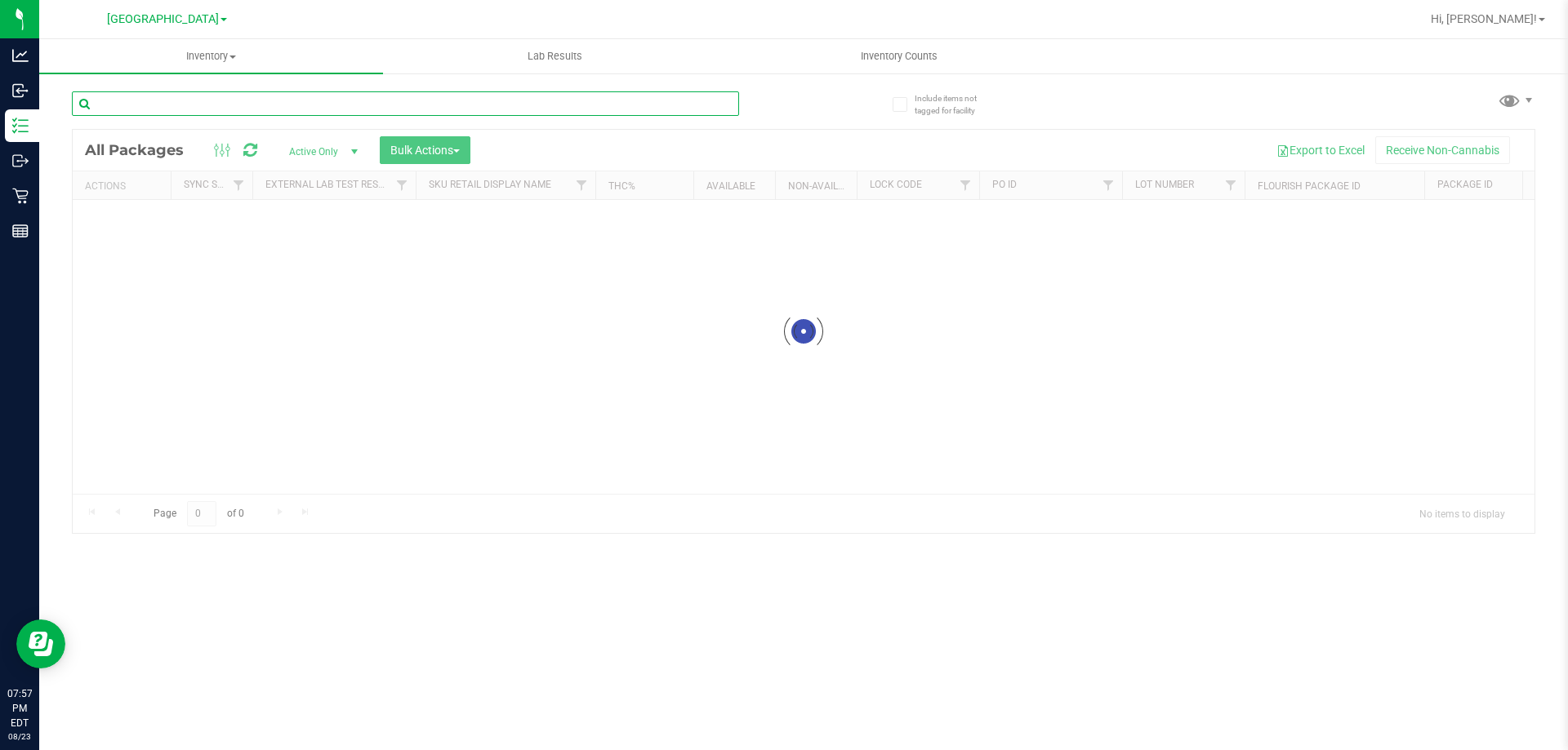
click at [385, 106] on input "text" at bounding box center [406, 103] width 667 height 24
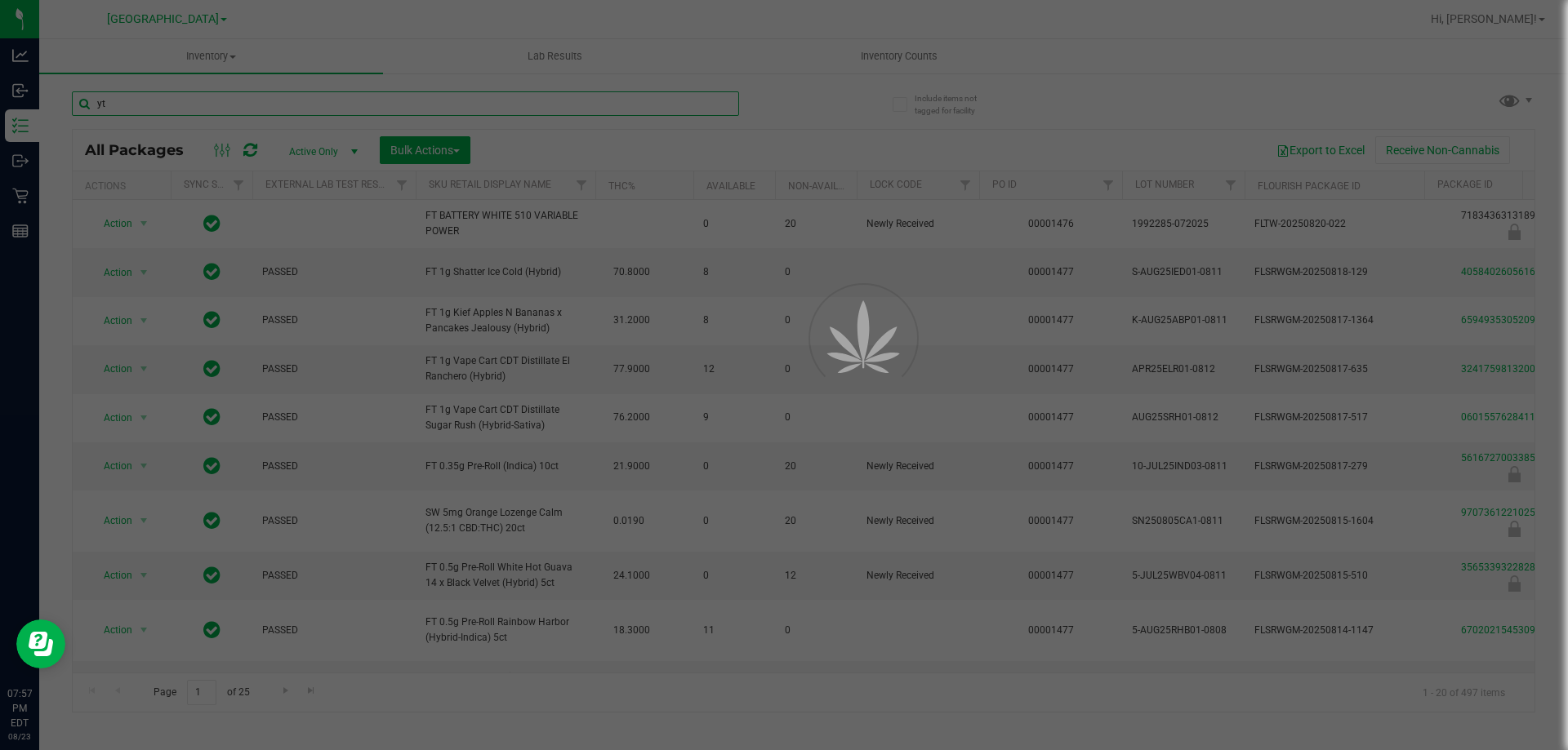
type input "y"
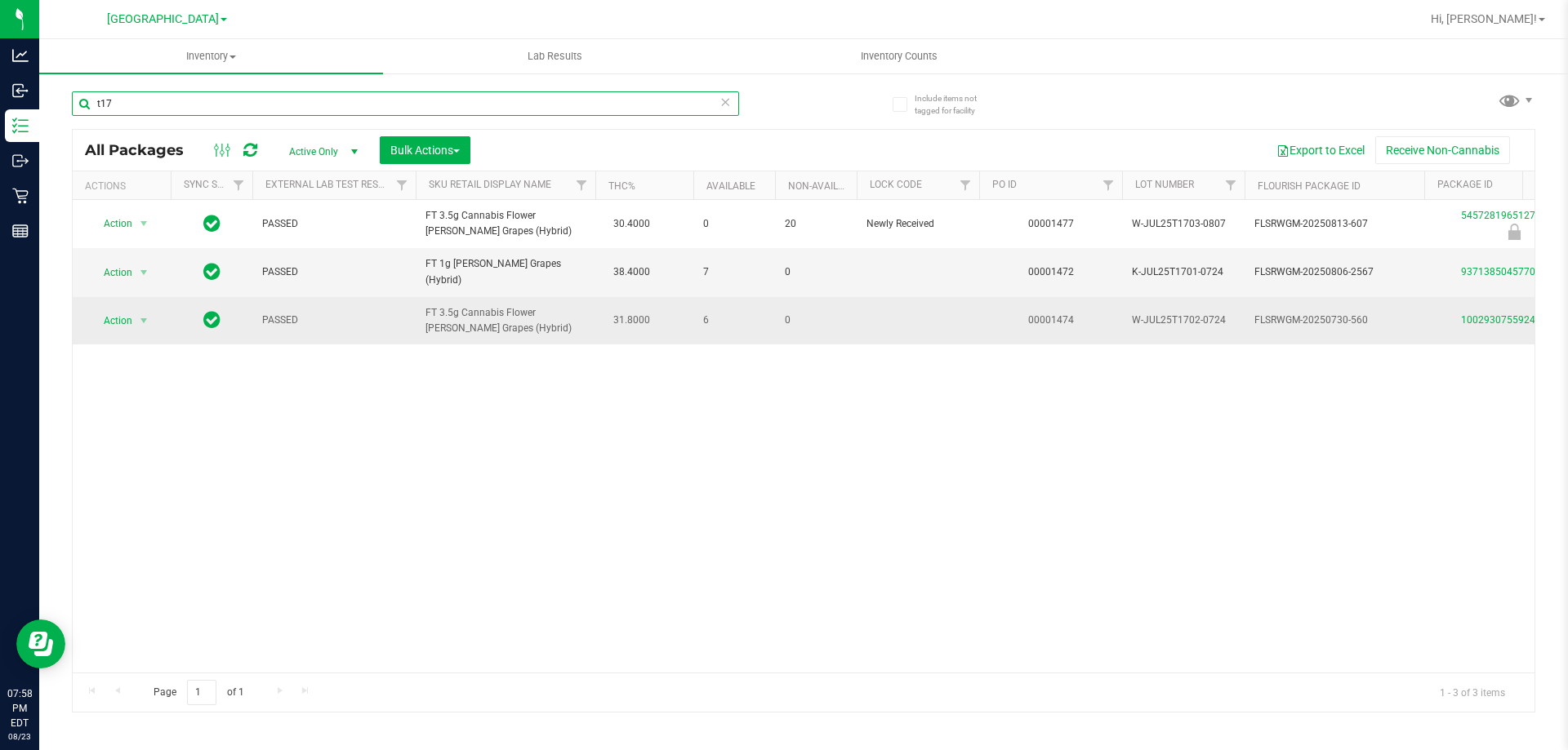
type input "t17"
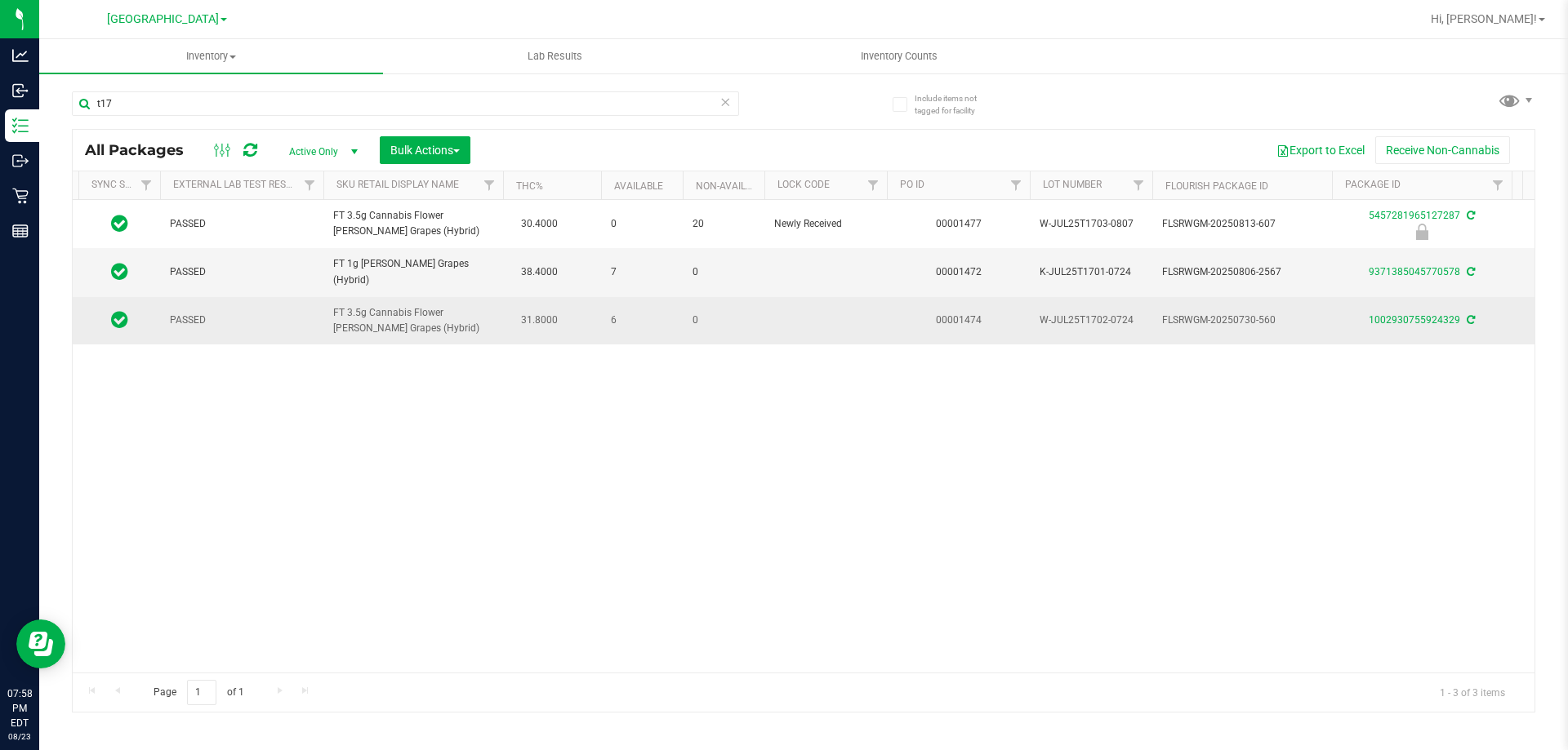
scroll to position [0, 167]
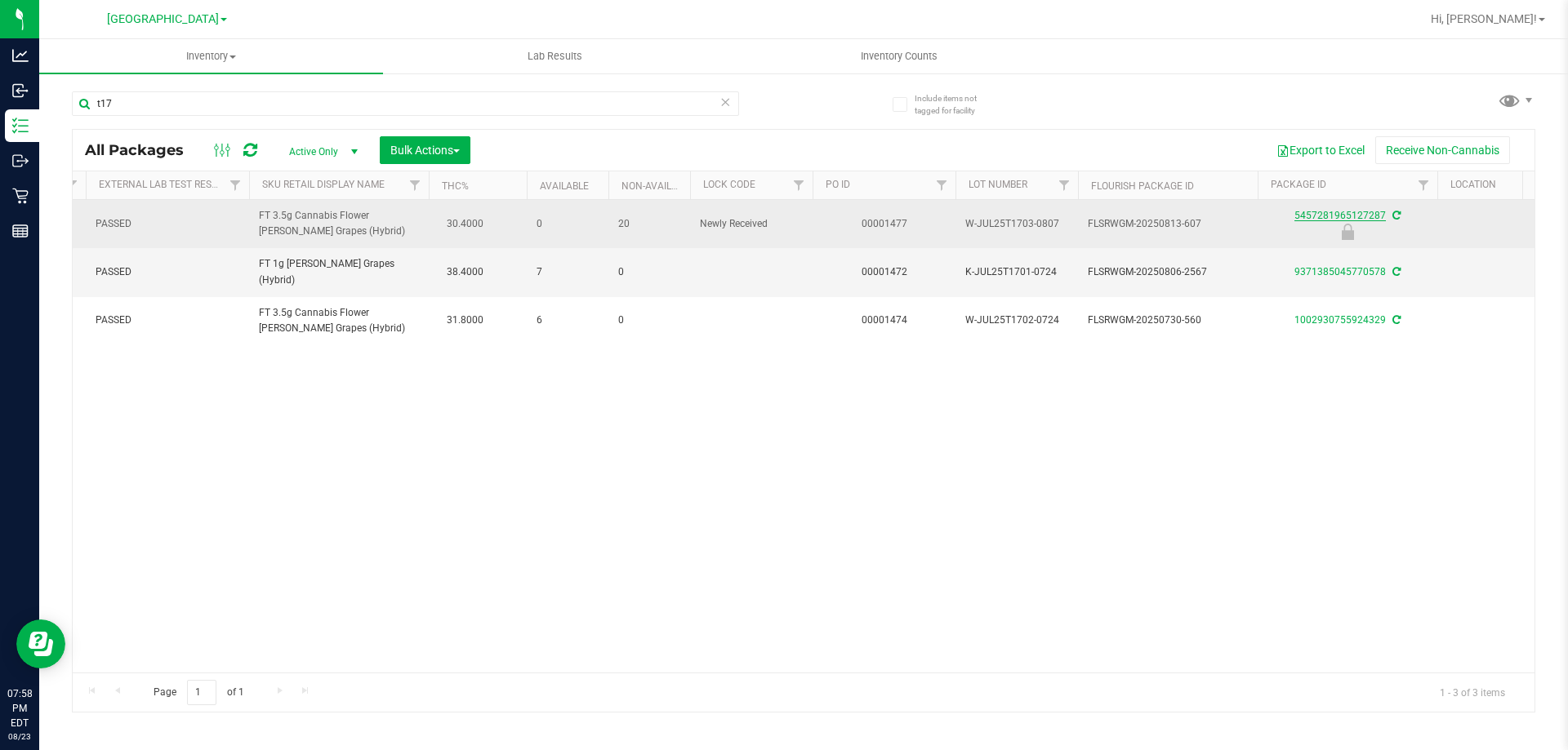
click at [1332, 220] on link "5457281965127287" at bounding box center [1339, 216] width 92 height 12
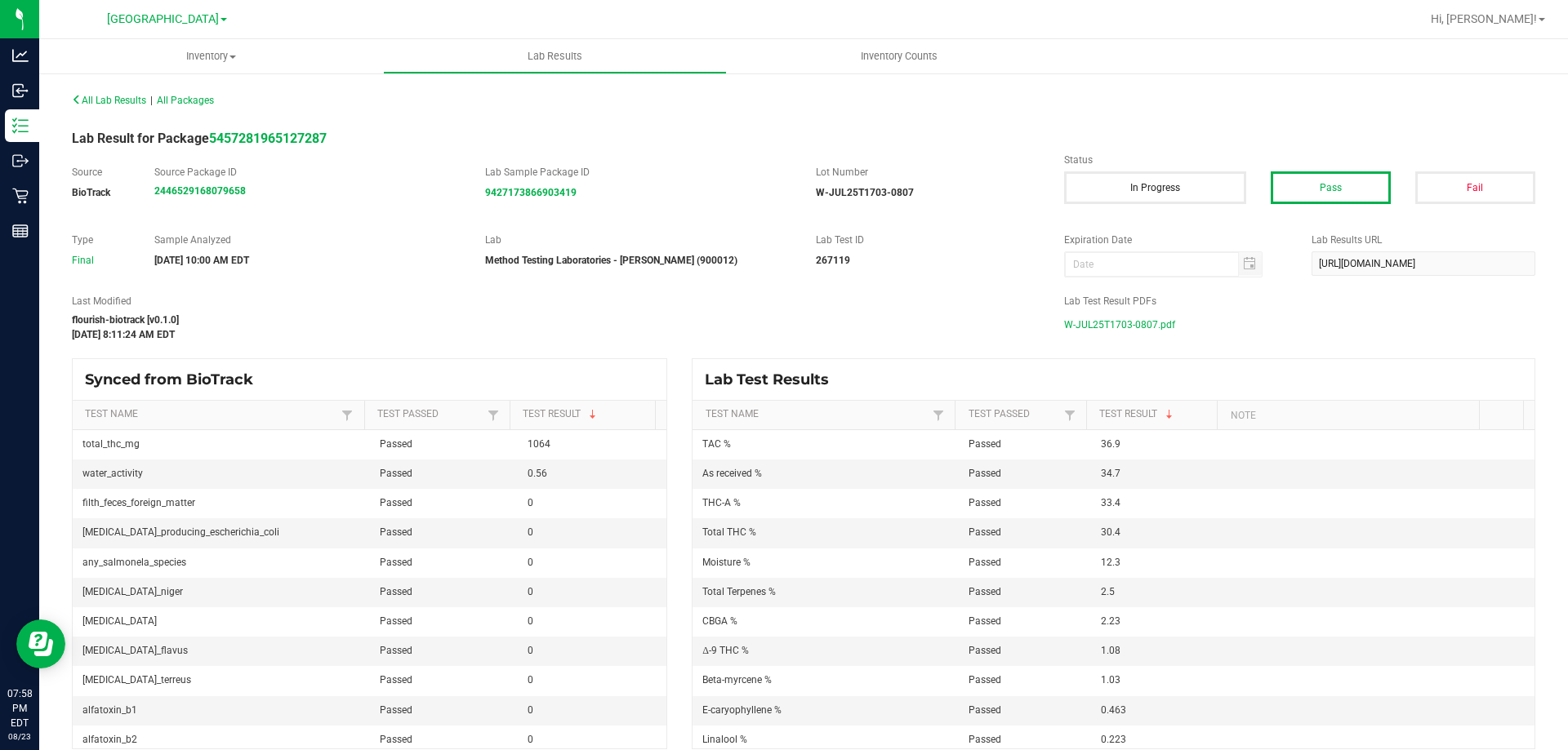
click at [1130, 319] on span "W-JUL25T1703-0807.pdf" at bounding box center [1119, 324] width 111 height 24
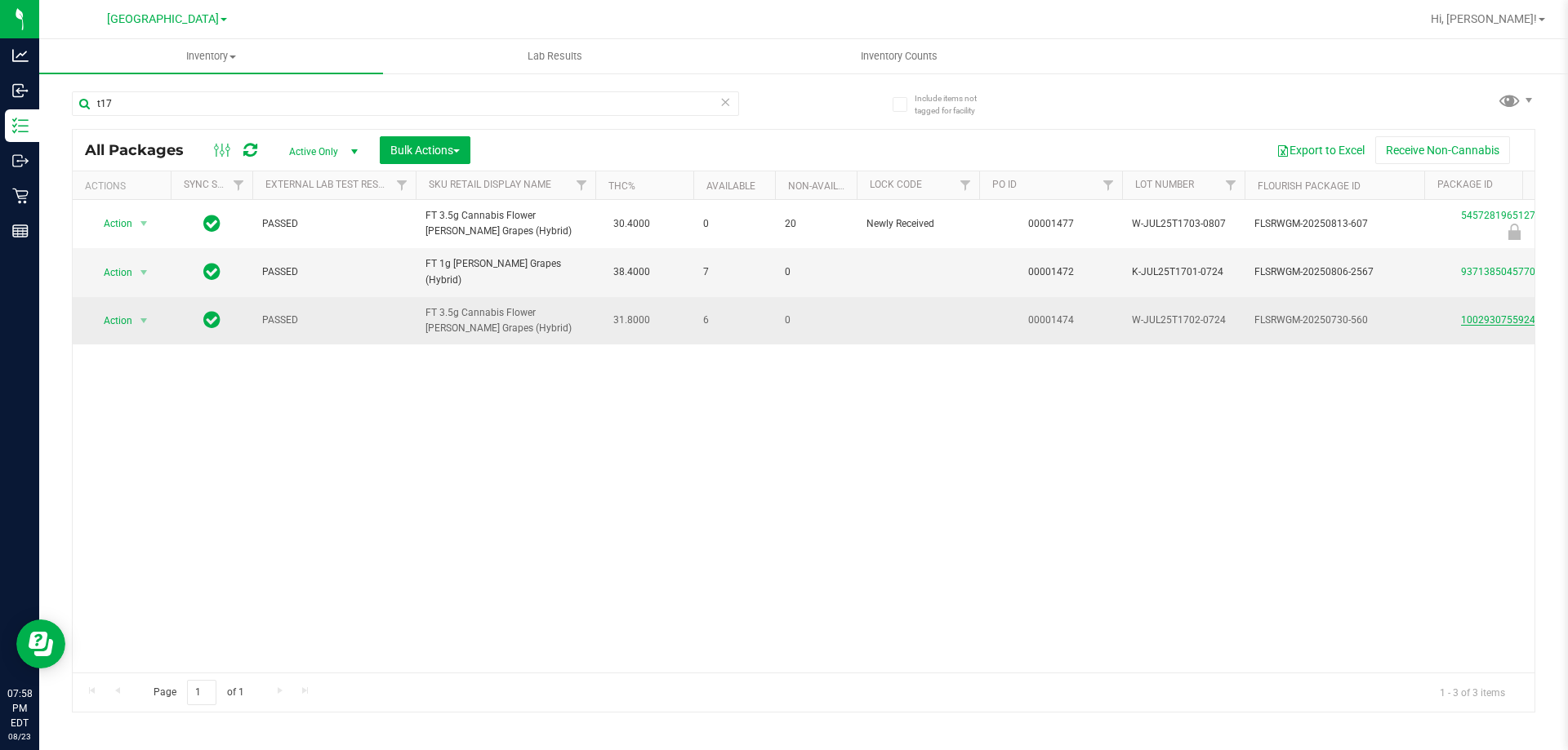
click at [1466, 314] on link "1002930755924329" at bounding box center [1506, 320] width 92 height 12
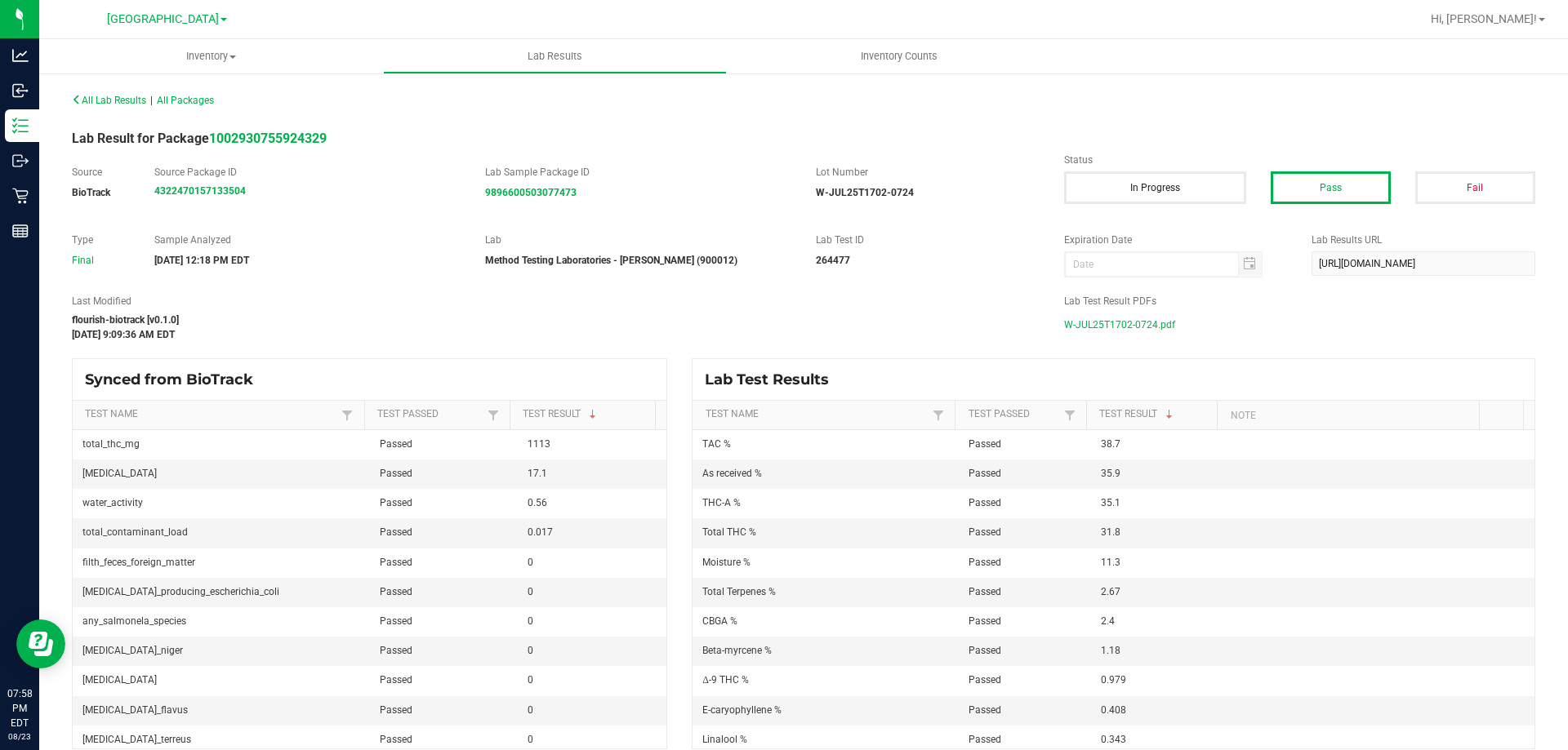
click at [1123, 331] on span "W-JUL25T1702-0724.pdf" at bounding box center [1119, 324] width 111 height 24
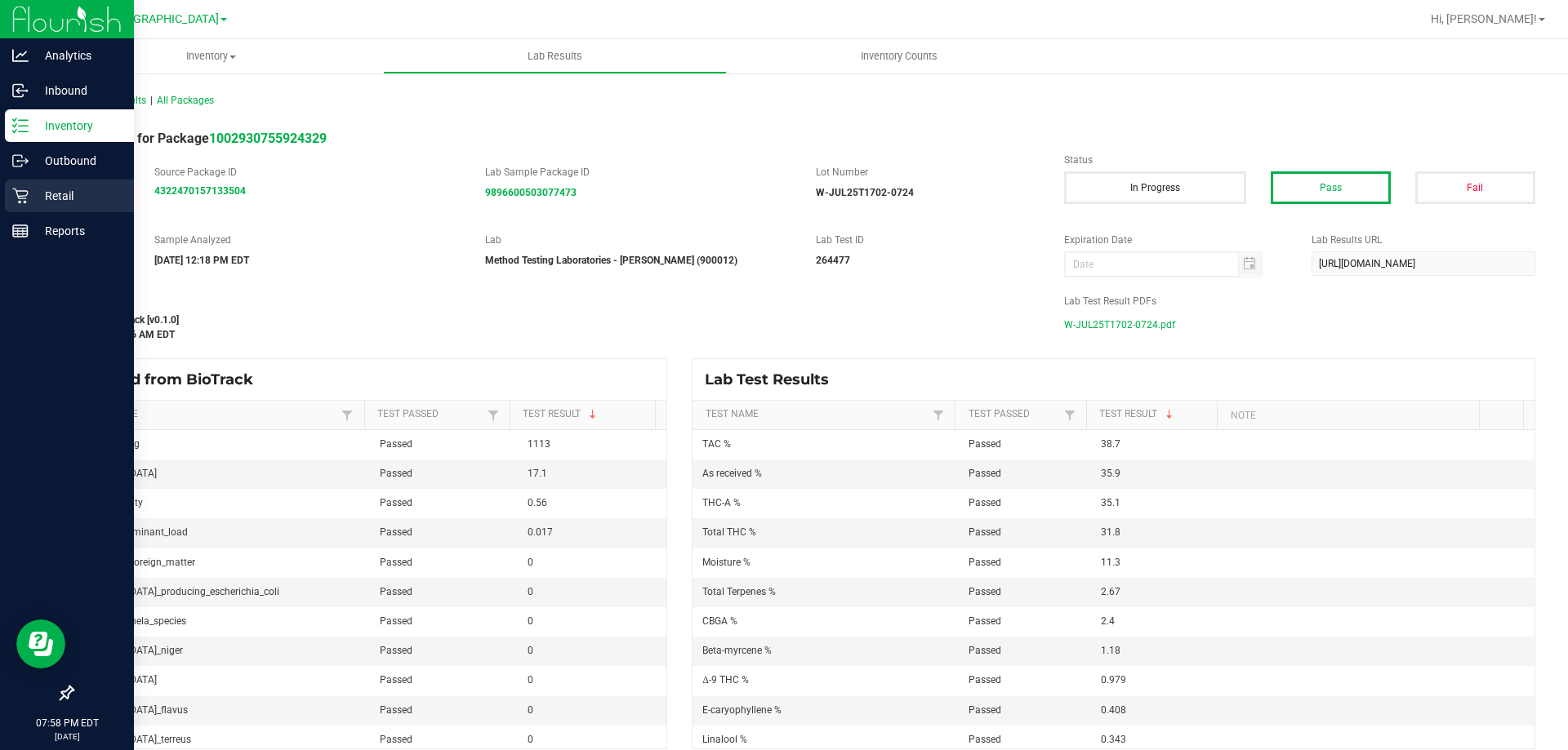
click at [38, 213] on link "Retail" at bounding box center [67, 197] width 134 height 35
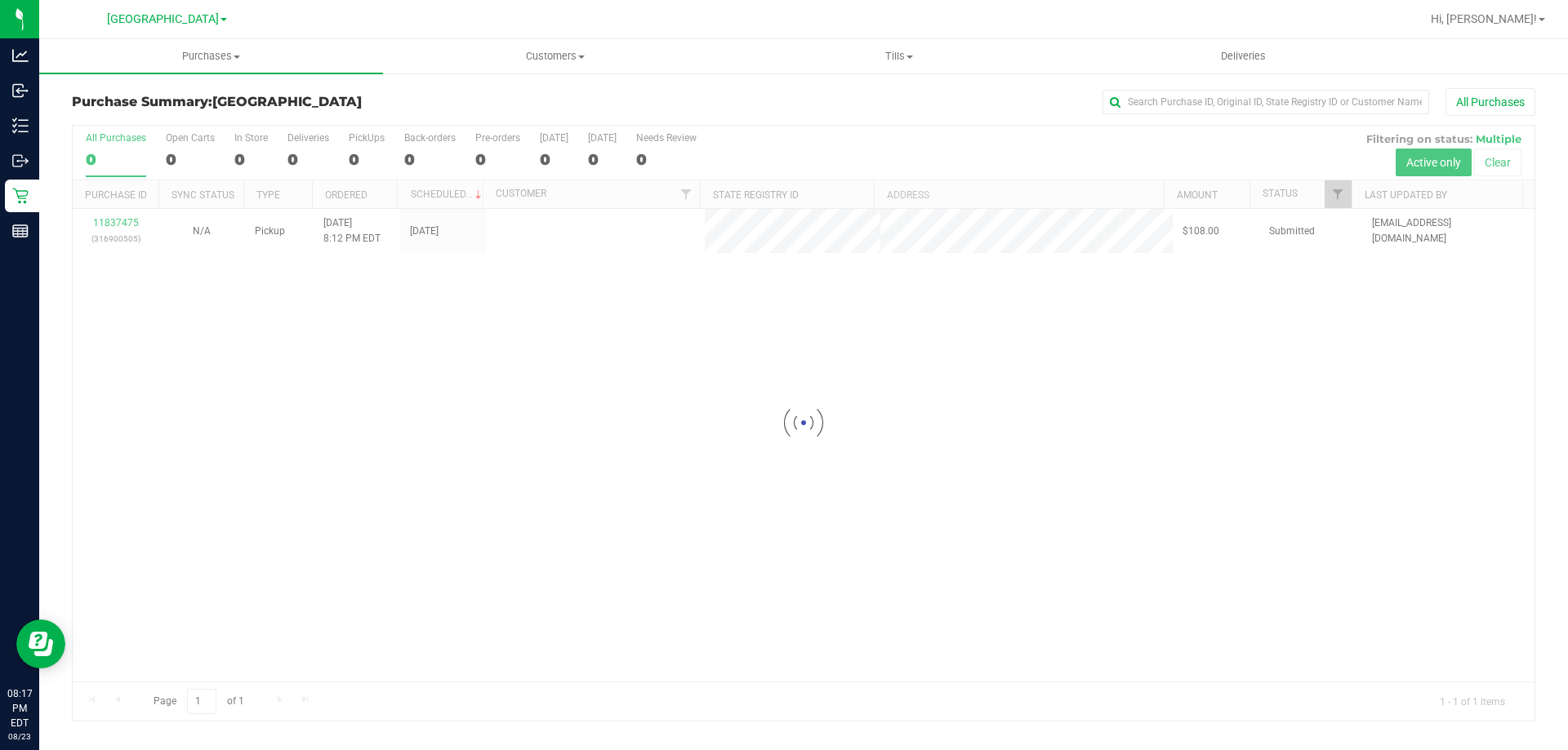
click at [439, 311] on div at bounding box center [803, 422] width 1462 height 595
click at [605, 401] on div "11837475 (316900505) N/A Pickup [DATE] 8:12 PM EDT 8/24/2025 $108.00 Submitted …" at bounding box center [803, 445] width 1462 height 472
click at [269, 86] on div "Purchase Summary: [GEOGRAPHIC_DATA] All Purchases Loading... All Purchases 0 Op…" at bounding box center [803, 405] width 1528 height 666
click at [294, 55] on span "Purchases" at bounding box center [211, 56] width 343 height 14
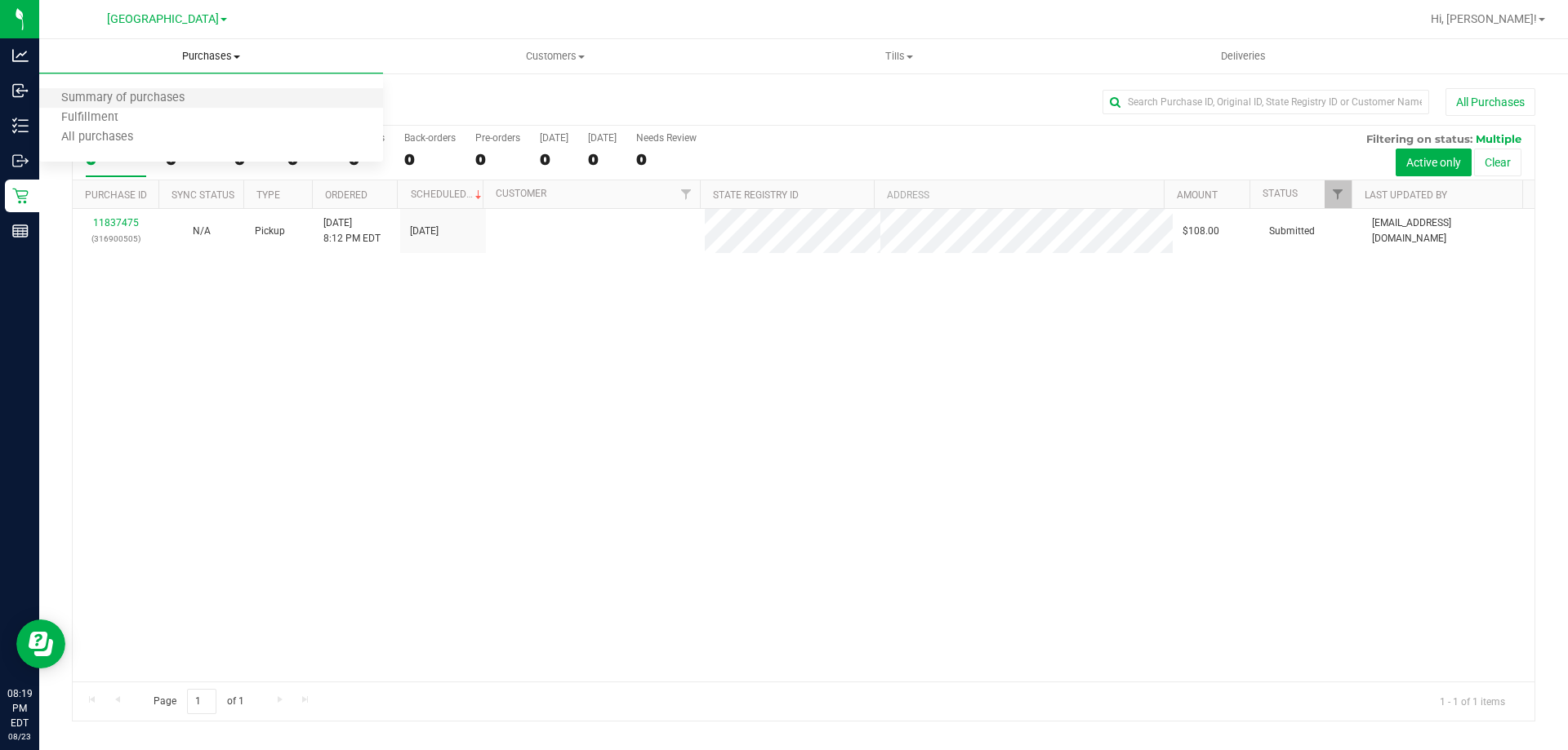
click at [307, 99] on li "Summary of purchases" at bounding box center [211, 98] width 343 height 19
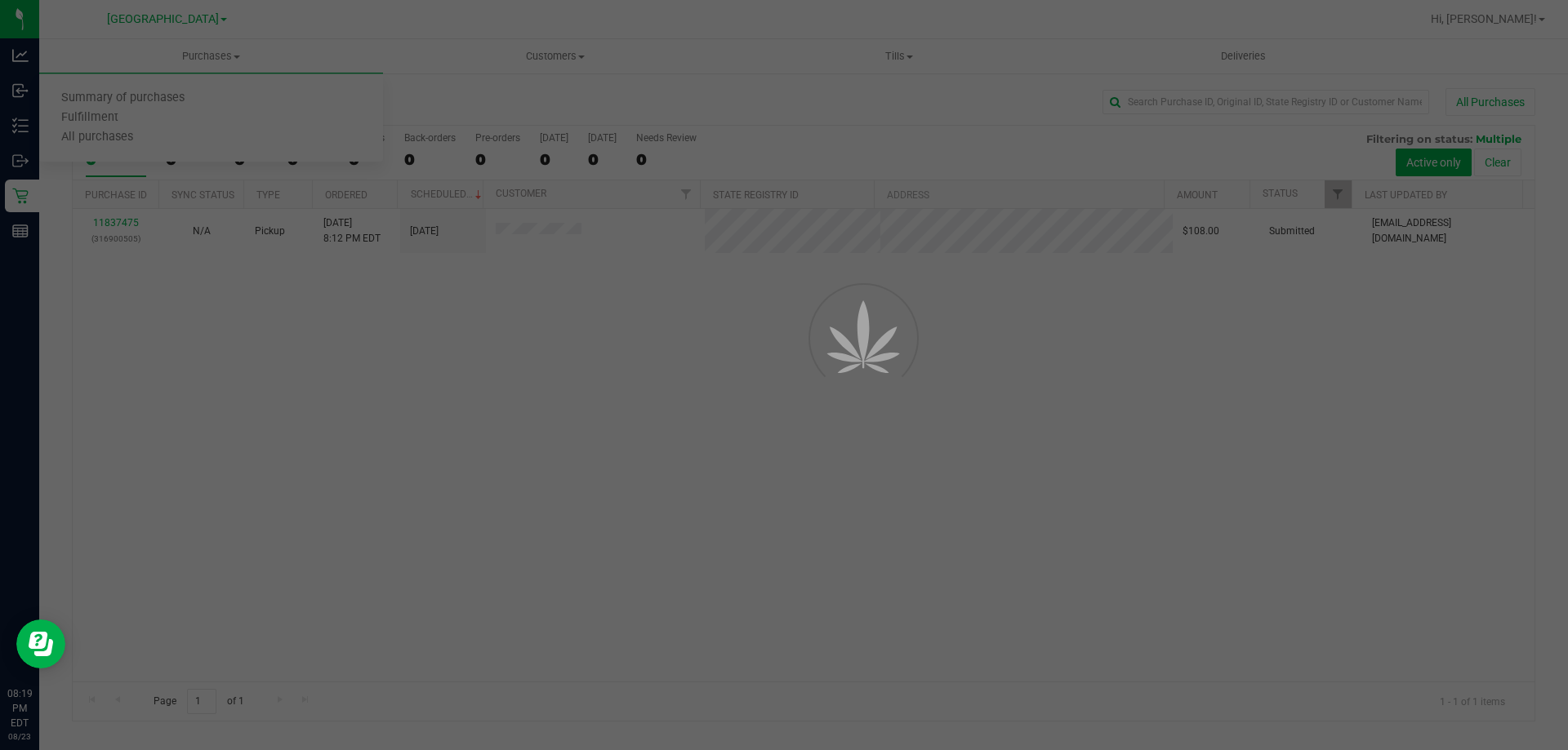
click at [862, 444] on div at bounding box center [784, 375] width 1568 height 750
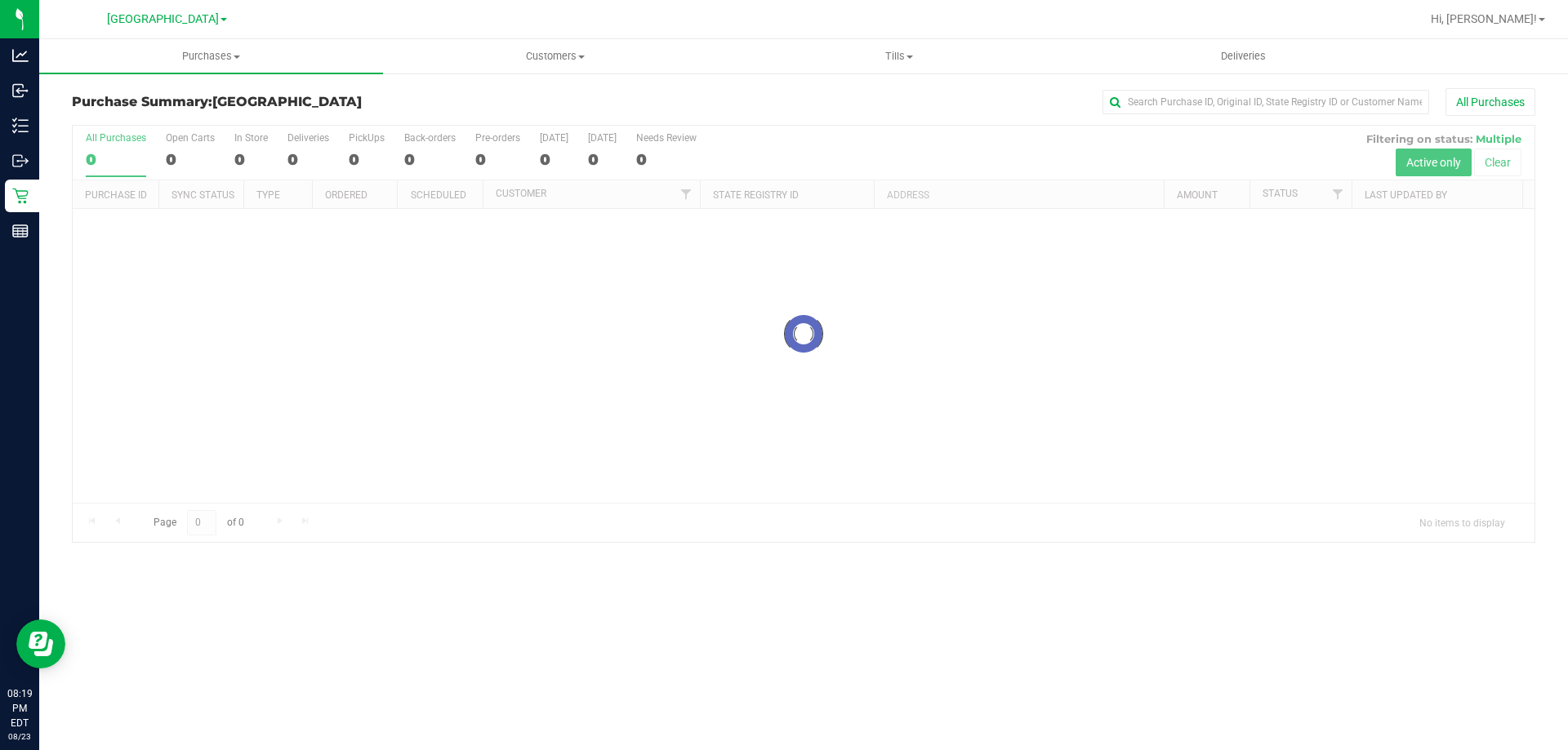
click at [1025, 386] on div at bounding box center [803, 334] width 1462 height 416
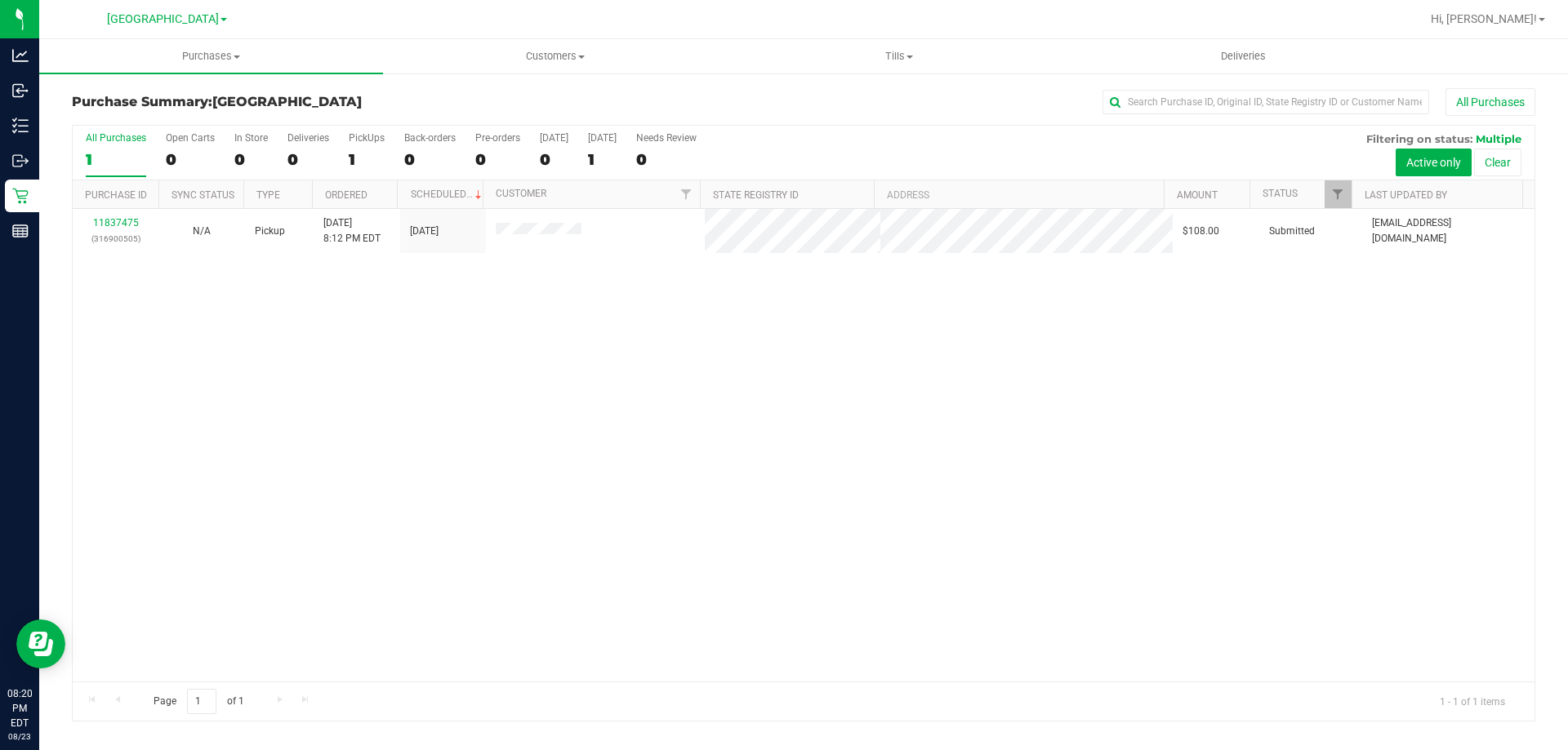
click at [608, 320] on div "11837475 (316900505) N/A Pickup [DATE] 8:12 PM EDT 8/24/2025 $108.00 Submitted …" at bounding box center [803, 445] width 1462 height 472
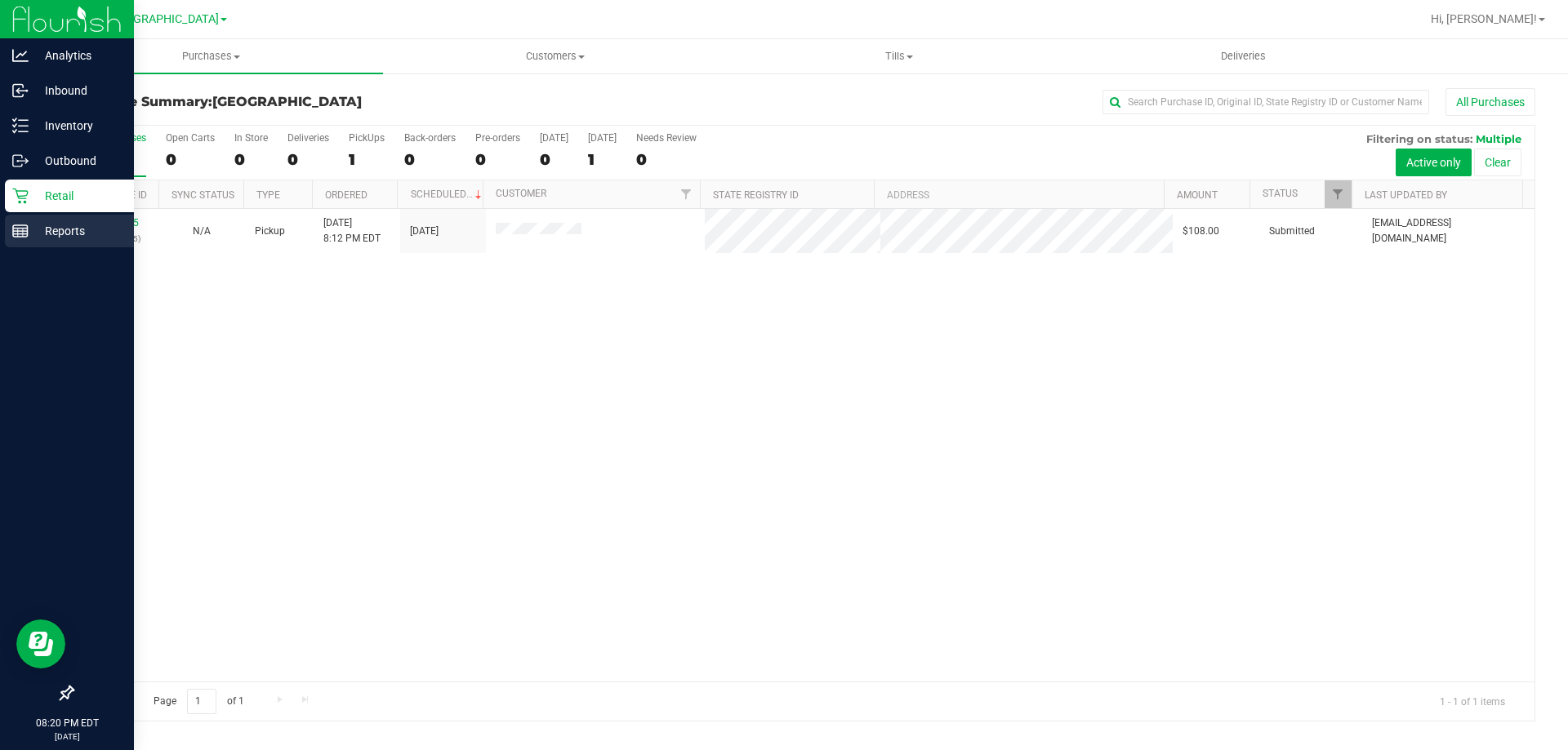
click at [23, 232] on line at bounding box center [23, 232] width 0 height 8
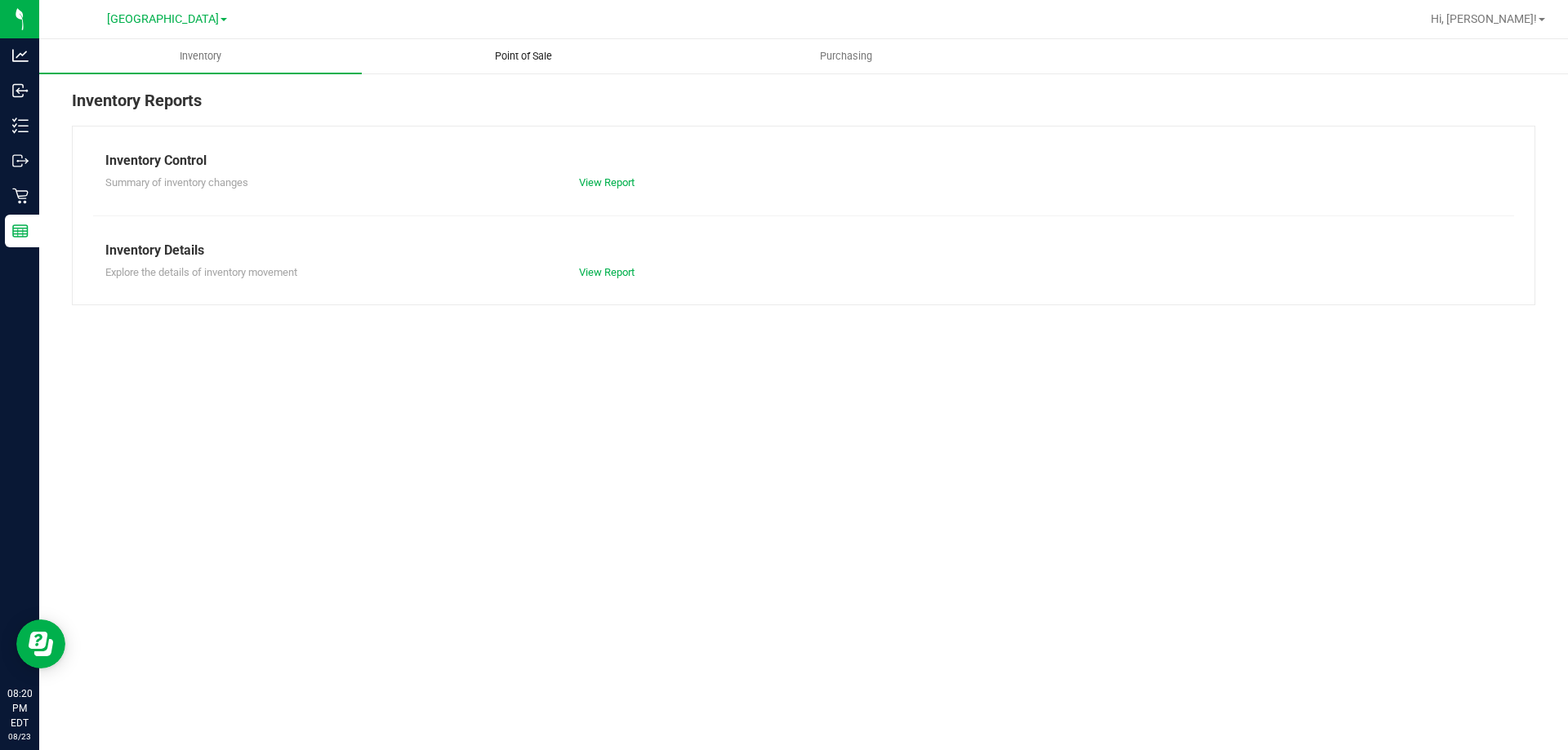
click at [535, 52] on span "Point of Sale" at bounding box center [523, 56] width 101 height 14
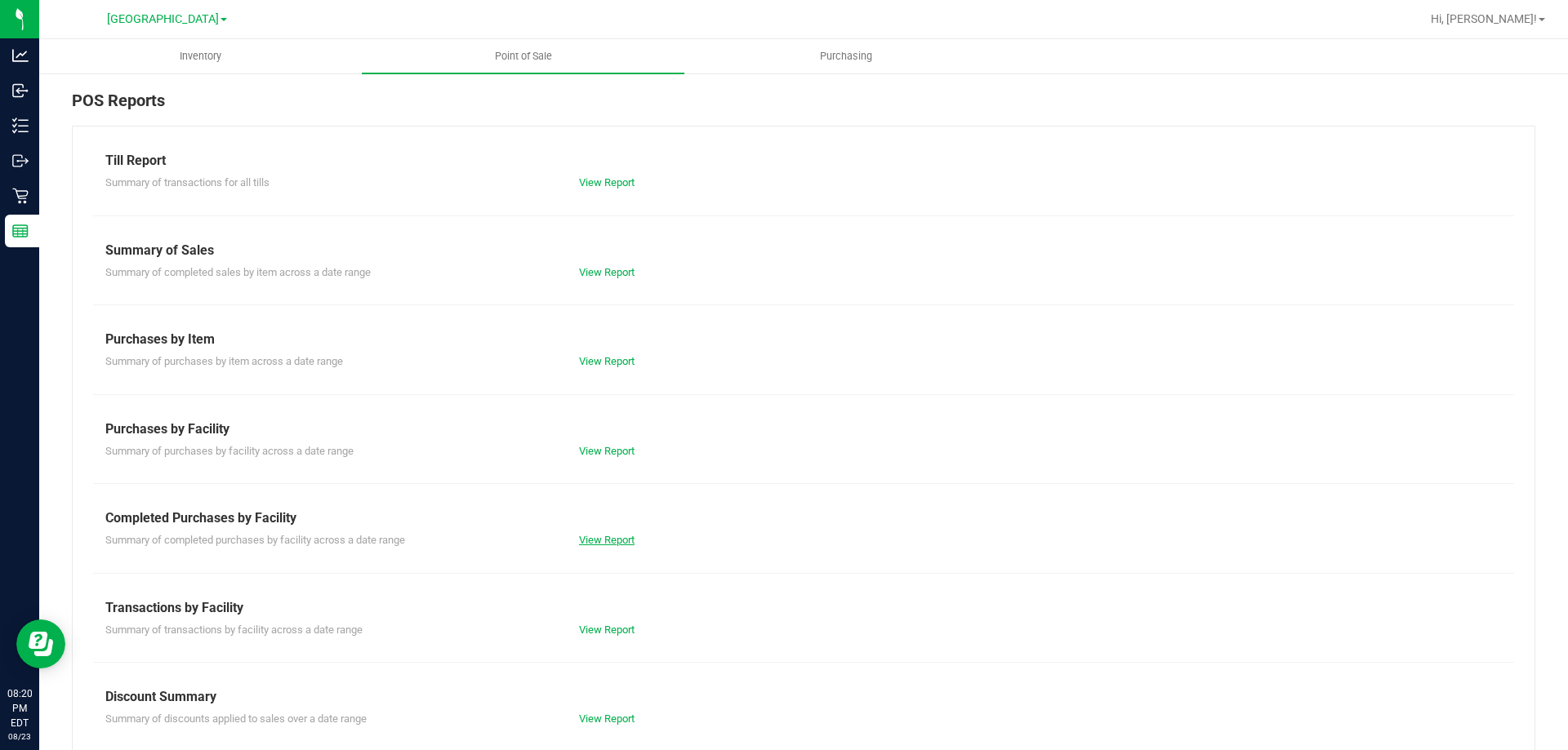
click at [602, 535] on link "View Report" at bounding box center [607, 540] width 56 height 13
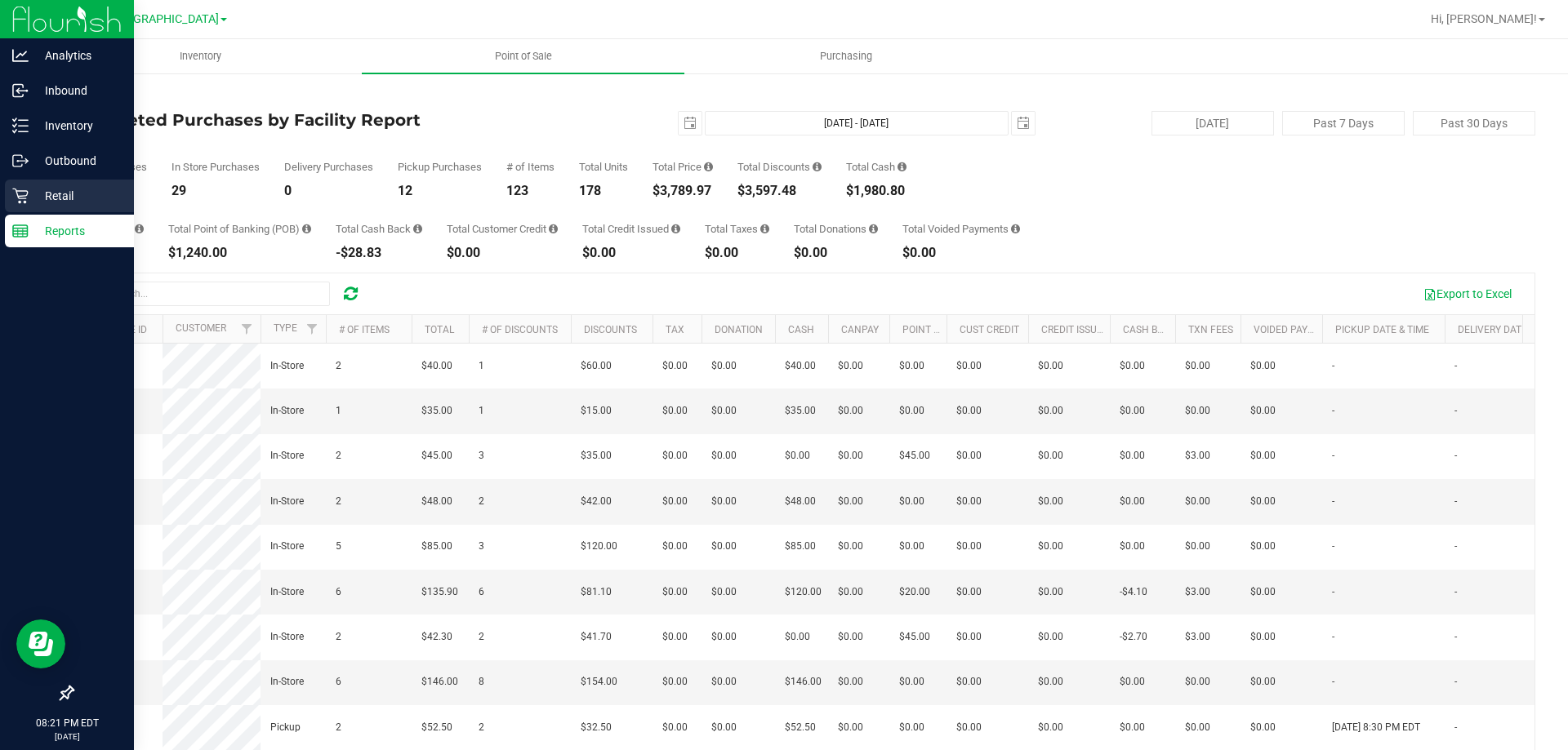
click at [15, 192] on icon at bounding box center [20, 196] width 16 height 16
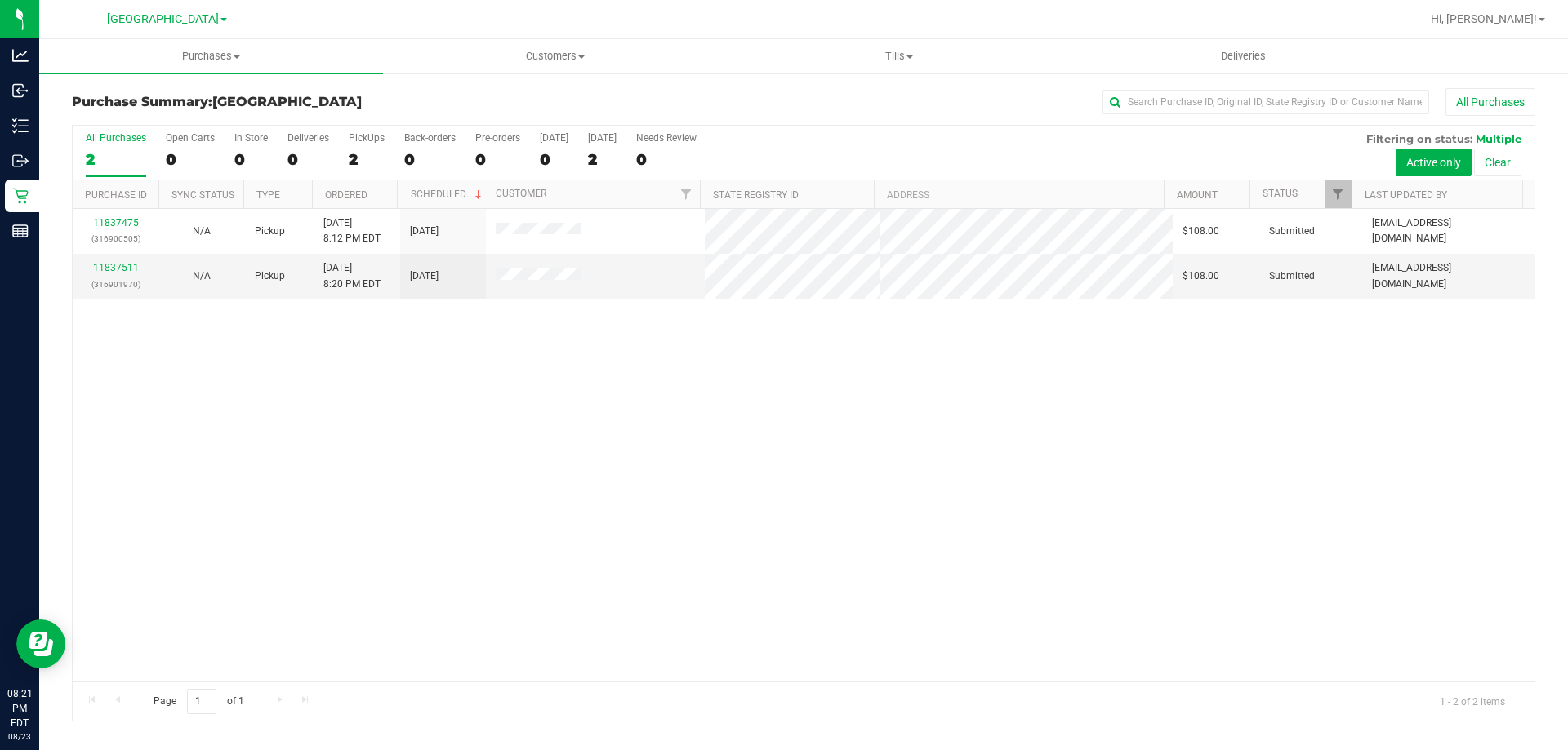
click at [372, 339] on div "11837475 (316900505) N/A Pickup [DATE] 8:12 PM EDT 8/24/2025 $108.00 Submitted …" at bounding box center [803, 445] width 1462 height 472
click at [122, 270] on link "11837511" at bounding box center [116, 268] width 45 height 12
click at [119, 221] on link "11837475" at bounding box center [116, 223] width 45 height 12
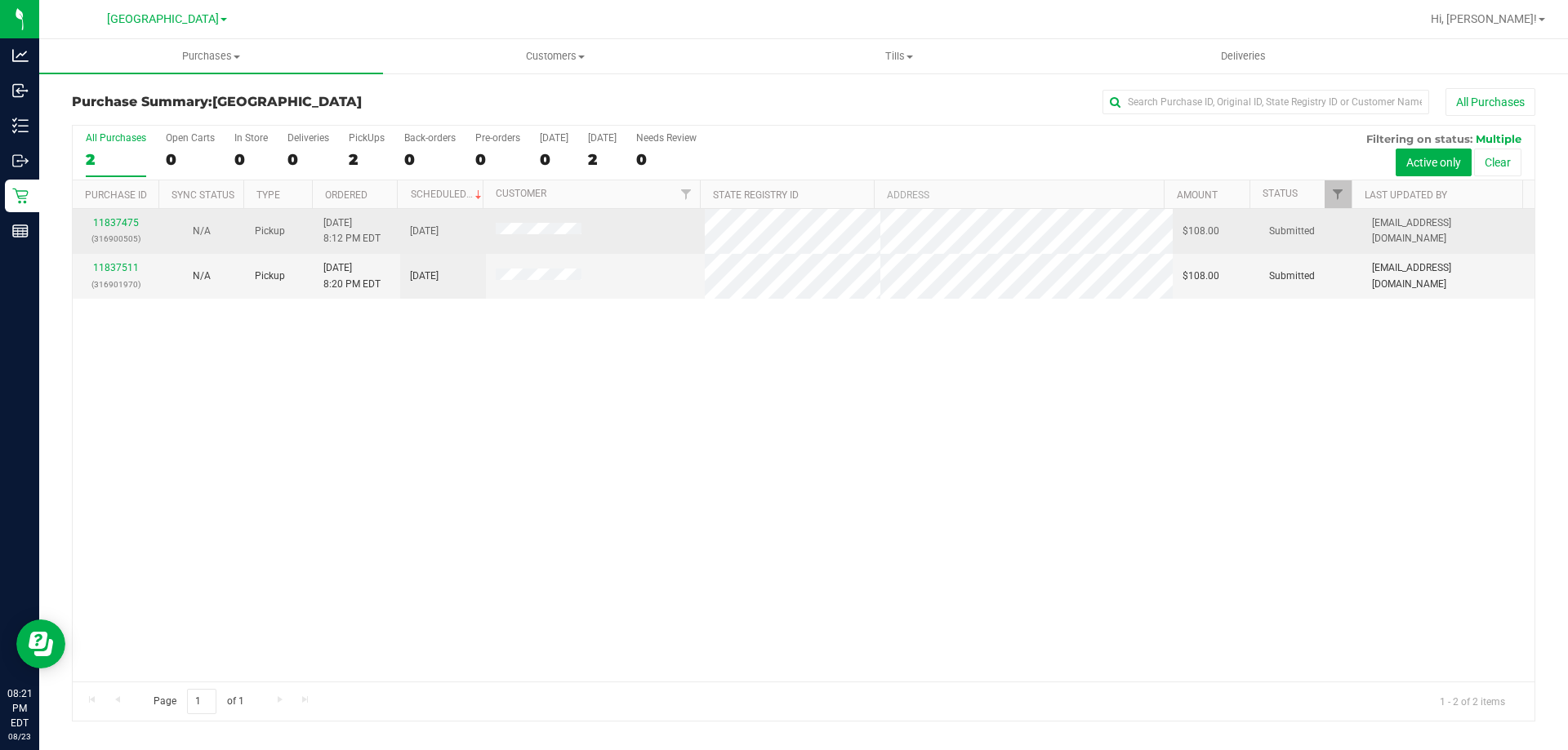
click at [465, 234] on td "[DATE]" at bounding box center [443, 231] width 86 height 45
click at [353, 250] on td "[DATE] 8:12 PM EDT" at bounding box center [356, 231] width 86 height 45
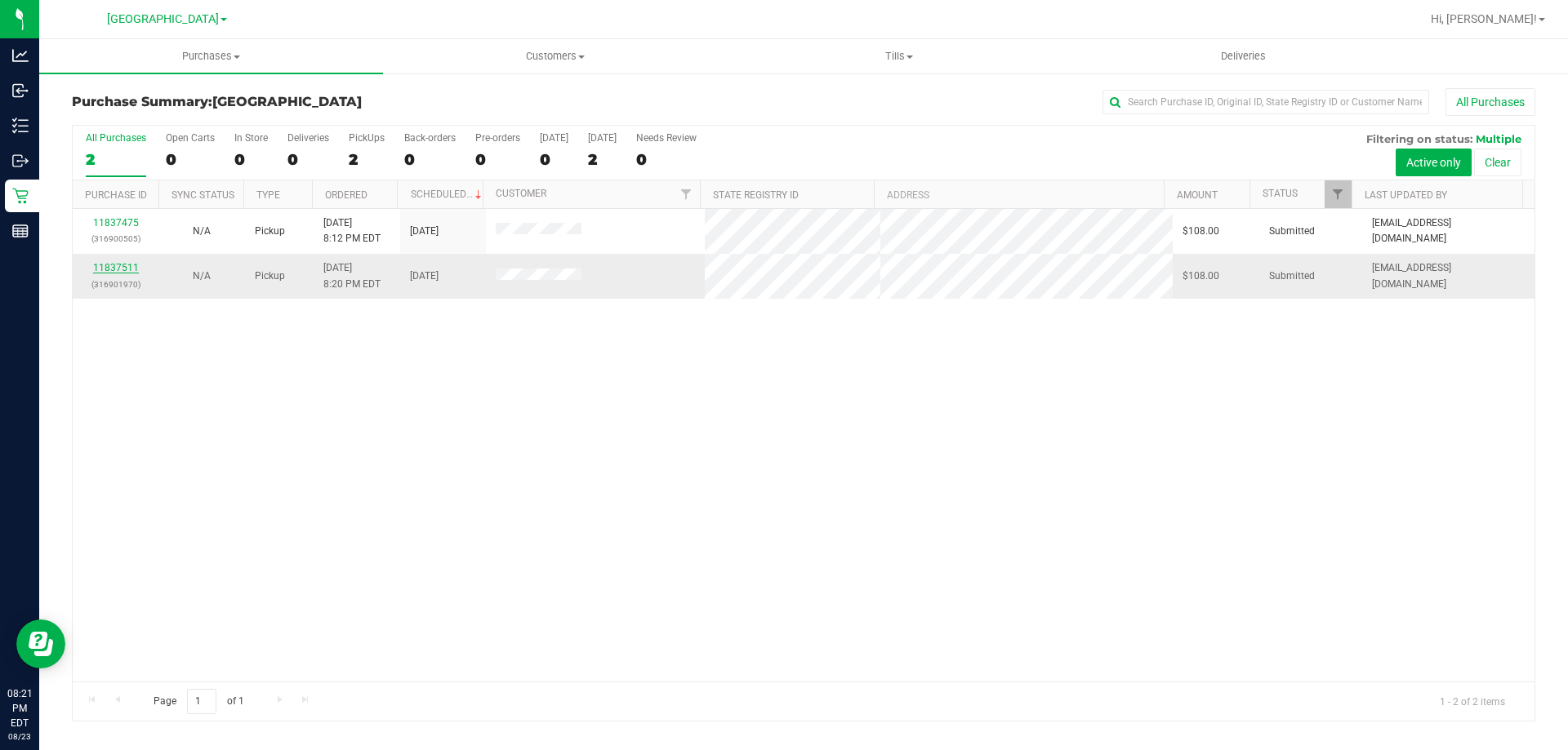
click at [125, 262] on link "11837511" at bounding box center [116, 268] width 45 height 12
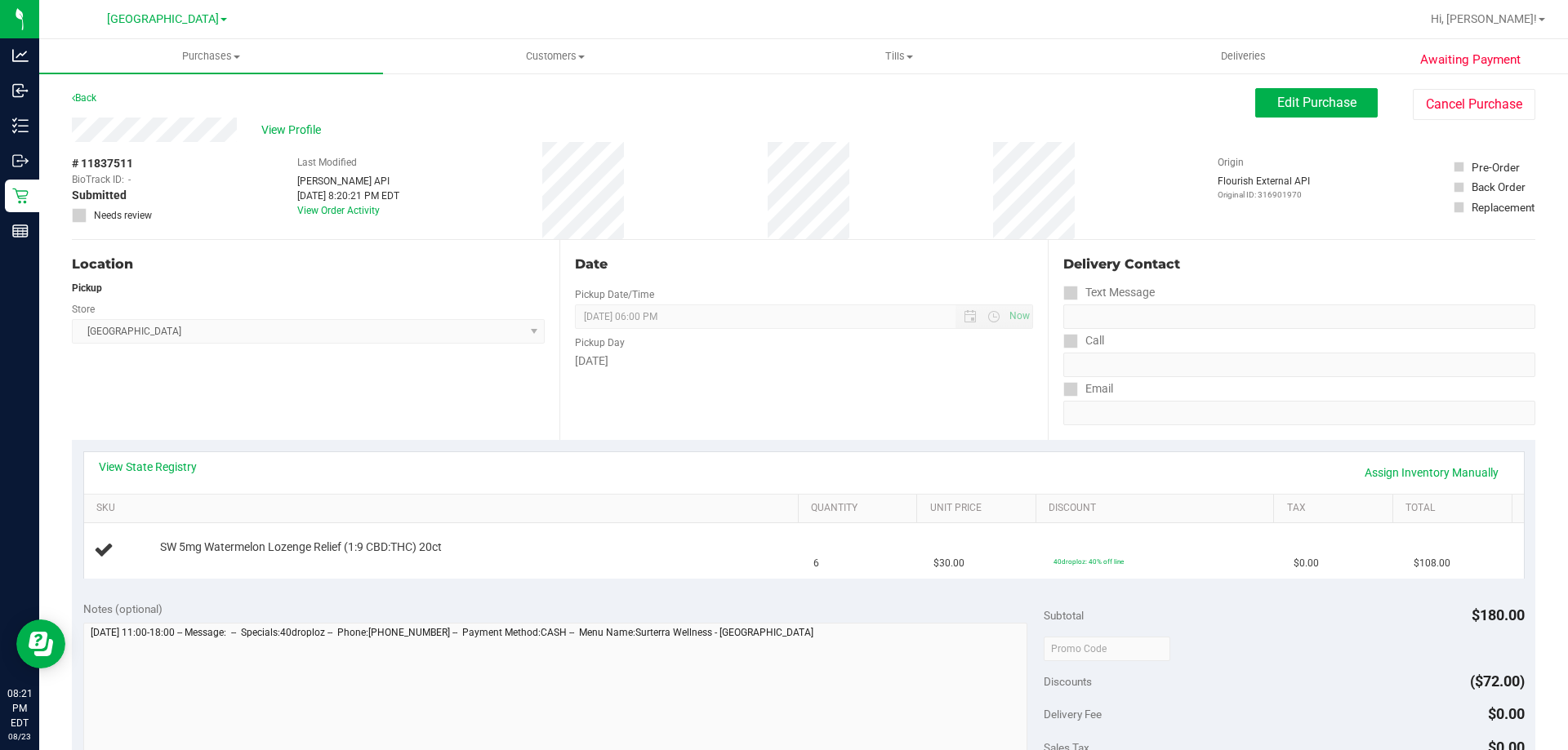
click at [1289, 129] on div "View Profile # 11837511 BioTrack ID: - Submitted Needs review Last Modified [PE…" at bounding box center [803, 178] width 1463 height 122
click at [1293, 106] on span "Edit Purchase" at bounding box center [1316, 102] width 79 height 15
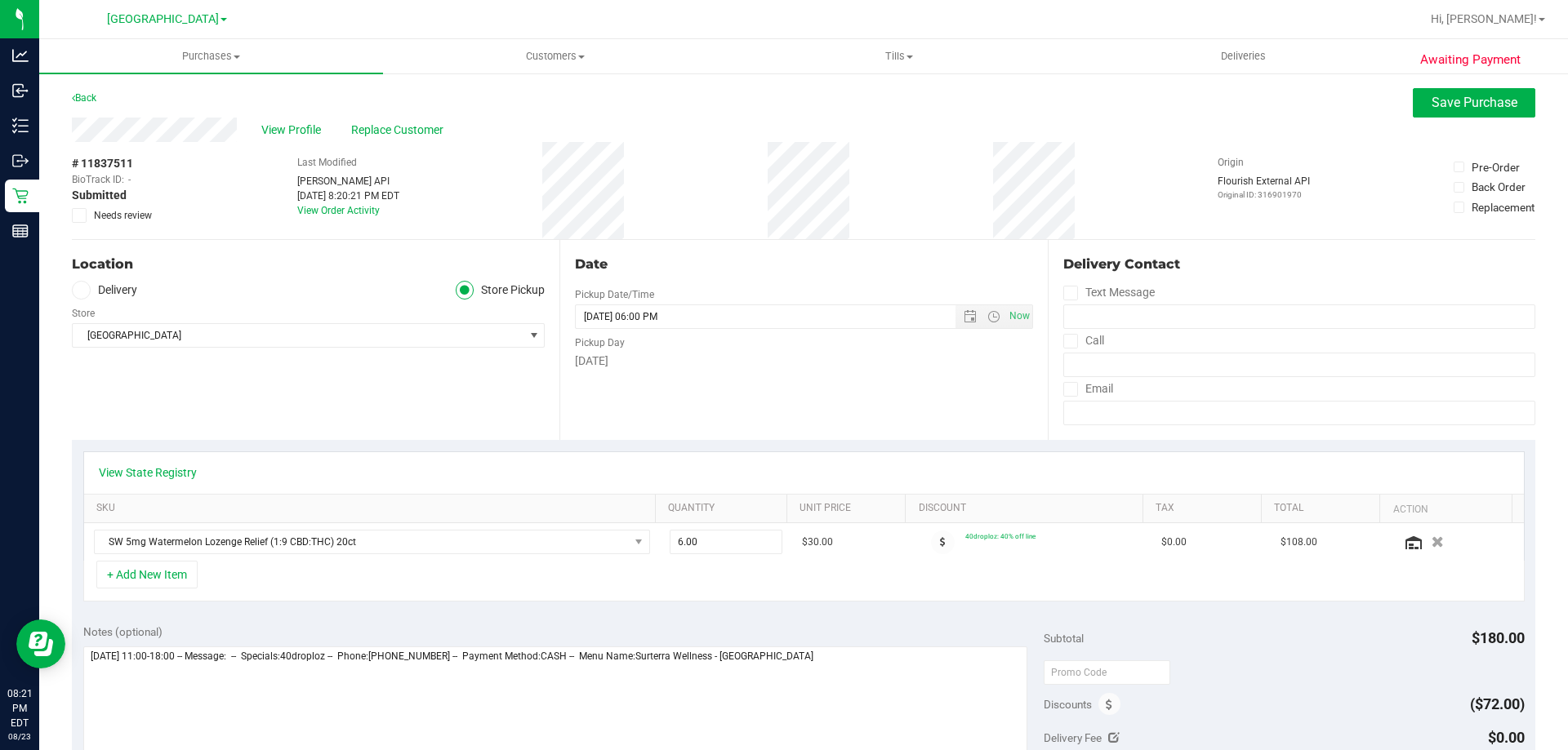
click at [112, 210] on span "Needs review" at bounding box center [122, 215] width 58 height 14
click at [0, 0] on input "Needs review" at bounding box center [0, 0] width 0 height 0
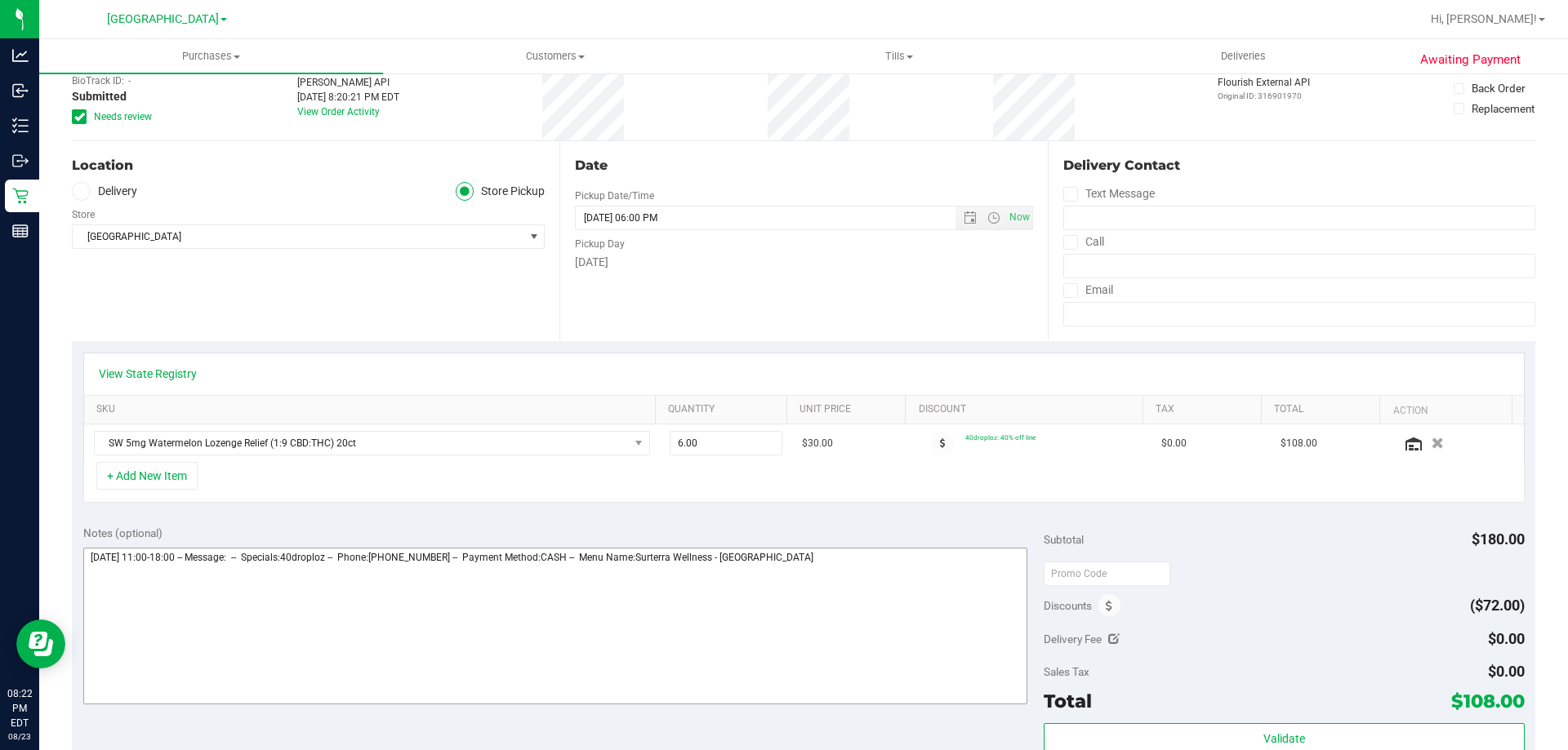
scroll to position [163, 0]
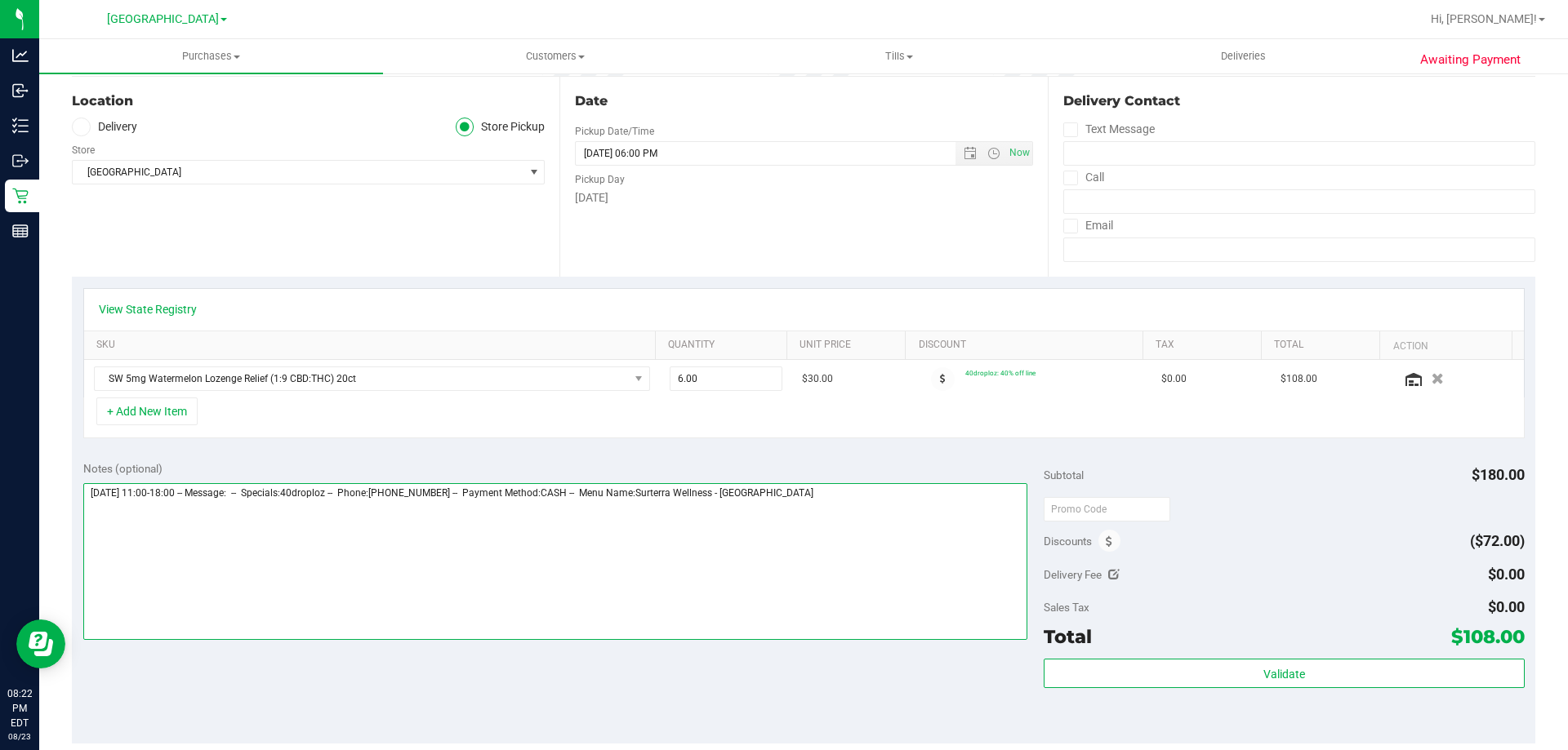
click at [843, 513] on textarea at bounding box center [555, 561] width 945 height 157
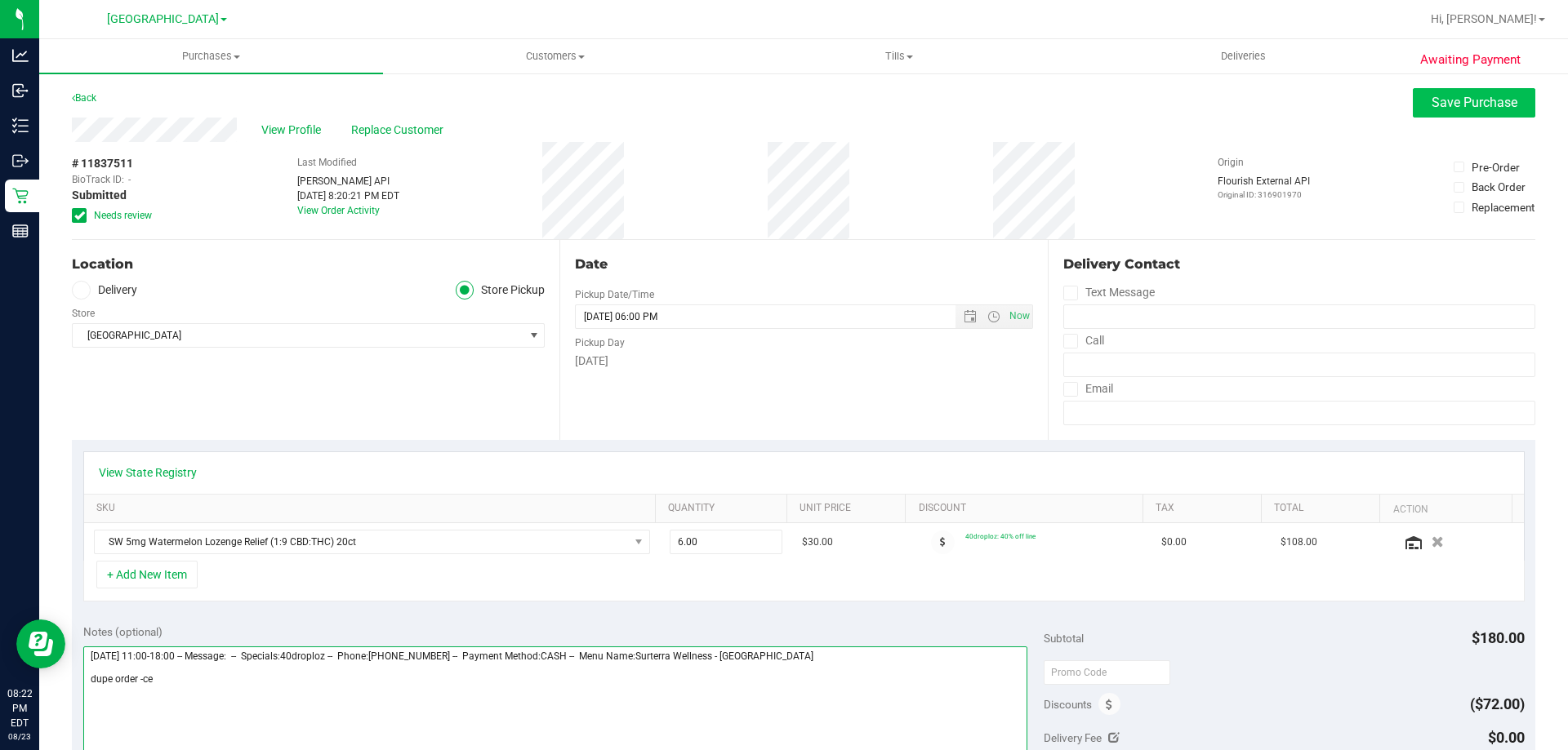
type textarea "[DATE] 11:00-18:00 -- Message: -- Specials:40droploz -- Phone:[PHONE_NUMBER] --…"
click at [1414, 101] on button "Save Purchase" at bounding box center [1473, 102] width 122 height 29
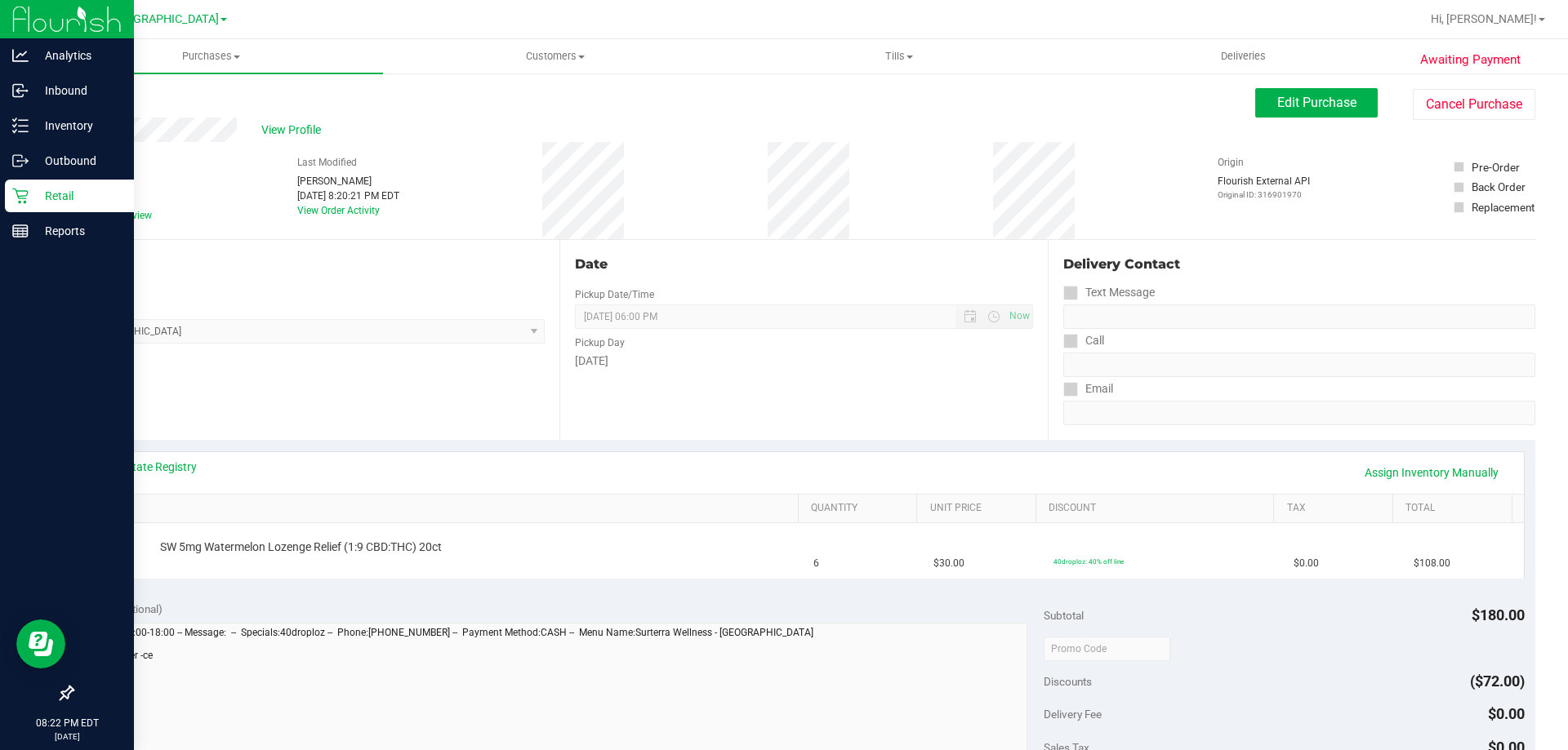
click at [83, 199] on p "Retail" at bounding box center [78, 196] width 98 height 19
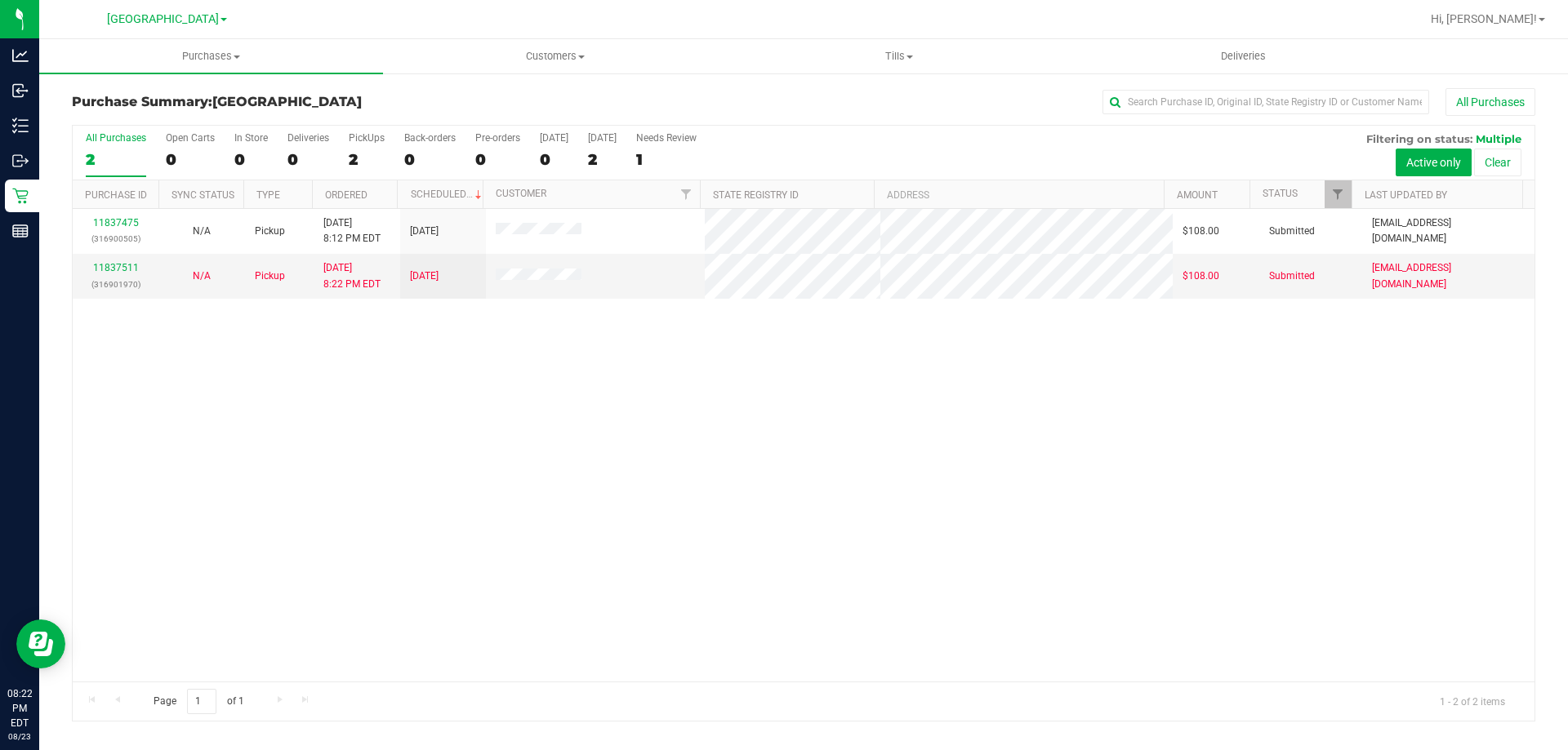
click at [1203, 405] on div "11837475 (316900505) N/A Pickup [DATE] 8:12 PM EDT 8/24/2025 $108.00 Submitted …" at bounding box center [803, 445] width 1462 height 472
click at [847, 525] on div "11837475 (316900505) N/A Pickup [DATE] 8:12 PM EDT 8/24/2025 $108.00 Submitted …" at bounding box center [803, 445] width 1462 height 472
click at [926, 65] on uib-tab-heading "Tills Manage tills Reconcile e-payments" at bounding box center [898, 56] width 342 height 33
click at [849, 106] on li "Manage tills" at bounding box center [899, 98] width 343 height 19
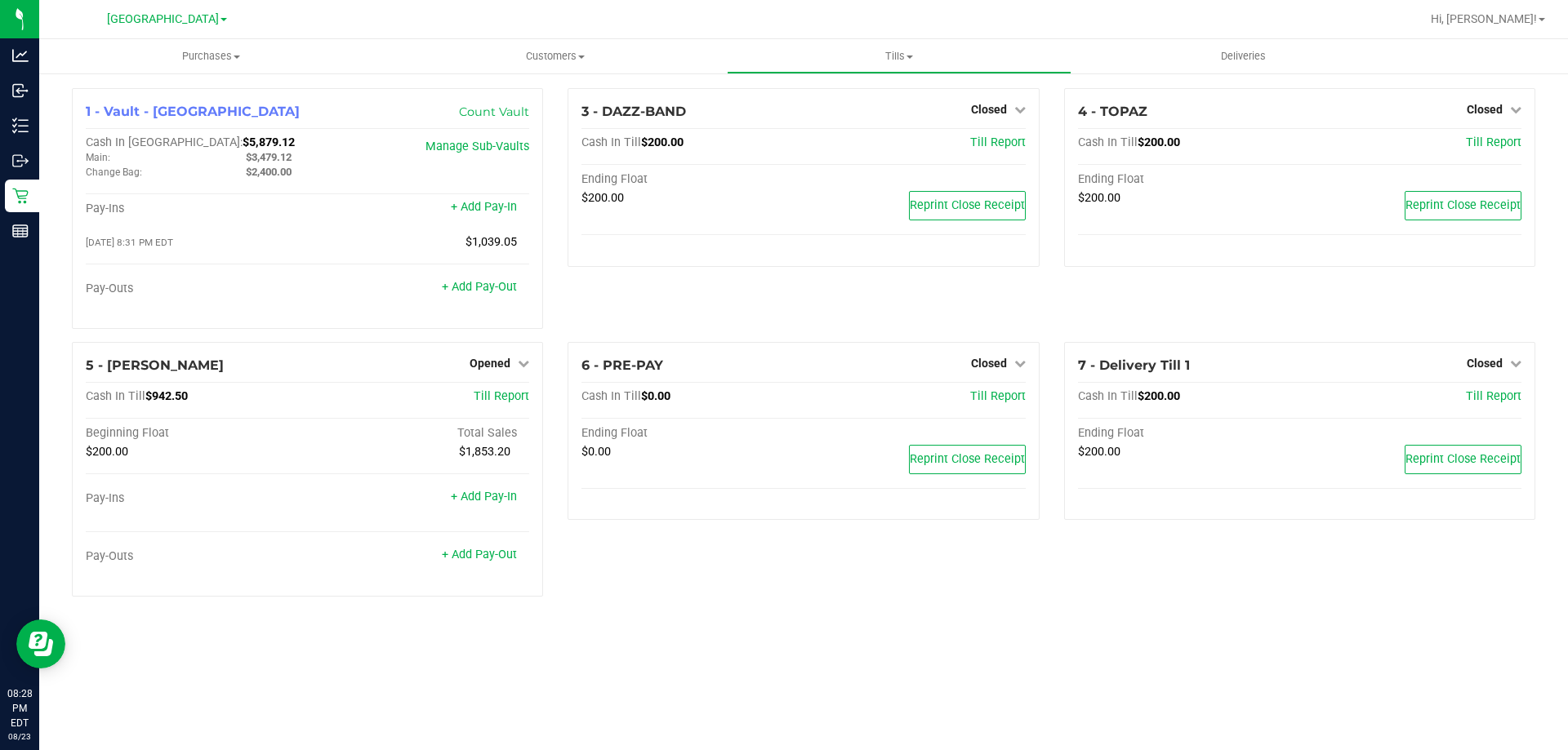
click at [816, 609] on div "6 - PRE-PAY Closed Open Till Cash In Till $0.00 Till Report Ending Float $0.00 …" at bounding box center [803, 476] width 496 height 268
click at [490, 370] on span "Opened" at bounding box center [490, 363] width 41 height 13
click at [500, 403] on link "Close Till" at bounding box center [493, 397] width 44 height 13
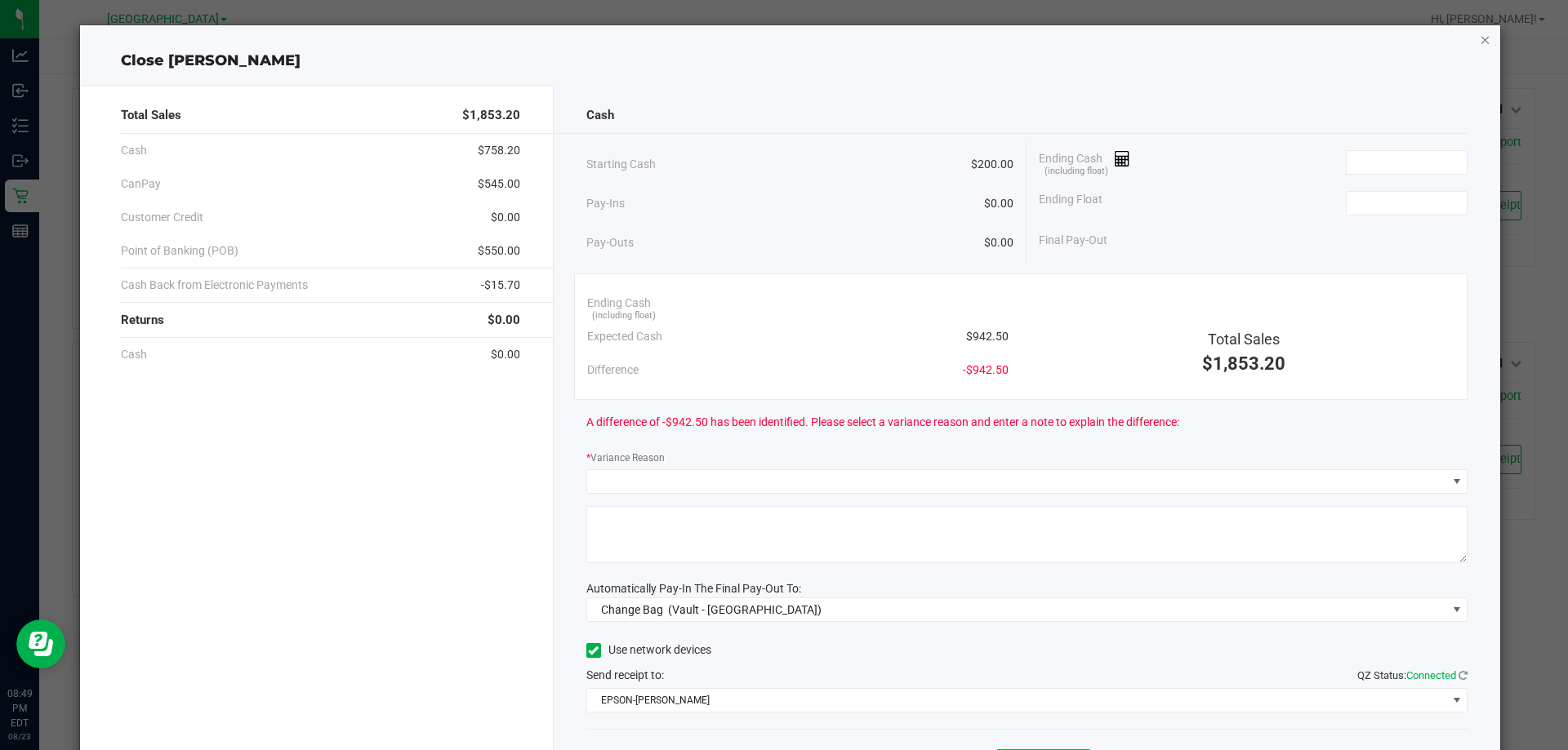
click at [1476, 40] on div "Close [PERSON_NAME] Total Sales $1,853.20 Cash $758.20 CanPay $545.00 Customer …" at bounding box center [790, 422] width 1420 height 795
click at [1479, 39] on icon "button" at bounding box center [1485, 39] width 12 height 19
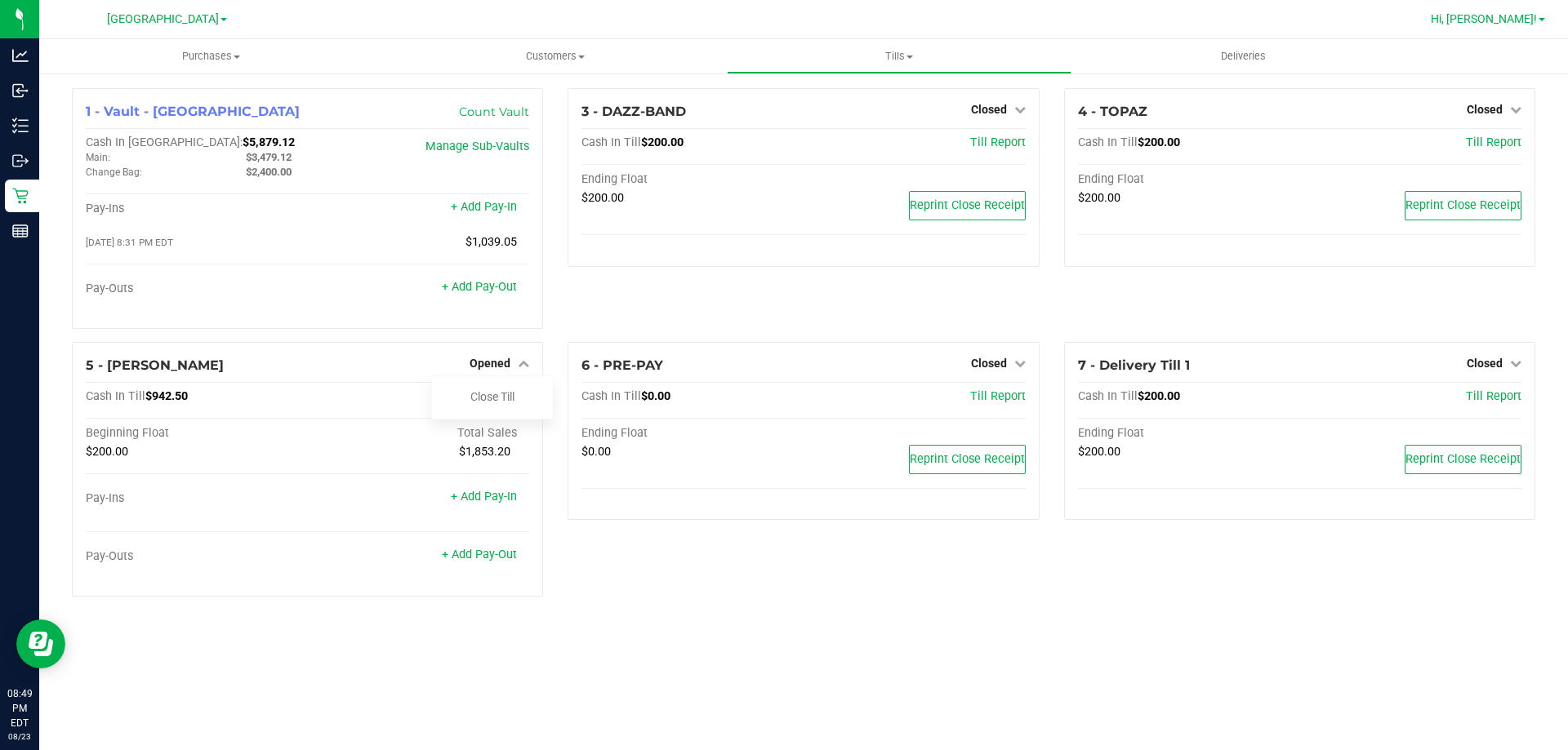
click at [1504, 13] on span "Hi, [PERSON_NAME]!" at bounding box center [1483, 19] width 106 height 13
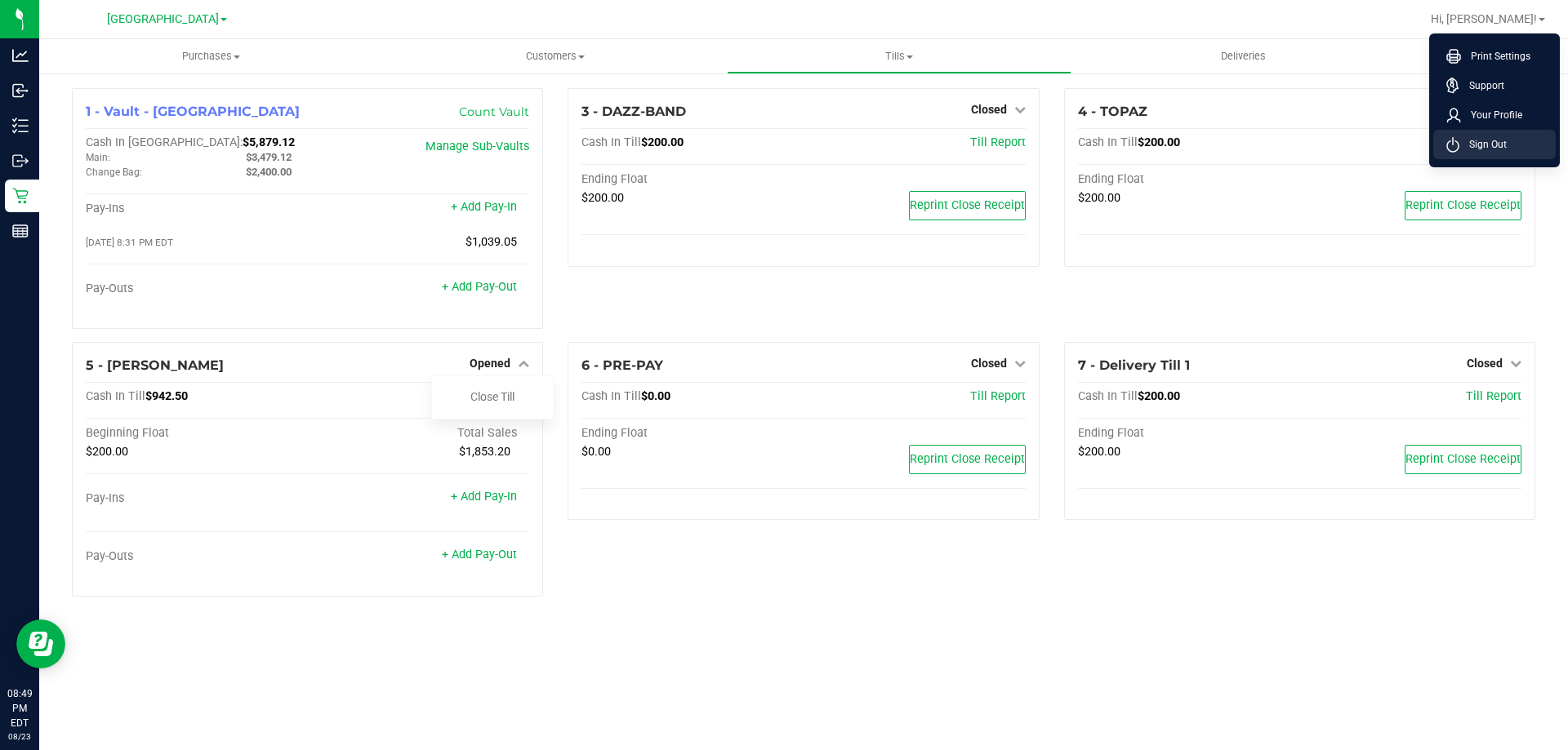
click at [1478, 136] on li "Sign Out" at bounding box center [1494, 145] width 122 height 29
